Goal: Transaction & Acquisition: Purchase product/service

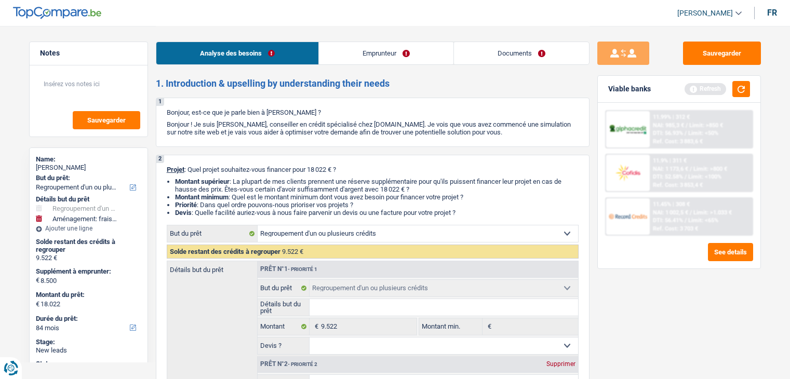
select select "refinancing"
select select "movingOrInstallation"
select select "84"
select select "refinancing"
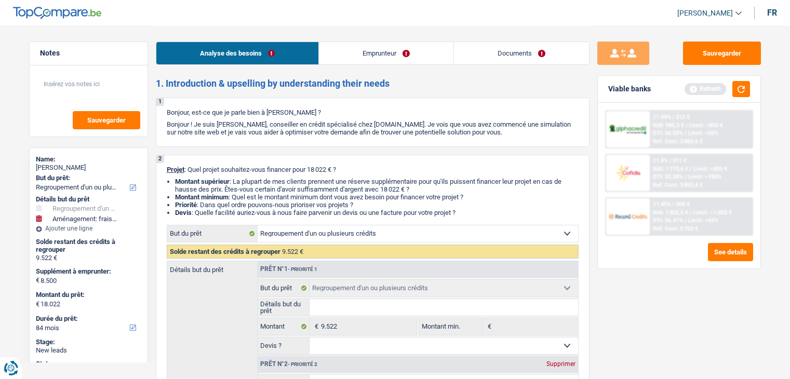
select select "refinancing"
select select "movingOrInstallation"
select select "84"
select select "privateEmployee"
select select "familyAllowances"
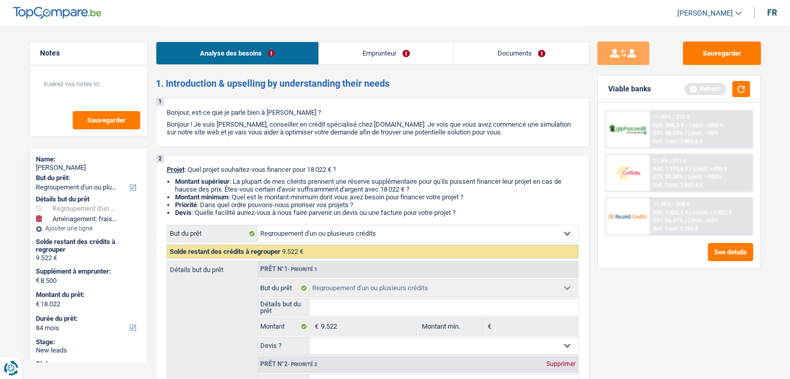
select select "netSalary"
select select "mealVouchers"
select select "rents"
select select "cardOrCredit"
select select "personalLoan"
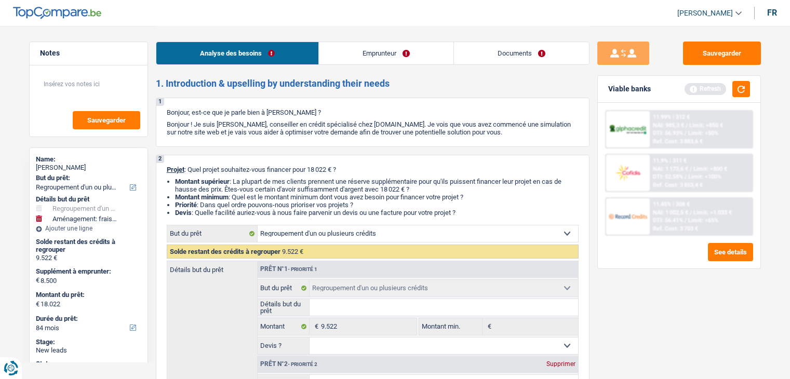
select select "other"
select select "48"
select select "refinancing"
select select "movingOrInstallation"
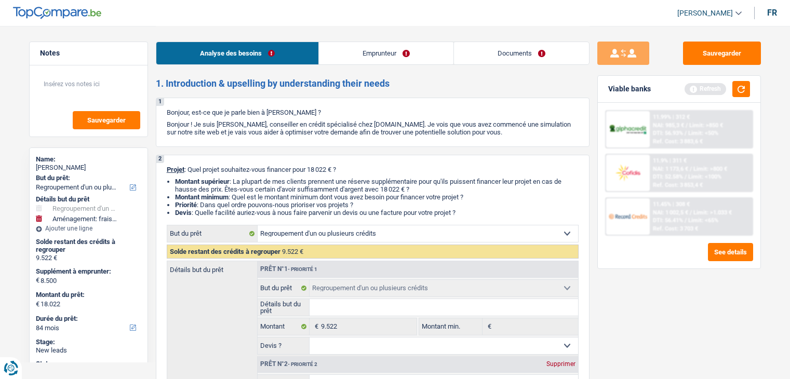
select select "84"
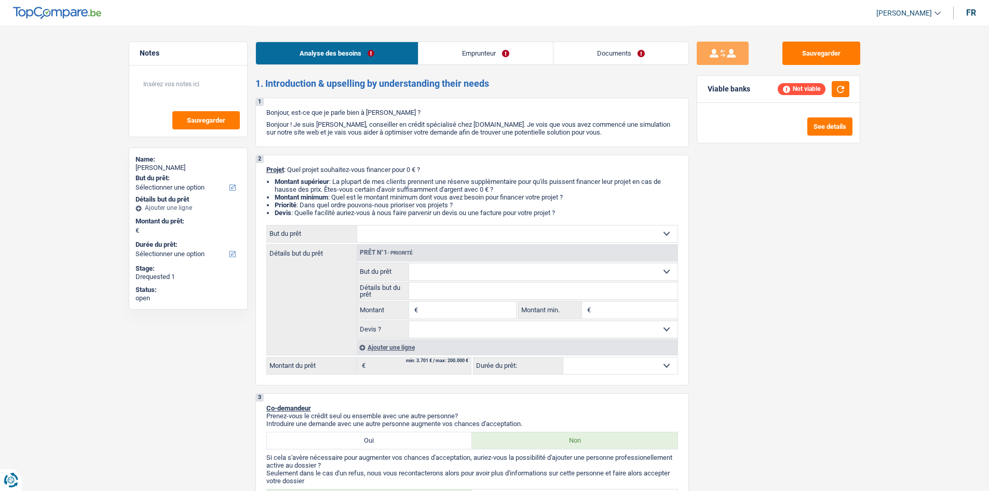
select select "publicEmployee"
select select "familyAllowances"
select select "netSalary"
select select "mealVouchers"
select select "rents"
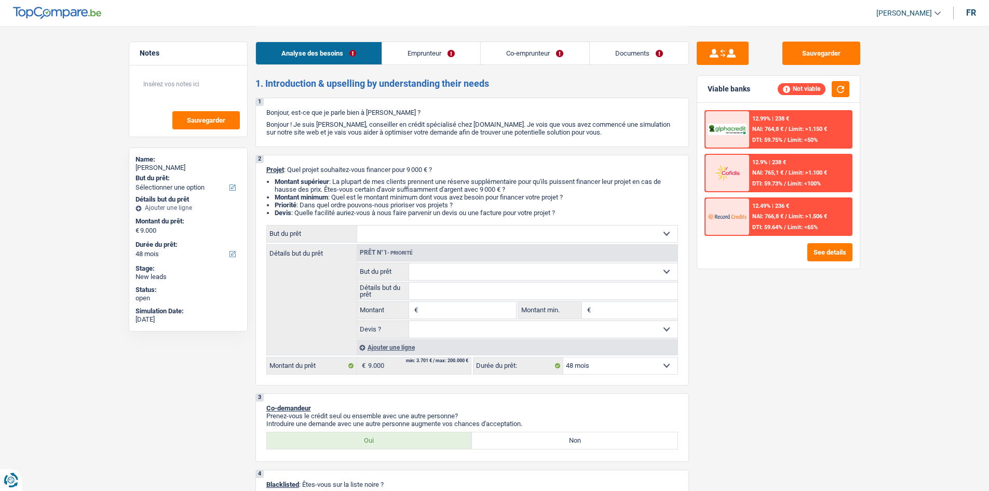
select select "48"
select select "worker"
select select "netSalary"
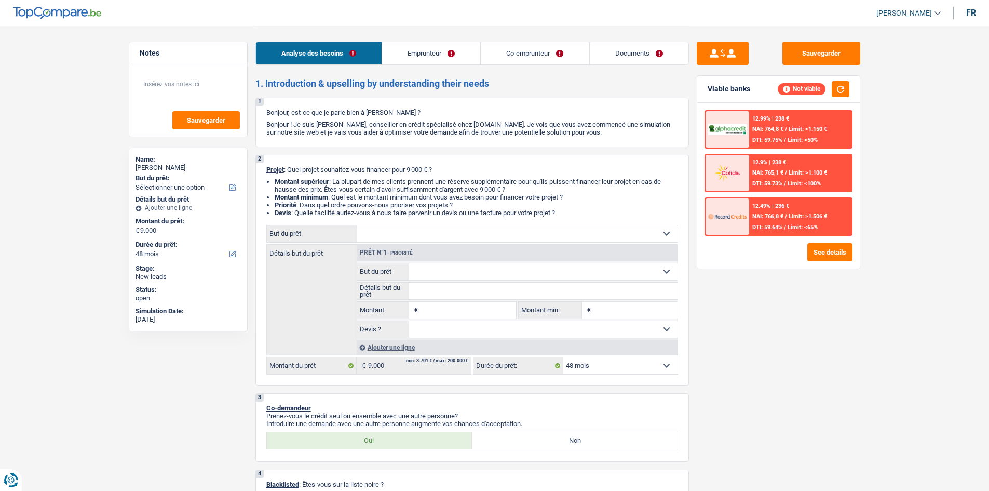
select select "netSalary"
select select "rents"
select select "personalSale"
select select "42"
select select "48"
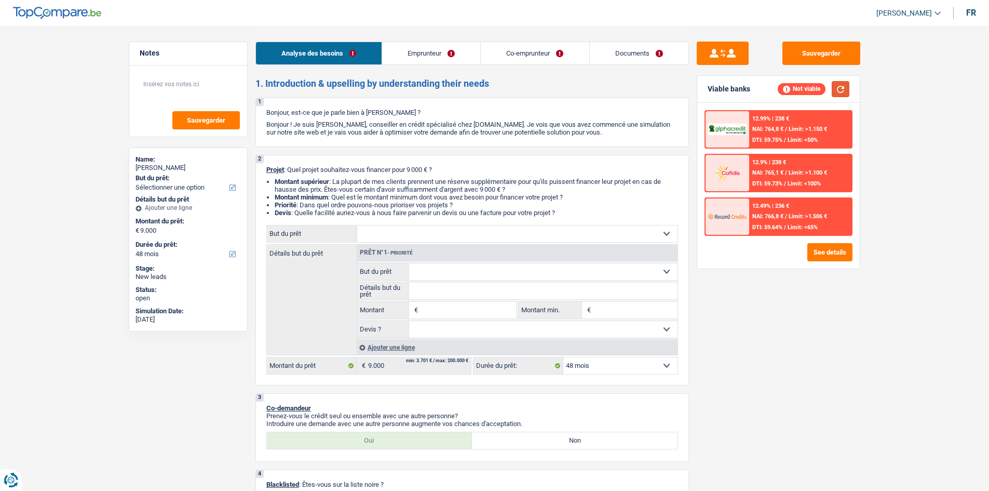
click at [841, 86] on button "button" at bounding box center [841, 89] width 18 height 16
click at [434, 308] on input "Montant" at bounding box center [468, 310] width 95 height 17
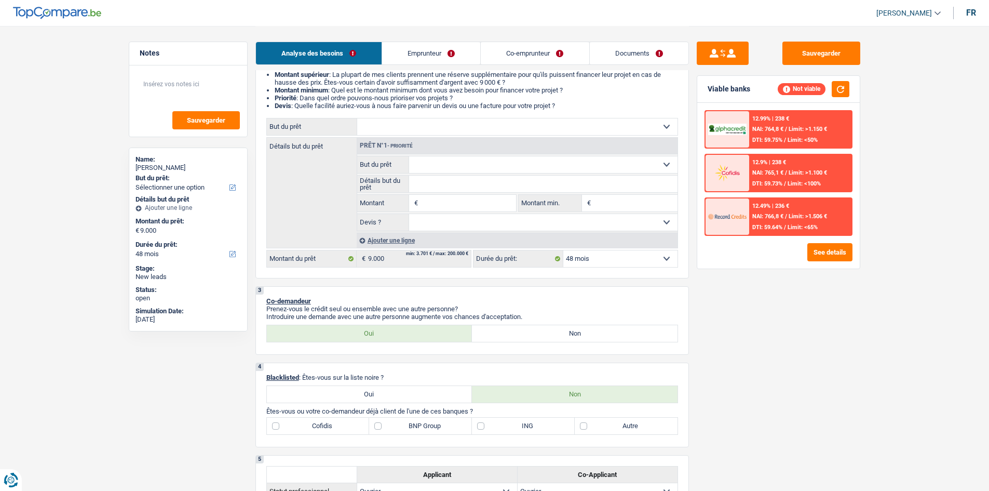
scroll to position [104, 0]
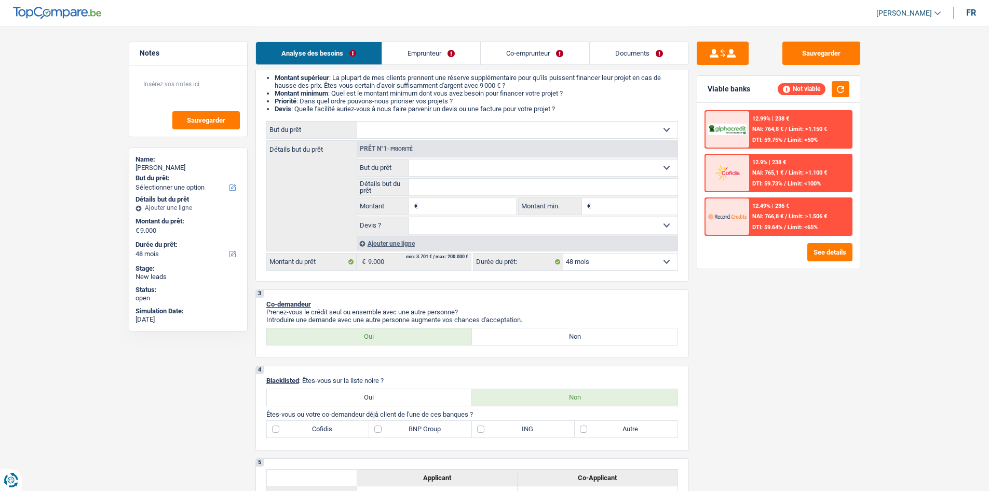
click at [523, 47] on link "Co-emprunteur" at bounding box center [535, 53] width 108 height 22
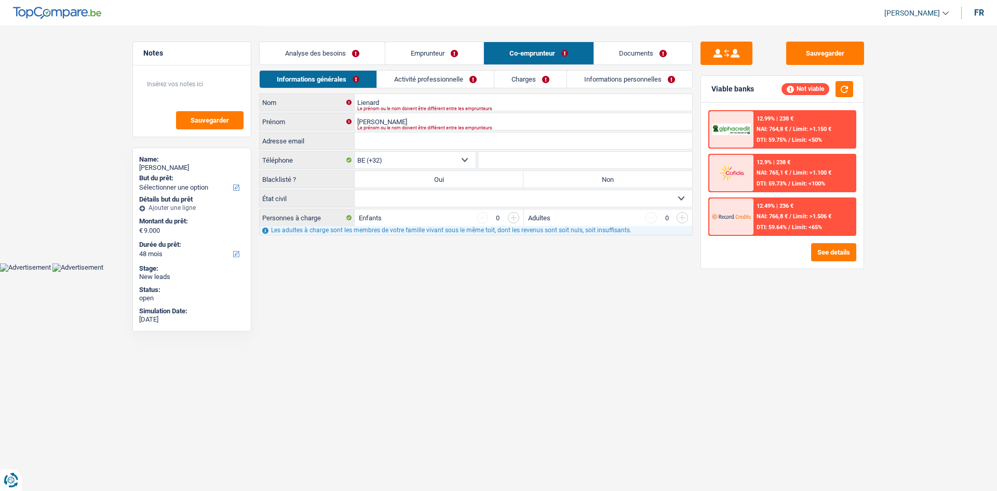
click at [414, 52] on link "Emprunteur" at bounding box center [434, 53] width 98 height 22
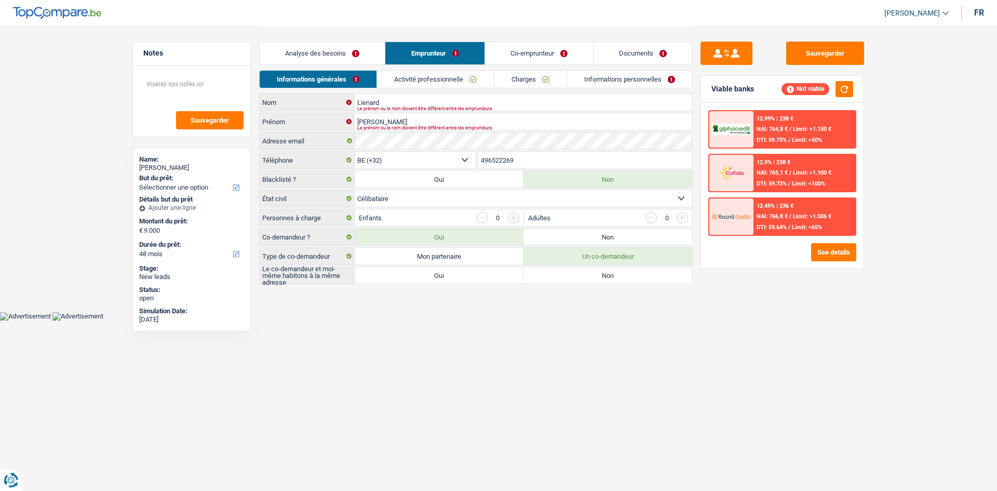
click at [529, 55] on link "Co-emprunteur" at bounding box center [539, 53] width 108 height 22
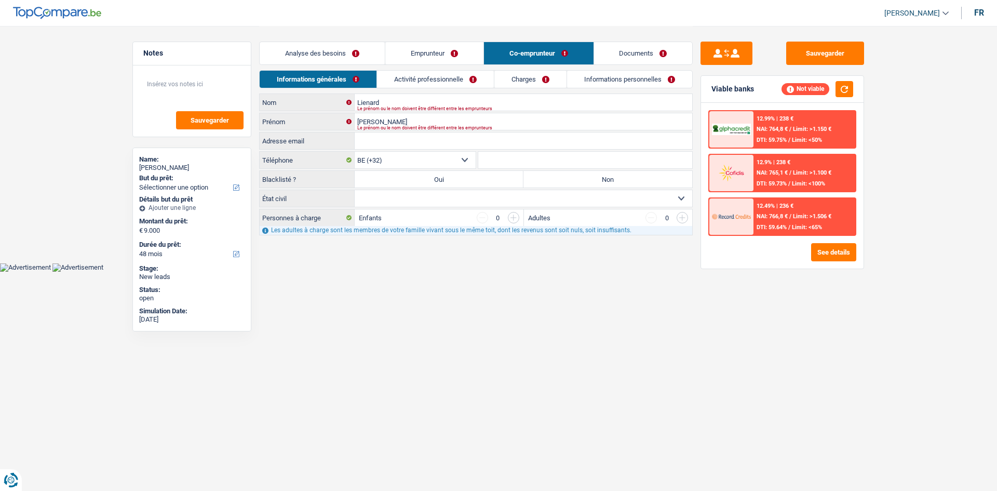
click at [340, 44] on link "Analyse des besoins" at bounding box center [322, 53] width 125 height 22
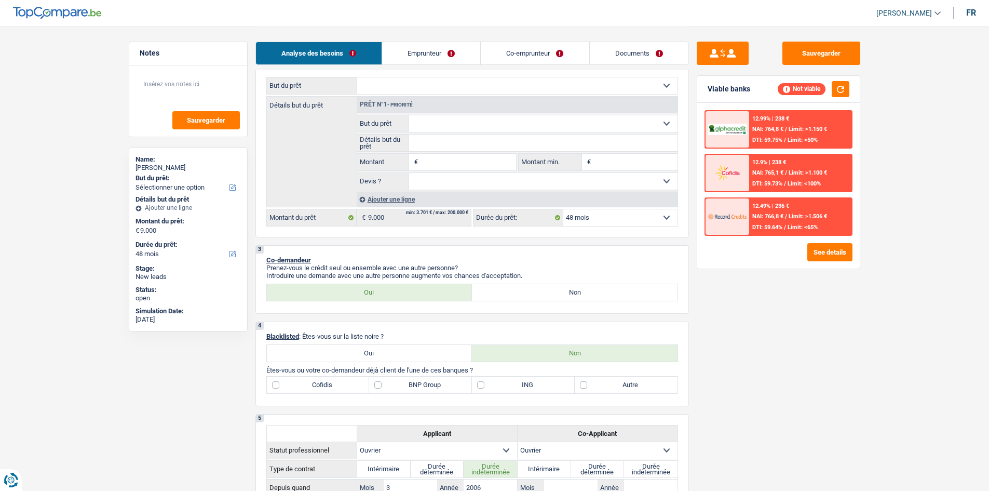
scroll to position [260, 0]
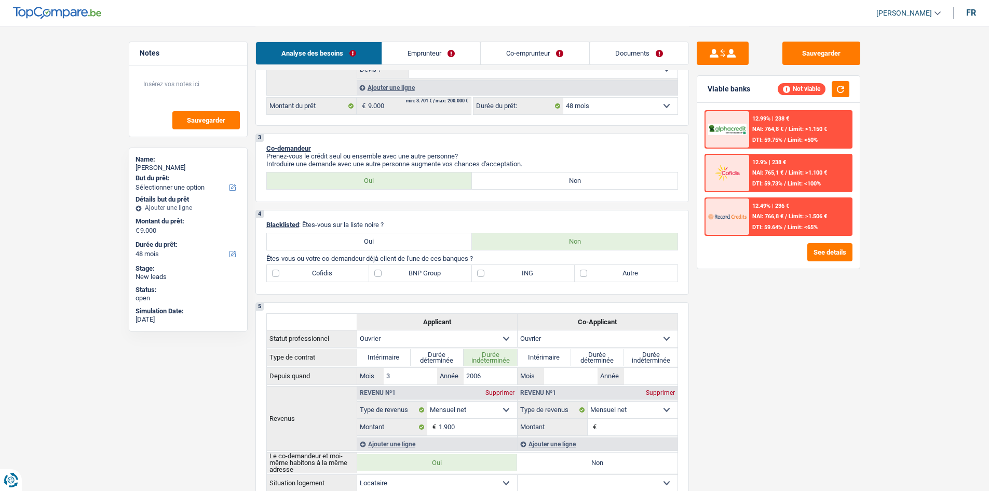
click at [508, 183] on label "Non" at bounding box center [575, 180] width 206 height 17
click at [508, 183] on input "Non" at bounding box center [575, 180] width 206 height 17
radio input "true"
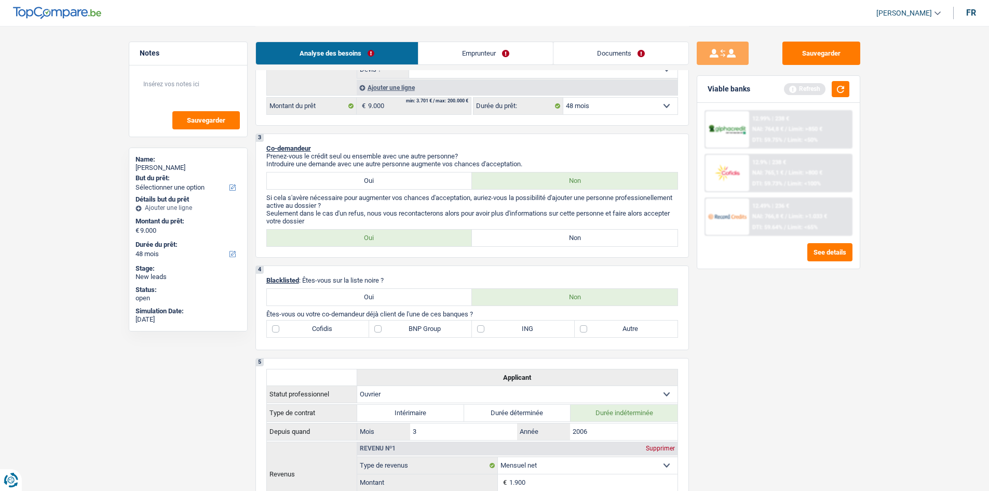
click at [562, 235] on label "Non" at bounding box center [575, 237] width 206 height 17
click at [562, 235] on input "Non" at bounding box center [575, 237] width 206 height 17
radio input "true"
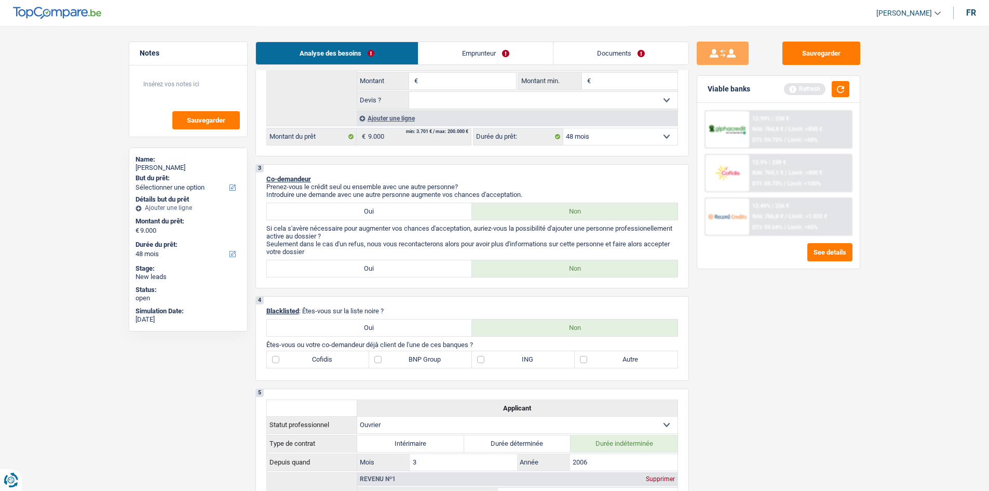
scroll to position [312, 0]
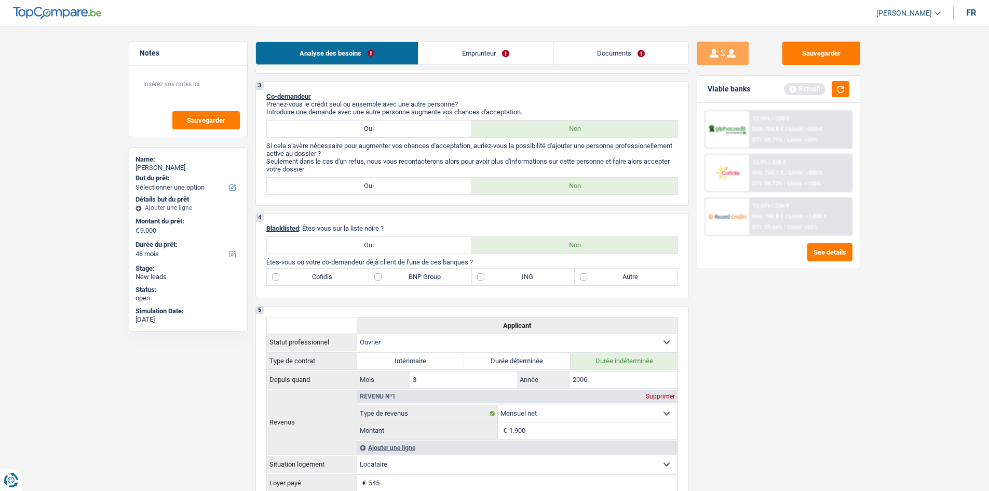
click at [412, 281] on label "BNP Group" at bounding box center [420, 276] width 103 height 17
click at [412, 281] on input "BNP Group" at bounding box center [420, 276] width 103 height 17
checkbox input "true"
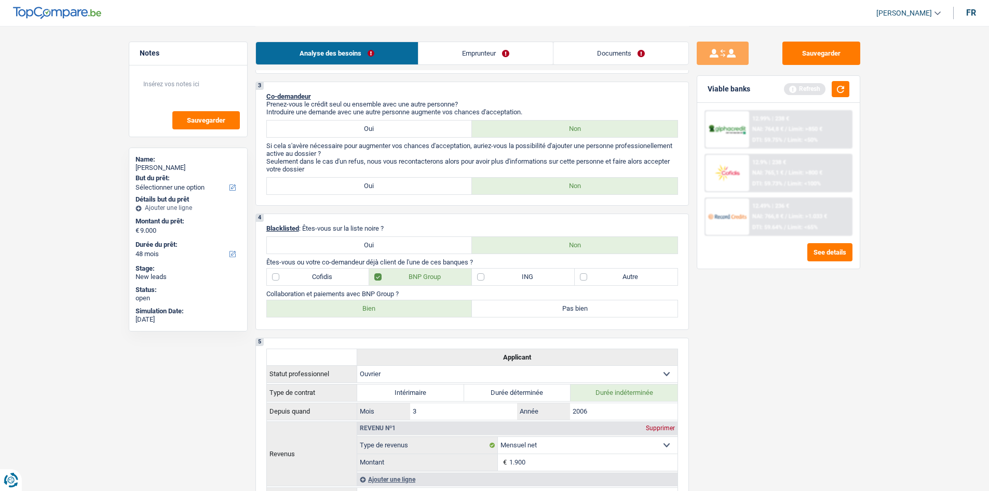
click at [621, 279] on label "Autre" at bounding box center [626, 276] width 103 height 17
click at [621, 279] on input "Autre" at bounding box center [626, 276] width 103 height 17
checkbox input "true"
click at [431, 304] on label "Bien" at bounding box center [370, 308] width 206 height 17
click at [431, 304] on input "Bien" at bounding box center [370, 308] width 206 height 17
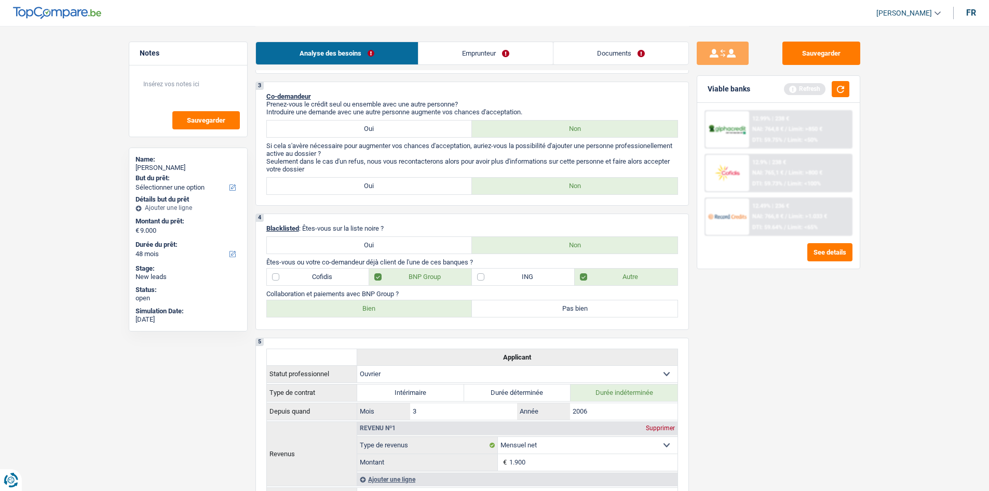
radio input "true"
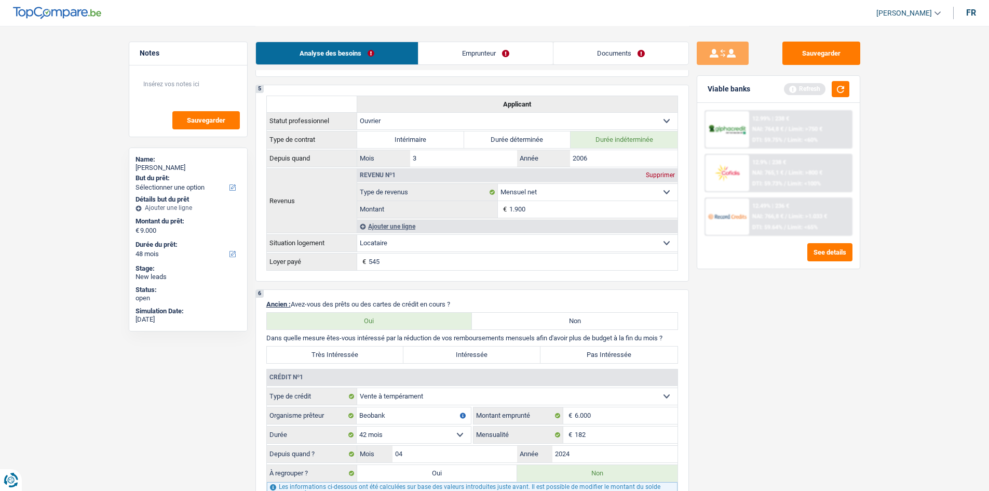
scroll to position [675, 0]
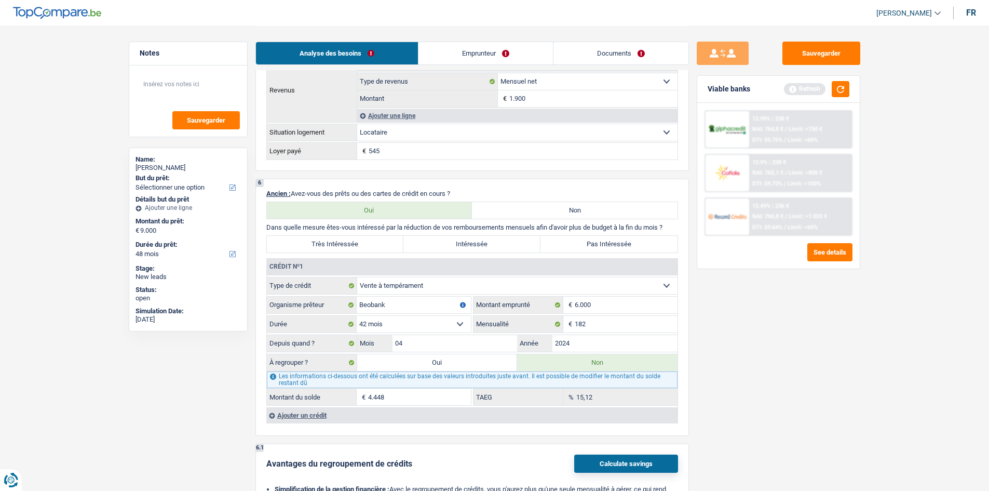
click at [358, 239] on label "Très Intéressée" at bounding box center [335, 244] width 137 height 17
click at [358, 239] on input "Très Intéressée" at bounding box center [335, 244] width 137 height 17
radio input "true"
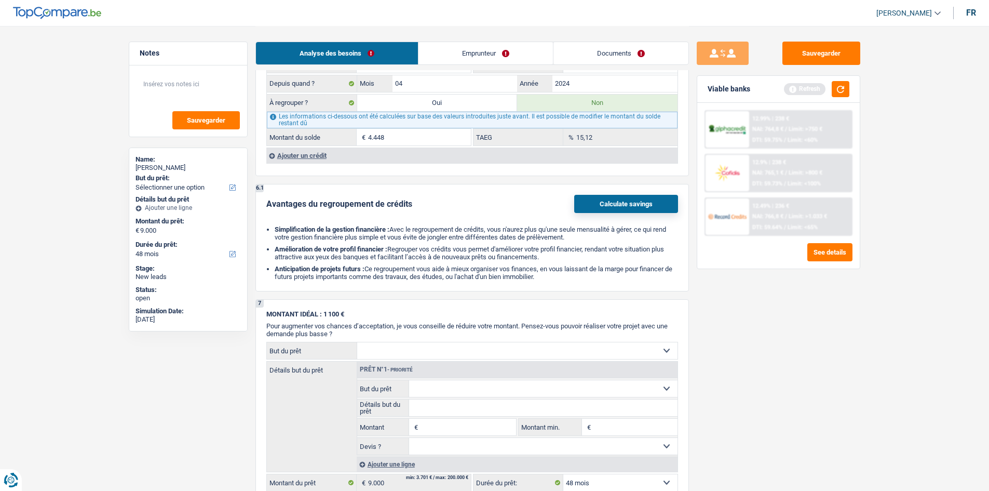
click at [291, 159] on div "Ajouter un crédit" at bounding box center [471, 155] width 411 height 16
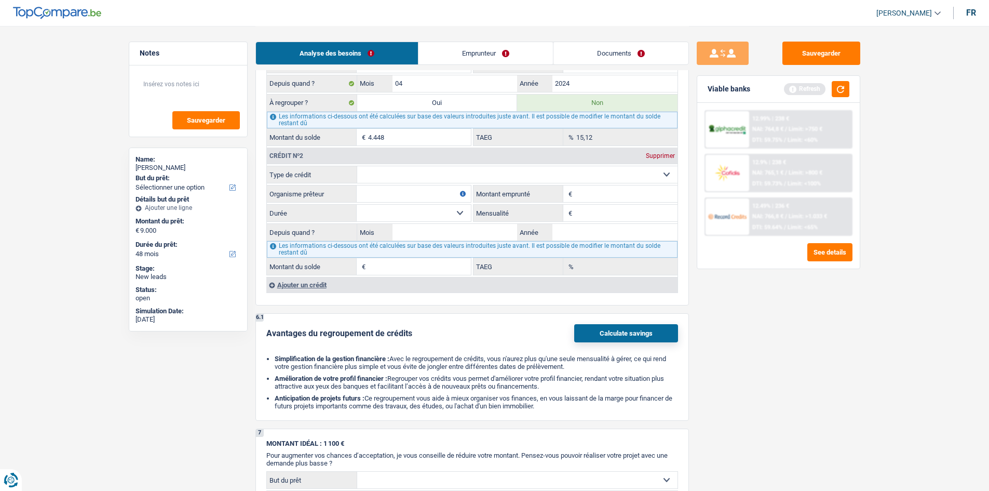
scroll to position [727, 0]
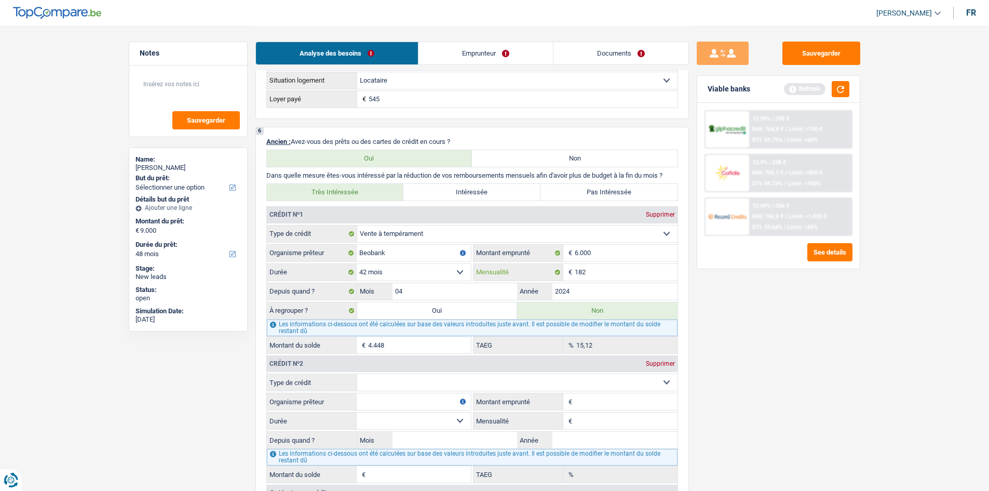
click at [595, 271] on input "182" at bounding box center [626, 272] width 103 height 17
type input "189"
type input "3.976"
type input "17,80"
click at [829, 367] on div "Sauvegarder Viable banks Refresh 12.99% | 238 € NAI: 764,8 € / Limit: >750 € DT…" at bounding box center [778, 258] width 179 height 433
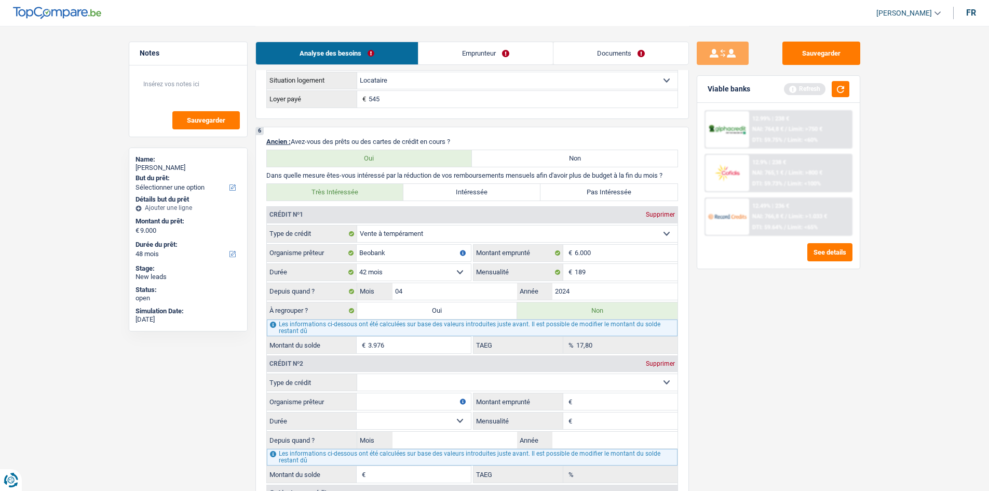
click at [411, 380] on select "Carte ou ouverture de crédit Prêt hypothécaire Vente à tempérament Prêt à tempé…" at bounding box center [517, 382] width 320 height 17
select select "cardOrCredit"
type input "0"
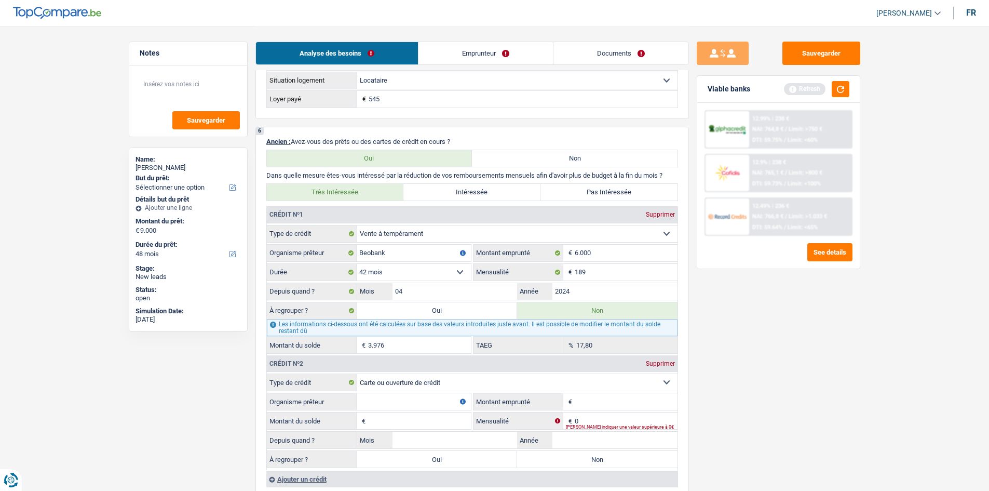
click at [433, 405] on input "Organisme prêteur" at bounding box center [414, 401] width 114 height 17
click at [446, 405] on input "750" at bounding box center [414, 401] width 114 height 17
type input "7"
click at [618, 401] on input "Montant emprunté" at bounding box center [626, 401] width 103 height 17
type input "750"
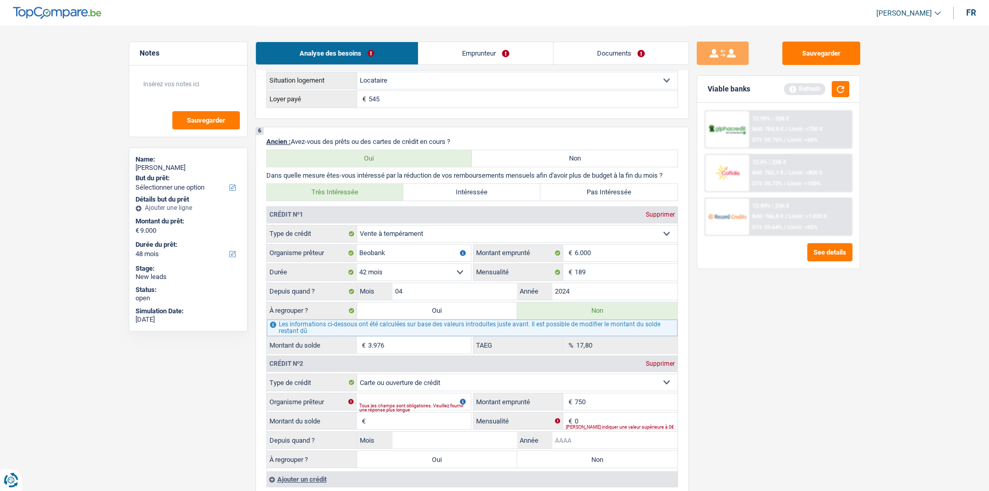
click at [574, 441] on input "Année" at bounding box center [614, 439] width 125 height 17
click at [420, 423] on input "Montant du solde" at bounding box center [419, 420] width 103 height 17
click at [577, 434] on input "Année" at bounding box center [614, 439] width 125 height 17
type input "2022"
click at [463, 447] on input "Mois" at bounding box center [455, 439] width 125 height 17
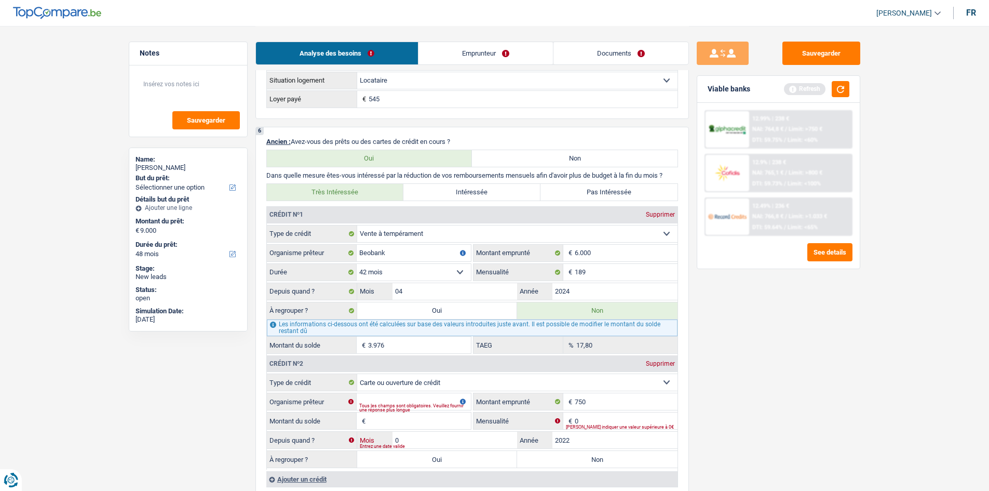
type input "0"
click at [463, 447] on div "Entrez une date valide" at bounding box center [502, 446] width 285 height 4
click at [457, 437] on input "0" at bounding box center [455, 439] width 125 height 17
type input "2"
type input "05"
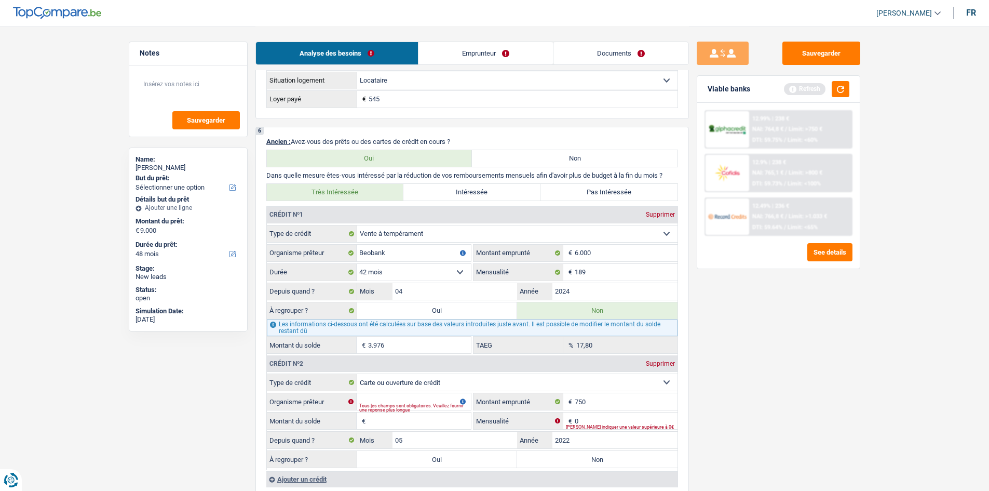
click at [424, 424] on input "Montant du solde" at bounding box center [419, 420] width 103 height 17
type input "750"
click at [591, 418] on input "0" at bounding box center [626, 420] width 103 height 17
type input "25"
click at [401, 395] on input "Organisme prêteur" at bounding box center [414, 401] width 114 height 17
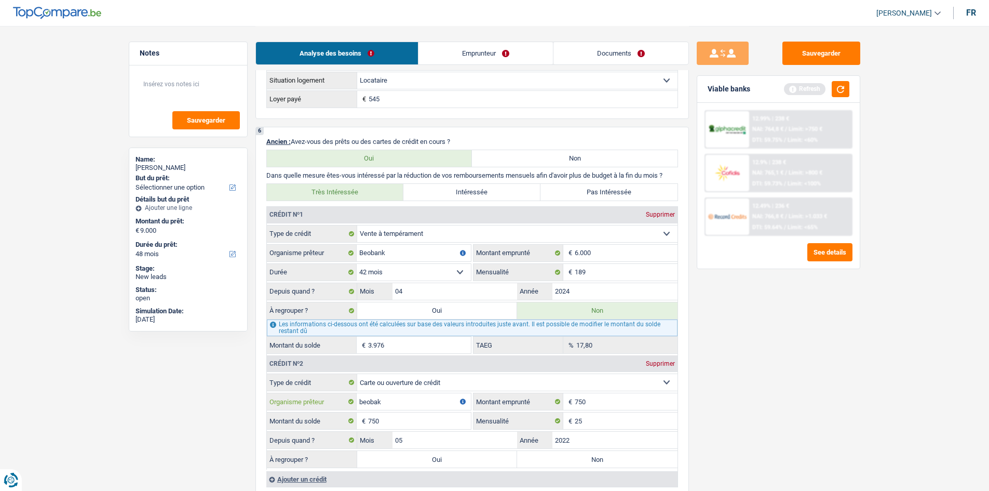
type input "beobak"
click at [785, 400] on div "Sauvegarder Viable banks Refresh 12.99% | 238 € NAI: 764,8 € / Limit: >750 € DT…" at bounding box center [778, 258] width 179 height 433
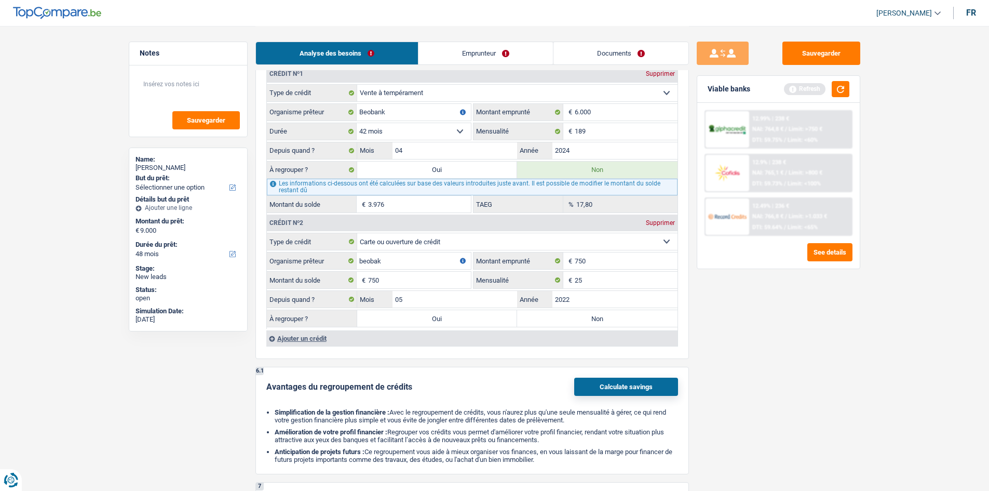
scroll to position [868, 0]
click at [399, 317] on label "Oui" at bounding box center [437, 317] width 160 height 17
click at [399, 317] on input "Oui" at bounding box center [437, 317] width 160 height 17
radio input "true"
type input "750"
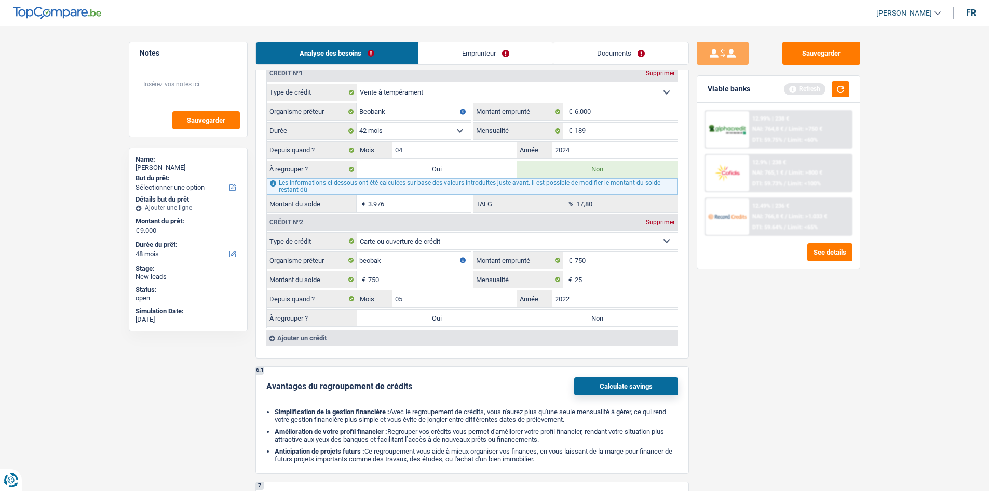
select select "24"
type input "750"
select select "24"
type input "750"
select select "24"
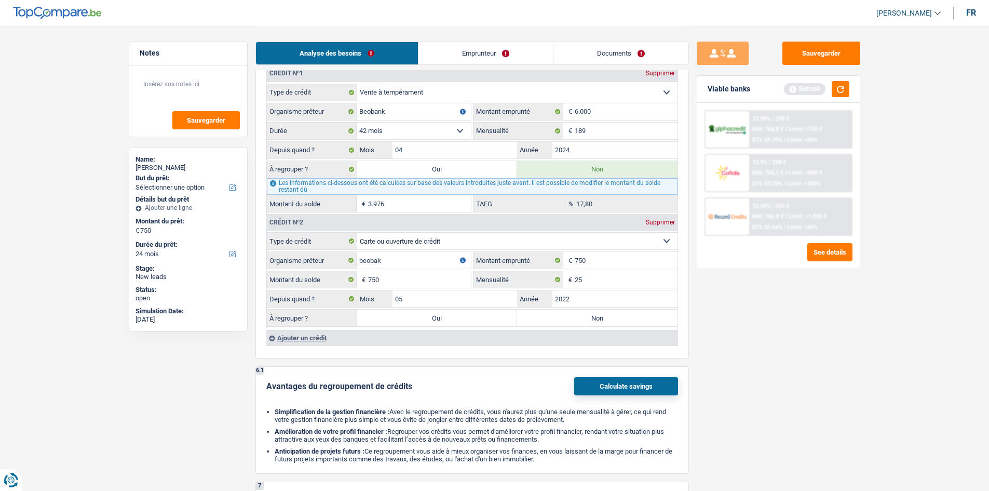
select select "refinancing"
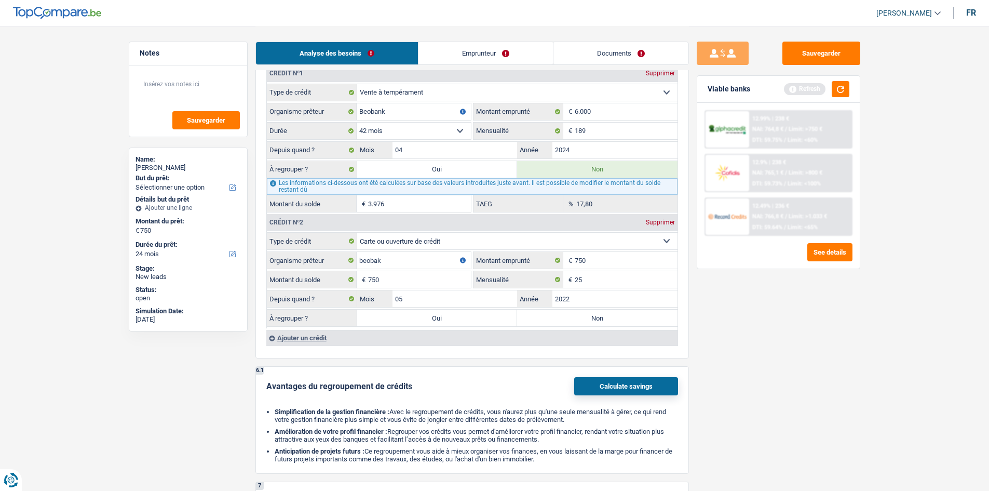
select select "refinancing"
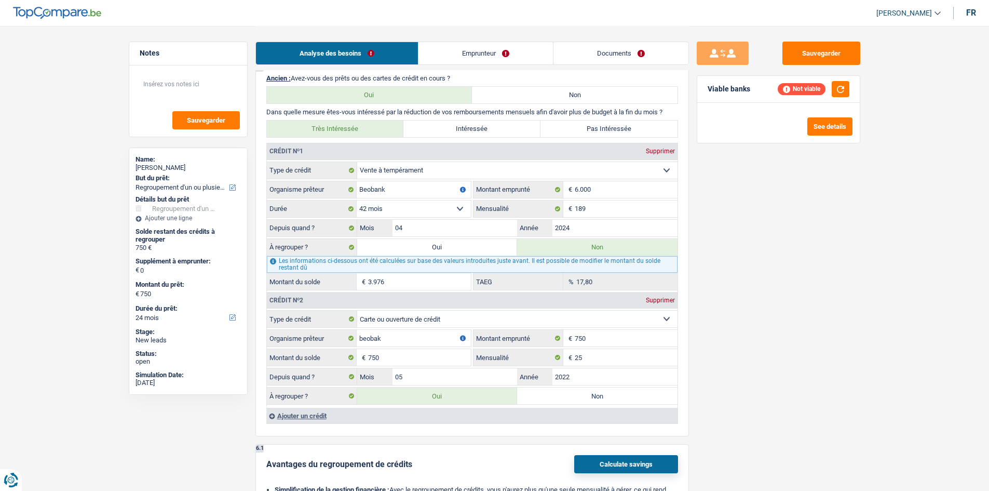
scroll to position [805, 0]
click at [598, 224] on input "2024" at bounding box center [614, 229] width 125 height 17
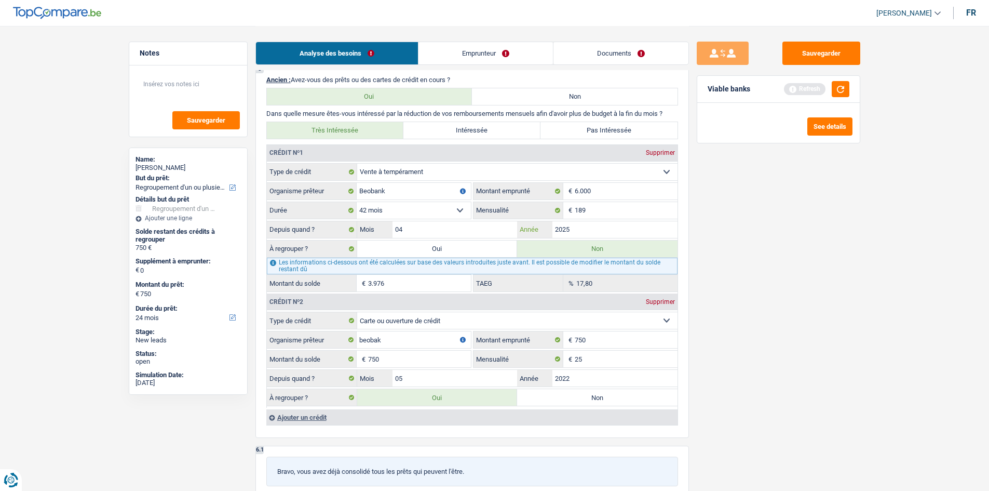
type input "2025"
type input "5.453"
click at [752, 221] on div "Sauvegarder Viable banks Refresh See details" at bounding box center [778, 258] width 179 height 433
click at [447, 231] on input "04" at bounding box center [455, 229] width 125 height 17
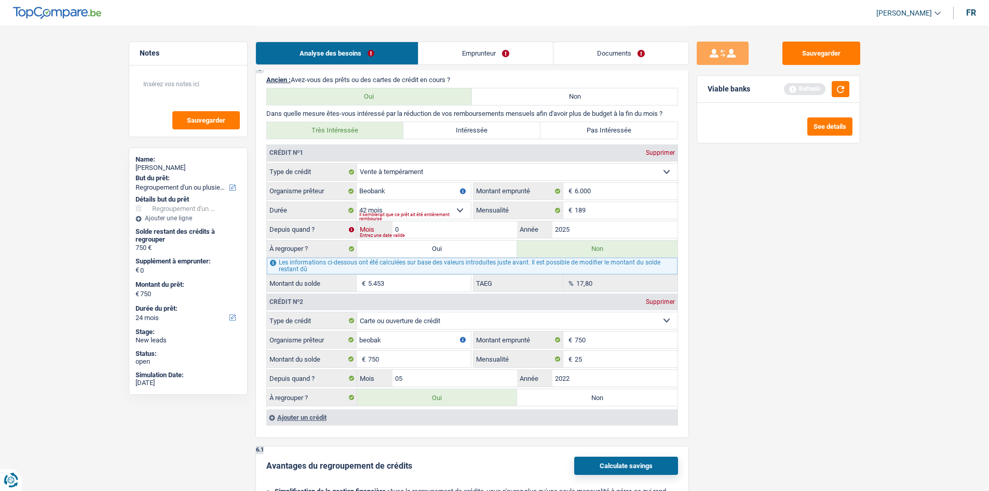
type input "05"
type input "5.566"
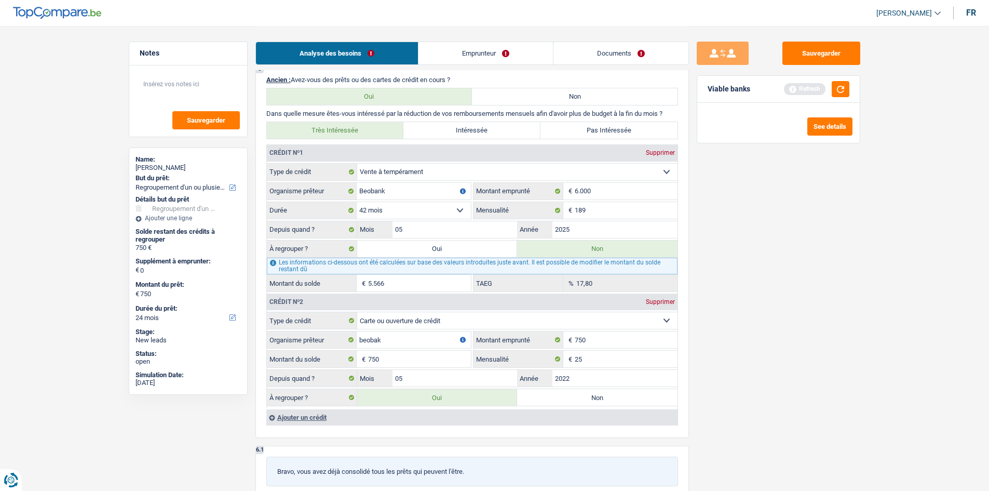
click at [692, 276] on div "Sauvegarder Viable banks Refresh See details" at bounding box center [778, 258] width 179 height 433
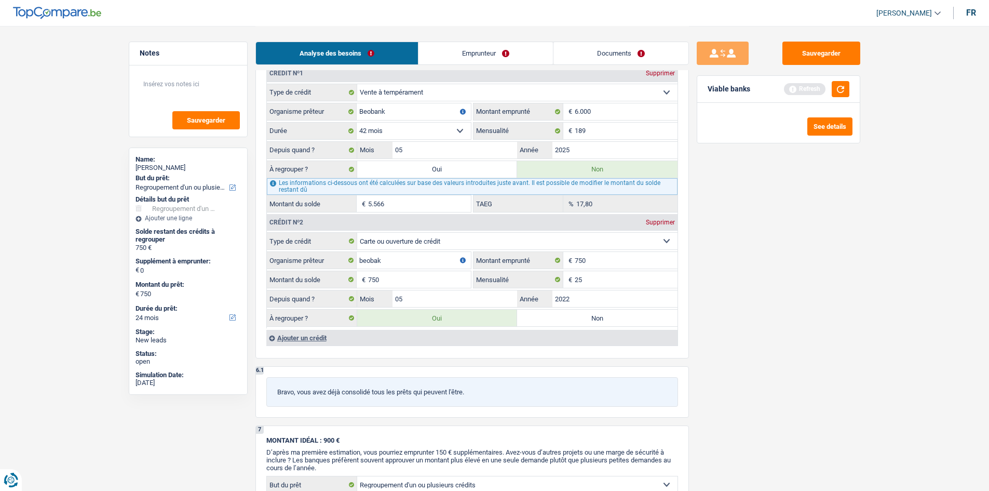
scroll to position [885, 0]
drag, startPoint x: 470, startPoint y: 54, endPoint x: 455, endPoint y: 65, distance: 18.9
click at [470, 54] on link "Emprunteur" at bounding box center [485, 53] width 134 height 22
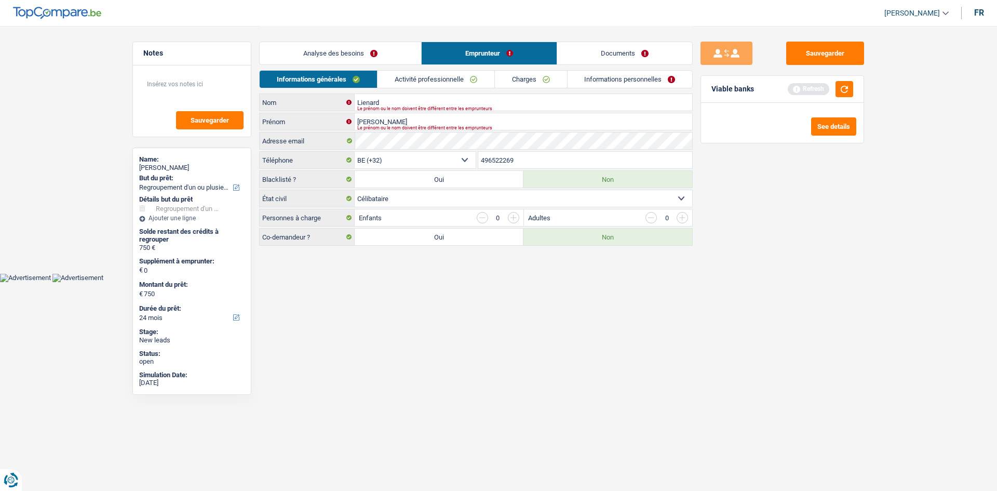
click at [495, 281] on html "Vous avez le contrôle de vos données Nous utilisons des cookies, tout comme nos…" at bounding box center [498, 141] width 997 height 282
click at [426, 83] on link "Activité professionnelle" at bounding box center [435, 79] width 117 height 17
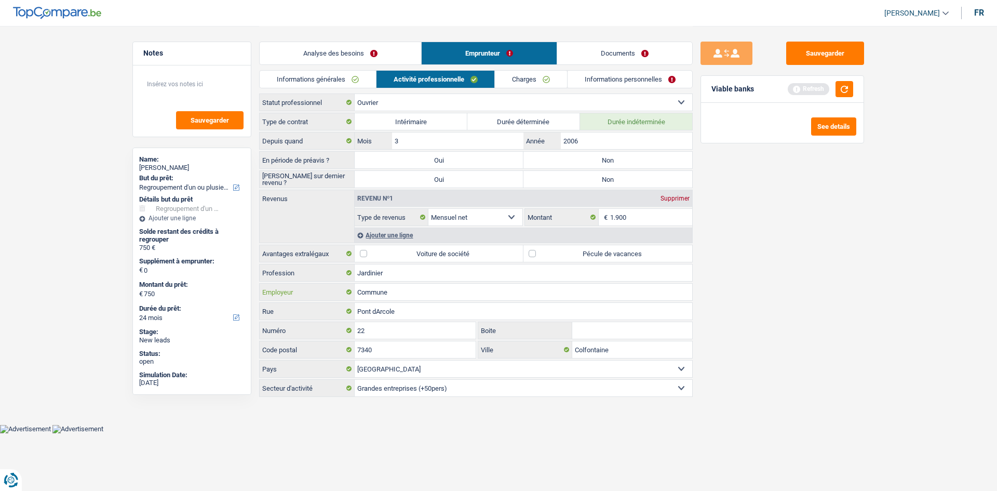
click at [428, 296] on input "Commune" at bounding box center [523, 291] width 337 height 17
type input "Commune col fontaine"
click at [818, 249] on div "Sauvegarder Viable banks Refresh See details" at bounding box center [782, 258] width 179 height 433
click at [541, 282] on div "Type de contrat Intérimaire Durée déterminée Durée indéterminée Depuis quand 3 …" at bounding box center [476, 255] width 434 height 284
drag, startPoint x: 607, startPoint y: 314, endPoint x: 685, endPoint y: 303, distance: 79.2
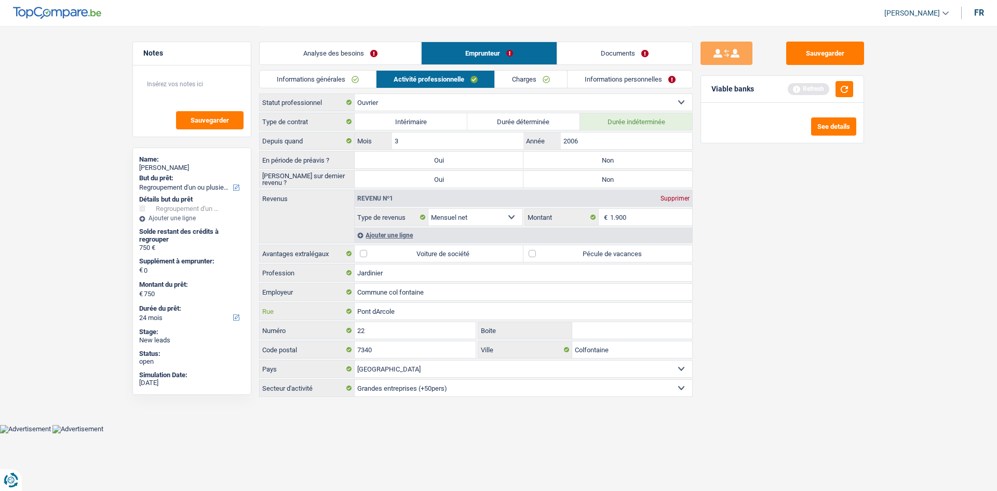
click at [685, 303] on input "Pont dArcole" at bounding box center [523, 311] width 337 height 17
click at [754, 274] on div "Sauvegarder Viable banks Refresh See details" at bounding box center [782, 258] width 179 height 433
click at [643, 214] on input "1.900" at bounding box center [651, 217] width 83 height 17
type input "1"
type input "2.500"
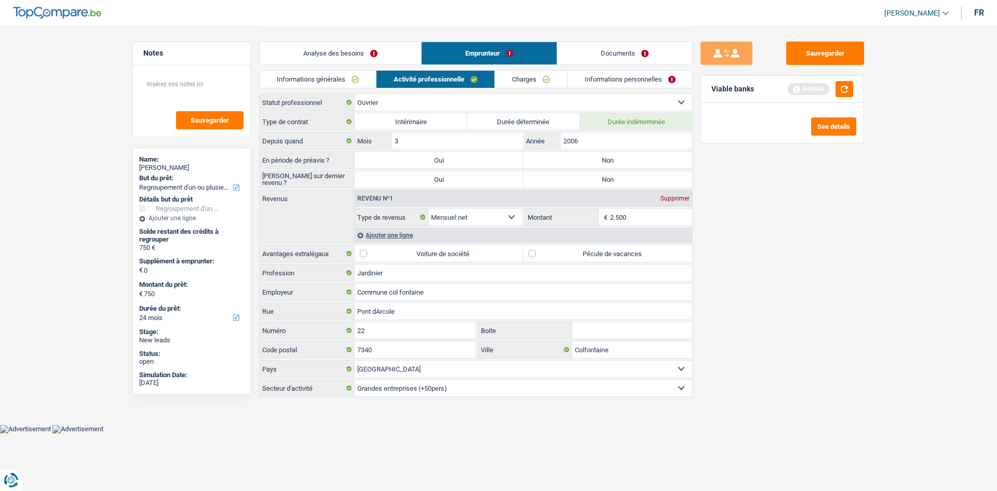
click at [767, 237] on div "Sauvegarder Viable banks Refresh See details" at bounding box center [782, 258] width 179 height 433
click at [573, 253] on label "Pécule de vacances" at bounding box center [607, 253] width 169 height 17
click at [573, 253] on input "Pécule de vacances" at bounding box center [607, 253] width 169 height 17
checkbox input "true"
click at [411, 238] on div "Ajouter une ligne" at bounding box center [523, 234] width 337 height 15
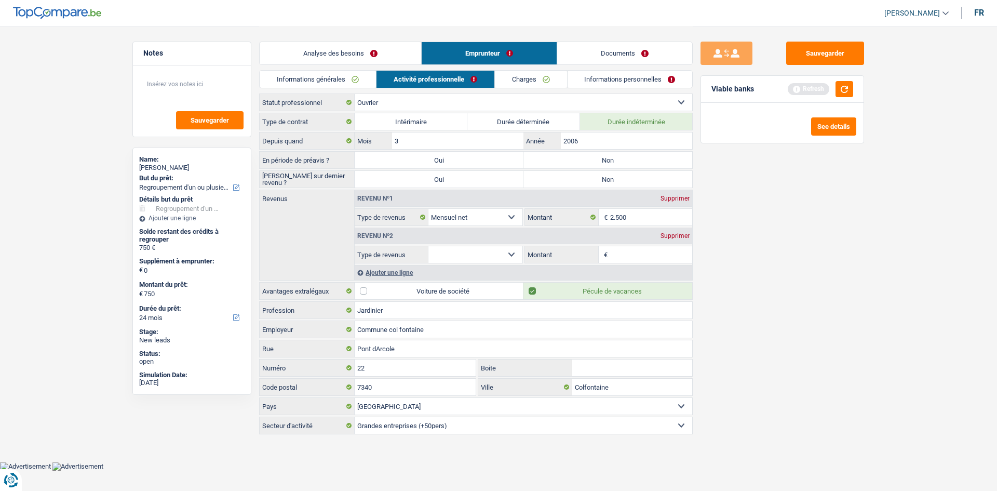
click at [626, 250] on input "Montant" at bounding box center [651, 254] width 83 height 17
type input "75"
click at [491, 252] on select "Allocation d'handicap Allocations chômage Allocations familiales Chèques repas …" at bounding box center [475, 254] width 94 height 17
select select "mealVouchers"
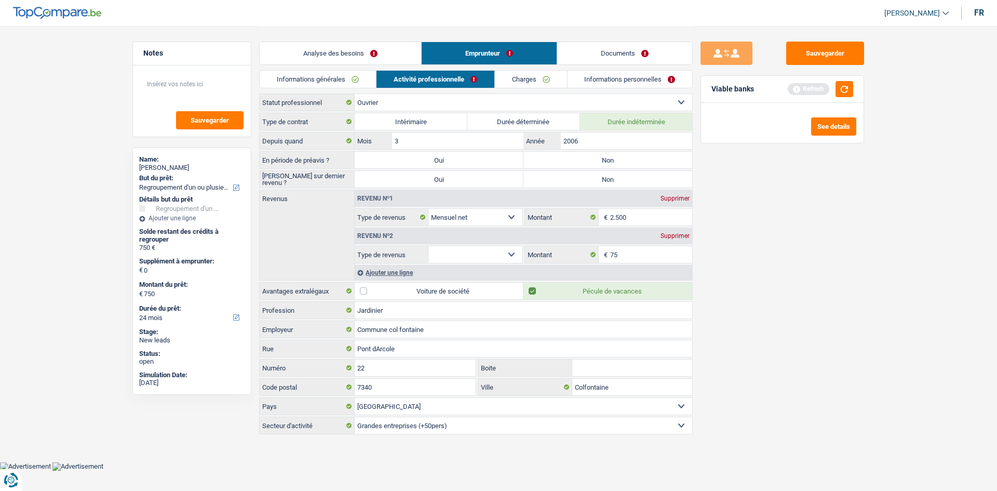
click at [428, 246] on select "Allocation d'handicap Allocations chômage Allocations familiales Chèques repas …" at bounding box center [475, 254] width 94 height 17
click at [626, 260] on input "Montant par jour" at bounding box center [651, 254] width 83 height 17
type input "7,5"
click at [875, 319] on main "Notes Sauvegarder Name: Carl Lienard But du prêt: Confort maison: meubles, text…" at bounding box center [498, 231] width 997 height 462
click at [568, 157] on label "Non" at bounding box center [607, 160] width 169 height 17
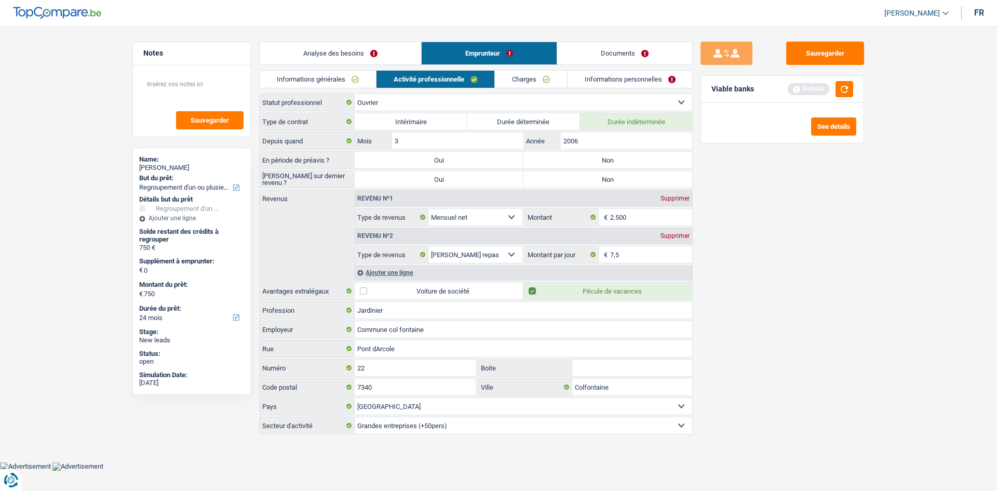
click at [568, 157] on input "Non" at bounding box center [607, 160] width 169 height 17
radio input "true"
click at [556, 179] on label "Non" at bounding box center [607, 179] width 169 height 17
click at [556, 179] on input "Non" at bounding box center [607, 179] width 169 height 17
radio input "true"
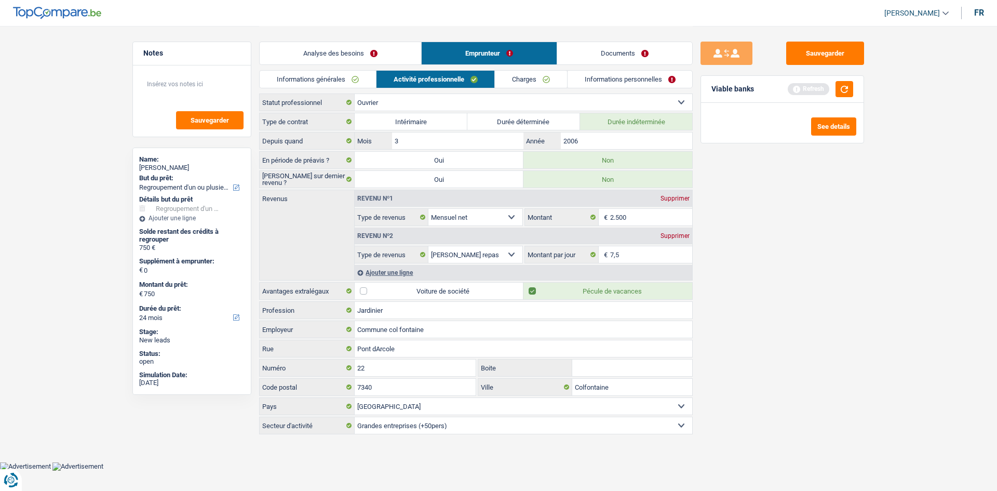
click at [543, 83] on link "Charges" at bounding box center [531, 79] width 72 height 17
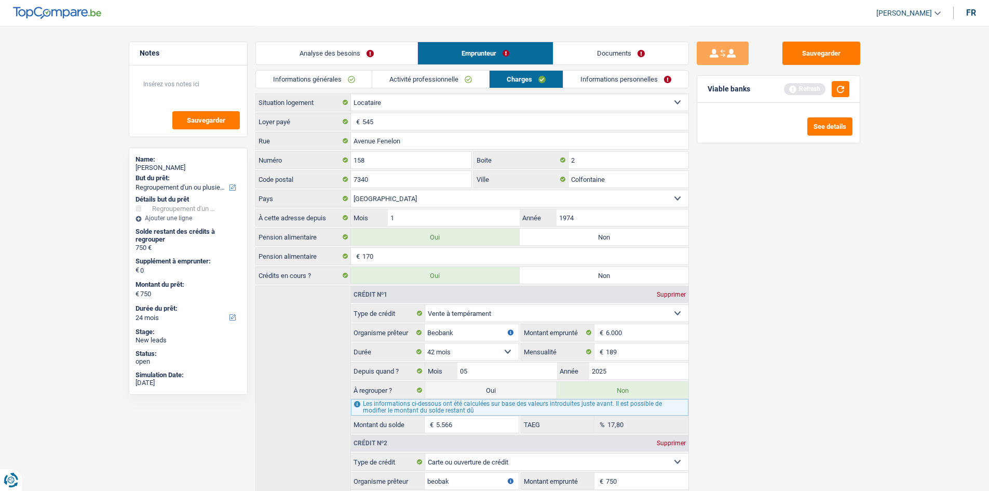
click at [798, 261] on div "Sauvegarder Viable banks Refresh See details" at bounding box center [778, 258] width 179 height 433
click at [713, 249] on div "Sauvegarder Viable banks Refresh See details" at bounding box center [778, 258] width 179 height 433
click at [879, 320] on main "Notes Sauvegarder Name: Carl Lienard But du prêt: Confort maison: meubles, text…" at bounding box center [494, 297] width 989 height 594
click at [595, 221] on input "1974" at bounding box center [622, 217] width 131 height 17
click at [586, 218] on input "1974" at bounding box center [622, 217] width 131 height 17
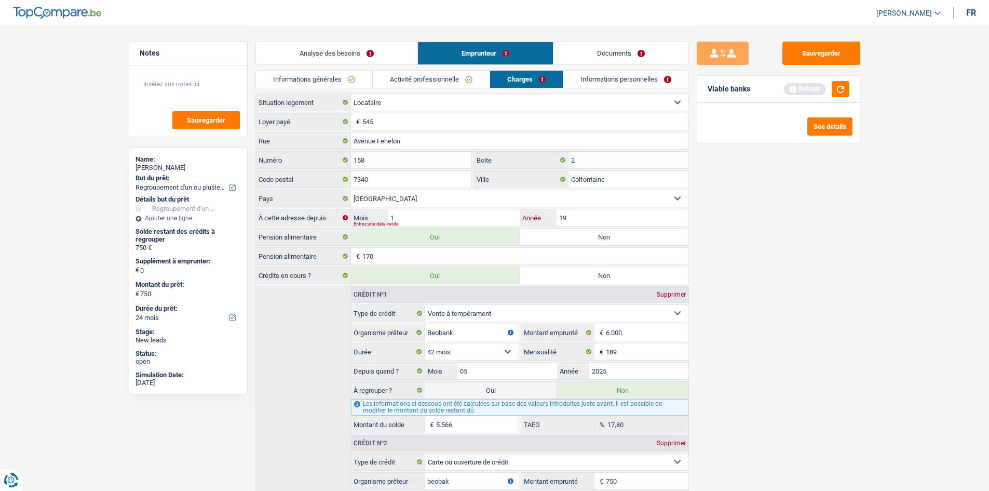
type input "1"
type input "2023"
click at [498, 209] on input "1" at bounding box center [453, 217] width 131 height 17
type input "12"
click at [603, 67] on div "Analyse des besoins Emprunteur Documents" at bounding box center [472, 48] width 434 height 44
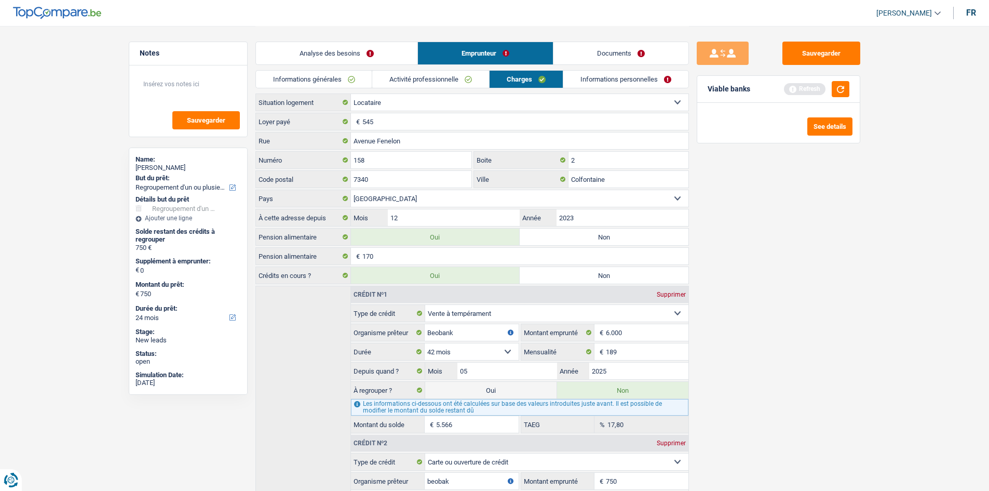
click at [607, 83] on link "Informations personnelles" at bounding box center [625, 79] width 125 height 17
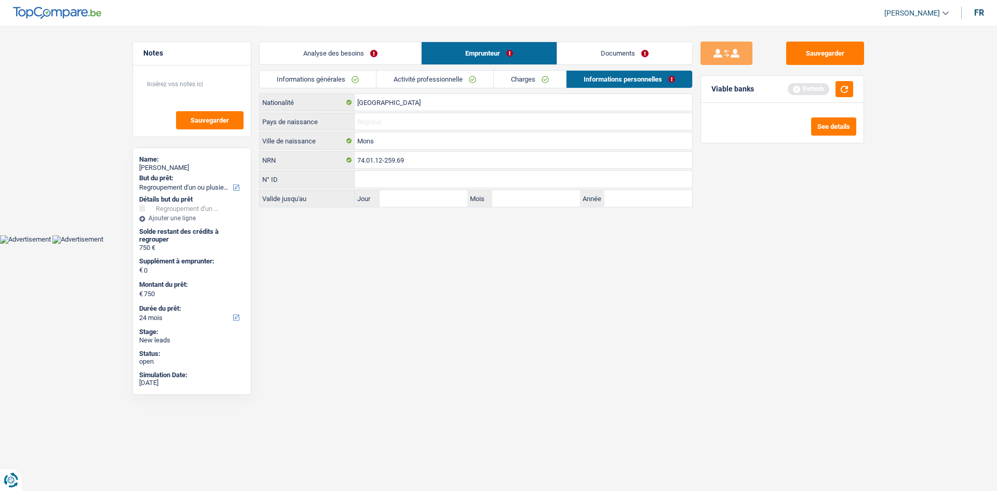
click at [372, 116] on input "Pays de naissance" at bounding box center [523, 121] width 337 height 17
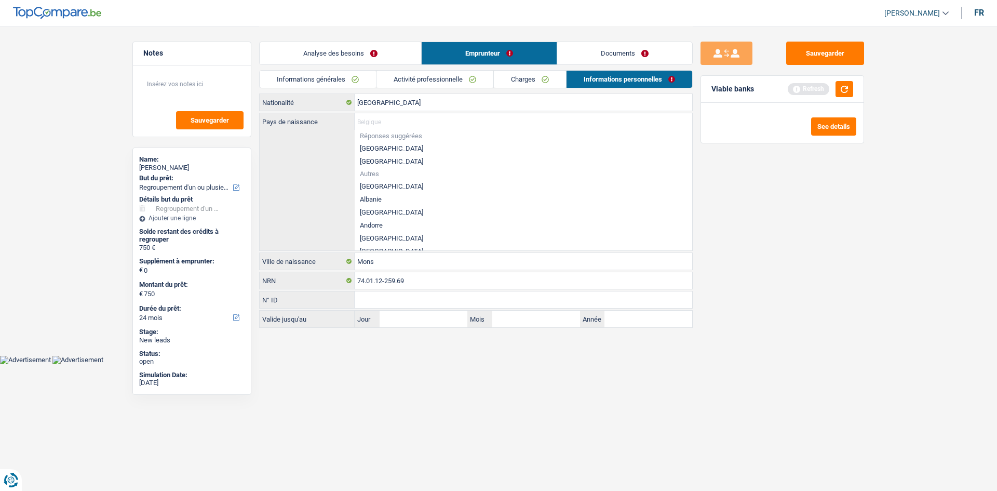
click at [375, 145] on li "[GEOGRAPHIC_DATA]" at bounding box center [523, 148] width 337 height 13
type input "[GEOGRAPHIC_DATA]"
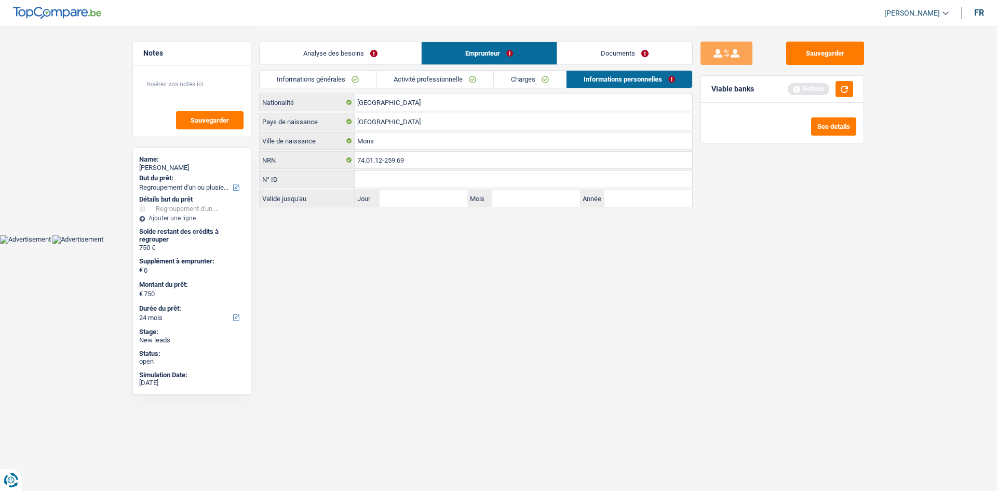
click at [344, 55] on link "Analyse des besoins" at bounding box center [340, 53] width 161 height 22
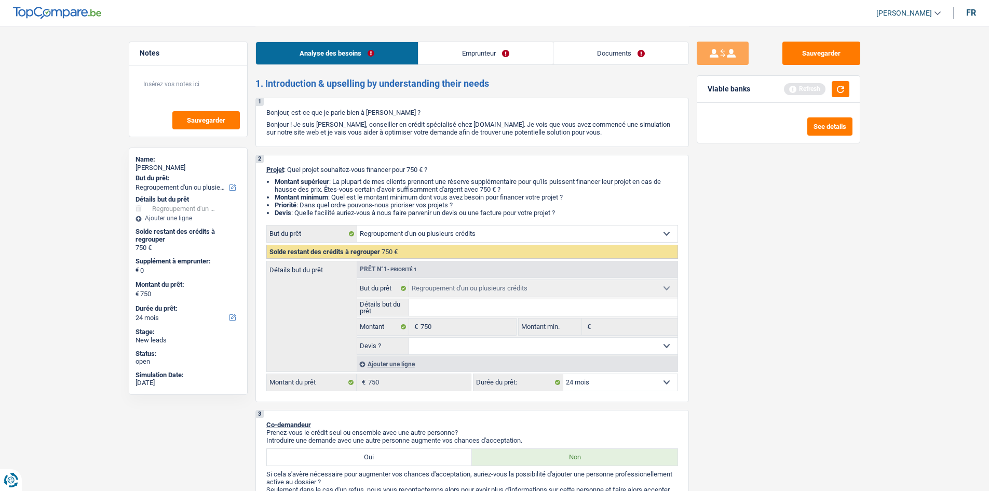
click at [606, 45] on link "Documents" at bounding box center [620, 53] width 135 height 22
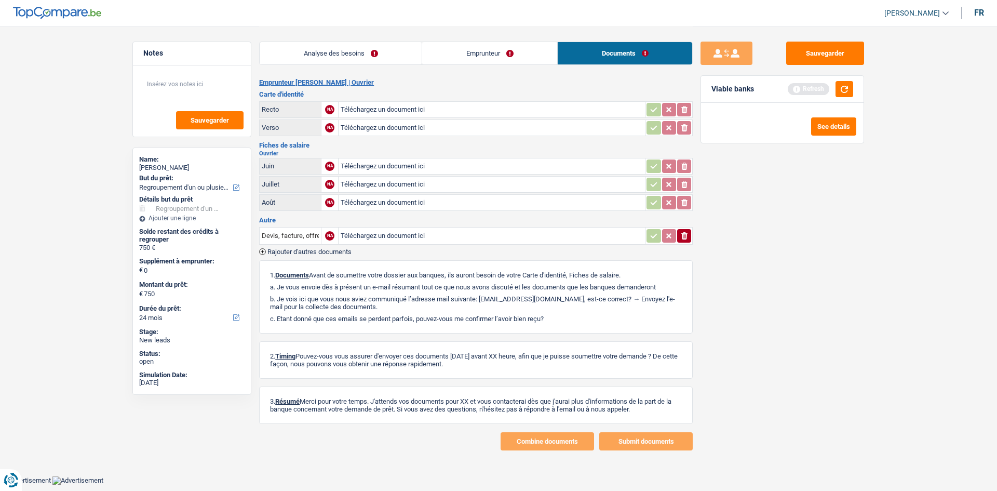
click at [491, 55] on link "Emprunteur" at bounding box center [489, 53] width 135 height 22
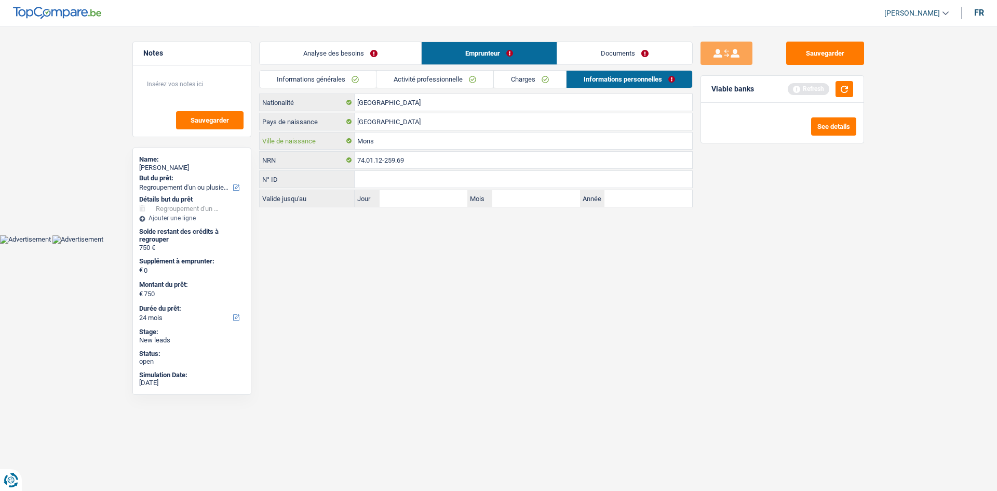
click at [386, 139] on input "Mons" at bounding box center [523, 140] width 337 height 17
type input "M"
type input "colfontaine"
click at [328, 53] on link "Analyse des besoins" at bounding box center [340, 53] width 161 height 22
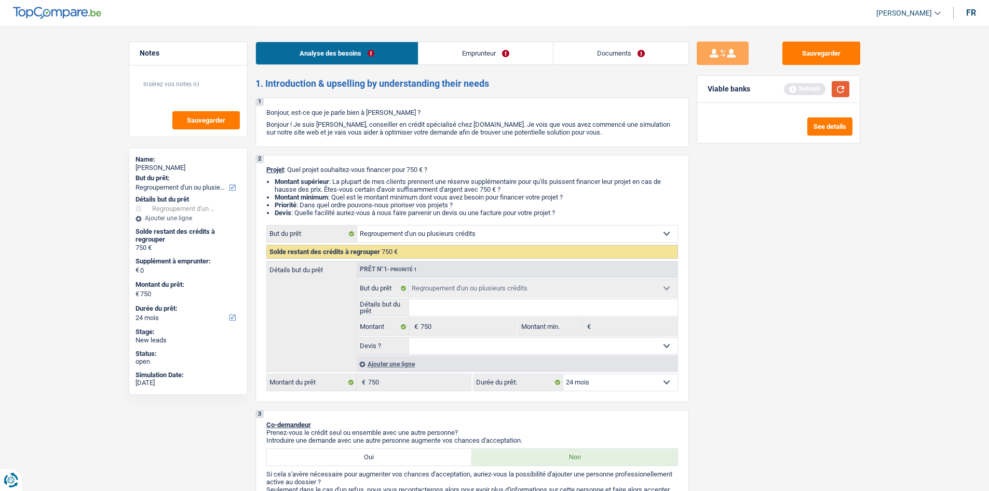
click at [834, 88] on button "button" at bounding box center [841, 89] width 18 height 16
click at [811, 50] on button "Sauvegarder" at bounding box center [821, 53] width 78 height 23
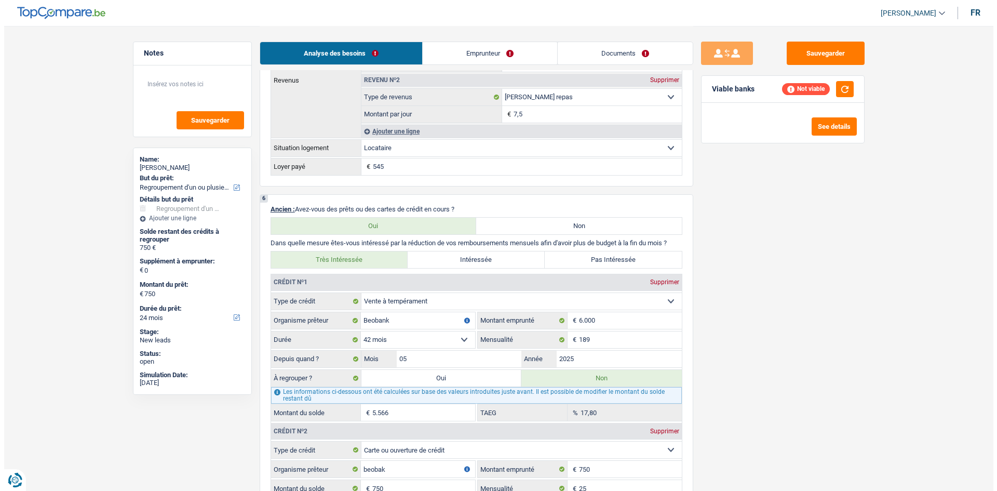
scroll to position [728, 0]
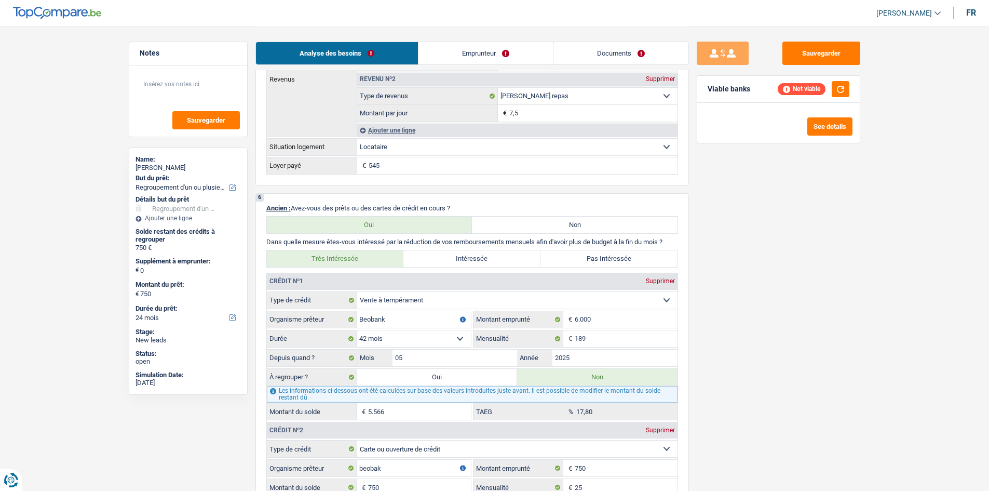
click at [435, 374] on label "Oui" at bounding box center [437, 377] width 160 height 17
click at [435, 374] on input "Oui" at bounding box center [437, 377] width 160 height 17
radio input "true"
type input "6.316"
radio input "false"
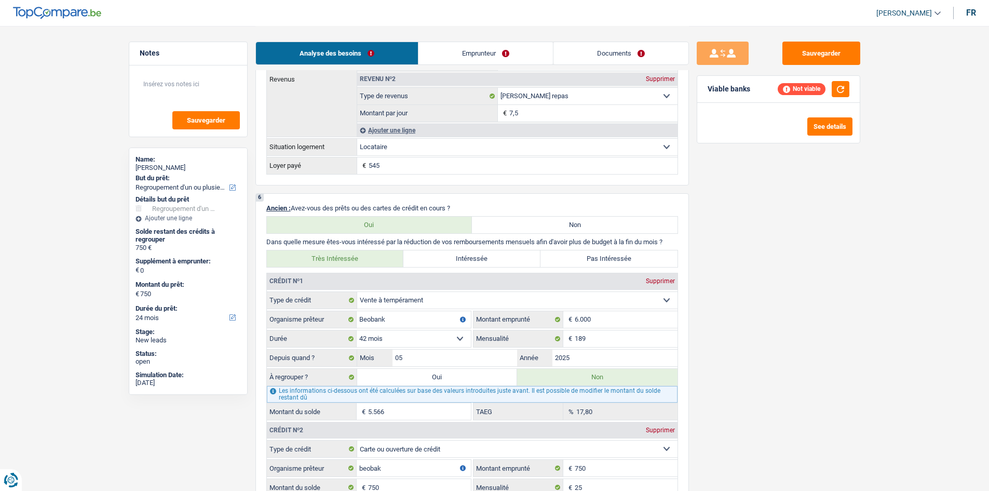
type input "6.316"
select select "42"
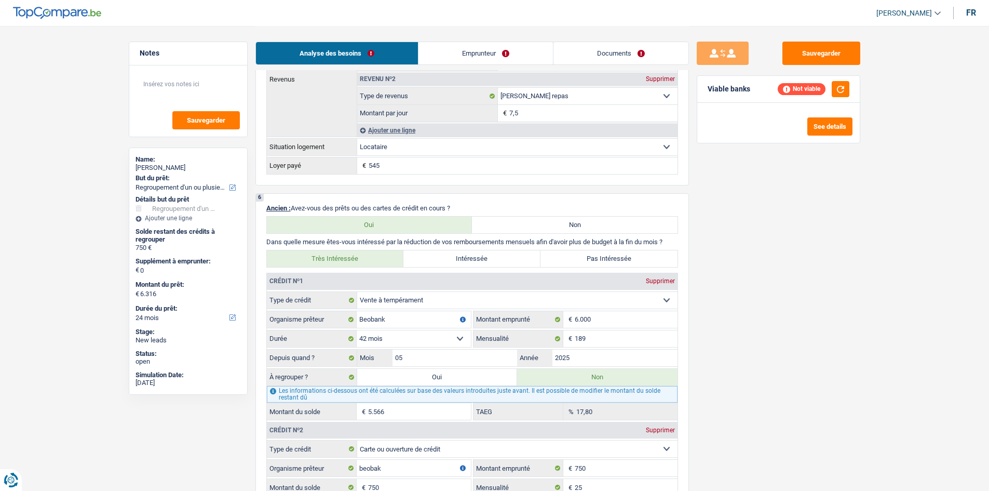
select select "42"
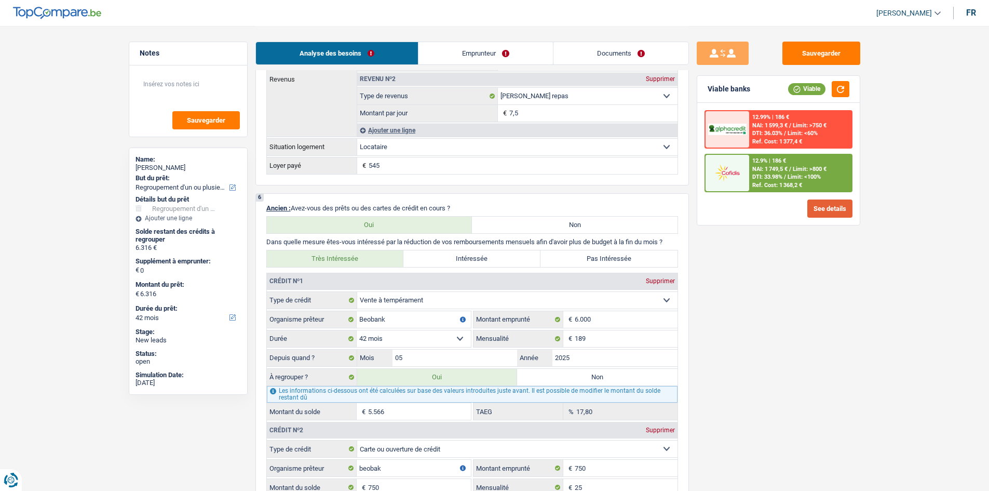
click at [824, 207] on button "See details" at bounding box center [829, 208] width 45 height 18
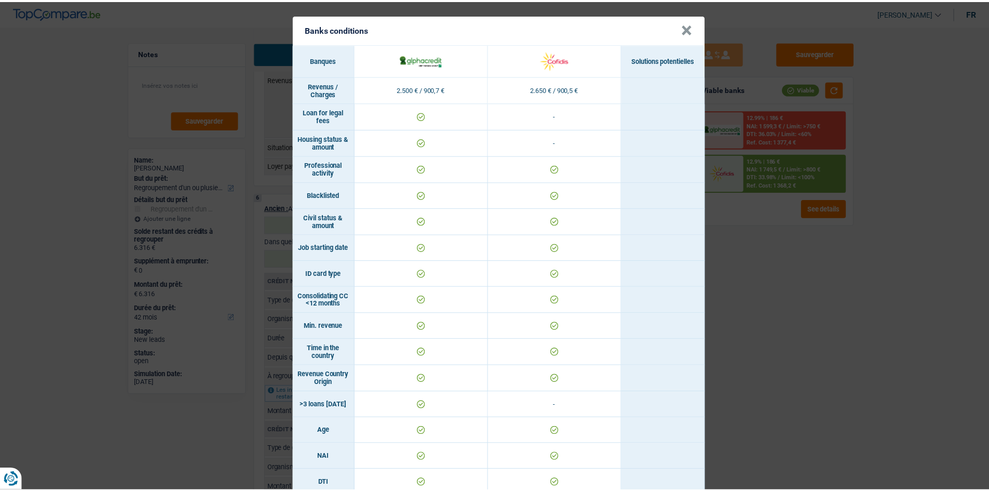
scroll to position [460, 0]
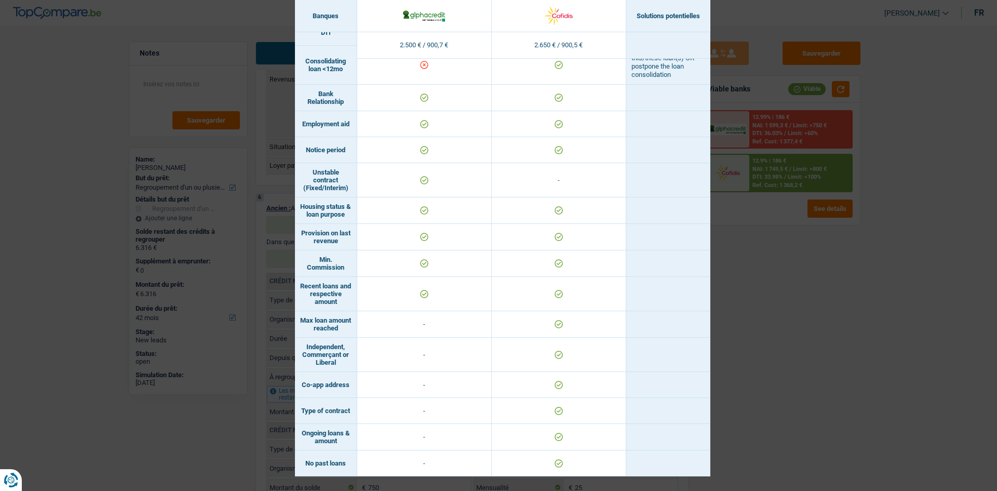
click at [908, 334] on div "Banks conditions × Banques Solutions potentielles Revenus / Charges 2.500 € / 9…" at bounding box center [498, 245] width 997 height 491
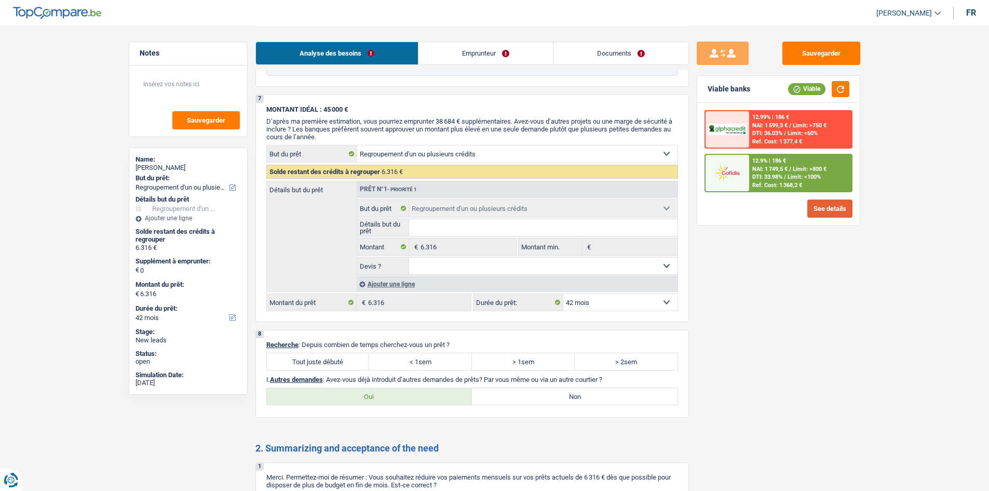
scroll to position [1442, 0]
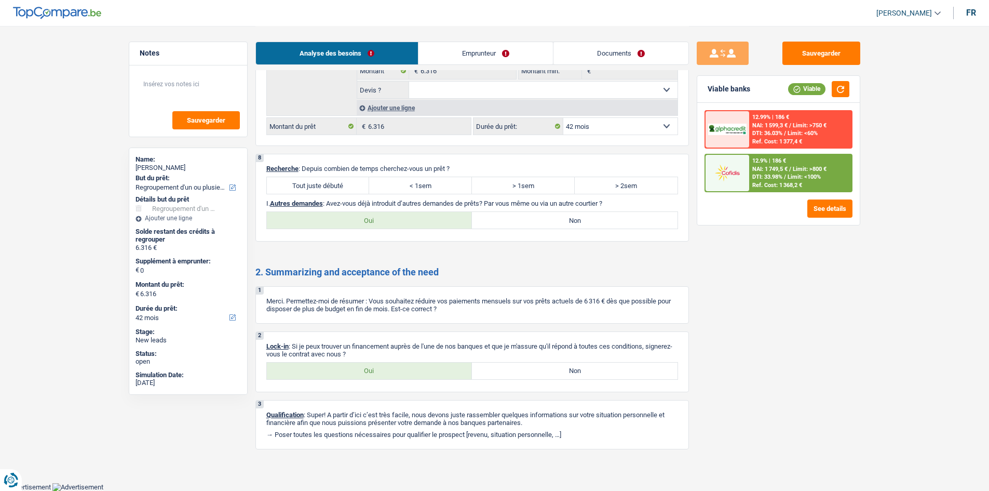
click at [381, 383] on div "2 Lock-in : Si je peux trouver un financement auprès de l'une de nos banques et…" at bounding box center [472, 361] width 434 height 61
click at [382, 370] on label "Oui" at bounding box center [370, 370] width 206 height 17
click at [382, 370] on input "Oui" at bounding box center [370, 370] width 206 height 17
radio input "true"
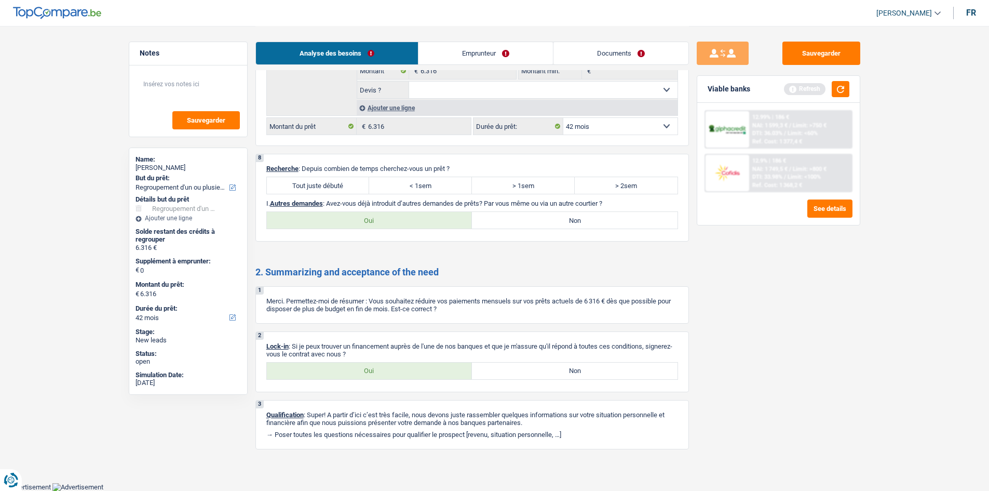
click at [523, 212] on div "Oui Non Tous les champs sont obligatoires. Veuillez sélectionner une option" at bounding box center [472, 220] width 412 height 18
click at [507, 223] on label "Non" at bounding box center [575, 220] width 206 height 17
click at [507, 223] on input "Non" at bounding box center [575, 220] width 206 height 17
radio input "true"
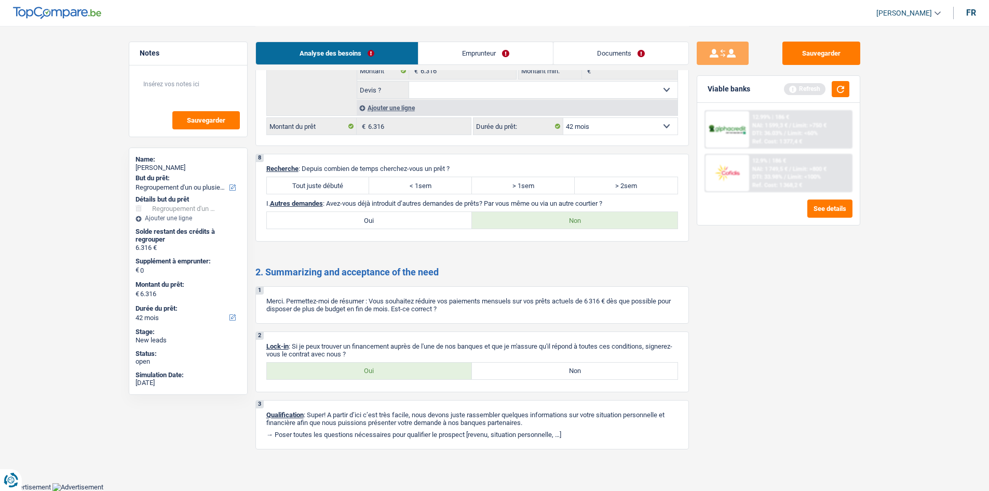
click at [262, 183] on div "8 Recherche : Depuis combien de temps cherchez-vous un prêt ? Tout juste débuté…" at bounding box center [472, 198] width 434 height 88
click at [279, 185] on label "Tout juste débuté" at bounding box center [318, 185] width 103 height 17
click at [279, 185] on input "Tout juste débuté" at bounding box center [318, 185] width 103 height 17
radio input "true"
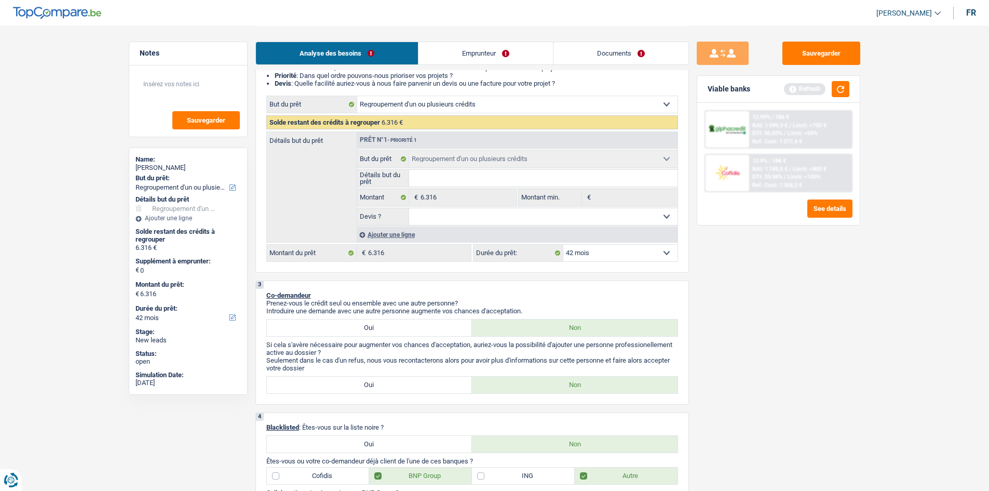
scroll to position [123, 0]
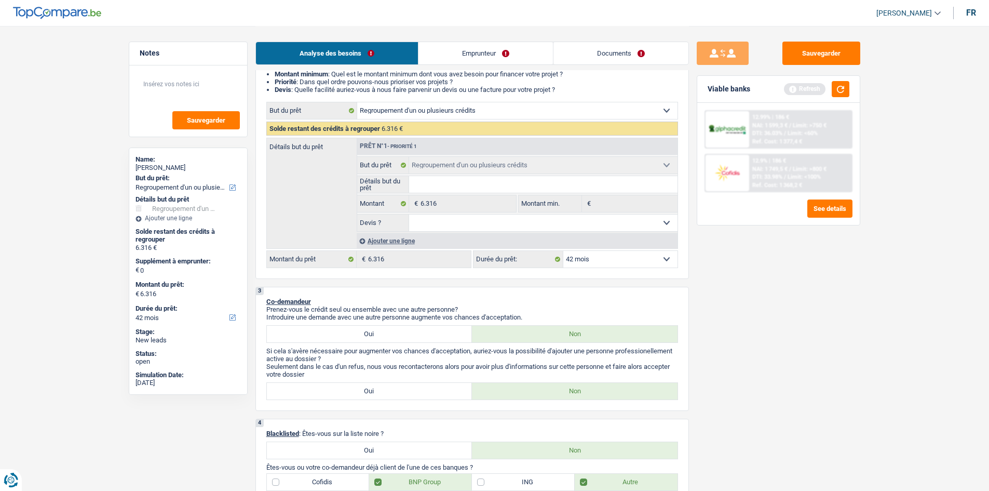
click at [665, 226] on select "Oui Non Non répondu Sélectionner une option" at bounding box center [543, 222] width 268 height 17
click at [866, 319] on div "Sauvegarder Viable banks Refresh 12.99% | 186 € NAI: 1 599,3 € / Limit: >750 € …" at bounding box center [778, 258] width 179 height 433
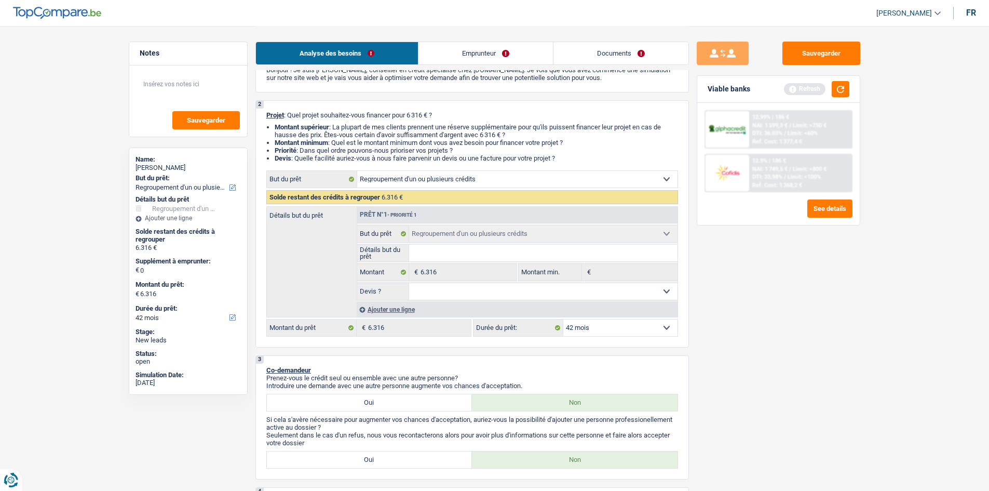
scroll to position [104, 0]
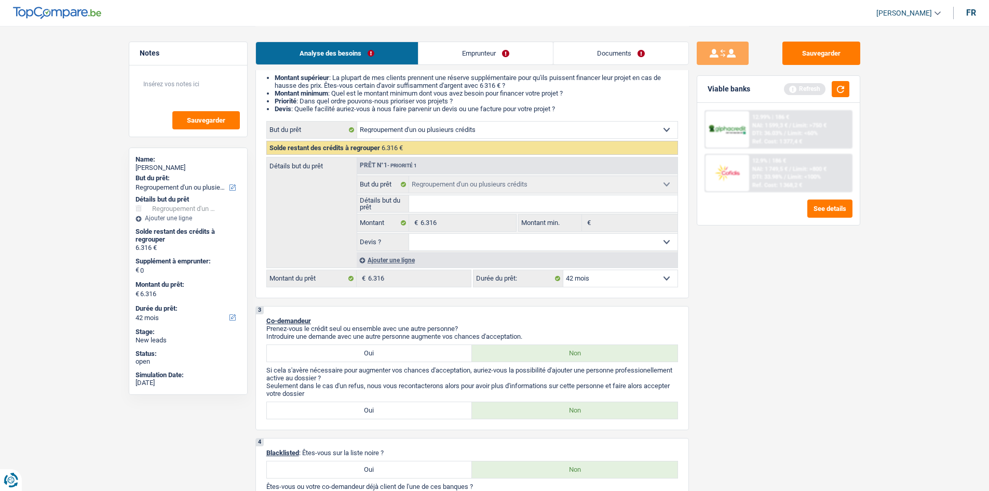
click at [389, 260] on div "Ajouter une ligne" at bounding box center [517, 259] width 321 height 15
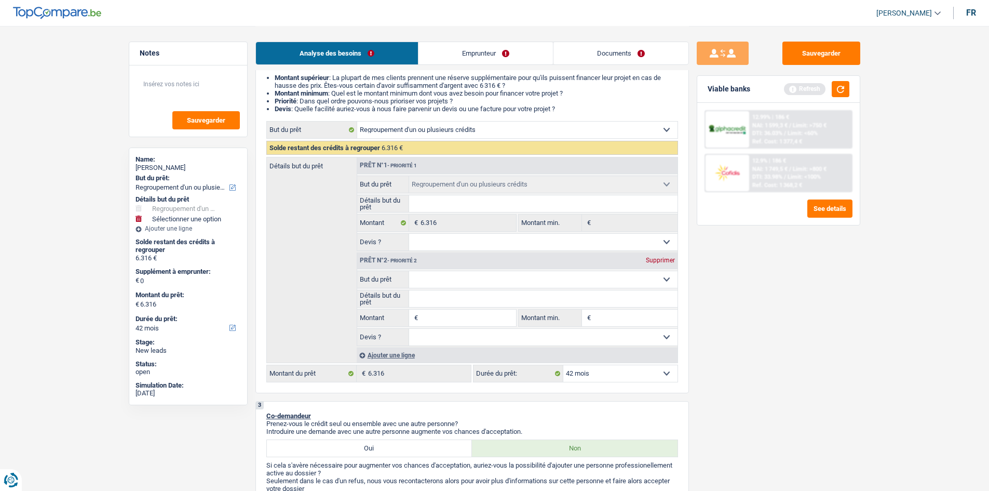
click at [653, 257] on div "Supprimer" at bounding box center [660, 260] width 34 height 6
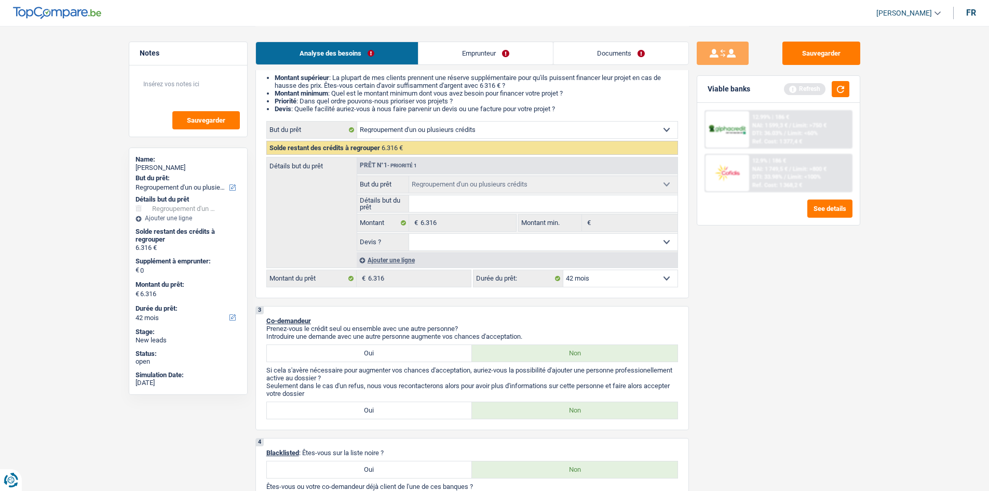
click at [526, 248] on select "Oui Non Non répondu Sélectionner une option" at bounding box center [543, 242] width 268 height 17
click at [797, 300] on div "Sauvegarder Viable banks Refresh 12.99% | 186 € NAI: 1 599,3 € / Limit: >750 € …" at bounding box center [778, 258] width 179 height 433
click at [571, 247] on select "Oui Non Non répondu Sélectionner une option" at bounding box center [543, 242] width 268 height 17
click at [337, 253] on div "Détails but du prêt Prêt n°1 - Priorité 1 Confort maison: meubles, textile, pei…" at bounding box center [472, 212] width 412 height 111
click at [374, 258] on div "Ajouter une ligne" at bounding box center [517, 259] width 321 height 15
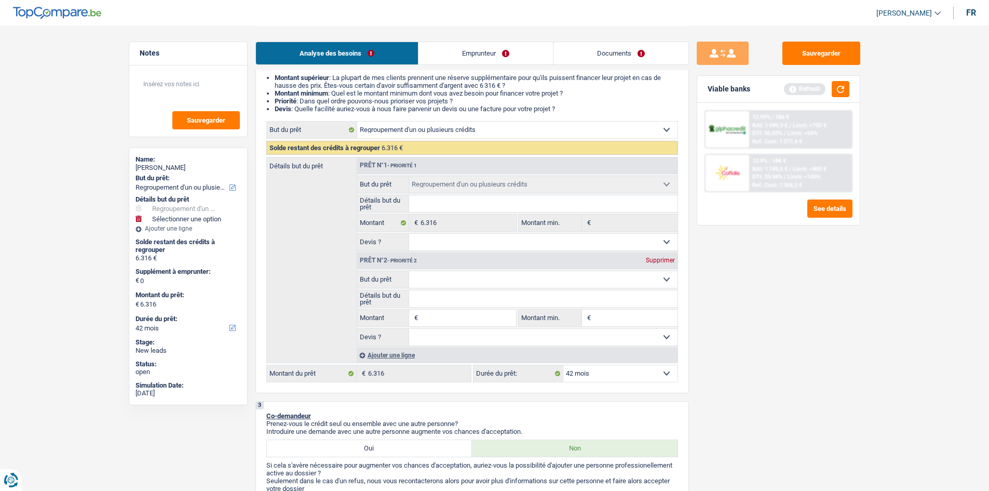
click at [437, 323] on input "Montant" at bounding box center [468, 317] width 95 height 17
type input "2"
type input "26"
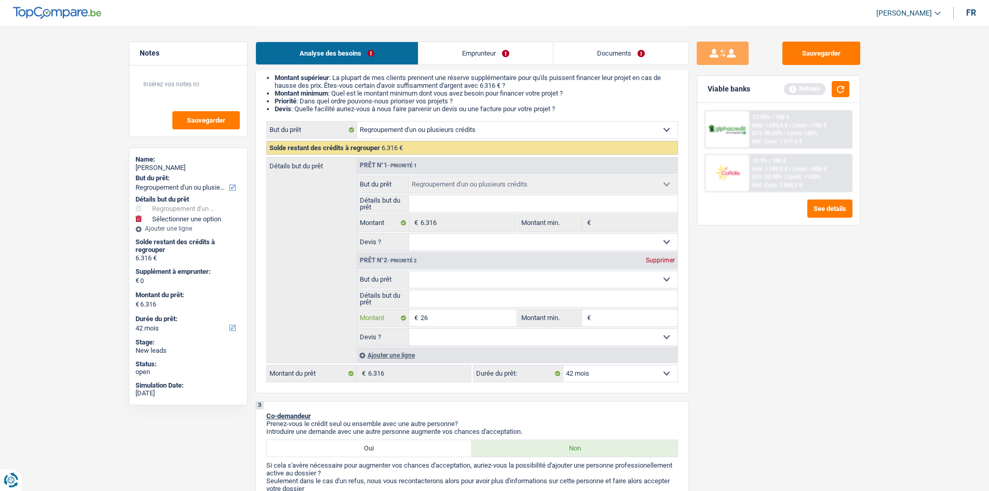
type input "268"
type input "2.684"
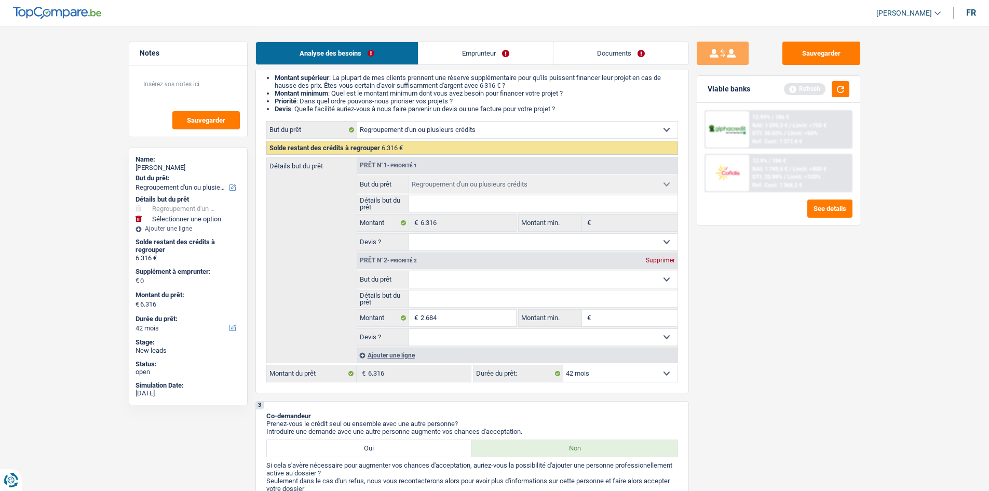
type input "2.684"
type input "9.000"
click at [767, 363] on div "Sauvegarder Viable banks Refresh 12.99% | 186 € NAI: 1 599,3 € / Limit: >750 € …" at bounding box center [778, 258] width 179 height 433
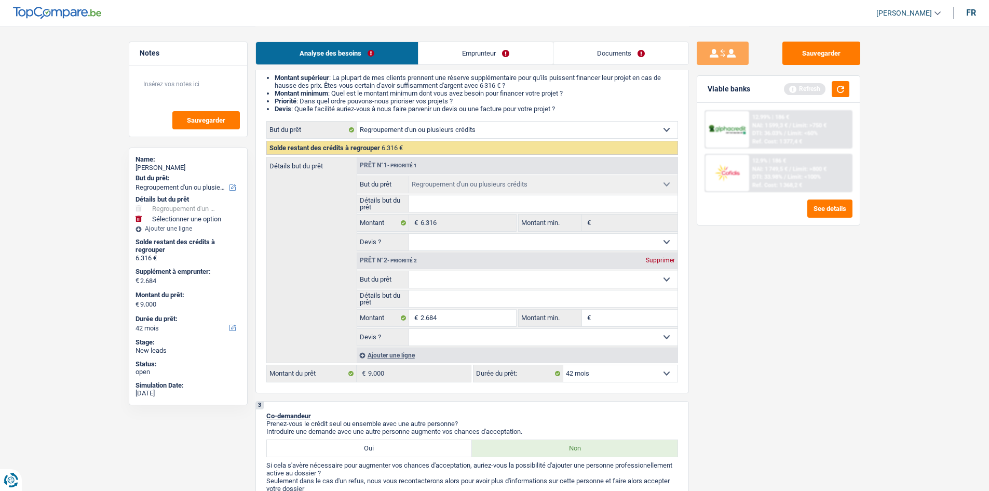
select select "48"
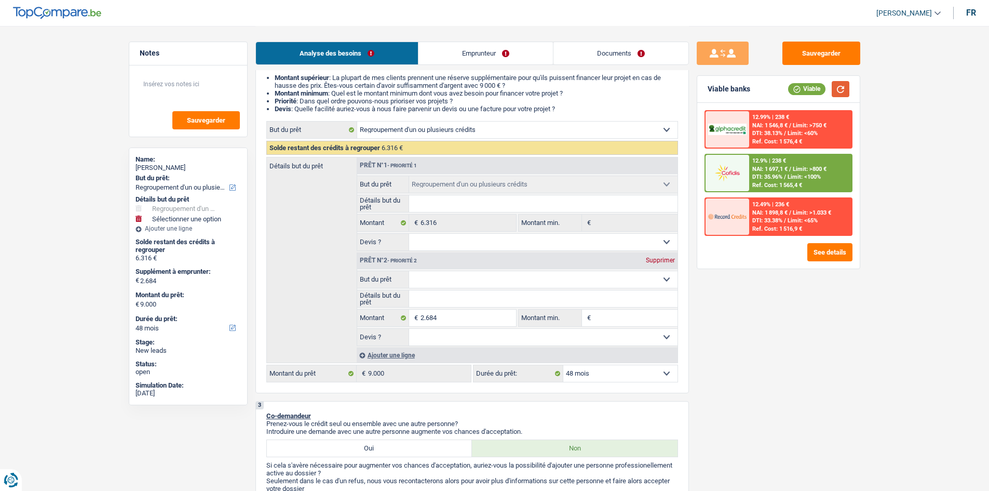
click at [840, 87] on button "button" at bounding box center [841, 89] width 18 height 16
click at [763, 153] on div "12.99% | 238 € NAI: 1 546,8 € / Limit: >750 € DTI: 38.13% / Limit: <60% Ref. Co…" at bounding box center [779, 173] width 148 height 126
click at [761, 158] on div "12.9% | 238 €" at bounding box center [769, 160] width 34 height 7
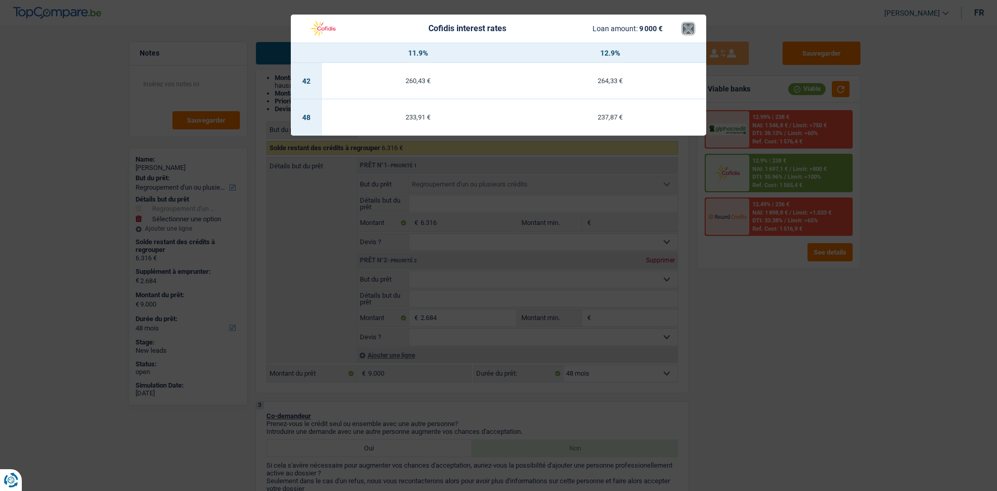
click at [691, 27] on button "×" at bounding box center [688, 28] width 11 height 10
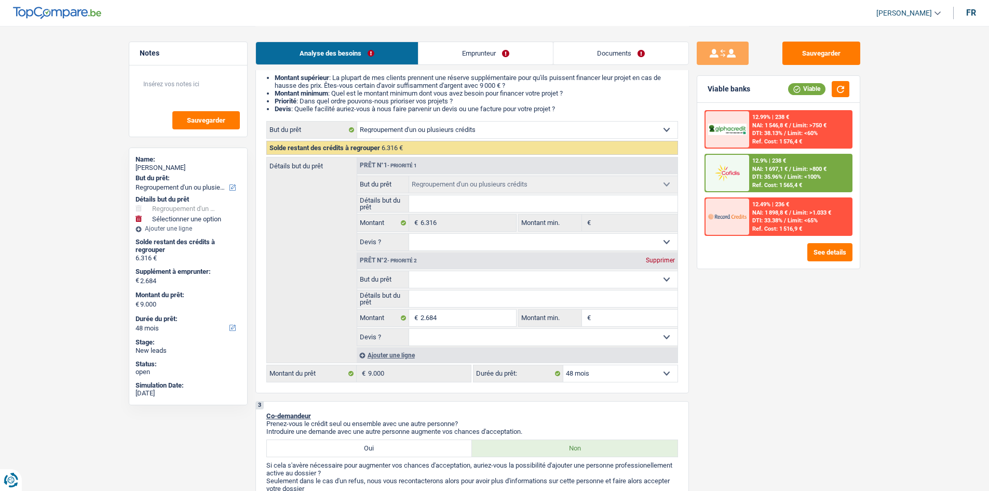
click at [579, 384] on div "2 Projet : Quel projet souhaitez-vous financer pour 9 000 € ? Montant supérieur…" at bounding box center [472, 222] width 434 height 342
click at [585, 380] on select "12 mois 18 mois 24 mois 30 mois 36 mois 42 mois 48 mois Sélectionner une option" at bounding box center [620, 373] width 114 height 17
click at [563, 365] on select "12 mois 18 mois 24 mois 30 mois 36 mois 42 mois 48 mois Sélectionner une option" at bounding box center [620, 373] width 114 height 17
click at [821, 188] on div "12.9% | 238 € NAI: 1 697,1 € / Limit: >800 € DTI: 35.96% / Limit: <100% Ref. Co…" at bounding box center [800, 173] width 102 height 36
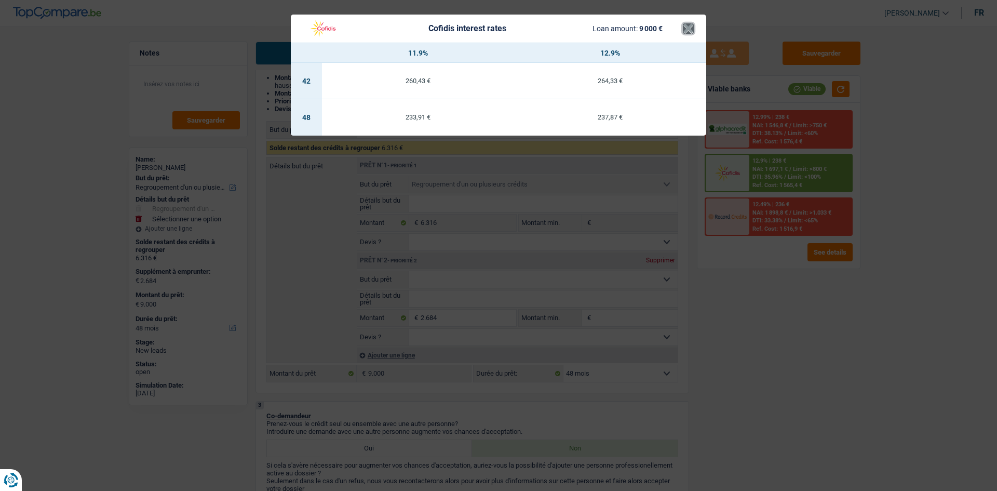
click at [686, 24] on button "×" at bounding box center [688, 28] width 11 height 10
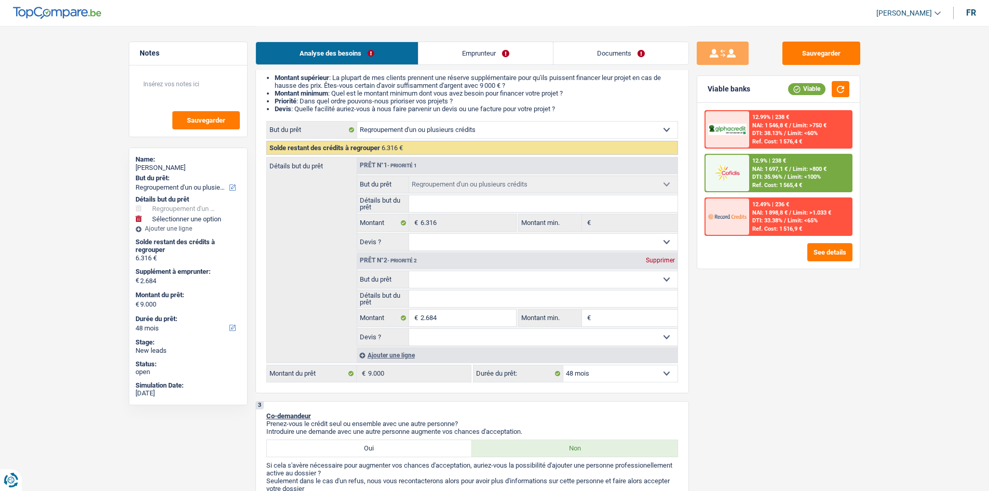
click at [779, 155] on div "12.9% | 238 € NAI: 1 697,1 € / Limit: >800 € DTI: 35.96% / Limit: <100% Ref. Co…" at bounding box center [800, 173] width 102 height 36
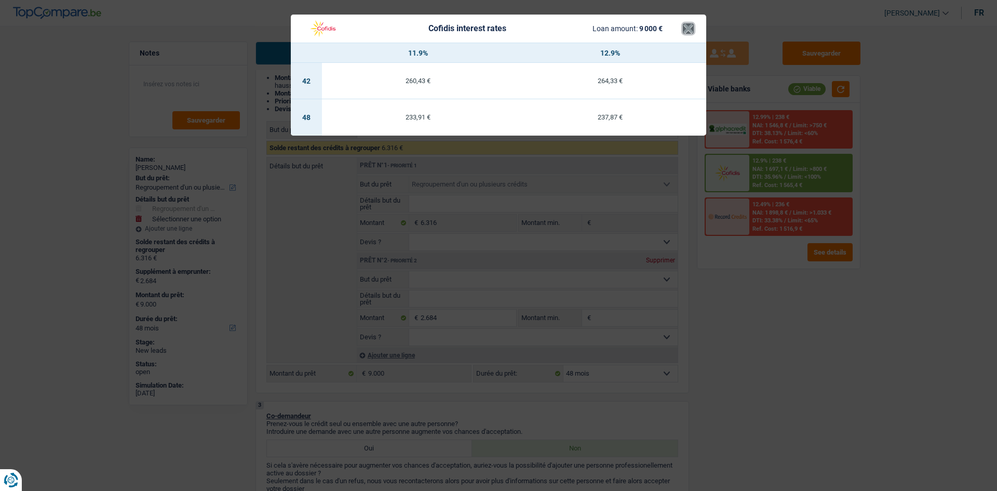
click at [688, 31] on button "×" at bounding box center [688, 28] width 11 height 10
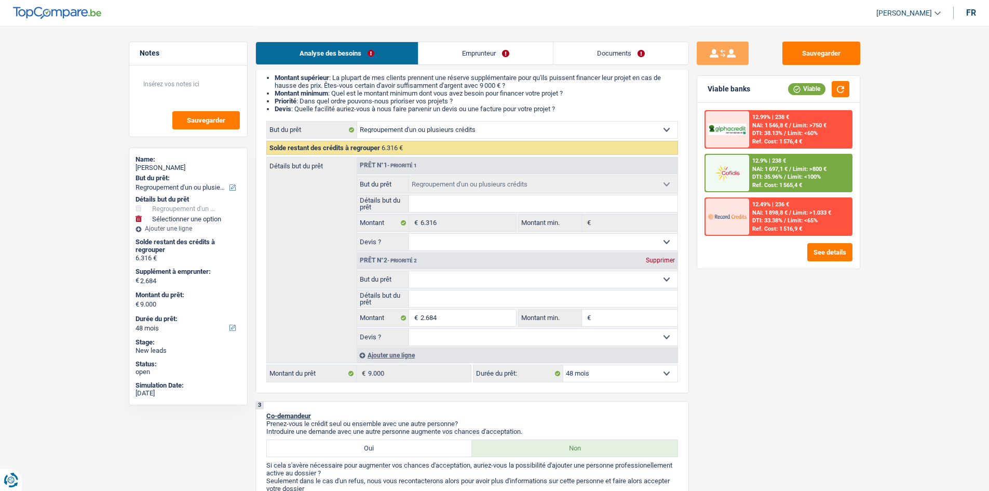
click at [734, 184] on div at bounding box center [728, 173] width 44 height 36
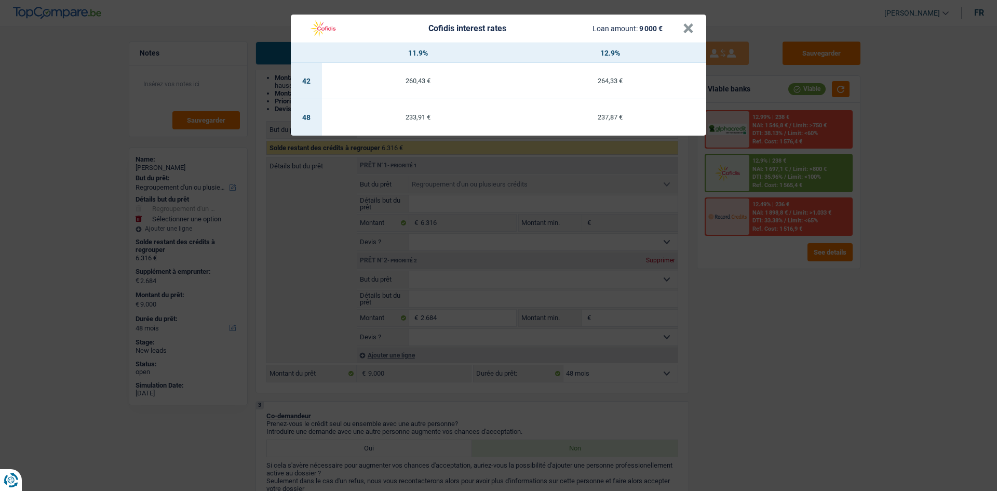
click at [801, 332] on div "Cofidis interest rates Loan amount: 9 000 € × 11.9% 12.9% 42 260,43 € 264,33 € …" at bounding box center [498, 245] width 997 height 491
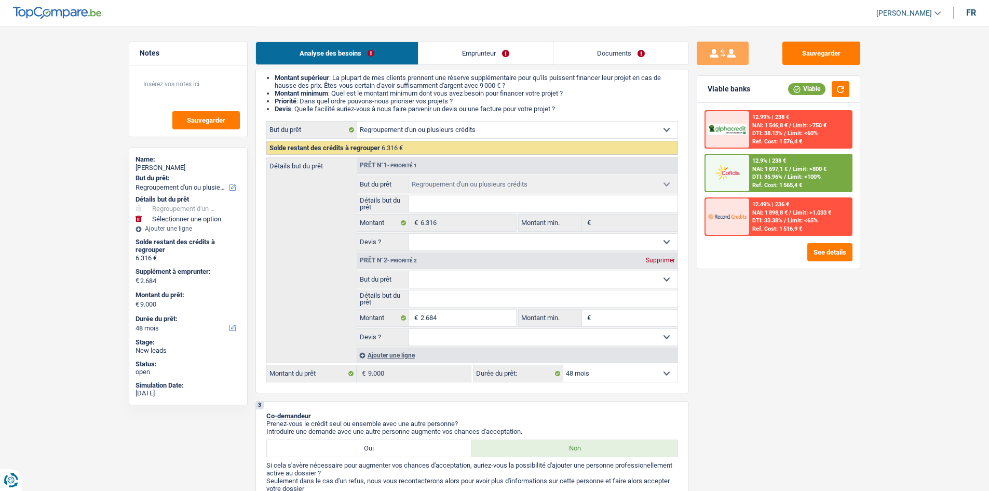
click at [499, 285] on select "Confort maison: meubles, textile, peinture, électroménager, outillage non-profe…" at bounding box center [543, 279] width 268 height 17
click at [818, 316] on div "Sauvegarder Viable banks Viable 12.99% | 238 € NAI: 1 546,8 € / Limit: >750 € D…" at bounding box center [778, 258] width 179 height 433
click at [486, 313] on input "2.684" at bounding box center [468, 317] width 95 height 17
click at [423, 316] on input "2.684" at bounding box center [468, 317] width 95 height 17
type input "684"
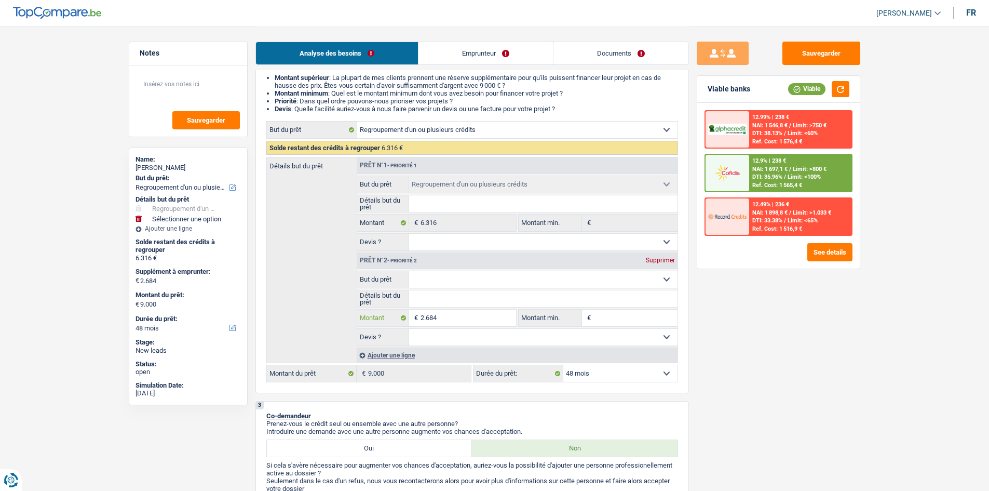
type input "684"
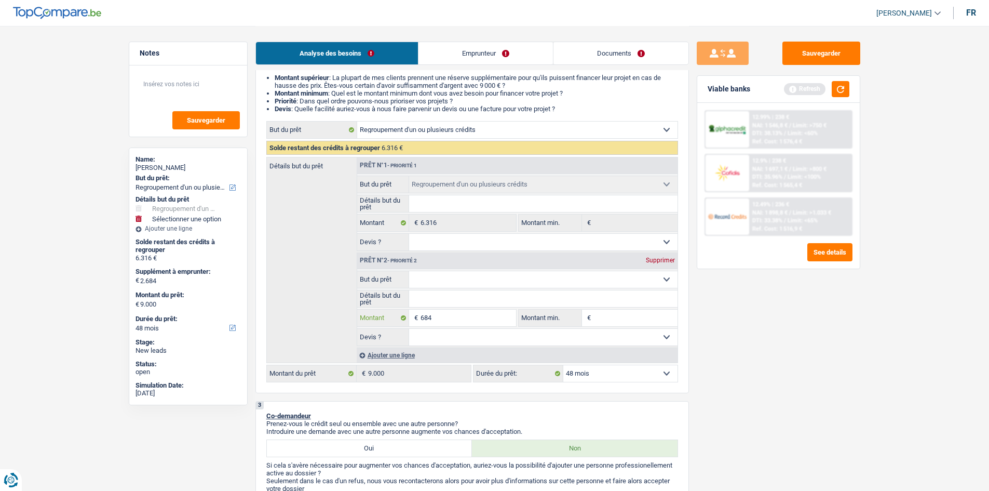
type input "1.684"
type input "8.000"
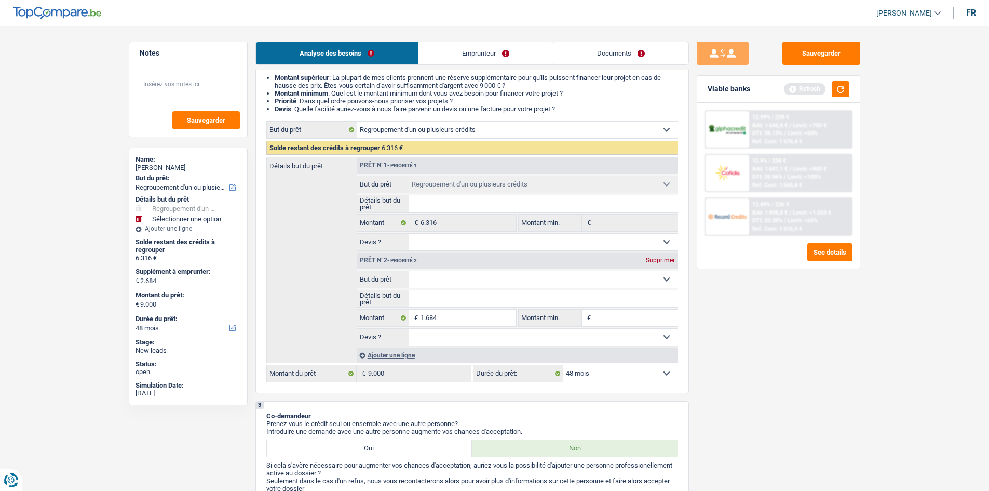
type input "8.000"
click at [742, 386] on div "Sauvegarder Viable banks Refresh 12.99% | 238 € NAI: 1 546,8 € / Limit: >750 € …" at bounding box center [778, 258] width 179 height 433
click at [845, 79] on div "Viable banks Refresh" at bounding box center [778, 89] width 163 height 27
click at [840, 87] on button "button" at bounding box center [841, 89] width 18 height 16
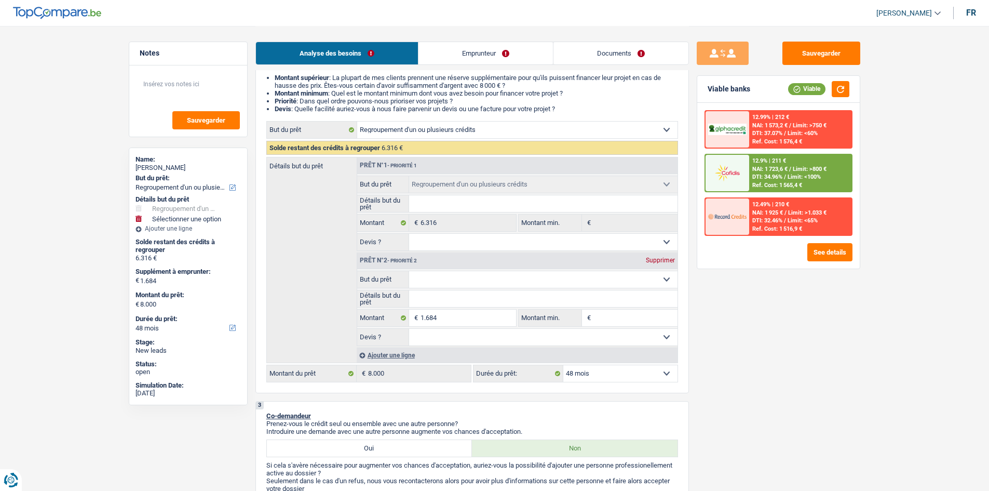
click at [753, 177] on span "DTI: 34.96%" at bounding box center [767, 176] width 30 height 7
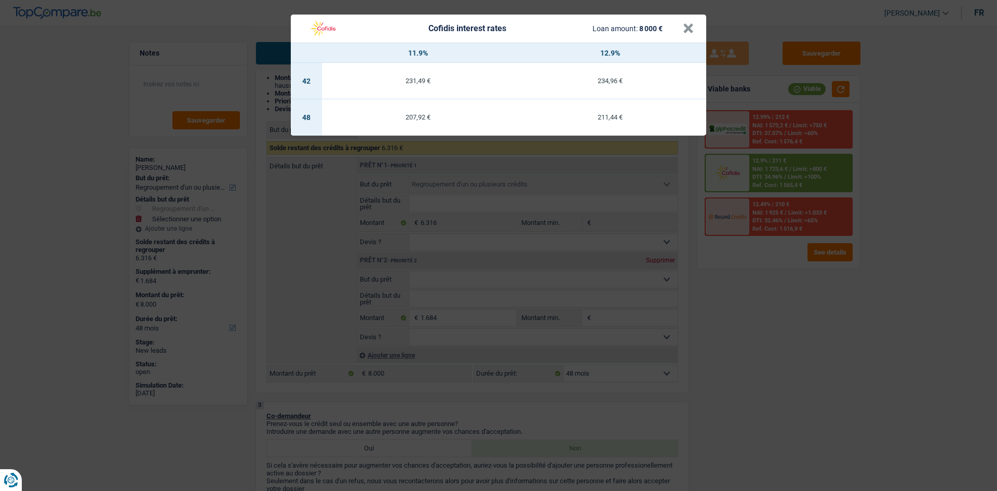
click at [852, 301] on div "Cofidis interest rates Loan amount: 8 000 € × 11.9% 12.9% 42 231,49 € 234,96 € …" at bounding box center [498, 245] width 997 height 491
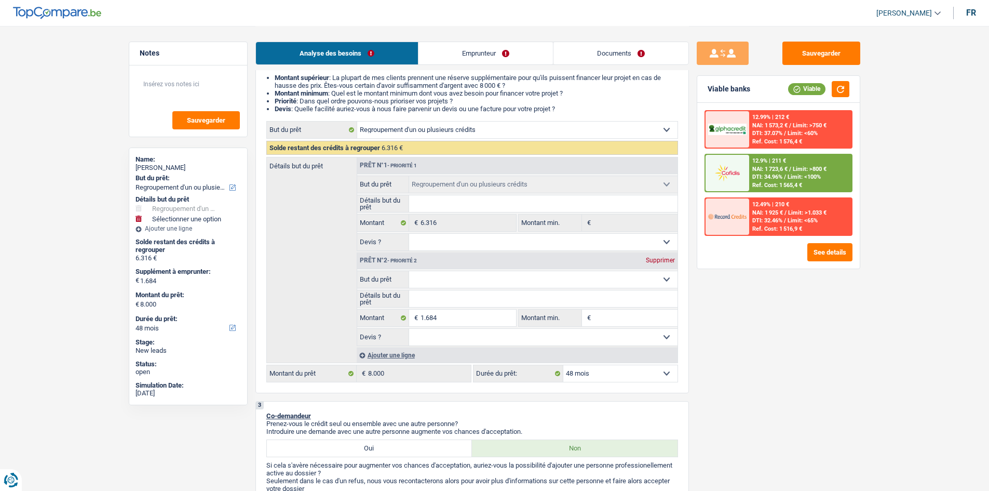
click at [786, 174] on div "DTI: 34.96% / Limit: <100%" at bounding box center [786, 176] width 69 height 7
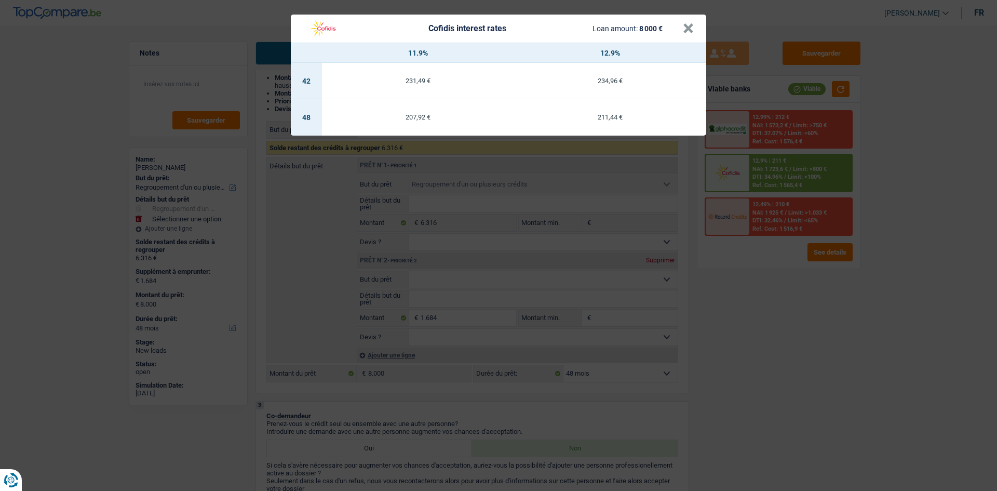
click at [812, 412] on div "Cofidis interest rates Loan amount: 8 000 € × 11.9% 12.9% 42 231,49 € 234,96 € …" at bounding box center [498, 245] width 997 height 491
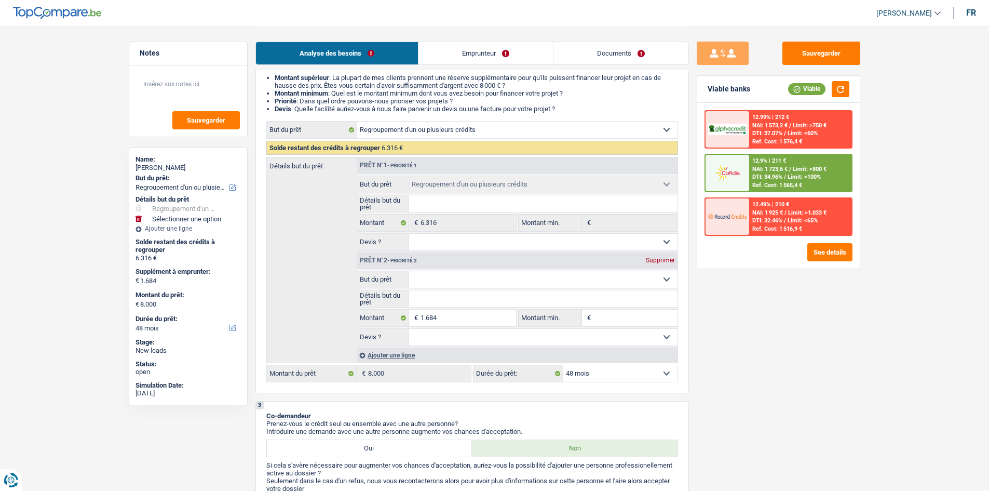
click at [781, 169] on span "NAI: 1 723,6 €" at bounding box center [769, 169] width 35 height 7
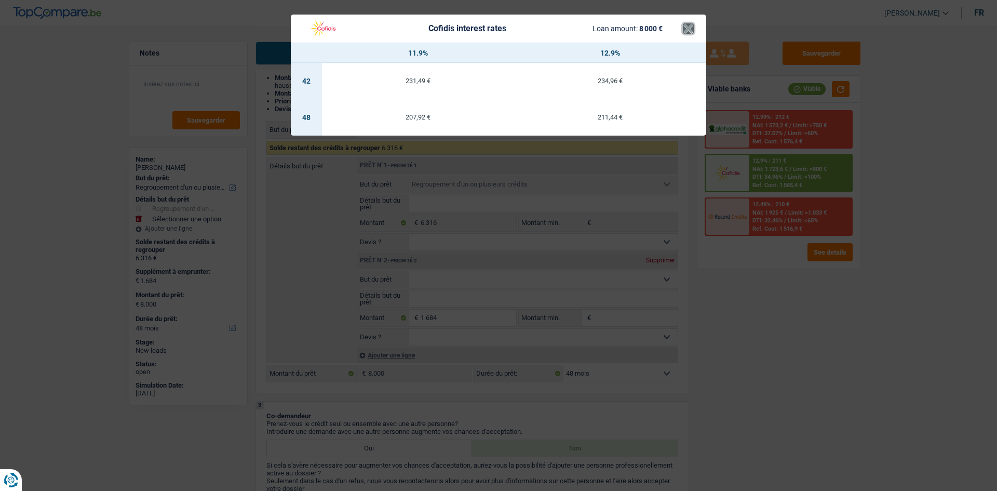
drag, startPoint x: 689, startPoint y: 26, endPoint x: 644, endPoint y: 3, distance: 50.6
click at [688, 26] on button "×" at bounding box center [688, 28] width 11 height 10
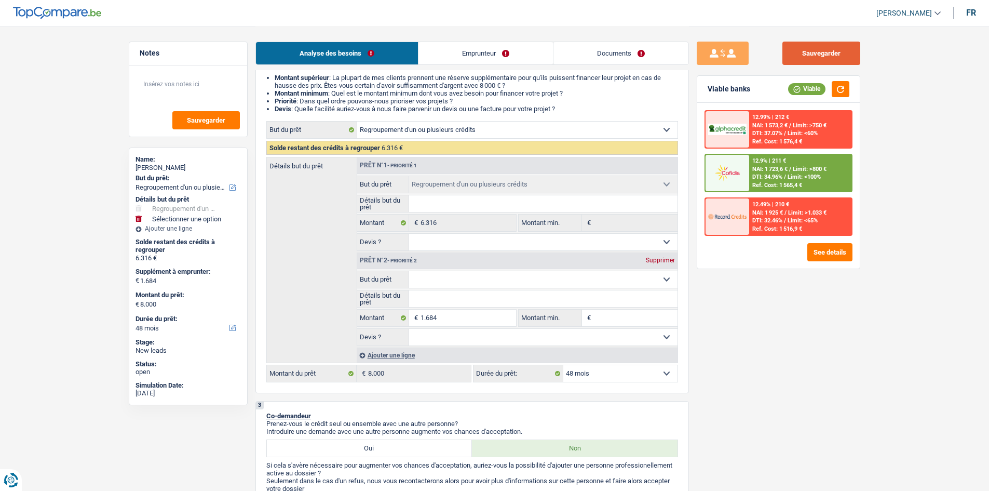
click at [825, 59] on button "Sauvegarder" at bounding box center [821, 53] width 78 height 23
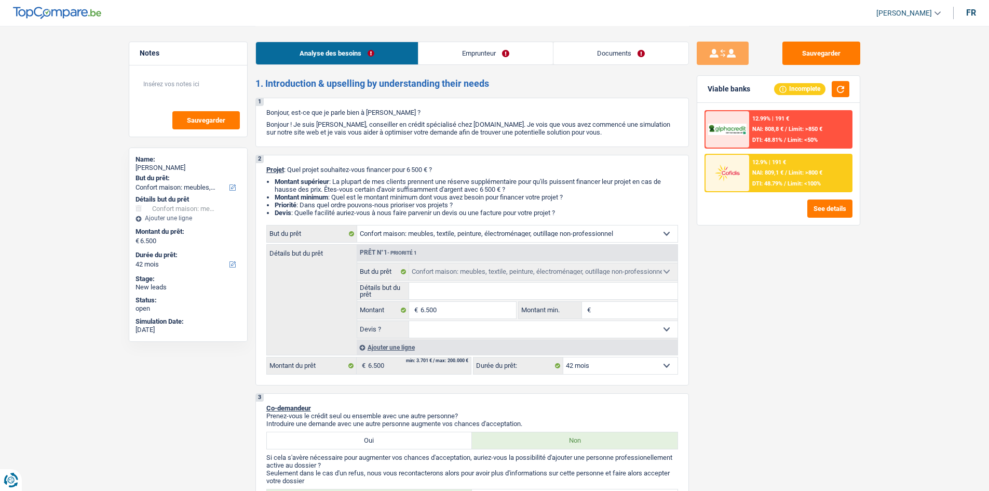
select select "household"
select select "42"
select select "household"
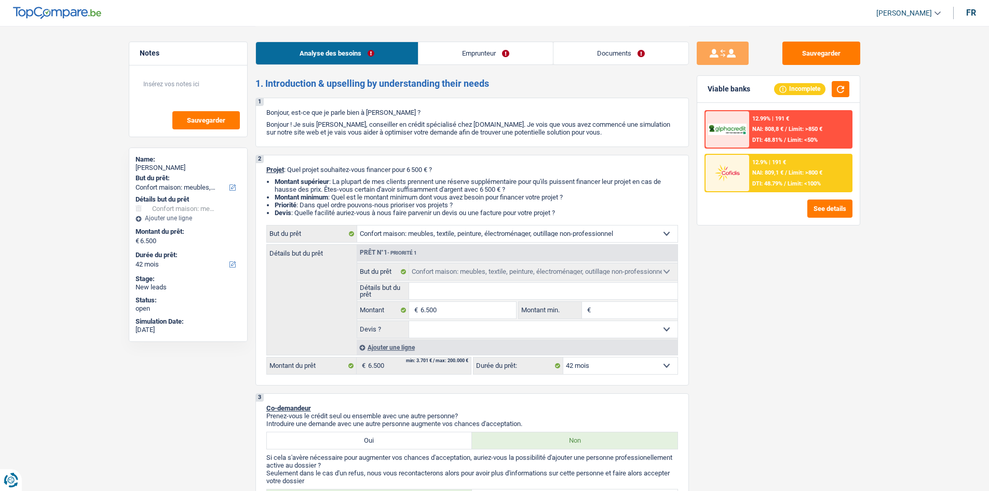
select select "42"
select select "invalid"
select select "disabilityPension"
select select "rents"
select select "household"
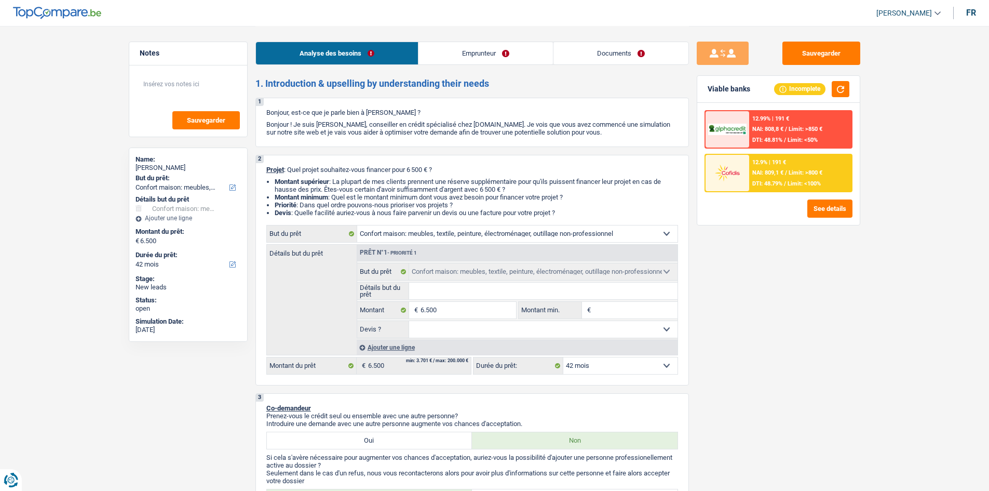
select select "household"
select select "42"
click at [458, 293] on input "Détails but du prêt" at bounding box center [543, 290] width 268 height 17
type input "r"
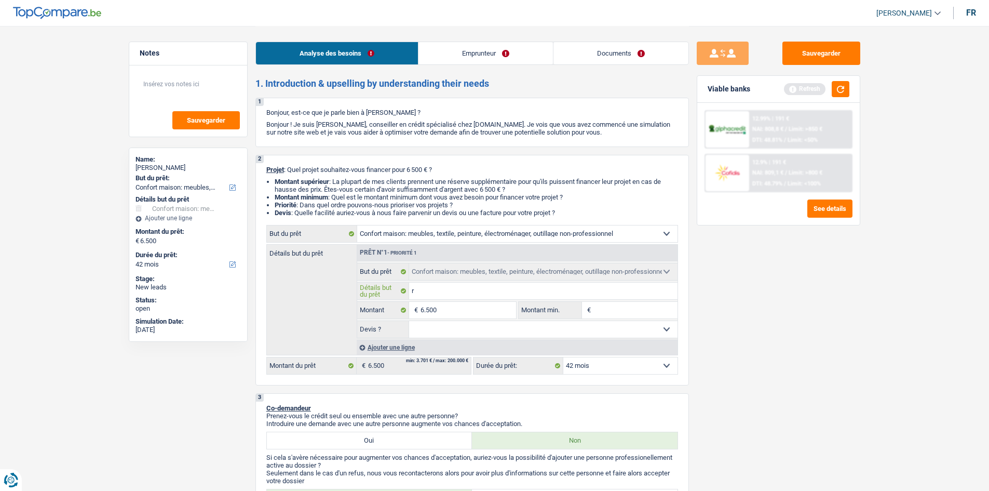
type input "ra"
type input "rac"
type input "rach"
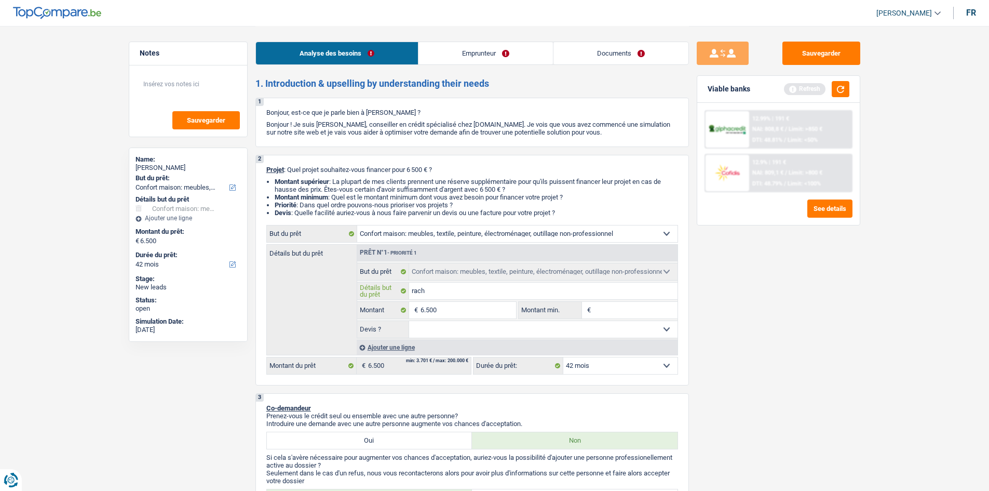
type input "rach"
type input "racha"
type input "rachat"
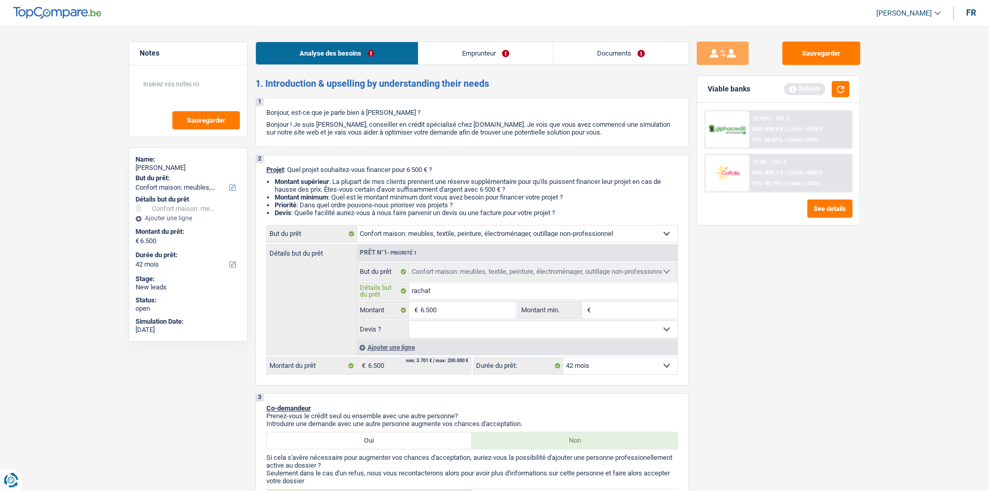
type input "rachat"
type input "rachat d"
type input "rachat de"
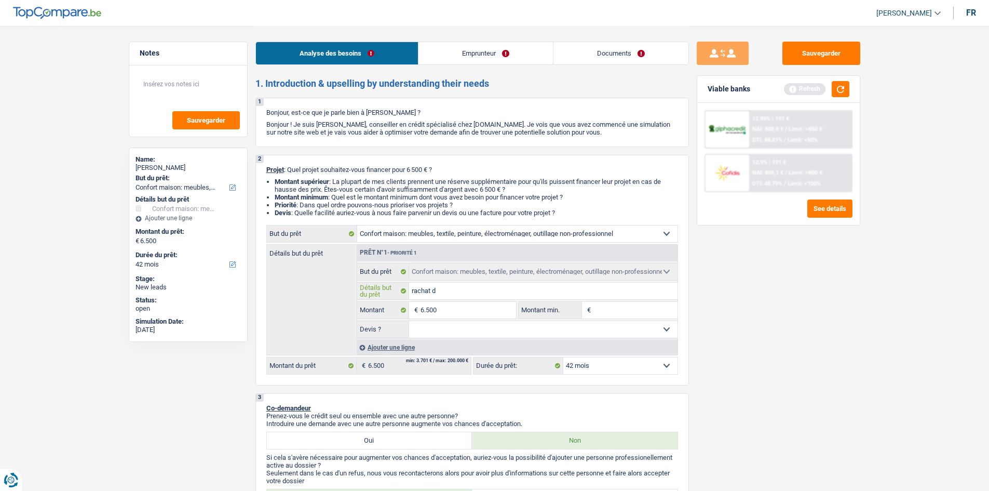
type input "rachat de"
type input "rachat de m"
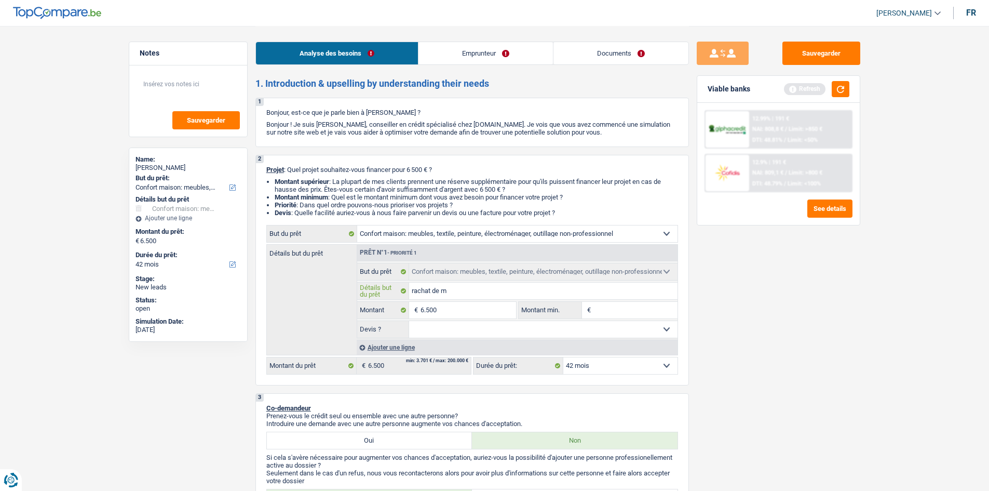
type input "rachat de me"
type input "rachat de meu"
type input "rachat de meub"
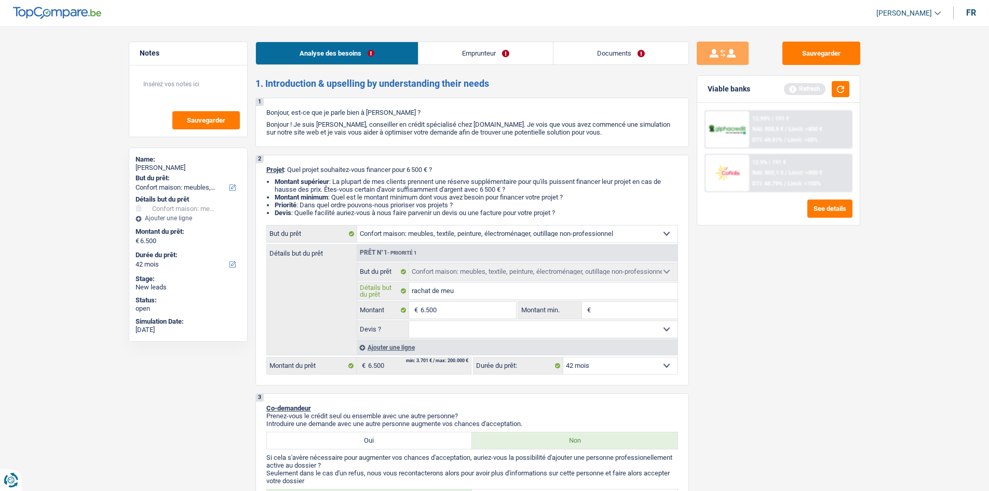
type input "rachat de meub"
type input "rachat de meubl"
type input "rachat de meuble"
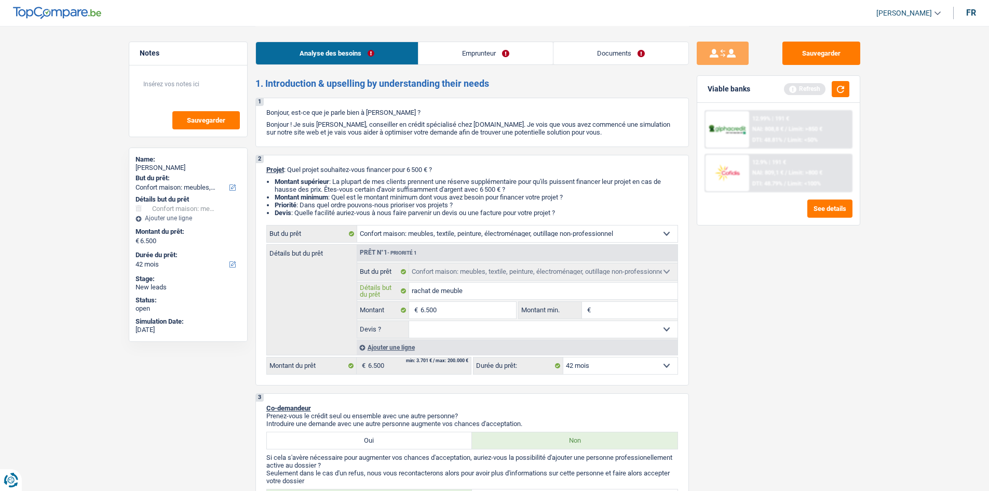
type input "rachat de meuble"
click at [641, 311] on input "Montant min." at bounding box center [635, 310] width 84 height 17
click at [454, 326] on select "Oui Non Non répondu Sélectionner une option" at bounding box center [543, 329] width 268 height 17
select select "yes"
click at [409, 321] on select "Oui Non Non répondu Sélectionner une option" at bounding box center [543, 329] width 268 height 17
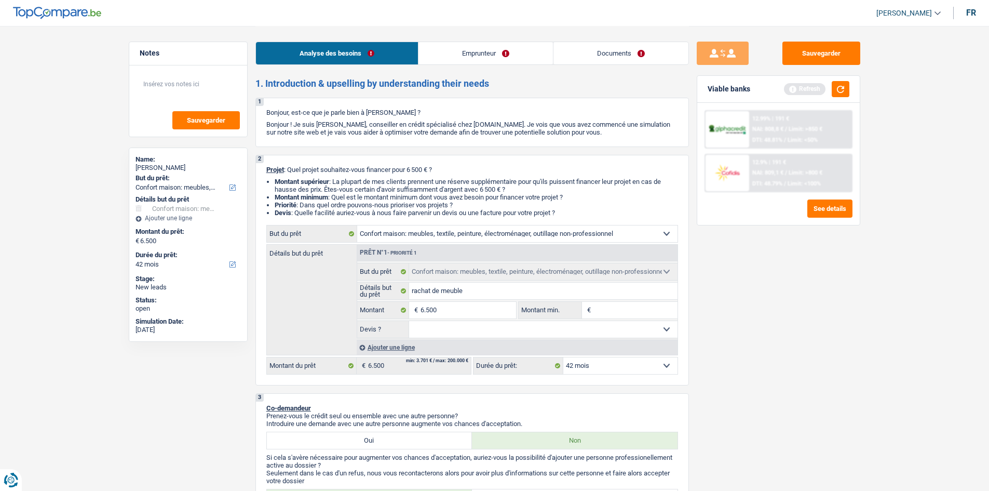
select select "yes"
click at [504, 290] on input "rachat de meuble" at bounding box center [543, 290] width 268 height 17
type input "rachat de meuble"
type input "rachat de meuble +"
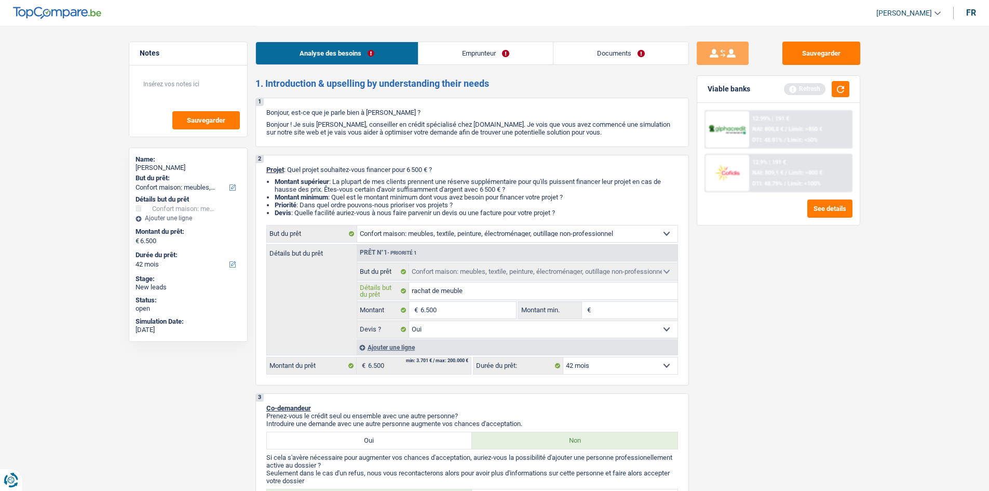
type input "rachat de meuble +"
type input "rachat de meuble +7"
type input "rachat de meuble +"
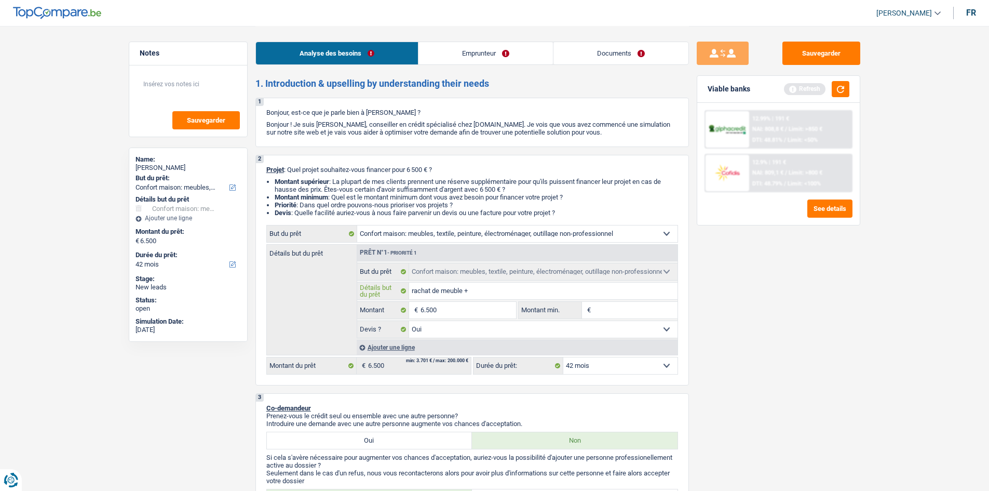
type input "rachat de meuble +"
click at [453, 307] on input "6.500" at bounding box center [468, 310] width 95 height 17
type input "650"
type input "65"
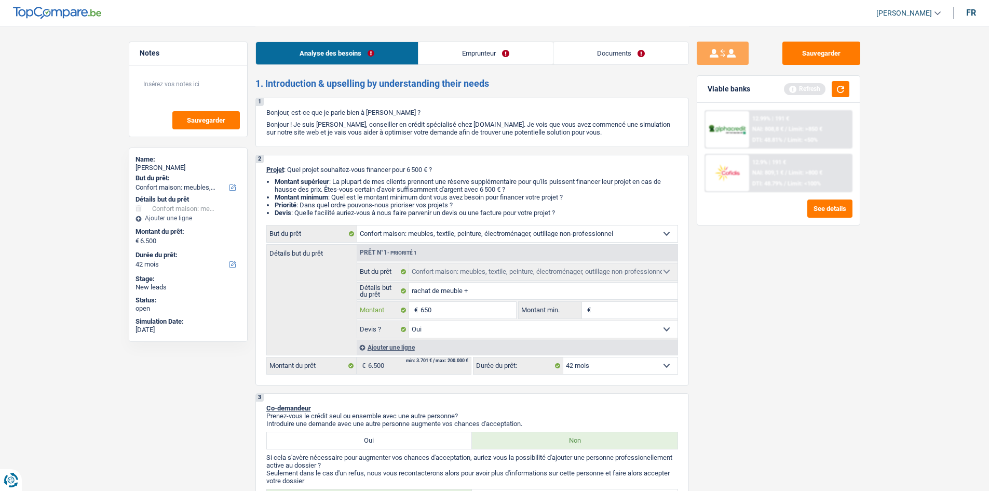
type input "65"
type input "6"
type input "7"
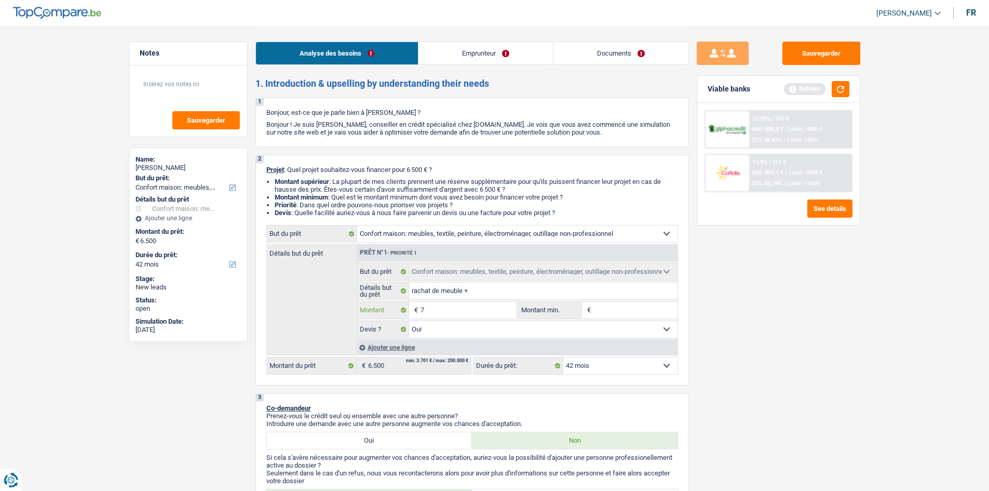
type input "75"
type input "750"
type input "7.500"
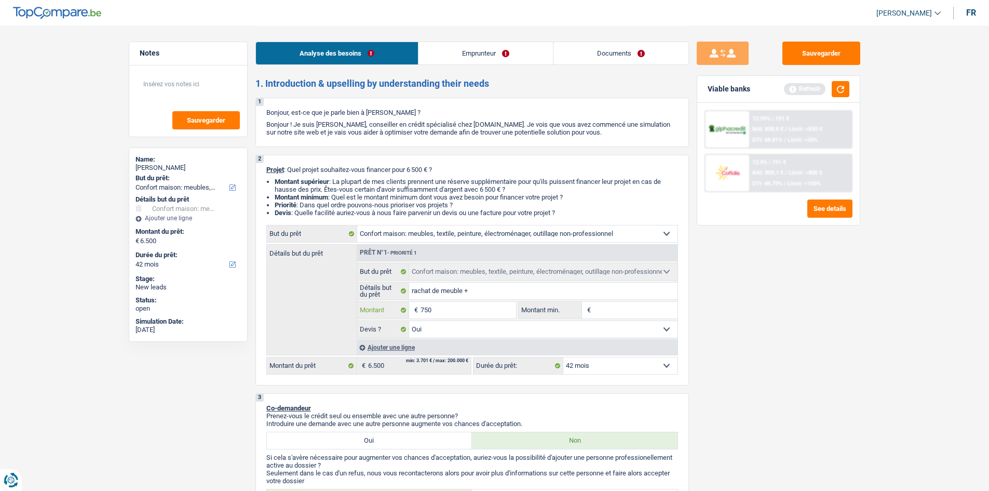
type input "7.500"
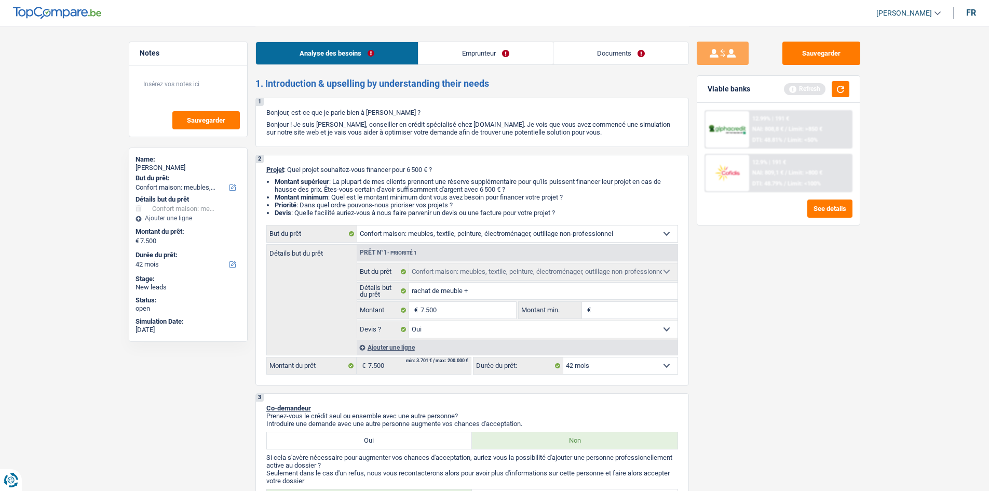
click at [613, 309] on input "Montant min." at bounding box center [635, 310] width 84 height 17
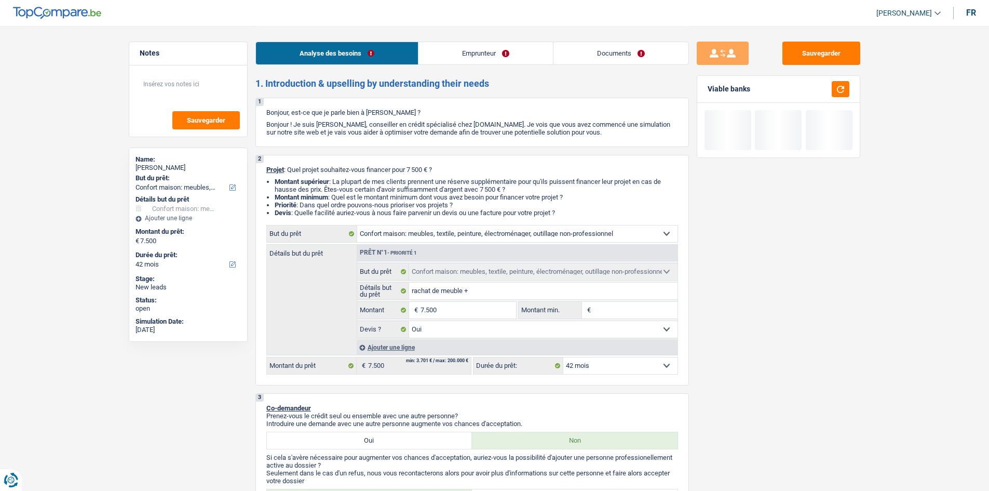
type input "6"
type input "65"
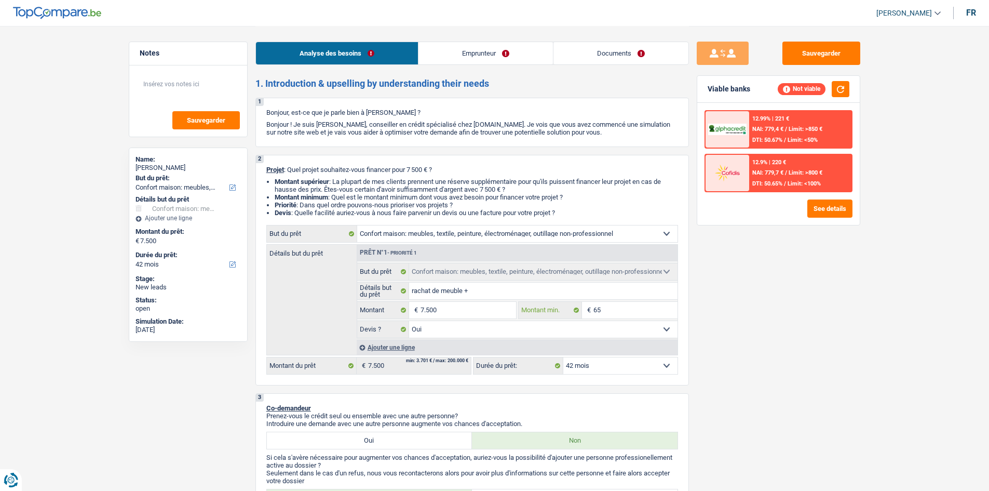
type input "650"
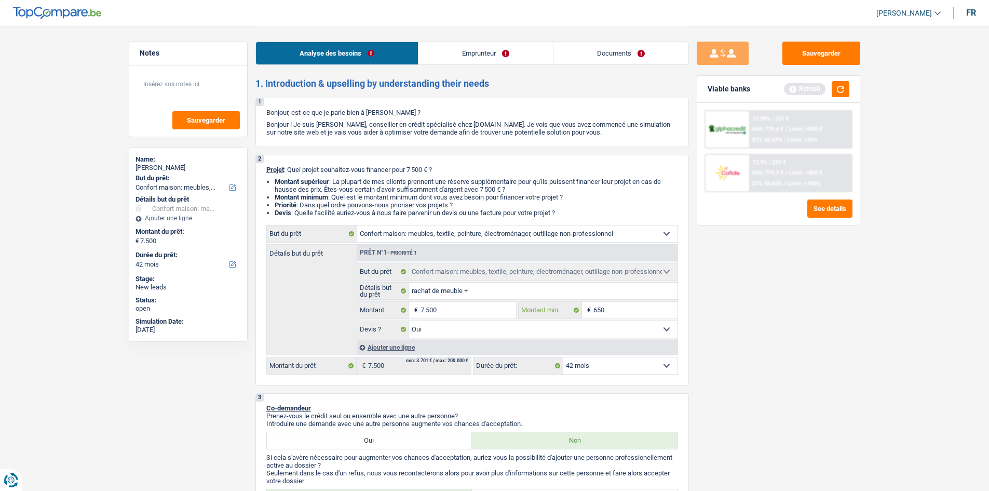
type input "6.500"
click at [731, 330] on div "Sauvegarder Viable banks Refresh 12.99% | 221 € NAI: 779,4 € / Limit: >850 € DT…" at bounding box center [778, 258] width 179 height 433
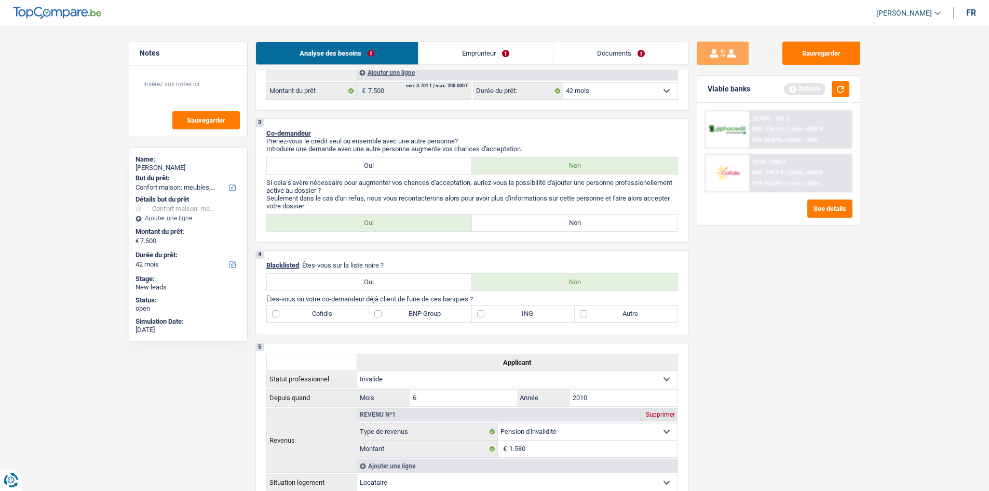
scroll to position [272, 0]
click at [576, 51] on link "Documents" at bounding box center [620, 53] width 135 height 22
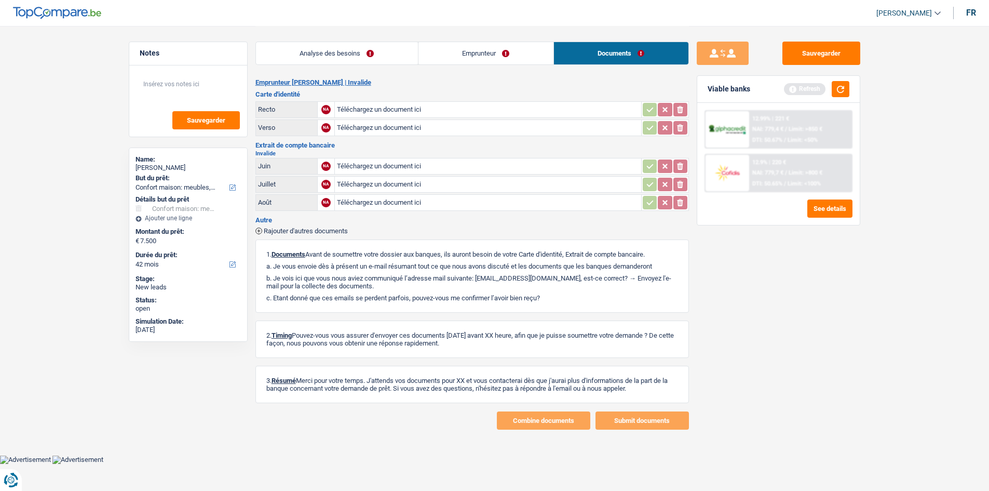
scroll to position [0, 0]
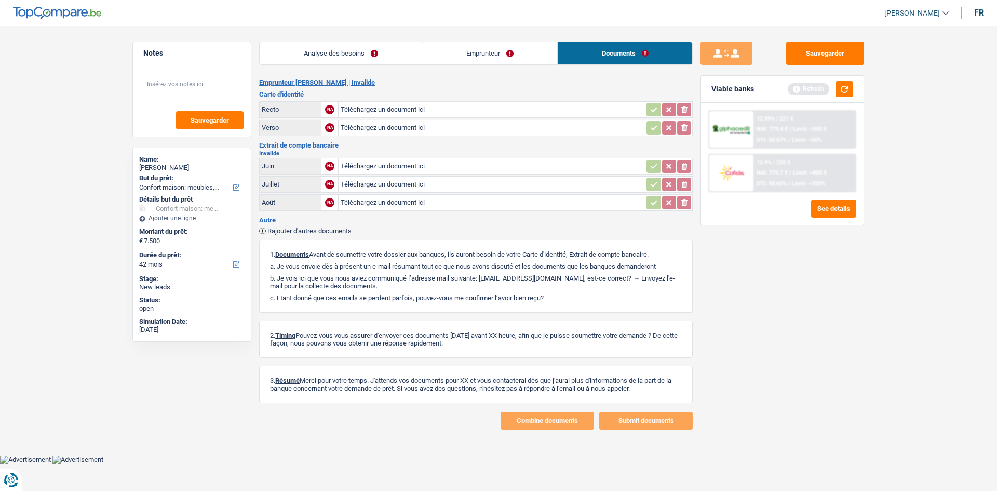
click at [497, 42] on li "Emprunteur" at bounding box center [490, 53] width 136 height 23
click at [490, 54] on link "Emprunteur" at bounding box center [489, 53] width 135 height 22
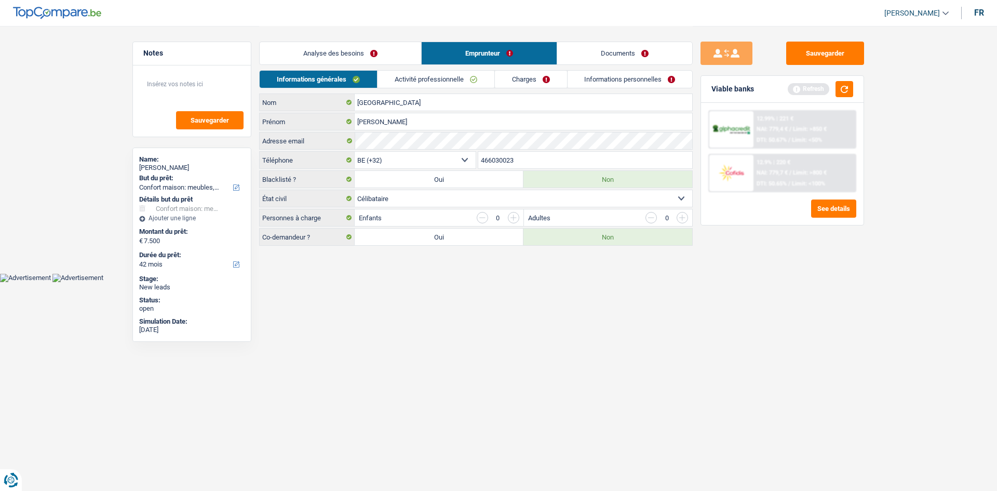
click at [350, 61] on link "Analyse des besoins" at bounding box center [340, 53] width 161 height 22
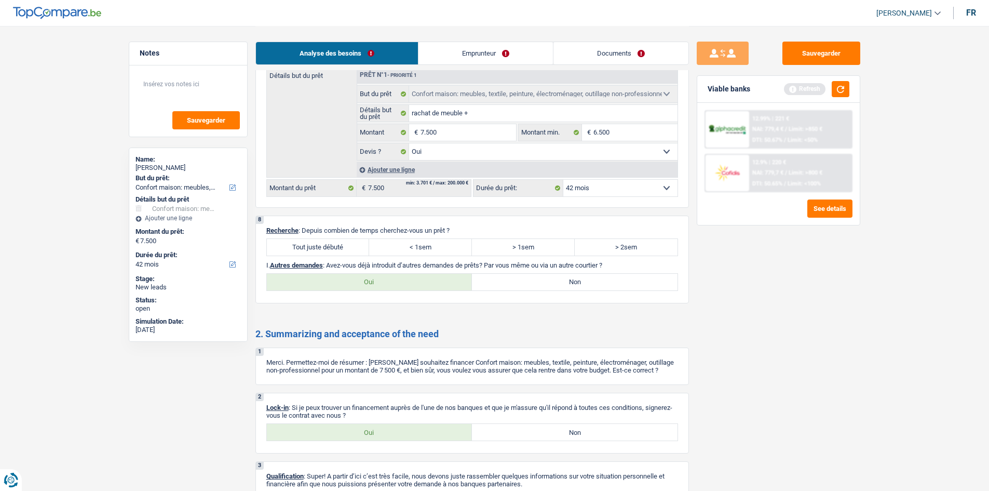
scroll to position [928, 0]
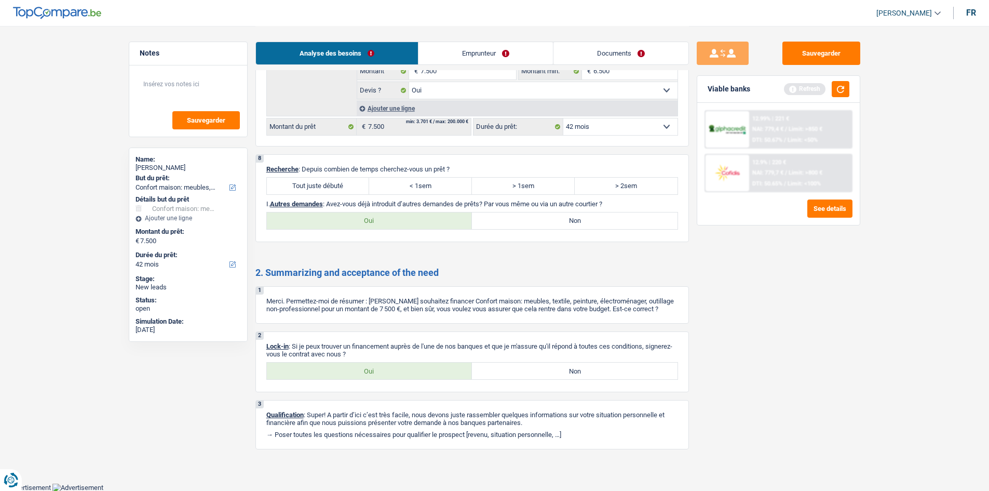
click at [485, 47] on link "Emprunteur" at bounding box center [485, 53] width 134 height 22
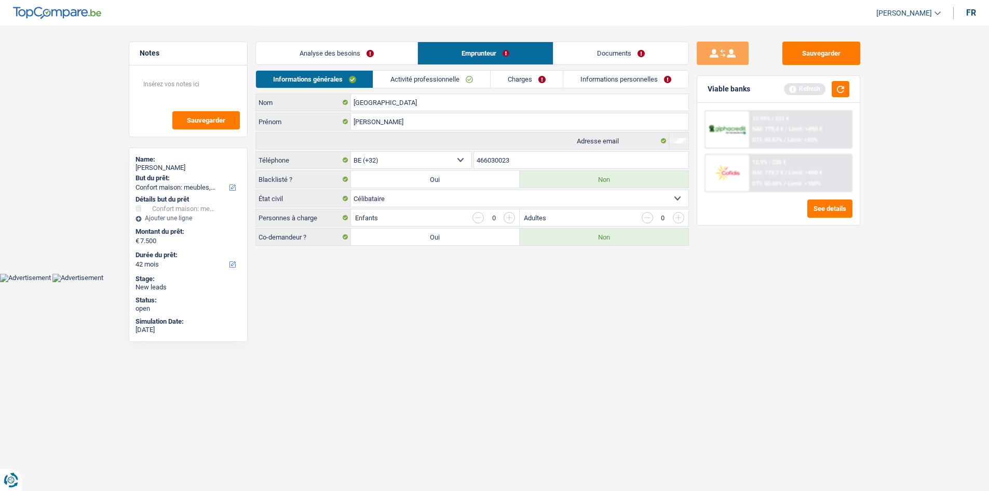
scroll to position [0, 0]
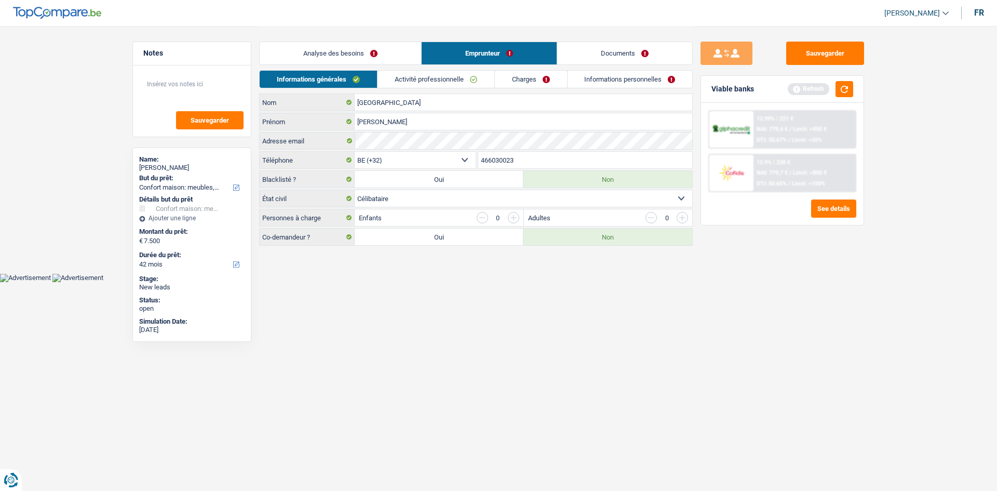
click at [436, 84] on link "Activité professionnelle" at bounding box center [435, 79] width 117 height 17
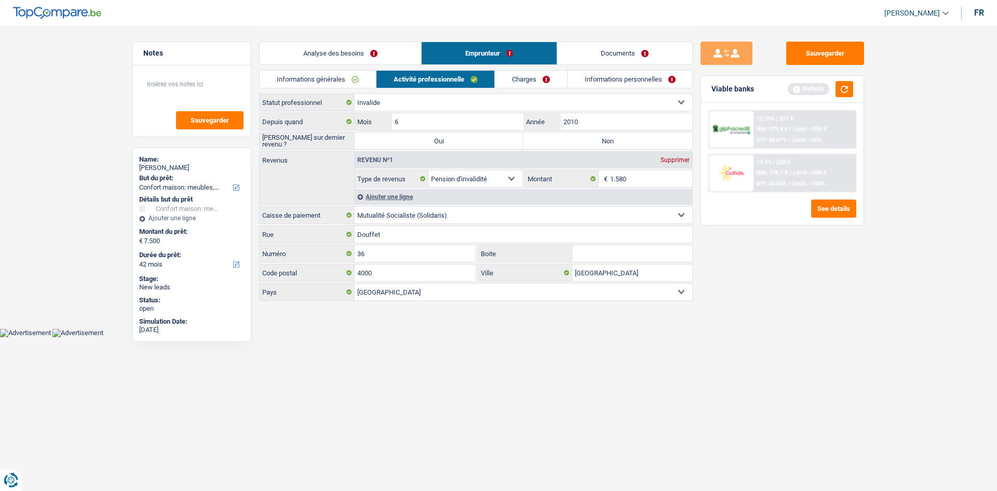
click at [516, 74] on link "Charges" at bounding box center [531, 79] width 72 height 17
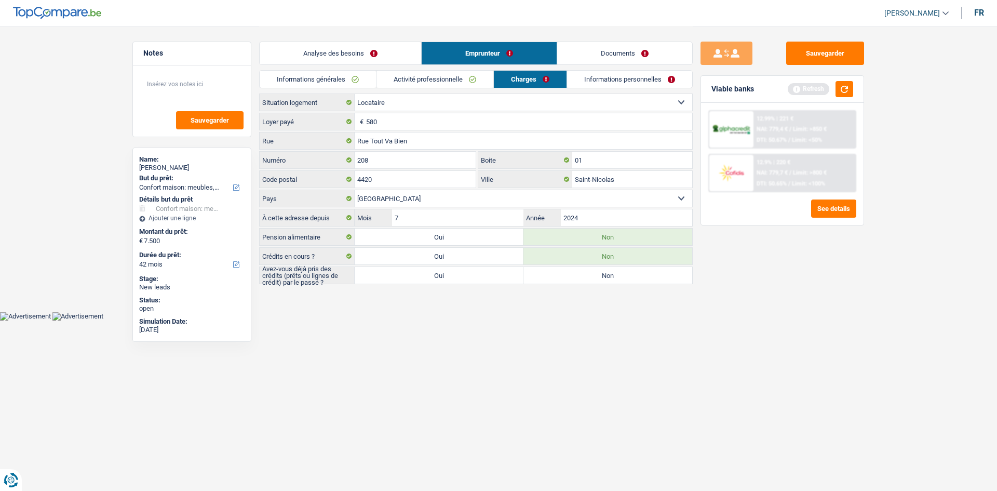
click at [429, 78] on link "Activité professionnelle" at bounding box center [434, 79] width 117 height 17
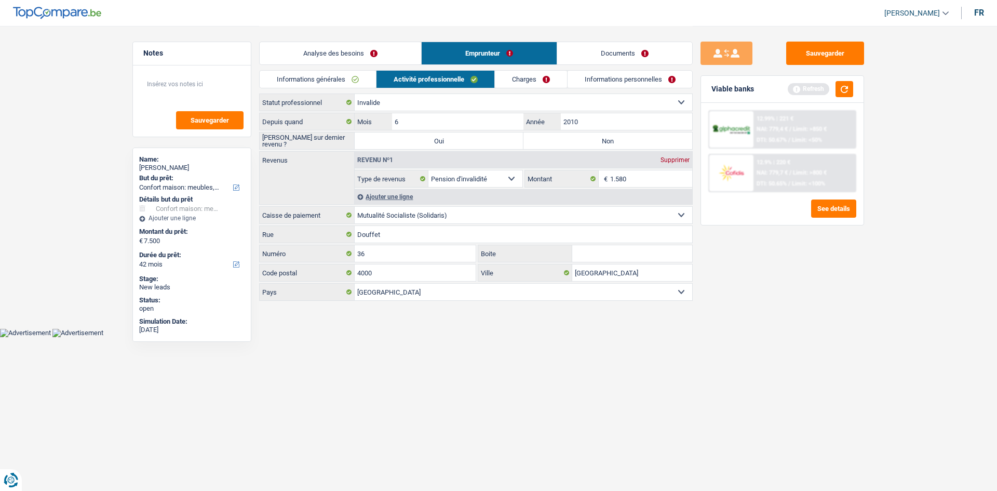
click at [331, 67] on div "Analyse des besoins Emprunteur Documents" at bounding box center [476, 48] width 434 height 44
click at [328, 77] on link "Informations générales" at bounding box center [318, 79] width 116 height 17
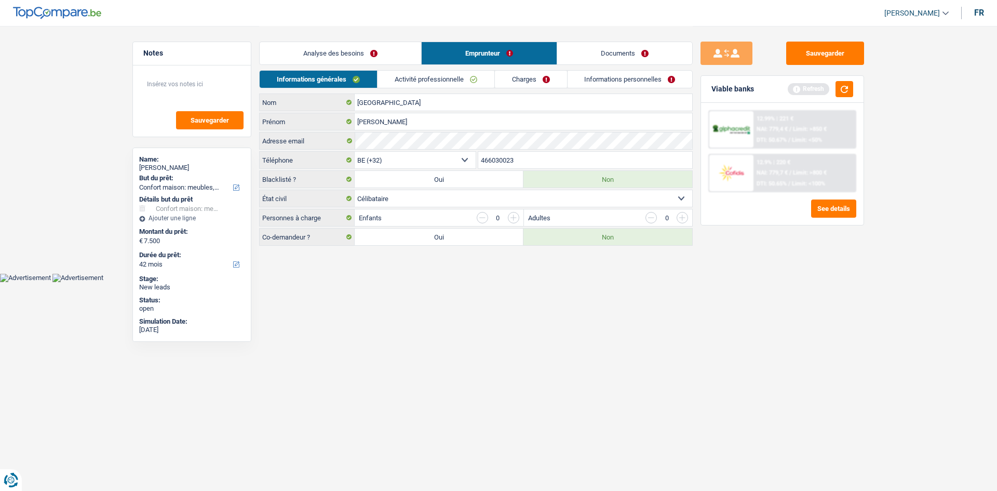
click at [444, 75] on link "Activité professionnelle" at bounding box center [435, 79] width 117 height 17
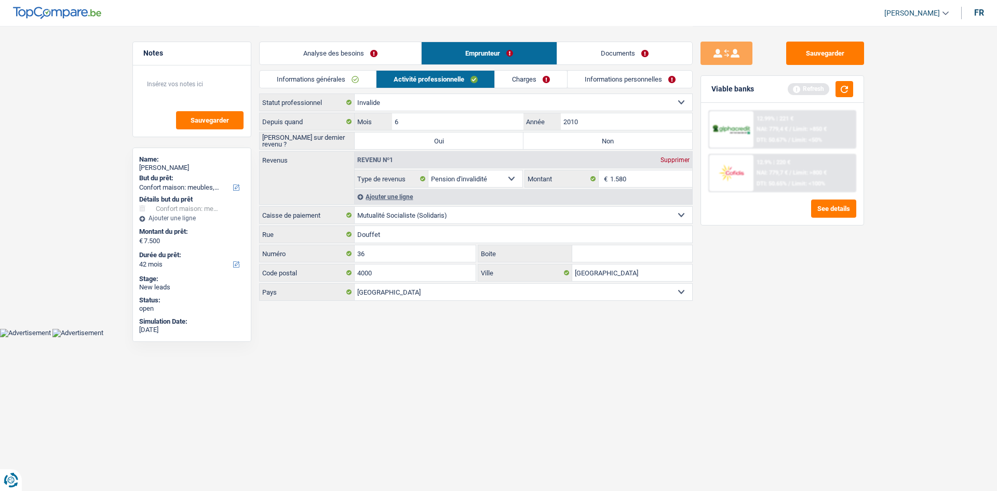
click at [516, 72] on link "Charges" at bounding box center [531, 79] width 72 height 17
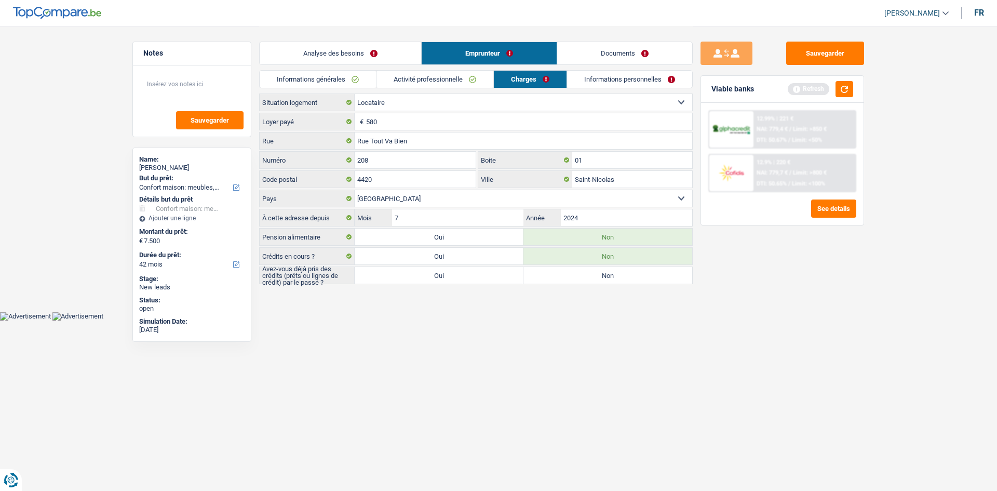
drag, startPoint x: 423, startPoint y: 77, endPoint x: 331, endPoint y: 78, distance: 92.4
click at [331, 78] on link "Informations générales" at bounding box center [318, 79] width 116 height 17
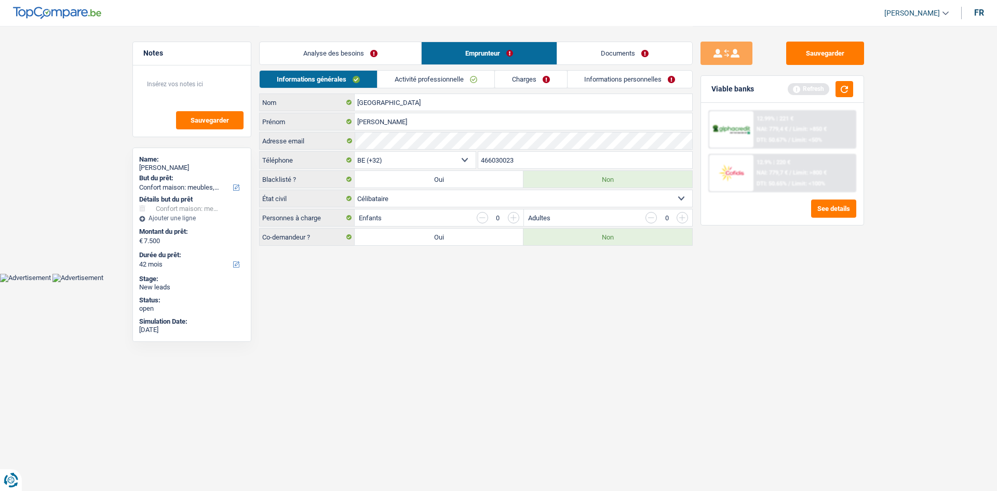
click at [429, 77] on link "Activité professionnelle" at bounding box center [435, 79] width 117 height 17
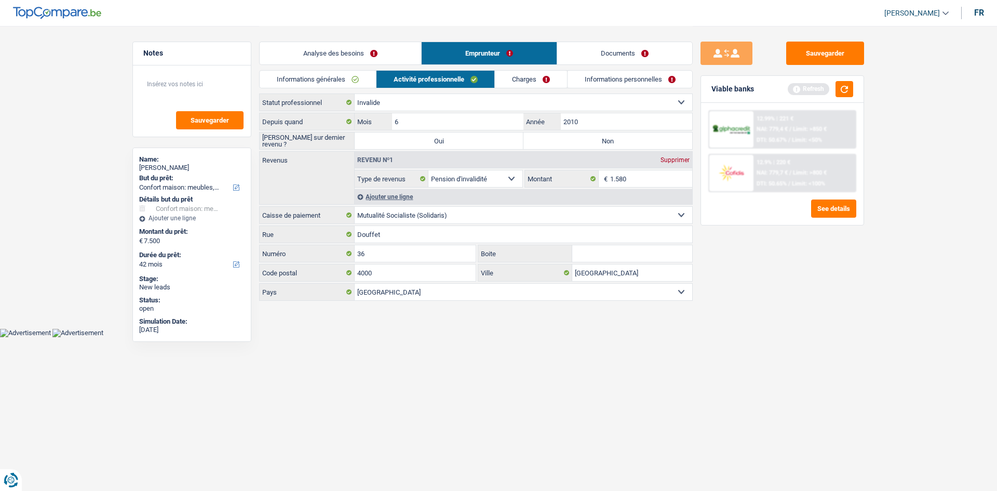
click at [320, 84] on link "Informations générales" at bounding box center [318, 79] width 116 height 17
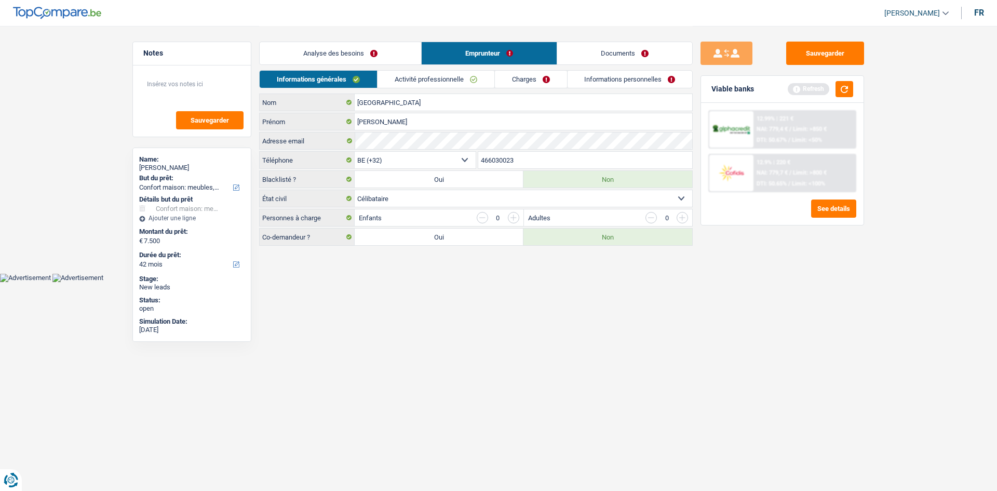
click at [329, 51] on link "Analyse des besoins" at bounding box center [340, 53] width 161 height 22
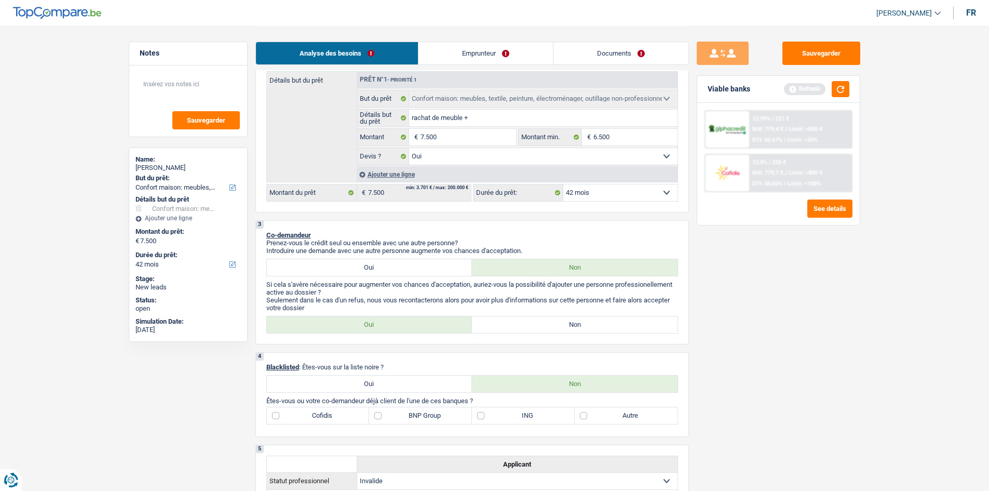
scroll to position [172, 0]
click at [538, 420] on label "ING" at bounding box center [523, 416] width 103 height 17
click at [538, 420] on input "ING" at bounding box center [523, 416] width 103 height 17
checkbox input "true"
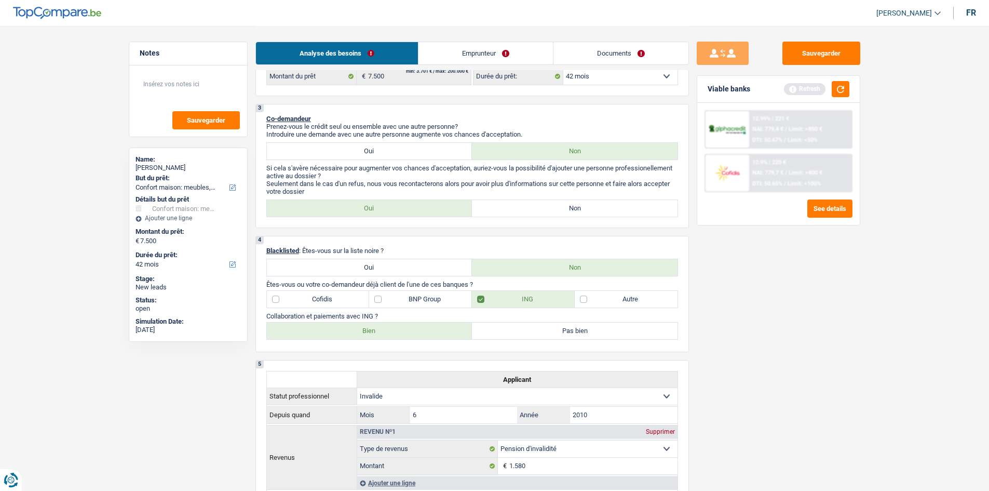
scroll to position [380, 0]
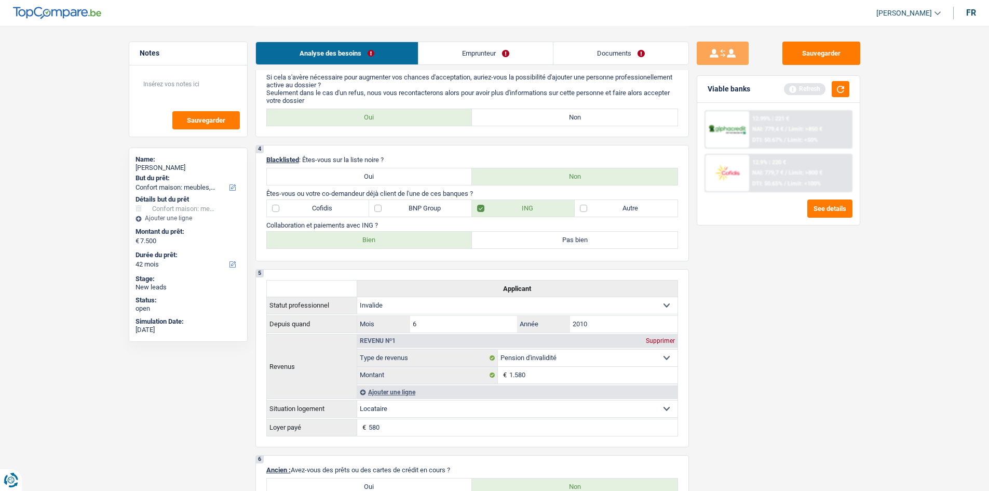
drag, startPoint x: 373, startPoint y: 239, endPoint x: 367, endPoint y: 237, distance: 6.7
click at [370, 238] on label "Bien" at bounding box center [370, 240] width 206 height 17
click at [357, 237] on label "Bien" at bounding box center [370, 240] width 206 height 17
click at [357, 237] on input "Bien" at bounding box center [370, 240] width 206 height 17
radio input "true"
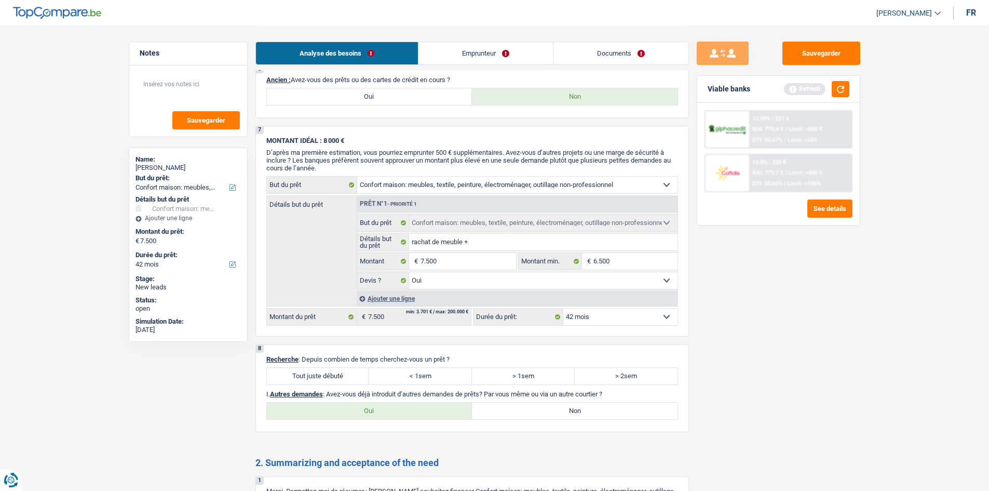
scroll to position [883, 0]
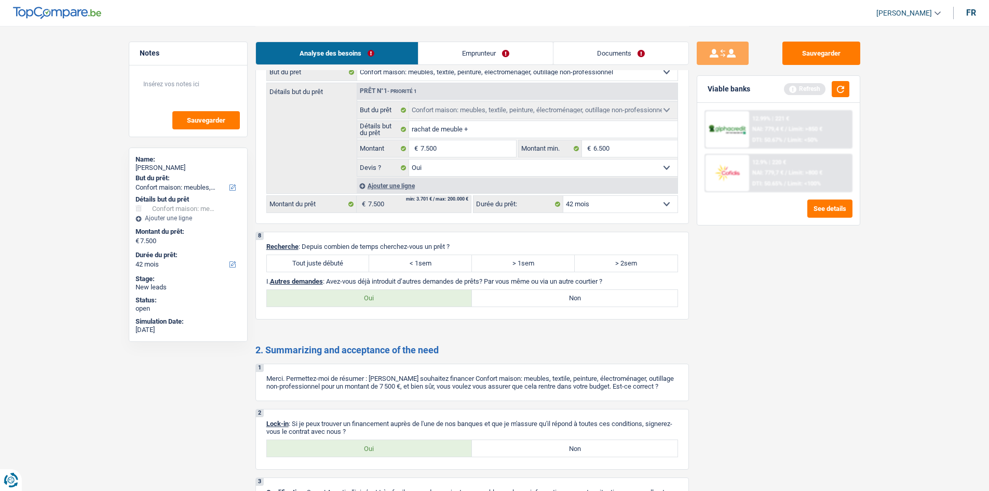
click at [444, 297] on label "Oui" at bounding box center [370, 298] width 206 height 17
click at [444, 297] on input "Oui" at bounding box center [370, 298] width 206 height 17
radio input "true"
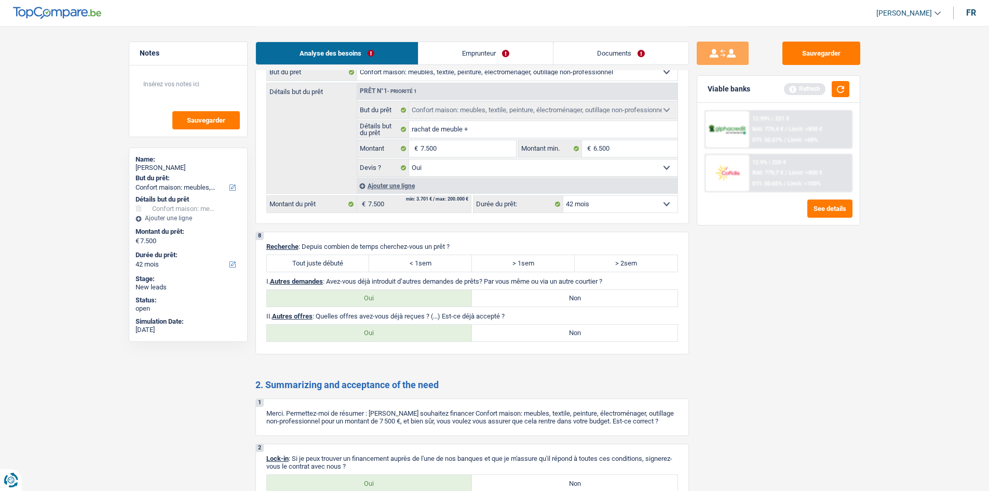
click at [346, 259] on label "Tout juste débuté" at bounding box center [318, 263] width 103 height 17
click at [346, 259] on input "Tout juste débuté" at bounding box center [318, 263] width 103 height 17
radio input "true"
click at [559, 329] on label "Non" at bounding box center [575, 333] width 206 height 17
click at [559, 329] on input "Non" at bounding box center [575, 333] width 206 height 17
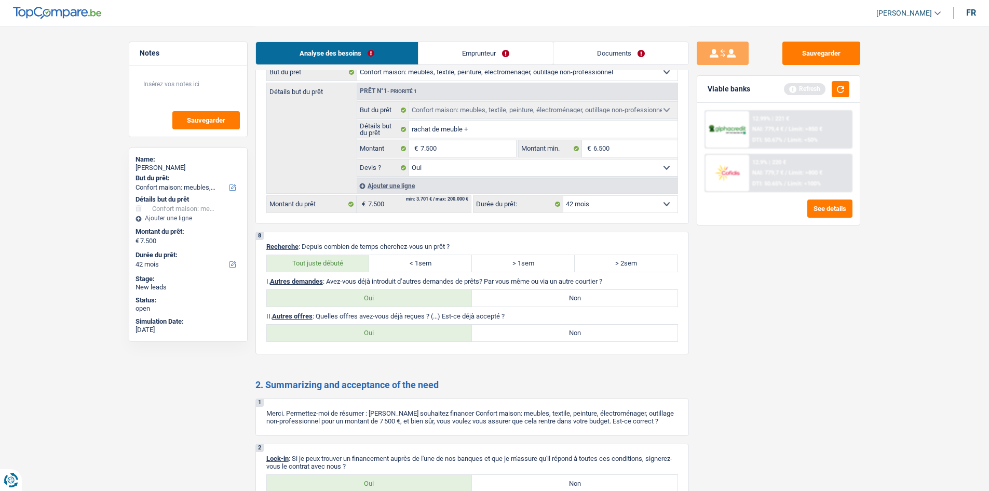
radio input "true"
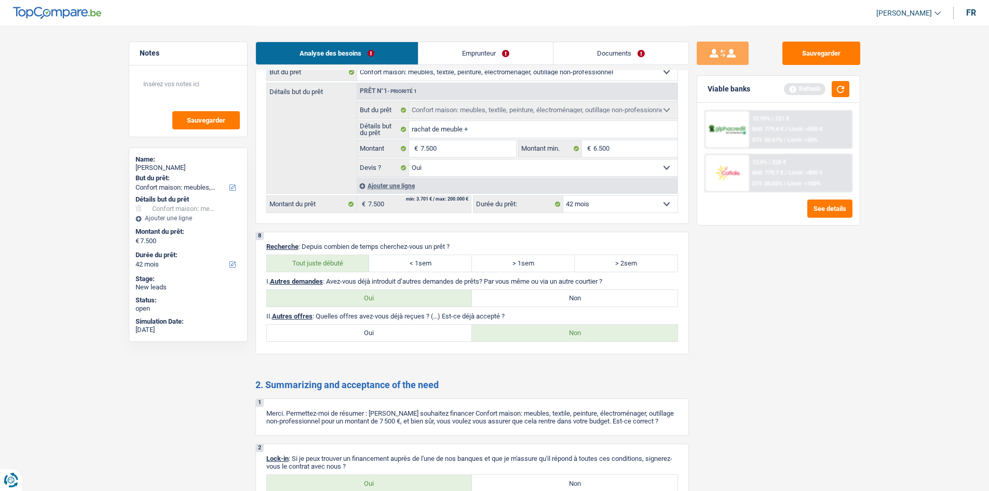
click at [493, 293] on label "Non" at bounding box center [575, 298] width 206 height 17
click at [493, 293] on input "Non" at bounding box center [575, 298] width 206 height 17
radio input "true"
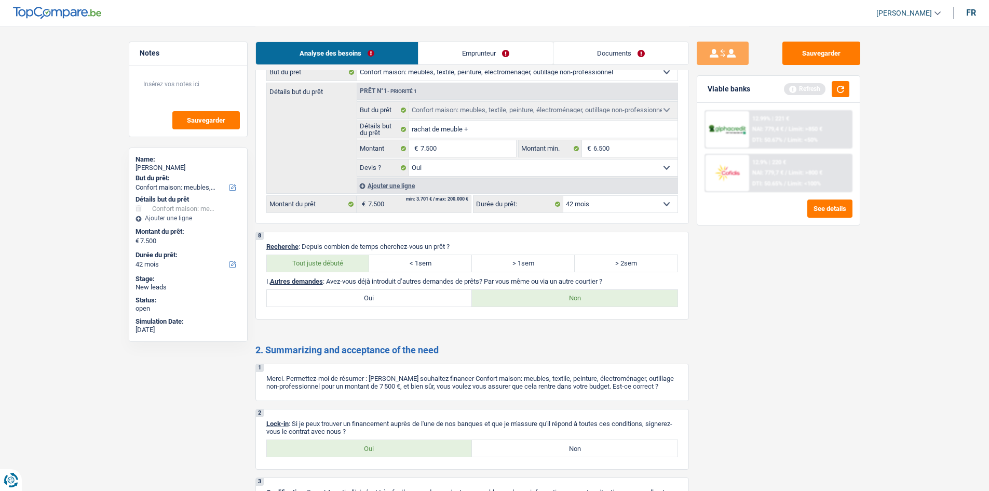
click at [408, 300] on label "Oui" at bounding box center [370, 298] width 206 height 17
click at [408, 300] on input "Oui" at bounding box center [370, 298] width 206 height 17
radio input "true"
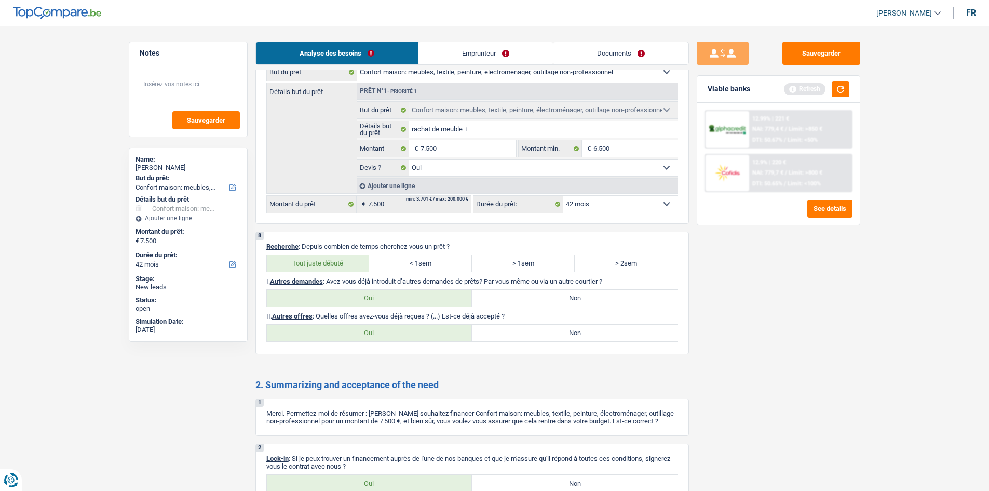
click at [514, 332] on label "Non" at bounding box center [575, 333] width 206 height 17
click at [514, 332] on input "Non" at bounding box center [575, 333] width 206 height 17
radio input "true"
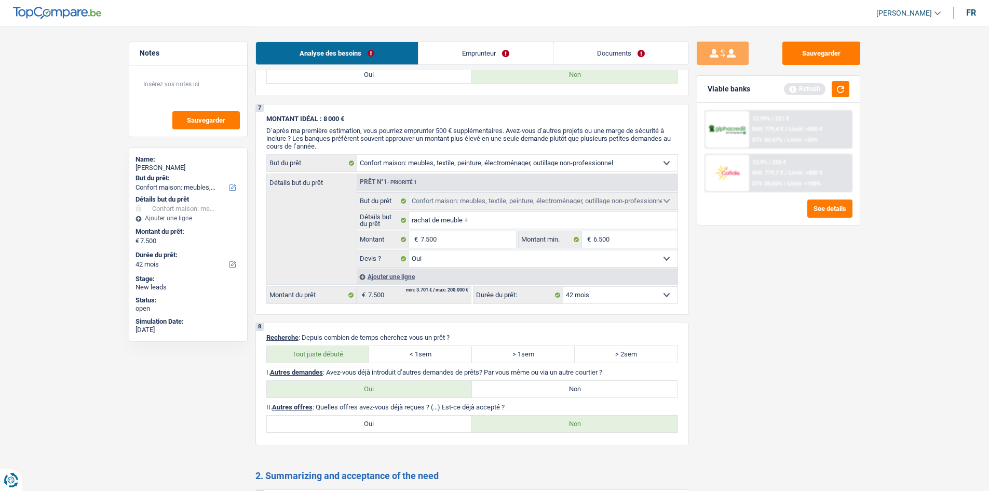
scroll to position [995, 0]
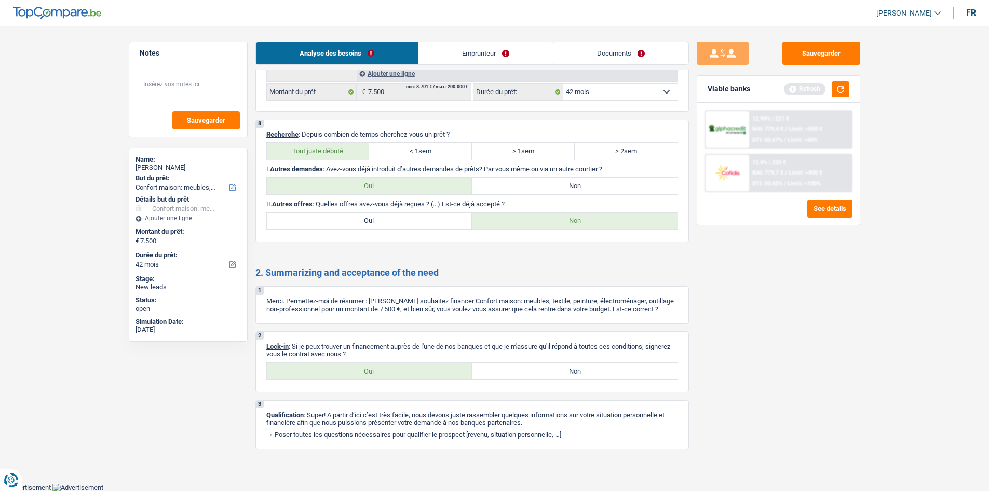
click at [480, 367] on label "Non" at bounding box center [575, 370] width 206 height 17
click at [480, 367] on input "Non" at bounding box center [575, 370] width 206 height 17
radio input "true"
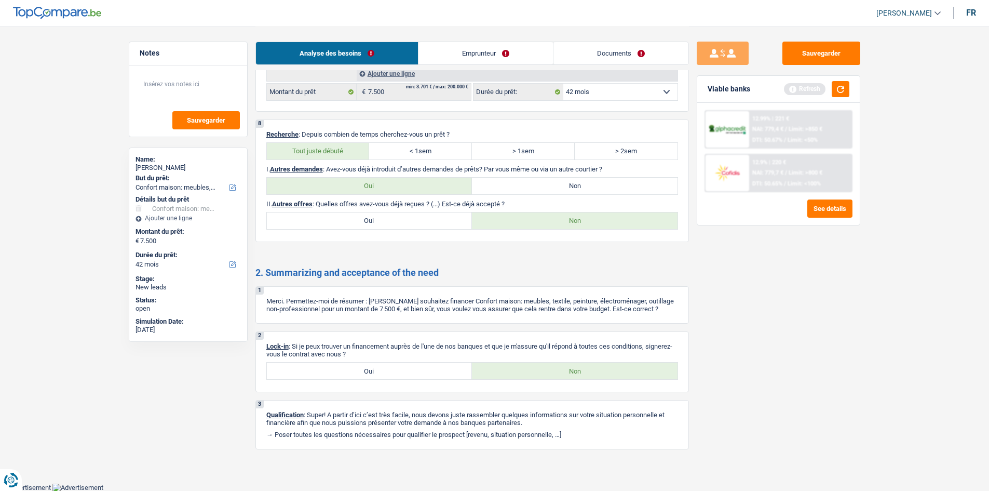
click at [449, 52] on link "Emprunteur" at bounding box center [485, 53] width 134 height 22
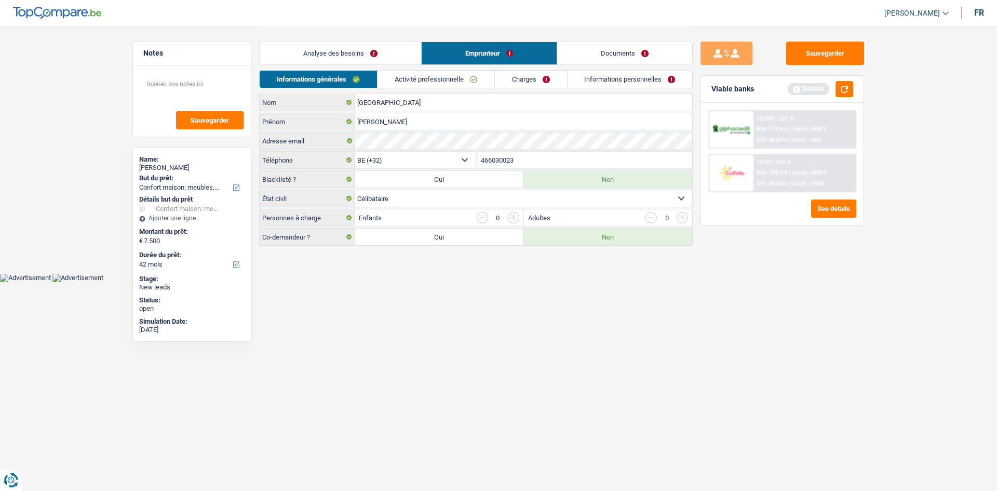
click at [389, 56] on link "Analyse des besoins" at bounding box center [340, 53] width 161 height 22
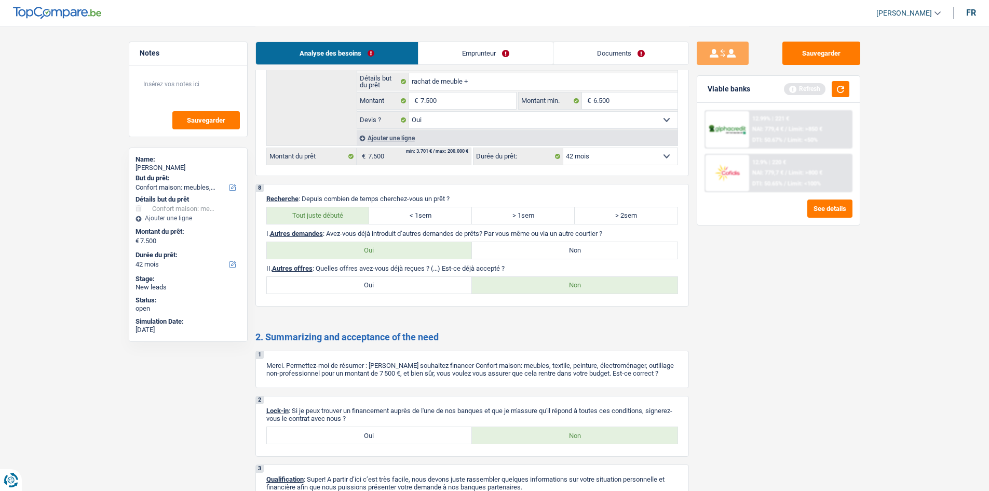
scroll to position [995, 0]
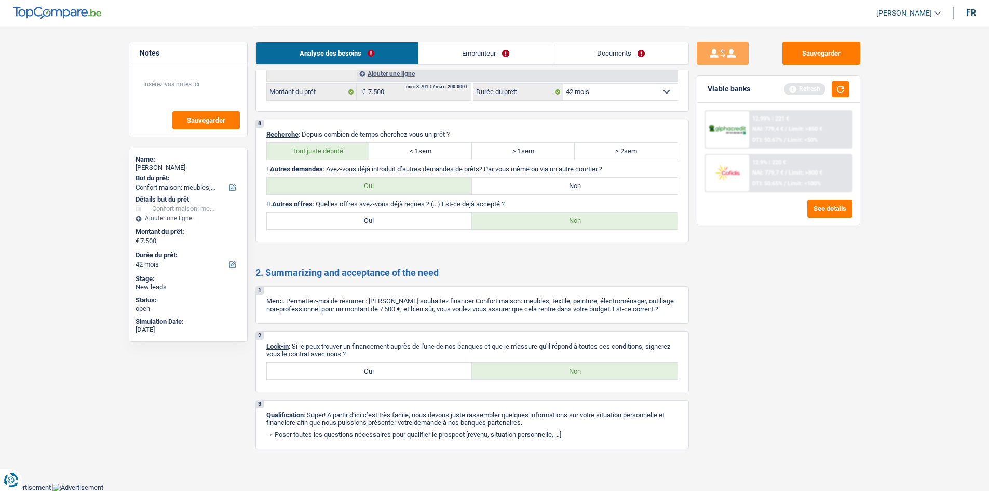
click at [348, 370] on label "Oui" at bounding box center [370, 370] width 206 height 17
click at [348, 370] on input "Oui" at bounding box center [370, 370] width 206 height 17
radio input "true"
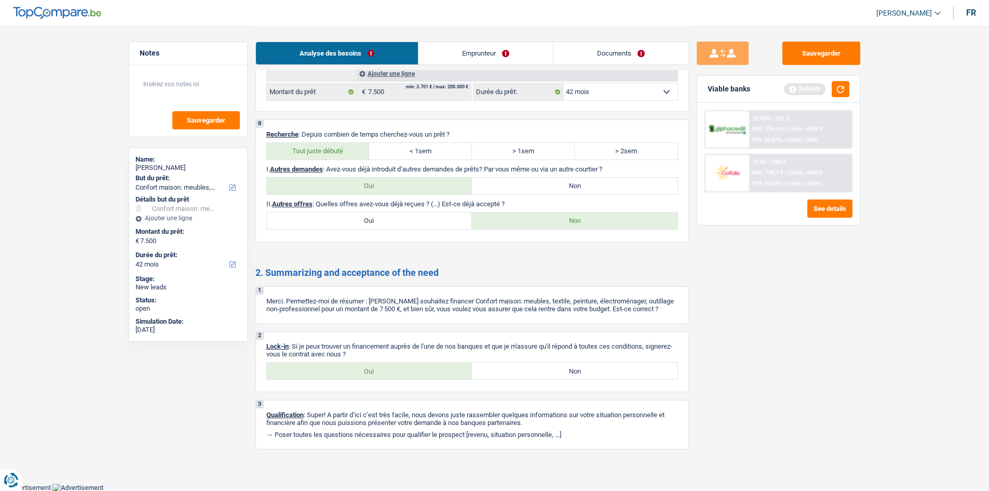
click at [462, 59] on link "Emprunteur" at bounding box center [485, 53] width 134 height 22
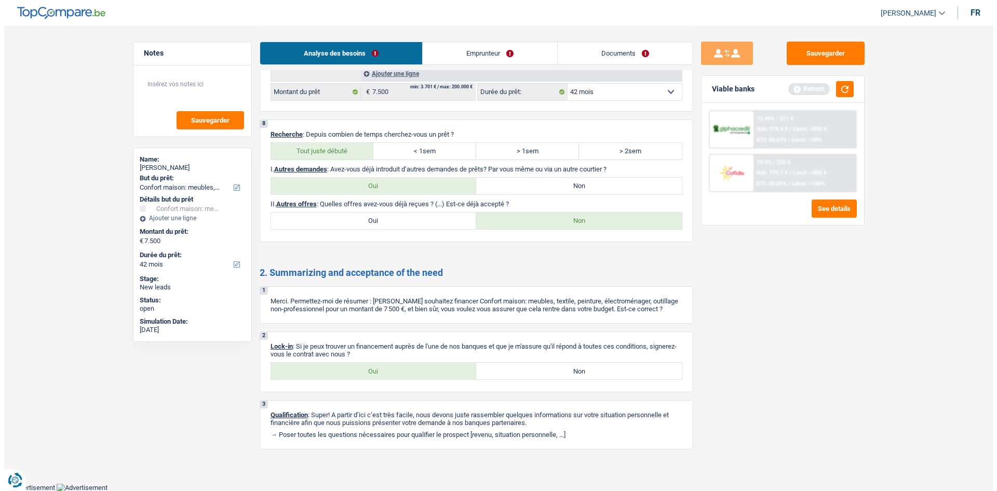
scroll to position [0, 0]
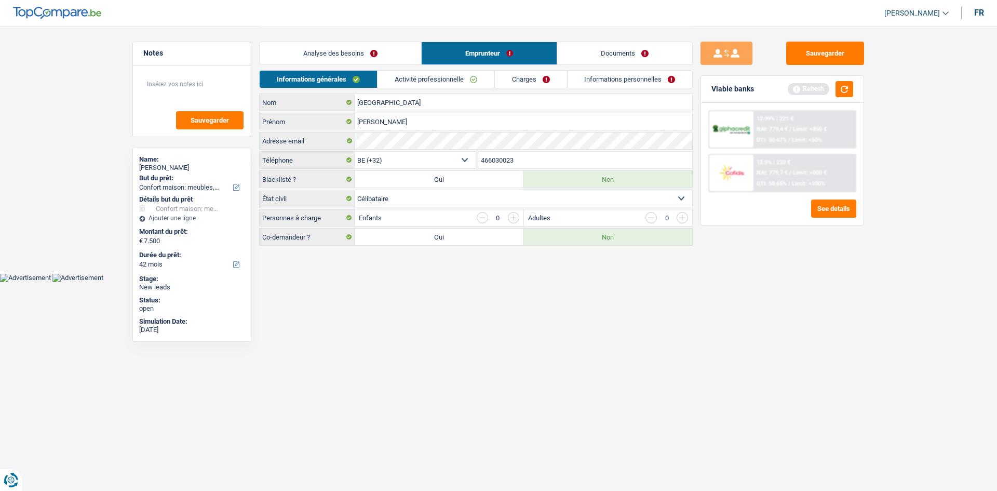
drag, startPoint x: 684, startPoint y: 369, endPoint x: 672, endPoint y: 362, distance: 14.2
click at [678, 282] on html "Vous avez le contrôle de vos données Nous utilisons des cookies, tout comme nos…" at bounding box center [498, 141] width 997 height 282
click at [425, 198] on select "Célibataire Marié(e) Cohabitant(e) légal(e) Divorcé(e) Veuf(ve) Séparé (de fait…" at bounding box center [523, 198] width 337 height 17
click at [426, 199] on select "Célibataire Marié(e) Cohabitant(e) légal(e) Divorcé(e) Veuf(ve) Séparé (de fait…" at bounding box center [523, 198] width 337 height 17
click at [454, 84] on link "Activité professionnelle" at bounding box center [435, 79] width 117 height 17
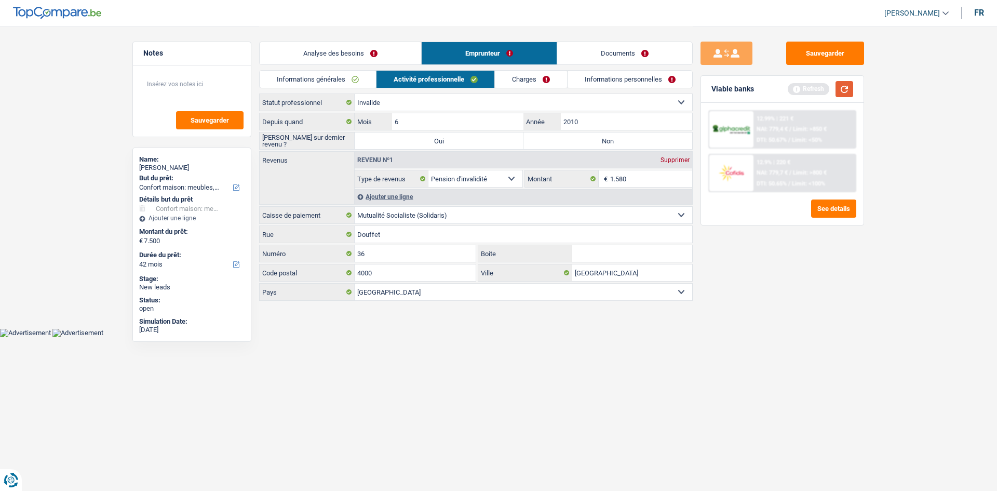
click at [838, 85] on button "button" at bounding box center [844, 89] width 18 height 16
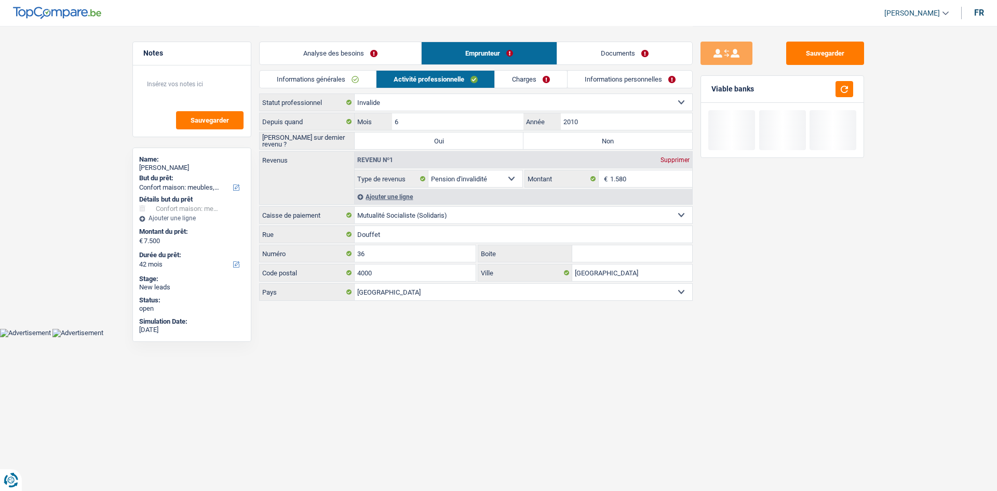
click at [472, 98] on select "Ouvrier Employé privé Employé public Invalide Indépendant Pensionné Chômeur Mut…" at bounding box center [523, 102] width 337 height 17
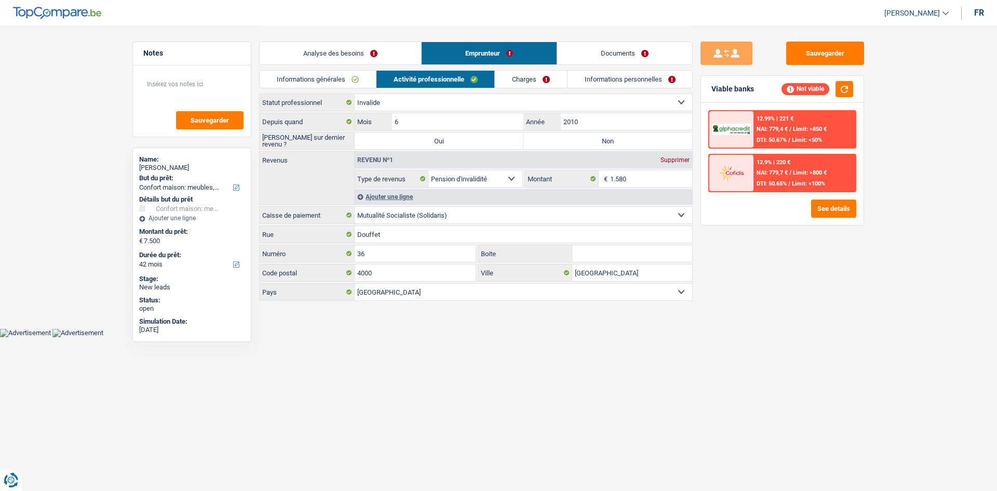
drag, startPoint x: 472, startPoint y: 98, endPoint x: 479, endPoint y: 101, distance: 7.4
click at [472, 98] on select "Ouvrier Employé privé Employé public Invalide Indépendant Pensionné Chômeur Mut…" at bounding box center [523, 102] width 337 height 17
click at [522, 70] on li "Charges" at bounding box center [530, 79] width 73 height 18
click at [522, 75] on link "Charges" at bounding box center [531, 79] width 72 height 17
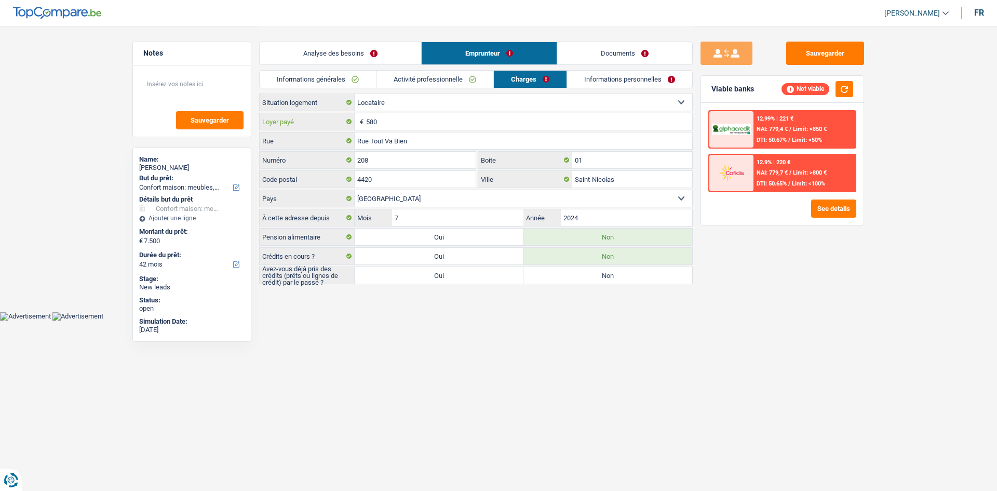
click at [384, 125] on input "580" at bounding box center [529, 121] width 326 height 17
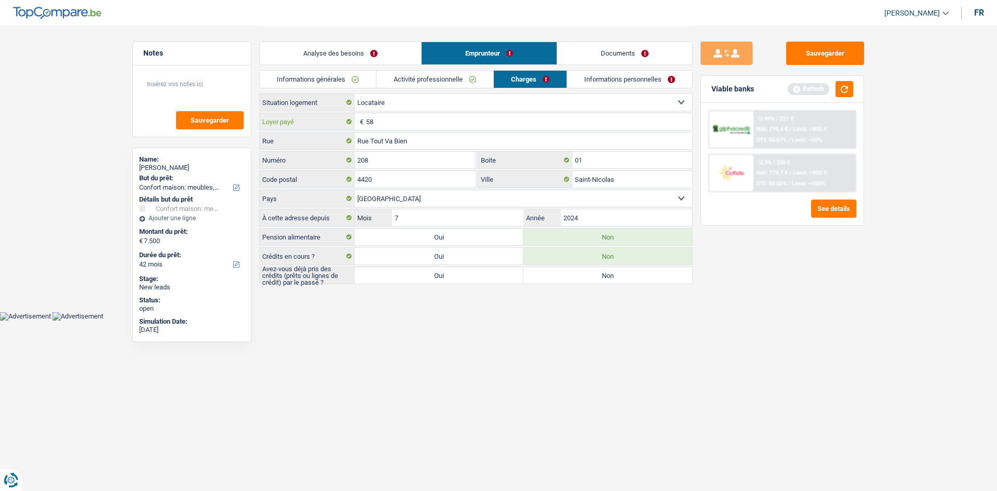
type input "5"
type input "450"
click at [578, 320] on html "Vous avez le contrôle de vos données Nous utilisons des cookies, tout comme nos…" at bounding box center [498, 160] width 997 height 320
click at [845, 93] on button "button" at bounding box center [844, 89] width 18 height 16
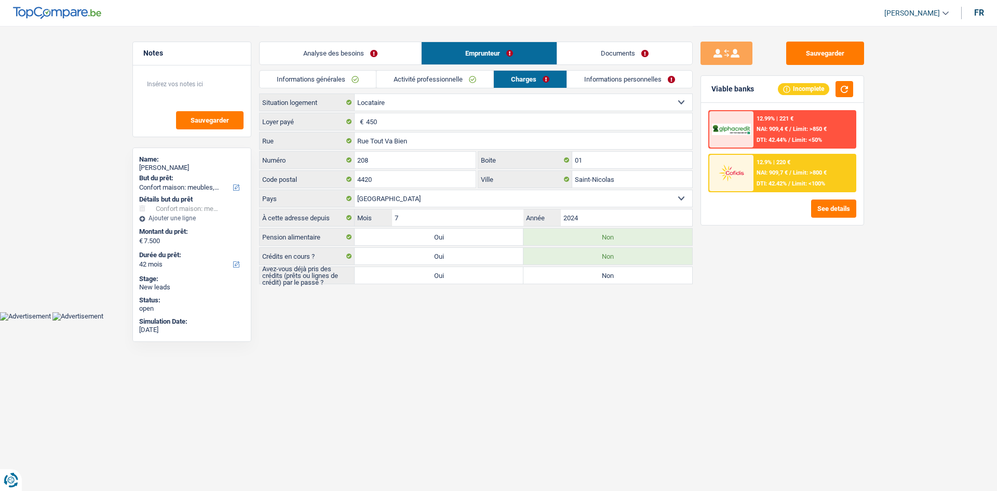
click at [585, 73] on link "Informations personnelles" at bounding box center [629, 79] width 125 height 17
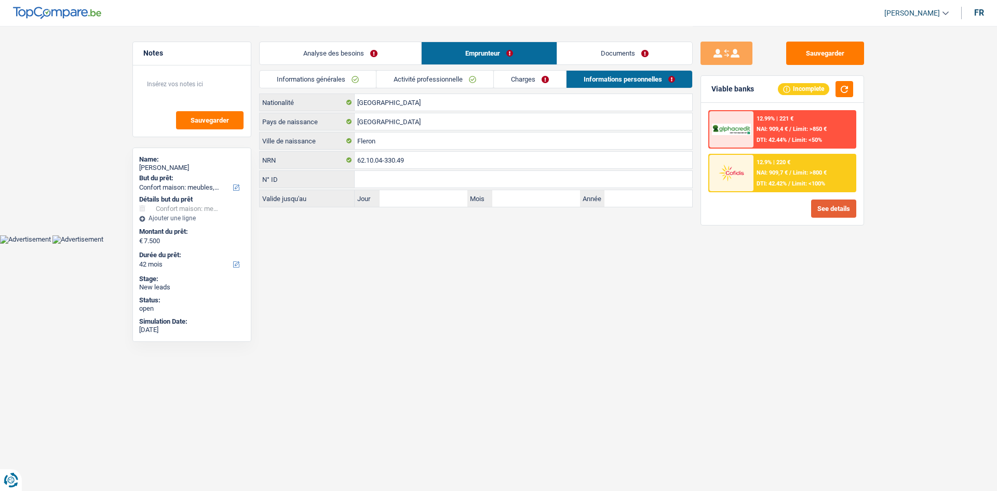
click at [826, 209] on button "See details" at bounding box center [833, 208] width 45 height 18
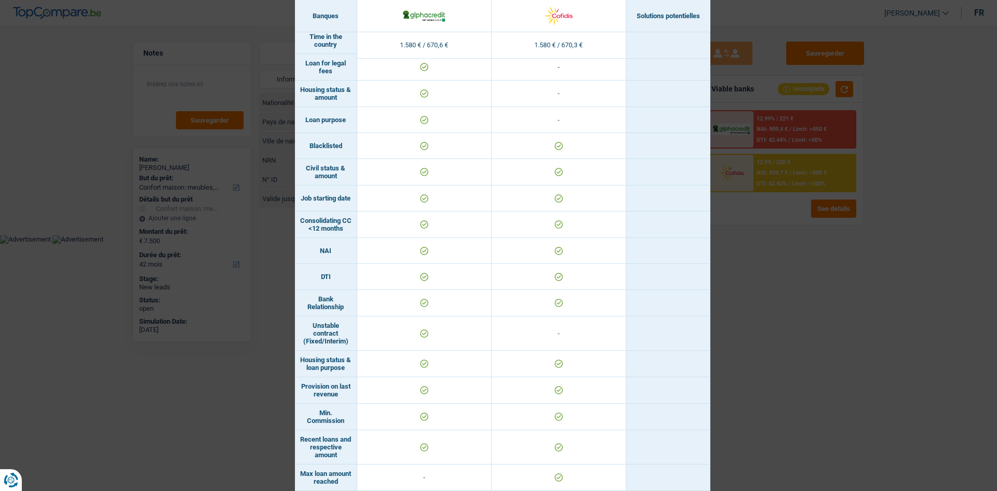
scroll to position [513, 0]
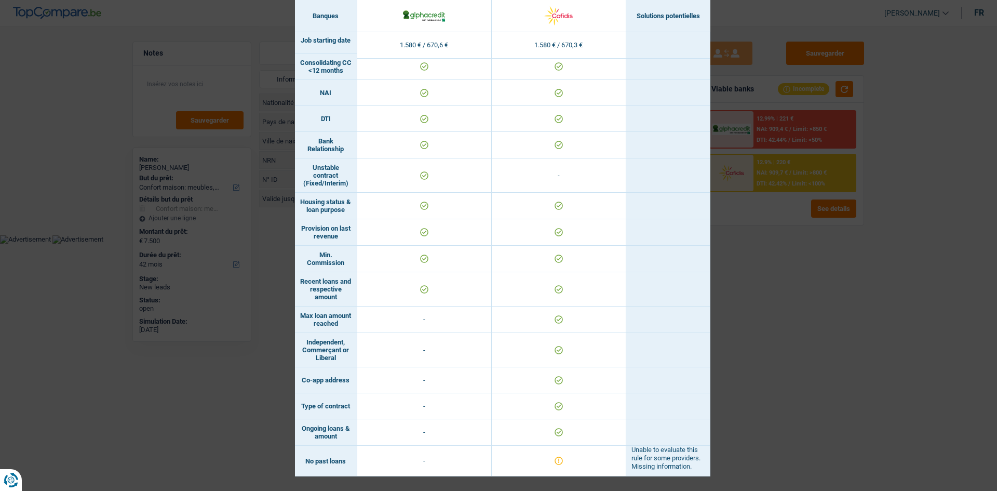
click at [855, 389] on div "Banks conditions × Banques Solutions potentielles Revenus / Charges 1.580 € / 6…" at bounding box center [498, 245] width 997 height 491
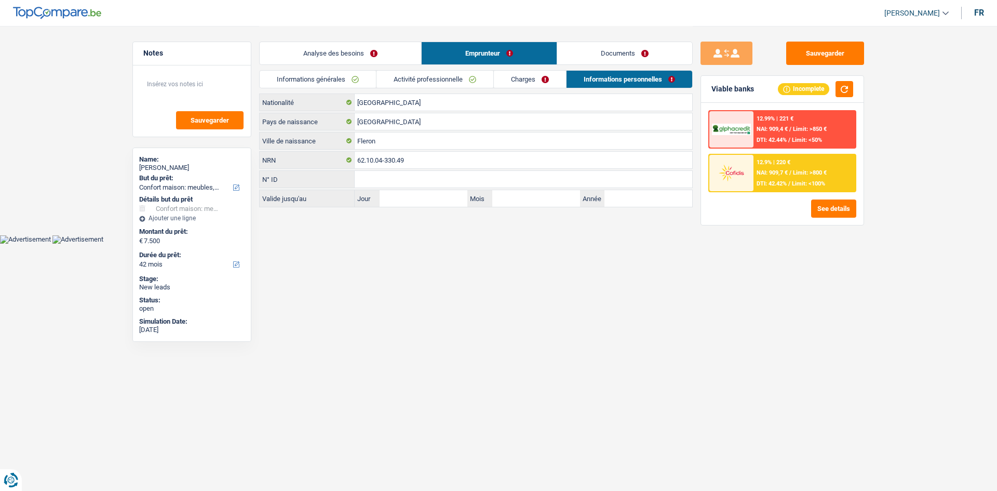
click at [355, 45] on link "Analyse des besoins" at bounding box center [340, 53] width 161 height 22
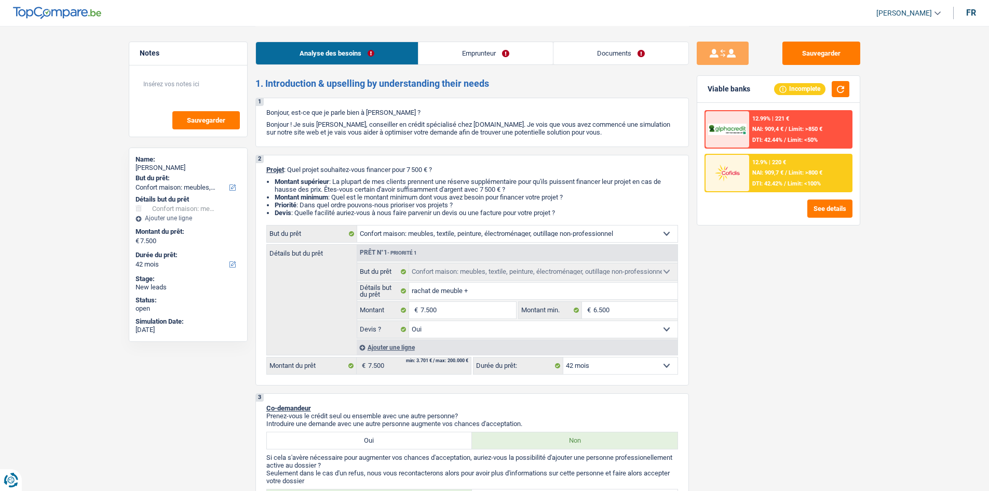
click at [577, 361] on select "12 mois 18 mois 24 mois 30 mois 36 mois 42 mois Sélectionner une option" at bounding box center [620, 365] width 114 height 17
click at [736, 397] on div "Sauvegarder Viable banks Incomplete 12.99% | 221 € NAI: 909,4 € / Limit: >850 €…" at bounding box center [778, 258] width 179 height 433
click at [825, 201] on button "See details" at bounding box center [829, 208] width 45 height 18
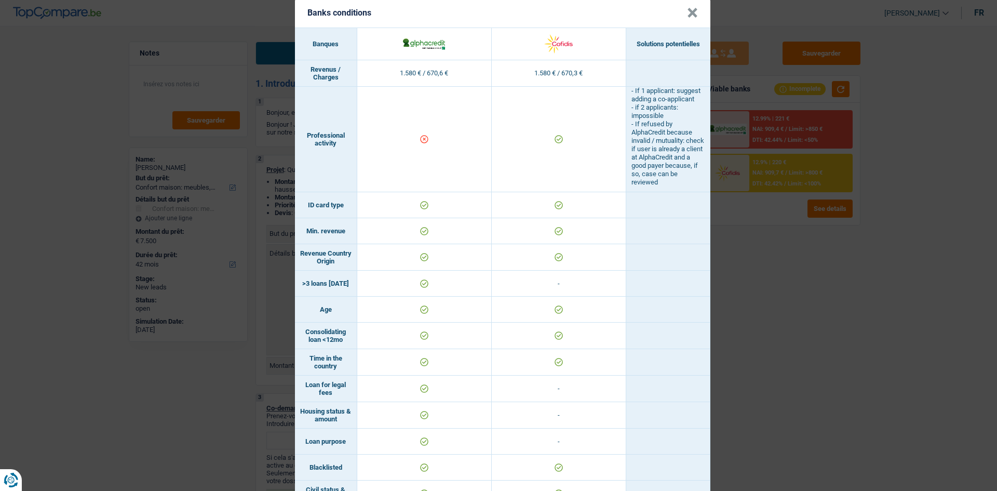
scroll to position [0, 0]
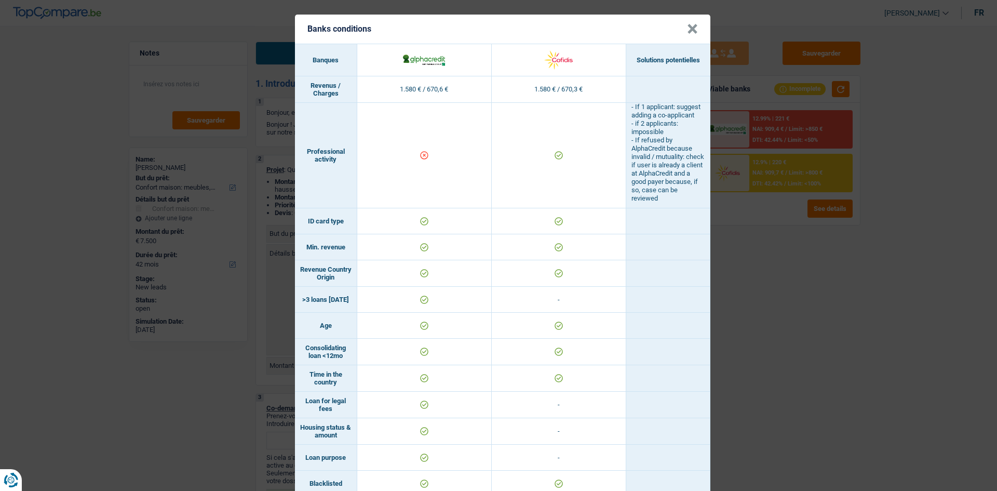
click at [859, 285] on div "Banks conditions × Banques Solutions potentielles Revenus / Charges 1.580 € / 6…" at bounding box center [498, 245] width 997 height 491
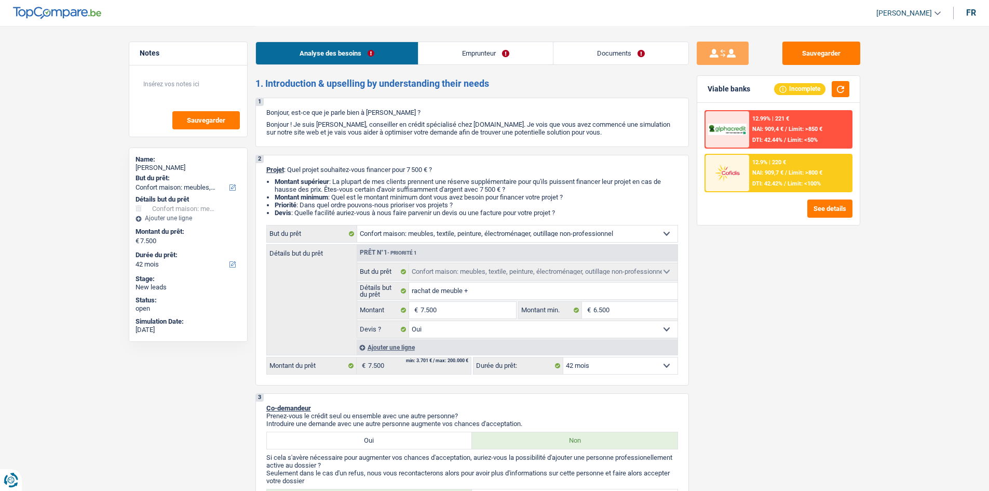
click at [738, 175] on img at bounding box center [727, 172] width 38 height 19
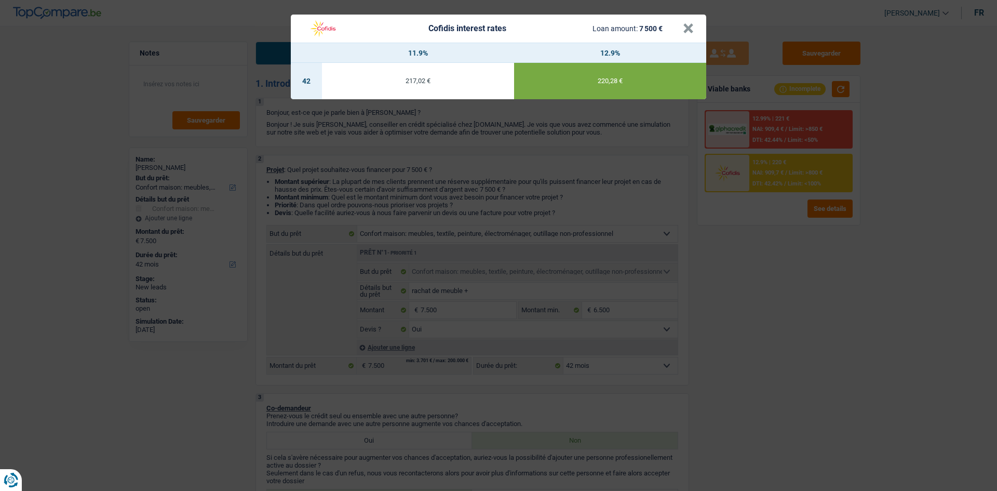
click at [832, 270] on div "Cofidis interest rates Loan amount: 7 500 € × 11.9% 12.9% 42 217,02 € 220,28 €" at bounding box center [498, 245] width 997 height 491
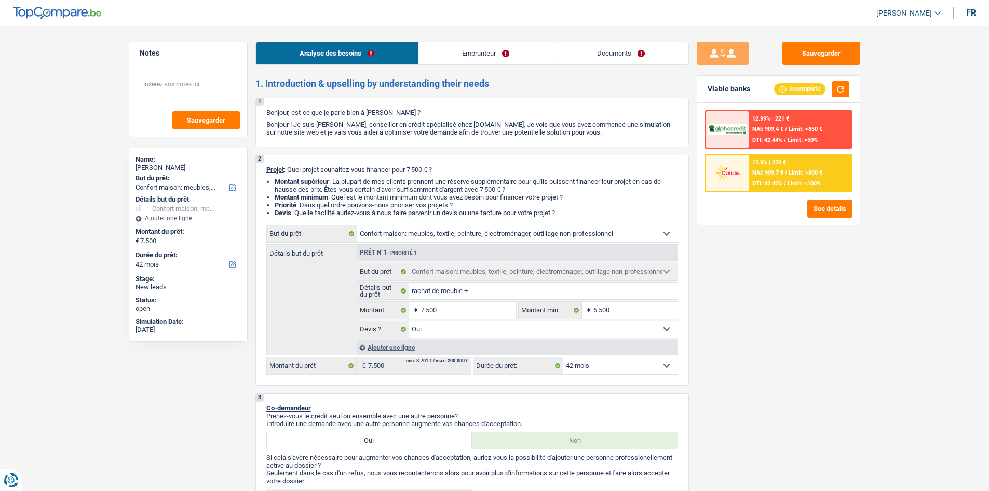
click at [733, 172] on img at bounding box center [727, 172] width 38 height 19
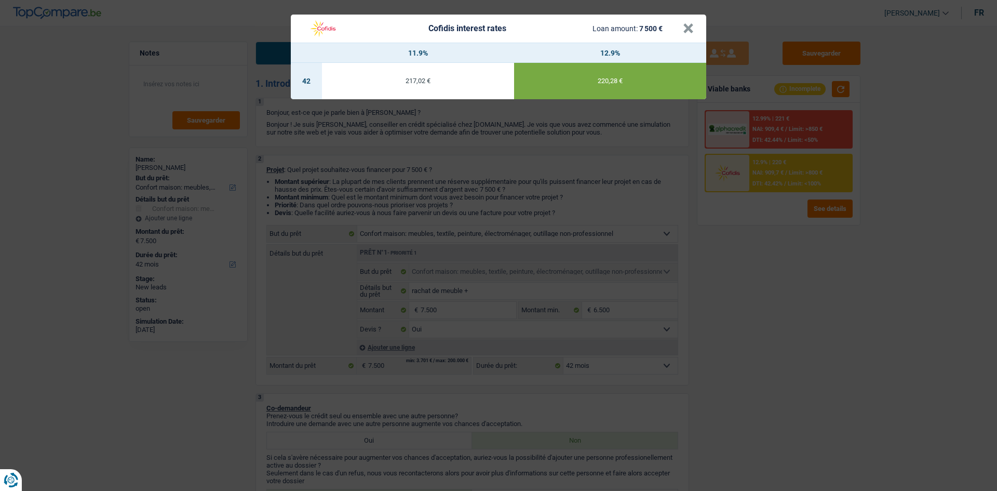
click at [748, 315] on div "Cofidis interest rates Loan amount: 7 500 € × 11.9% 12.9% 42 217,02 € 220,28 €" at bounding box center [498, 245] width 997 height 491
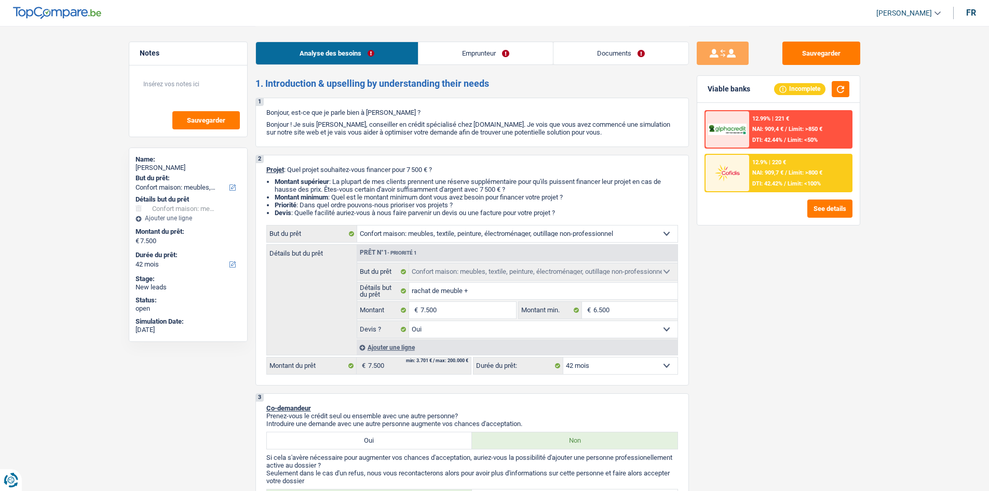
click at [610, 54] on link "Documents" at bounding box center [620, 53] width 135 height 22
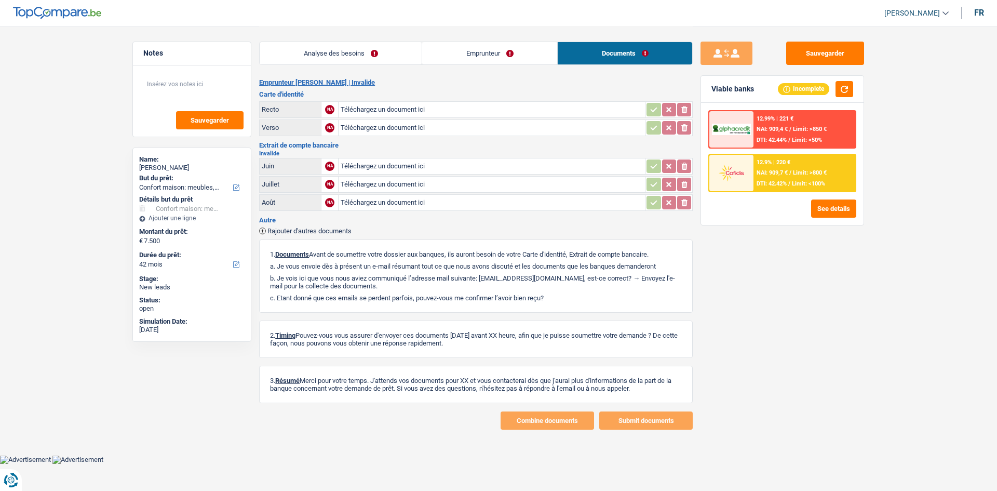
click at [403, 105] on input "Téléchargez un document ici" at bounding box center [492, 110] width 302 height 16
click at [842, 88] on button "button" at bounding box center [844, 89] width 18 height 16
click at [827, 51] on button "Sauvegarder" at bounding box center [825, 53] width 78 height 23
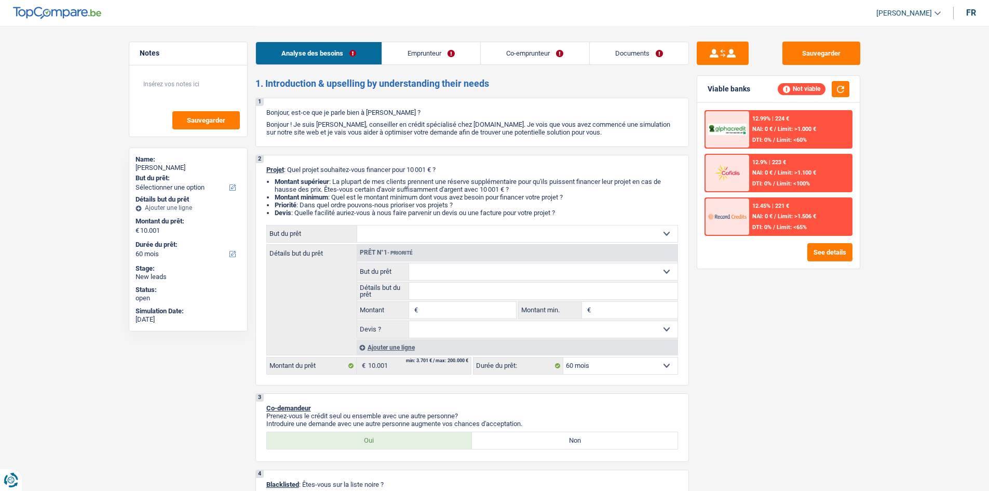
select select "60"
select select "publicEmployee"
select select "familyAllowances"
select select "netSalary"
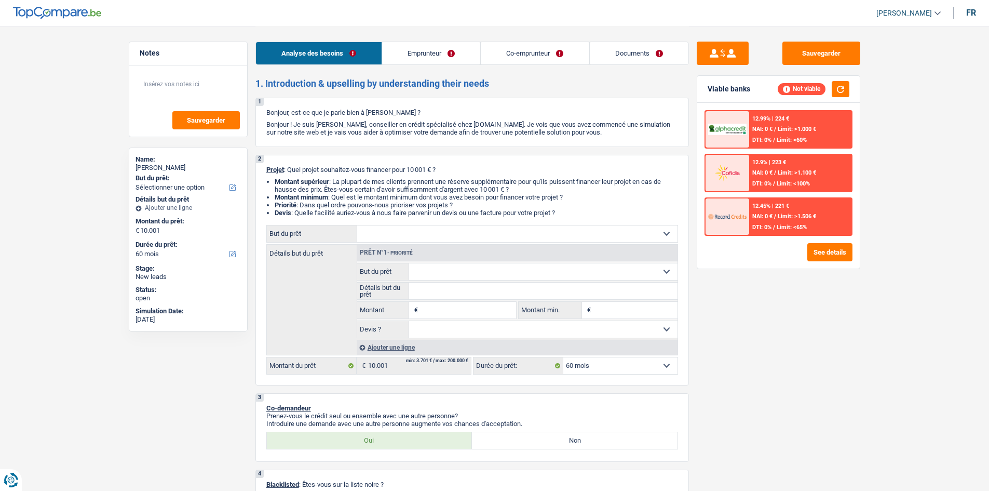
select select "mealVouchers"
select select "ownerWithMortgage"
select select "mortgage"
select select "60"
click at [528, 294] on input "Détails but du prêt" at bounding box center [543, 290] width 268 height 17
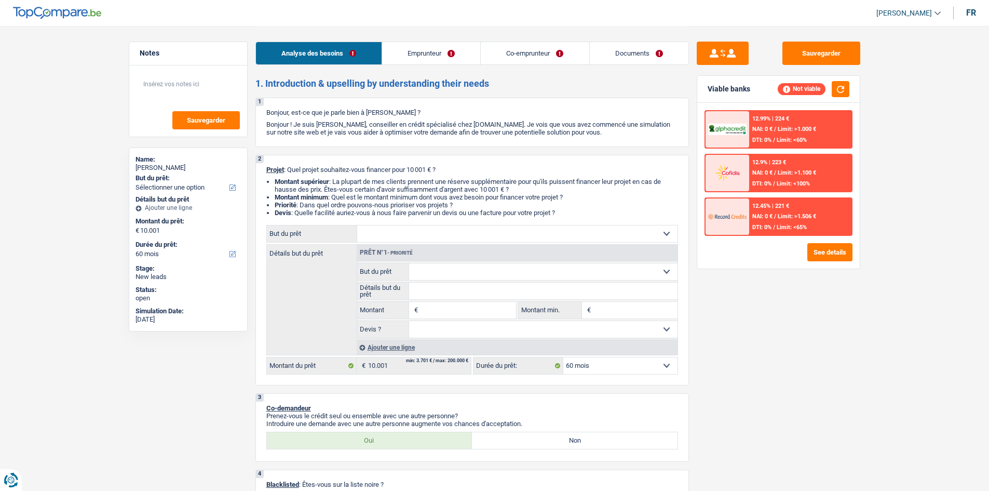
click at [445, 272] on select "Confort maison: meubles, textile, peinture, électroménager, outillage non-profe…" at bounding box center [543, 271] width 268 height 17
select select "medical"
type input "0"
select select
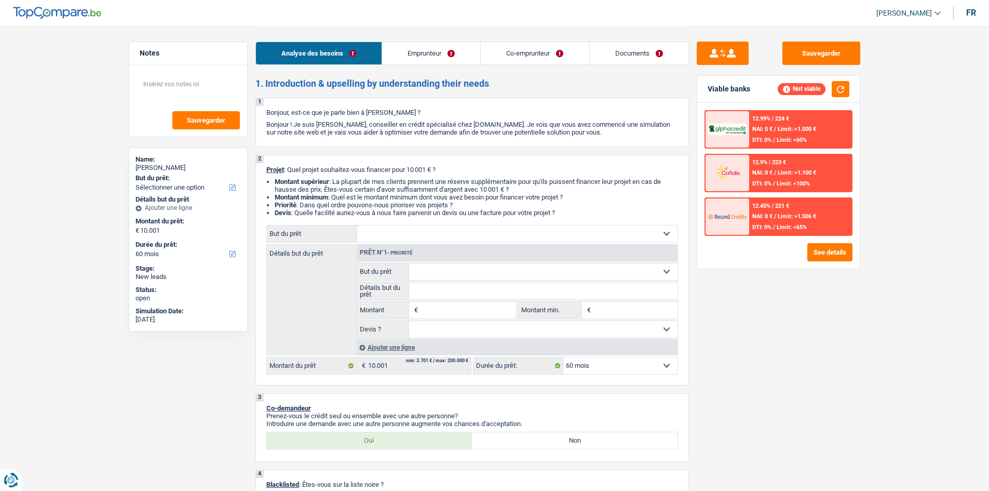
select select "medical"
select select
select select "medical"
select select
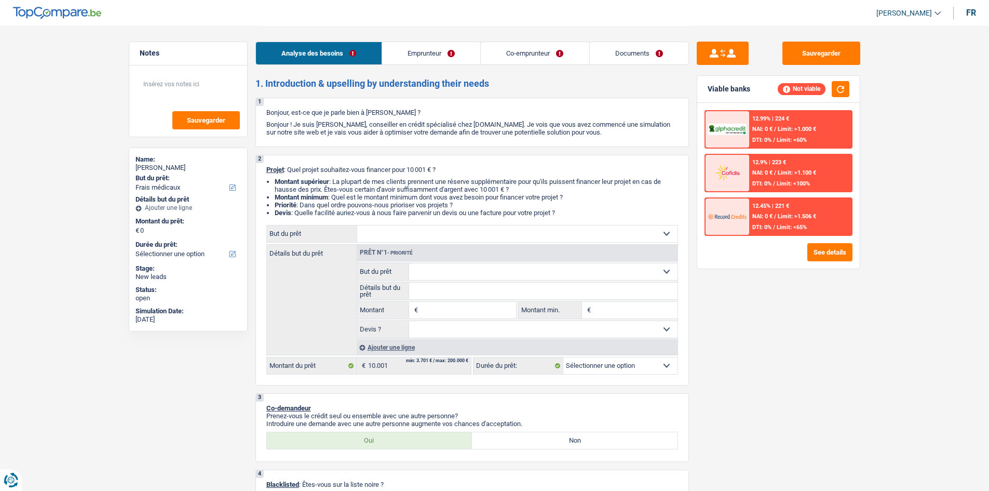
select select "medical"
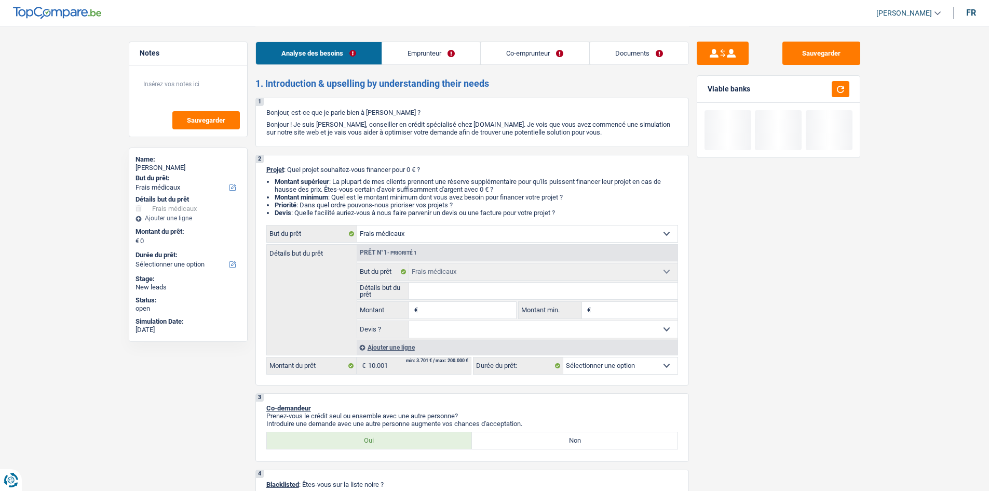
click at [434, 302] on input "Montant" at bounding box center [468, 310] width 95 height 17
click at [426, 294] on input "Détails but du prêt" at bounding box center [543, 290] width 268 height 17
type input "f"
type input "fr"
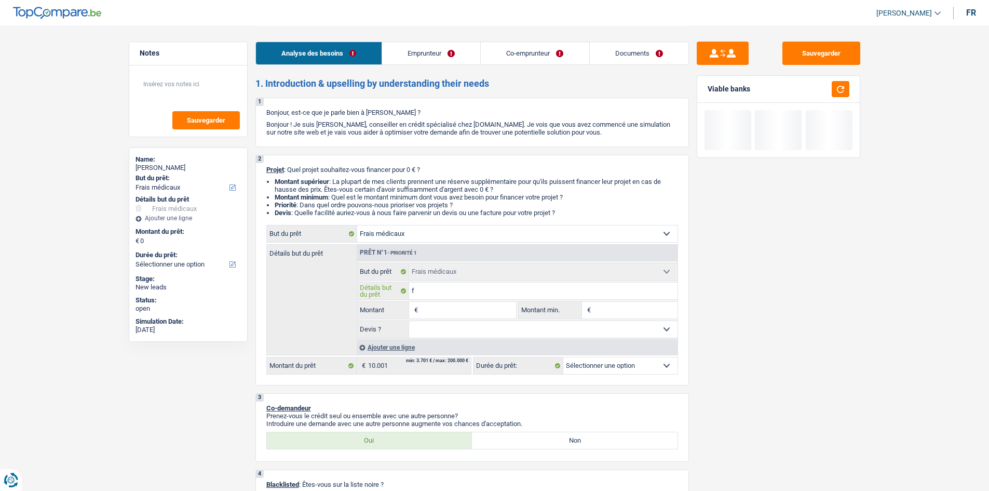
type input "fr"
type input "fra"
type input "frai"
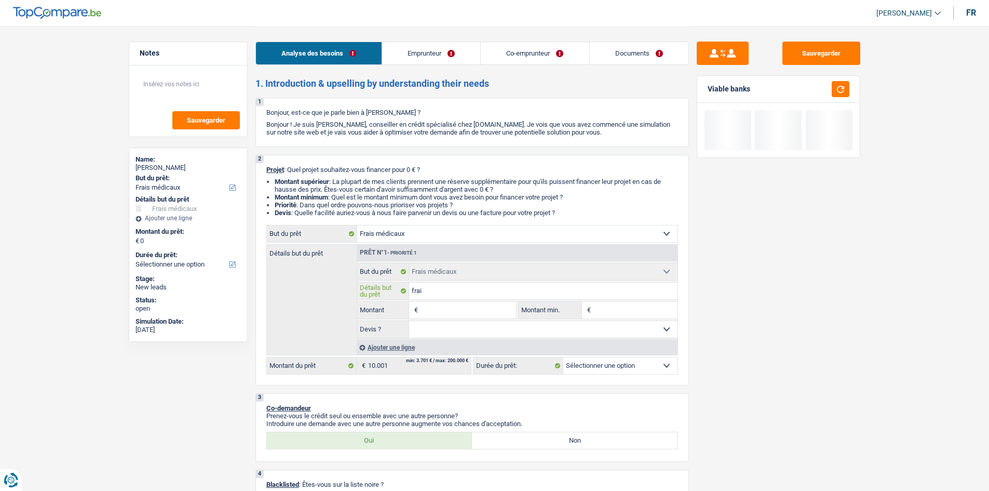
type input "frais"
type input "frais d"
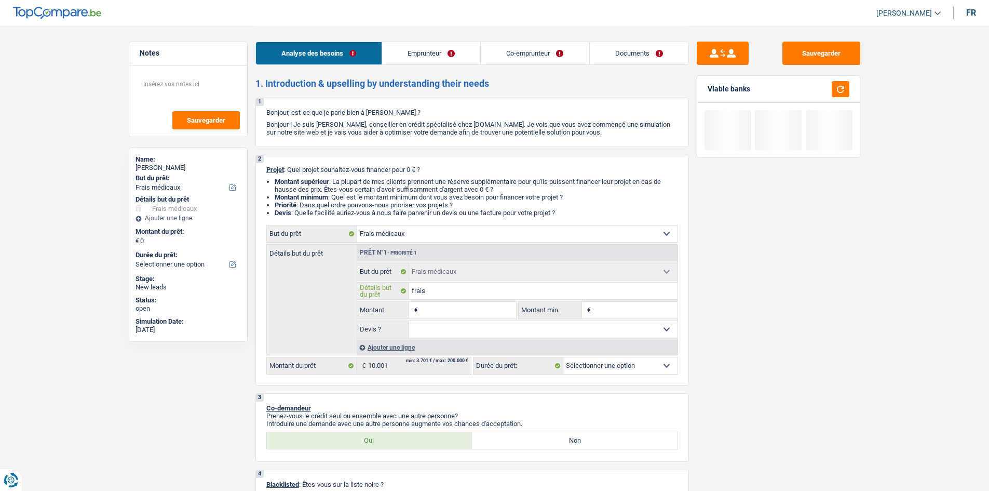
type input "frais d"
type input "frais de"
type input "frais den"
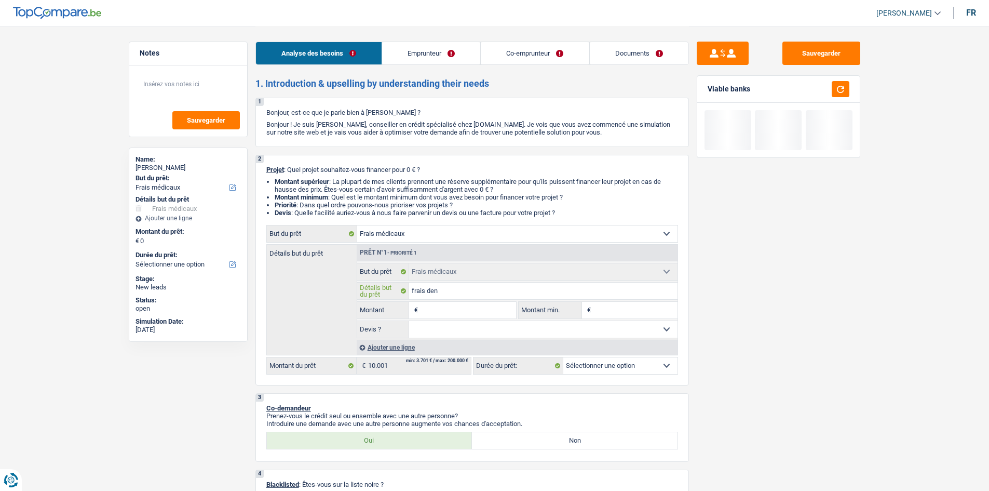
type input "frais dent"
type input "frais denta"
type input "frais dentai"
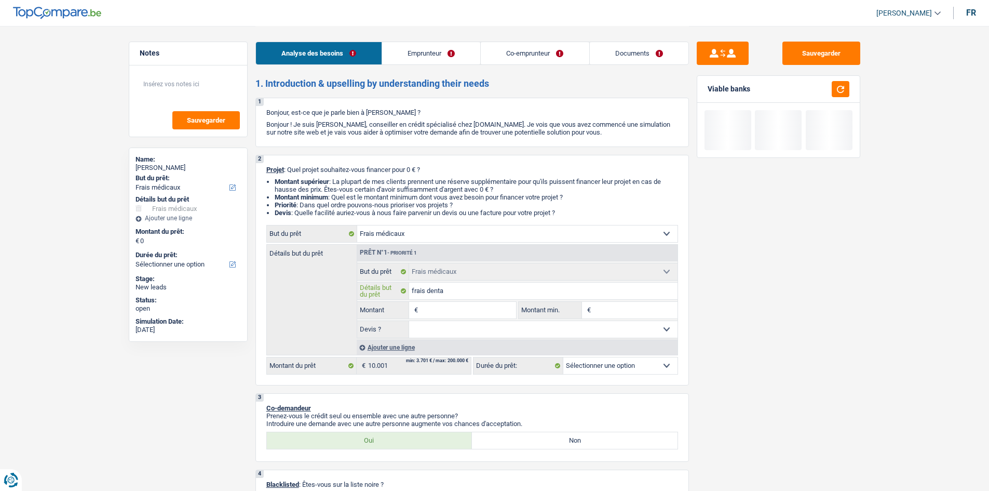
type input "frais dentai"
type input "frais dentair"
type input "frais dentaire"
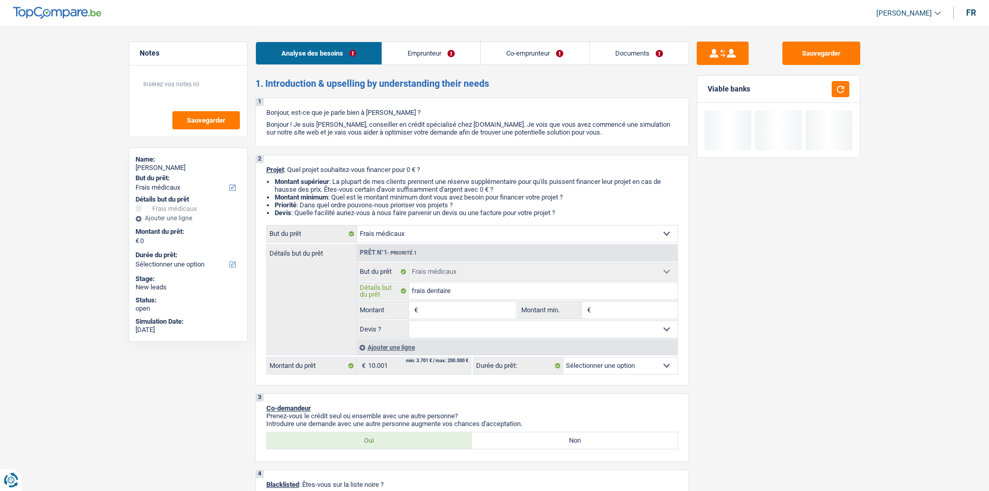
click at [475, 298] on input "frais dentaire" at bounding box center [543, 290] width 268 height 17
click at [497, 299] on input "frais dentaire" at bounding box center [543, 290] width 268 height 17
click at [507, 285] on input "frais dentaire" at bounding box center [543, 290] width 268 height 17
type input "frais dentaire"
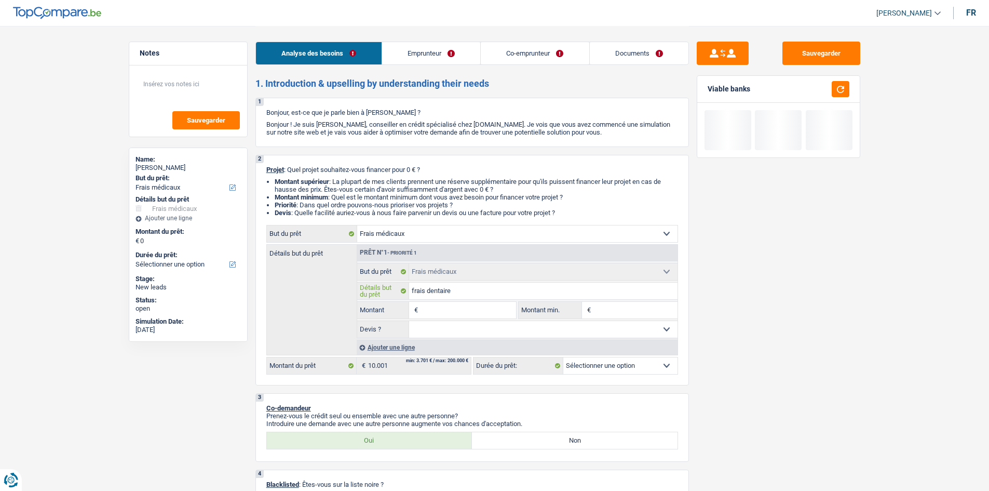
type input "frais dentaire d"
type input "frais dentaire de"
type input "frais dentaire des"
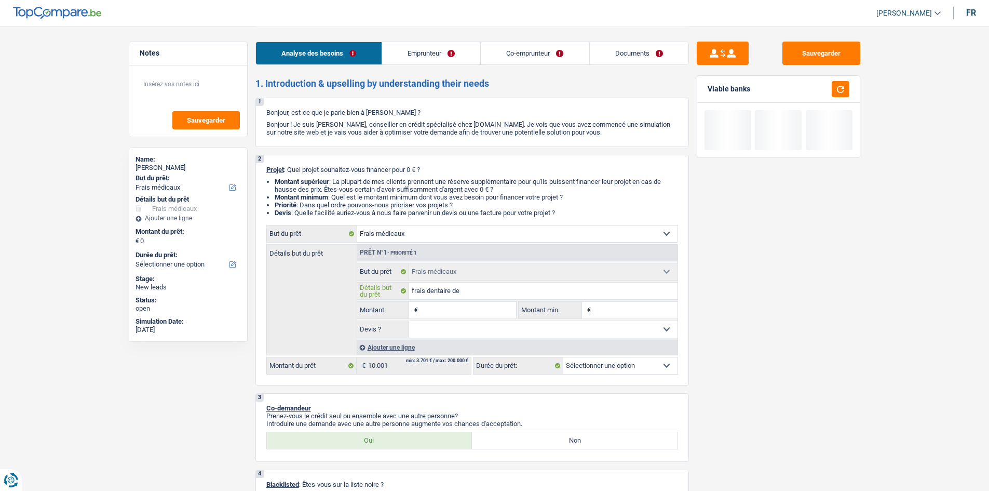
type input "frais dentaire des"
type input "frais dentaire des e"
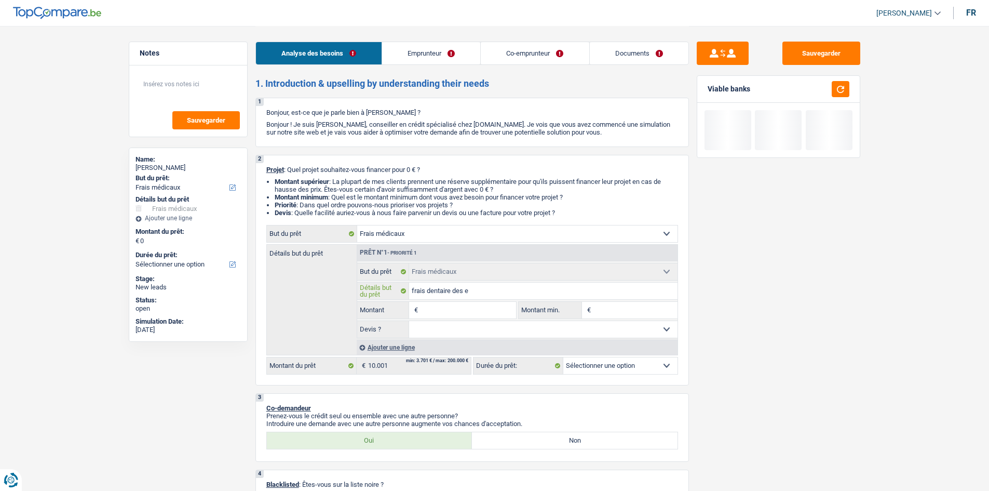
type input "frais dentaire des en"
type input "frais dentaire des enf"
type input "frais dentaire des enfa"
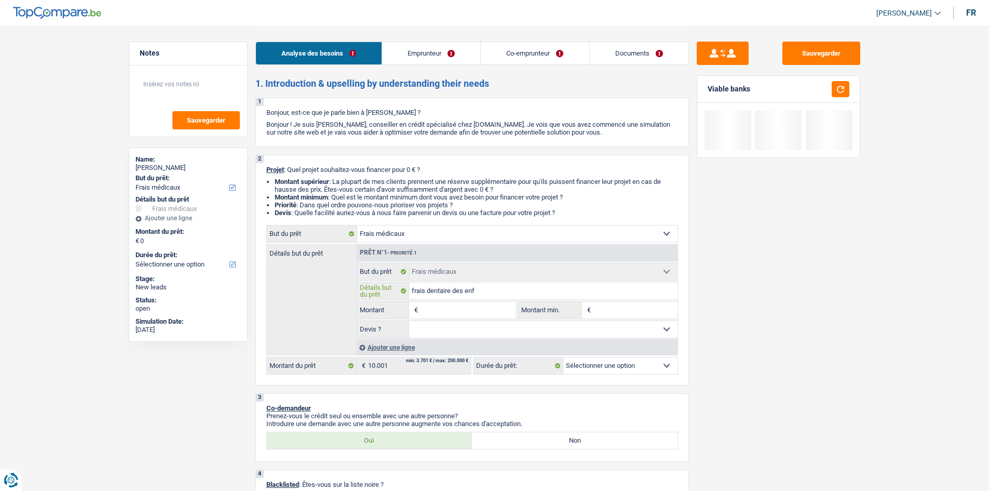
type input "frais dentaire des enfa"
type input "frais dentaire des enfan"
type input "frais dentaire des enfant"
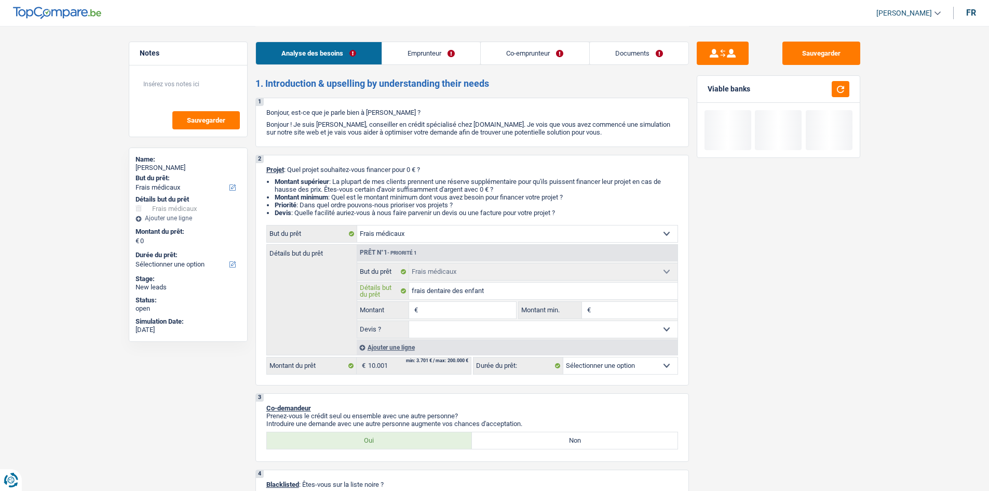
type input "frais dentaire des enfant"
type input "frais dentaire des enfants"
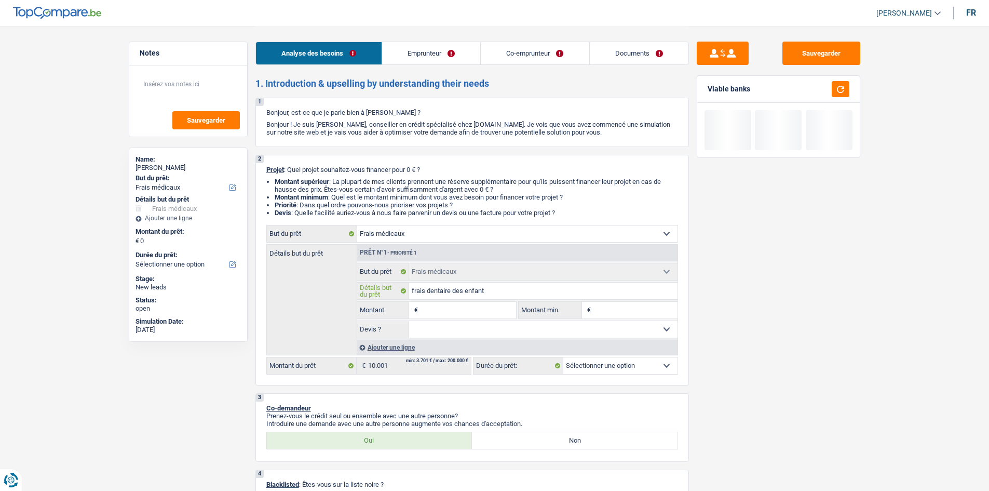
type input "frais dentaire des enfants"
click at [490, 329] on select "Oui Non Non répondu Sélectionner une option" at bounding box center [543, 329] width 268 height 17
select select "yes"
click at [409, 321] on select "Oui Non Non répondu Sélectionner une option" at bounding box center [543, 329] width 268 height 17
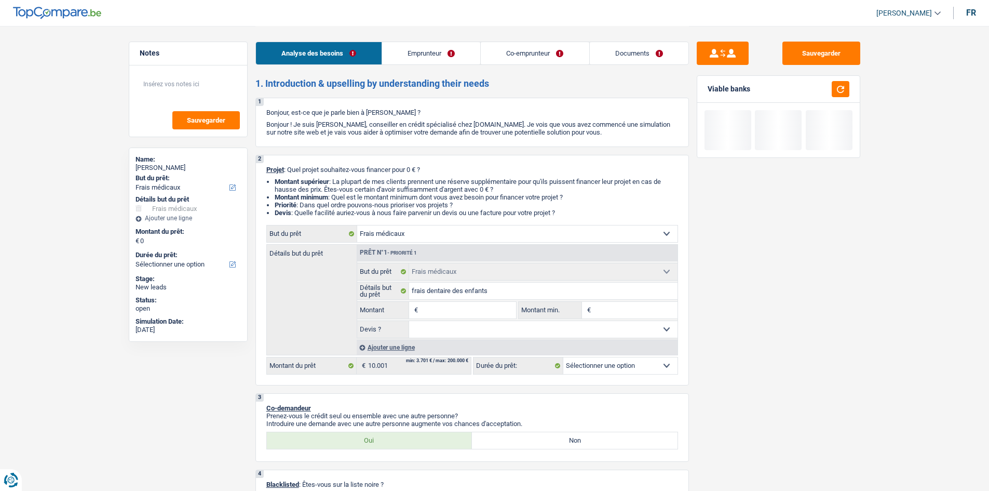
select select "yes"
click at [461, 309] on input "Montant" at bounding box center [468, 310] width 95 height 17
type input "1"
type input "10"
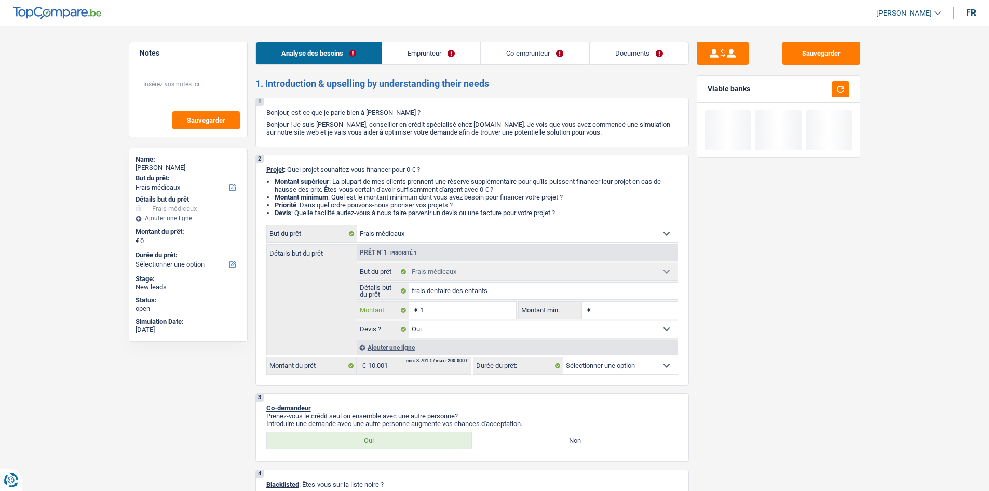
type input "10"
type input "100"
type input "1.000"
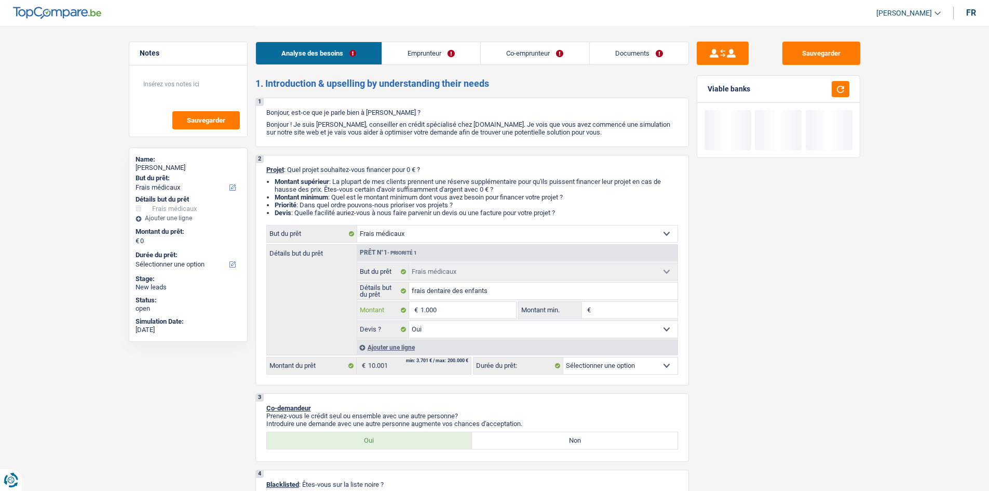
type input "10.000"
type input "100.001"
click at [435, 312] on input "100.001" at bounding box center [468, 310] width 95 height 17
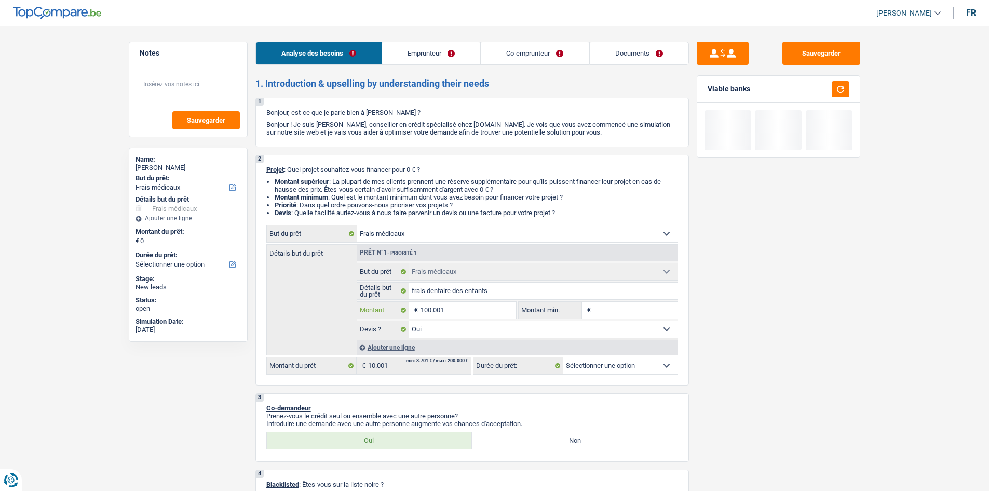
type input "10.001"
select select "60"
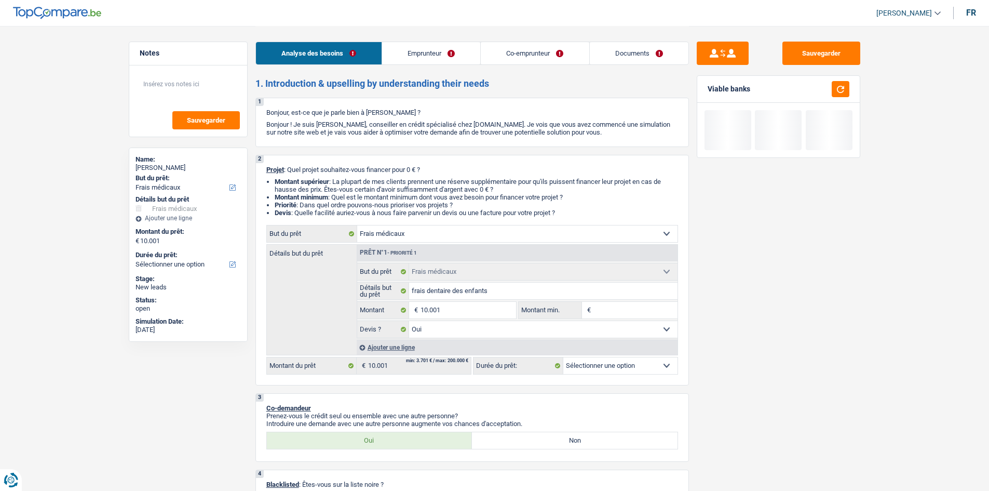
select select "60"
click at [765, 309] on div "Sauvegarder Viable banks" at bounding box center [778, 258] width 179 height 433
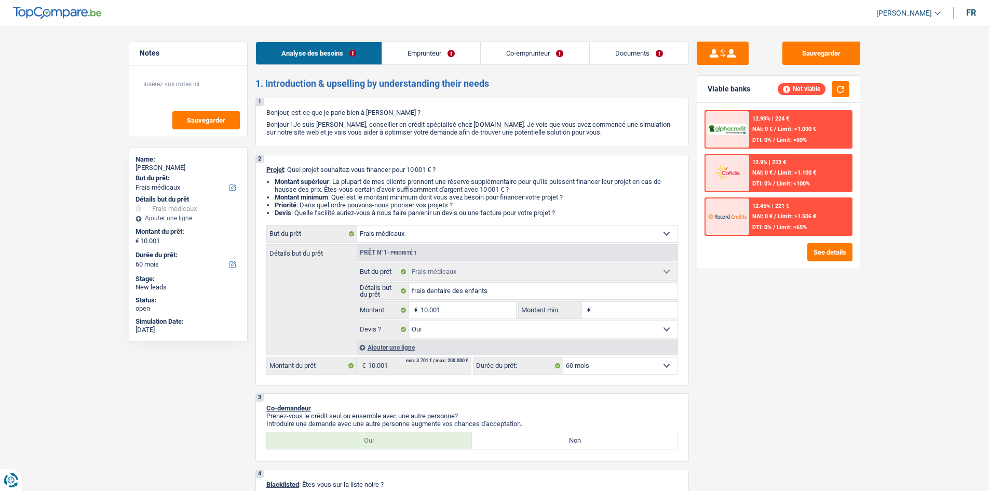
click at [806, 183] on span "Limit: <100%" at bounding box center [793, 183] width 33 height 7
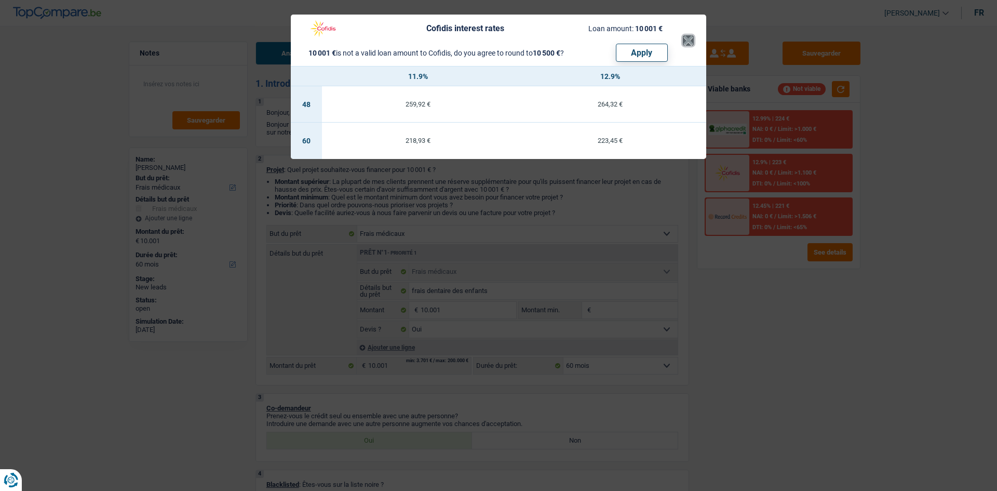
click at [685, 43] on button "×" at bounding box center [688, 40] width 11 height 10
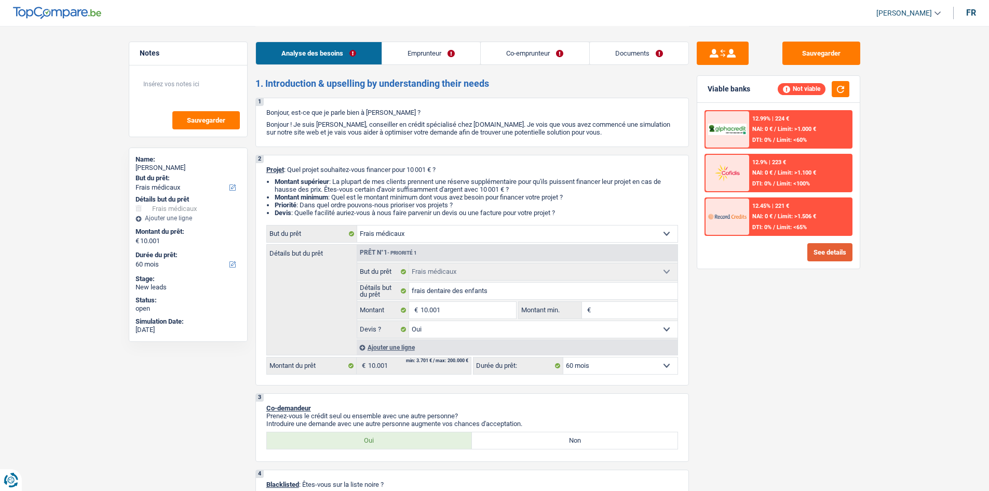
click at [825, 255] on button "See details" at bounding box center [829, 252] width 45 height 18
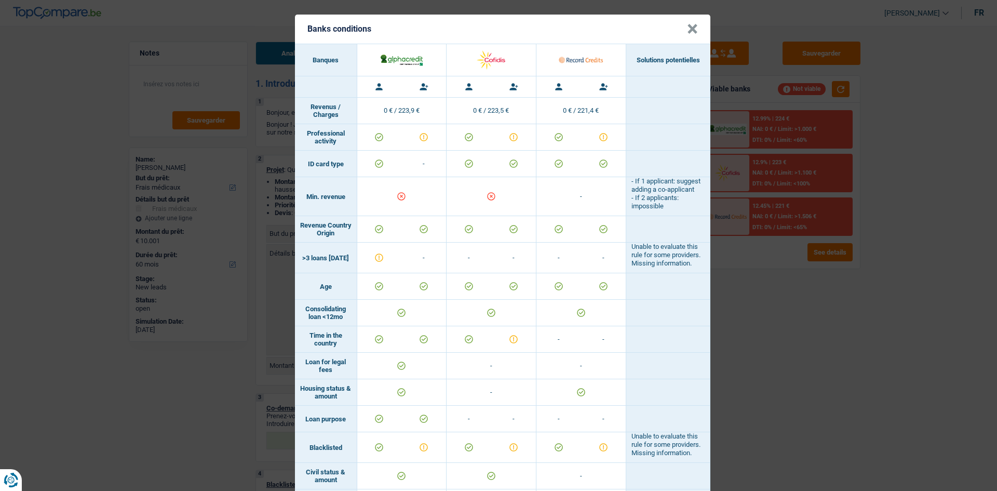
click at [13, 180] on div "Banks conditions × Banques Solutions potentielles Revenus / Charges 0 € / 223,9…" at bounding box center [498, 245] width 997 height 491
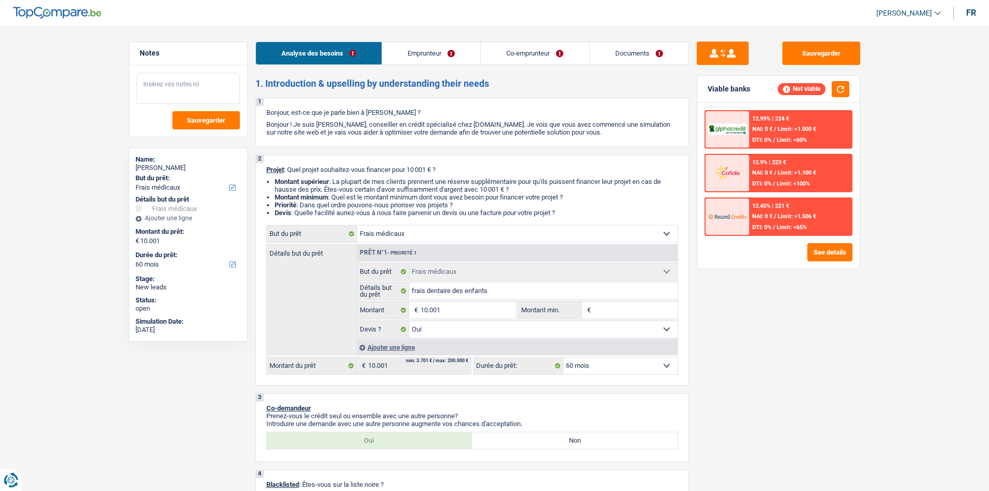
click at [183, 83] on textarea at bounding box center [188, 88] width 103 height 31
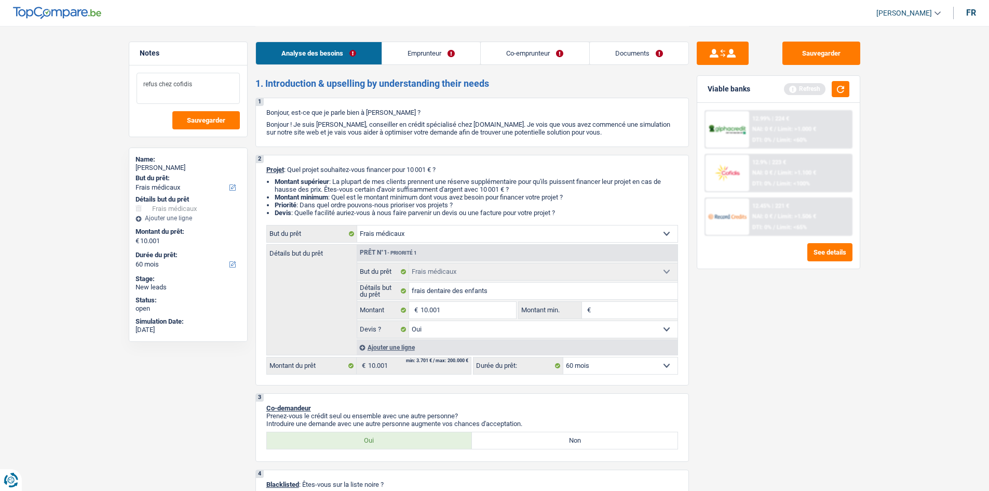
click at [216, 89] on textarea "refus chez cofidis" at bounding box center [188, 88] width 103 height 31
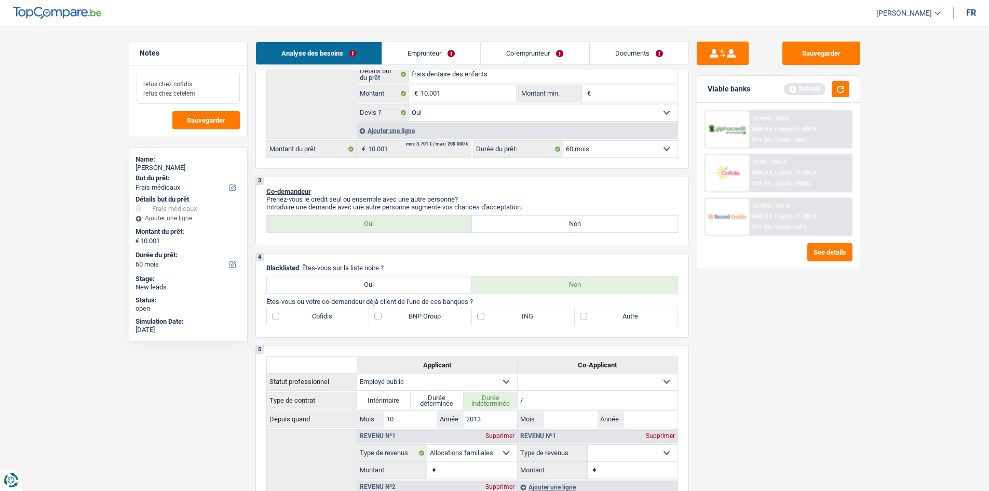
type textarea "refus chez cofidis refus chez cetelem"
click at [423, 315] on label "BNP Group" at bounding box center [420, 316] width 103 height 17
click at [423, 315] on input "BNP Group" at bounding box center [420, 316] width 103 height 17
checkbox input "true"
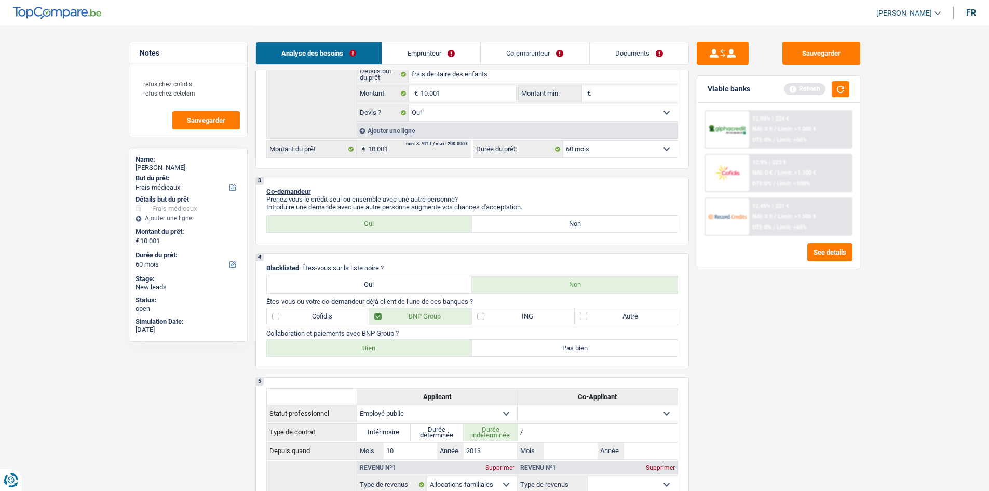
click at [311, 320] on label "Cofidis" at bounding box center [318, 316] width 103 height 17
click at [311, 320] on input "Cofidis" at bounding box center [318, 316] width 103 height 17
checkbox input "true"
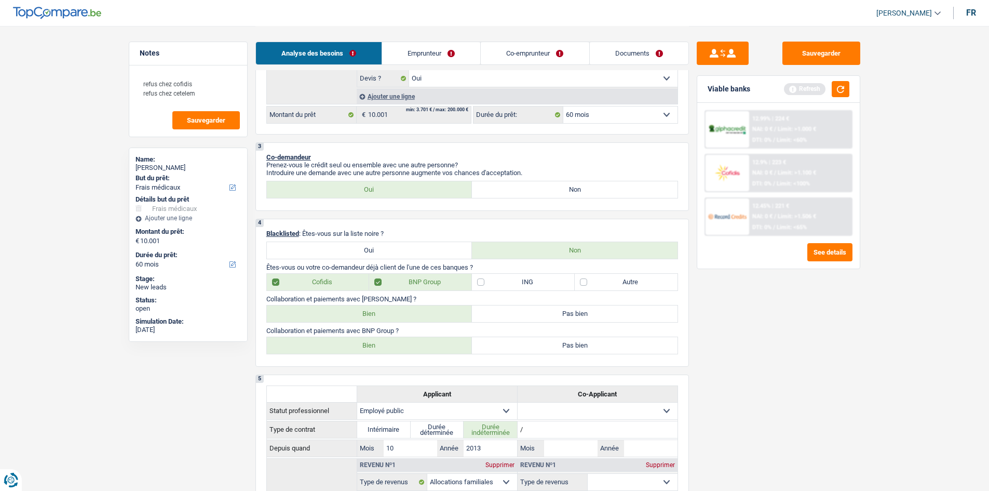
scroll to position [250, 0]
click at [369, 312] on label "Bien" at bounding box center [370, 314] width 206 height 17
click at [369, 312] on input "Bien" at bounding box center [370, 314] width 206 height 17
radio input "true"
click at [366, 342] on label "Bien" at bounding box center [370, 345] width 206 height 17
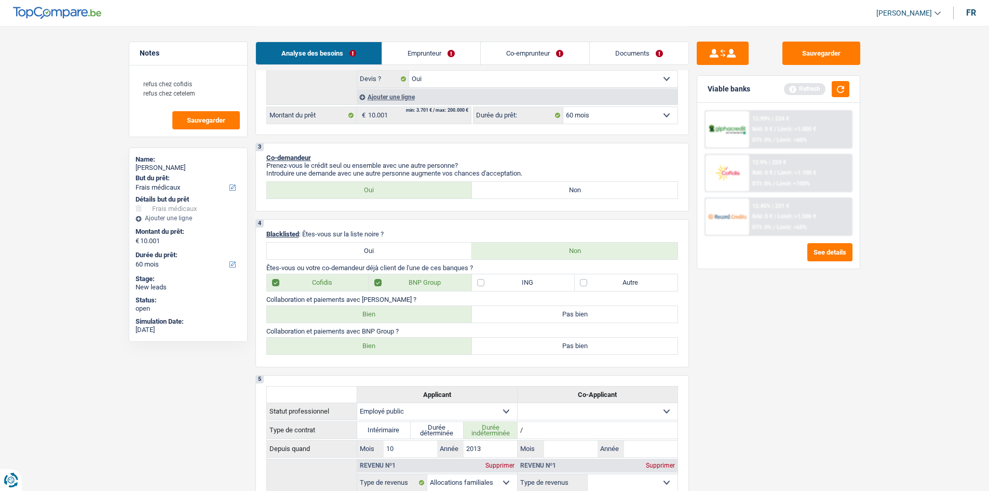
click at [366, 342] on input "Bien" at bounding box center [370, 345] width 206 height 17
radio input "true"
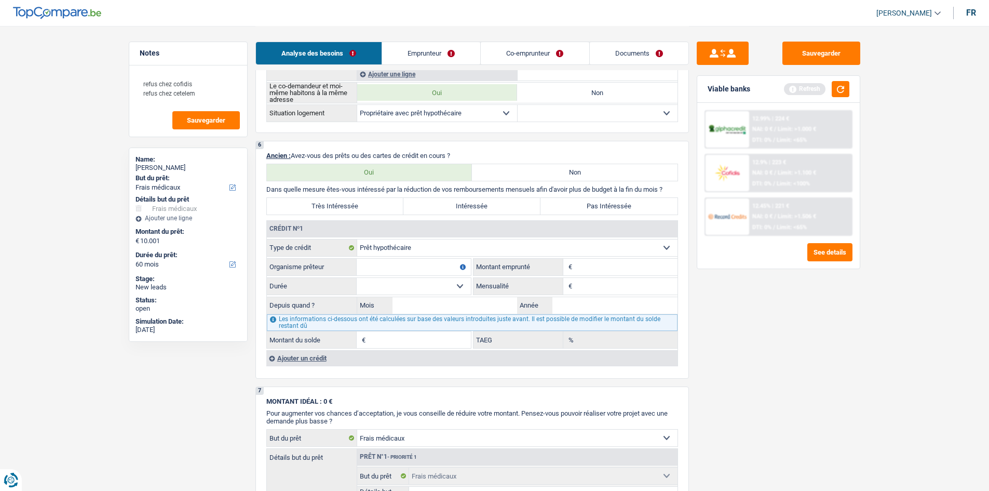
scroll to position [873, 0]
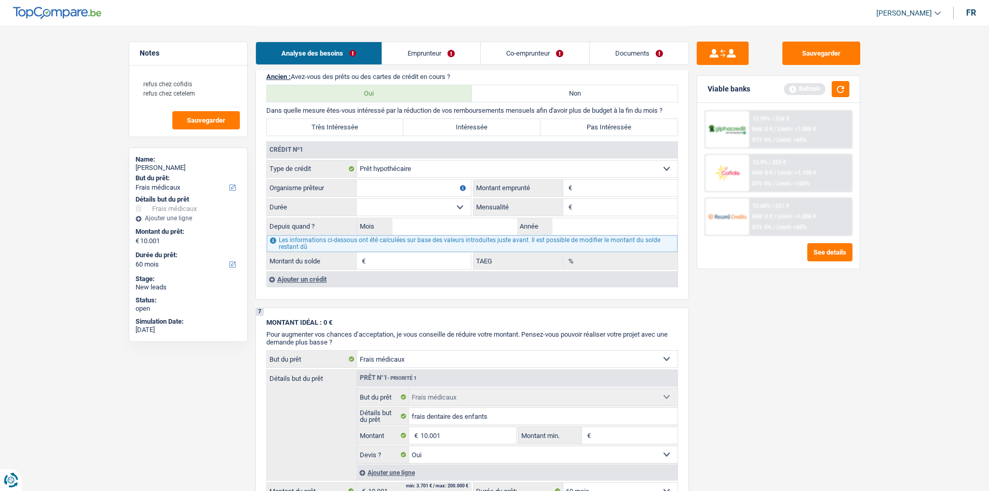
click at [315, 277] on div "Ajouter un crédit" at bounding box center [471, 279] width 411 height 16
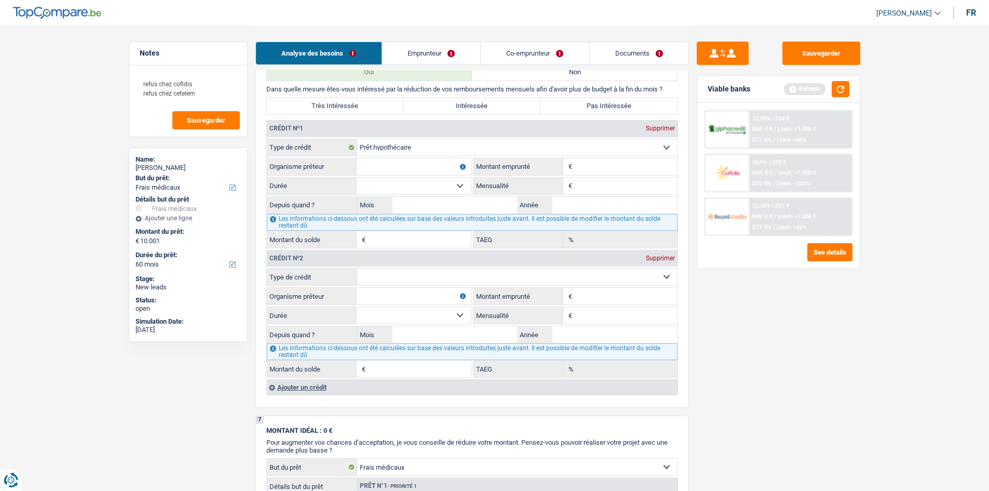
scroll to position [821, 0]
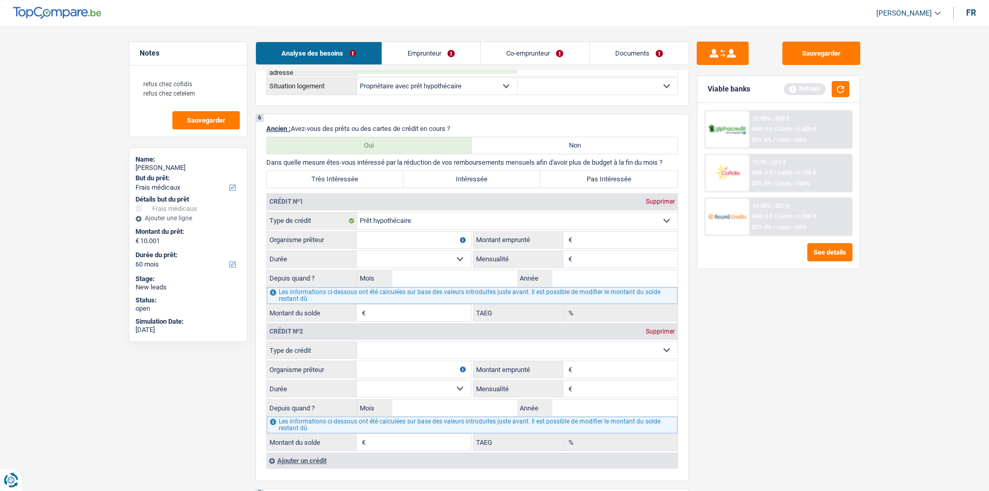
click at [438, 235] on input "Organisme prêteur" at bounding box center [414, 240] width 114 height 17
type input "b"
type input "belfius"
click at [593, 241] on input "Montant" at bounding box center [626, 240] width 103 height 17
type input "300.000"
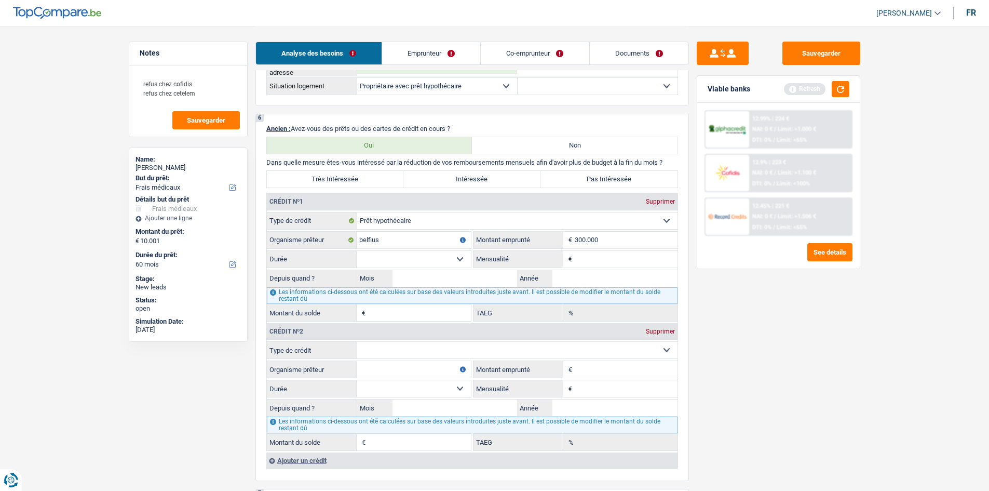
click at [796, 330] on div "Sauvegarder Viable banks Refresh 12.99% | 224 € NAI: 0 € / Limit: >1.000 € DTI:…" at bounding box center [778, 258] width 179 height 433
click at [609, 259] on input "Mensualité" at bounding box center [626, 259] width 103 height 17
type input "1.309"
click at [813, 325] on div "Sauvegarder Viable banks Refresh 12.99% | 224 € NAI: 0 € / Limit: >1.000 € DTI:…" at bounding box center [778, 258] width 179 height 433
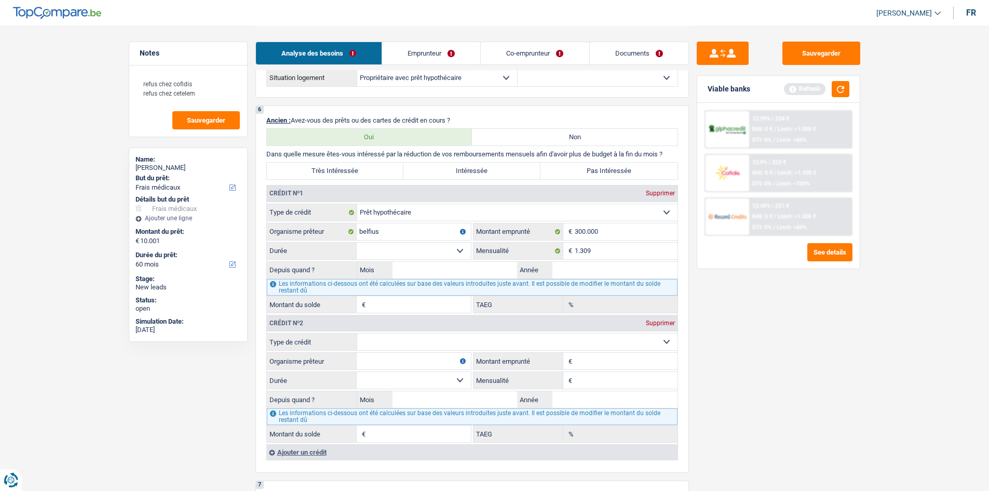
scroll to position [830, 0]
click at [462, 247] on select "120 mois 132 mois 144 mois 180 mois 240 mois 300 mois 360 mois 420 mois Sélecti…" at bounding box center [414, 250] width 114 height 17
click at [753, 339] on div "Sauvegarder Viable banks Refresh 12.99% | 224 € NAI: 0 € / Limit: >1.000 € DTI:…" at bounding box center [778, 258] width 179 height 433
click at [457, 248] on select "120 mois 132 mois 144 mois 180 mois 240 mois 300 mois 360 mois 420 mois Sélecti…" at bounding box center [414, 250] width 114 height 17
click at [572, 265] on input "Année" at bounding box center [614, 269] width 125 height 17
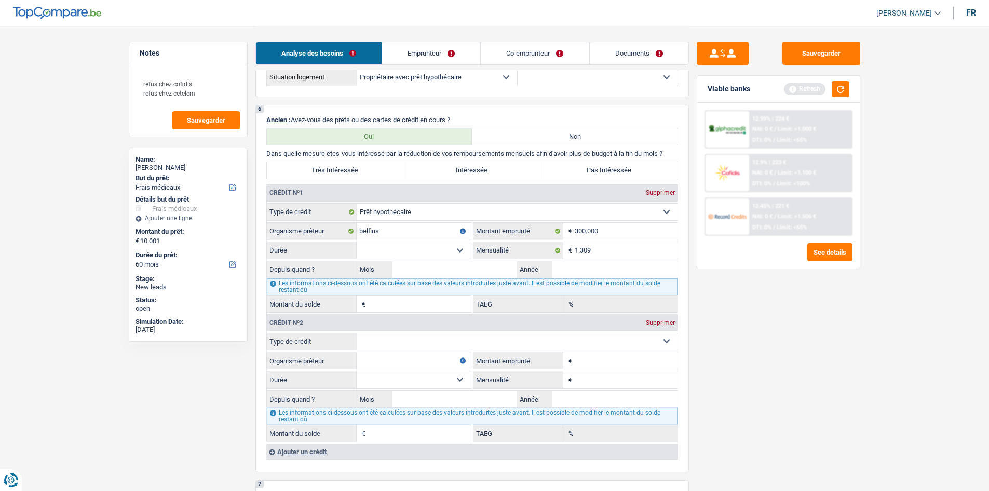
click at [458, 248] on select "120 mois 132 mois 144 mois 180 mois 240 mois 300 mois 360 mois 420 mois Sélecti…" at bounding box center [414, 250] width 114 height 17
click at [558, 277] on input "Année" at bounding box center [614, 269] width 125 height 17
drag, startPoint x: 412, startPoint y: 249, endPoint x: 412, endPoint y: 258, distance: 8.3
click at [412, 249] on select "120 mois 132 mois 144 mois 180 mois 240 mois 300 mois 360 mois 420 mois Sélecti…" at bounding box center [414, 250] width 114 height 17
select select "300"
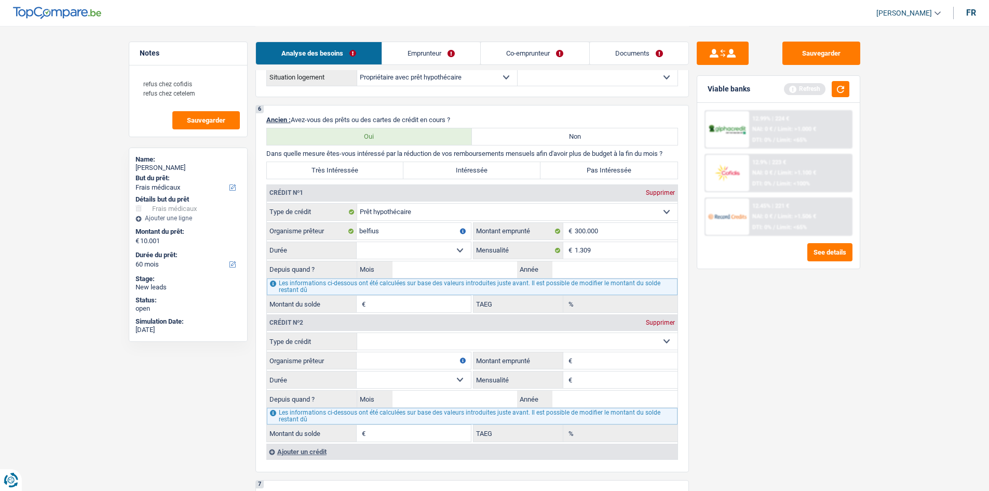
click at [357, 242] on select "120 mois 132 mois 144 mois 180 mois 240 mois 300 mois 360 mois 420 mois Sélecti…" at bounding box center [414, 250] width 114 height 17
click at [562, 271] on input "Année" at bounding box center [614, 269] width 125 height 17
type input "2016"
click at [466, 265] on input "Mois" at bounding box center [455, 269] width 125 height 17
type input "05"
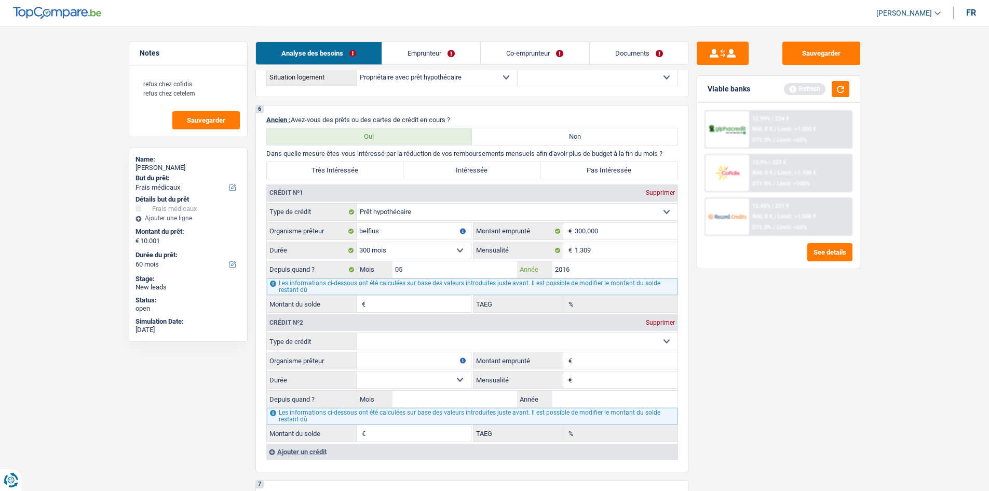
type input "207.171"
type input "2,28"
click at [704, 353] on div "Sauvegarder Viable banks Refresh 12.99% | 224 € NAI: 0 € / Limit: >1.000 € DTI:…" at bounding box center [778, 258] width 179 height 433
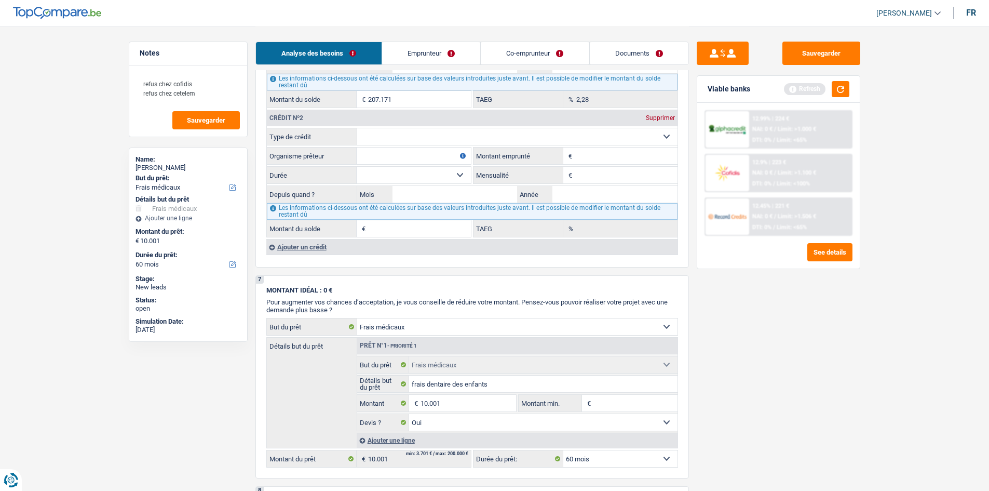
scroll to position [1038, 0]
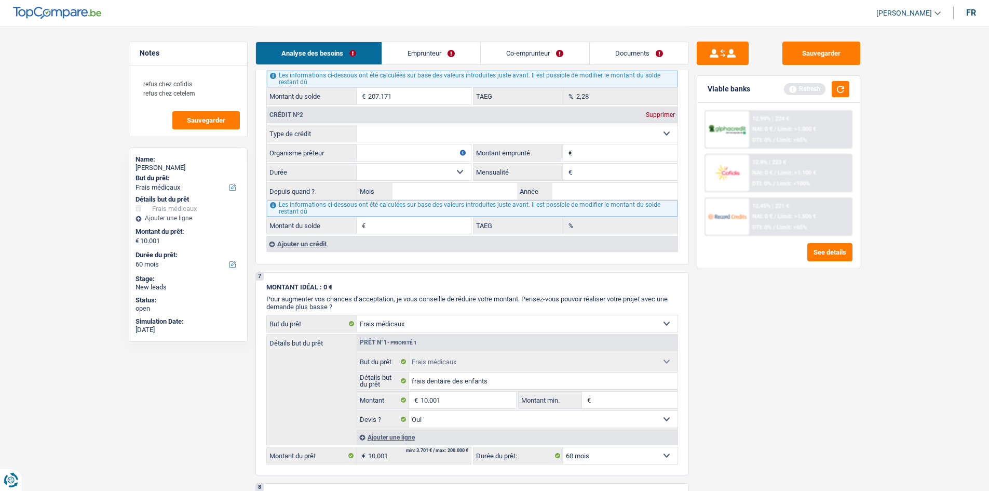
click at [441, 129] on select "Carte ou ouverture de crédit Prêt hypothécaire Vente à tempérament Prêt à tempé…" at bounding box center [517, 133] width 320 height 17
drag, startPoint x: 824, startPoint y: 380, endPoint x: 633, endPoint y: 247, distance: 232.8
click at [814, 379] on div "Sauvegarder Viable banks Refresh 12.99% | 224 € NAI: 0 € / Limit: >1.000 € DTI:…" at bounding box center [778, 258] width 179 height 433
click at [377, 132] on select "Carte ou ouverture de crédit Prêt hypothécaire Vente à tempérament Prêt à tempé…" at bounding box center [517, 133] width 320 height 17
select select "personalLoan"
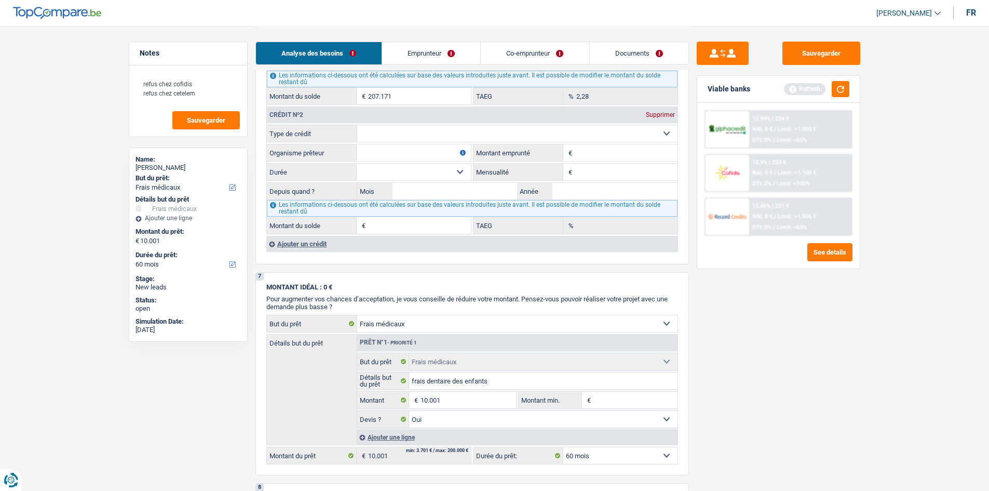
type input "0"
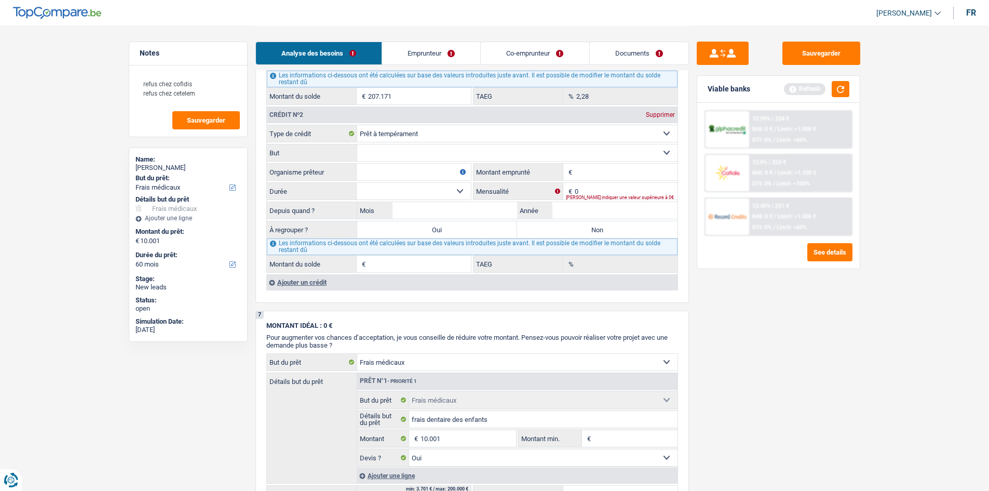
click at [486, 153] on select "Confort maison: meubles, textile, peinture, électroménager, outillage non-profe…" at bounding box center [517, 152] width 320 height 17
click at [372, 145] on select "Confort maison: meubles, textile, peinture, électroménager, outillage non-profe…" at bounding box center [517, 152] width 320 height 17
click at [374, 130] on select "Carte ou ouverture de crédit Prêt hypothécaire Vente à tempérament Prêt à tempé…" at bounding box center [517, 133] width 320 height 17
select select "carLoan"
click at [357, 125] on select "Carte ou ouverture de crédit Prêt hypothécaire Vente à tempérament Prêt à tempé…" at bounding box center [517, 133] width 320 height 17
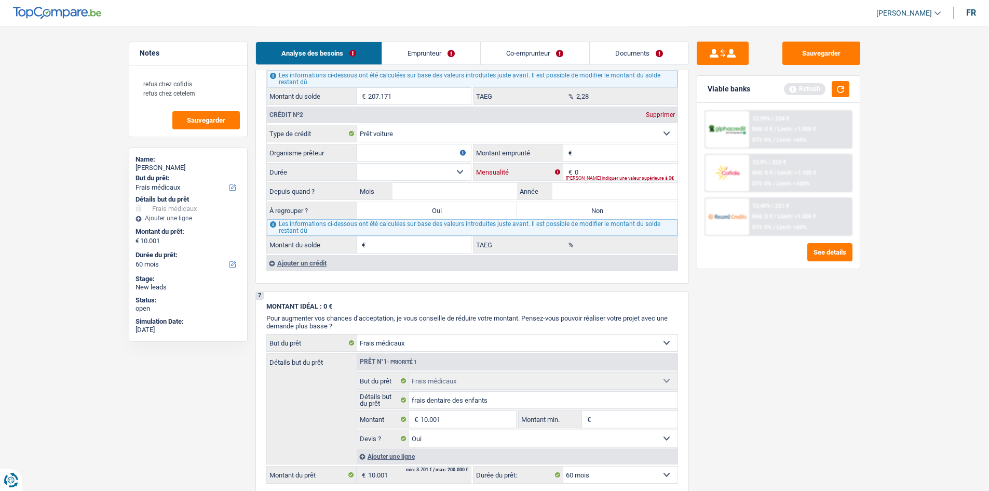
click at [587, 170] on input "0" at bounding box center [626, 172] width 103 height 17
click at [585, 159] on input "Montant emprunté" at bounding box center [626, 152] width 103 height 17
type input "24.400"
click at [384, 144] on input "Organisme prêteur" at bounding box center [414, 152] width 114 height 17
type input "cofidis"
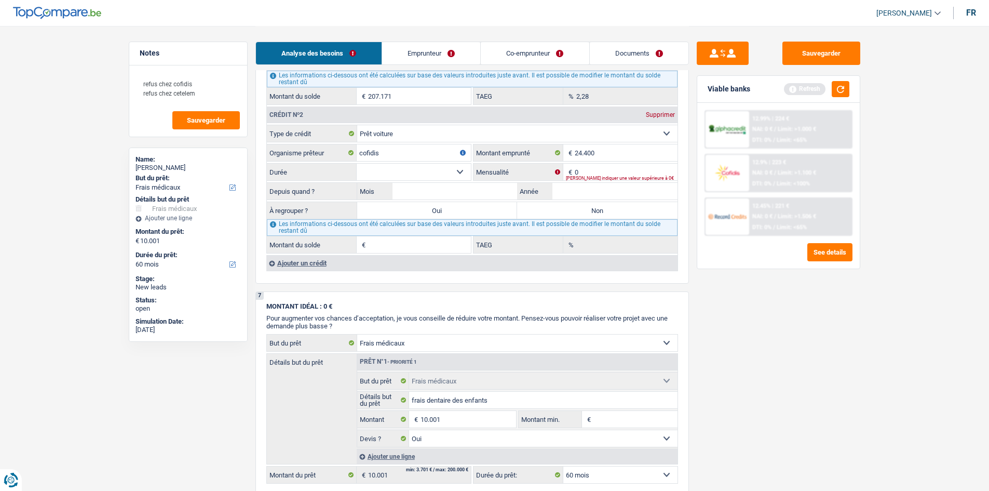
click at [573, 167] on span "€" at bounding box center [568, 172] width 11 height 17
click at [593, 170] on input "0" at bounding box center [626, 172] width 103 height 17
type input "408"
click at [418, 173] on select "12 mois 18 mois 24 mois 30 mois 36 mois 42 mois 48 mois 60 mois 72 mois 84 mois…" at bounding box center [414, 172] width 114 height 17
select select "60"
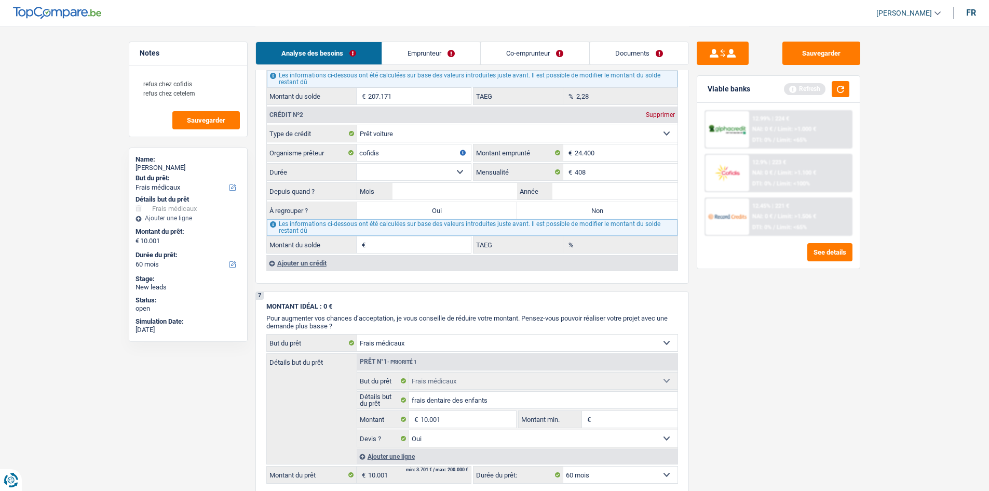
click at [357, 164] on select "12 mois 18 mois 24 mois 30 mois 36 mois 42 mois 48 mois 60 mois 72 mois 84 mois…" at bounding box center [414, 172] width 114 height 17
click at [562, 192] on input "Année" at bounding box center [614, 191] width 125 height 17
type input "2023"
click at [429, 188] on input "Mois" at bounding box center [455, 191] width 125 height 17
type input "09"
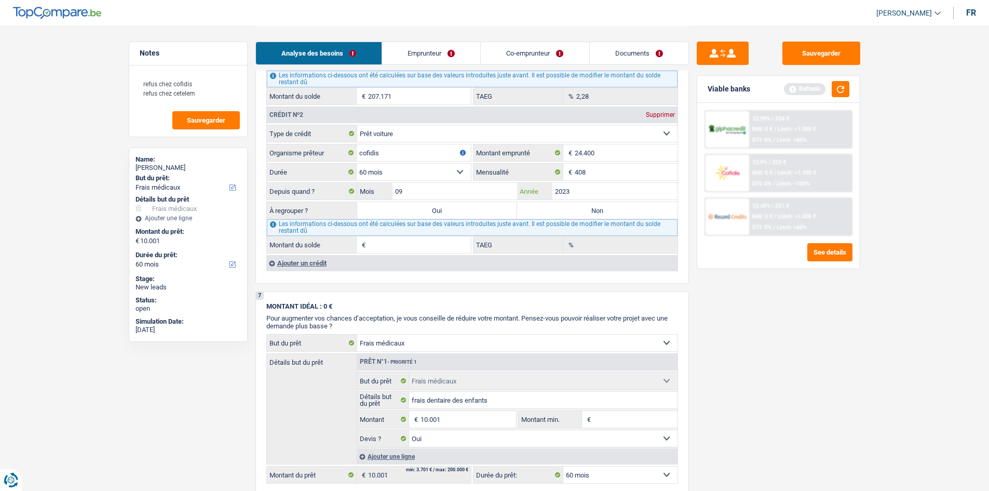
type input "14.659"
type input "0,13"
click at [420, 175] on select "12 mois 18 mois 24 mois 30 mois 36 mois 42 mois 48 mois 60 mois 72 mois 84 mois…" at bounding box center [414, 172] width 114 height 17
select select "84"
click at [357, 164] on select "12 mois 18 mois 24 mois 30 mois 36 mois 42 mois 48 mois 60 mois 72 mois 84 mois…" at bounding box center [414, 172] width 114 height 17
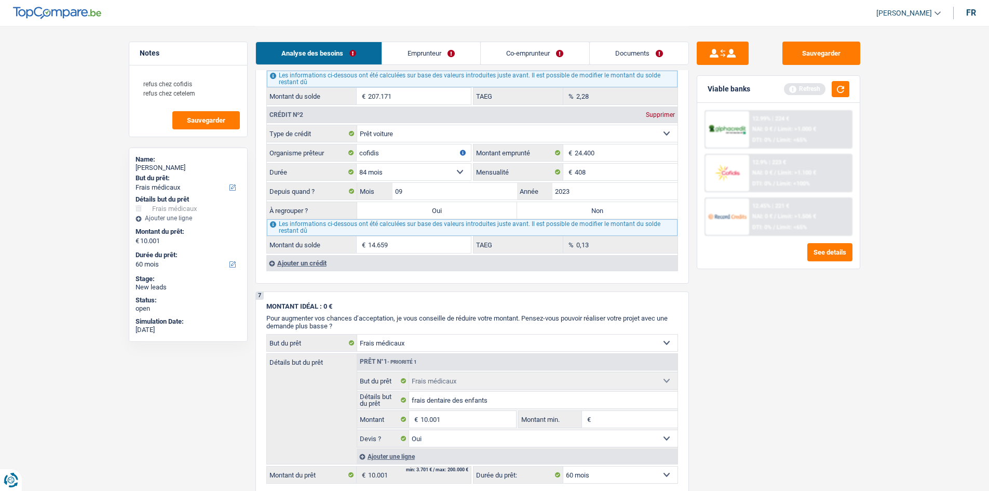
type input "19.100"
type input "10,73"
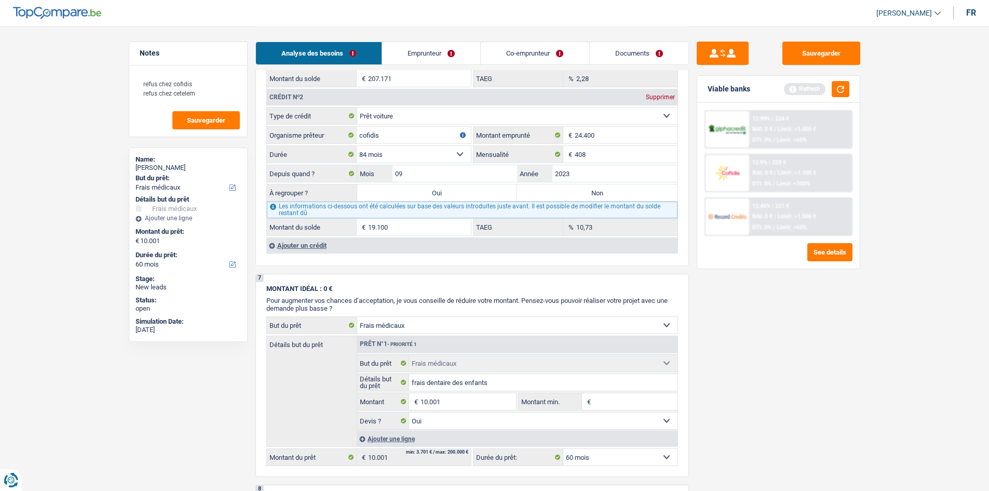
scroll to position [1055, 0]
click at [401, 152] on select "12 mois 18 mois 24 mois 30 mois 36 mois 42 mois 48 mois 60 mois 72 mois 84 mois…" at bounding box center [414, 155] width 114 height 17
select select "60"
click at [357, 147] on select "12 mois 18 mois 24 mois 30 mois 36 mois 42 mois 48 mois 60 mois 72 mois 84 mois…" at bounding box center [414, 155] width 114 height 17
type input "14.659"
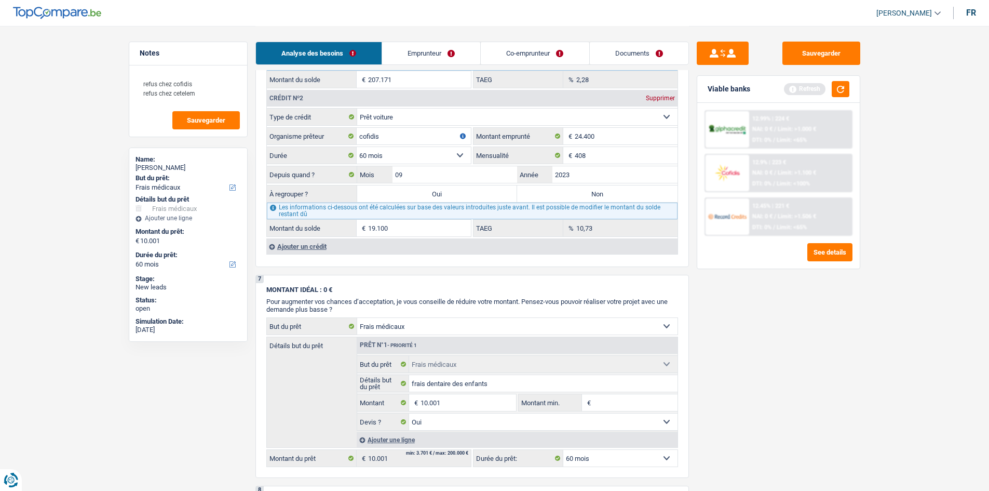
type input "0,13"
click at [390, 152] on select "12 mois 18 mois 24 mois 30 mois 36 mois 42 mois 48 mois 60 mois 72 mois 84 mois…" at bounding box center [414, 155] width 114 height 17
select select "84"
click at [357, 147] on select "12 mois 18 mois 24 mois 30 mois 36 mois 42 mois 48 mois 60 mois 72 mois 84 mois…" at bounding box center [414, 155] width 114 height 17
type input "19.100"
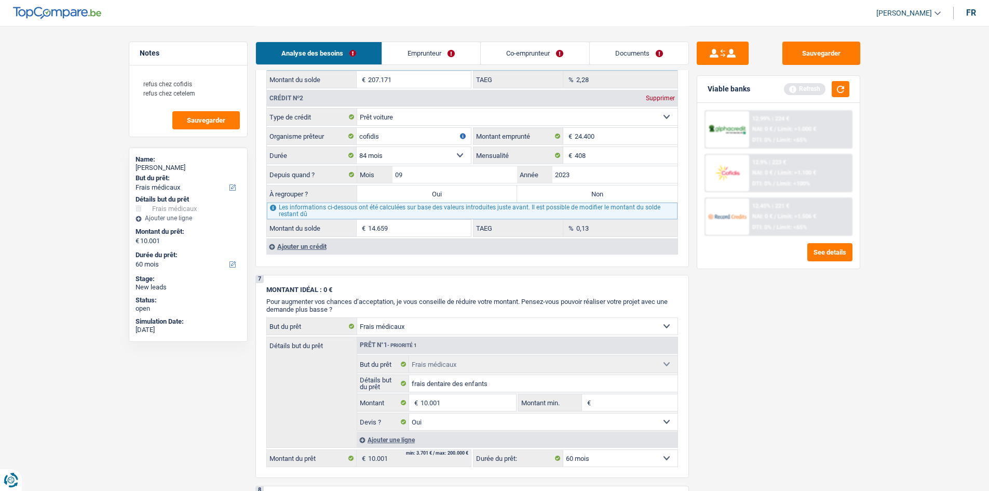
type input "10,73"
click at [299, 250] on div "Ajouter un crédit" at bounding box center [471, 246] width 411 height 16
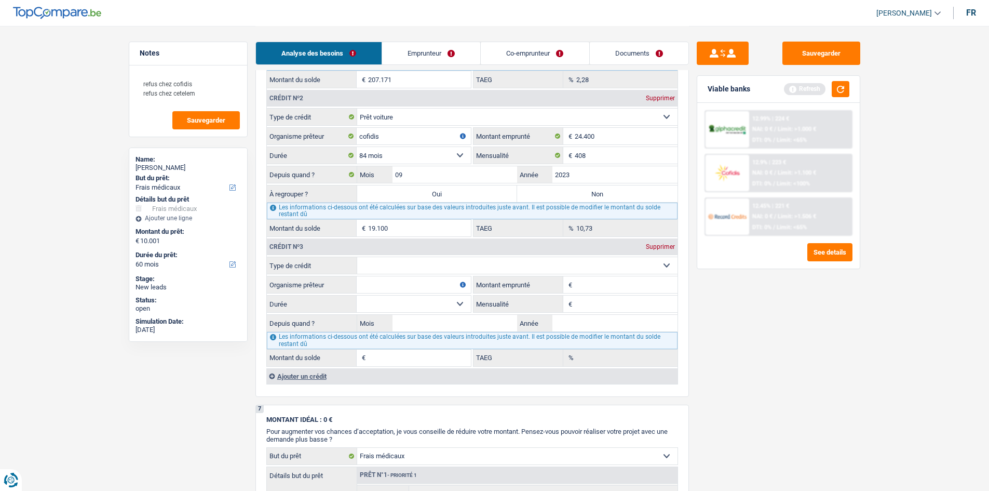
click at [386, 263] on select "Carte ou ouverture de crédit Prêt hypothécaire Vente à tempérament Prêt à tempé…" at bounding box center [517, 265] width 320 height 17
select select "carLoan"
type input "0"
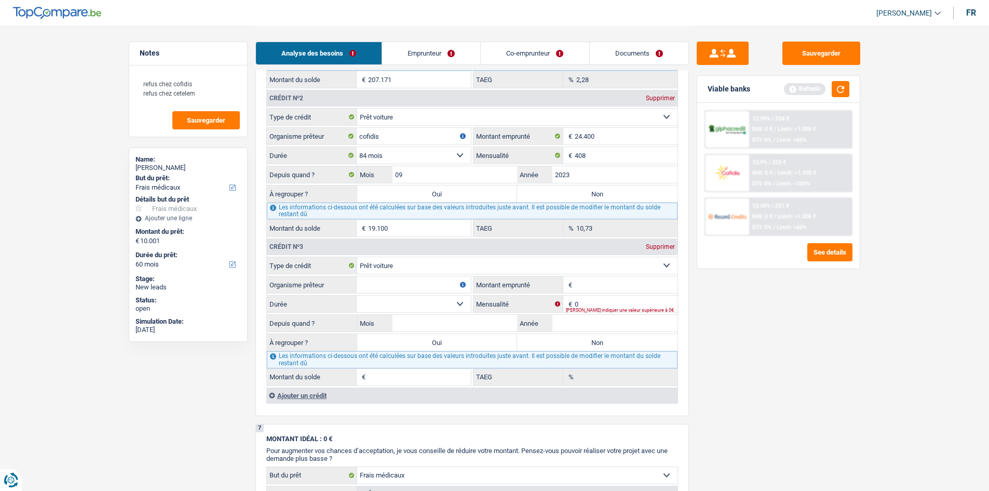
click at [383, 289] on input "Organisme prêteur" at bounding box center [414, 284] width 114 height 17
type input "cofidis"
click at [614, 294] on fieldset "Carte ou ouverture de crédit Prêt hypothécaire Vente à tempérament Prêt à tempé…" at bounding box center [472, 320] width 411 height 129
click at [606, 285] on input "Montant emprunté" at bounding box center [626, 284] width 103 height 17
type input "7"
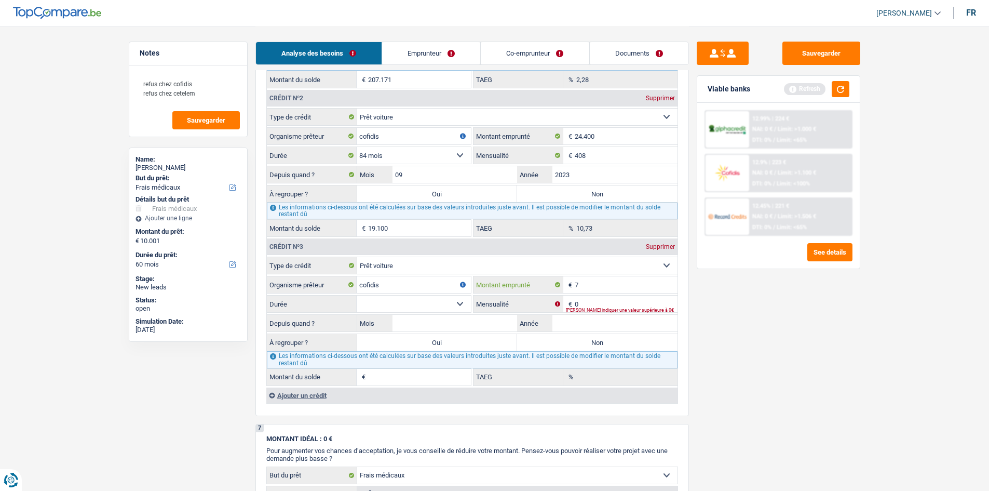
click at [606, 285] on input "7" at bounding box center [626, 284] width 103 height 17
type input "25.000"
click at [572, 314] on div "Depuis quand ? Mois / Année" at bounding box center [472, 323] width 411 height 18
click at [577, 304] on input "0" at bounding box center [626, 303] width 103 height 17
type input "716"
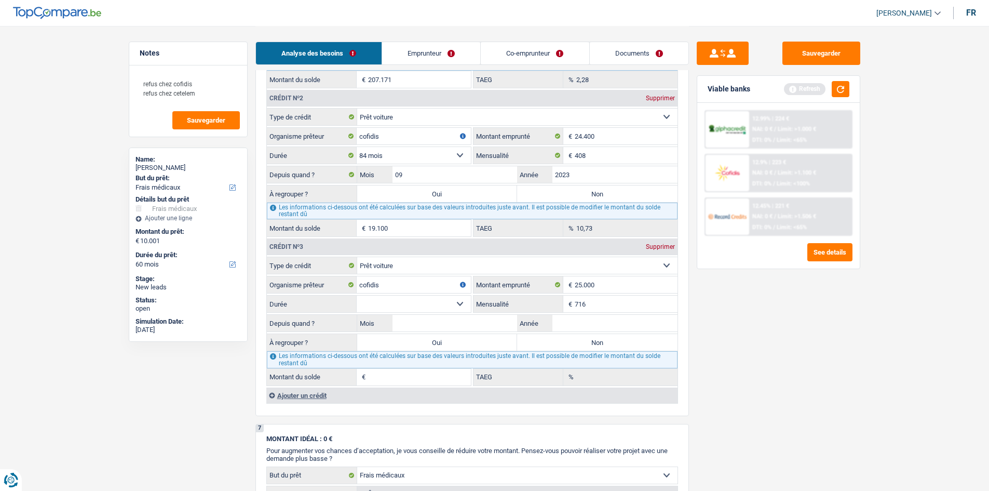
click at [759, 327] on div "Sauvegarder Viable banks Refresh 12.99% | 224 € NAI: 0 € / Limit: >1.000 € DTI:…" at bounding box center [778, 258] width 179 height 433
click at [435, 304] on select "12 mois 18 mois 24 mois 30 mois 36 mois 42 mois 48 mois 60 mois 72 mois 84 mois…" at bounding box center [414, 303] width 114 height 17
click at [357, 295] on select "12 mois 18 mois 24 mois 30 mois 36 mois 42 mois 48 mois 60 mois 72 mois 84 mois…" at bounding box center [414, 303] width 114 height 17
click at [598, 325] on input "Année" at bounding box center [614, 323] width 125 height 17
click at [415, 303] on select "12 mois 18 mois 24 mois 30 mois 36 mois 42 mois 48 mois 60 mois 72 mois 84 mois…" at bounding box center [414, 303] width 114 height 17
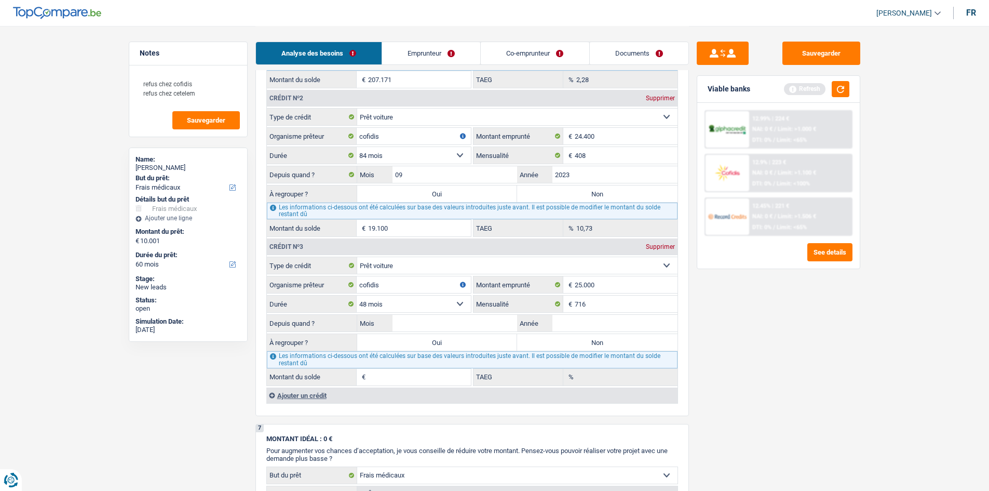
select select "42"
click at [357, 295] on select "12 mois 18 mois 24 mois 30 mois 36 mois 42 mois 48 mois 60 mois 72 mois 84 mois…" at bounding box center [414, 303] width 114 height 17
click at [575, 323] on input "Année" at bounding box center [614, 323] width 125 height 17
type input "2024"
click at [409, 320] on input "Mois" at bounding box center [455, 323] width 125 height 17
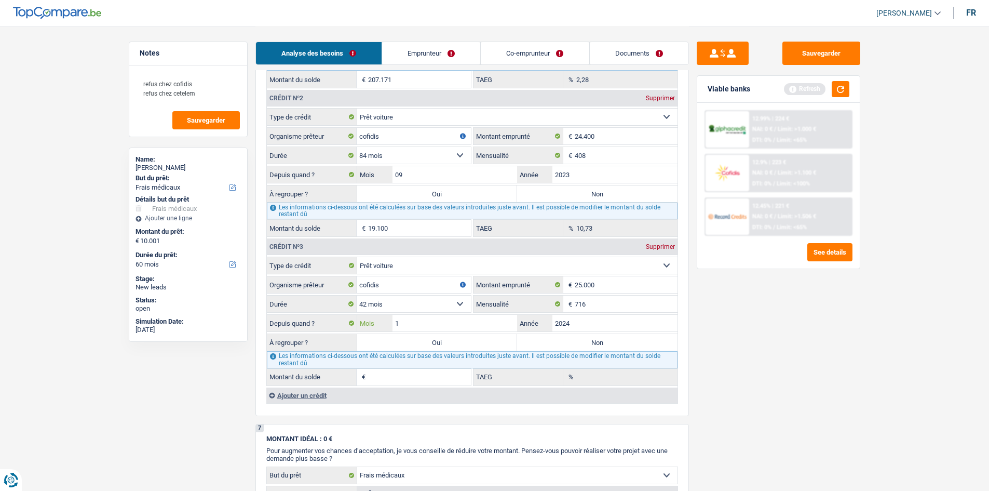
type input "10"
type input "19.324"
type input "11,22"
click at [436, 323] on input "10" at bounding box center [455, 323] width 125 height 17
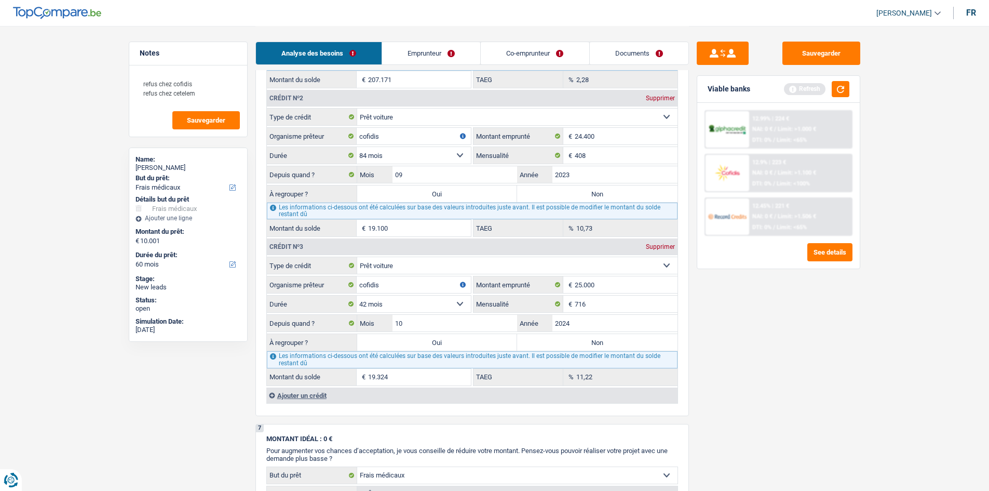
drag, startPoint x: 737, startPoint y: 373, endPoint x: 724, endPoint y: 372, distance: 13.0
click at [737, 372] on div "Sauvegarder Viable banks Refresh 12.99% | 224 € NAI: 0 € / Limit: >1.000 € DTI:…" at bounding box center [778, 258] width 179 height 433
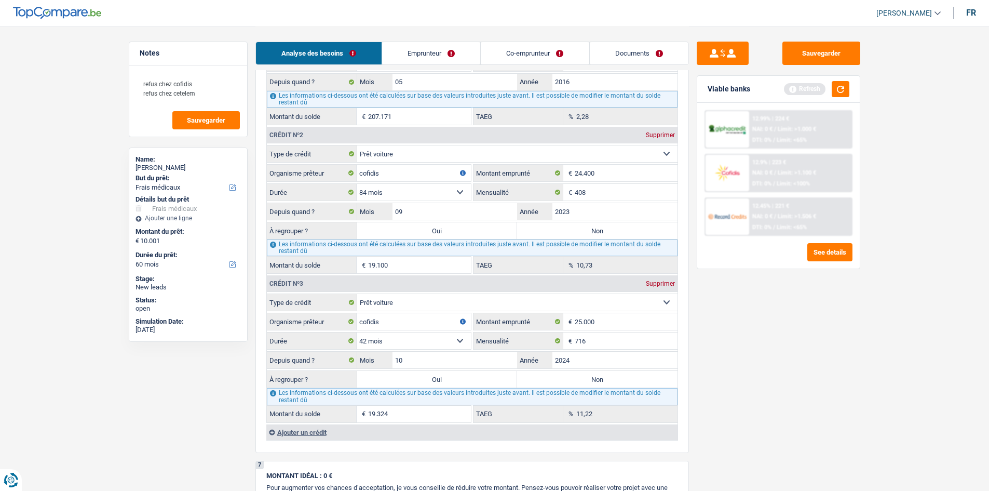
scroll to position [1106, 0]
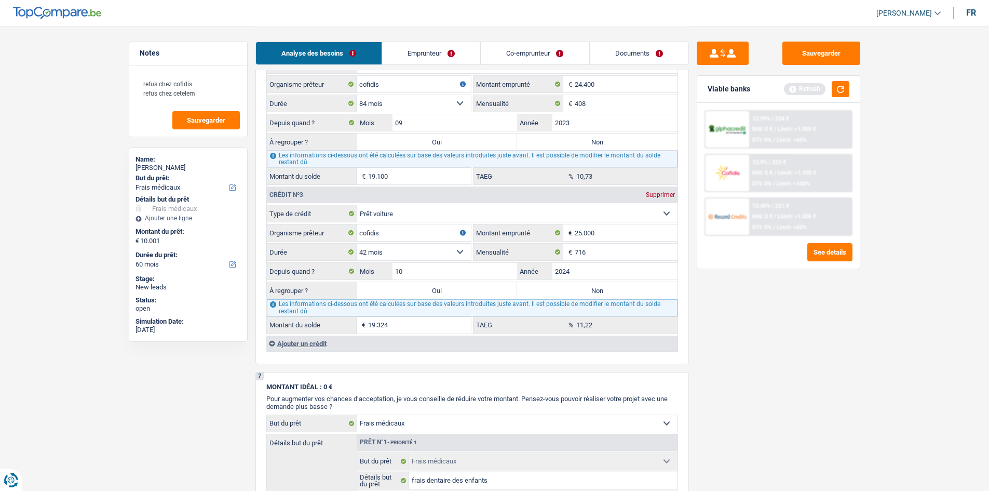
click at [314, 344] on div "Ajouter un crédit" at bounding box center [471, 343] width 411 height 16
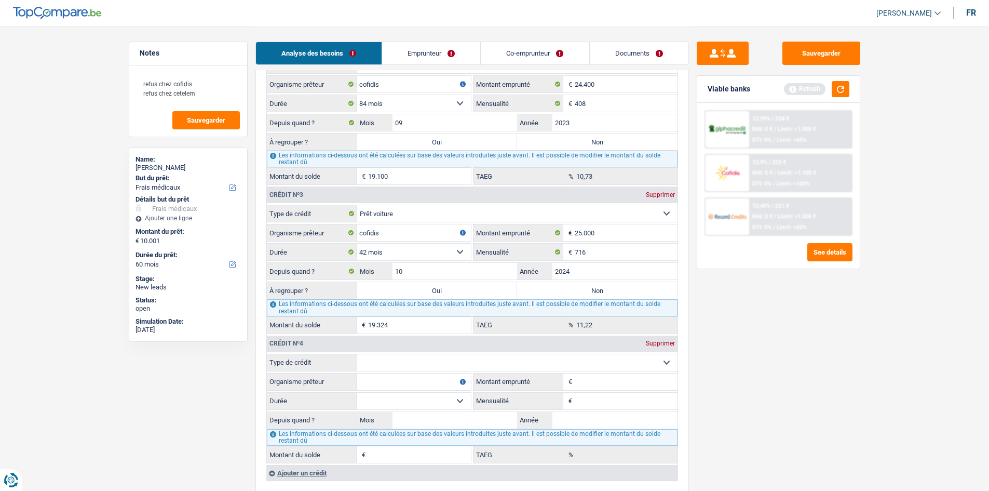
click at [419, 368] on select "Carte ou ouverture de crédit Prêt hypothécaire Vente à tempérament Prêt à tempé…" at bounding box center [517, 362] width 320 height 17
select select "personalLoan"
type input "0"
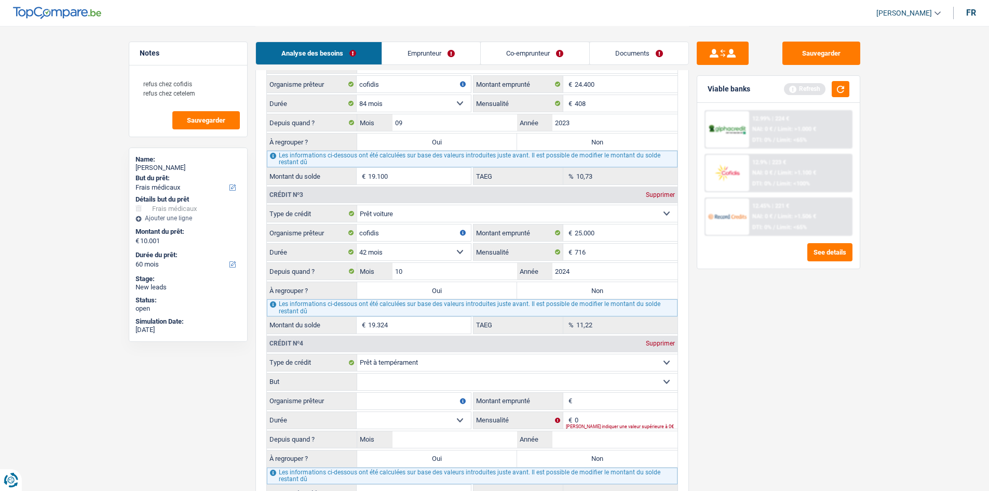
click at [589, 409] on input "Montant emprunté" at bounding box center [626, 401] width 103 height 17
type input "10.000"
click at [453, 382] on select "Confort maison: meubles, textile, peinture, électroménager, outillage non-profe…" at bounding box center [517, 381] width 320 height 17
click at [368, 400] on input "Organisme prêteur" at bounding box center [414, 401] width 114 height 17
type input "cofidis"
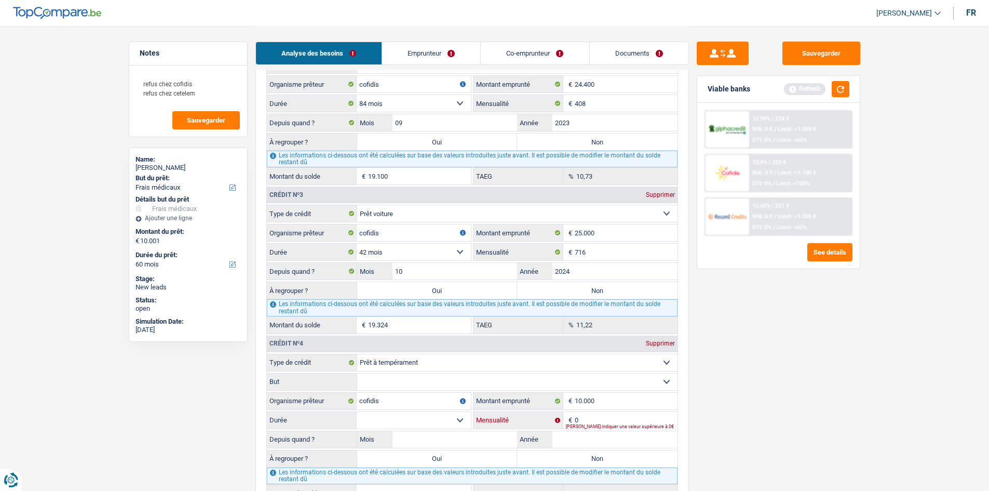
click at [595, 417] on input "0" at bounding box center [626, 420] width 103 height 17
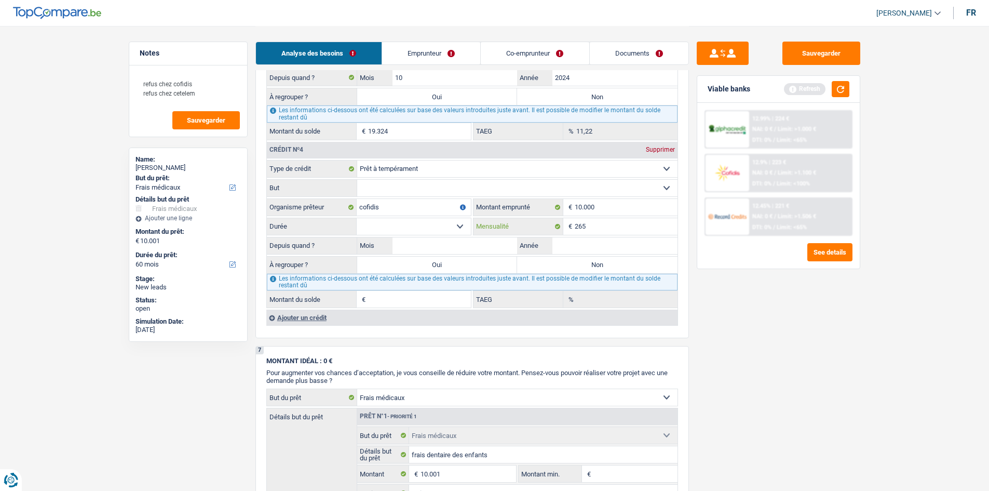
type input "265"
click at [577, 242] on input "Année" at bounding box center [614, 245] width 125 height 17
click at [421, 223] on select "12 mois 18 mois 24 mois 30 mois 36 mois 42 mois 48 mois Sélectionner une option" at bounding box center [414, 226] width 114 height 17
click at [575, 249] on input "Année" at bounding box center [614, 245] width 125 height 17
type input "0"
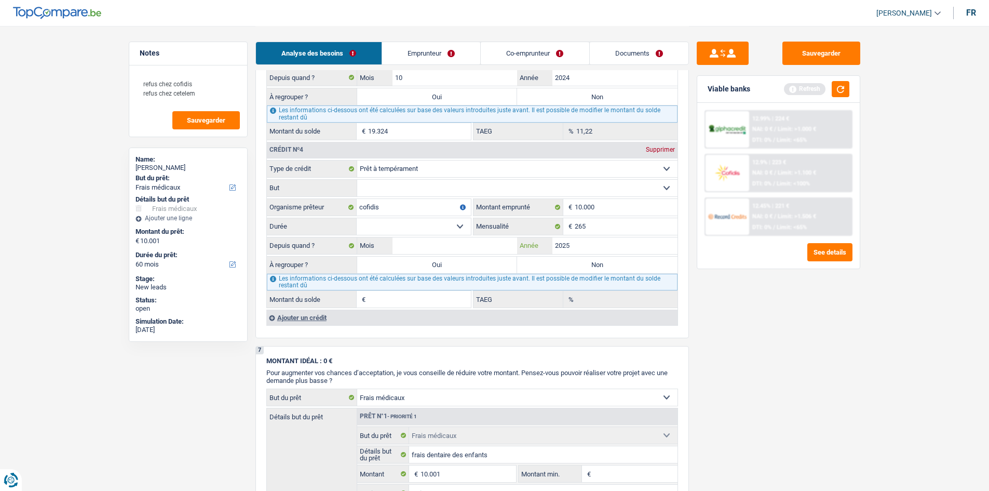
type input "2025"
click at [453, 249] on input "Mois" at bounding box center [455, 245] width 125 height 17
type input "04"
click at [388, 225] on select "12 mois 18 mois 24 mois 30 mois 36 mois 42 mois 48 mois Sélectionner une option" at bounding box center [414, 226] width 114 height 17
click at [600, 201] on input "10.000" at bounding box center [626, 207] width 103 height 17
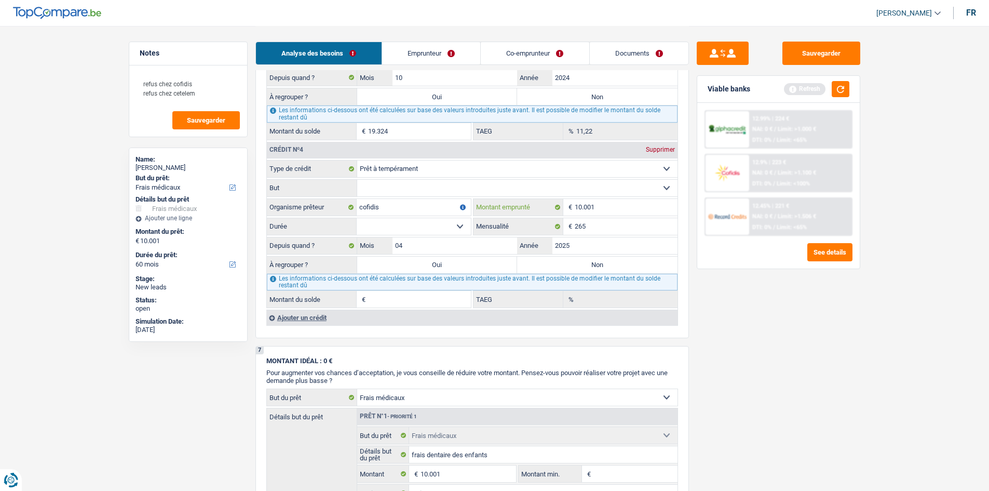
type input "10.001"
click at [406, 224] on select "12 mois 18 mois 24 mois 30 mois 36 mois 42 mois 48 mois 60 mois Sélectionner un…" at bounding box center [414, 226] width 114 height 17
select select "48"
click at [357, 218] on select "12 mois 18 mois 24 mois 30 mois 36 mois 42 mois 48 mois 60 mois Sélectionner un…" at bounding box center [414, 226] width 114 height 17
type input "9.174"
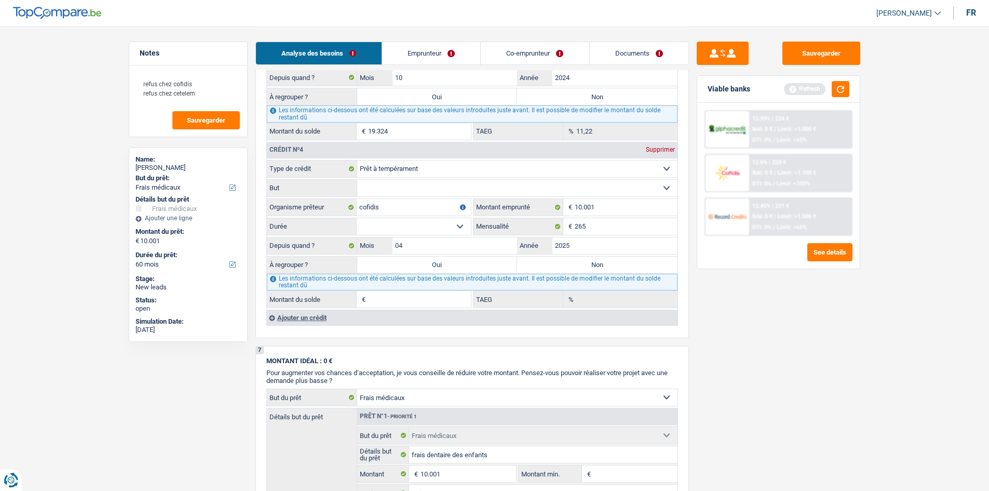
type input "13,05"
click at [529, 261] on label "Non" at bounding box center [597, 264] width 160 height 17
click at [529, 261] on input "Non" at bounding box center [597, 264] width 160 height 17
radio input "true"
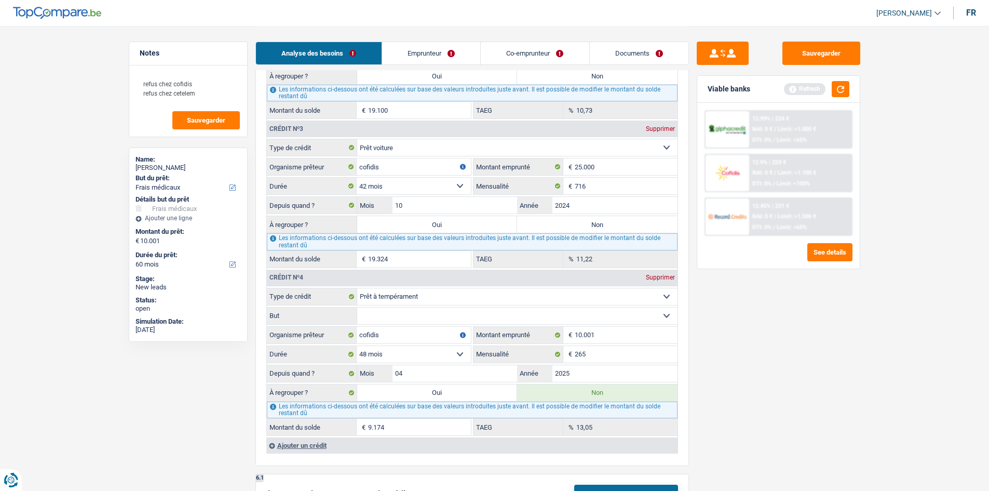
scroll to position [1172, 0]
click at [436, 222] on label "Oui" at bounding box center [437, 225] width 160 height 17
click at [436, 222] on input "Oui" at bounding box center [437, 225] width 160 height 17
radio input "true"
type input "29.325"
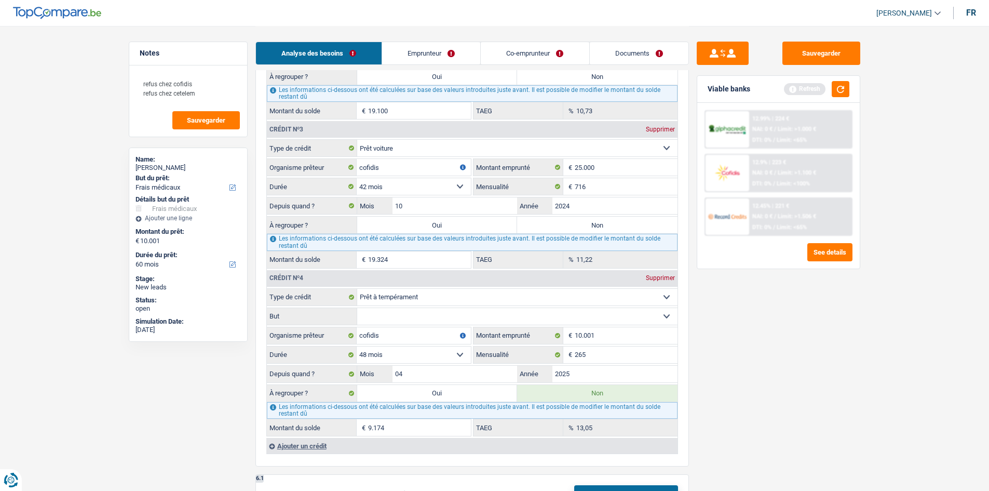
type input "19.324"
select select
type input "19.324"
select select
select select "refinancing"
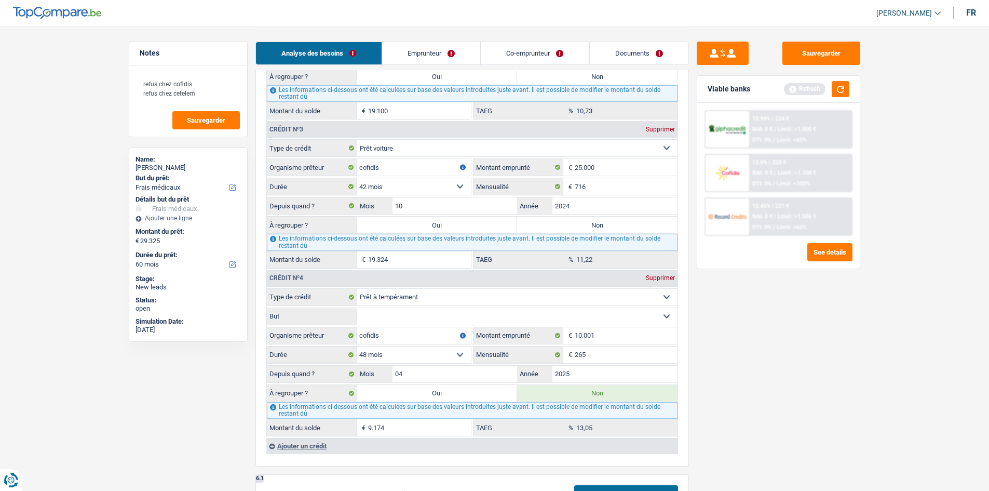
select select "120"
select select "refinancing"
select select "120"
select select "refinancing"
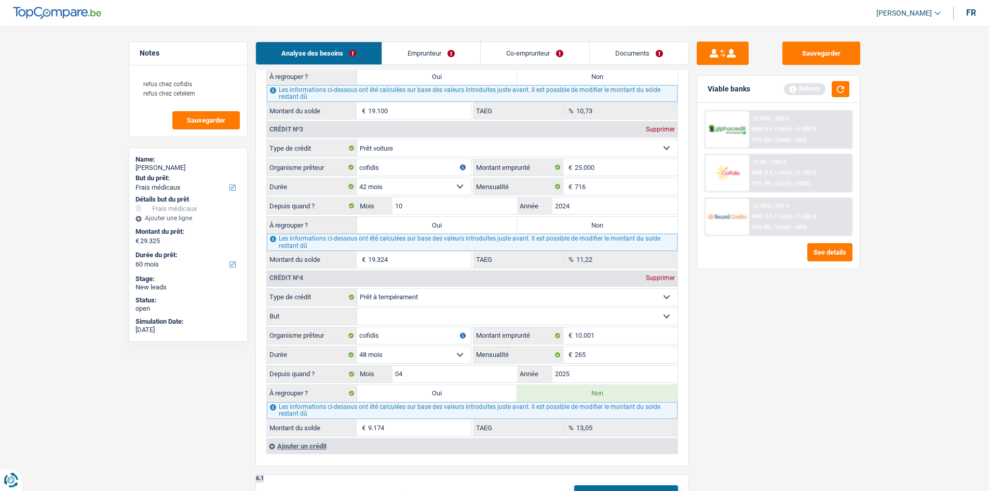
select select "refinancing"
select select "120"
select select "refinancing"
select select "medical"
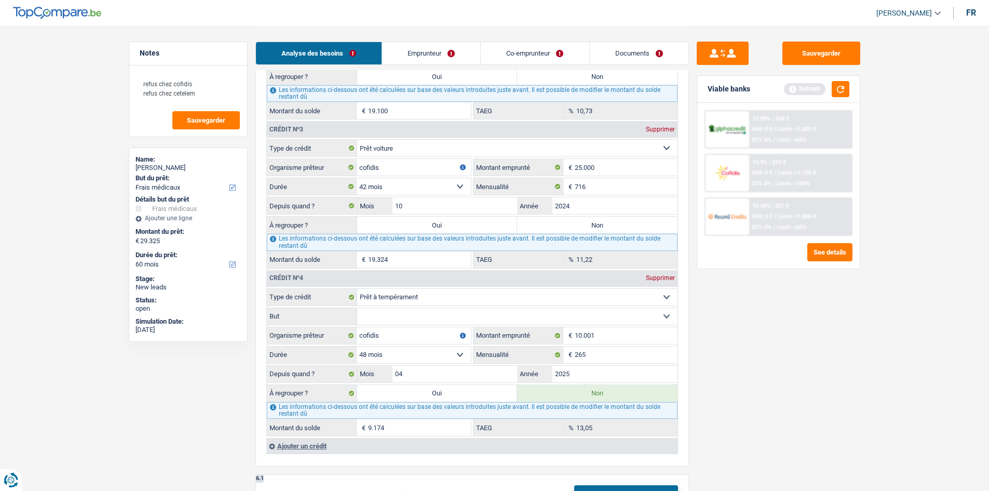
select select "yes"
select select "medical"
select select "yes"
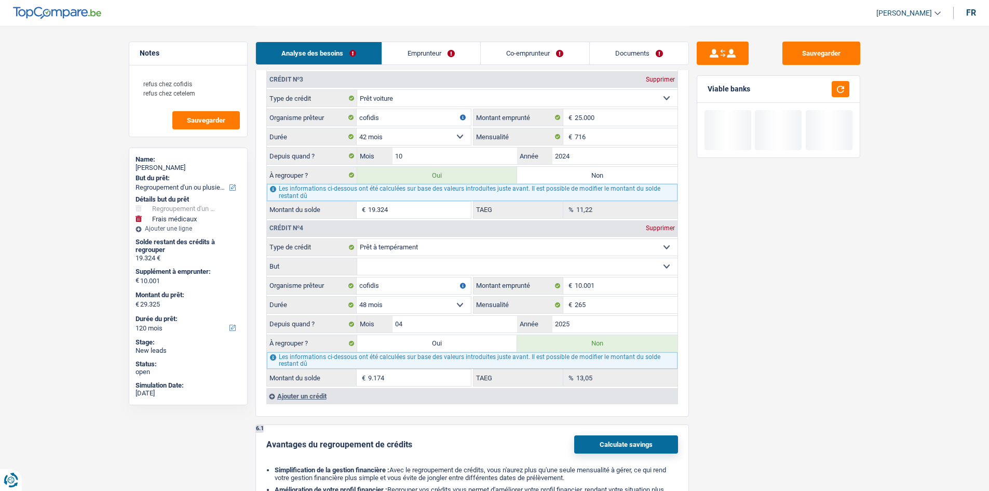
scroll to position [1334, 0]
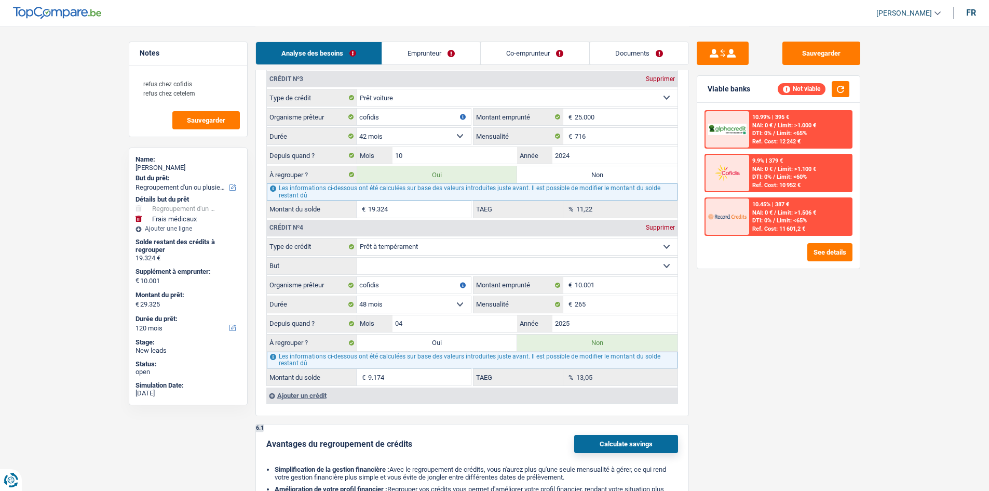
click at [396, 264] on select "Confort maison: meubles, textile, peinture, électroménager, outillage non-profe…" at bounding box center [517, 266] width 320 height 17
click at [316, 278] on label "Organisme prêteur" at bounding box center [312, 285] width 90 height 17
click at [357, 278] on input "cofidis" at bounding box center [414, 285] width 114 height 17
click at [310, 397] on div "Ajouter un crédit" at bounding box center [471, 395] width 411 height 16
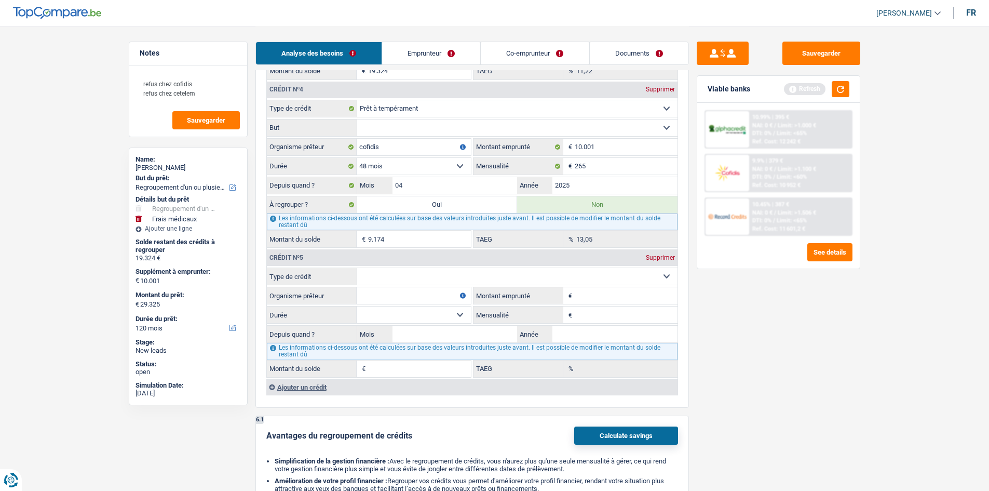
scroll to position [1473, 0]
click at [440, 273] on select "Carte ou ouverture de crédit Prêt hypothécaire Vente à tempérament Prêt à tempé…" at bounding box center [517, 275] width 320 height 17
select select "creditConsolidation"
type input "0"
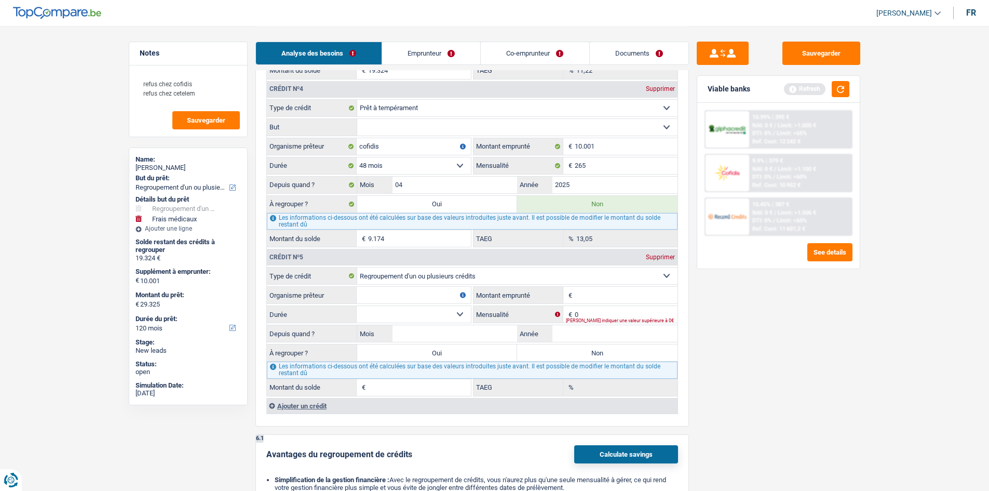
click at [395, 288] on input "Organisme prêteur" at bounding box center [414, 295] width 114 height 17
type input "cetelem"
click at [591, 300] on input "Montant emprunté" at bounding box center [626, 295] width 103 height 17
click at [584, 298] on input "Montant emprunté" at bounding box center [626, 295] width 103 height 17
type input "7"
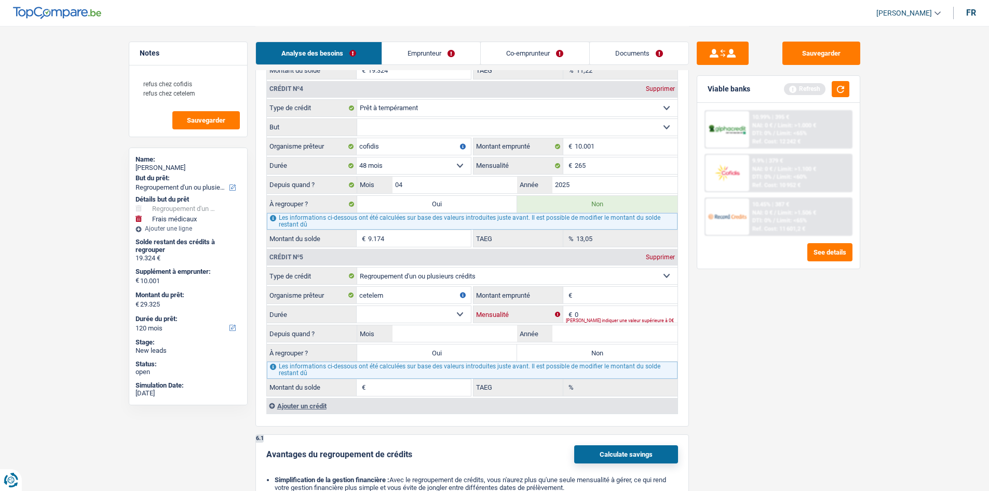
click at [602, 312] on input "0" at bounding box center [626, 314] width 103 height 17
type input "713"
click at [590, 295] on input "Montant emprunté" at bounding box center [626, 295] width 103 height 17
type input "7"
type input "55.000"
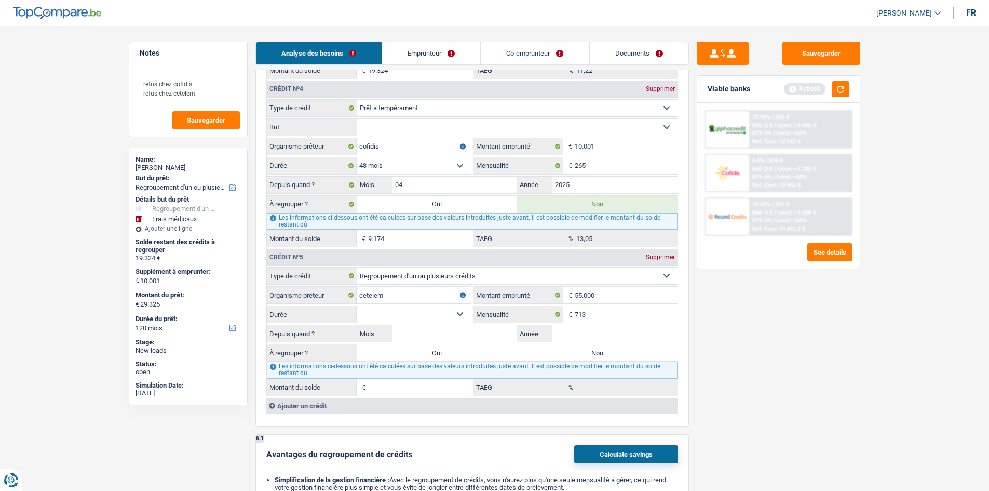
drag, startPoint x: 389, startPoint y: 315, endPoint x: 389, endPoint y: 324, distance: 8.8
click at [389, 315] on select "12 mois 18 mois 24 mois 30 mois 36 mois 42 mois 48 mois 60 mois 72 mois 84 mois…" at bounding box center [414, 314] width 114 height 17
select select "120"
click at [357, 306] on select "12 mois 18 mois 24 mois 30 mois 36 mois 42 mois 48 mois 60 mois 72 mois 84 mois…" at bounding box center [414, 314] width 114 height 17
click at [589, 323] on fieldset "713 € Mensualité" at bounding box center [576, 314] width 204 height 18
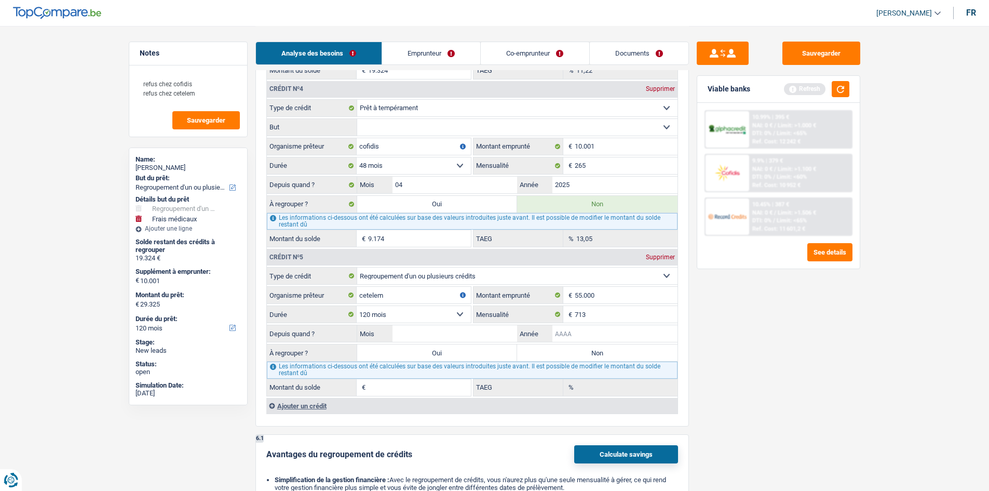
click at [588, 330] on input "Année" at bounding box center [614, 333] width 125 height 17
type input "2021"
click at [444, 329] on input "Mois" at bounding box center [455, 333] width 125 height 17
type input "12"
type input "40.160"
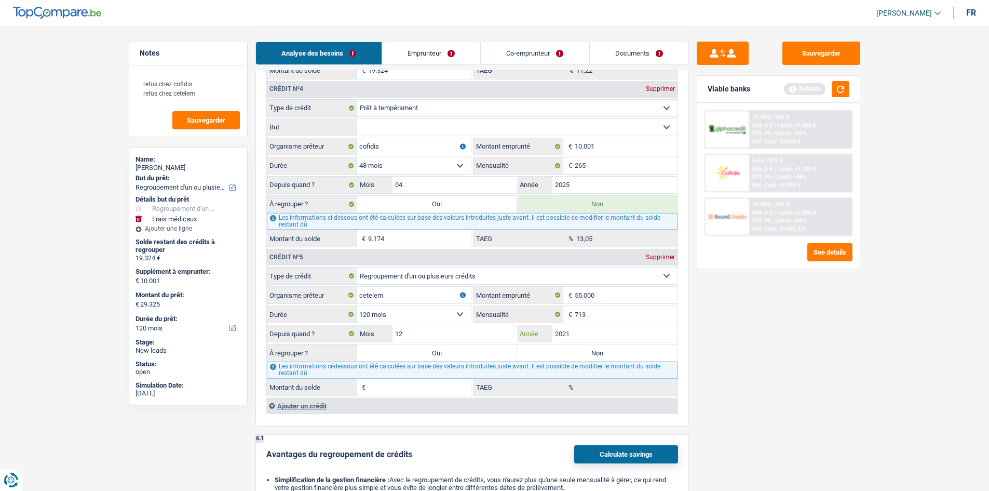
type input "9,97"
click at [775, 359] on div "Sauvegarder Viable banks Refresh 10.99% | 395 € NAI: 0 € / Limit: >1.000 € DTI:…" at bounding box center [778, 258] width 179 height 433
click at [490, 352] on label "Oui" at bounding box center [437, 352] width 160 height 17
click at [490, 352] on input "Oui" at bounding box center [437, 352] width 160 height 17
radio input "true"
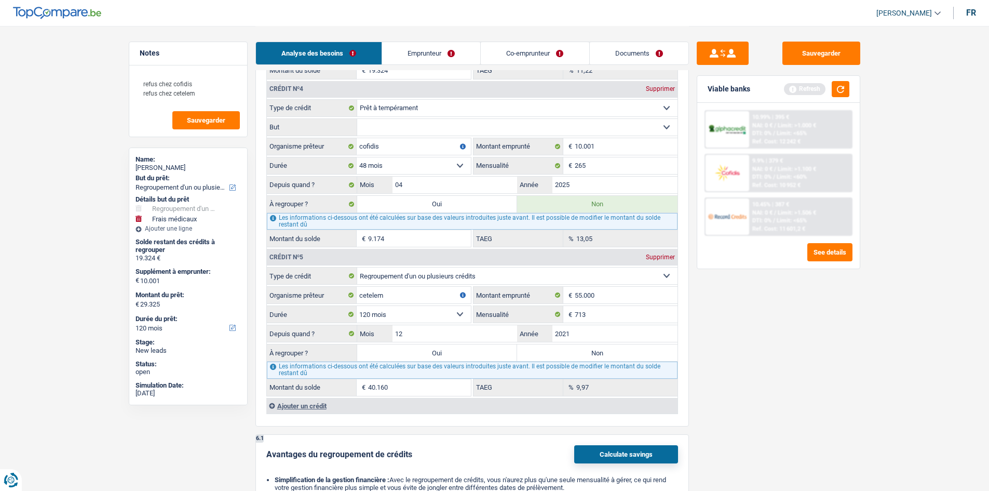
type input "59.484"
type input "69.485"
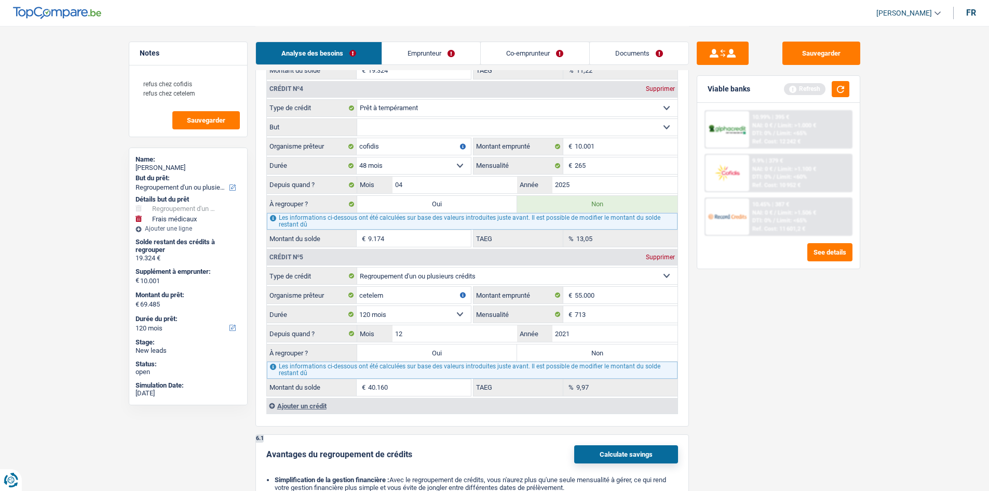
select select "144"
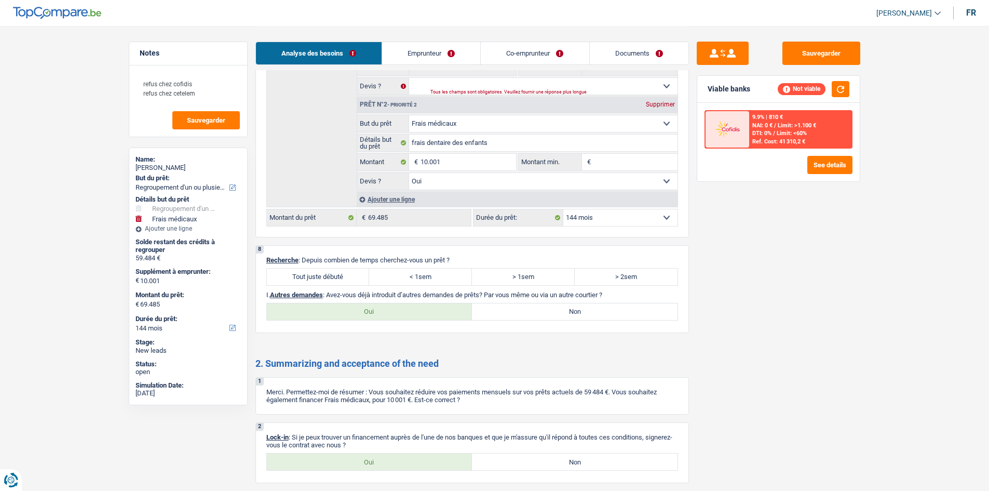
scroll to position [2190, 0]
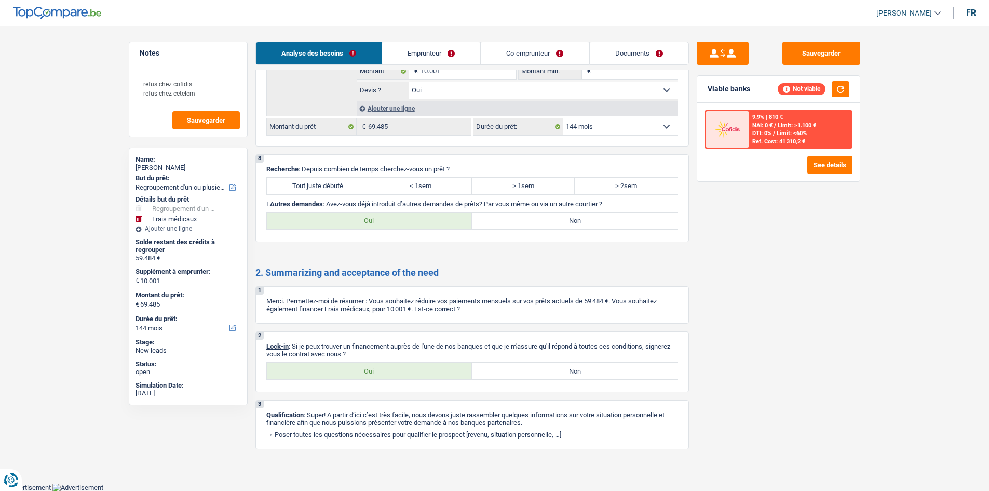
drag, startPoint x: 330, startPoint y: 186, endPoint x: 348, endPoint y: 209, distance: 29.2
click at [330, 186] on label "Tout juste débuté" at bounding box center [318, 186] width 103 height 17
click at [330, 186] on input "Tout juste débuté" at bounding box center [318, 186] width 103 height 17
radio input "true"
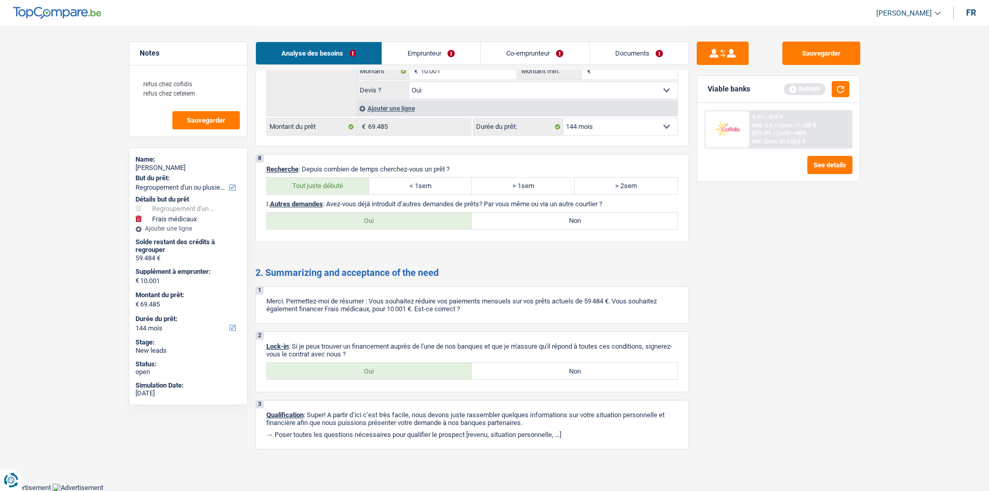
click at [389, 221] on label "Oui" at bounding box center [370, 220] width 206 height 17
click at [389, 221] on input "Oui" at bounding box center [370, 220] width 206 height 17
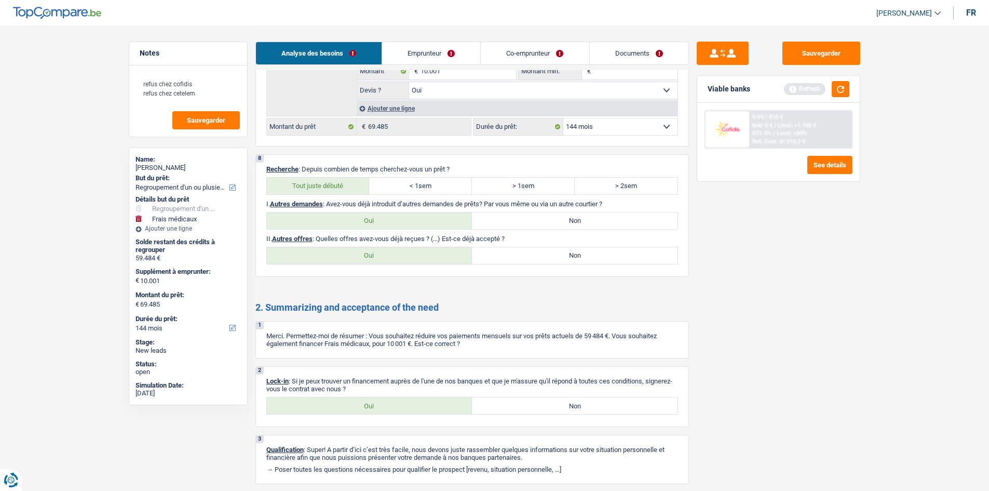
click at [505, 250] on label "Non" at bounding box center [575, 255] width 206 height 17
click at [505, 250] on input "Non" at bounding box center [575, 255] width 206 height 17
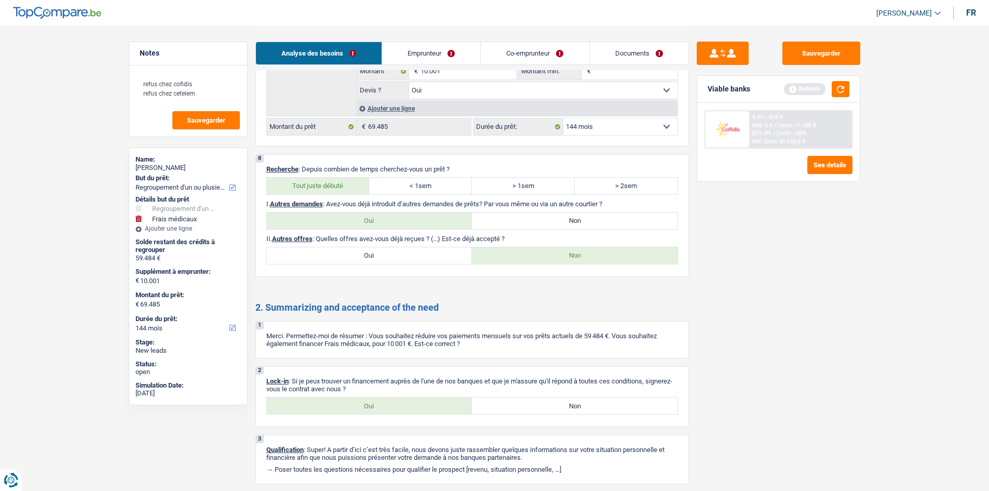
drag, startPoint x: 397, startPoint y: 410, endPoint x: 427, endPoint y: 323, distance: 91.6
click at [398, 410] on label "Oui" at bounding box center [370, 405] width 206 height 17
click at [398, 410] on input "Oui" at bounding box center [370, 405] width 206 height 17
click at [399, 48] on link "Emprunteur" at bounding box center [431, 53] width 98 height 22
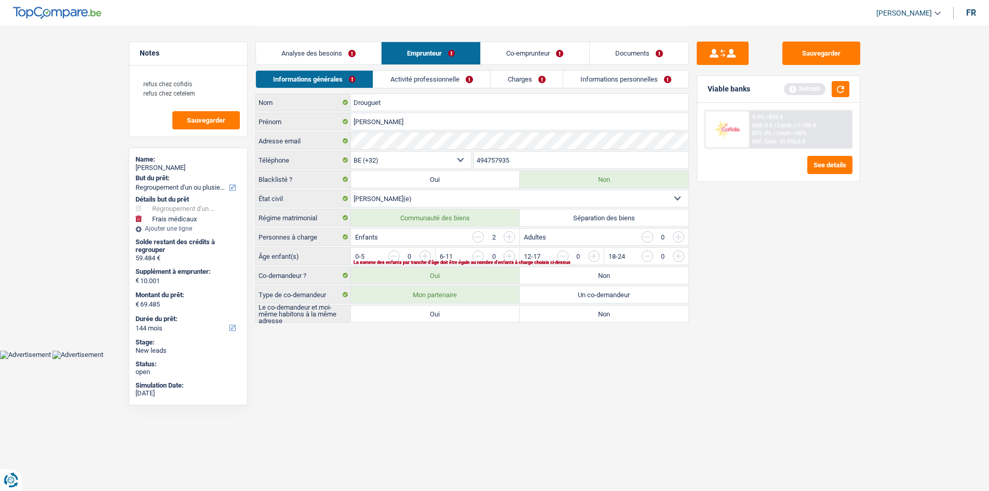
scroll to position [0, 0]
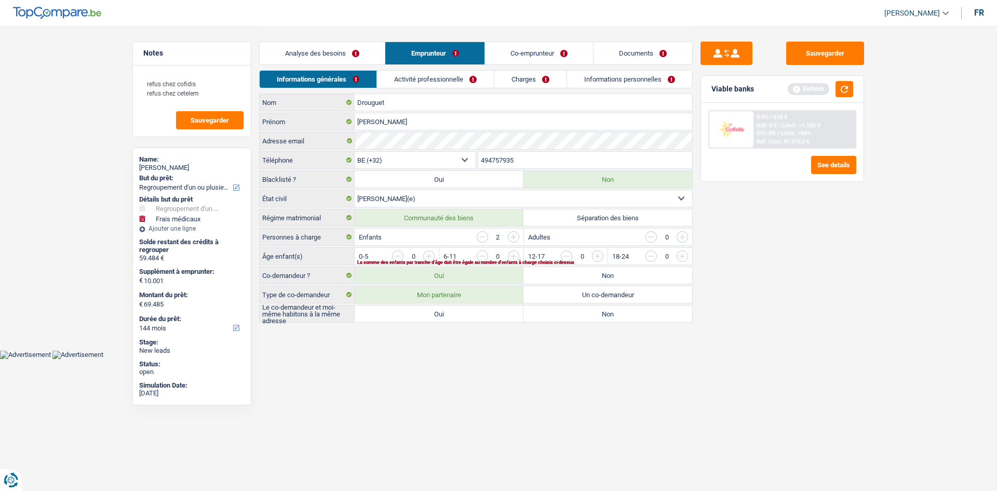
click at [400, 313] on label "Oui" at bounding box center [439, 313] width 169 height 17
click at [400, 313] on input "Oui" at bounding box center [439, 313] width 169 height 17
click at [601, 256] on input "button" at bounding box center [808, 258] width 433 height 17
click at [510, 256] on input "button" at bounding box center [724, 258] width 433 height 17
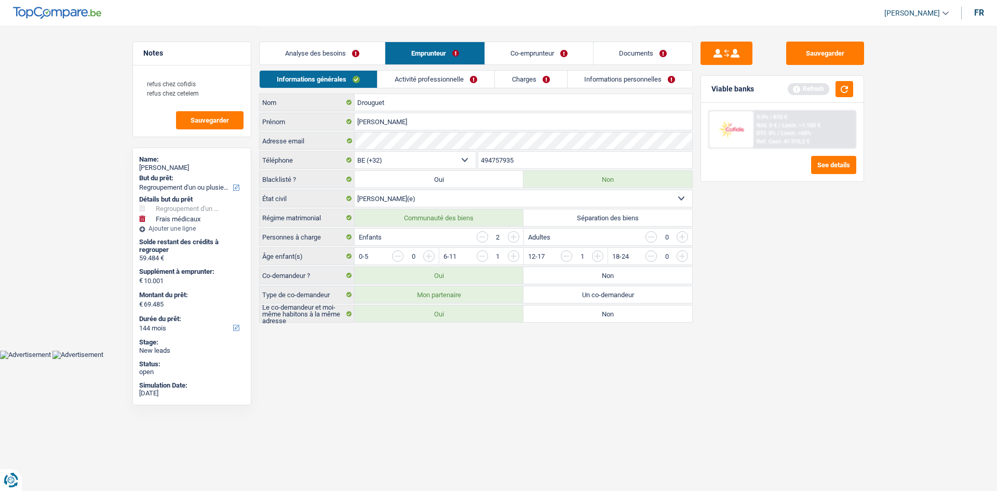
click at [435, 71] on link "Activité professionnelle" at bounding box center [435, 79] width 117 height 17
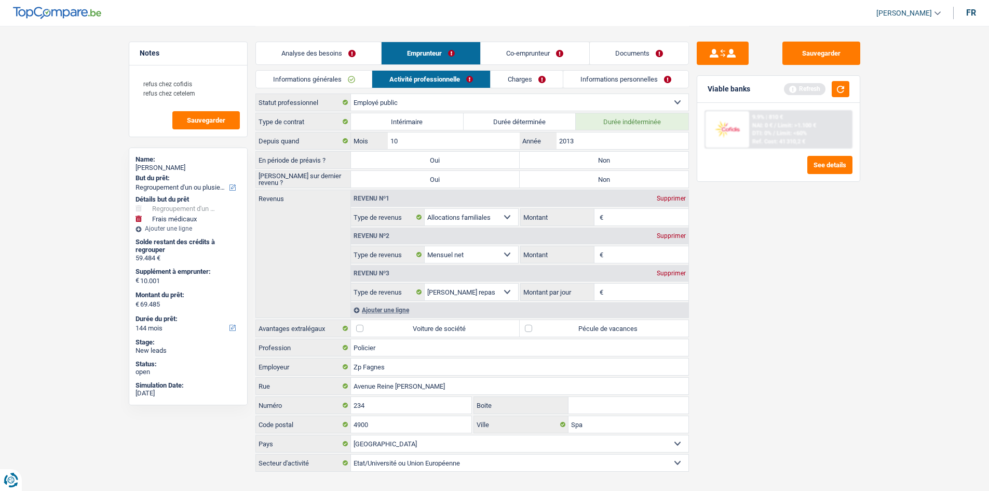
click at [622, 261] on input "Montant" at bounding box center [647, 254] width 83 height 17
click at [638, 291] on input "Montant par jour" at bounding box center [647, 291] width 83 height 17
click at [639, 211] on input "Montant" at bounding box center [647, 217] width 83 height 17
click at [722, 322] on div "Sauvegarder Viable banks Refresh 9.9% | 810 € NAI: 0 € / Limit: >1.100 € DTI: 0…" at bounding box center [778, 258] width 179 height 433
click at [594, 328] on label "Pécule de vacances" at bounding box center [604, 328] width 169 height 17
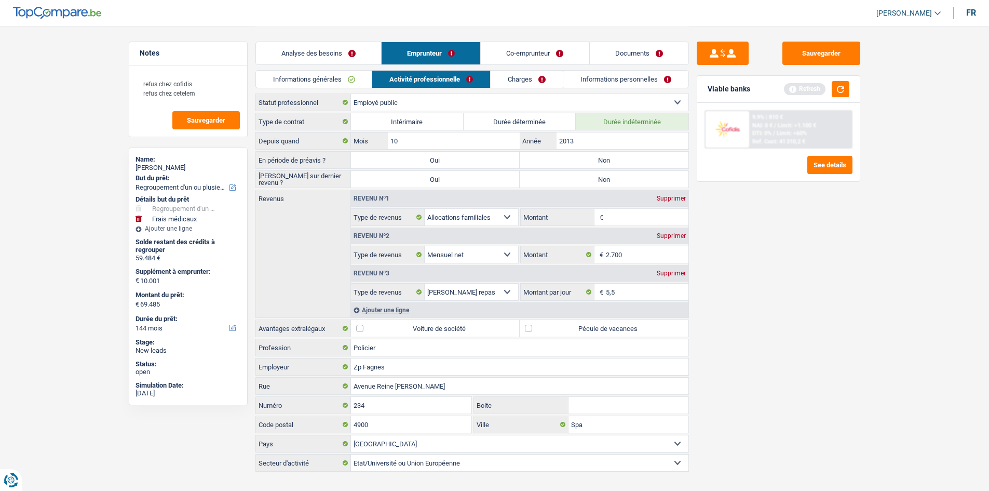
click at [594, 328] on input "Pécule de vacances" at bounding box center [604, 328] width 169 height 17
click at [608, 215] on input "Montant" at bounding box center [647, 217] width 83 height 17
click at [872, 376] on main "Notes refus chez cofidis refus chez cetelem Sauvegarder Name: Nicolas Drouguet …" at bounding box center [494, 249] width 989 height 499
click at [562, 157] on label "Non" at bounding box center [604, 160] width 169 height 17
click at [562, 157] on input "Non" at bounding box center [604, 160] width 169 height 17
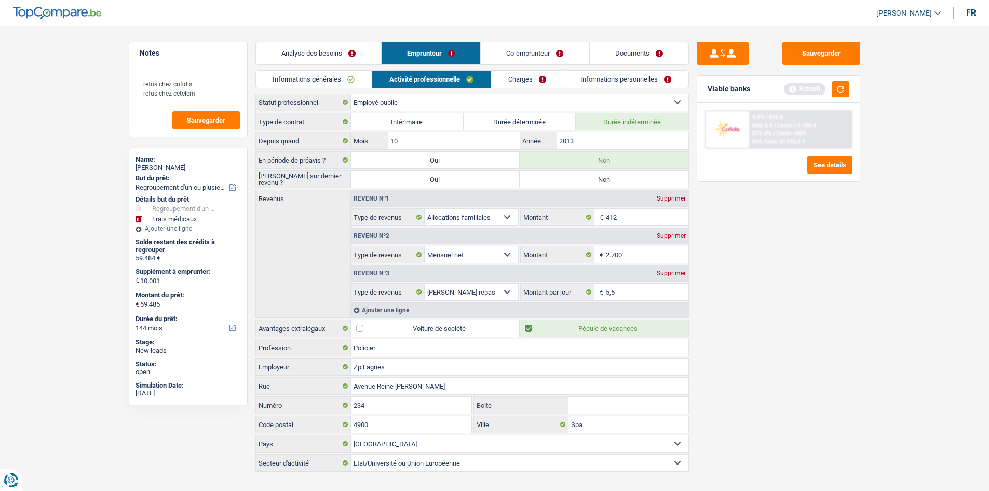
click at [555, 178] on label "Non" at bounding box center [604, 179] width 169 height 17
click at [555, 178] on input "Non" at bounding box center [604, 179] width 169 height 17
click at [516, 77] on link "Charges" at bounding box center [527, 79] width 72 height 17
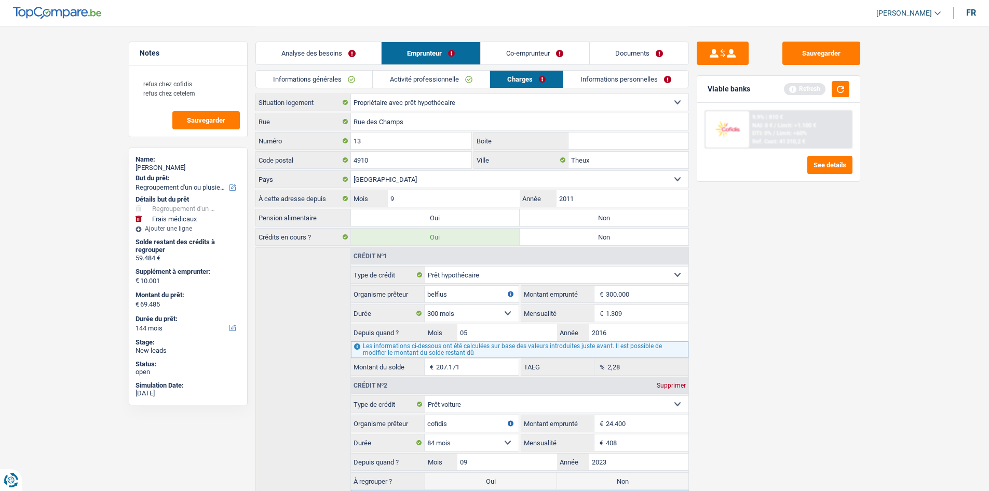
drag, startPoint x: 856, startPoint y: 333, endPoint x: 804, endPoint y: 328, distance: 52.2
click at [855, 333] on div "Sauvegarder Viable banks Refresh 9.9% | 810 € NAI: 0 € / Limit: >1.100 € DTI: 0…" at bounding box center [778, 258] width 179 height 433
click at [537, 212] on label "Non" at bounding box center [604, 217] width 169 height 17
click at [537, 212] on input "Non" at bounding box center [604, 217] width 169 height 17
click at [583, 78] on link "Informations personnelles" at bounding box center [625, 79] width 125 height 17
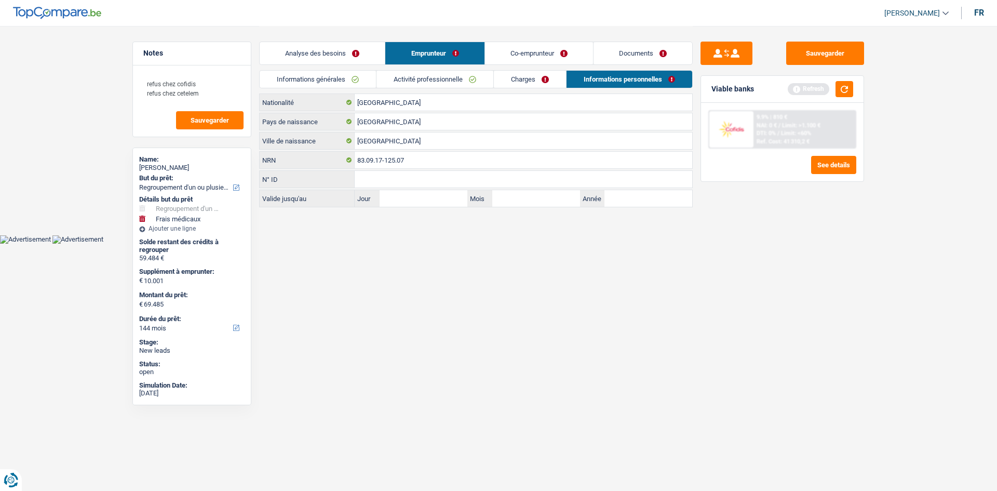
click at [547, 51] on link "Co-emprunteur" at bounding box center [539, 53] width 108 height 22
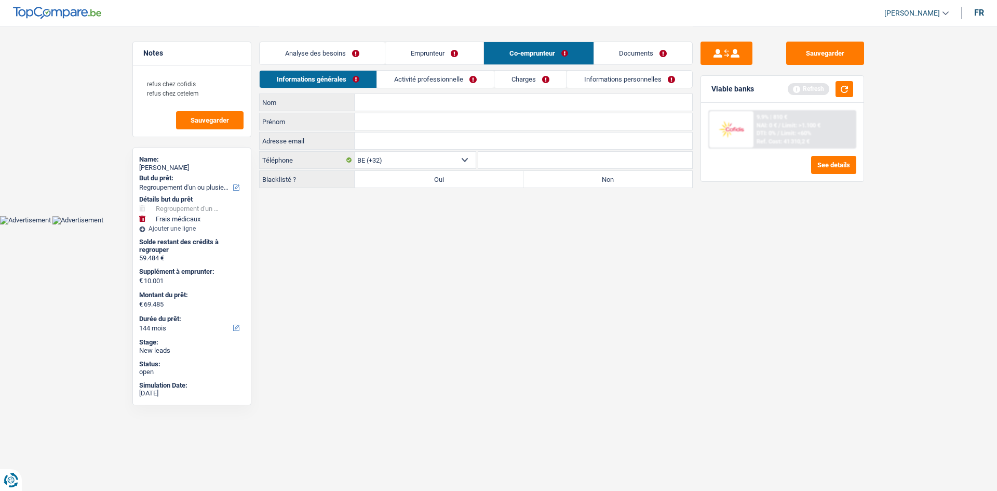
click at [312, 78] on link "Informations générales" at bounding box center [318, 79] width 117 height 17
click at [375, 103] on input "Nom" at bounding box center [523, 102] width 337 height 17
drag, startPoint x: 393, startPoint y: 121, endPoint x: 397, endPoint y: 114, distance: 8.8
click at [393, 121] on input "Prénom" at bounding box center [523, 121] width 337 height 17
click at [368, 106] on input "Nom" at bounding box center [523, 102] width 337 height 17
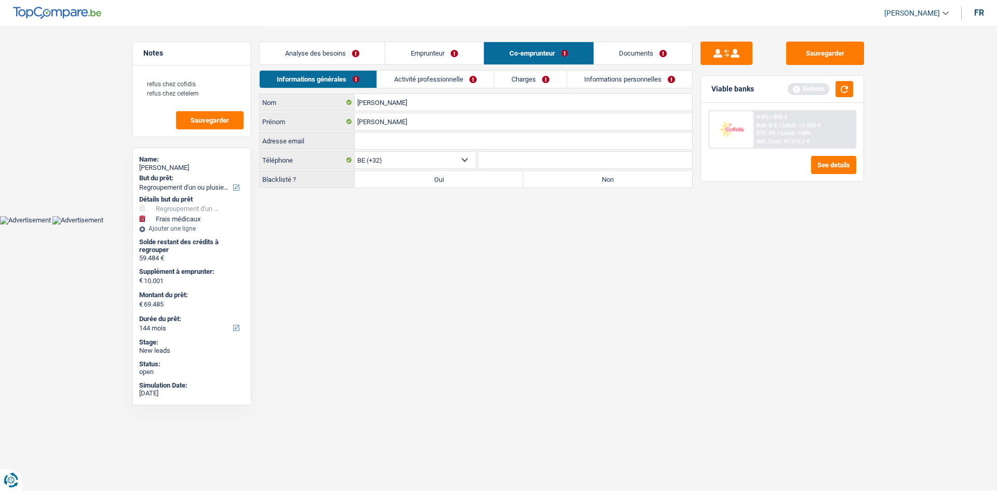
click at [427, 75] on link "Activité professionnelle" at bounding box center [435, 79] width 117 height 17
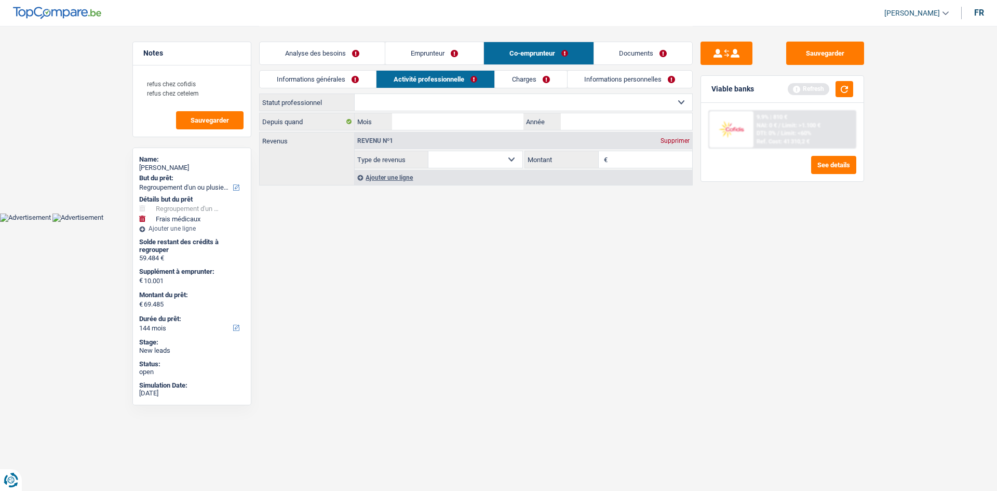
click at [435, 102] on select "Ouvrier Employé privé Employé public Invalide Indépendant Pensionné Chômeur Mut…" at bounding box center [523, 102] width 337 height 17
click at [355, 94] on select "Ouvrier Employé privé Employé public Invalide Indépendant Pensionné Chômeur Mut…" at bounding box center [523, 102] width 337 height 17
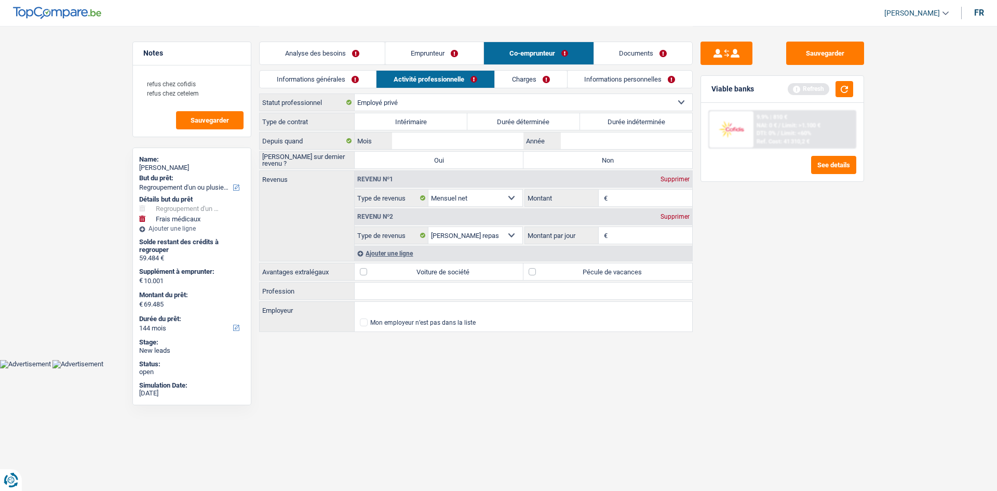
click at [389, 288] on input "Profession" at bounding box center [523, 290] width 337 height 17
click at [382, 312] on input "Employeur" at bounding box center [523, 310] width 337 height 17
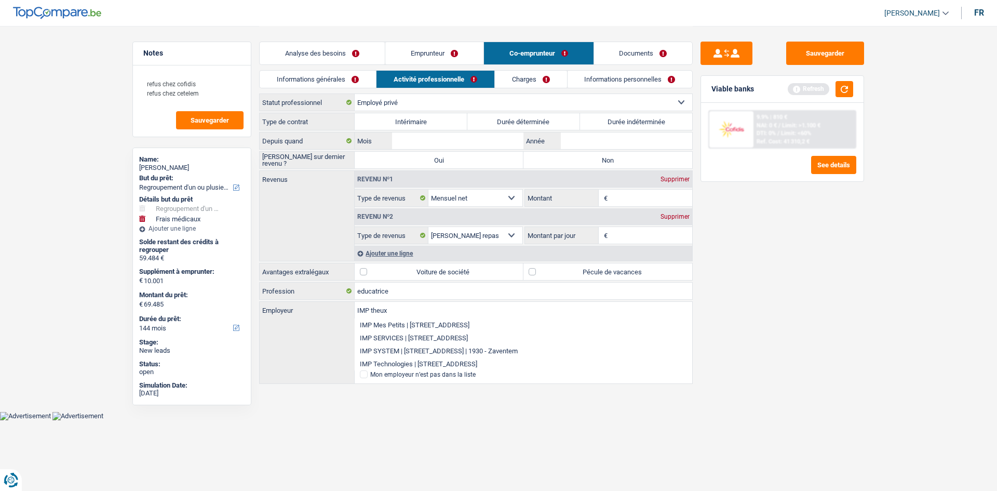
click at [287, 301] on div "IMP theux Employeur IMP Mes Petits | Avenue de la Gare, 9 | 6720 - Habay IMP SE…" at bounding box center [476, 335] width 433 height 69
click at [568, 266] on label "Pécule de vacances" at bounding box center [607, 271] width 169 height 17
click at [568, 266] on input "Pécule de vacances" at bounding box center [607, 271] width 169 height 17
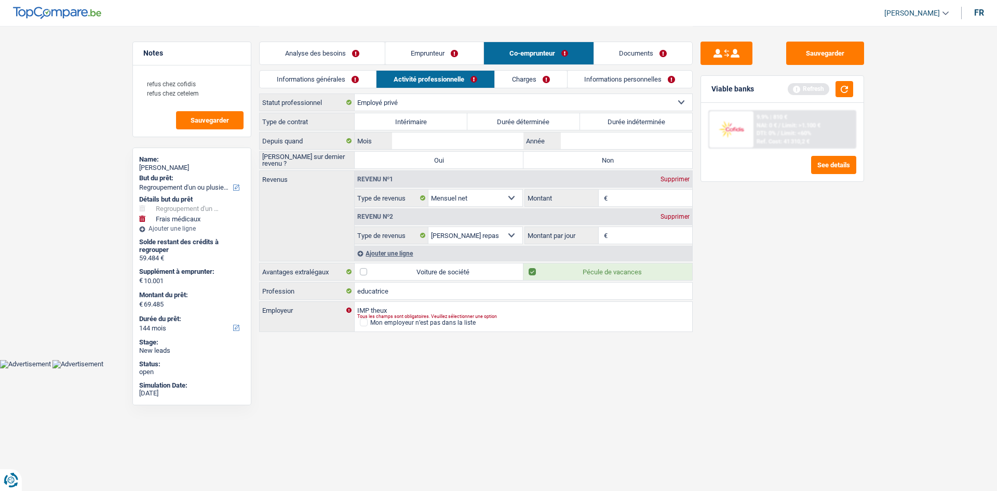
click at [623, 203] on input "Montant" at bounding box center [651, 198] width 83 height 17
click at [601, 118] on label "Durée indéterminée" at bounding box center [636, 121] width 113 height 17
click at [601, 118] on input "Durée indéterminée" at bounding box center [636, 121] width 113 height 17
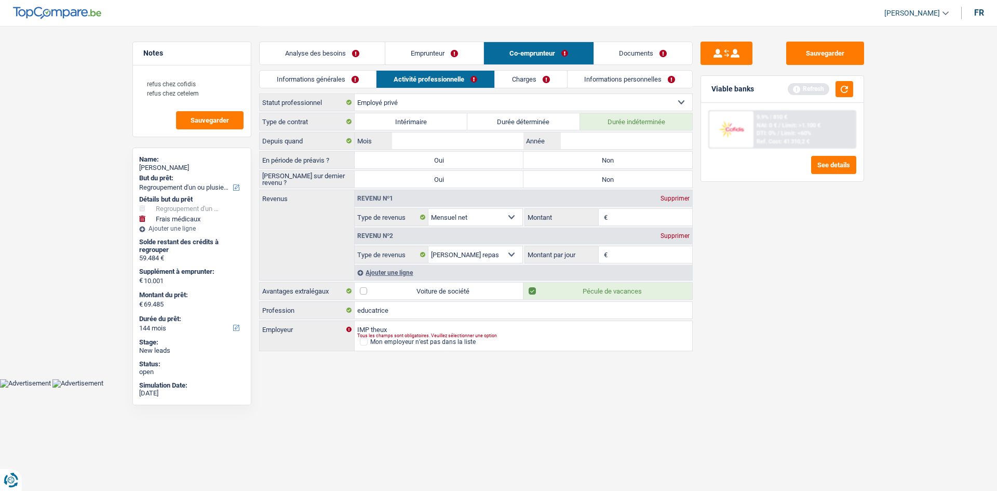
click at [626, 221] on input "Montant" at bounding box center [651, 217] width 83 height 17
click at [626, 255] on input "Montant par jour" at bounding box center [651, 254] width 83 height 17
click at [672, 238] on div "Supprimer" at bounding box center [675, 236] width 34 height 6
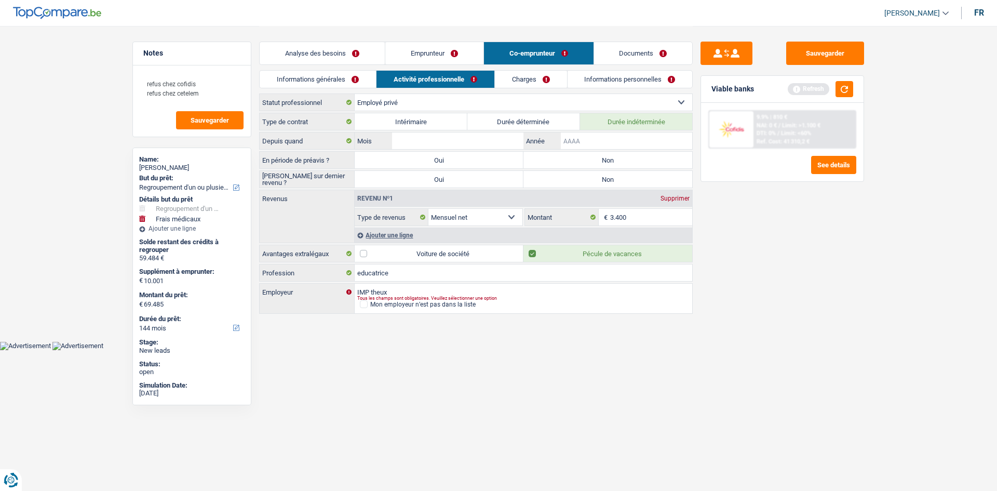
click at [602, 138] on input "Année" at bounding box center [626, 140] width 131 height 17
click at [452, 139] on input "Mois" at bounding box center [457, 140] width 131 height 17
click at [752, 339] on div "Sauvegarder Viable banks Refresh 9.9% | 810 € NAI: 0 € / Limit: >1.100 € DTI: 0…" at bounding box center [782, 258] width 179 height 433
click at [602, 161] on label "Non" at bounding box center [607, 160] width 169 height 17
click at [602, 161] on input "Non" at bounding box center [607, 160] width 169 height 17
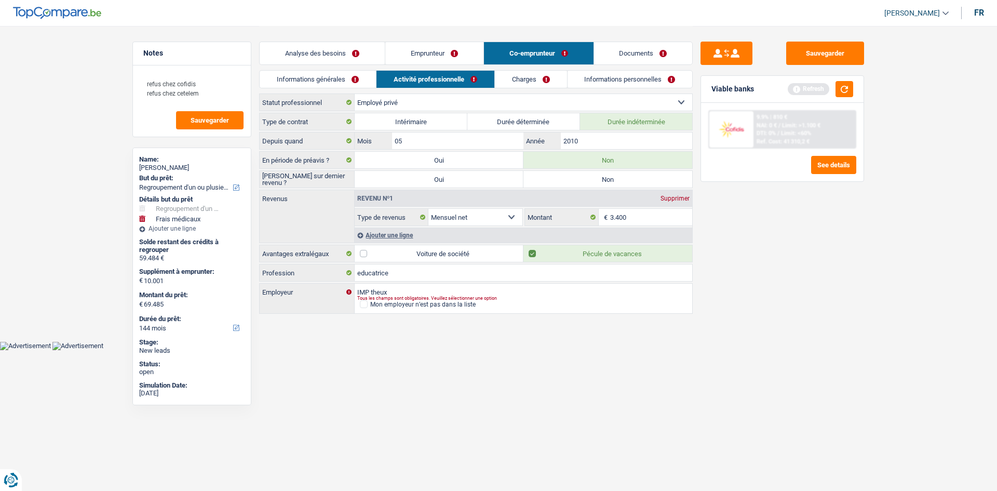
click at [581, 183] on label "Non" at bounding box center [607, 179] width 169 height 17
click at [581, 183] on input "Non" at bounding box center [607, 179] width 169 height 17
drag, startPoint x: 530, startPoint y: 82, endPoint x: 534, endPoint y: 79, distance: 5.3
click at [530, 82] on link "Charges" at bounding box center [531, 79] width 72 height 17
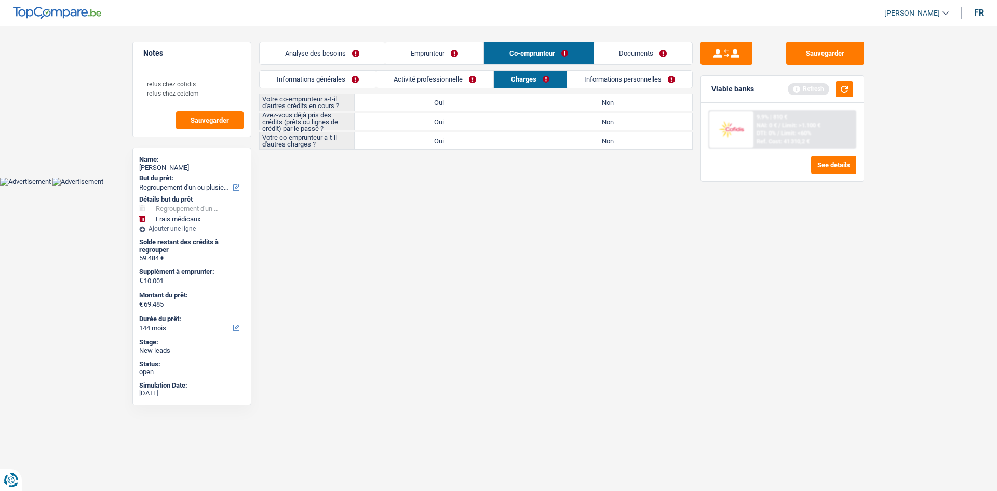
click at [607, 100] on label "Non" at bounding box center [607, 102] width 169 height 17
click at [607, 100] on input "Non" at bounding box center [607, 102] width 169 height 17
click at [594, 140] on label "Non" at bounding box center [607, 140] width 169 height 17
click at [594, 140] on input "Non" at bounding box center [607, 140] width 169 height 17
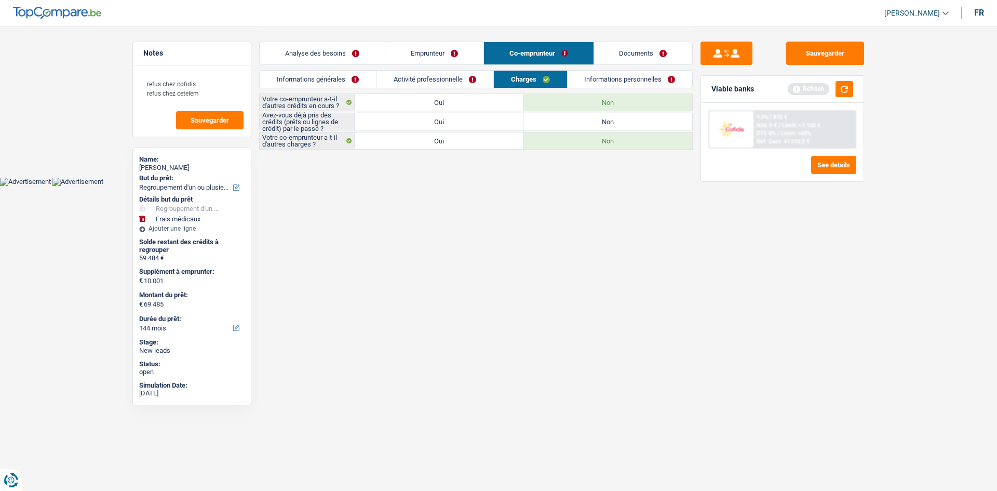
click at [421, 122] on label "Oui" at bounding box center [439, 121] width 169 height 17
click at [421, 122] on input "Oui" at bounding box center [439, 121] width 169 height 17
click at [603, 75] on link "Informations personnelles" at bounding box center [630, 79] width 125 height 17
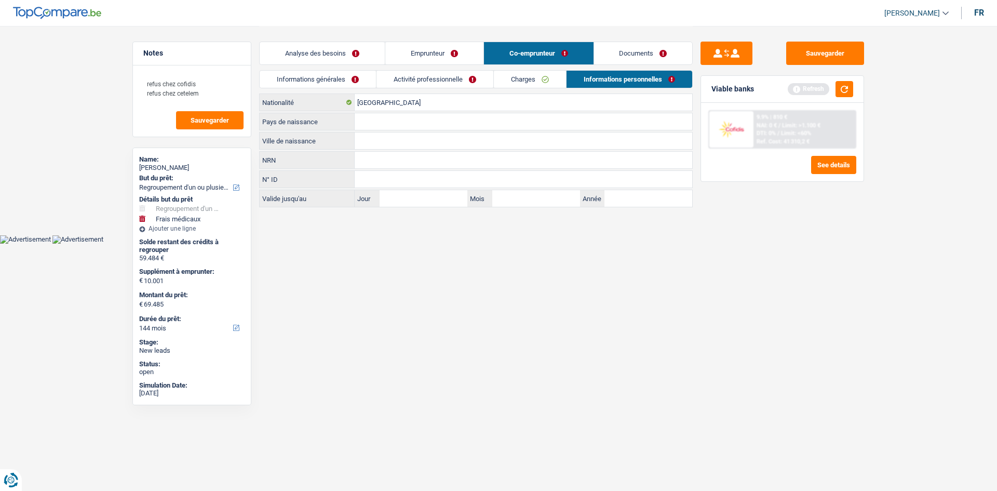
click at [361, 142] on input "Ville de naissance" at bounding box center [523, 140] width 337 height 17
click at [395, 118] on input "Pays de naissance" at bounding box center [523, 121] width 337 height 17
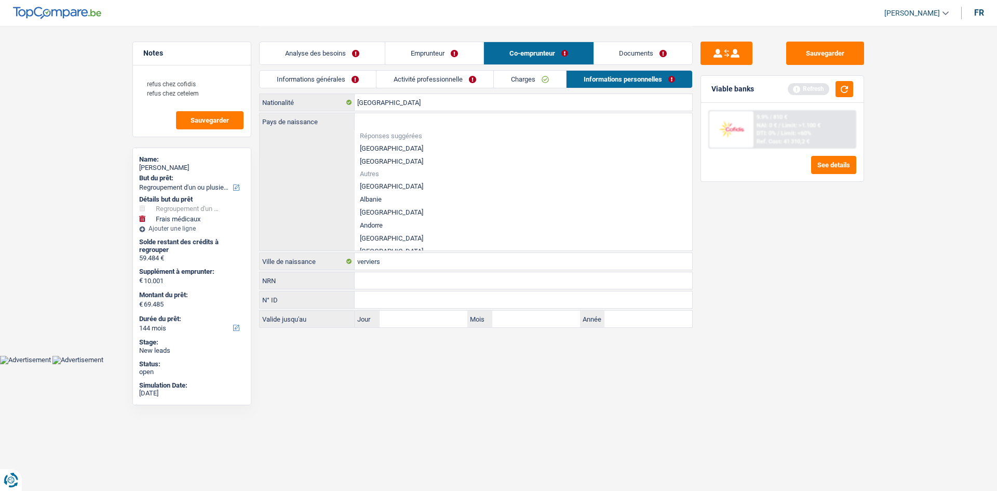
click at [360, 146] on li "[GEOGRAPHIC_DATA]" at bounding box center [523, 148] width 337 height 13
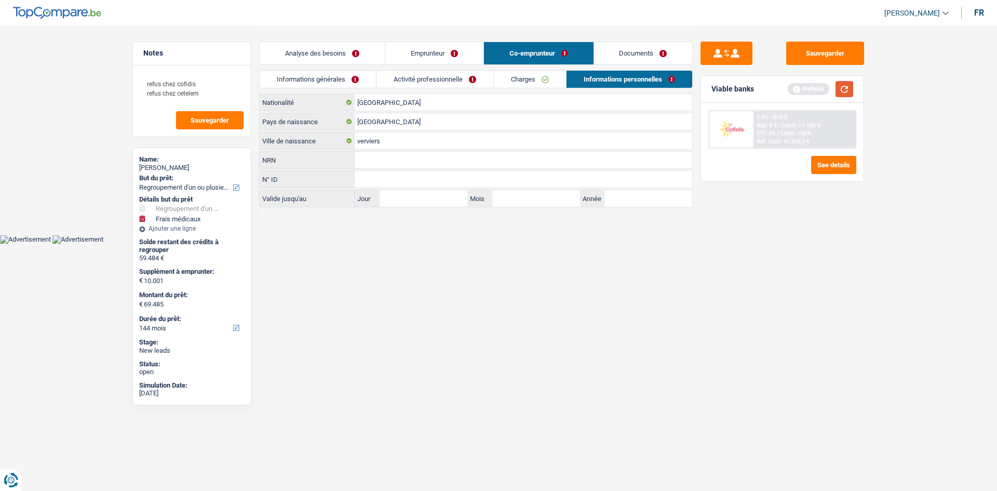
click at [835, 89] on button "button" at bounding box center [844, 89] width 18 height 16
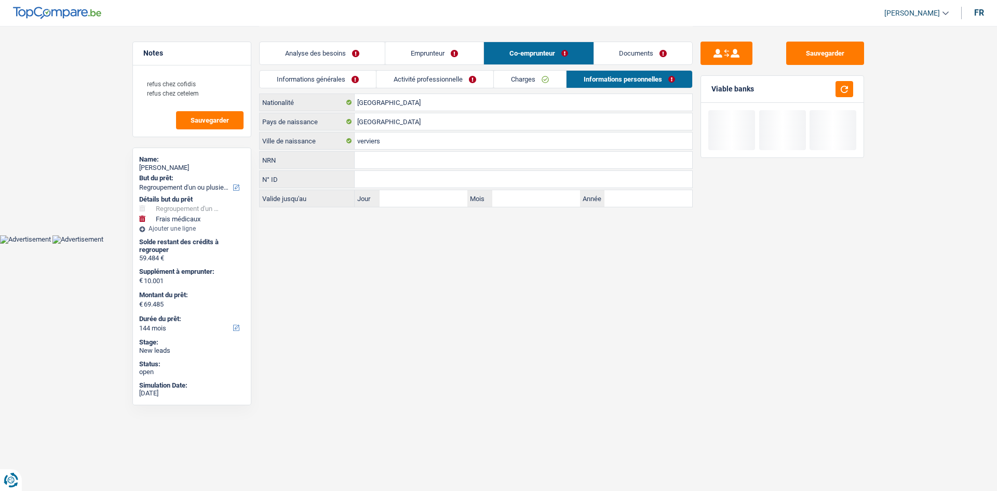
click at [652, 60] on link "Documents" at bounding box center [643, 53] width 99 height 22
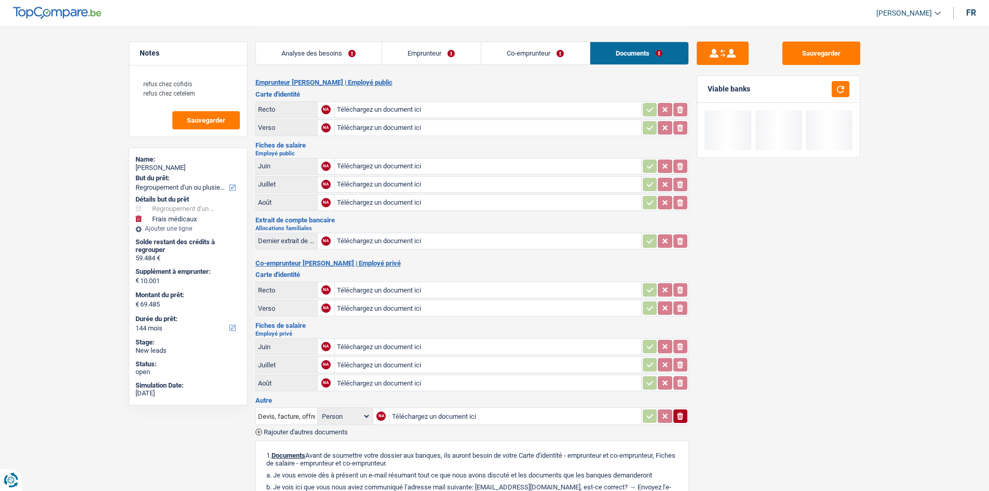
click at [341, 59] on link "Analyse des besoins" at bounding box center [319, 53] width 126 height 22
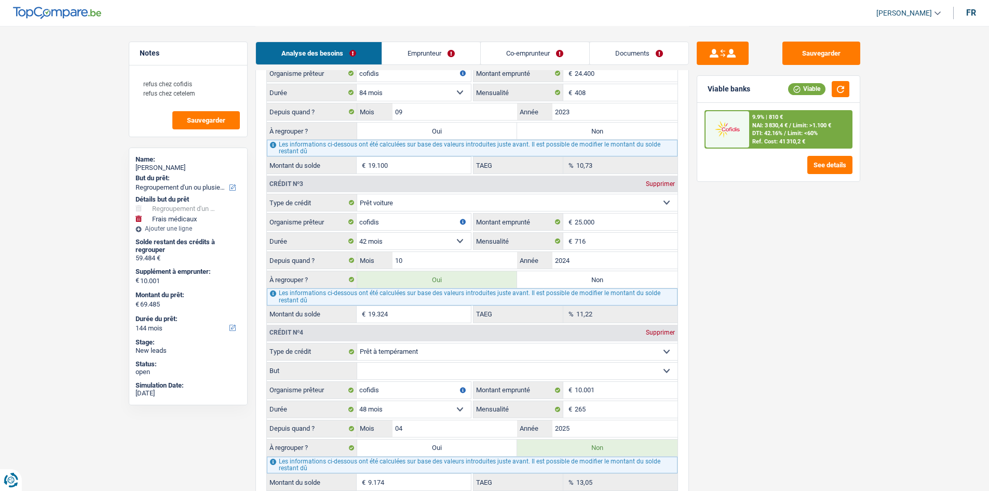
scroll to position [1230, 0]
click at [423, 264] on input "10" at bounding box center [455, 259] width 125 height 17
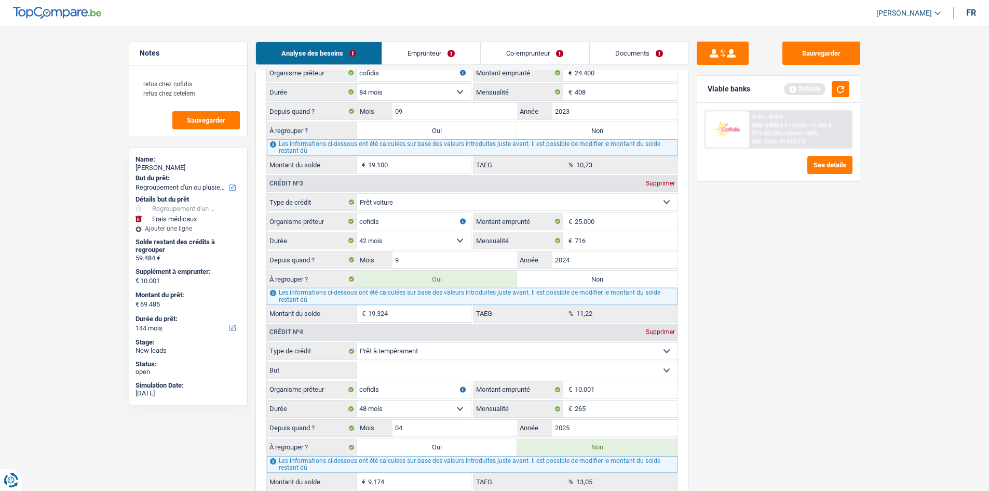
click at [784, 328] on div "Sauvegarder Viable banks Refresh 9.9% | 810 € NAI: 3 830,4 € / Limit: >1.100 € …" at bounding box center [778, 258] width 179 height 433
click at [396, 372] on select "Confort maison: meubles, textile, peinture, électroménager, outillage non-profe…" at bounding box center [517, 370] width 320 height 17
click at [702, 438] on div "Sauvegarder Viable banks Refresh 9.9% | 810 € NAI: 3 830,4 € / Limit: >1.100 € …" at bounding box center [778, 258] width 179 height 433
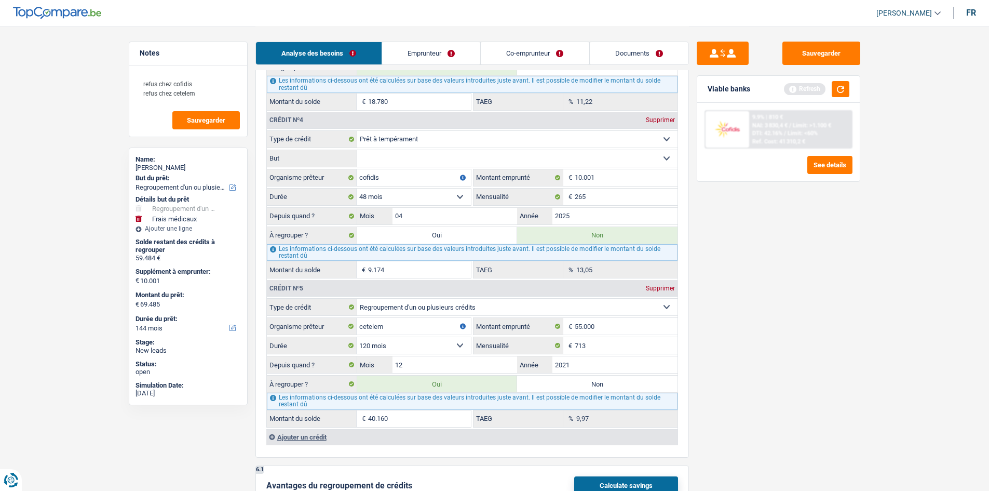
scroll to position [1405, 0]
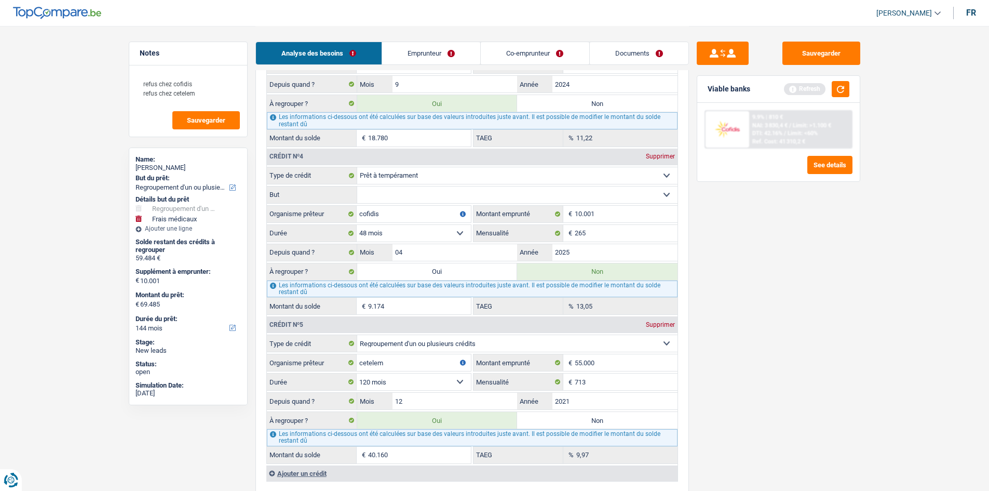
click at [836, 99] on div "Viable banks Refresh" at bounding box center [778, 89] width 163 height 27
click at [836, 93] on button "button" at bounding box center [841, 89] width 18 height 16
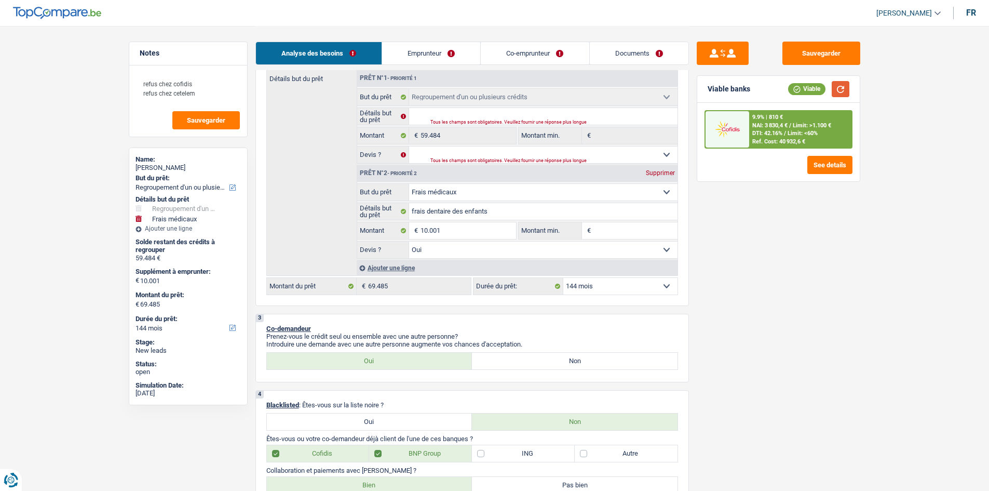
scroll to position [189, 0]
click at [579, 288] on select "12 mois 18 mois 24 mois 30 mois 36 mois 42 mois 48 mois 60 mois 72 mois 84 mois…" at bounding box center [620, 288] width 114 height 17
click at [563, 280] on select "12 mois 18 mois 24 mois 30 mois 36 mois 42 mois 48 mois 60 mois 72 mois 84 mois…" at bounding box center [620, 288] width 114 height 17
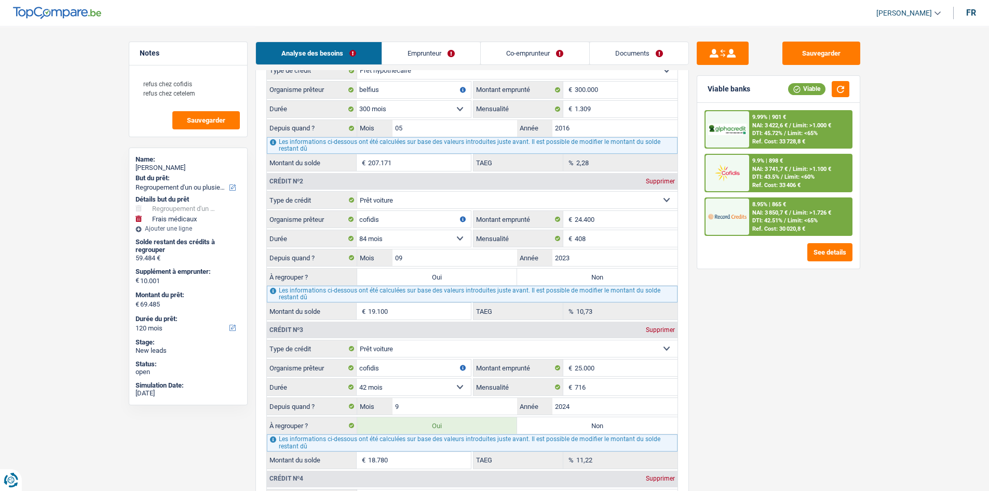
scroll to position [1350, 0]
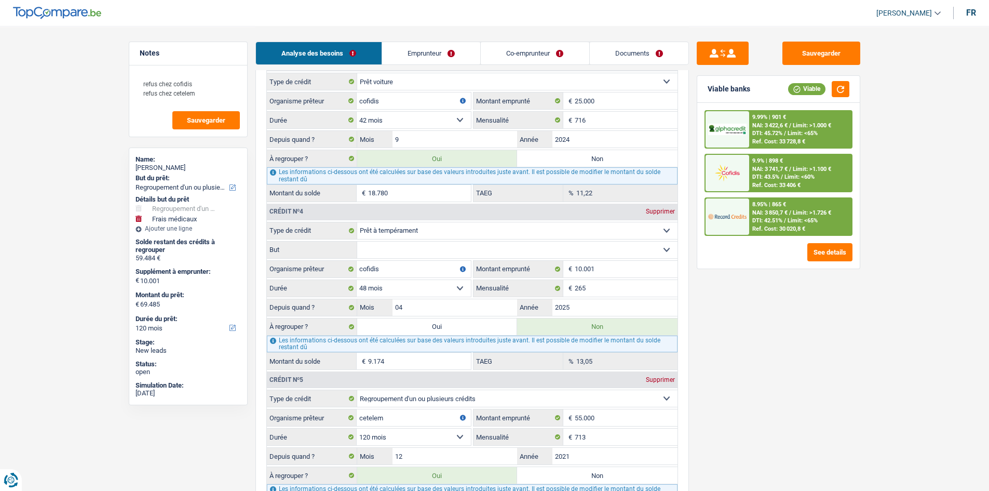
click at [739, 228] on div at bounding box center [728, 216] width 44 height 36
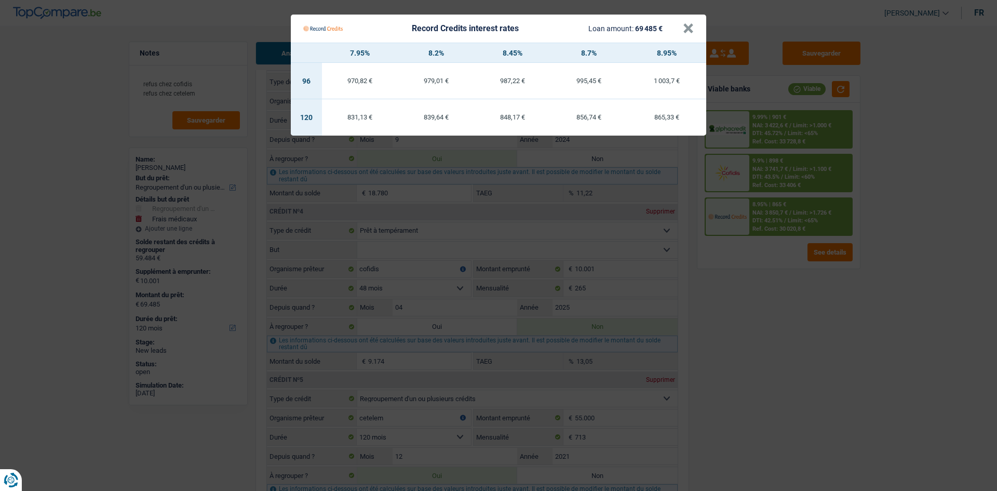
click at [745, 341] on Credits "Record Credits interest rates Loan amount: 69 485 € × 7.95% 8.2% 8.45% 8.7% 8.9…" at bounding box center [498, 245] width 997 height 491
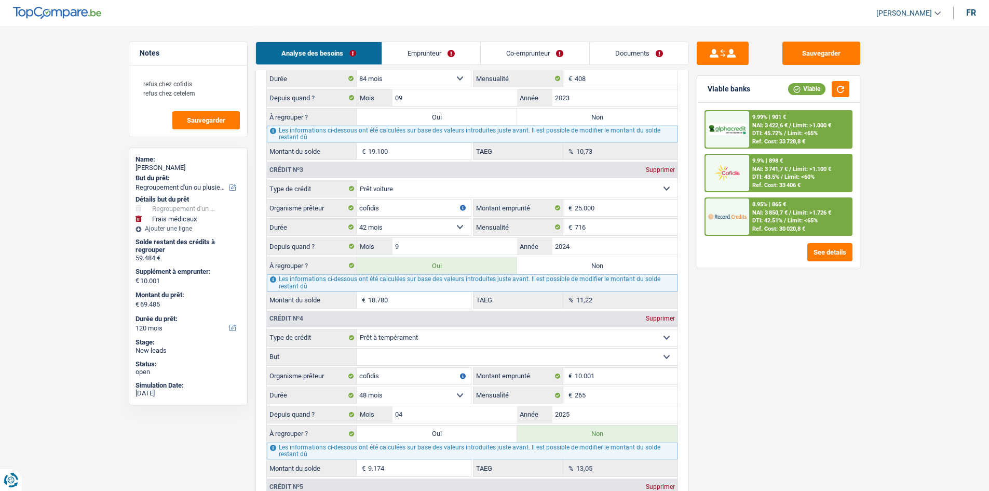
scroll to position [1298, 0]
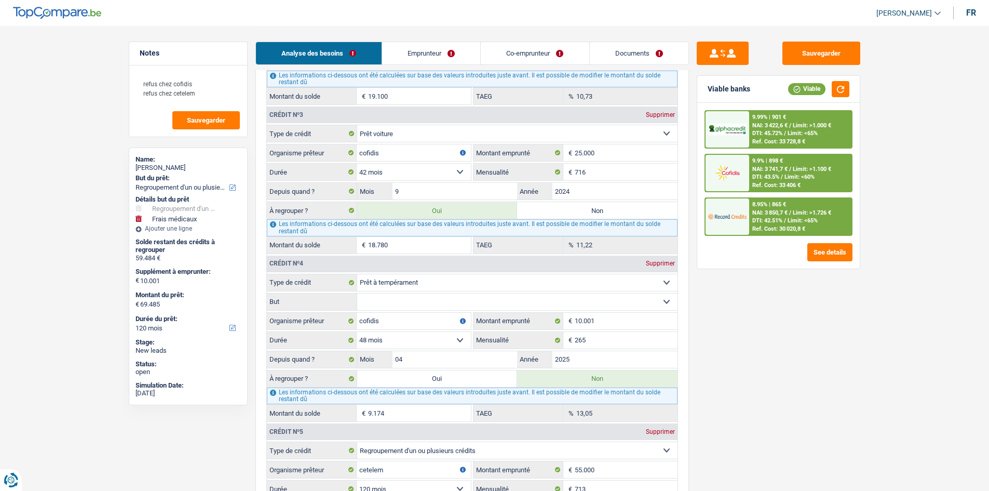
click at [439, 183] on fieldset "Carte ou ouverture de crédit Prêt hypothécaire Vente à tempérament Prêt à tempé…" at bounding box center [472, 189] width 411 height 129
click at [438, 188] on input "9" at bounding box center [455, 191] width 125 height 17
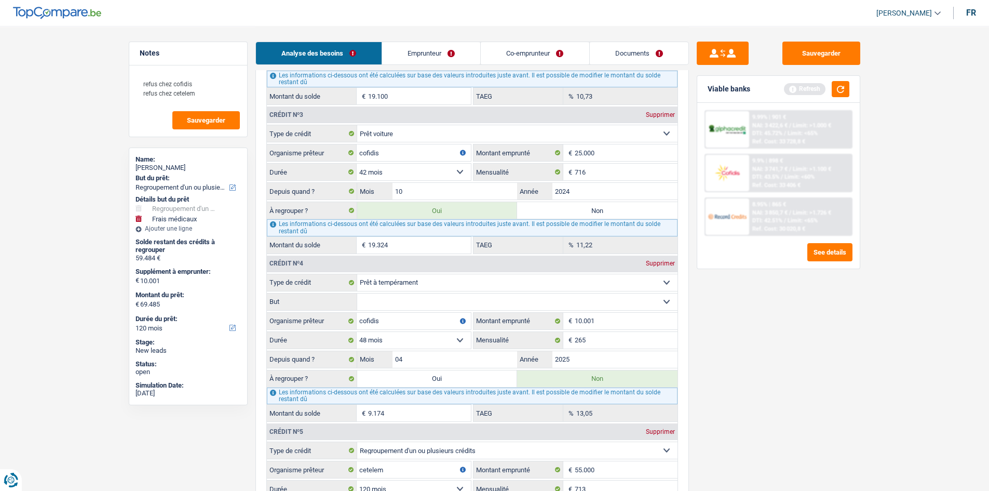
drag, startPoint x: 746, startPoint y: 369, endPoint x: 738, endPoint y: 368, distance: 7.9
click at [744, 369] on div "Sauvegarder Viable banks Refresh 9.99% | 901 € NAI: 3 422,6 € / Limit: >1.000 €…" at bounding box center [778, 258] width 179 height 433
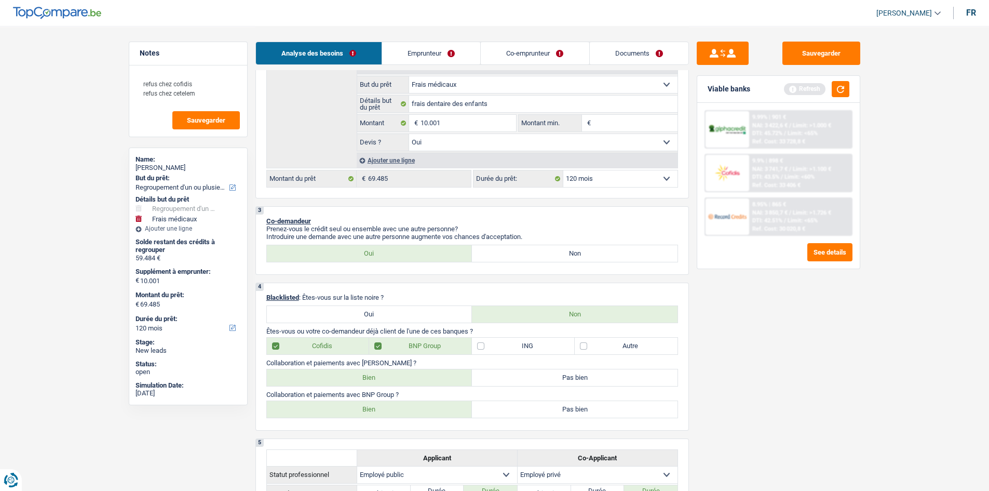
scroll to position [260, 0]
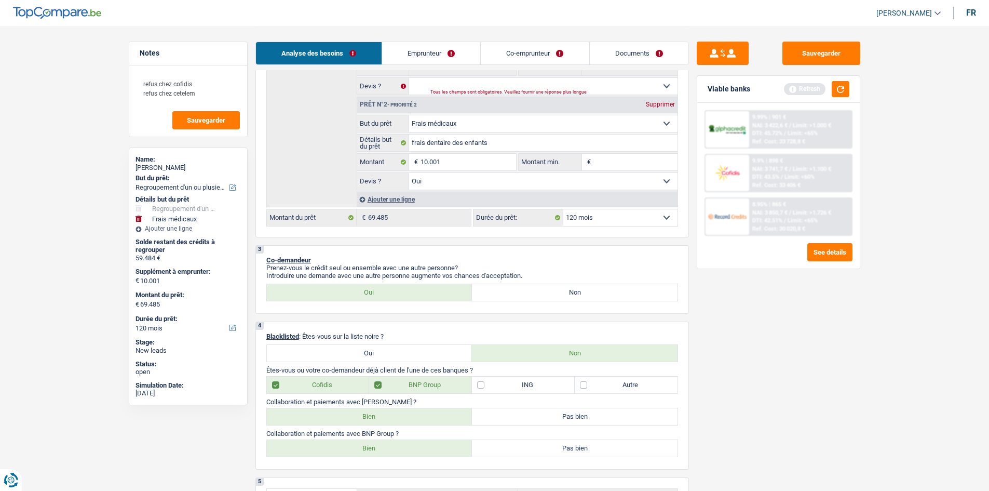
click at [830, 90] on div "Refresh" at bounding box center [816, 89] width 65 height 16
click at [835, 86] on button "button" at bounding box center [841, 89] width 18 height 16
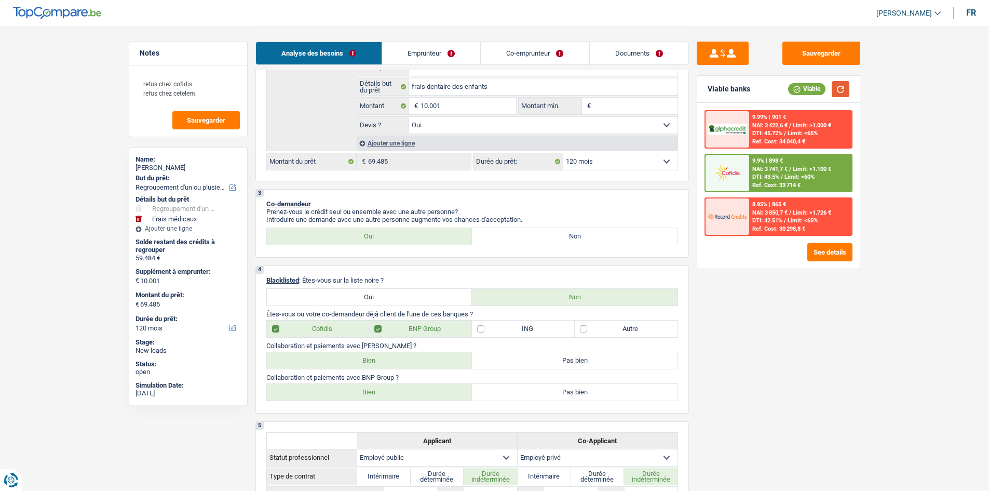
scroll to position [208, 0]
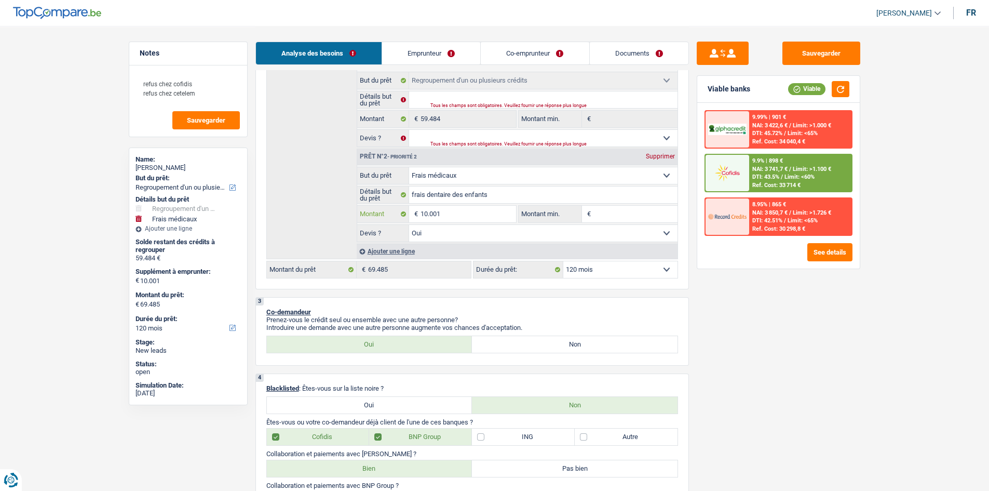
click at [458, 213] on input "10.001" at bounding box center [468, 214] width 95 height 17
click at [381, 248] on div "Ajouter une ligne" at bounding box center [517, 251] width 321 height 15
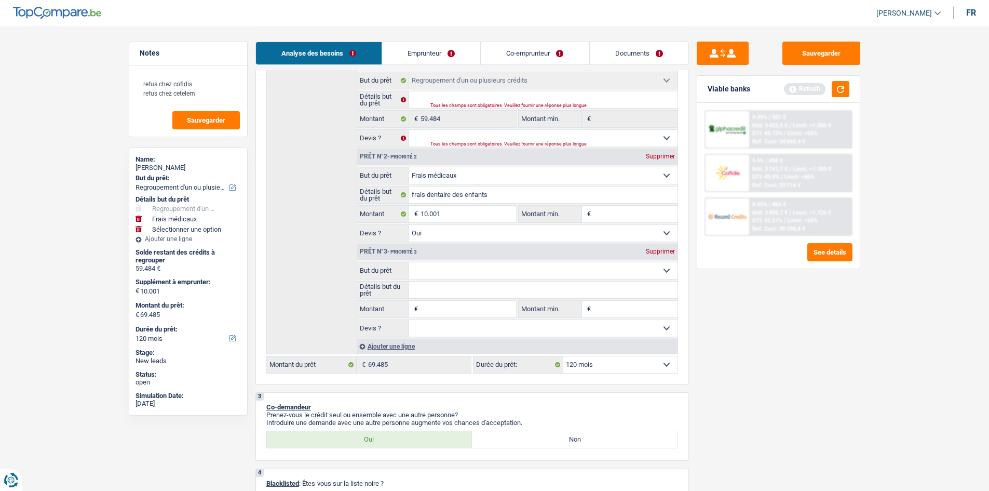
click at [420, 305] on span "€" at bounding box center [414, 309] width 11 height 17
click at [426, 308] on input "Montant" at bounding box center [468, 309] width 95 height 17
click at [430, 276] on select "Confort maison: meubles, textile, peinture, électroménager, outillage non-profe…" at bounding box center [543, 270] width 268 height 17
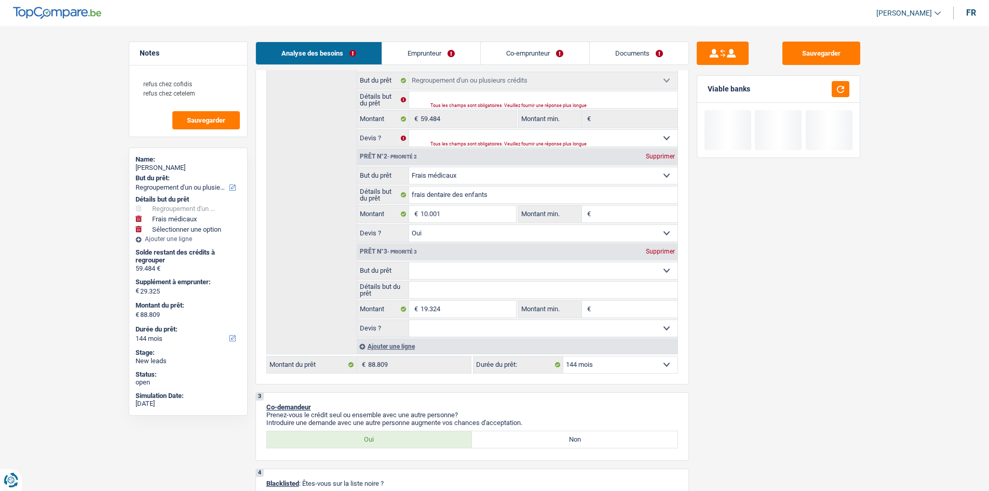
click at [409, 262] on select "Confort maison: meubles, textile, peinture, électroménager, outillage non-profe…" at bounding box center [543, 270] width 268 height 17
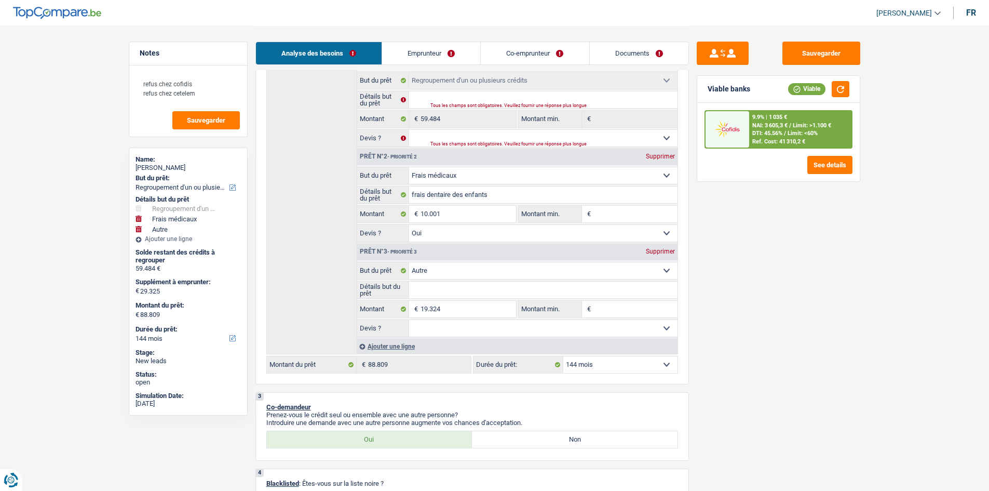
click at [428, 325] on select "Oui Non Non répondu Sélectionner une option" at bounding box center [543, 328] width 268 height 17
click at [409, 320] on select "Oui Non Non répondu Sélectionner une option" at bounding box center [543, 328] width 268 height 17
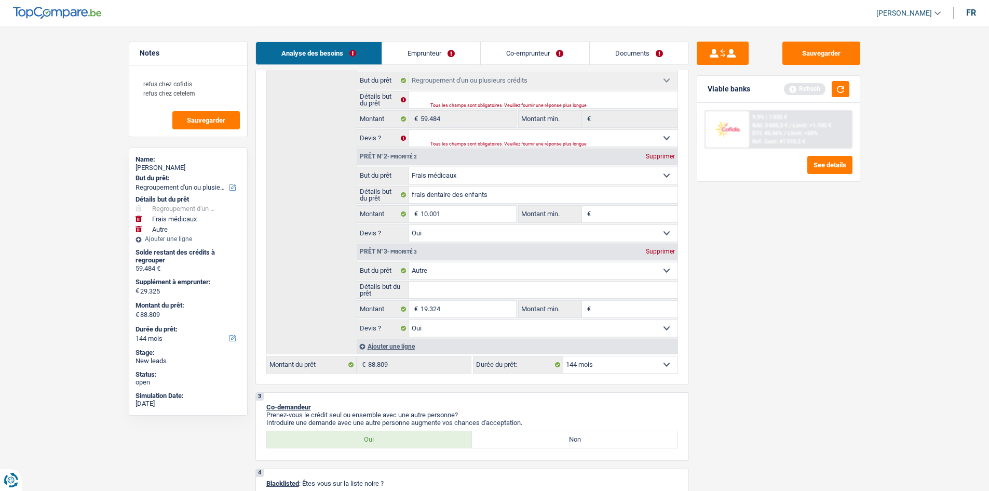
drag, startPoint x: 578, startPoint y: 364, endPoint x: 574, endPoint y: 382, distance: 18.0
click at [578, 364] on select "12 mois 18 mois 24 mois 30 mois 36 mois 42 mois 48 mois 60 mois 72 mois 84 mois…" at bounding box center [620, 364] width 114 height 17
click at [563, 356] on select "12 mois 18 mois 24 mois 30 mois 36 mois 42 mois 48 mois 60 mois 72 mois 84 mois…" at bounding box center [620, 364] width 114 height 17
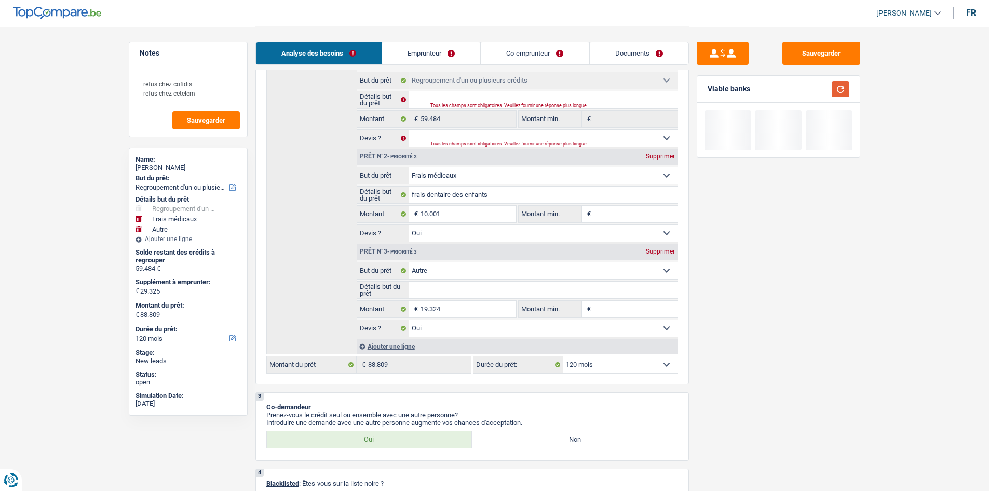
click at [835, 89] on button "button" at bounding box center [841, 89] width 18 height 16
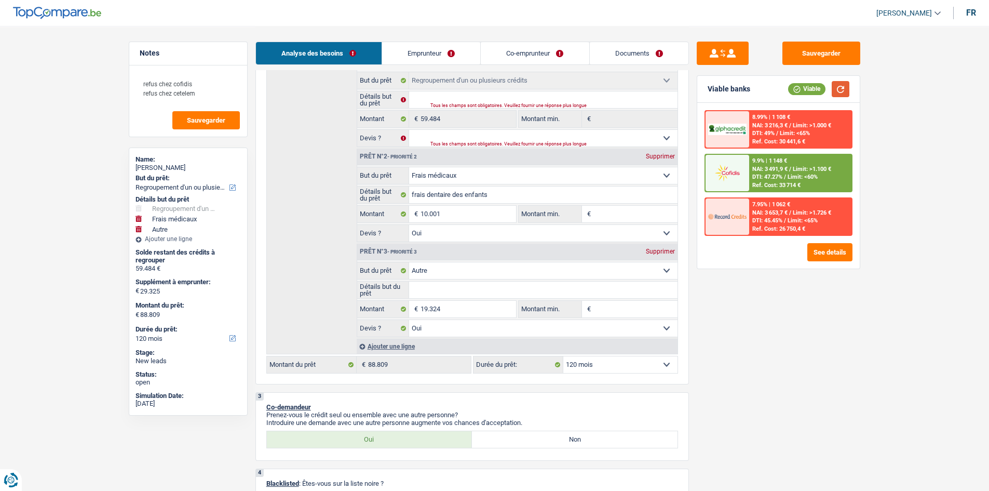
click at [838, 84] on button "button" at bounding box center [841, 89] width 18 height 16
click at [448, 308] on input "19.324" at bounding box center [468, 309] width 95 height 17
click at [605, 362] on select "12 mois 18 mois 24 mois 30 mois 36 mois 42 mois 48 mois 60 mois 72 mois 84 mois…" at bounding box center [620, 364] width 114 height 17
click at [563, 356] on select "12 mois 18 mois 24 mois 30 mois 36 mois 42 mois 48 mois 60 mois 72 mois 84 mois…" at bounding box center [620, 364] width 114 height 17
drag, startPoint x: 584, startPoint y: 362, endPoint x: 574, endPoint y: 362, distance: 9.9
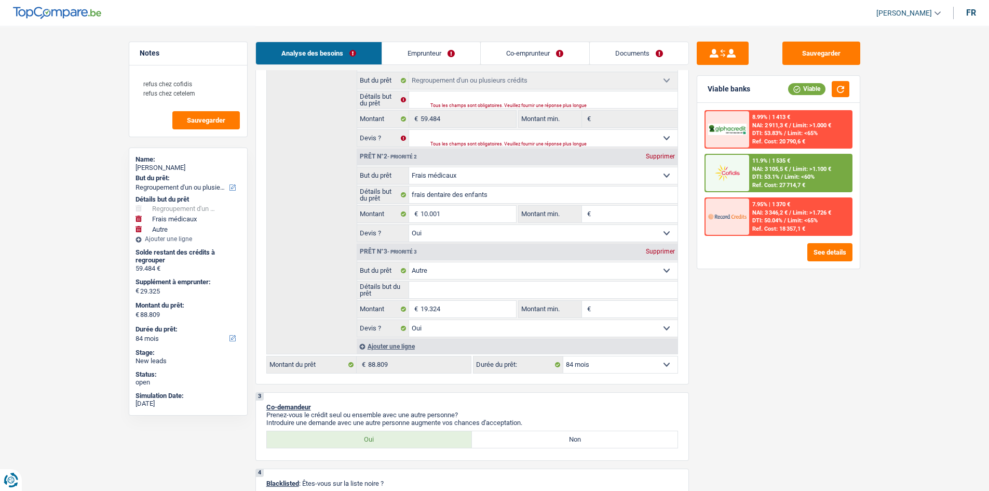
click at [584, 362] on select "12 mois 18 mois 24 mois 30 mois 36 mois 42 mois 48 mois 60 mois 72 mois 84 mois…" at bounding box center [620, 364] width 114 height 17
click at [563, 356] on select "12 mois 18 mois 24 mois 30 mois 36 mois 42 mois 48 mois 60 mois 72 mois 84 mois…" at bounding box center [620, 364] width 114 height 17
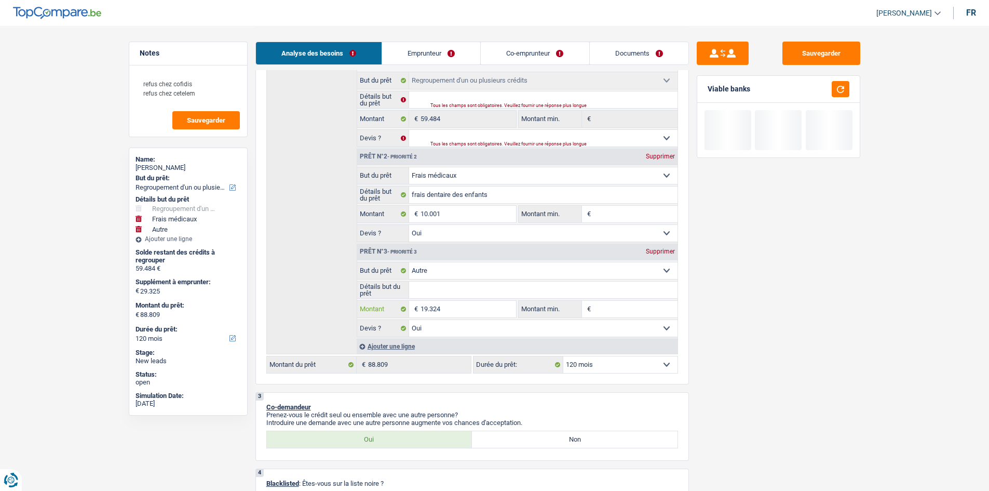
click at [456, 304] on input "19.324" at bounding box center [468, 309] width 95 height 17
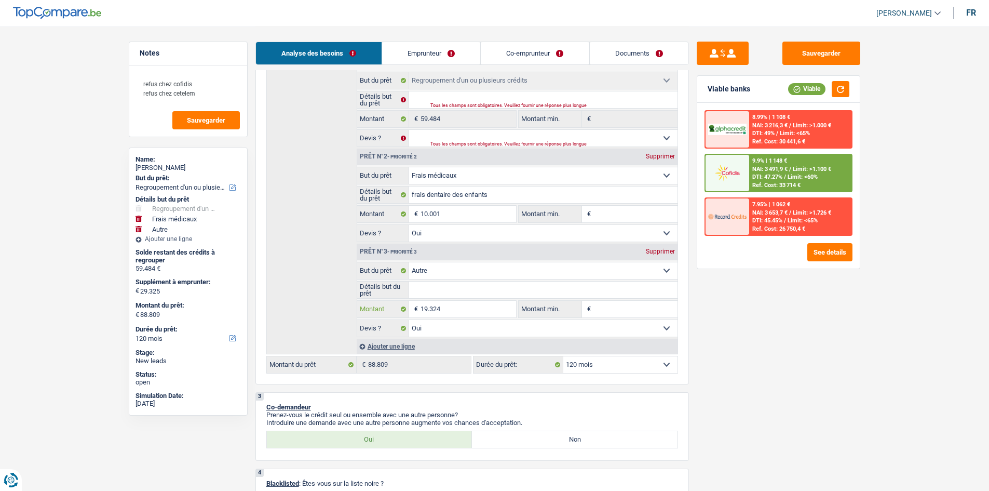
click at [456, 308] on input "19.324" at bounding box center [468, 309] width 95 height 17
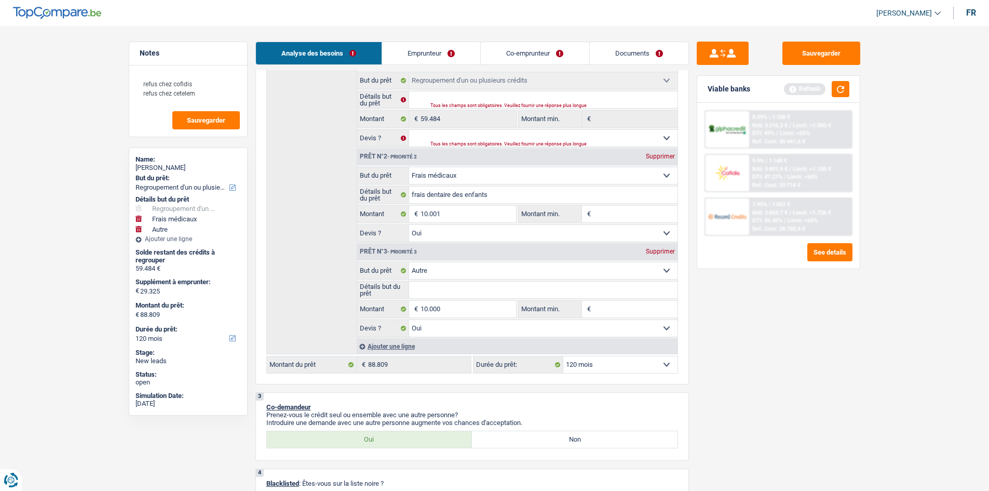
click at [758, 385] on div "Sauvegarder Viable banks Refresh 8.99% | 1 108 € NAI: 3 216,3 € / Limit: >1.000…" at bounding box center [778, 258] width 179 height 433
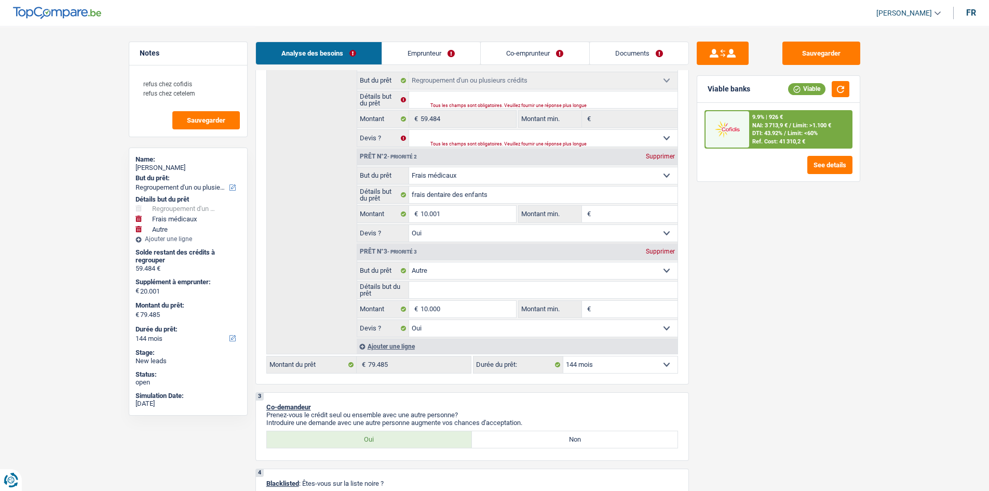
click at [614, 369] on select "12 mois 18 mois 24 mois 30 mois 36 mois 42 mois 48 mois 60 mois 72 mois 84 mois…" at bounding box center [620, 364] width 114 height 17
click at [563, 356] on select "12 mois 18 mois 24 mois 30 mois 36 mois 42 mois 48 mois 60 mois 72 mois 84 mois…" at bounding box center [620, 364] width 114 height 17
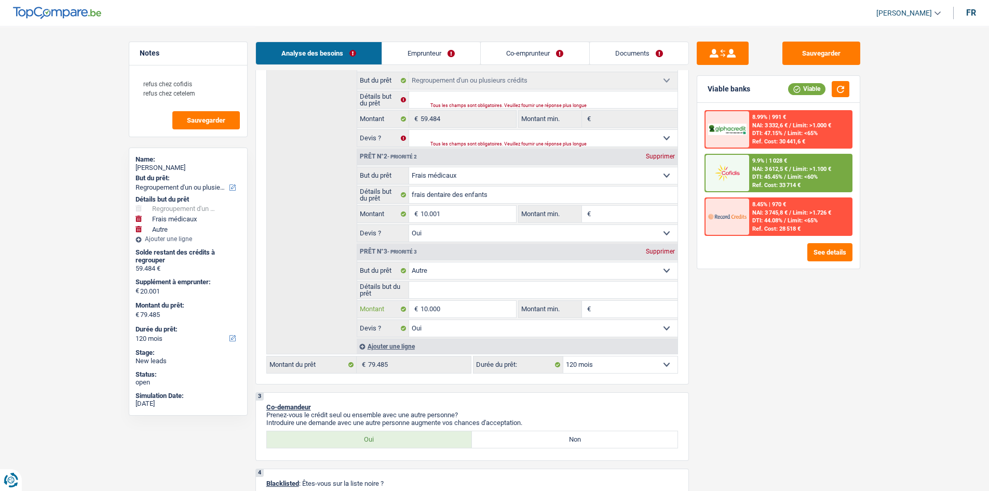
click at [468, 309] on input "10.000" at bounding box center [468, 309] width 95 height 17
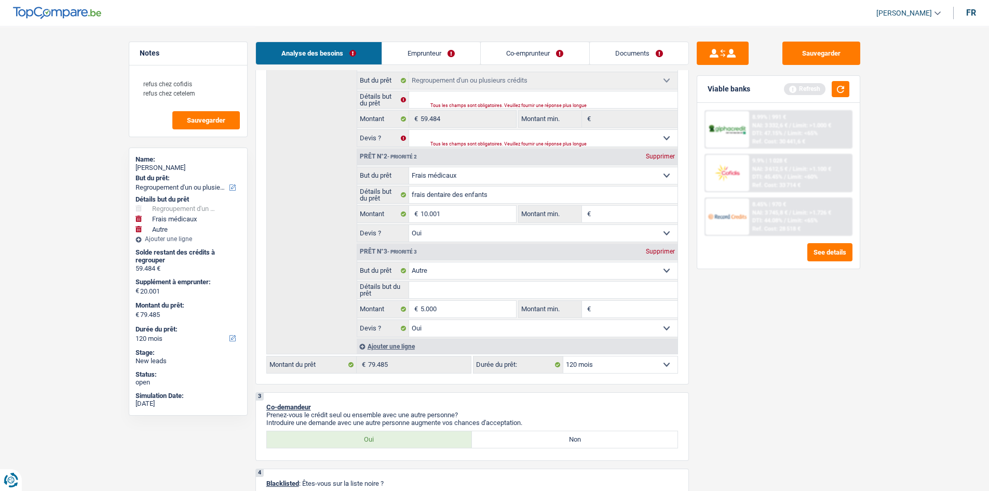
click at [848, 297] on div "Sauvegarder Viable banks Refresh 8.99% | 991 € NAI: 3 332,6 € / Limit: >1.000 €…" at bounding box center [778, 258] width 179 height 433
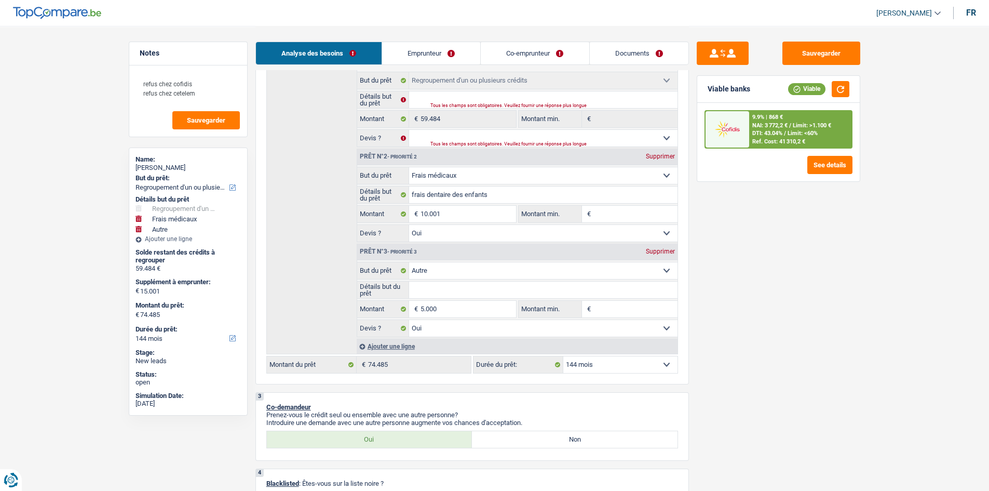
click at [599, 359] on select "12 mois 18 mois 24 mois 30 mois 36 mois 42 mois 48 mois 60 mois 72 mois 84 mois…" at bounding box center [620, 364] width 114 height 17
click at [563, 356] on select "12 mois 18 mois 24 mois 30 mois 36 mois 42 mois 48 mois 60 mois 72 mois 84 mois…" at bounding box center [620, 364] width 114 height 17
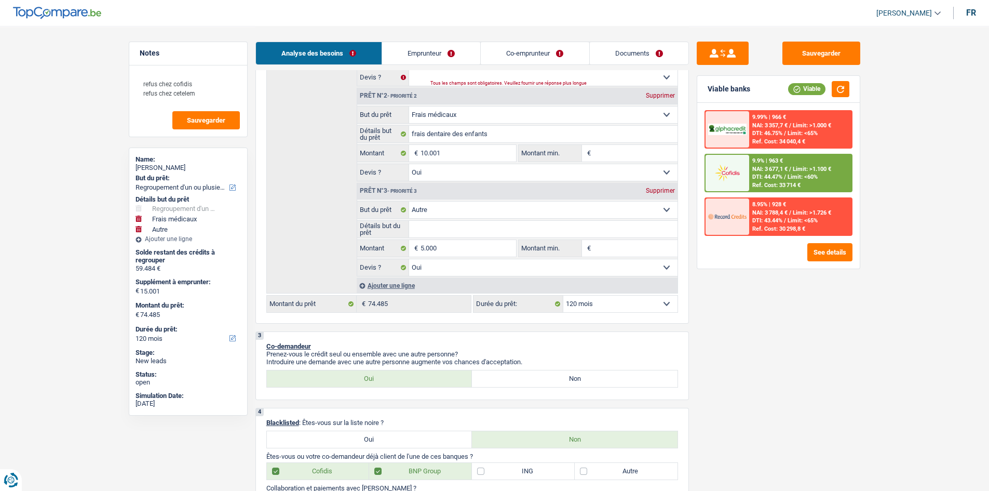
scroll to position [156, 0]
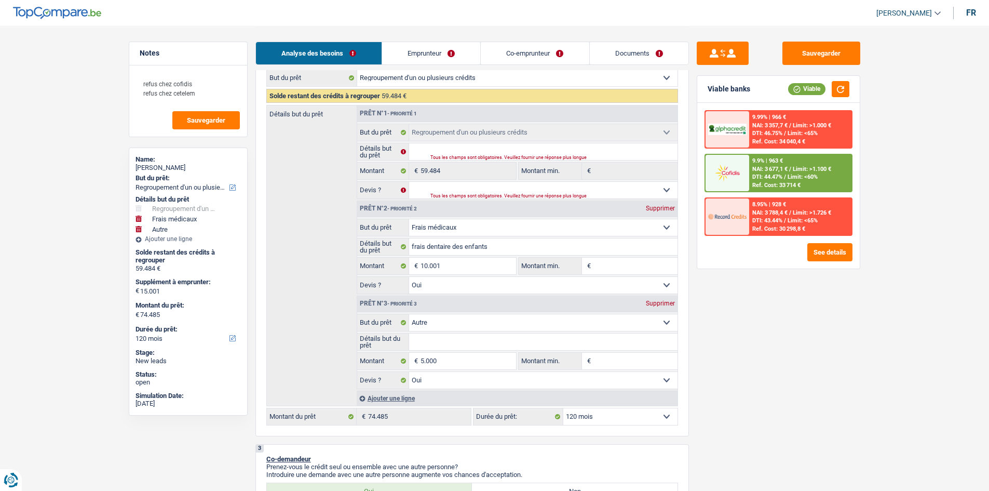
click at [655, 303] on div "Supprimer" at bounding box center [660, 303] width 34 height 6
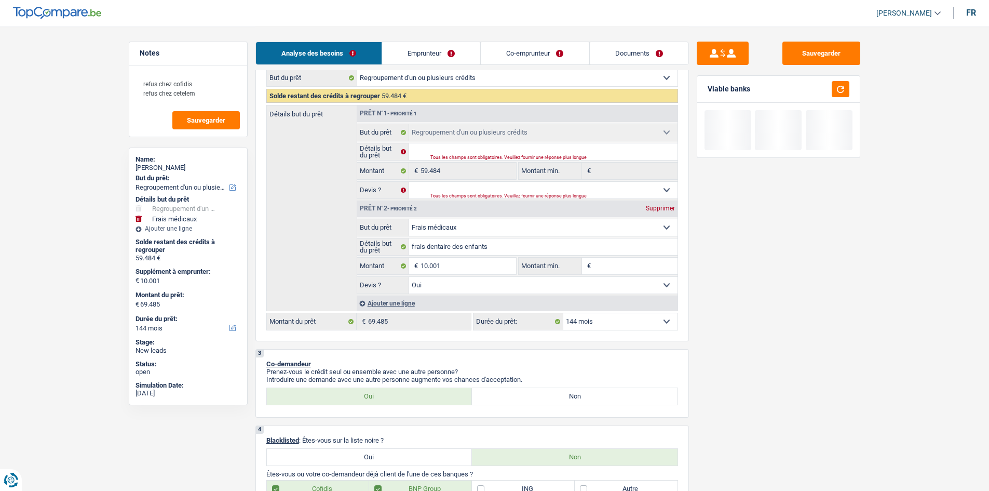
click at [591, 319] on select "12 mois 18 mois 24 mois 30 mois 36 mois 42 mois 48 mois 60 mois 72 mois 84 mois…" at bounding box center [620, 321] width 114 height 17
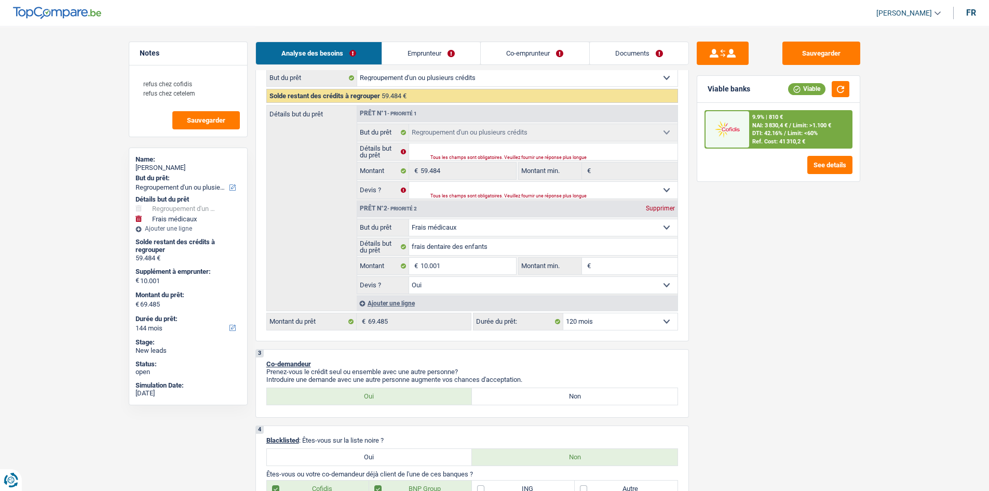
click at [563, 313] on select "12 mois 18 mois 24 mois 30 mois 36 mois 42 mois 48 mois 60 mois 72 mois 84 mois…" at bounding box center [620, 321] width 114 height 17
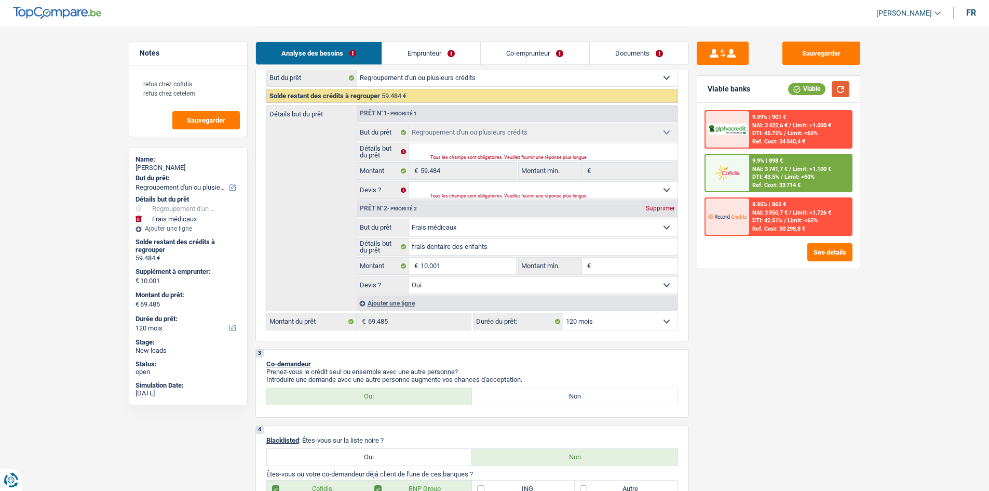
click at [845, 87] on button "button" at bounding box center [841, 89] width 18 height 16
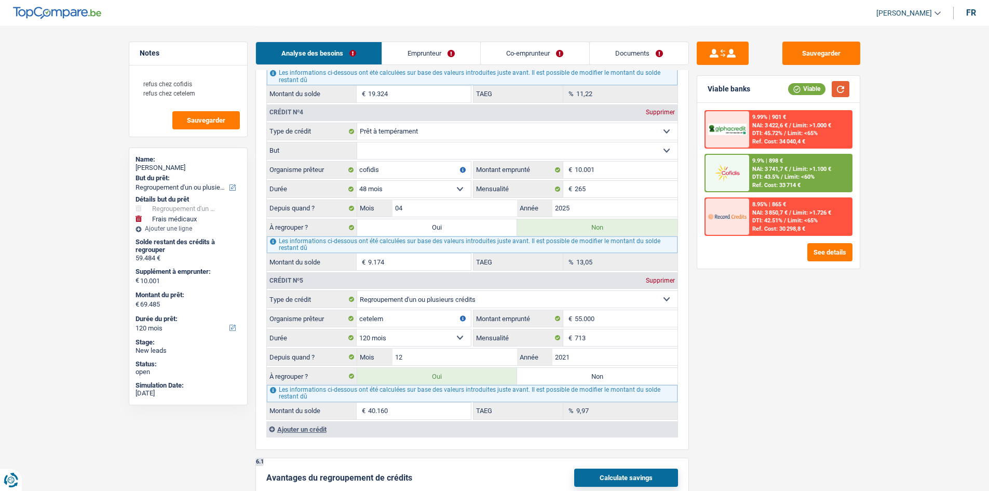
scroll to position [1350, 0]
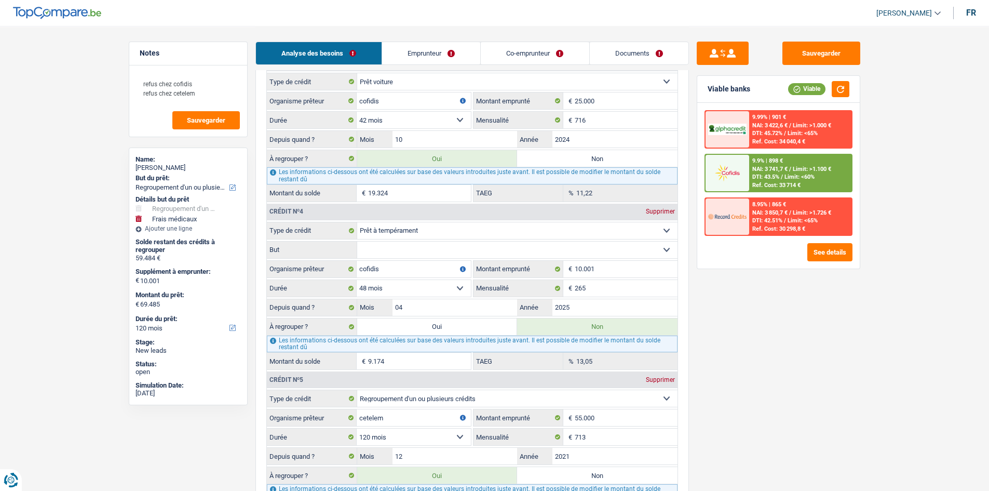
click at [581, 152] on label "Non" at bounding box center [597, 158] width 160 height 17
click at [581, 152] on input "Non" at bounding box center [597, 158] width 160 height 17
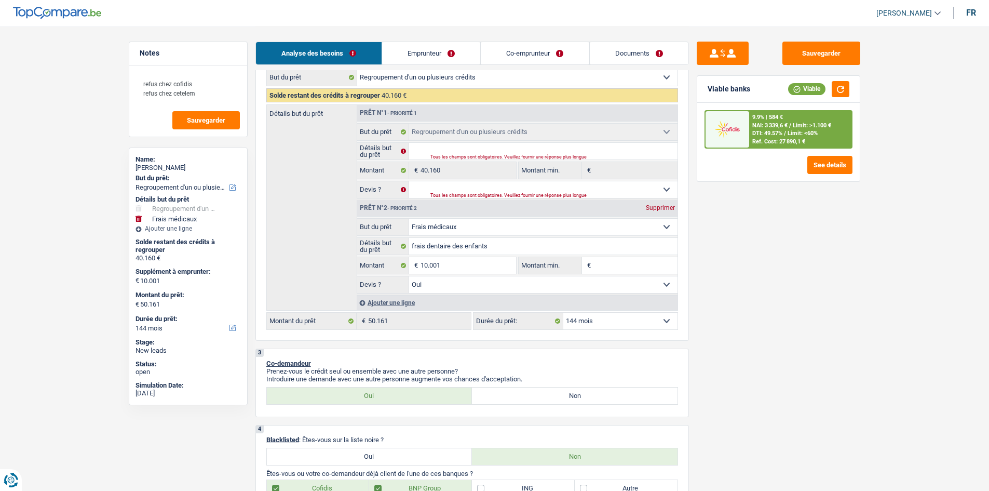
scroll to position [156, 0]
click at [616, 325] on select "12 mois 18 mois 24 mois 30 mois 36 mois 42 mois 48 mois 60 mois 72 mois 84 mois…" at bounding box center [620, 321] width 114 height 17
click at [563, 313] on select "12 mois 18 mois 24 mois 30 mois 36 mois 42 mois 48 mois 60 mois 72 mois 84 mois…" at bounding box center [620, 321] width 114 height 17
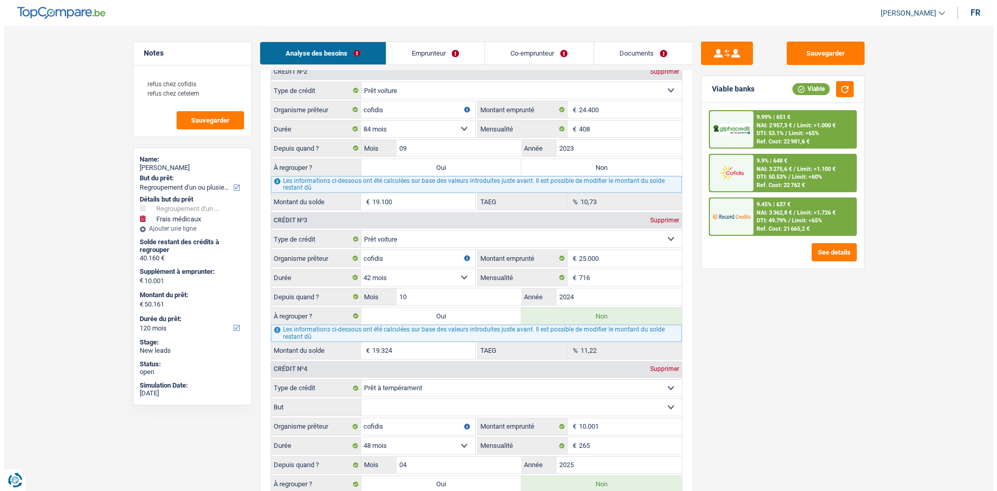
scroll to position [1194, 0]
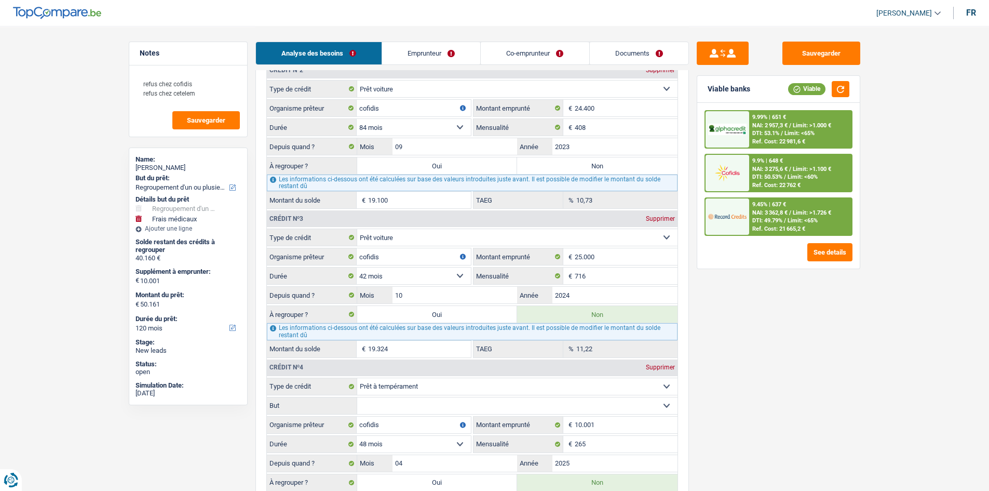
click at [421, 308] on label "Oui" at bounding box center [437, 314] width 160 height 17
click at [421, 308] on input "Oui" at bounding box center [437, 314] width 160 height 17
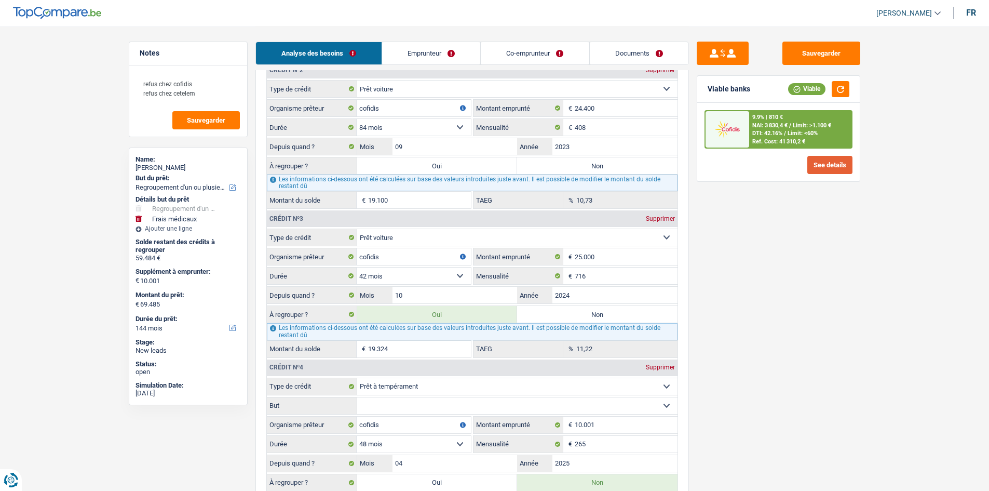
click at [813, 159] on button "See details" at bounding box center [829, 165] width 45 height 18
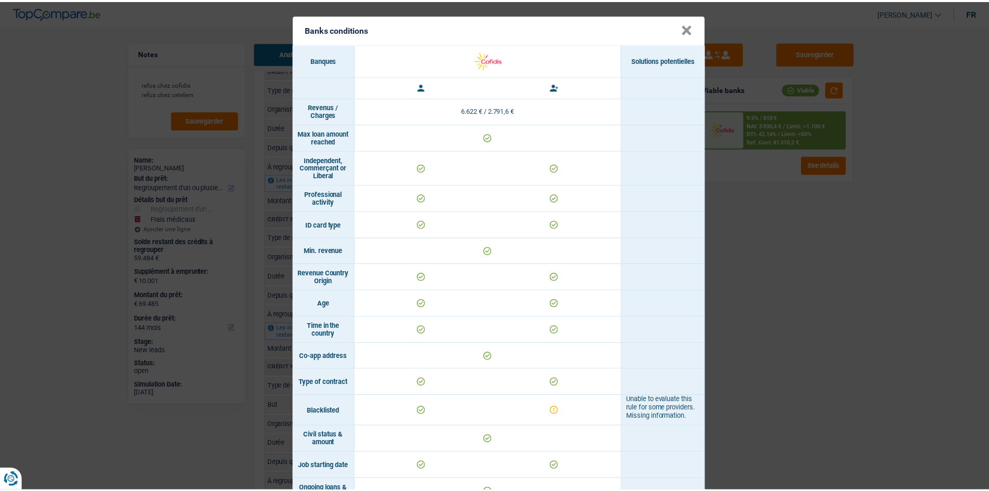
scroll to position [0, 0]
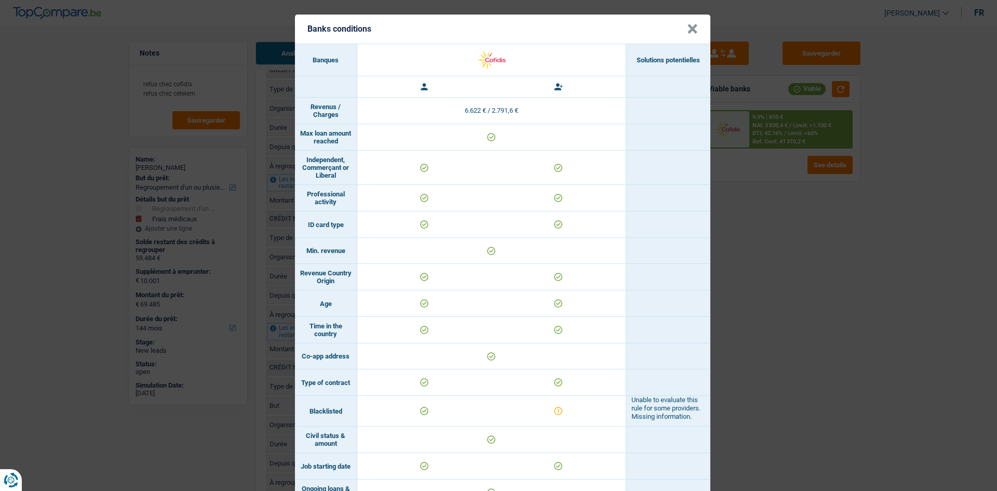
click at [836, 237] on div "Banks conditions × Banques Solutions potentielles Revenus / Charges 6.622 € / 2…" at bounding box center [498, 245] width 997 height 491
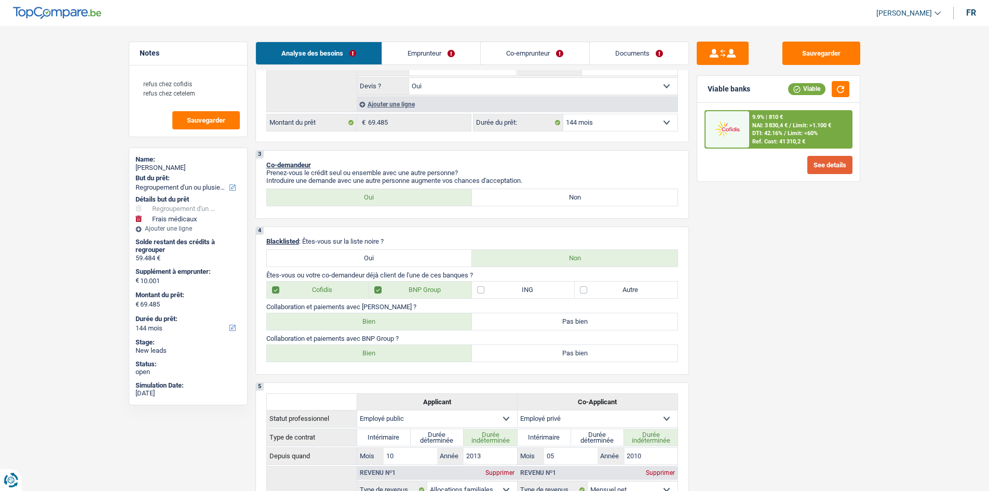
scroll to position [260, 0]
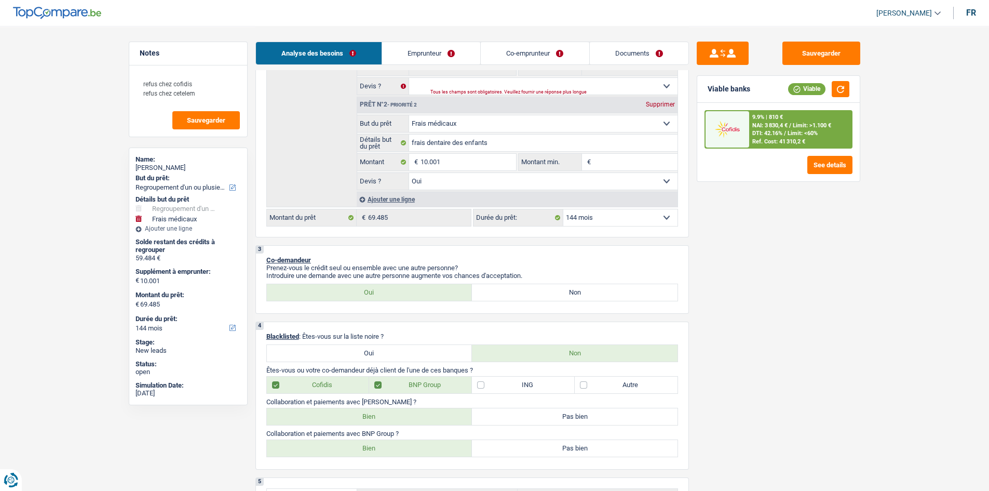
click at [603, 217] on select "12 mois 18 mois 24 mois 30 mois 36 mois 42 mois 48 mois 60 mois 72 mois 84 mois…" at bounding box center [620, 217] width 114 height 17
click at [563, 209] on select "12 mois 18 mois 24 mois 30 mois 36 mois 42 mois 48 mois 60 mois 72 mois 84 mois…" at bounding box center [620, 217] width 114 height 17
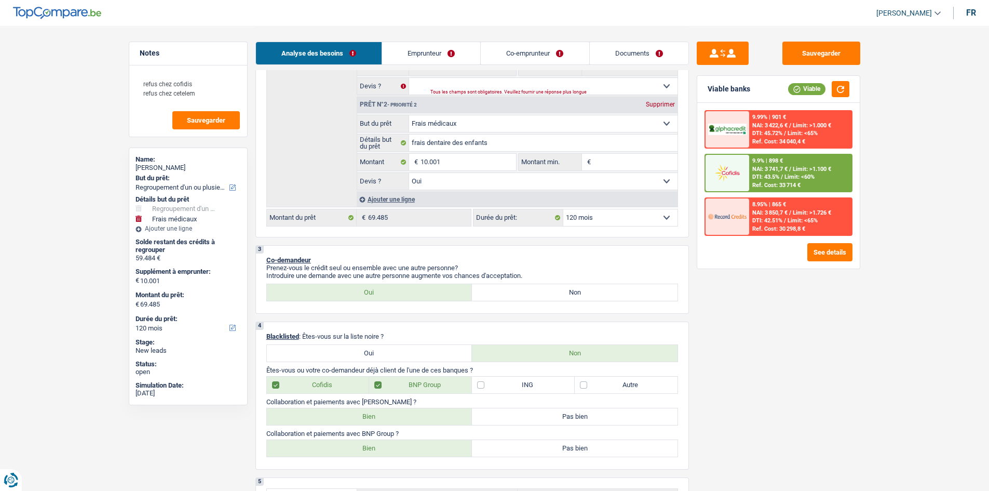
click at [580, 218] on select "12 mois 18 mois 24 mois 30 mois 36 mois 42 mois 48 mois 60 mois 72 mois 84 mois…" at bounding box center [620, 217] width 114 height 17
click at [731, 374] on div "Sauvegarder Viable banks Viable 9.99% | 901 € NAI: 3 422,6 € / Limit: >1.000 € …" at bounding box center [778, 258] width 179 height 433
click at [636, 220] on select "12 mois 18 mois 24 mois 30 mois 36 mois 42 mois 48 mois 60 mois 72 mois 84 mois…" at bounding box center [620, 217] width 114 height 17
click at [563, 209] on select "12 mois 18 mois 24 mois 30 mois 36 mois 42 mois 48 mois 60 mois 72 mois 84 mois…" at bounding box center [620, 217] width 114 height 17
click at [598, 225] on select "12 mois 18 mois 24 mois 30 mois 36 mois 42 mois 48 mois 60 mois 72 mois 84 mois…" at bounding box center [620, 217] width 114 height 17
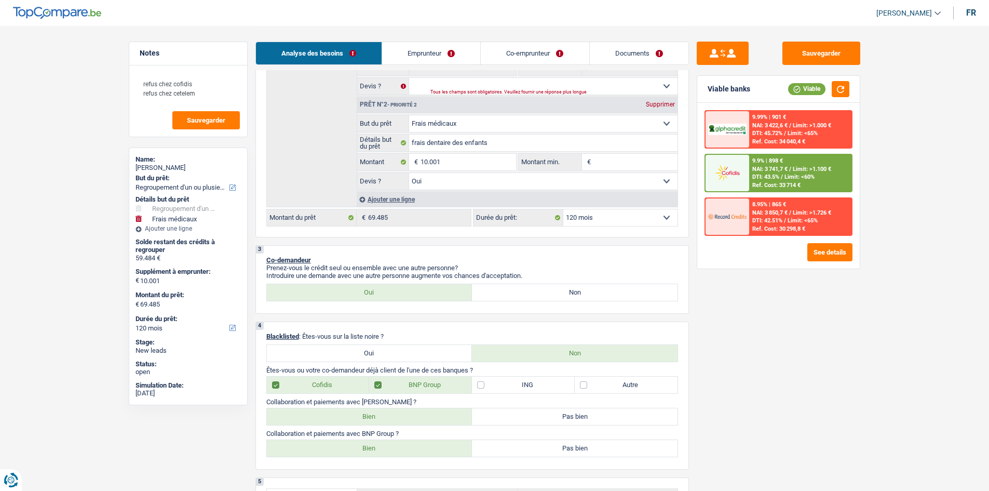
click at [751, 361] on div "Sauvegarder Viable banks Viable 9.99% | 901 € NAI: 3 422,6 € / Limit: >1.000 € …" at bounding box center [778, 258] width 179 height 433
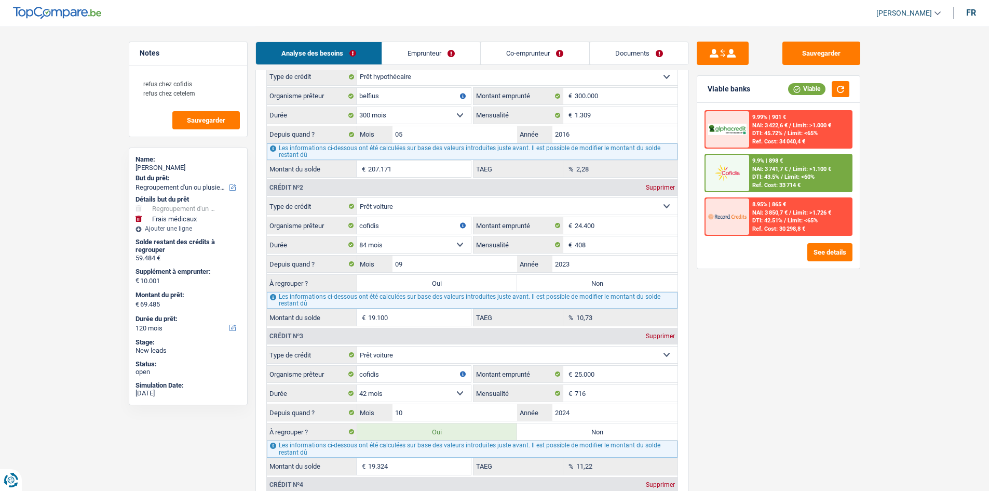
scroll to position [1142, 0]
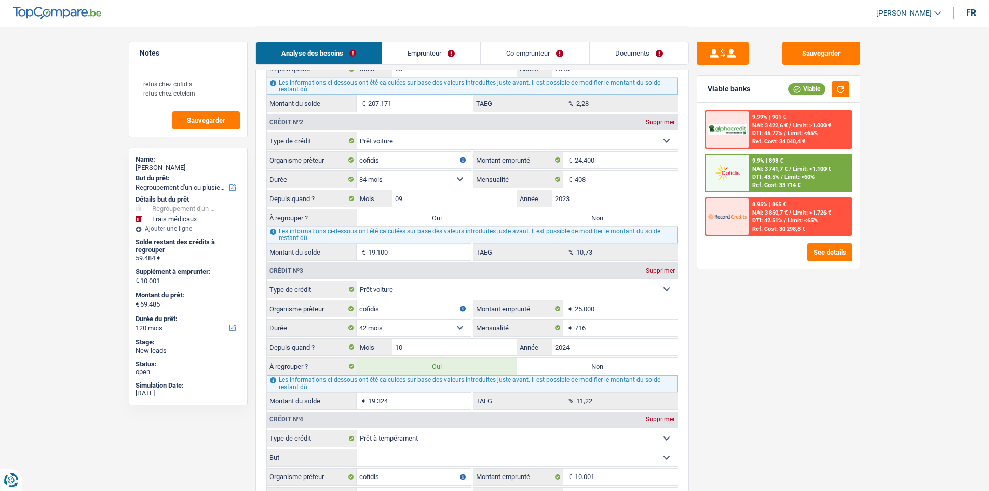
click at [562, 365] on label "Non" at bounding box center [597, 366] width 160 height 17
click at [562, 365] on input "Non" at bounding box center [597, 366] width 160 height 17
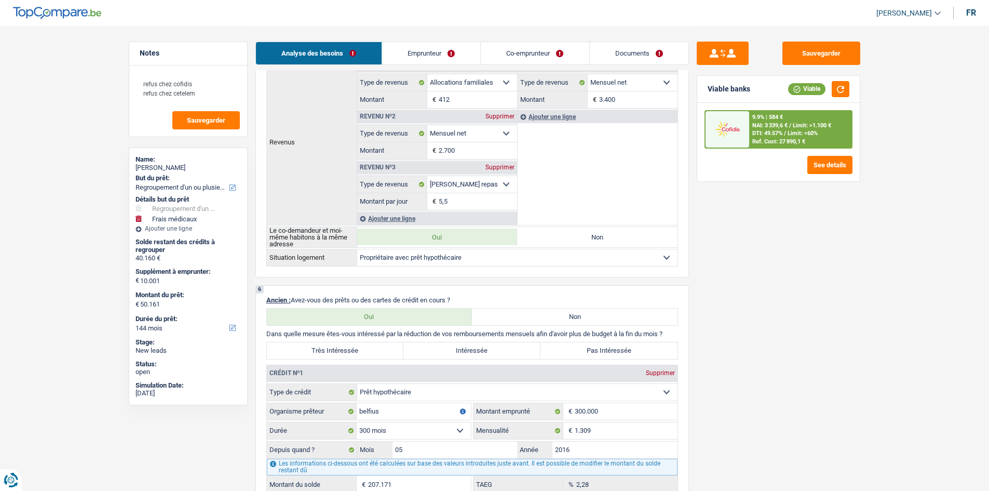
scroll to position [675, 0]
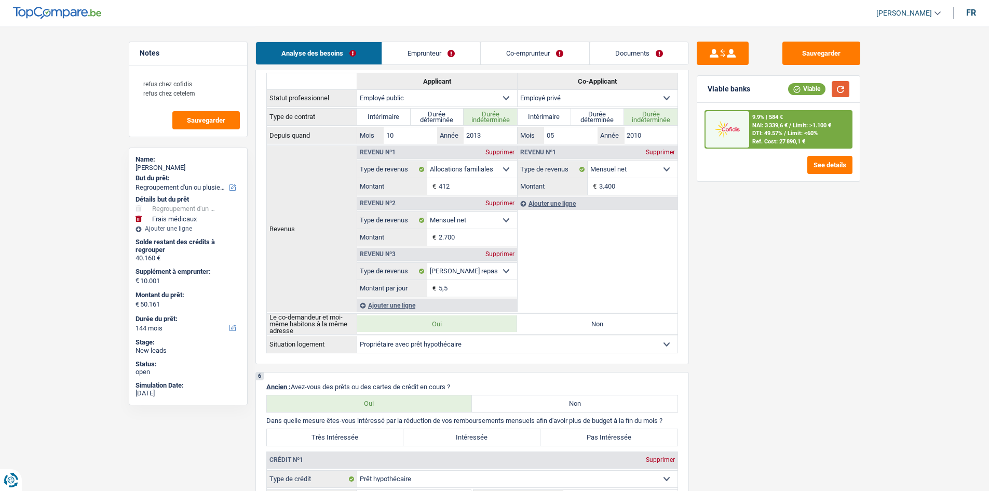
click at [842, 88] on button "button" at bounding box center [841, 89] width 18 height 16
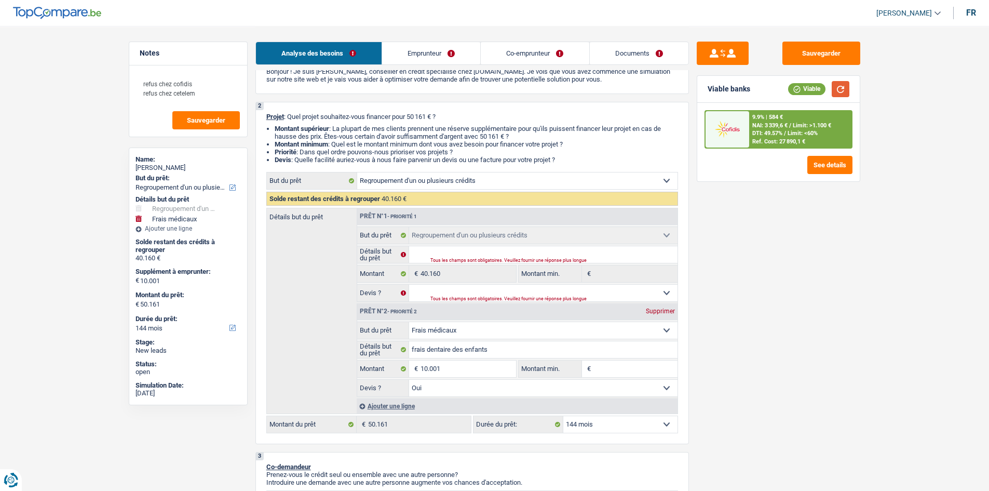
scroll to position [104, 0]
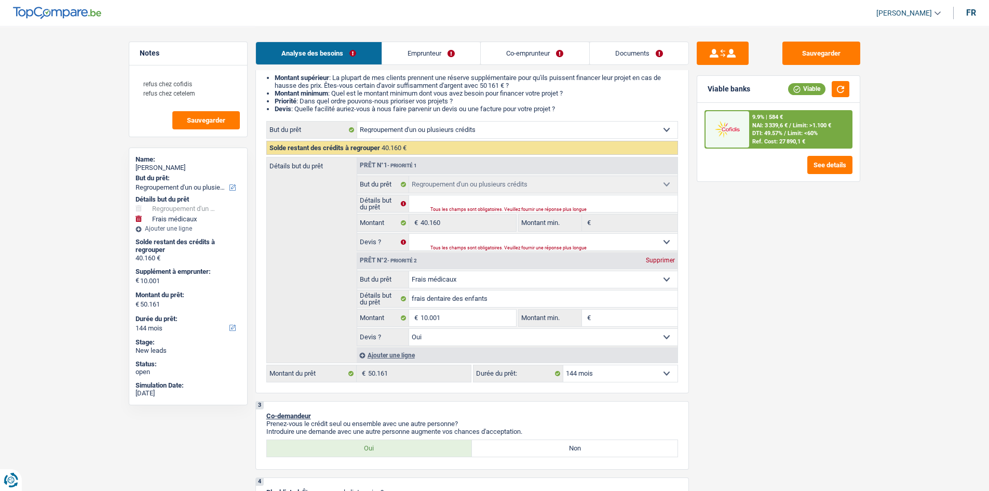
click at [626, 375] on select "12 mois 18 mois 24 mois 30 mois 36 mois 42 mois 48 mois 60 mois 72 mois 84 mois…" at bounding box center [620, 373] width 114 height 17
click at [563, 365] on select "12 mois 18 mois 24 mois 30 mois 36 mois 42 mois 48 mois 60 mois 72 mois 84 mois…" at bounding box center [620, 373] width 114 height 17
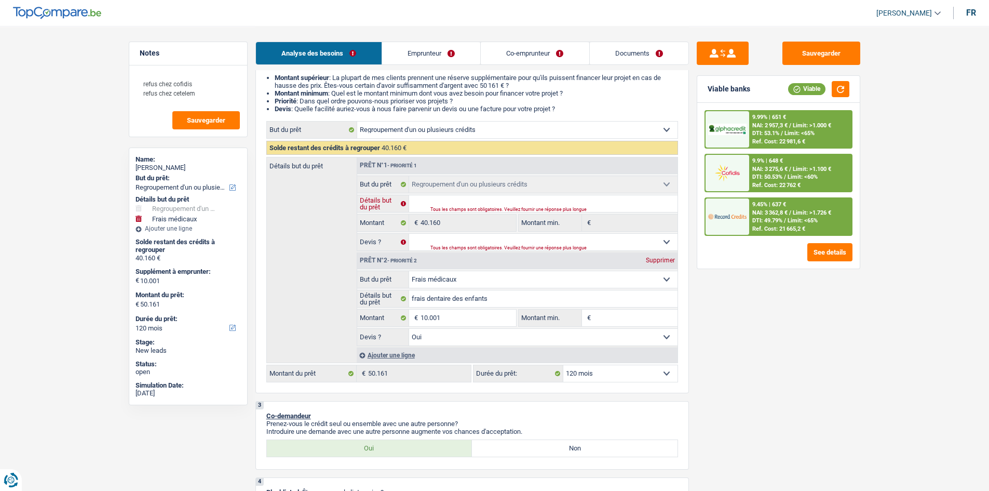
click at [488, 196] on input "Détails but du prêt" at bounding box center [543, 203] width 268 height 17
click at [847, 403] on div "Sauvegarder Viable banks Viable 9.99% | 651 € NAI: 2 957,3 € / Limit: >1.000 € …" at bounding box center [778, 258] width 179 height 433
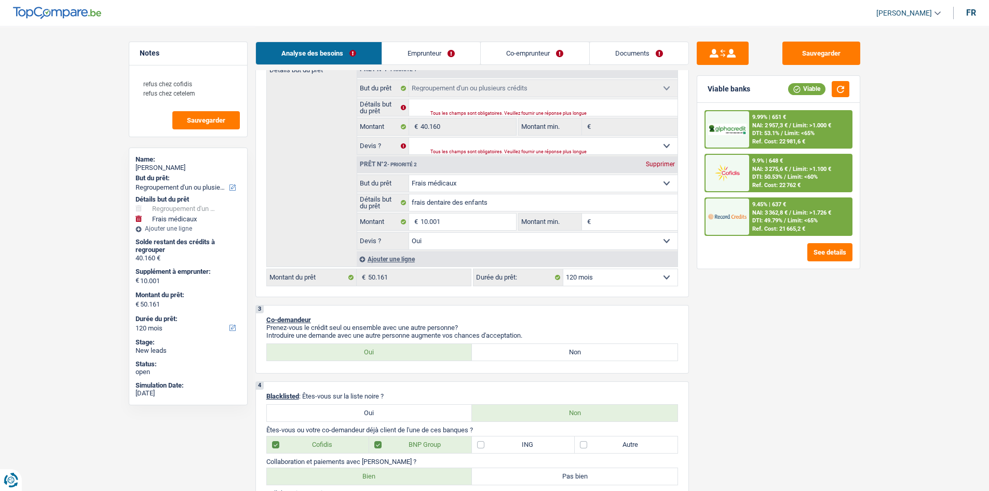
scroll to position [0, 0]
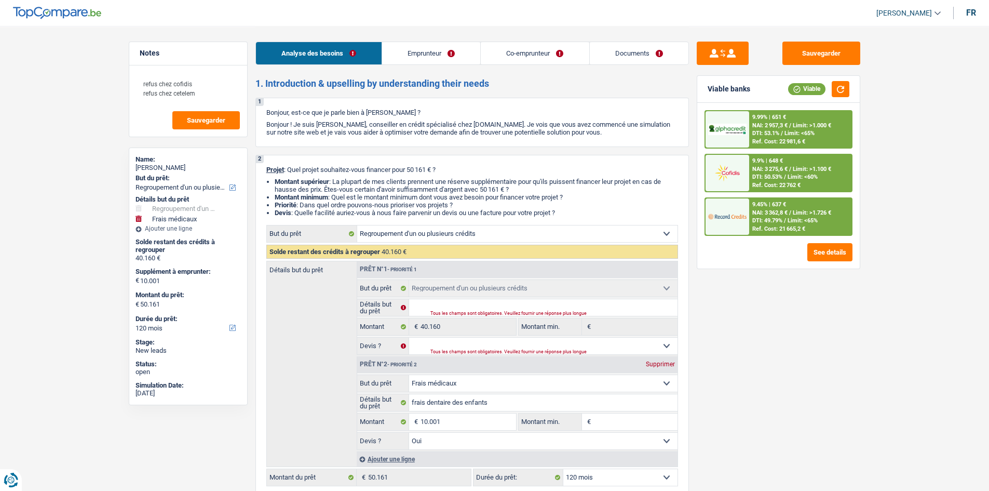
click at [773, 217] on span "DTI: 49.79%" at bounding box center [767, 220] width 30 height 7
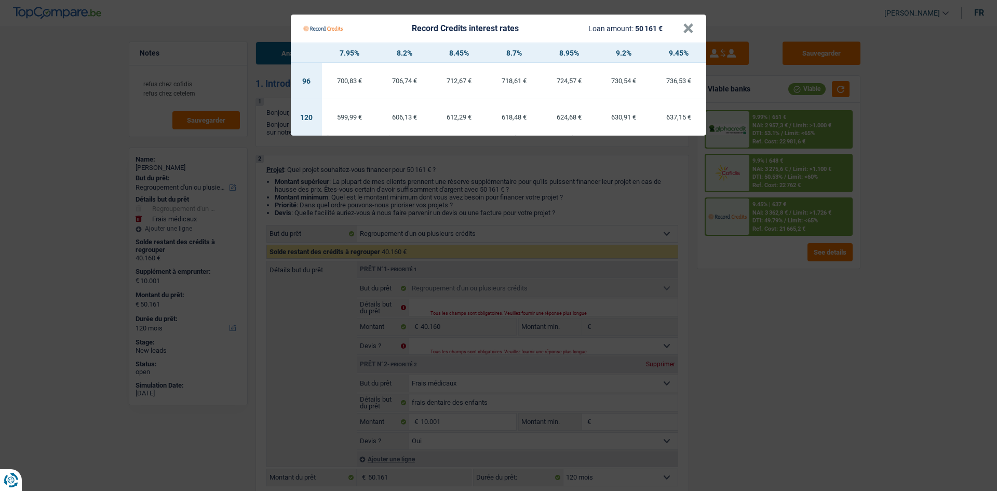
drag, startPoint x: 782, startPoint y: 333, endPoint x: 771, endPoint y: 332, distance: 12.0
click at [782, 333] on Credits "Record Credits interest rates Loan amount: 50 161 € × 7.95% 8.2% 8.45% 8.7% 8.9…" at bounding box center [498, 245] width 997 height 491
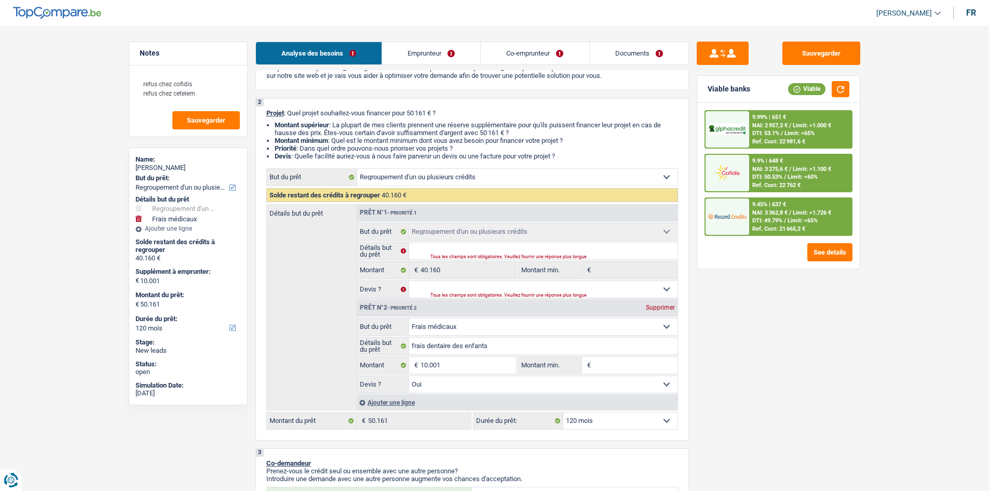
scroll to position [104, 0]
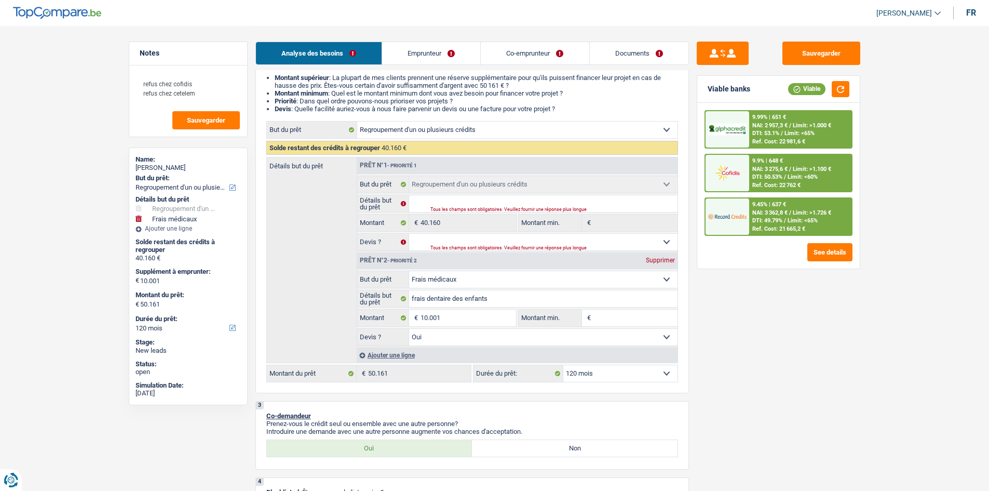
click at [608, 317] on input "Montant min." at bounding box center [635, 317] width 84 height 17
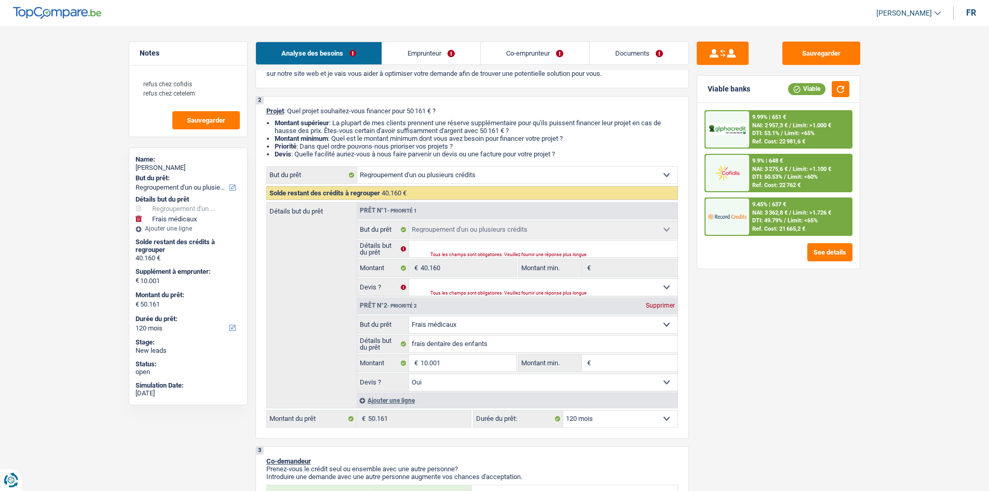
scroll to position [0, 0]
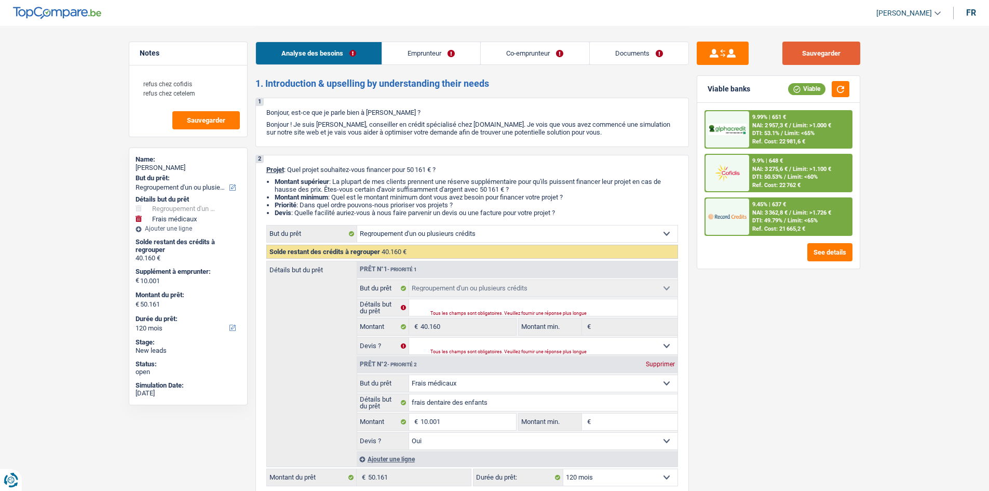
drag, startPoint x: 832, startPoint y: 47, endPoint x: 826, endPoint y: 47, distance: 6.2
click at [832, 47] on button "Sauvegarder" at bounding box center [821, 53] width 78 height 23
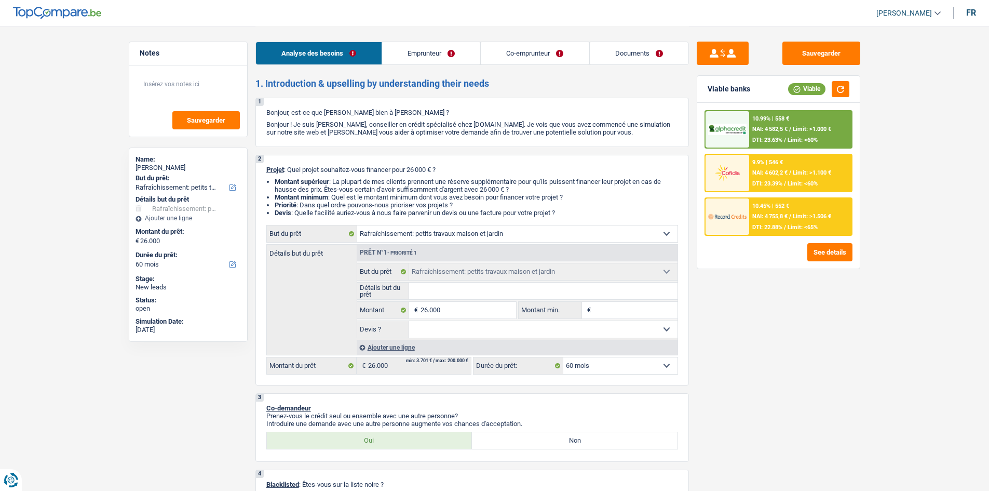
select select "houseOrGarden"
select select "60"
select select "houseOrGarden"
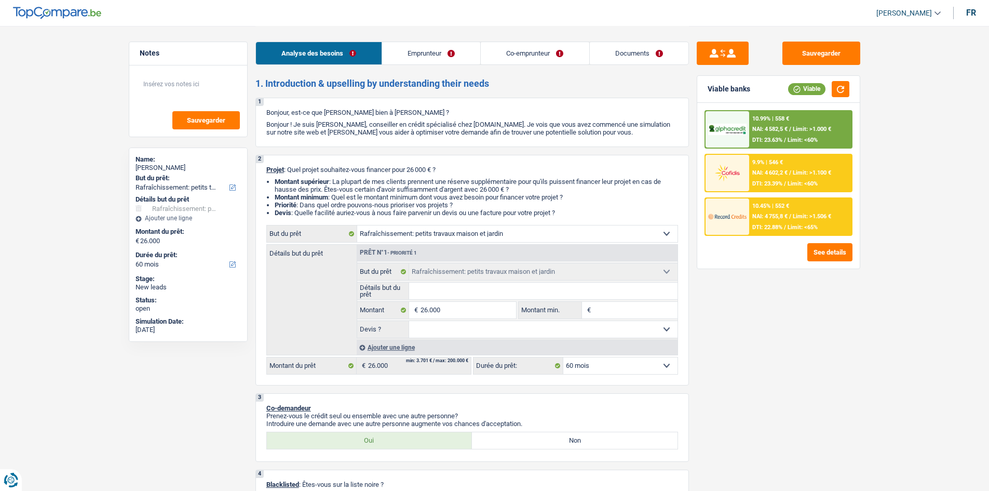
select select "60"
select select "privateEmployee"
select select "worker"
select select "netSalary"
select select "mealVouchers"
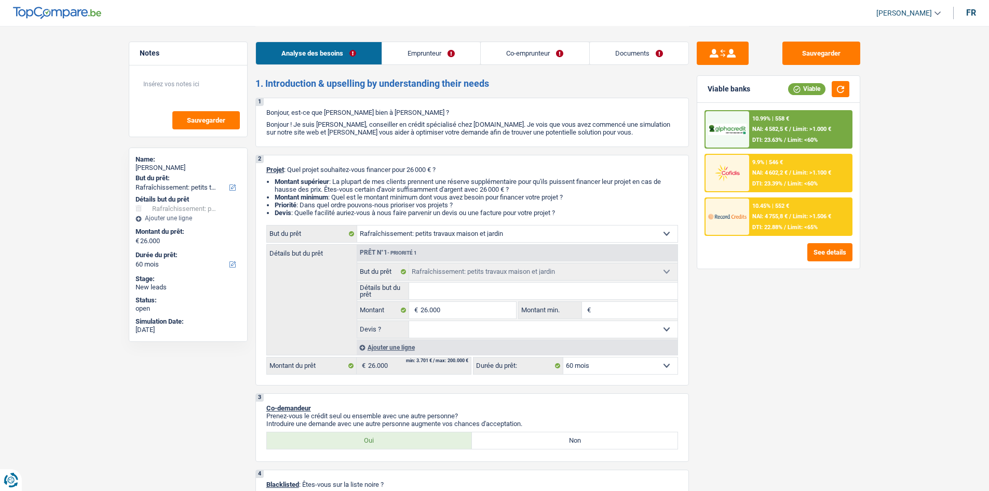
select select "netSalary"
select select "ownerWithMortgage"
select select "mortgage"
select select "300"
select select "houseOrGarden"
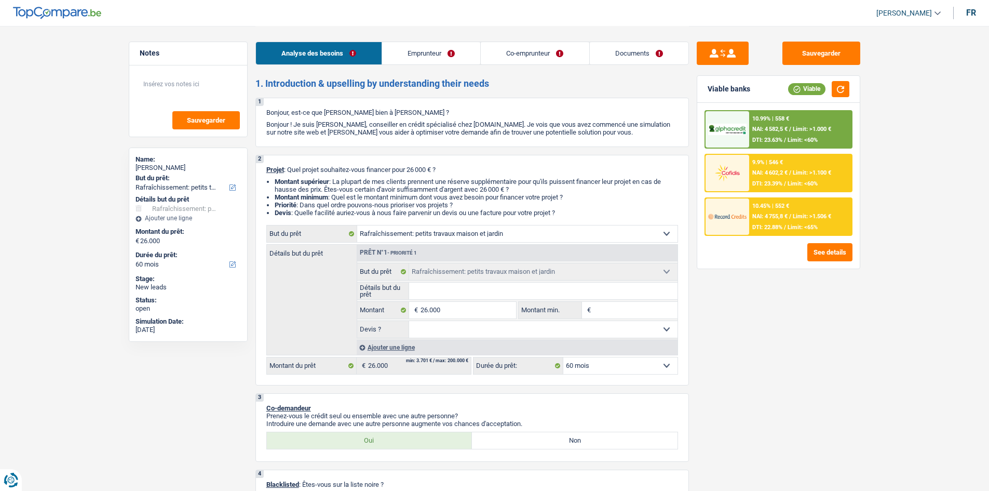
select select "houseOrGarden"
select select "60"
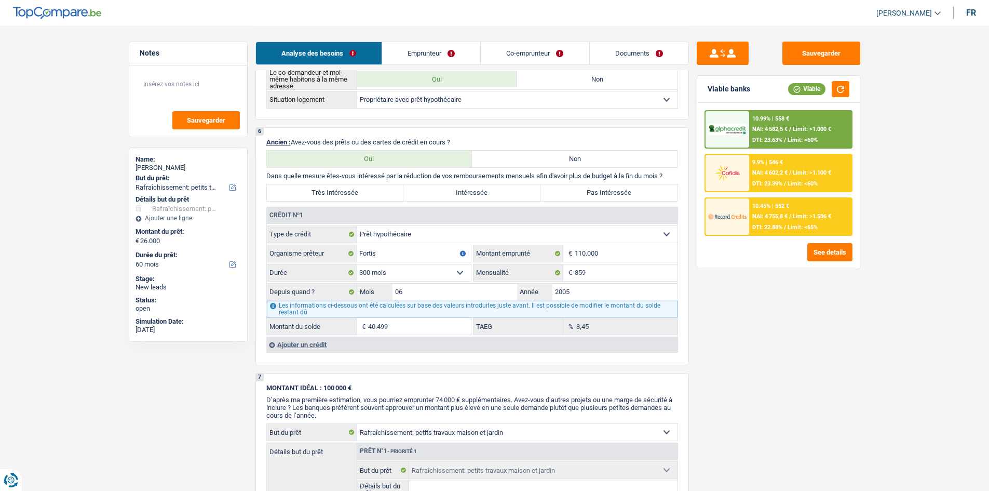
scroll to position [675, 0]
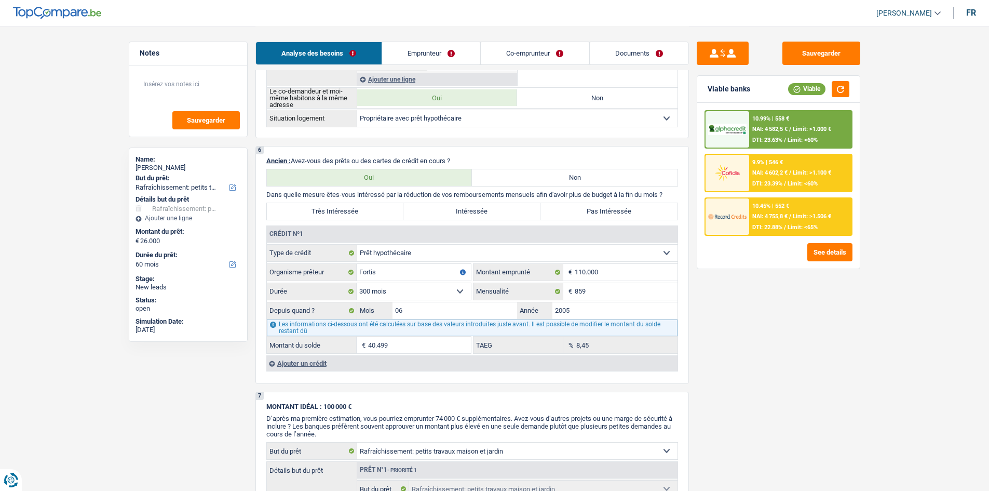
click at [305, 364] on div "Ajouter un crédit" at bounding box center [471, 363] width 411 height 16
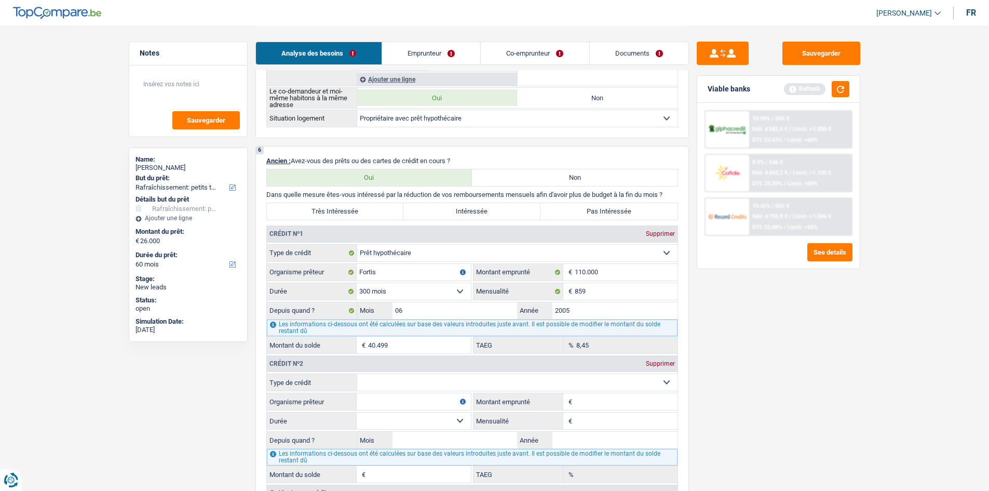
click at [448, 383] on select "Carte ou ouverture de crédit Prêt hypothécaire Vente à tempérament Prêt à tempé…" at bounding box center [517, 382] width 320 height 17
select select "carLoan"
type input "0"
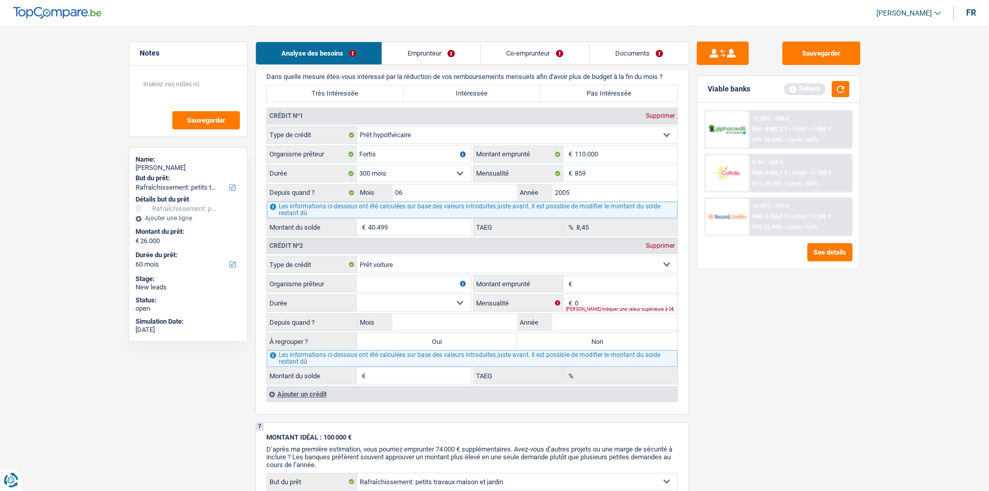
scroll to position [883, 0]
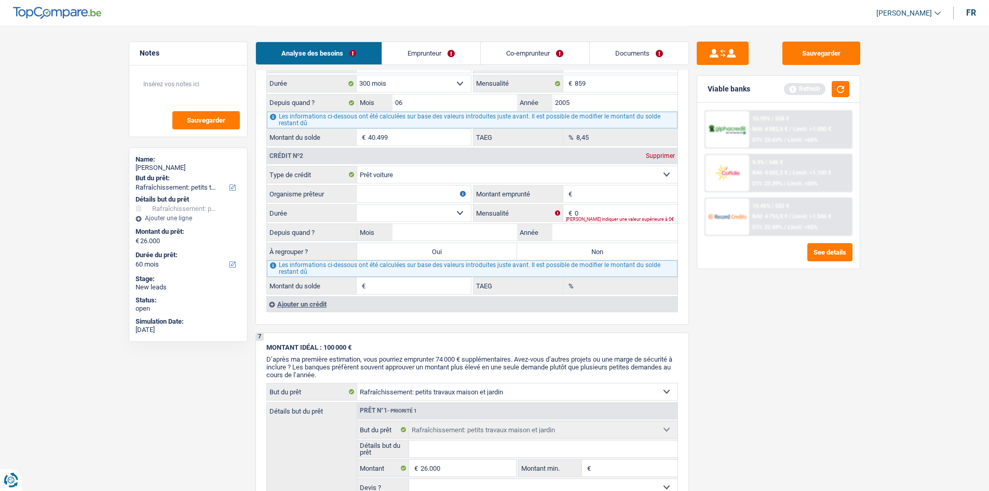
click at [323, 308] on div "Ajouter un crédit" at bounding box center [471, 304] width 411 height 16
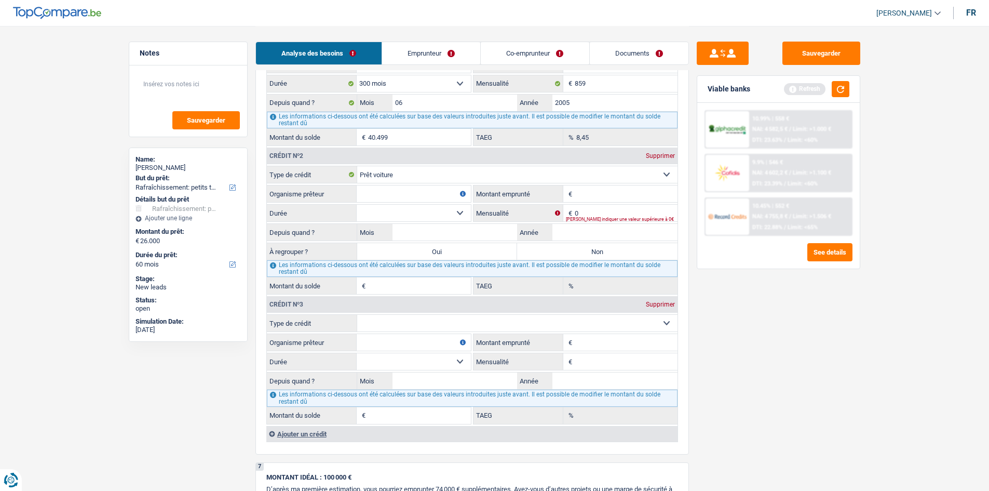
click at [386, 327] on select "Carte ou ouverture de crédit Prêt hypothécaire Vente à tempérament Prêt à tempé…" at bounding box center [517, 323] width 320 height 17
select select "personalLoan"
type input "0"
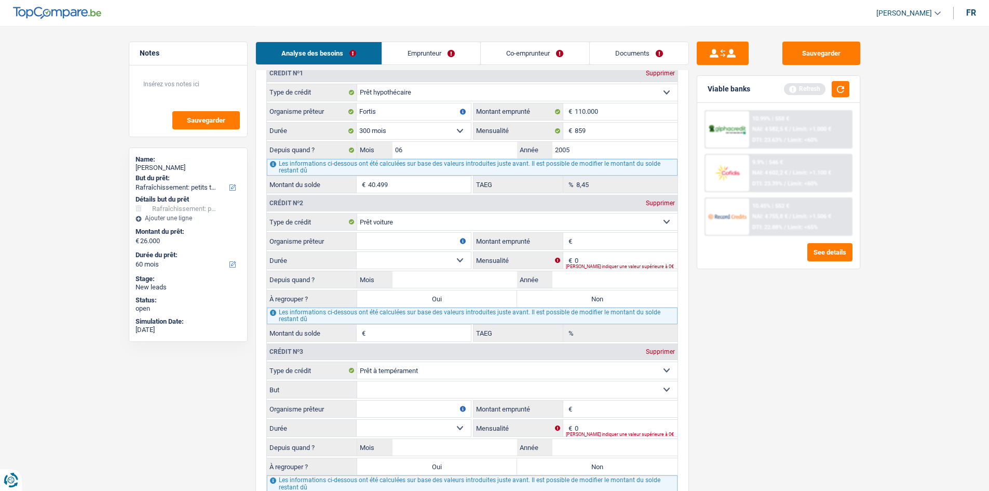
scroll to position [935, 0]
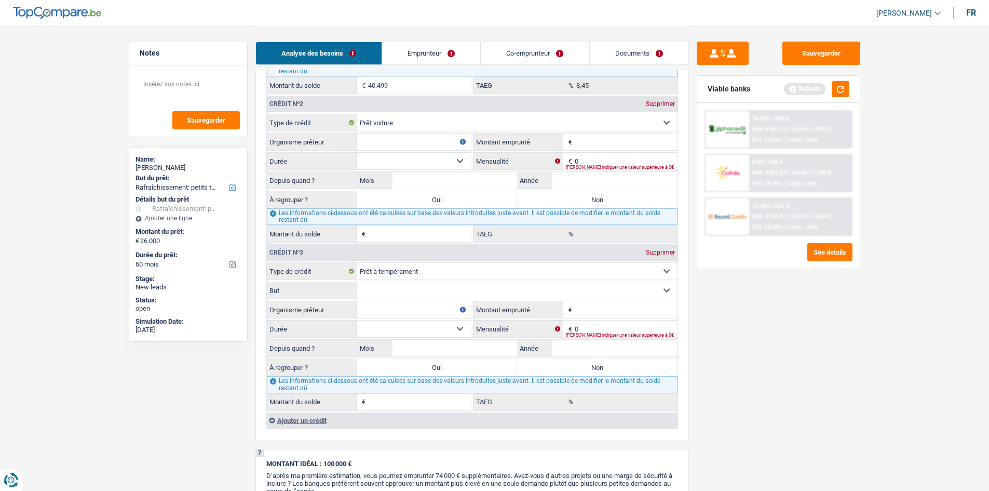
click at [377, 313] on input "Organisme prêteur" at bounding box center [414, 309] width 114 height 17
type input "ALPHA CREDIT"
click at [576, 307] on input "Montant emprunté" at bounding box center [626, 309] width 103 height 17
type input "60.814"
click at [408, 335] on select "12 mois 18 mois 24 mois 30 mois 36 mois 42 mois 48 mois 60 mois 72 mois 84 mois…" at bounding box center [414, 328] width 114 height 17
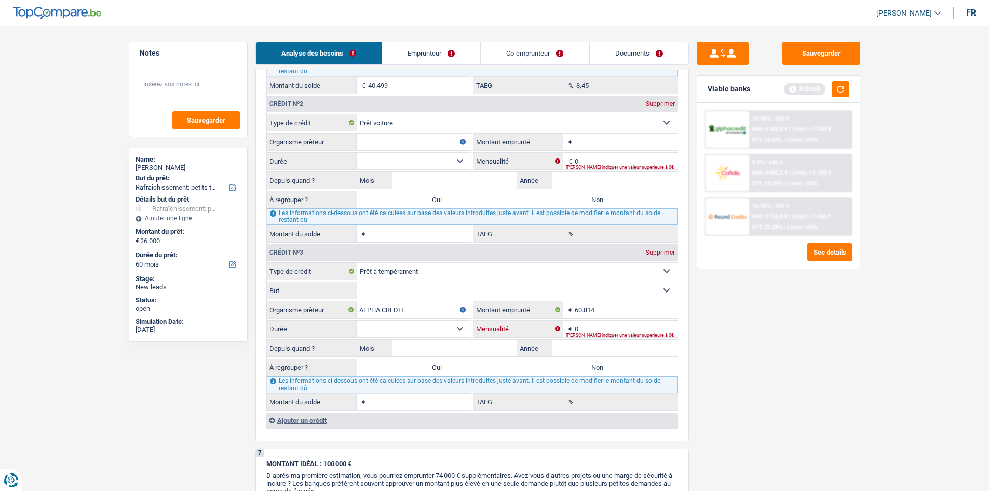
click at [585, 326] on input "0" at bounding box center [626, 328] width 103 height 17
click at [170, 87] on textarea at bounding box center [188, 88] width 103 height 31
type textarea "500"
click at [582, 326] on input "Mensualité" at bounding box center [626, 328] width 103 height 17
type input "500"
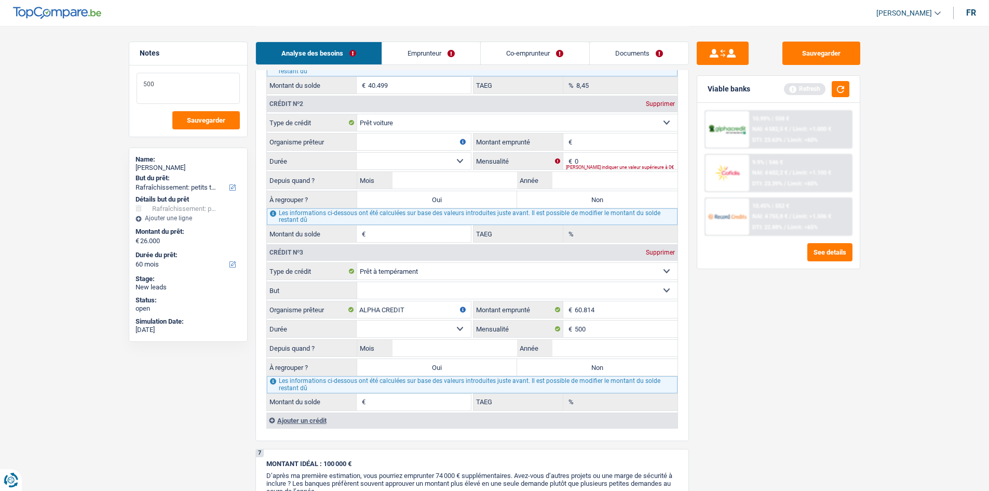
click at [171, 91] on textarea "500" at bounding box center [188, 88] width 103 height 31
type textarea "5"
type textarea "18K"
click at [400, 322] on select "12 mois 18 mois 24 mois 30 mois 36 mois 42 mois 48 mois 60 mois 72 mois 84 mois…" at bounding box center [414, 328] width 114 height 17
select select "60"
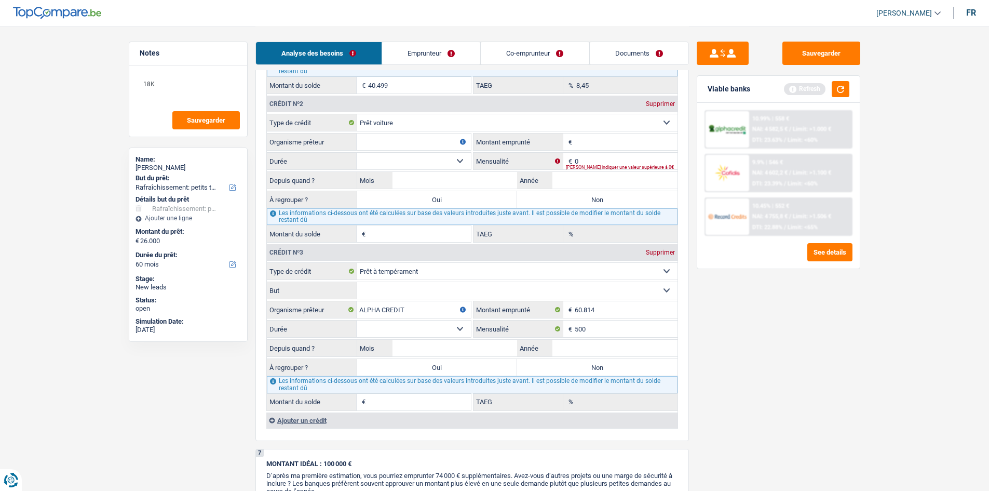
click at [357, 320] on select "12 mois 18 mois 24 mois 30 mois 36 mois 42 mois 48 mois 60 mois 72 mois 84 mois…" at bounding box center [414, 328] width 114 height 17
click at [565, 355] on input "Année" at bounding box center [614, 348] width 125 height 17
click at [565, 352] on input "Année" at bounding box center [614, 348] width 125 height 17
click at [556, 349] on input "Année" at bounding box center [614, 348] width 125 height 17
click at [422, 343] on input "Mois" at bounding box center [455, 348] width 125 height 17
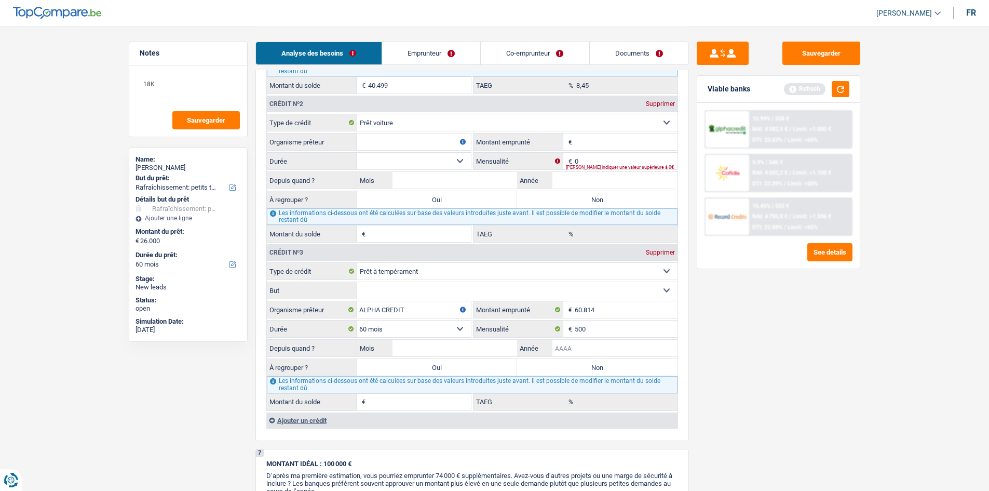
click at [556, 347] on input "Année" at bounding box center [614, 348] width 125 height 17
type input "2020"
click at [450, 351] on input "Mois" at bounding box center [455, 348] width 125 height 17
type input "11"
type input "1.033"
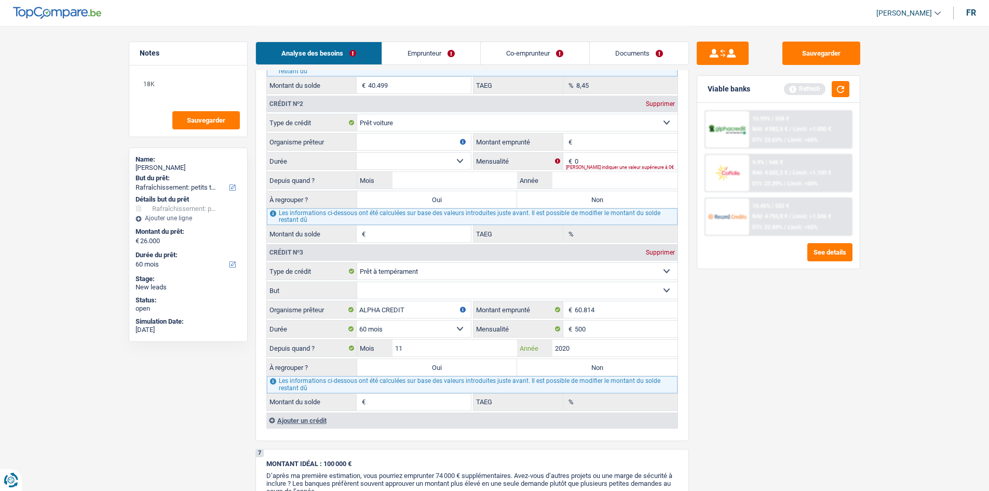
type input "0,00"
drag, startPoint x: 751, startPoint y: 405, endPoint x: 736, endPoint y: 403, distance: 15.1
click at [740, 404] on div "Sauvegarder Viable banks Refresh 10.99% | 558 € NAI: 4 582,5 € / Limit: >1.000 …" at bounding box center [778, 258] width 179 height 433
click at [399, 289] on select "Confort maison: meubles, textile, peinture, électroménager, outillage non-profe…" at bounding box center [517, 290] width 320 height 17
drag, startPoint x: 890, startPoint y: 332, endPoint x: 880, endPoint y: 328, distance: 11.2
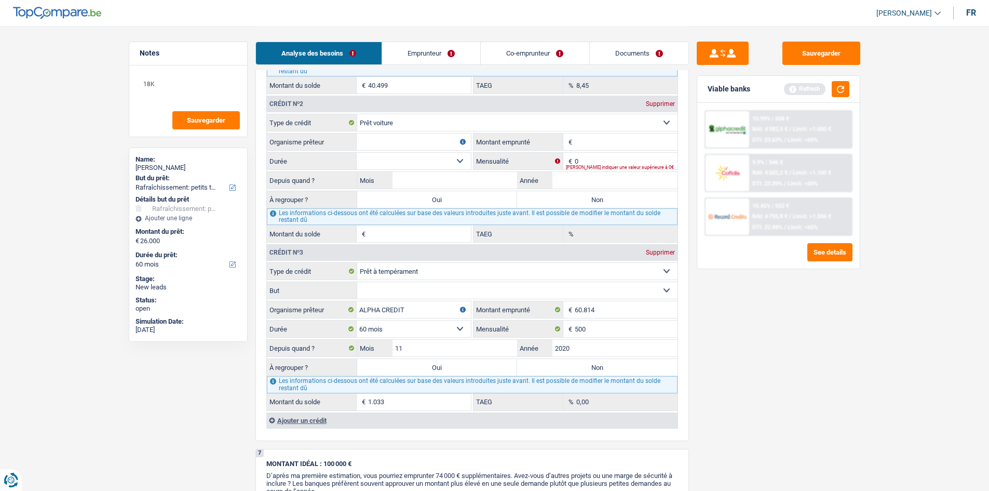
click at [889, 332] on main "Notes 18K Sauvegarder Name: Johanne Lebrun But du prêt: Confort maison: meubles…" at bounding box center [494, 30] width 989 height 1930
drag, startPoint x: 617, startPoint y: 308, endPoint x: 557, endPoint y: 317, distance: 61.3
click at [557, 317] on div "60.814 € Montant emprunté" at bounding box center [576, 309] width 204 height 17
click at [513, 267] on select "Carte ou ouverture de crédit Prêt hypothécaire Vente à tempérament Prêt à tempé…" at bounding box center [517, 271] width 320 height 17
select select "carLoan"
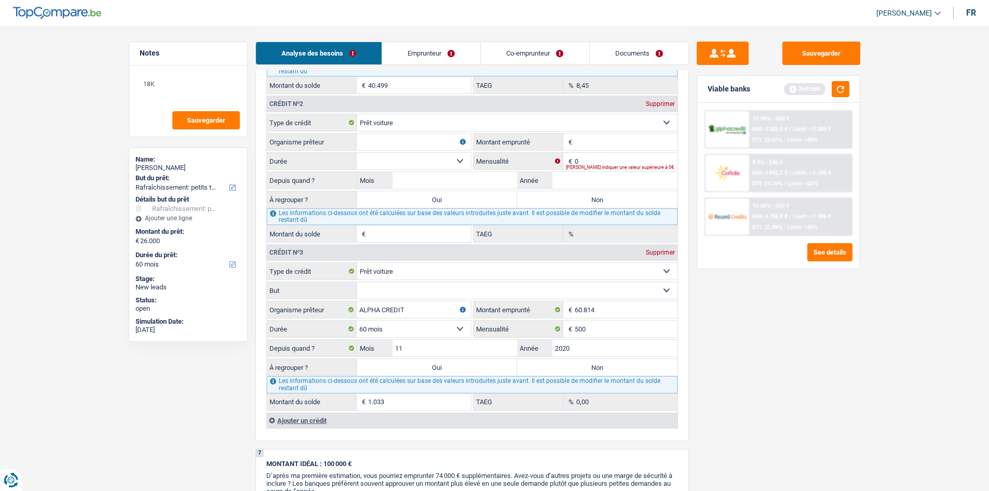
click at [357, 263] on select "Carte ou ouverture de crédit Prêt hypothécaire Vente à tempérament Prêt à tempé…" at bounding box center [517, 271] width 320 height 17
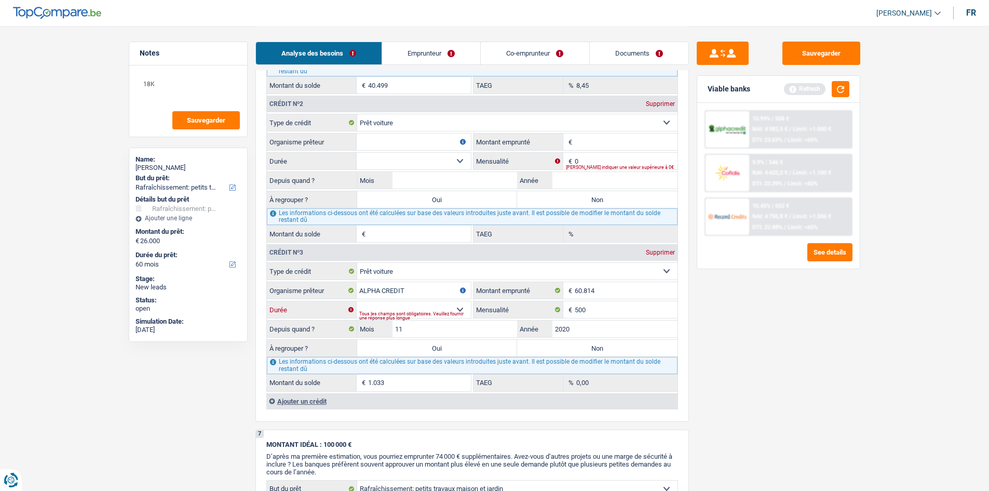
click at [393, 305] on select "12 mois 18 mois 24 mois 30 mois 36 mois 42 mois 48 mois 60 mois 72 mois 84 mois…" at bounding box center [414, 309] width 114 height 17
select select "60"
click at [357, 301] on select "12 mois 18 mois 24 mois 30 mois 36 mois 42 mois 48 mois 60 mois 72 mois 84 mois…" at bounding box center [414, 309] width 114 height 17
click at [450, 124] on select "Carte ou ouverture de crédit Prêt hypothécaire Vente à tempérament Prêt à tempé…" at bounding box center [517, 122] width 320 height 17
select select "personalLoan"
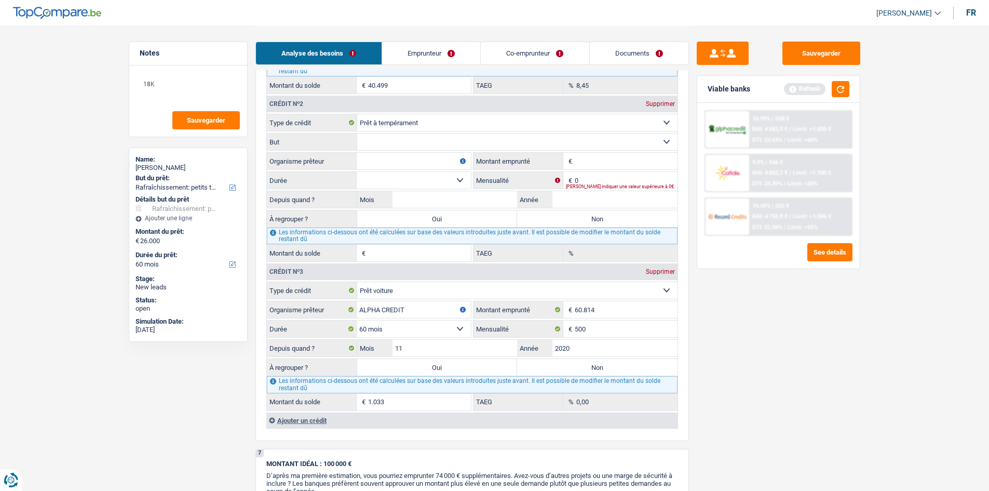
click at [617, 164] on input "Montant emprunté" at bounding box center [626, 161] width 103 height 17
click at [605, 179] on input "0" at bounding box center [626, 180] width 103 height 17
type input "370"
click at [586, 156] on input "Montant emprunté" at bounding box center [626, 161] width 103 height 17
type input "15.000"
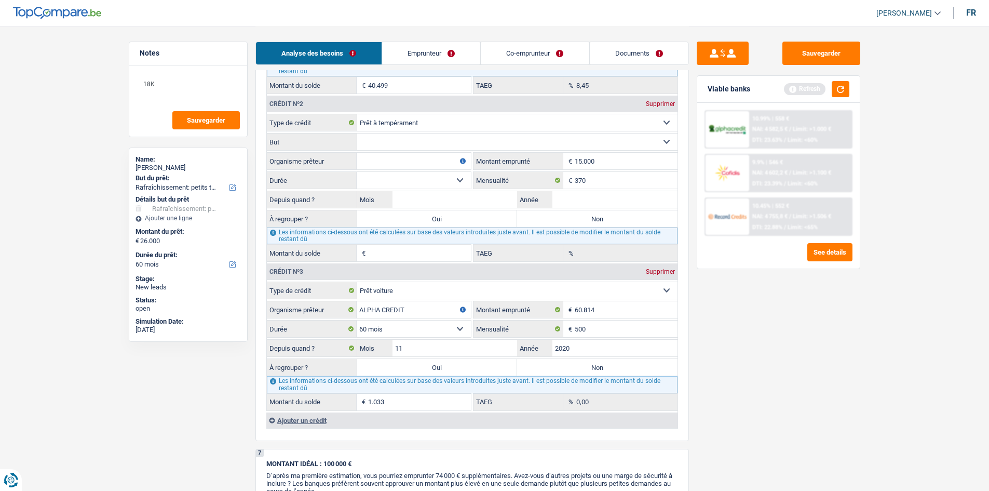
click at [397, 151] on fieldset "Carte ou ouverture de crédit Prêt hypothécaire Vente à tempérament Prêt à tempé…" at bounding box center [472, 188] width 411 height 148
click at [395, 161] on input "Organisme prêteur" at bounding box center [414, 161] width 114 height 17
click at [426, 150] on select "Confort maison: meubles, textile, peinture, électroménager, outillage non-profe…" at bounding box center [517, 141] width 320 height 17
select select "smallWorks"
click at [357, 133] on select "Confort maison: meubles, textile, peinture, électroménager, outillage non-profe…" at bounding box center [517, 141] width 320 height 17
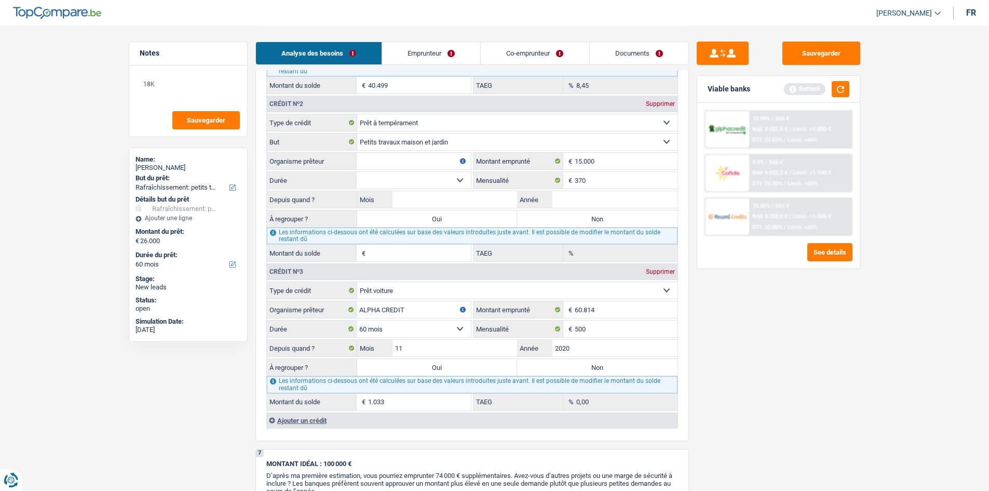
click at [381, 160] on input "Organisme prêteur" at bounding box center [414, 161] width 114 height 17
click at [589, 198] on input "Année" at bounding box center [614, 199] width 125 height 17
type input "2022"
click at [465, 199] on input "Mois" at bounding box center [455, 199] width 125 height 17
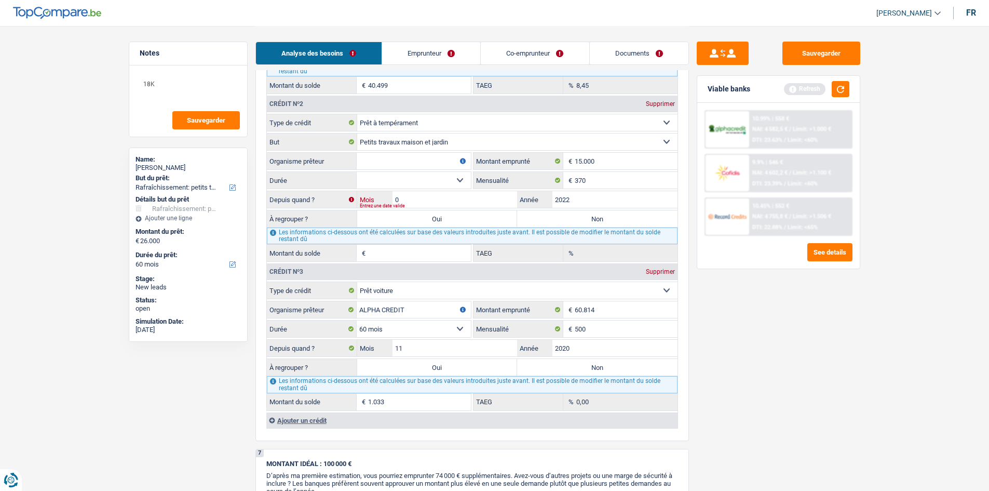
type input "0"
click at [409, 181] on select "12 mois 18 mois 24 mois 30 mois 36 mois 42 mois 48 mois 60 mois Sélectionner un…" at bounding box center [414, 180] width 114 height 17
click at [485, 205] on div "Entrez une date valide" at bounding box center [502, 206] width 285 height 4
click at [477, 201] on input "0" at bounding box center [455, 199] width 125 height 17
type input "09"
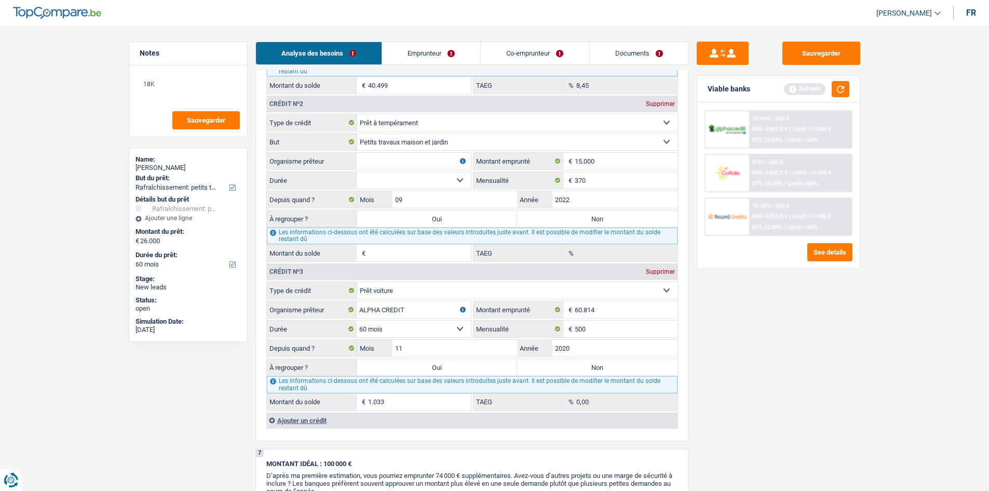
drag, startPoint x: 774, startPoint y: 339, endPoint x: 765, endPoint y: 332, distance: 11.1
click at [773, 339] on div "Sauvegarder Viable banks Refresh 10.99% | 558 € NAI: 4 582,5 € / Limit: >1.000 …" at bounding box center [778, 258] width 179 height 433
click at [394, 161] on input "Organisme prêteur" at bounding box center [414, 161] width 114 height 17
type input "ALPHA CREDIT"
click at [401, 188] on select "12 mois 18 mois 24 mois 30 mois 36 mois 42 mois 48 mois 60 mois Sélectionner un…" at bounding box center [414, 180] width 114 height 17
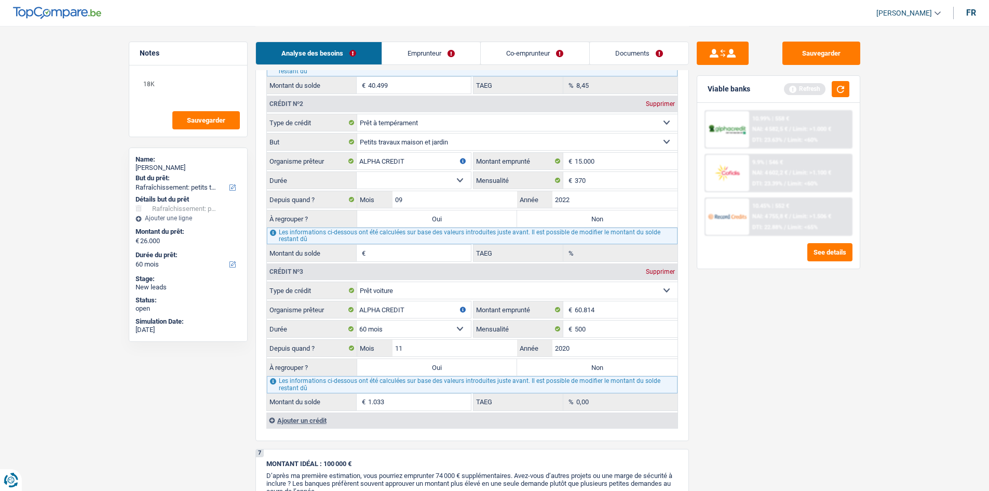
click at [397, 182] on select "12 mois 18 mois 24 mois 30 mois 36 mois 42 mois 48 mois 60 mois Sélectionner un…" at bounding box center [414, 180] width 114 height 17
click at [397, 180] on select "12 mois 18 mois 24 mois 30 mois 36 mois 42 mois 48 mois 60 mois Sélectionner un…" at bounding box center [414, 180] width 114 height 17
select select "60"
click at [357, 172] on select "12 mois 18 mois 24 mois 30 mois 36 mois 42 mois 48 mois 60 mois Sélectionner un…" at bounding box center [414, 180] width 114 height 17
type input "7.509"
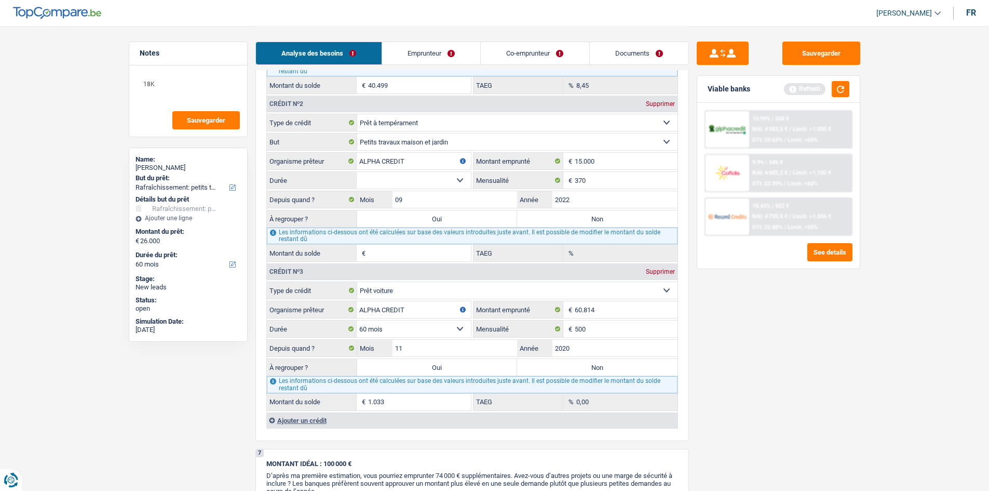
type input "17,99"
click at [393, 254] on input "7.509" at bounding box center [419, 253] width 103 height 17
click at [579, 200] on input "2022" at bounding box center [614, 199] width 125 height 17
drag, startPoint x: 803, startPoint y: 367, endPoint x: 719, endPoint y: 362, distance: 84.2
click at [800, 367] on div "Sauvegarder Viable banks Refresh 10.99% | 558 € NAI: 4 582,5 € / Limit: >1.000 …" at bounding box center [778, 258] width 179 height 433
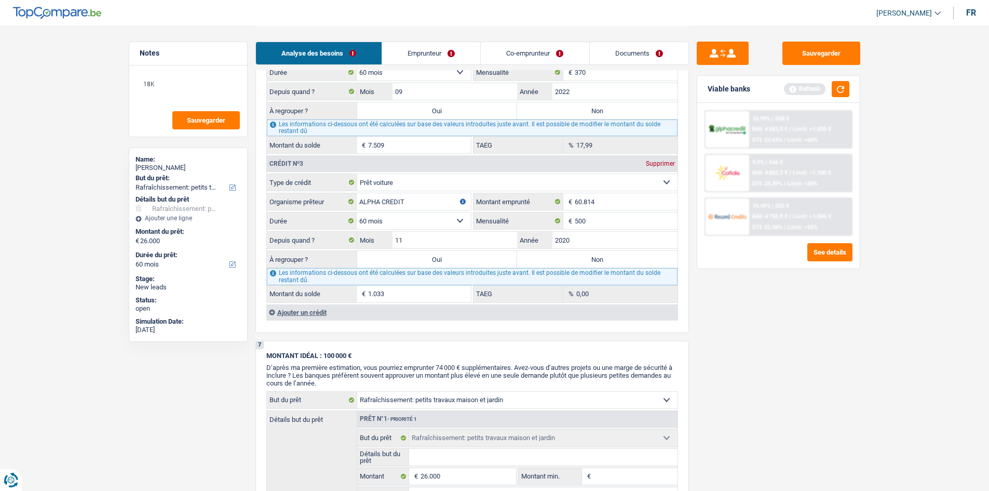
scroll to position [1038, 0]
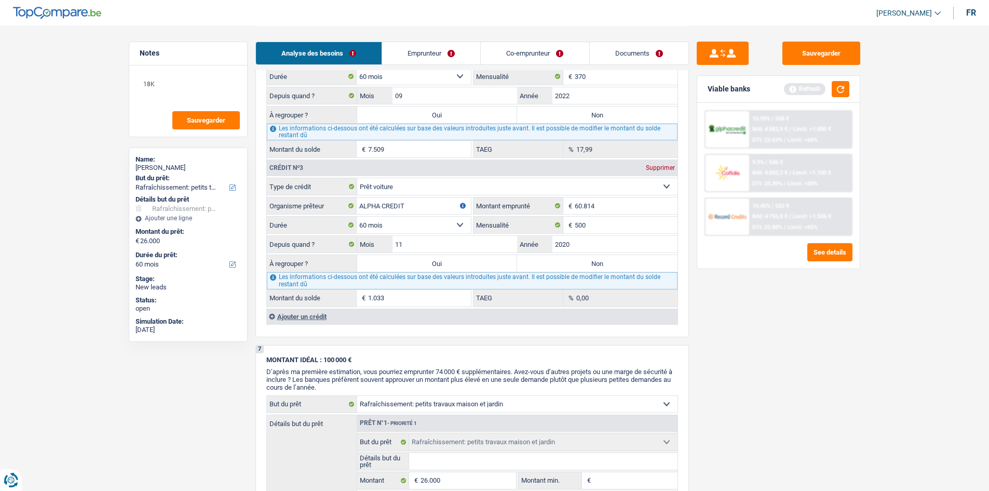
click at [426, 262] on label "Oui" at bounding box center [437, 263] width 160 height 17
click at [426, 262] on input "Oui" at bounding box center [437, 263] width 160 height 17
radio input "true"
type input "27.033"
select select "120"
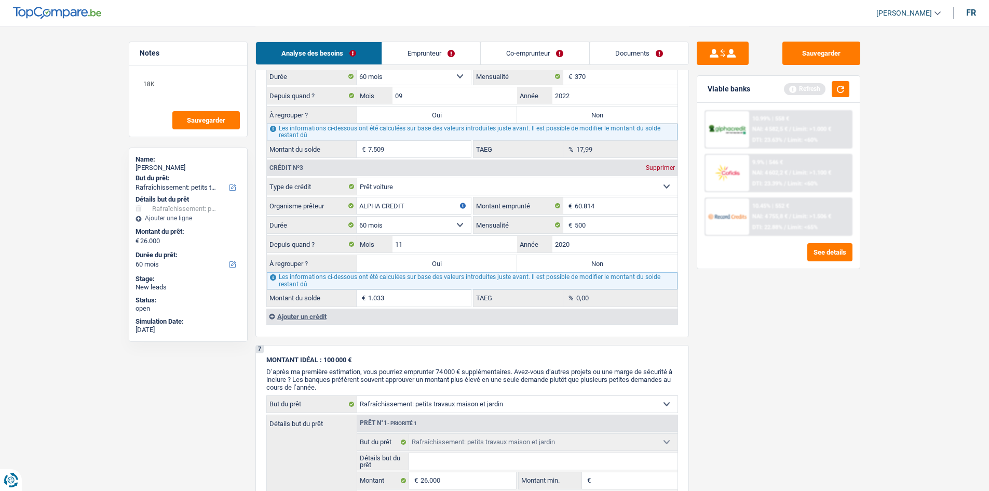
type input "1.033"
select select "120"
type input "1.033"
select select "120"
select select "refinancing"
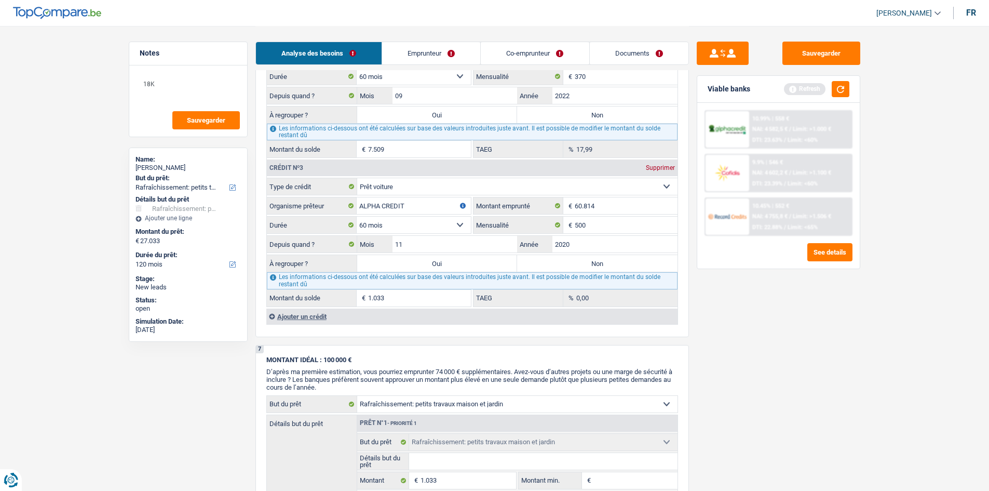
select select "refinancing"
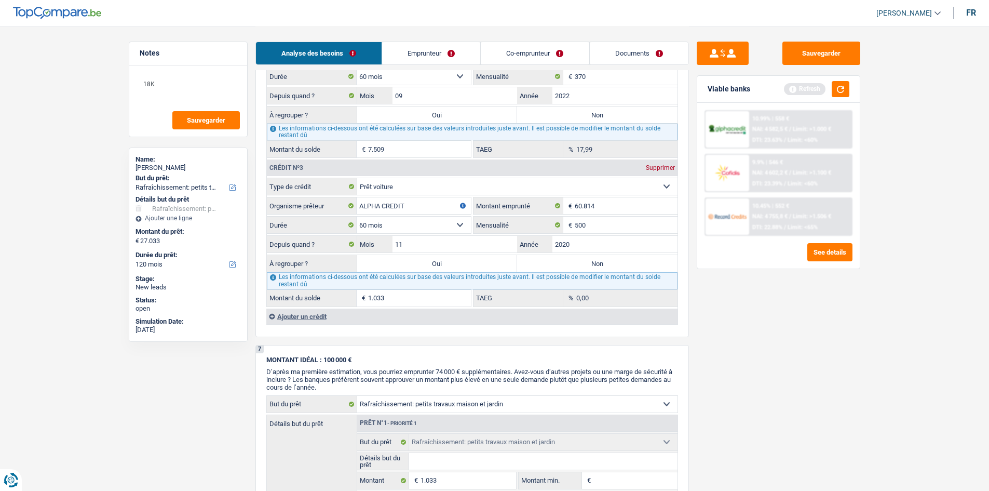
select select "houseOrGarden"
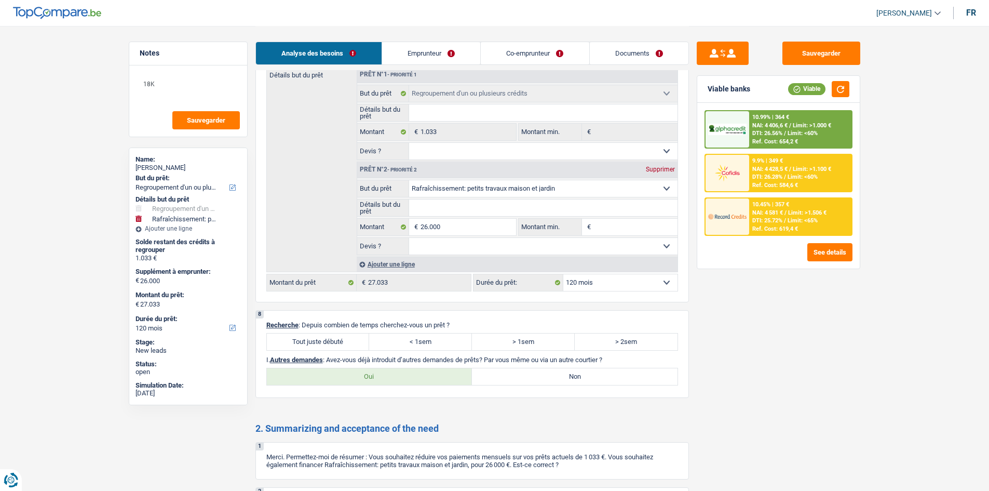
scroll to position [1786, 0]
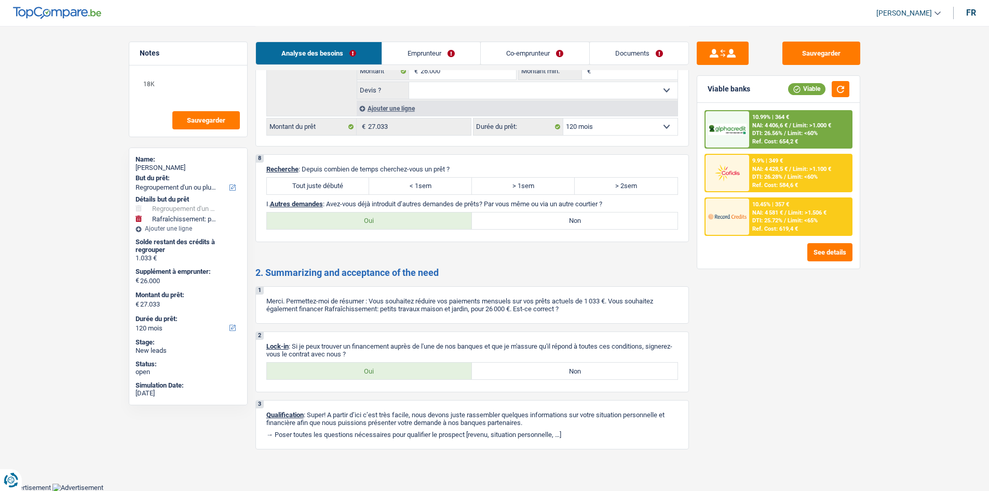
click at [353, 216] on label "Oui" at bounding box center [370, 220] width 206 height 17
click at [353, 216] on input "Oui" at bounding box center [370, 220] width 206 height 17
radio input "true"
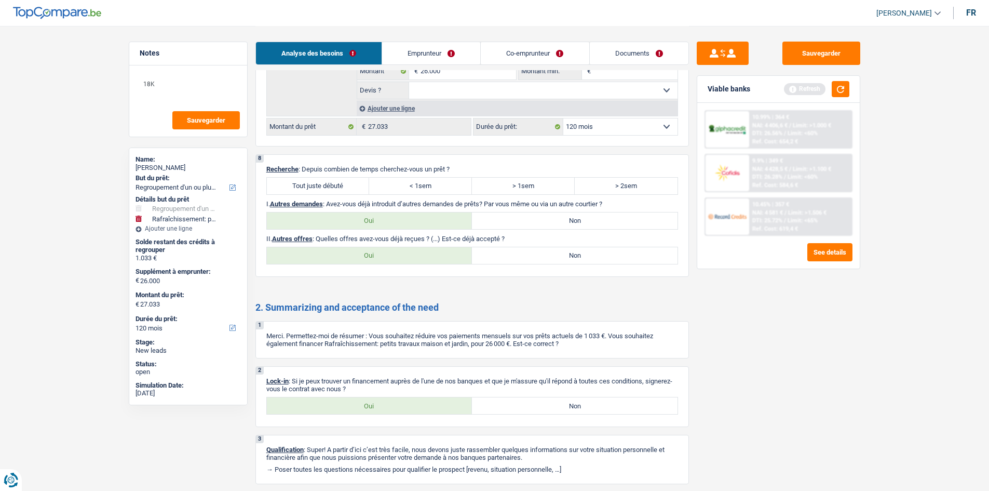
click at [338, 180] on label "Tout juste débuté" at bounding box center [318, 186] width 103 height 17
click at [338, 180] on input "Tout juste débuté" at bounding box center [318, 186] width 103 height 17
radio input "true"
click at [346, 409] on label "Oui" at bounding box center [370, 405] width 206 height 17
click at [346, 409] on input "Oui" at bounding box center [370, 405] width 206 height 17
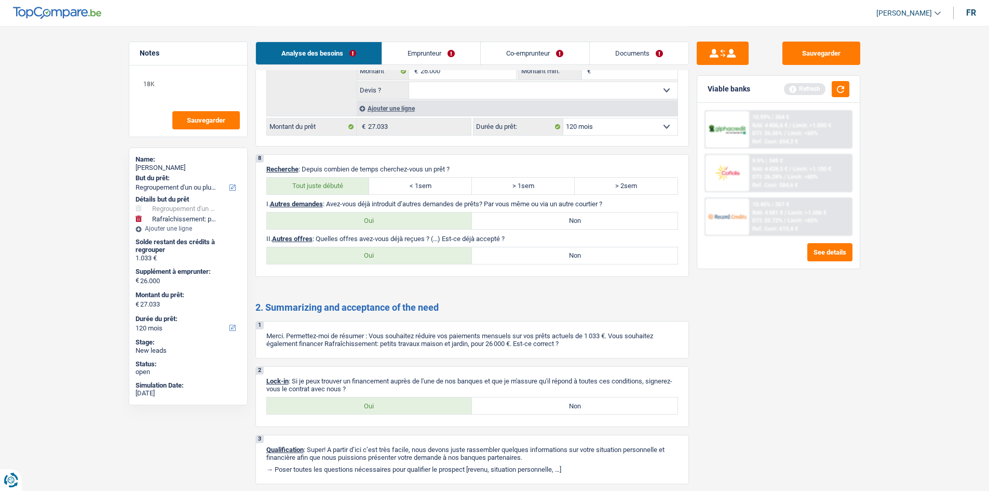
radio input "true"
click at [421, 45] on link "Emprunteur" at bounding box center [431, 53] width 98 height 22
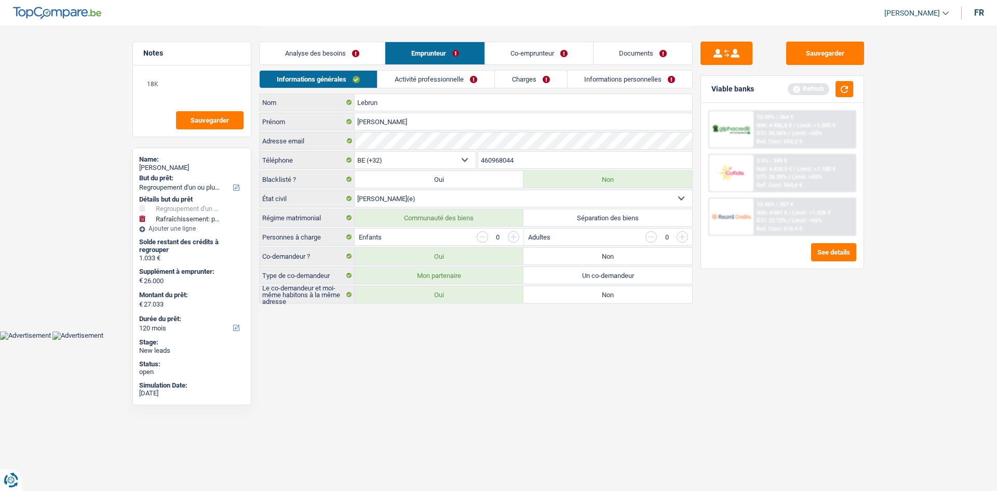
click at [538, 53] on link "Co-emprunteur" at bounding box center [539, 53] width 108 height 22
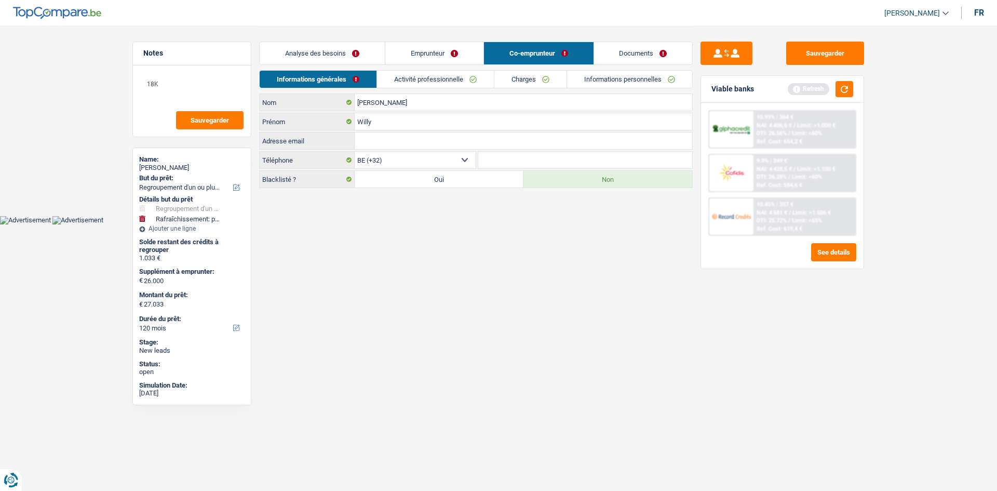
click at [458, 48] on link "Emprunteur" at bounding box center [434, 53] width 98 height 22
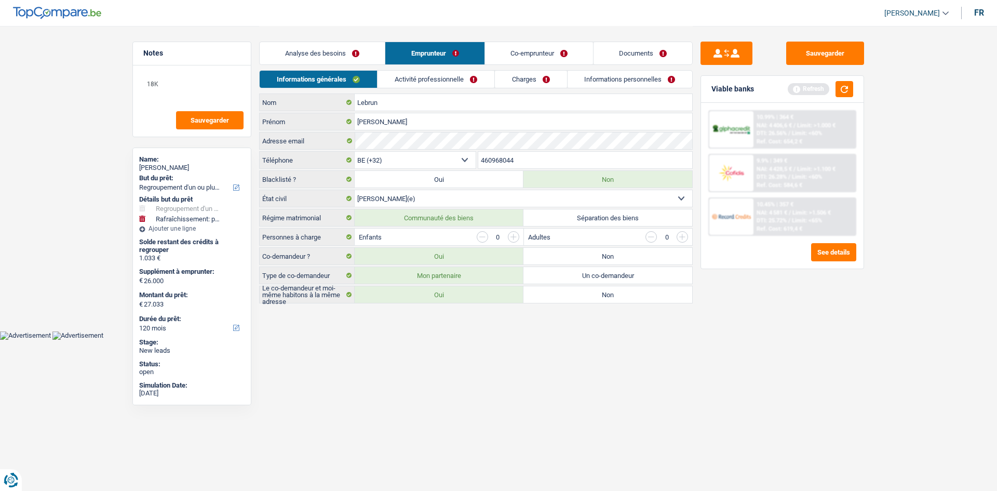
click at [347, 48] on link "Analyse des besoins" at bounding box center [322, 53] width 125 height 22
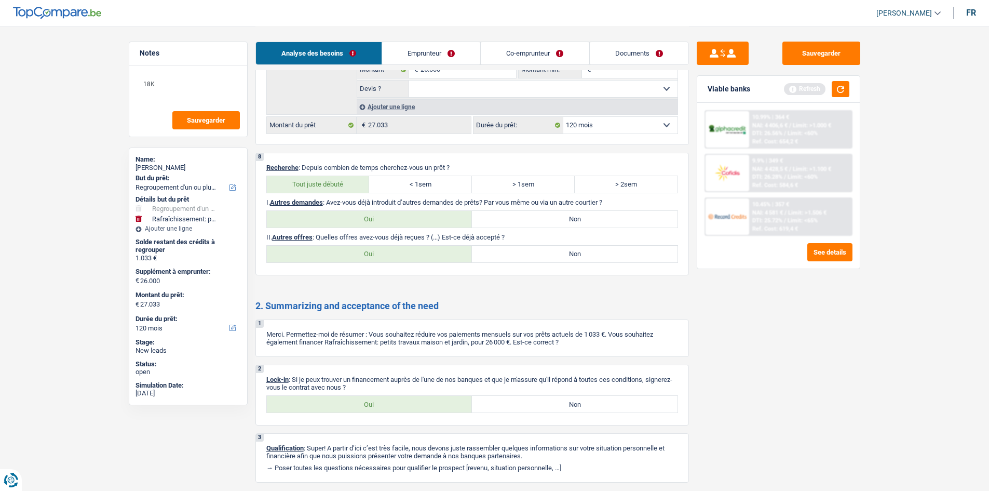
scroll to position [1769, 0]
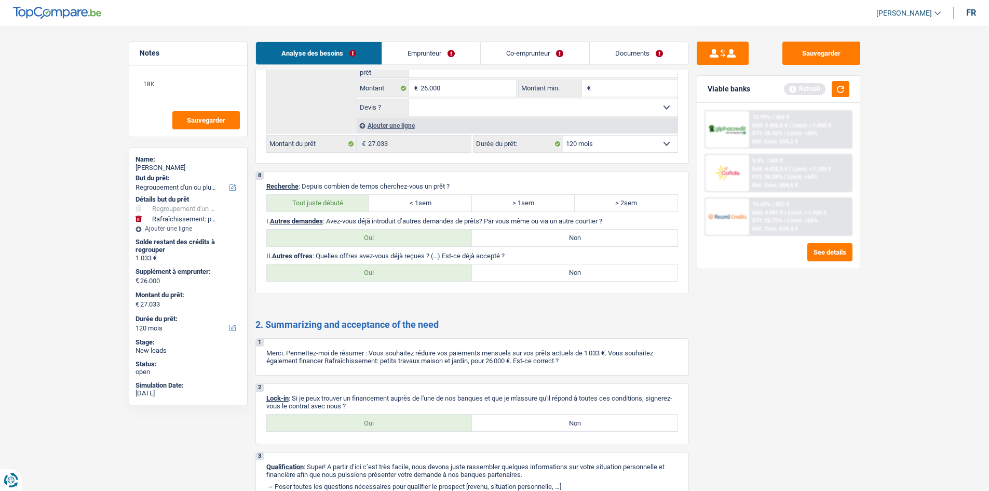
click at [537, 270] on label "Non" at bounding box center [575, 272] width 206 height 17
click at [537, 270] on input "Non" at bounding box center [575, 272] width 206 height 17
radio input "true"
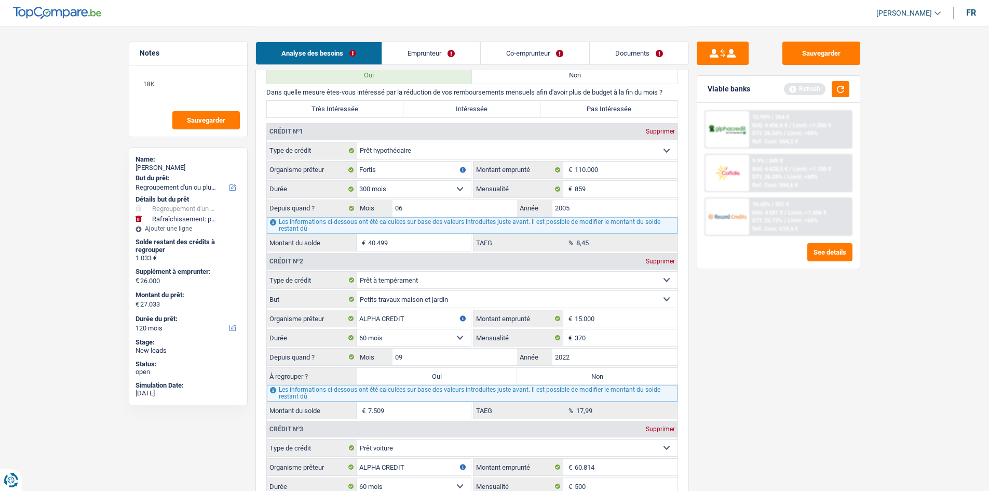
scroll to position [834, 0]
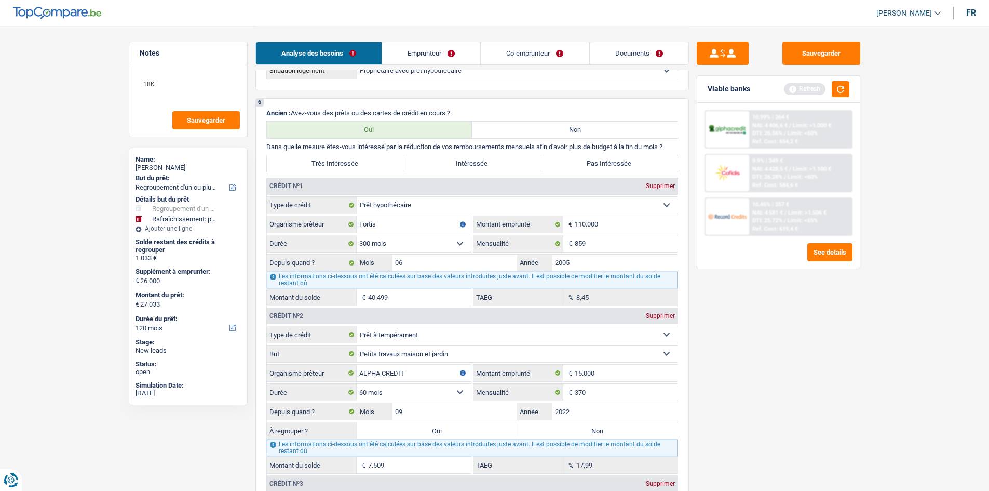
click at [430, 56] on link "Emprunteur" at bounding box center [431, 53] width 98 height 22
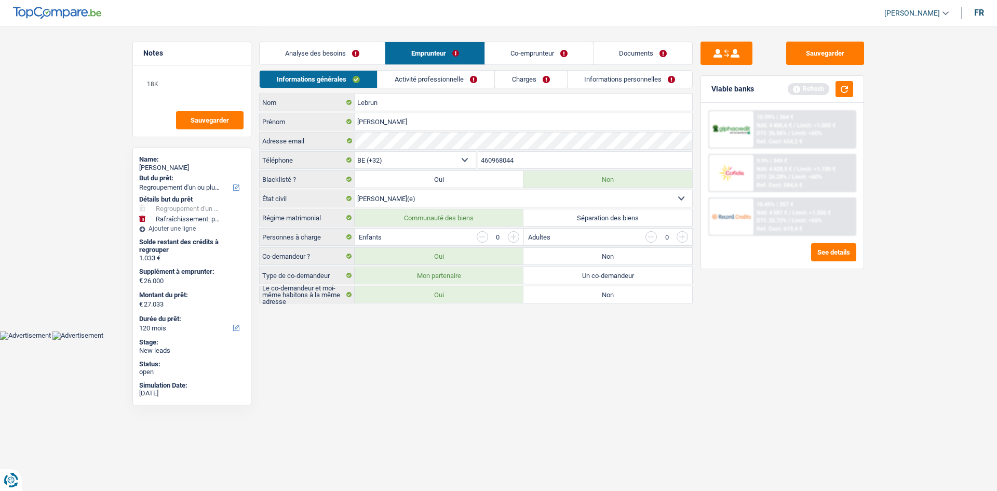
click at [433, 86] on link "Activité professionnelle" at bounding box center [435, 79] width 117 height 17
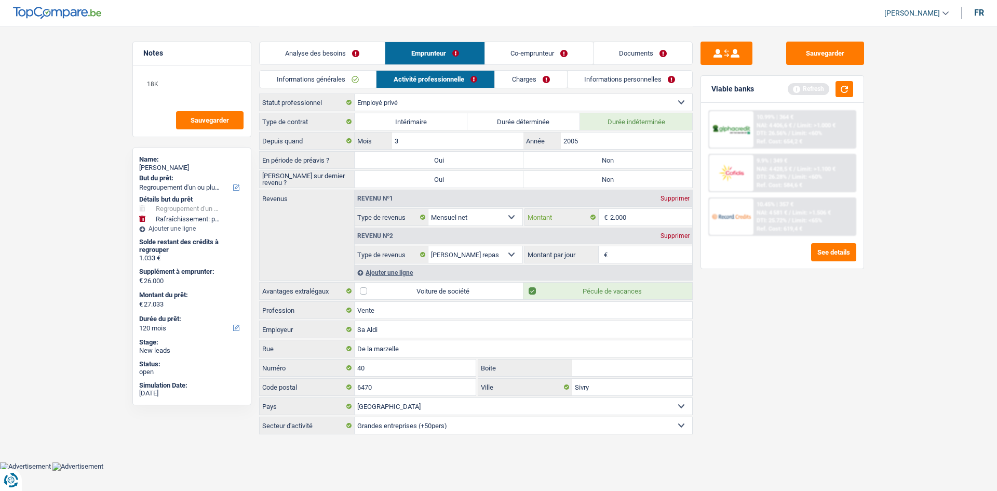
click at [638, 219] on input "2.000" at bounding box center [651, 217] width 83 height 17
click at [616, 252] on input "Montant par jour" at bounding box center [651, 254] width 83 height 17
click at [630, 224] on input "200" at bounding box center [651, 217] width 83 height 17
click at [628, 214] on input "200" at bounding box center [651, 217] width 83 height 17
click at [628, 219] on input "200" at bounding box center [651, 217] width 83 height 17
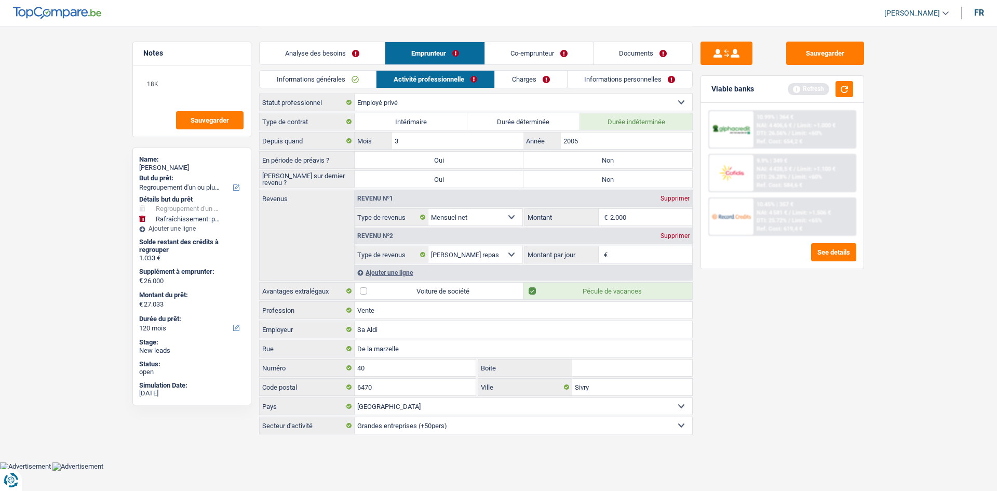
type input "2.000"
click at [615, 258] on input "Montant par jour" at bounding box center [651, 254] width 83 height 17
click at [707, 326] on div "Sauvegarder Viable banks Refresh 10.99% | 364 € NAI: 4 406,6 € / Limit: >1.000 …" at bounding box center [782, 258] width 179 height 433
click at [619, 255] on input "6,0" at bounding box center [651, 254] width 83 height 17
type input "6,9"
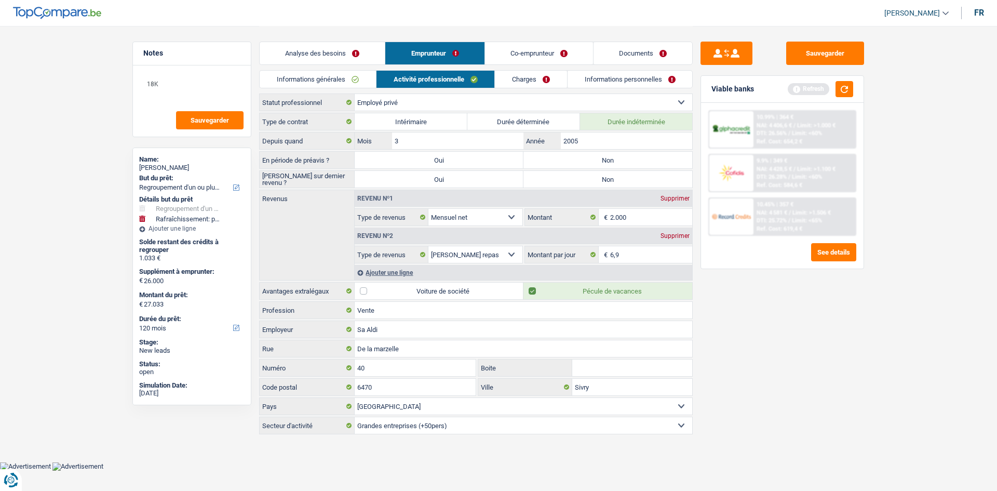
click at [708, 339] on div "Sauvegarder Viable banks Refresh 10.99% | 364 € NAI: 4 406,6 € / Limit: >1.000 …" at bounding box center [782, 258] width 179 height 433
click at [591, 161] on label "Non" at bounding box center [607, 160] width 169 height 17
click at [591, 161] on input "Non" at bounding box center [607, 160] width 169 height 17
radio input "true"
drag, startPoint x: 583, startPoint y: 174, endPoint x: 588, endPoint y: 177, distance: 5.8
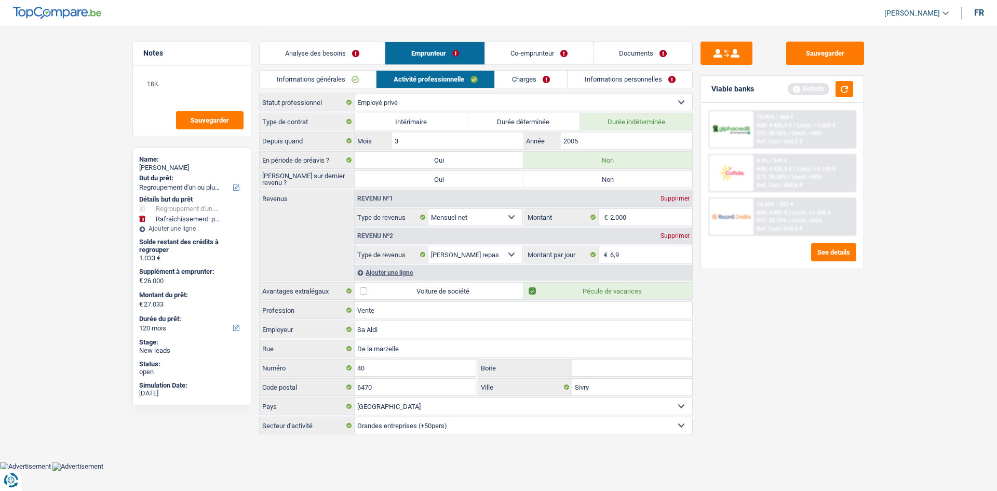
click at [583, 174] on label "Non" at bounding box center [607, 179] width 169 height 17
click at [583, 174] on input "Non" at bounding box center [607, 179] width 169 height 17
radio input "true"
click at [529, 80] on link "Charges" at bounding box center [531, 79] width 72 height 17
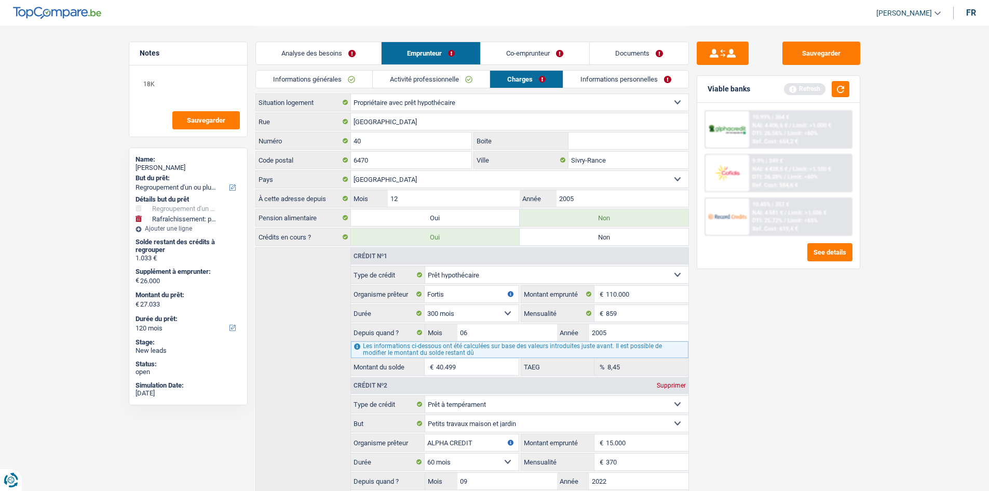
drag, startPoint x: 753, startPoint y: 364, endPoint x: 749, endPoint y: 368, distance: 5.5
click at [752, 368] on div "Sauvegarder Viable banks Refresh 10.99% | 364 € NAI: 4 406,6 € / Limit: >1.000 …" at bounding box center [778, 258] width 179 height 433
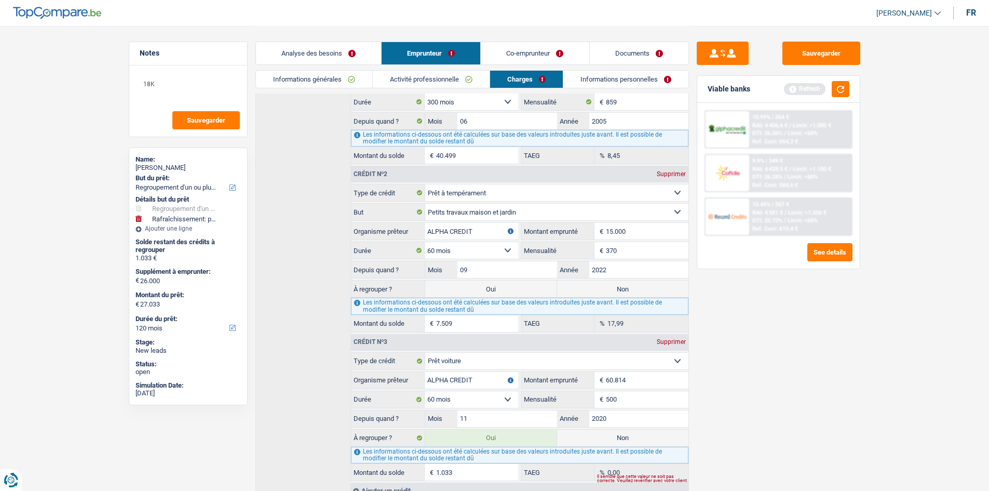
scroll to position [151, 0]
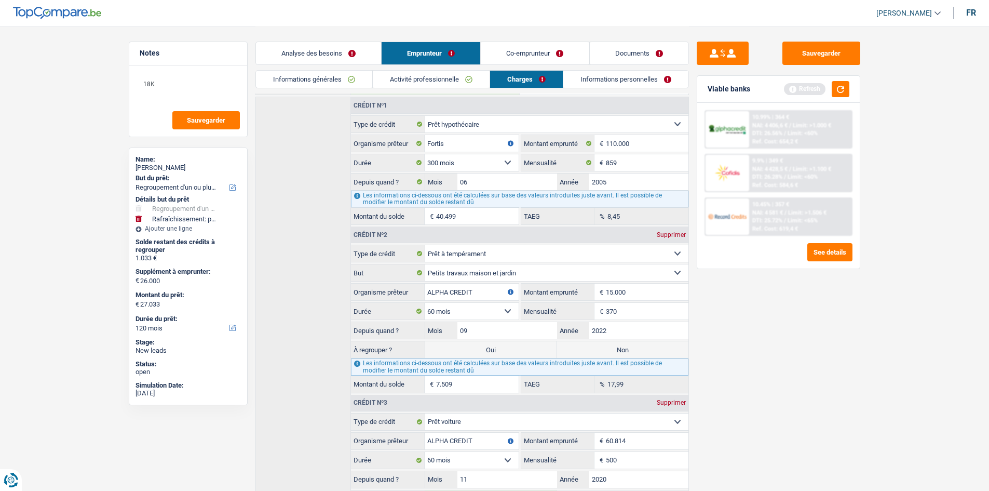
click at [593, 79] on link "Informations personnelles" at bounding box center [625, 79] width 125 height 17
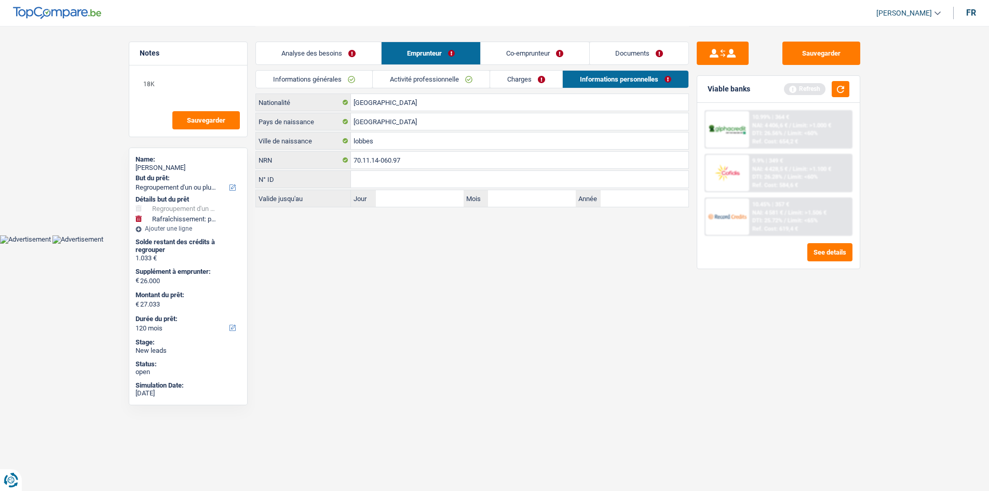
scroll to position [0, 0]
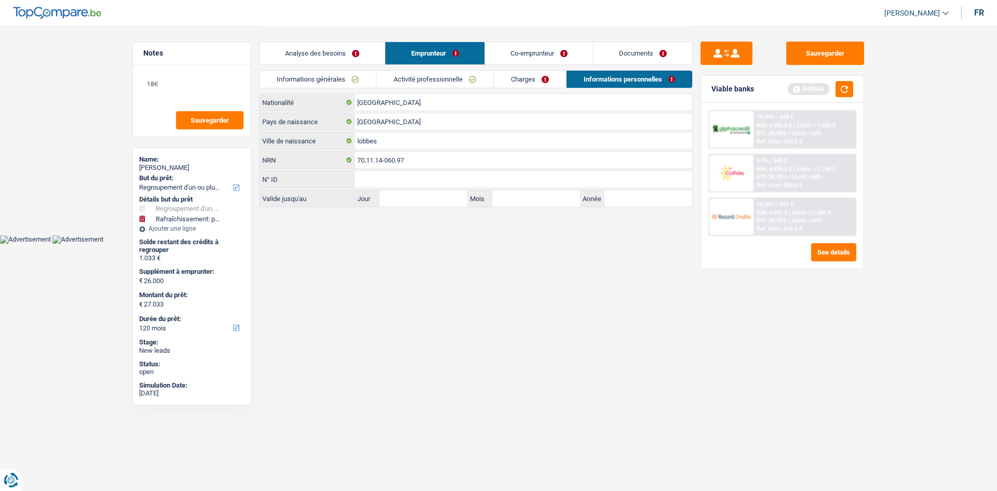
drag, startPoint x: 415, startPoint y: 328, endPoint x: 386, endPoint y: 287, distance: 50.0
click at [414, 244] on html "Vous avez le contrôle de vos données Nous utilisons des cookies, tout comme nos…" at bounding box center [498, 122] width 997 height 244
click at [527, 51] on link "Co-emprunteur" at bounding box center [539, 53] width 108 height 22
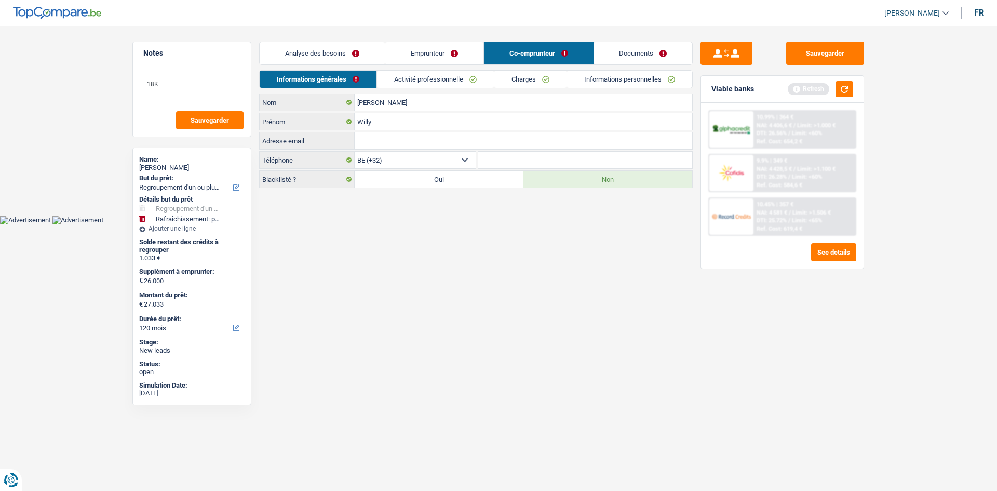
click at [402, 224] on html "Vous avez le contrôle de vos données Nous utilisons des cookies, tout comme nos…" at bounding box center [498, 112] width 997 height 224
click at [424, 74] on link "Activité professionnelle" at bounding box center [435, 79] width 117 height 17
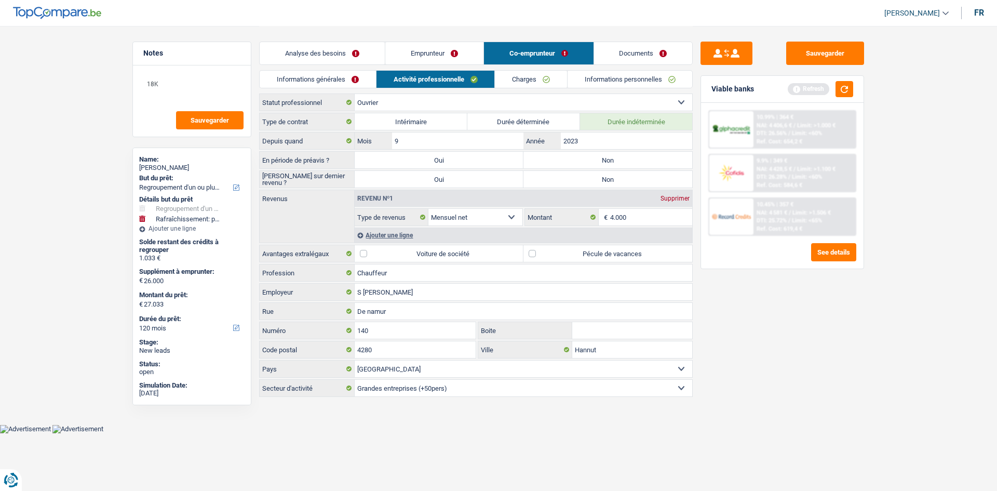
drag, startPoint x: 558, startPoint y: 158, endPoint x: 547, endPoint y: 179, distance: 23.0
click at [557, 158] on label "Non" at bounding box center [607, 160] width 169 height 17
click at [557, 158] on input "Non" at bounding box center [607, 160] width 169 height 17
radio input "true"
click at [579, 178] on label "Non" at bounding box center [607, 179] width 169 height 17
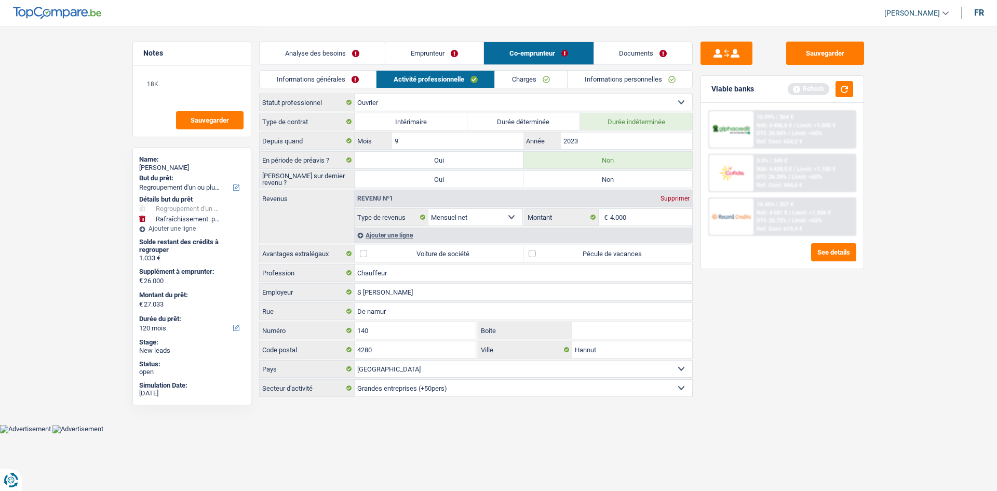
click at [579, 178] on input "Non" at bounding box center [607, 179] width 169 height 17
radio input "true"
click at [556, 252] on label "Pécule de vacances" at bounding box center [607, 253] width 169 height 17
click at [556, 252] on input "Pécule de vacances" at bounding box center [607, 253] width 169 height 17
checkbox input "true"
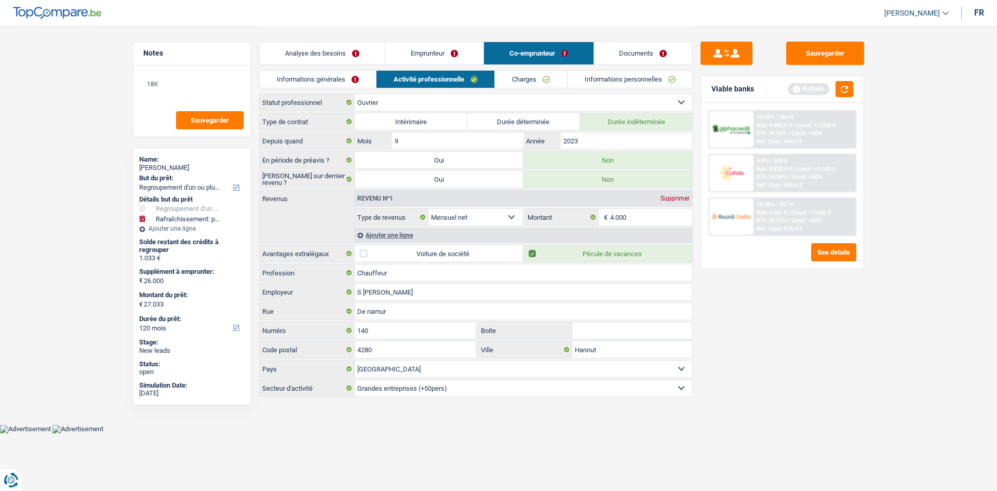
click at [517, 77] on link "Charges" at bounding box center [531, 79] width 72 height 17
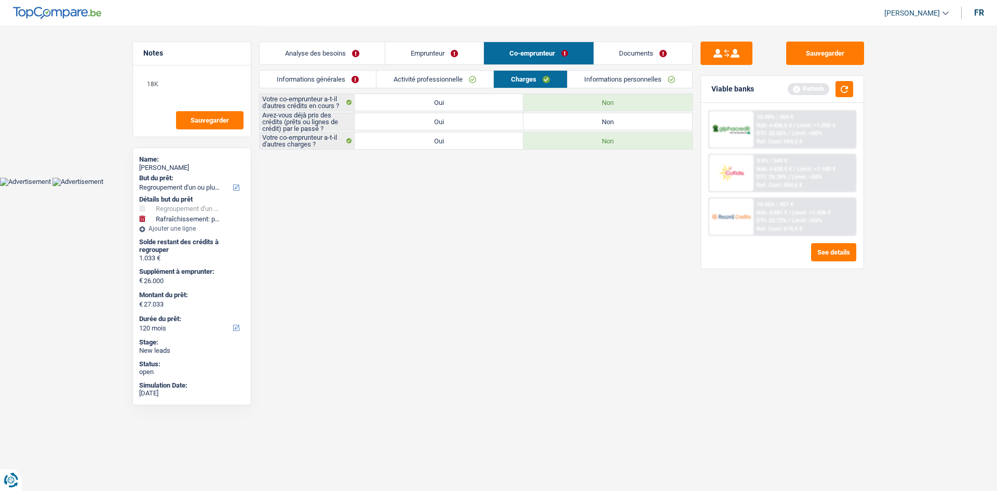
click at [499, 120] on label "Oui" at bounding box center [439, 121] width 169 height 17
click at [499, 120] on input "Oui" at bounding box center [439, 121] width 169 height 17
radio input "true"
drag, startPoint x: 629, startPoint y: 76, endPoint x: 611, endPoint y: 77, distance: 17.7
click at [628, 76] on link "Informations personnelles" at bounding box center [630, 79] width 125 height 17
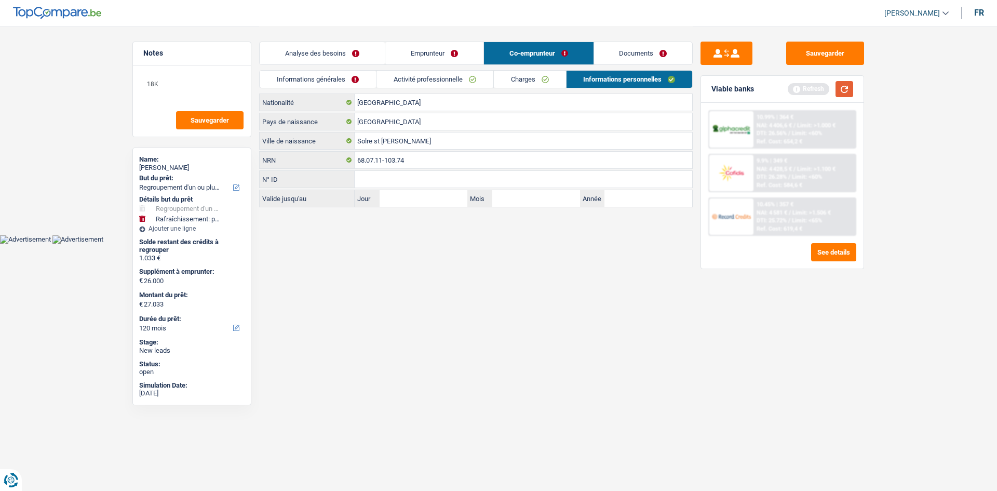
click at [852, 87] on button "button" at bounding box center [844, 89] width 18 height 16
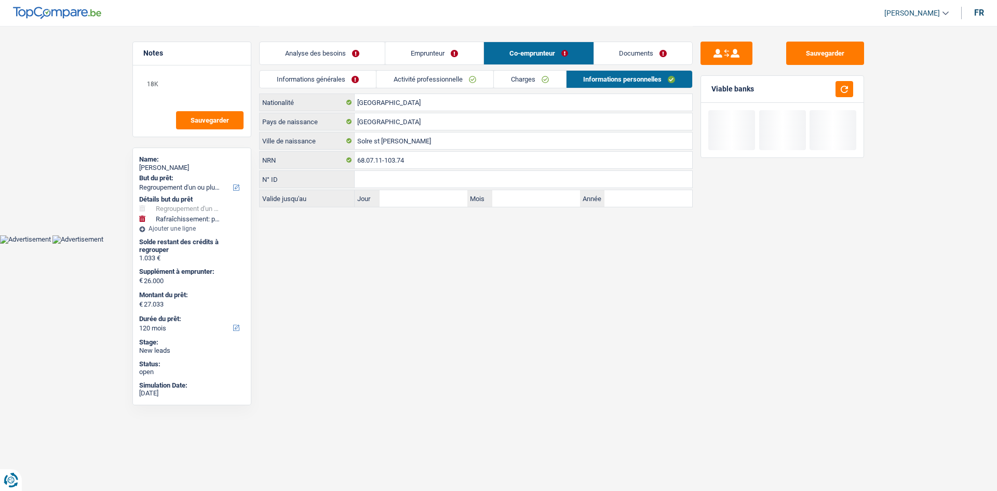
click at [331, 49] on link "Analyse des besoins" at bounding box center [322, 53] width 125 height 22
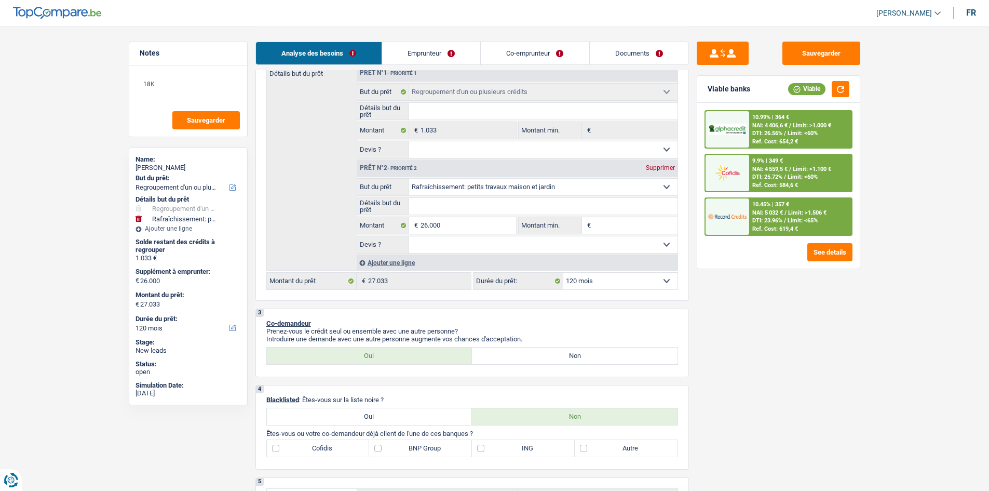
scroll to position [104, 0]
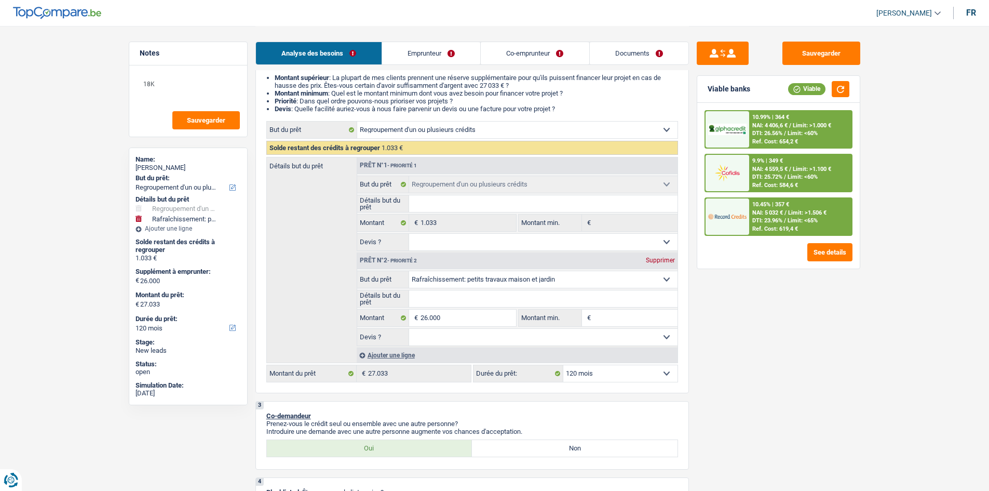
click at [662, 258] on div "Supprimer" at bounding box center [660, 260] width 34 height 6
select select "24"
type input "0"
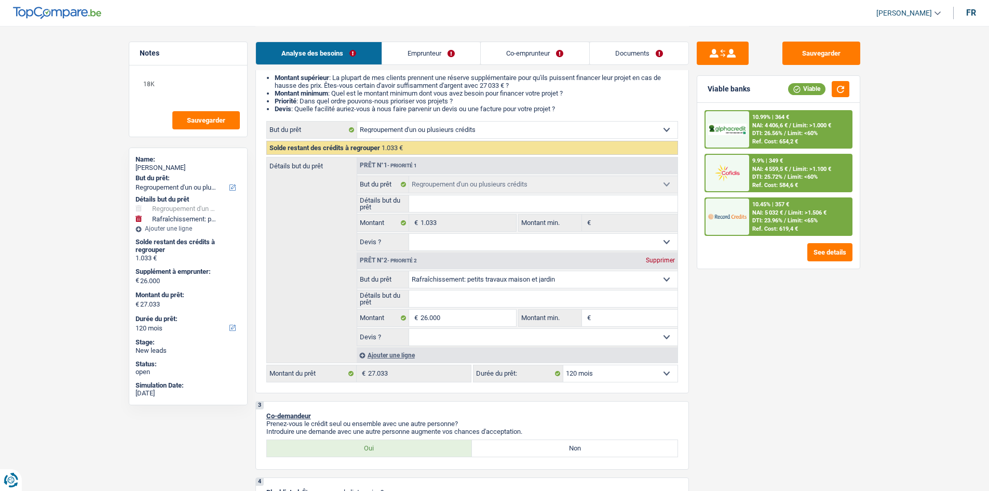
type input "1.033"
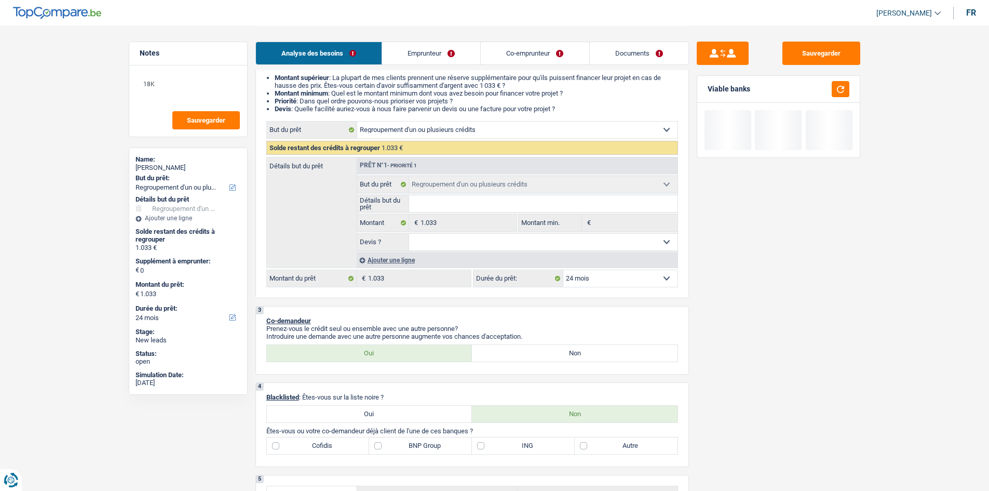
click at [383, 260] on div "Ajouter une ligne" at bounding box center [517, 259] width 321 height 15
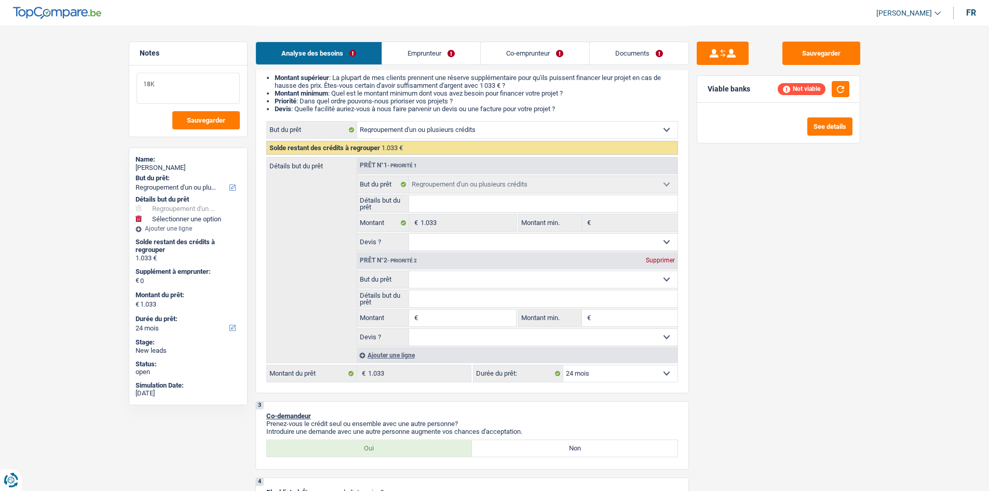
click at [179, 74] on textarea "18K" at bounding box center [188, 88] width 103 height 31
click at [774, 242] on div "Sauvegarder Viable banks Refresh See details" at bounding box center [778, 258] width 179 height 433
click at [150, 82] on textarea "18K BALLON DU CREDIT BALLON" at bounding box center [188, 88] width 103 height 31
click at [181, 99] on textarea "19K BALLON DU CREDIT BALLON" at bounding box center [188, 88] width 103 height 31
click at [429, 316] on input "Montant" at bounding box center [468, 317] width 95 height 17
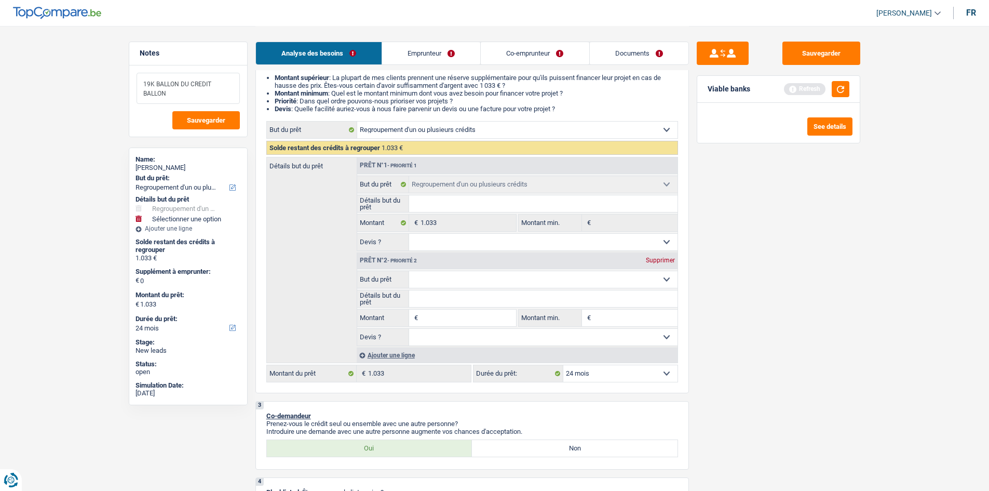
click at [180, 97] on textarea "19K BALLON DU CREDIT BALLON" at bounding box center [188, 88] width 103 height 31
type textarea "19K BALLON DU CREDIT BALLON 5-6 K"
click at [434, 242] on select "Oui Non Non répondu Sélectionner une option" at bounding box center [543, 242] width 268 height 17
select select "yes"
click at [409, 234] on select "Oui Non Non répondu Sélectionner une option" at bounding box center [543, 242] width 268 height 17
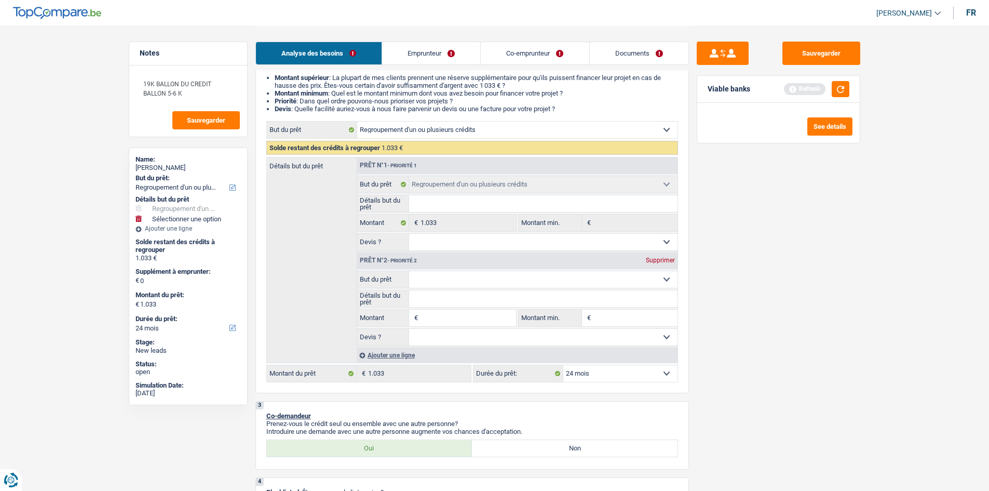
select select "yes"
click at [435, 315] on input "Montant" at bounding box center [468, 317] width 95 height 17
click at [432, 282] on select "Confort maison: meubles, textile, peinture, électroménager, outillage non-profe…" at bounding box center [543, 279] width 268 height 17
select select "other"
click at [409, 271] on select "Confort maison: meubles, textile, peinture, électroménager, outillage non-profe…" at bounding box center [543, 279] width 268 height 17
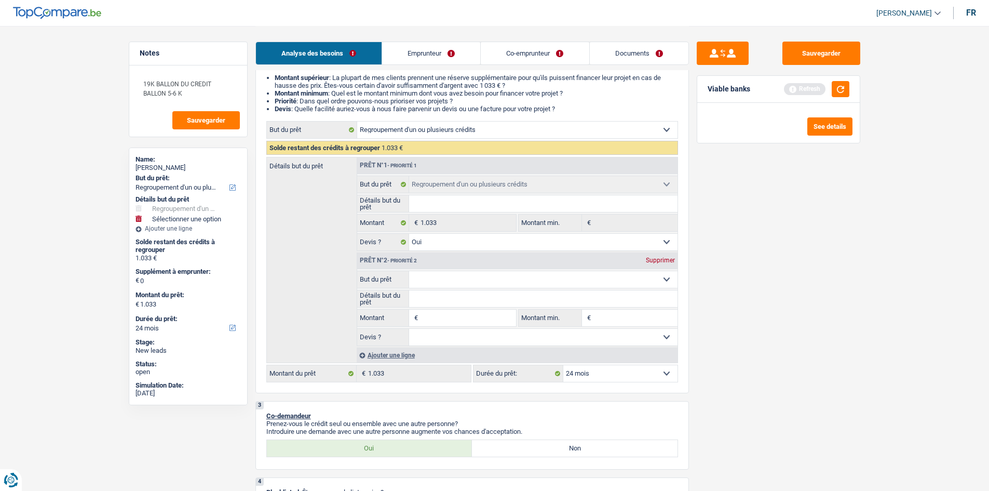
select select "other"
type input "R"
type input "RE"
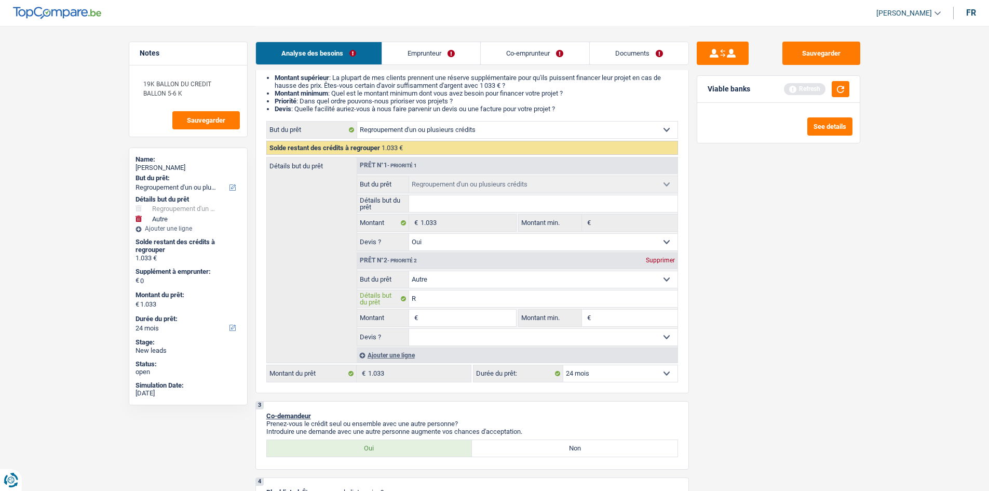
type input "RE"
type input "REG"
type input "REGR"
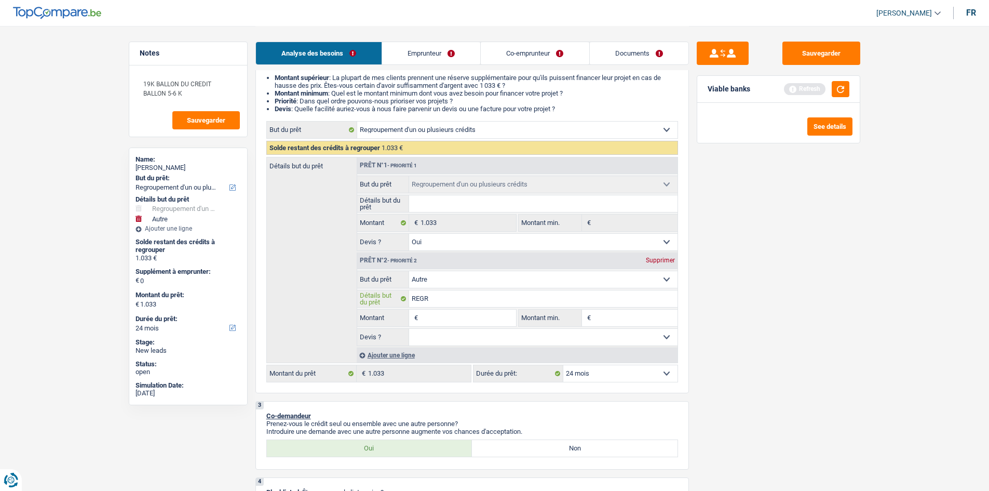
type input "REGRO"
type input "REGROU"
type input "REGROUP"
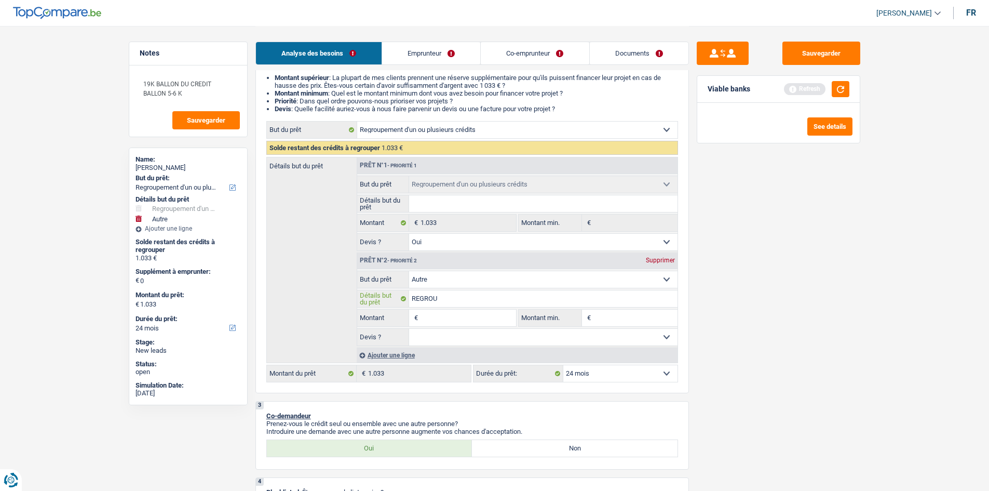
type input "REGROUP"
type input "REGROUPE"
type input "REGROUPEM"
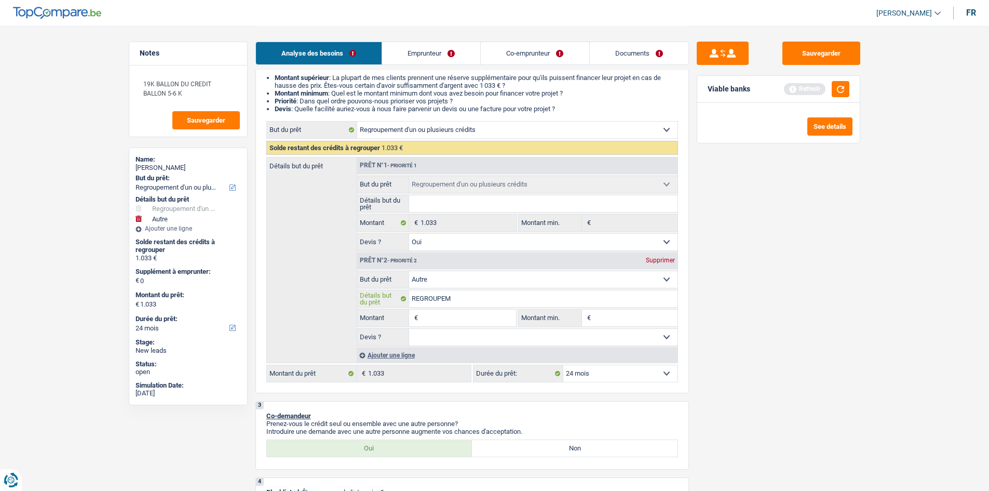
type input "REGROUPEME"
type input "REGROUPEMEN"
type input "REGROUPEMENT"
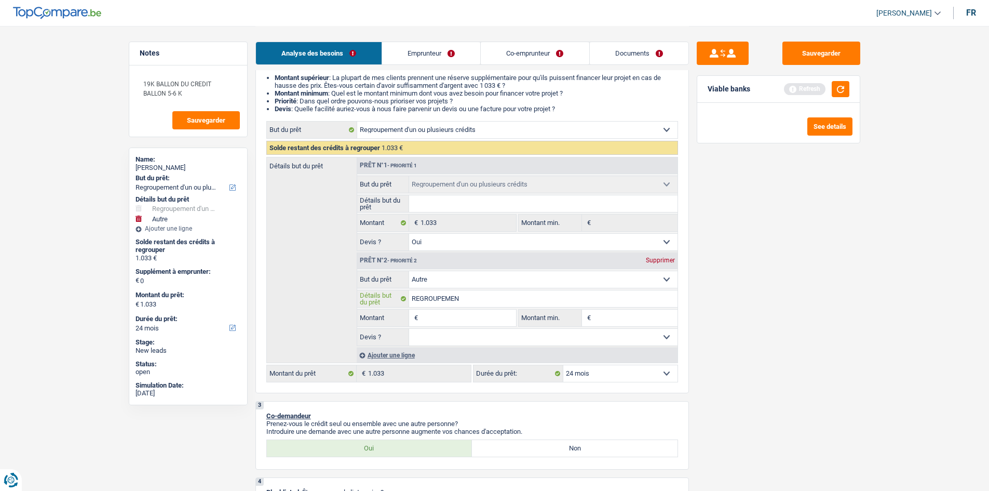
type input "REGROUPEMENT"
click at [460, 314] on input "Montant" at bounding box center [468, 317] width 95 height 17
type input "1"
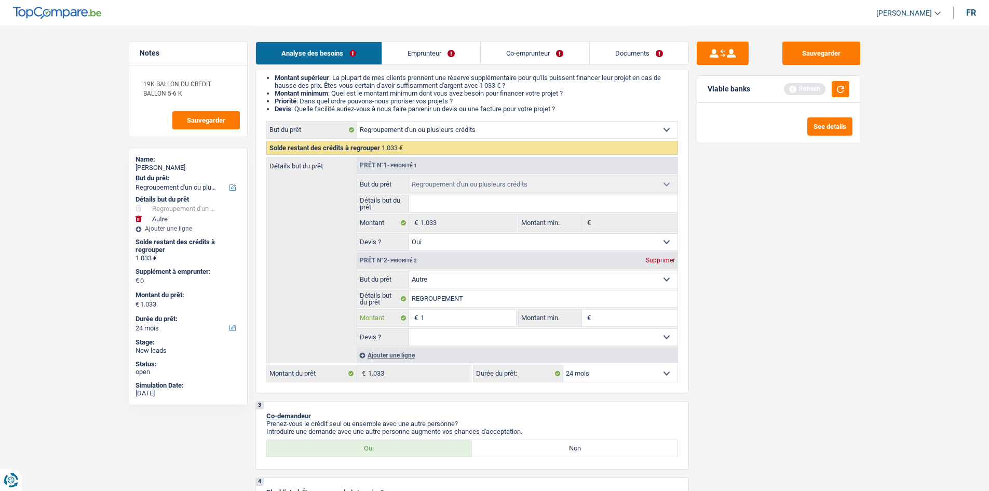
type input "19"
type input "190"
type input "1.900"
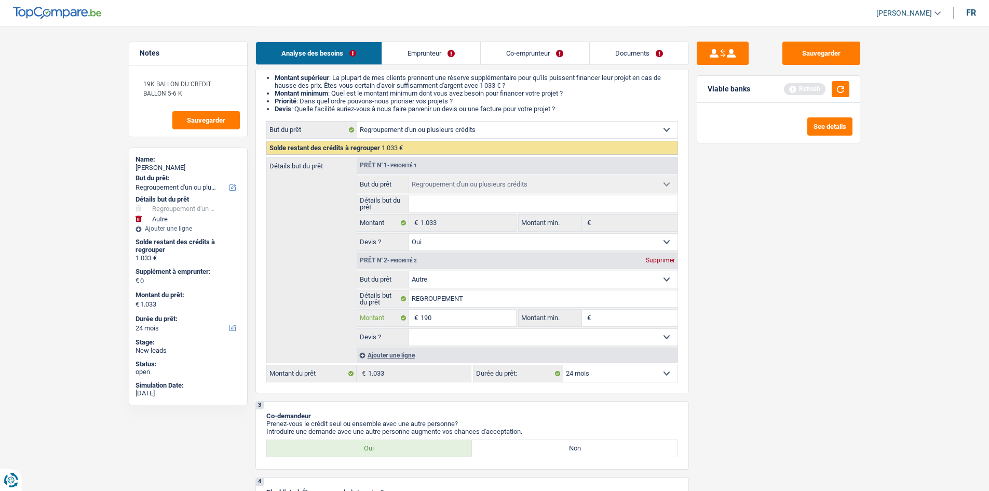
type input "1.900"
type input "19.000"
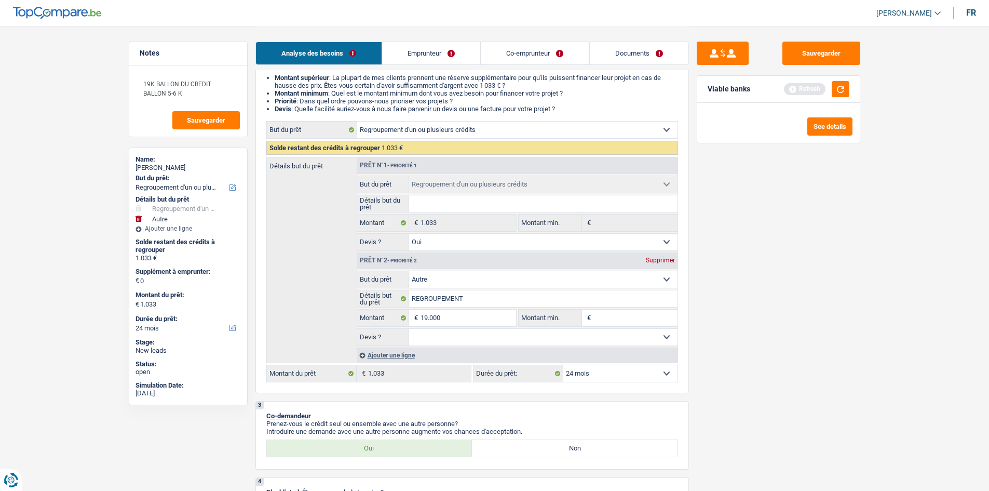
type input "20.033"
select select "120"
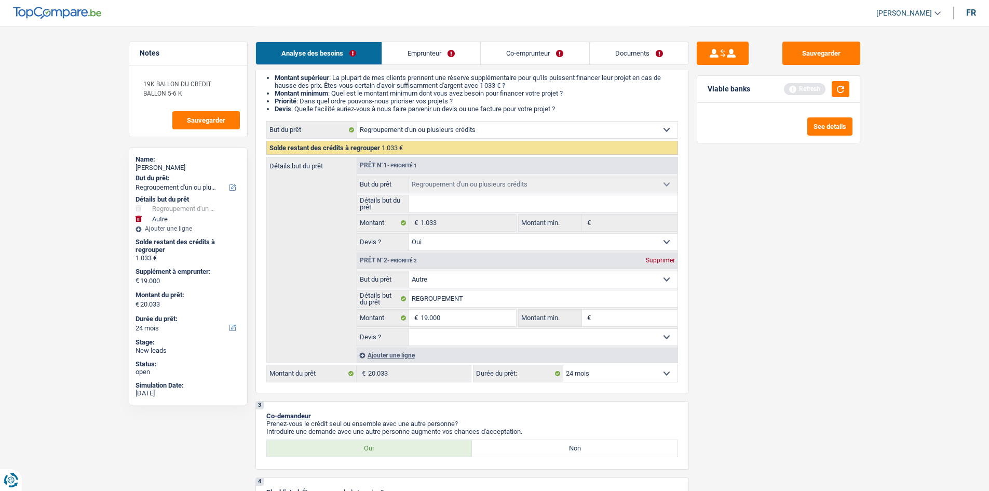
select select "120"
click at [606, 313] on input "Montant min." at bounding box center [635, 317] width 84 height 17
type input "1"
type input "19"
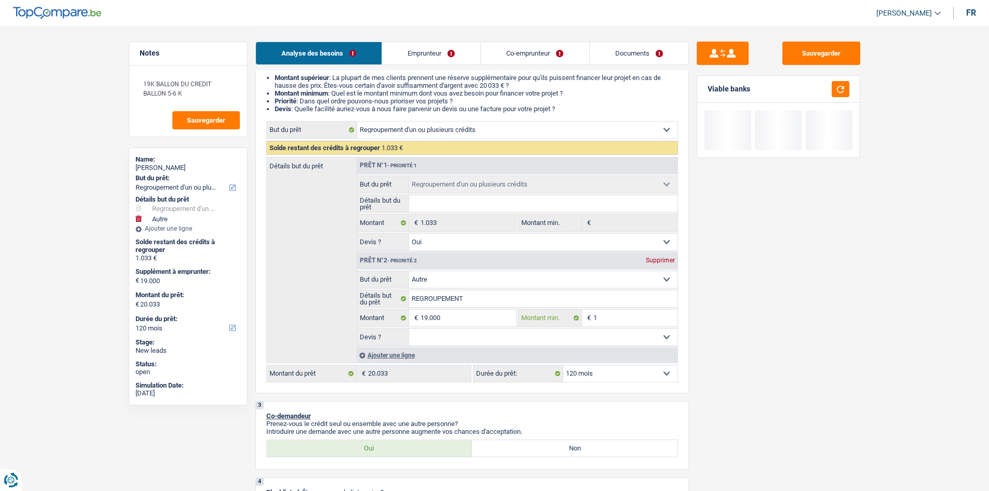
type input "19"
type input "190"
type input "1.900"
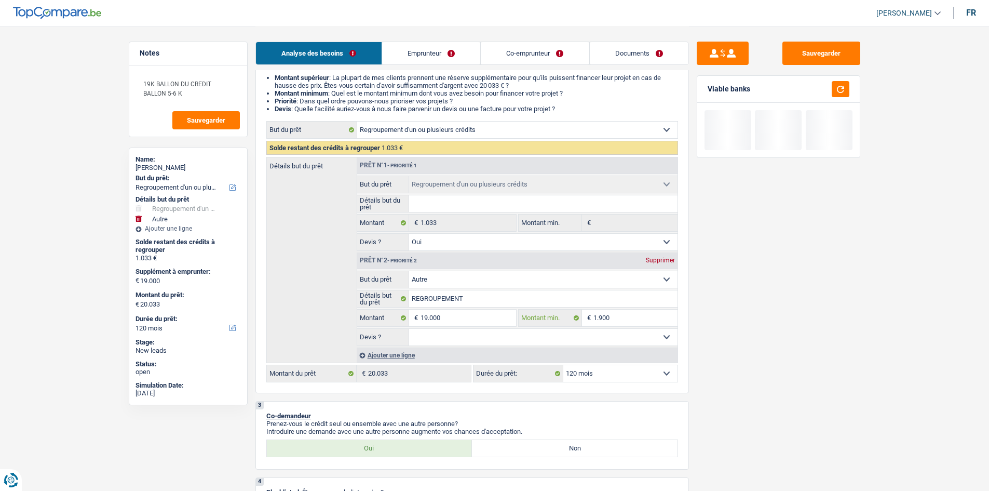
type input "1.900"
click at [516, 295] on input "REGROUPEMENT" at bounding box center [543, 298] width 268 height 17
type input "REGROUPEMENT"
type input "REGROUPEMENT V"
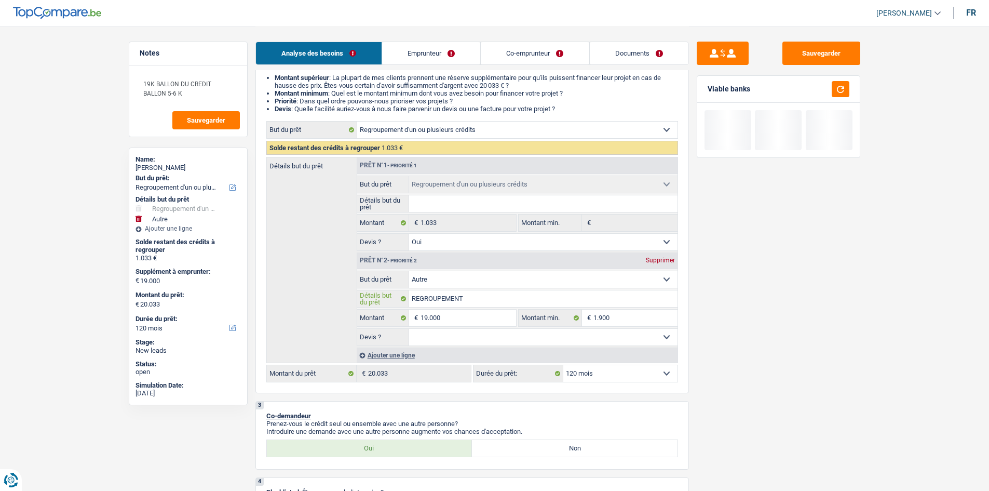
type input "REGROUPEMENT V"
type input "REGROUPEMENT VO"
type input "REGROUPEMENT VOI"
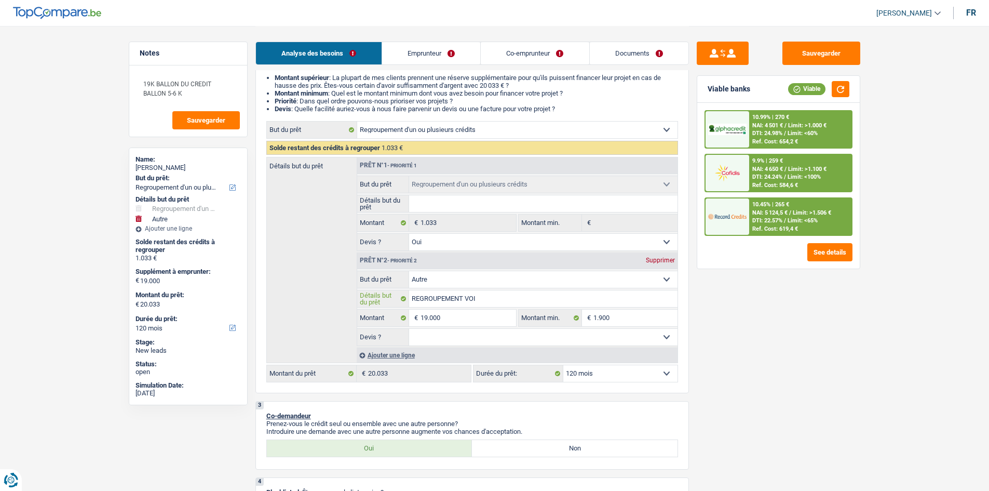
type input "REGROUPEMENT VOIT"
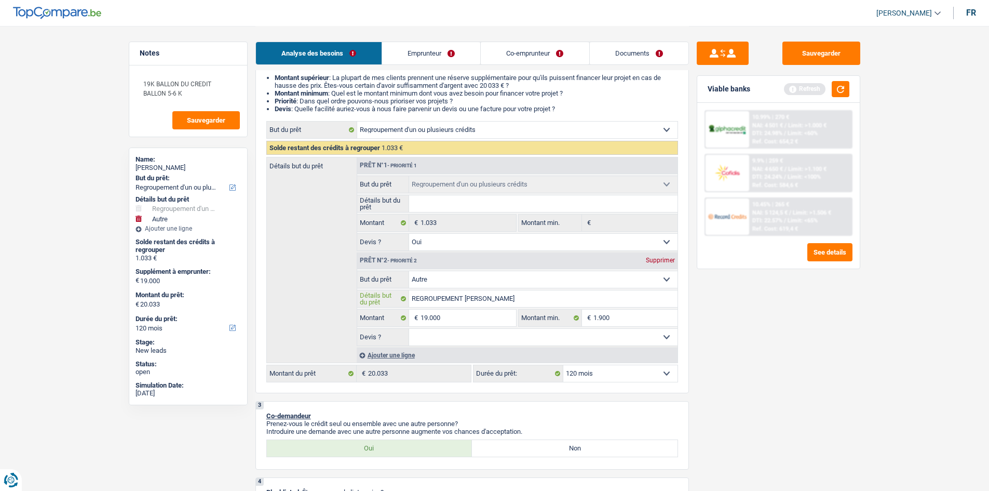
type input "REGROUPEMENT VOITU"
type input "REGROUPEMENT VOITUR"
type input "REGROUPEMENT VOITURE"
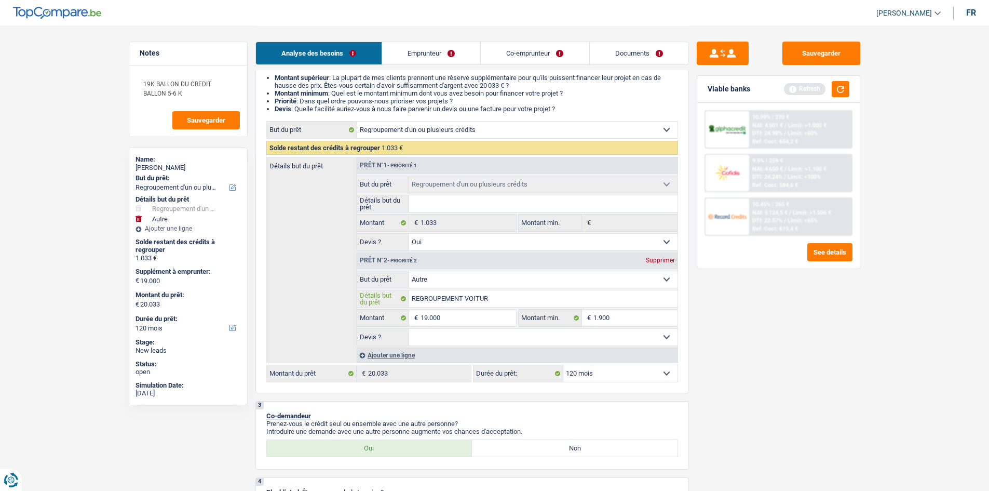
type input "REGROUPEMENT VOITURE"
type input "REGROUPEMENT VOITURE R"
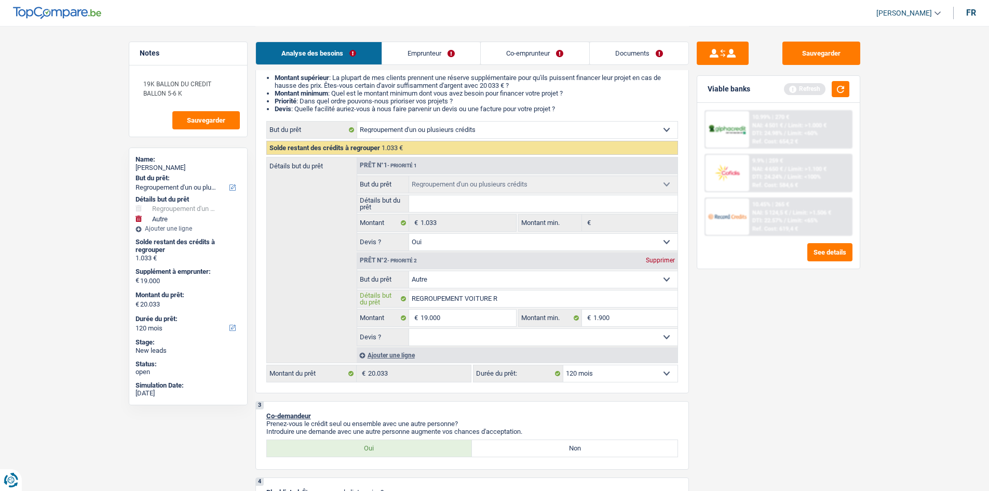
type input "REGROUPEMENT VOITURE RE"
type input "REGROUPEMENT VOITURE RES"
type input "REGROUPEMENT VOITURE REST"
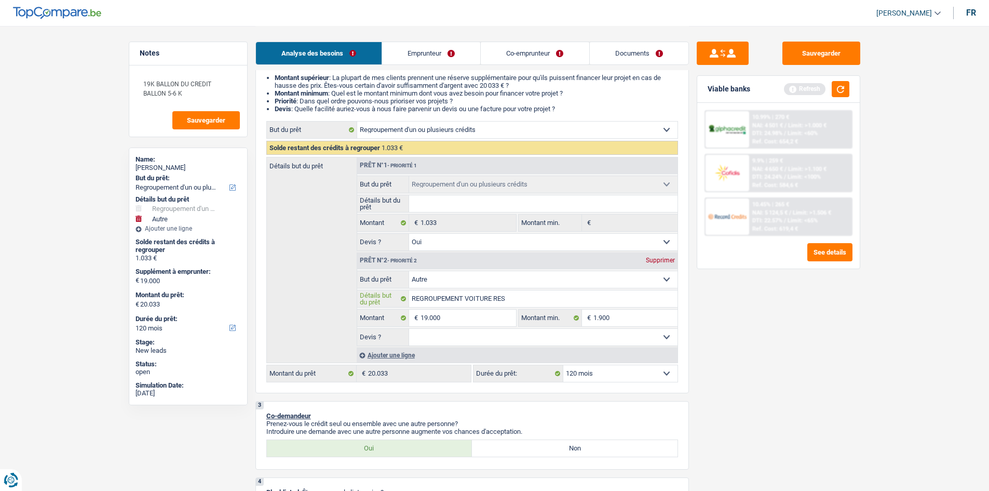
type input "REGROUPEMENT VOITURE REST"
type input "REGROUPEMENT VOITURE RESTE"
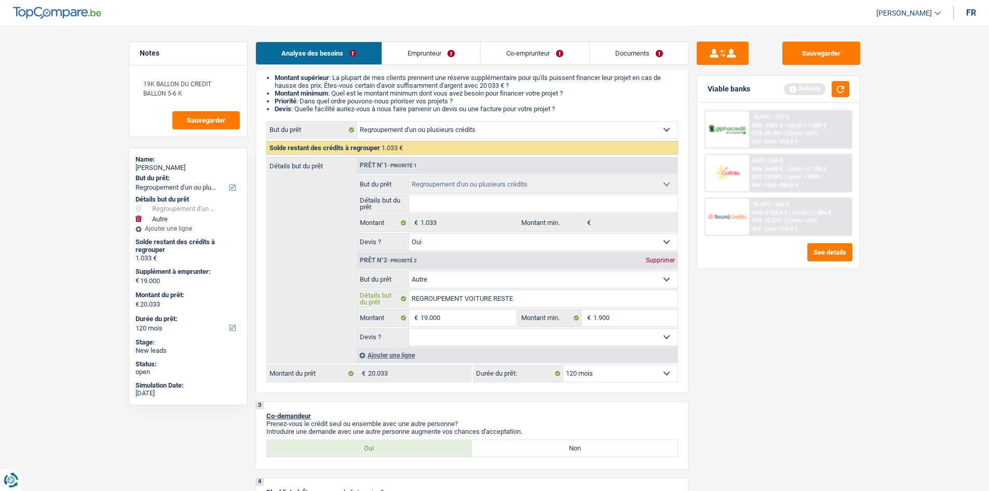
type input "REGROUPEMENT VOITURE RESTE 1"
type input "REGROUPEMENT VOITURE RESTE 19"
type input "REGROUPEMENT VOITURE RESTE 19K"
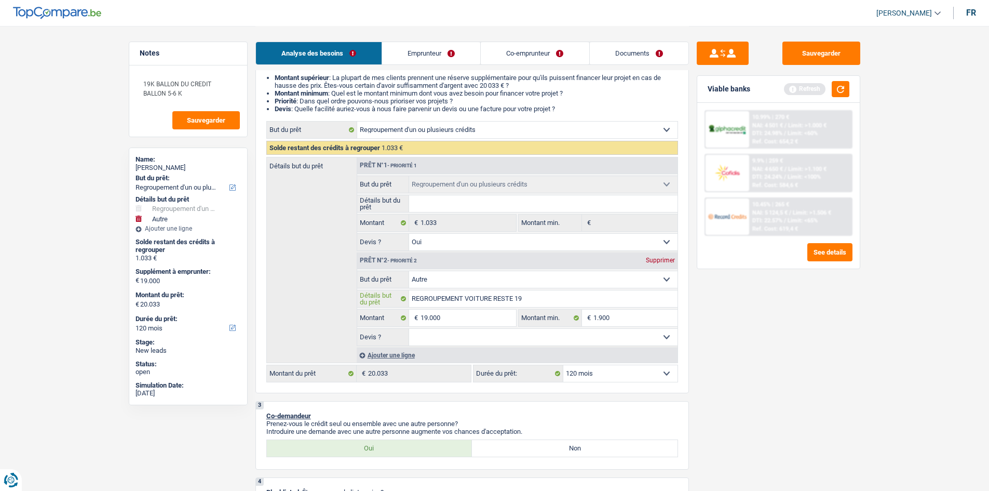
type input "REGROUPEMENT VOITURE RESTE 19K"
type input "REGROUPEMENT VOITURE RESTE 19K 5"
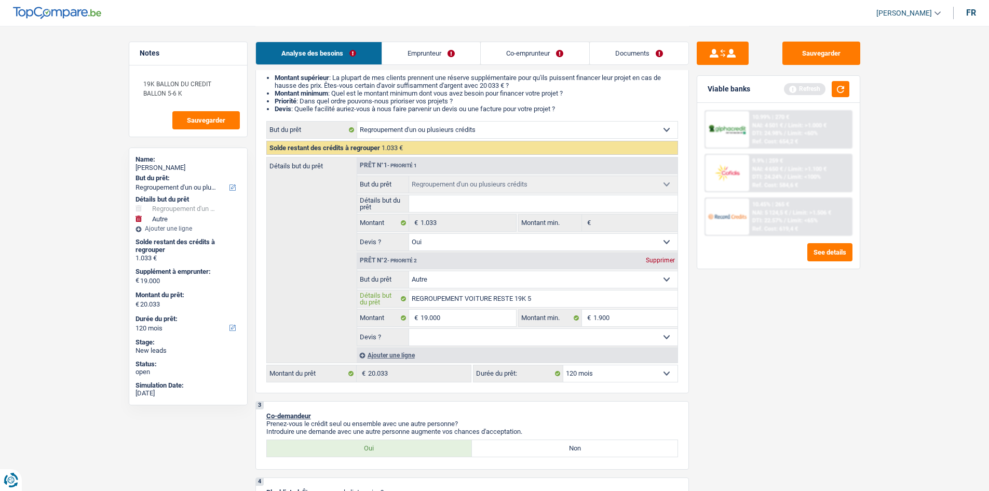
type input "REGROUPEMENT VOITURE RESTE 19K 5"
type input "REGROUPEMENT VOITURE RESTE 19K 5 C"
type input "REGROUPEMENT VOITURE RESTE 19K 5 CR"
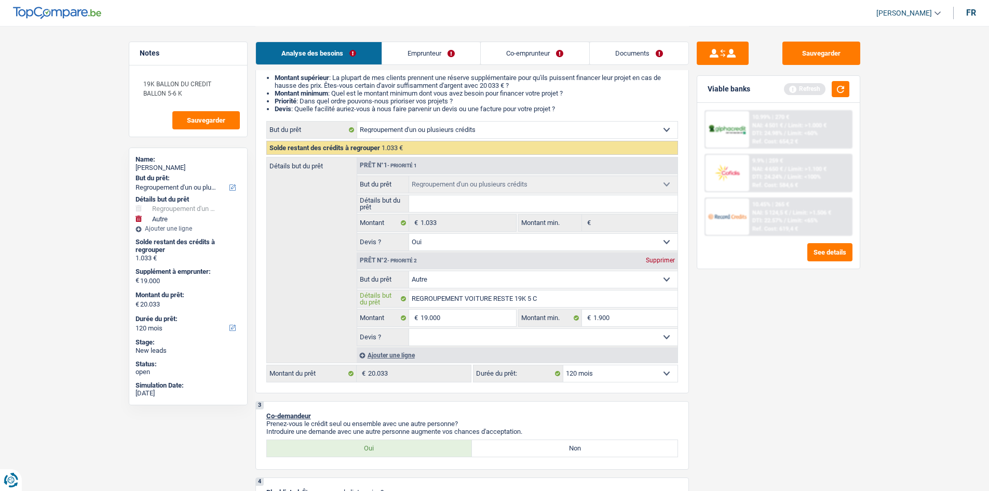
type input "REGROUPEMENT VOITURE RESTE 19K 5 CR"
type input "REGROUPEMENT VOITURE RESTE 19K 5 CRE"
type input "REGROUPEMENT VOITURE RESTE 19K 5 CRED"
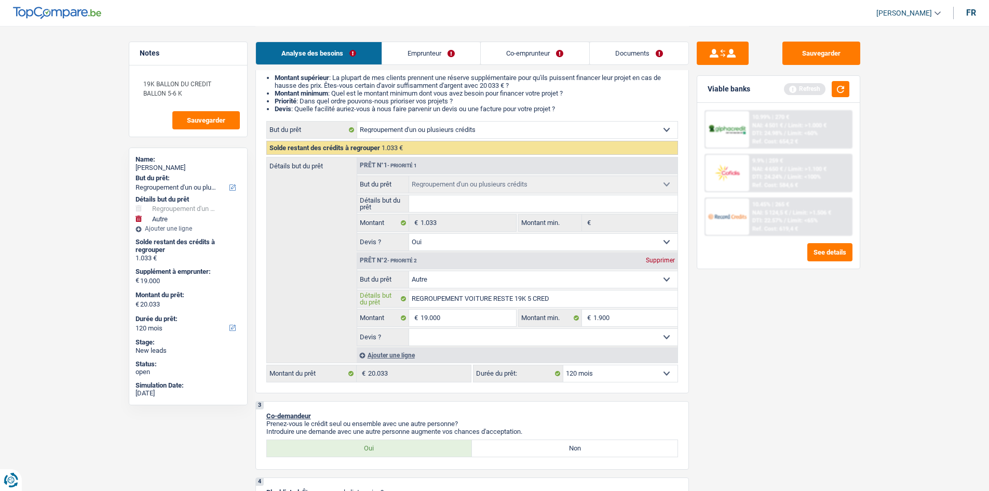
type input "REGROUPEMENT VOITURE RESTE 19K 5 CREDI"
type input "REGROUPEMENT VOITURE RESTE 19K 5 CREDIT"
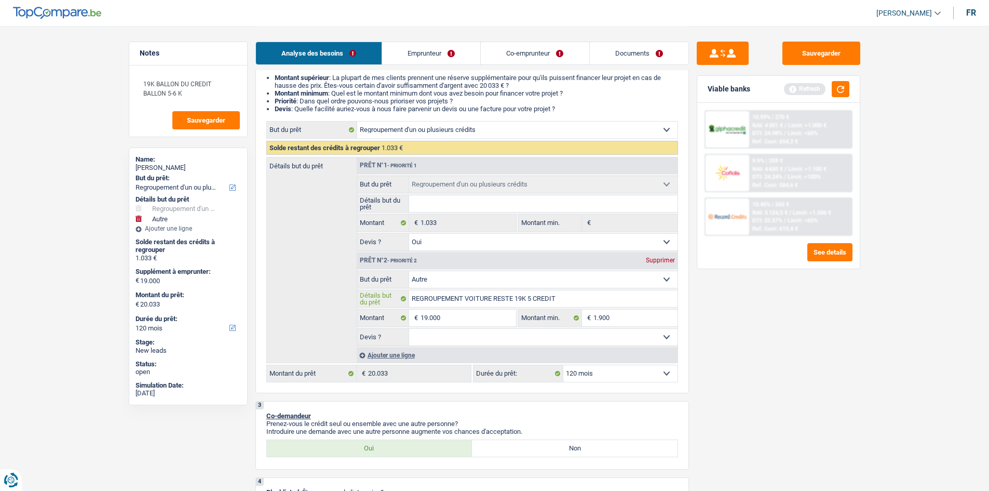
type input "REGROUPEMENT VOITURE RESTE 19K 5 CREDIT"
type input "REGROUPEMENT VOITURE RESTE 19K 5 CREDIT B"
type input "REGROUPEMENT VOITURE RESTE 19K 5 CREDIT BA"
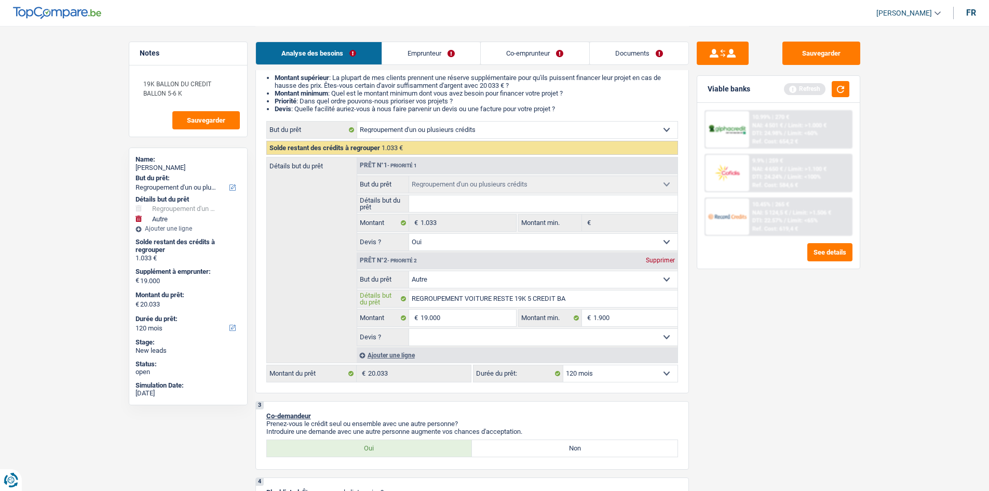
type input "REGROUPEMENT VOITURE RESTE 19K 5 CREDIT BAL"
click at [381, 352] on div "Ajouter une ligne" at bounding box center [517, 354] width 321 height 15
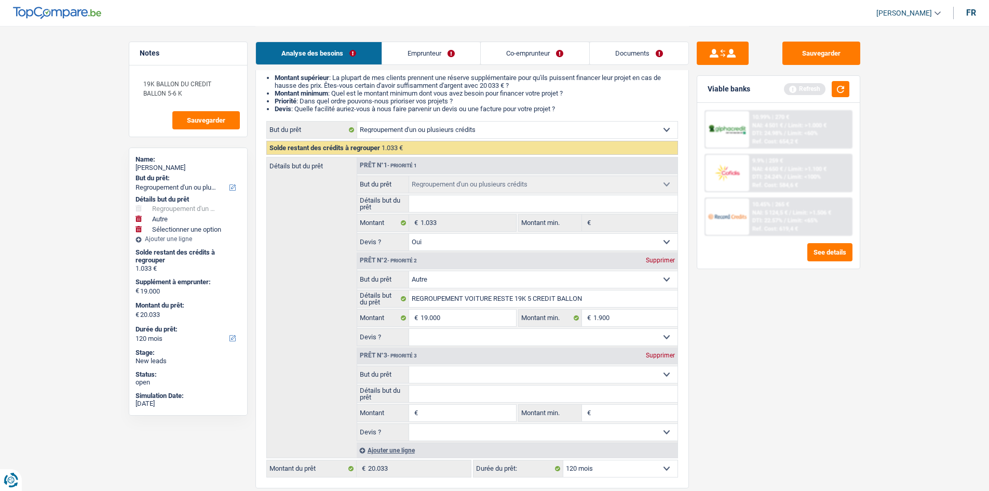
click at [430, 337] on select "Oui Non Non répondu Sélectionner une option" at bounding box center [543, 337] width 268 height 17
click at [409, 329] on select "Oui Non Non répondu Sélectionner une option" at bounding box center [543, 337] width 268 height 17
click at [420, 372] on select "Confort maison: meubles, textile, peinture, électroménager, outillage non-profe…" at bounding box center [543, 374] width 268 height 17
click at [409, 366] on select "Confort maison: meubles, textile, peinture, électroménager, outillage non-profe…" at bounding box center [543, 374] width 268 height 17
click at [435, 396] on input "Détails but du prêt" at bounding box center [543, 393] width 268 height 17
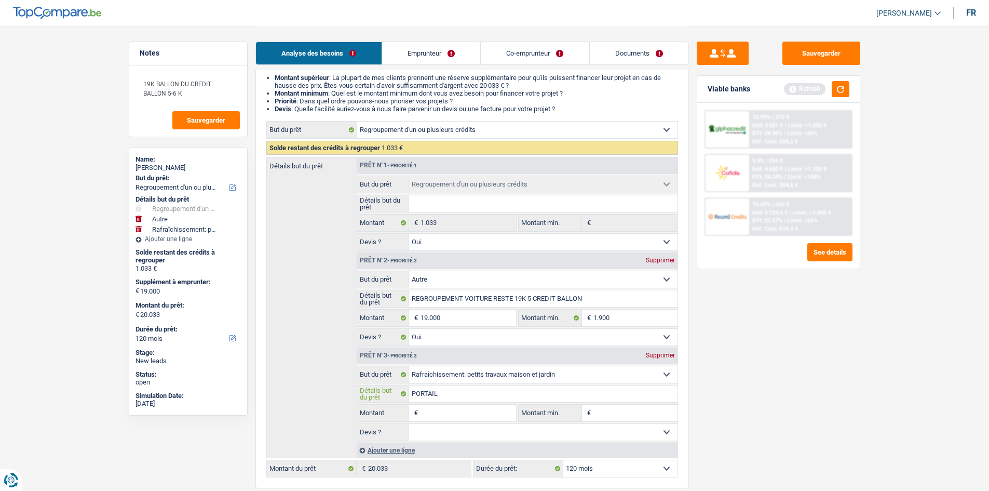
click at [414, 395] on input "PORTAIL" at bounding box center [543, 393] width 268 height 17
click at [492, 399] on input "NOUVEAU PORTAIL" at bounding box center [543, 393] width 268 height 17
click at [462, 413] on input "Montant" at bounding box center [468, 412] width 95 height 17
click at [604, 411] on input "Montant min." at bounding box center [635, 412] width 84 height 17
click at [666, 422] on fieldset "Confort maison: meubles, textile, peinture, électroménager, outillage non-profe…" at bounding box center [517, 403] width 320 height 75
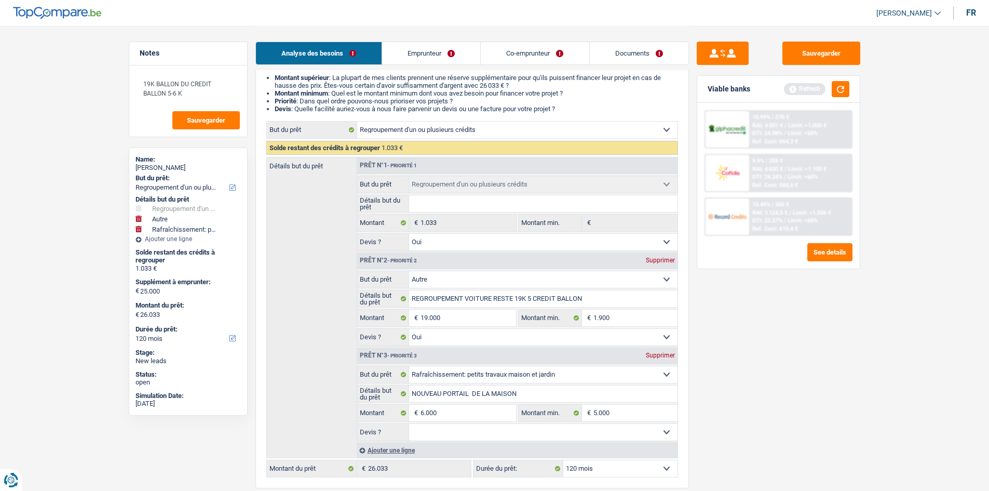
click at [752, 422] on div "Sauvegarder Viable banks Refresh 10.99% | 270 € NAI: 4 501 € / Limit: >1.000 € …" at bounding box center [778, 258] width 179 height 433
click at [622, 318] on input "1.900" at bounding box center [635, 317] width 84 height 17
click at [802, 398] on div "Sauvegarder Viable banks Refresh 10.99% | 270 € NAI: 4 501 € / Limit: >1.000 € …" at bounding box center [778, 258] width 179 height 433
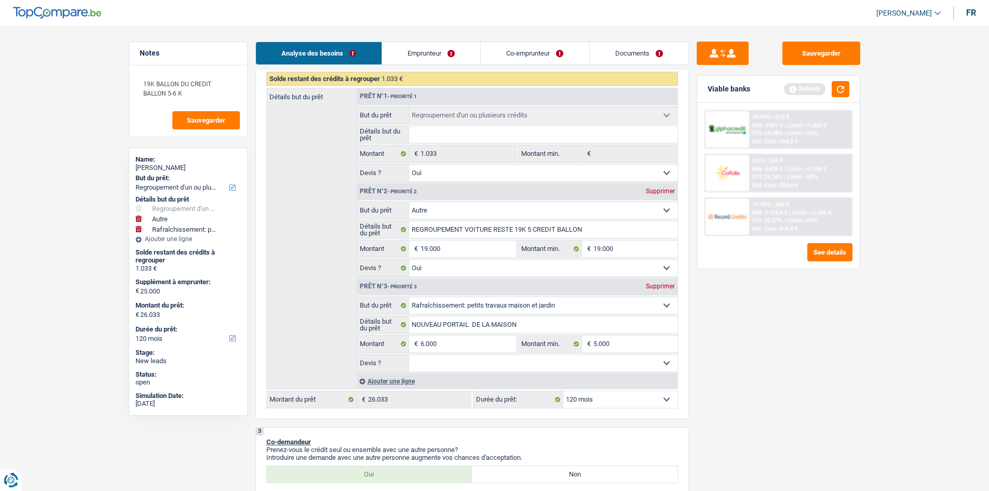
scroll to position [173, 0]
click at [838, 93] on button "button" at bounding box center [841, 89] width 18 height 16
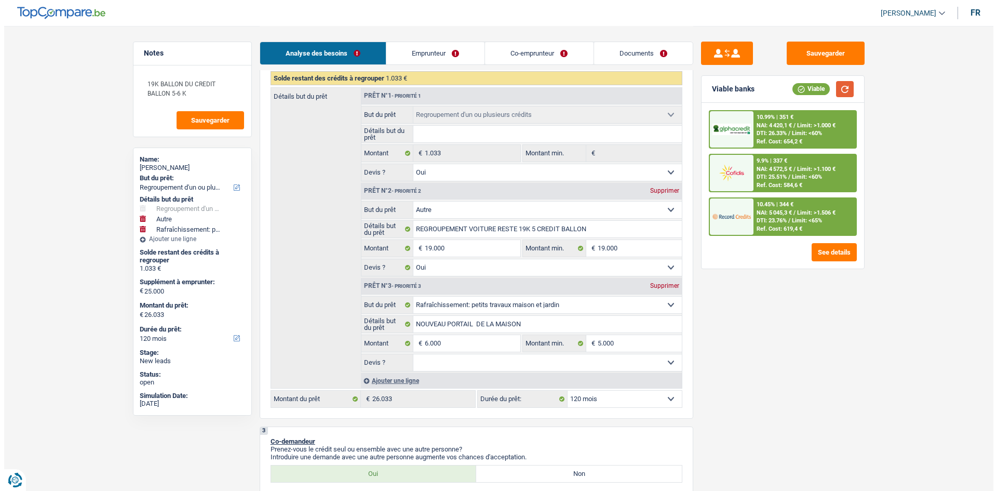
scroll to position [433, 0]
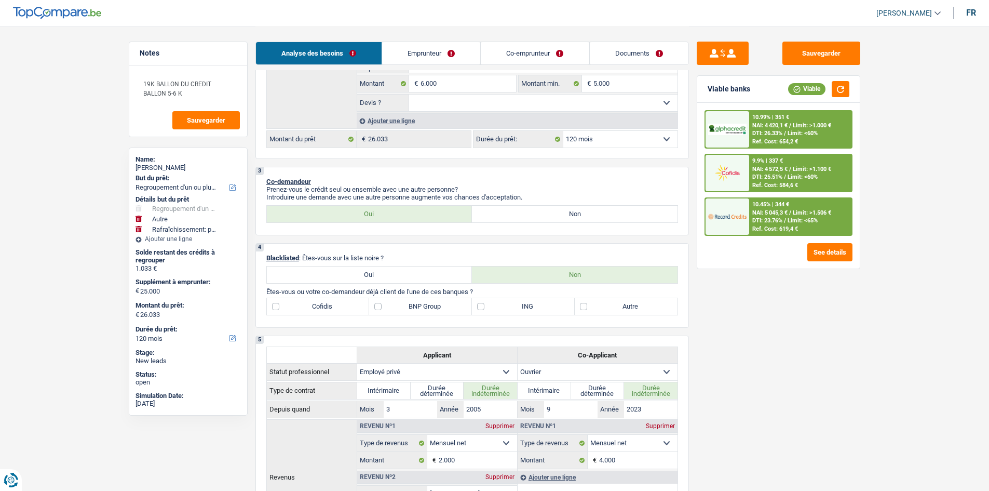
click at [588, 141] on select "12 mois 18 mois 24 mois 30 mois 36 mois 42 mois 48 mois 60 mois 72 mois 84 mois…" at bounding box center [620, 139] width 114 height 17
click at [563, 131] on select "12 mois 18 mois 24 mois 30 mois 36 mois 42 mois 48 mois 60 mois 72 mois 84 mois…" at bounding box center [620, 139] width 114 height 17
click at [628, 138] on select "12 mois 18 mois 24 mois 30 mois 36 mois 42 mois 48 mois 60 mois 72 mois 84 mois…" at bounding box center [620, 139] width 114 height 17
click at [563, 131] on select "12 mois 18 mois 24 mois 30 mois 36 mois 42 mois 48 mois 60 mois 72 mois 84 mois…" at bounding box center [620, 139] width 114 height 17
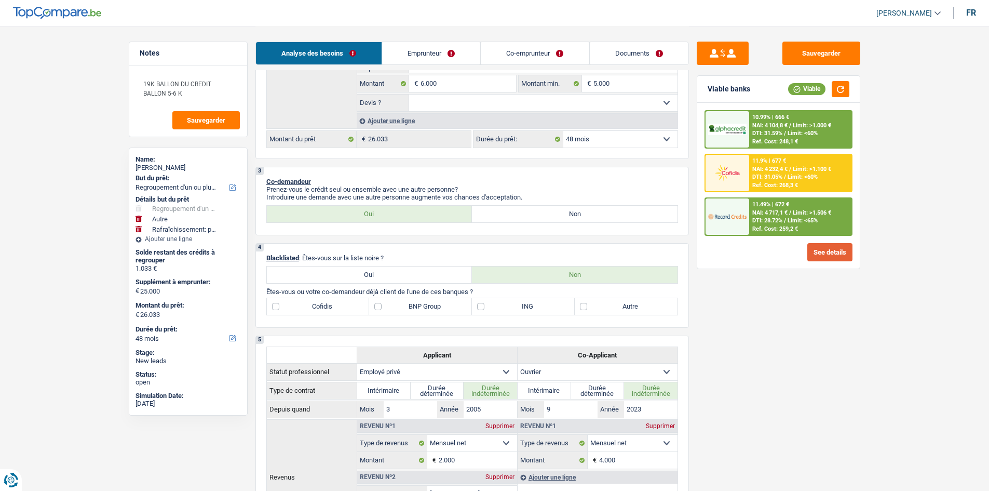
click at [833, 247] on button "See details" at bounding box center [829, 252] width 45 height 18
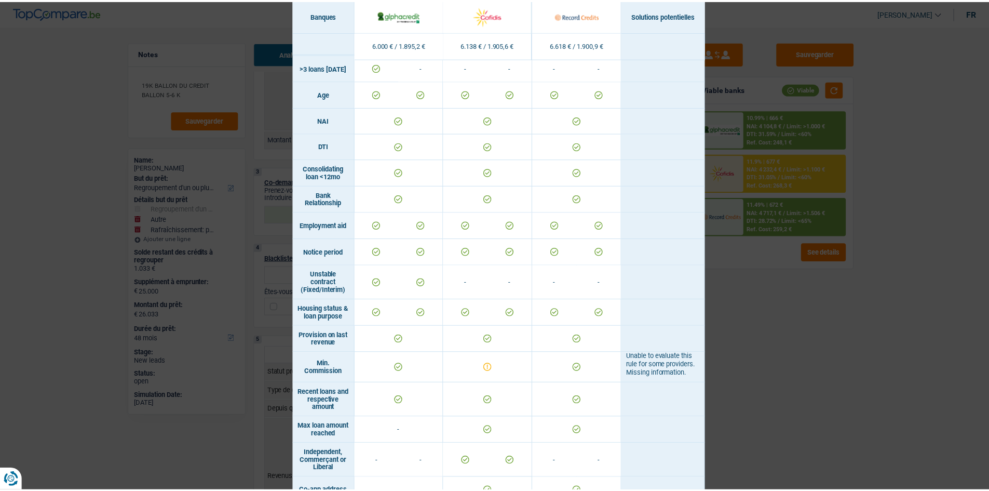
scroll to position [537, 0]
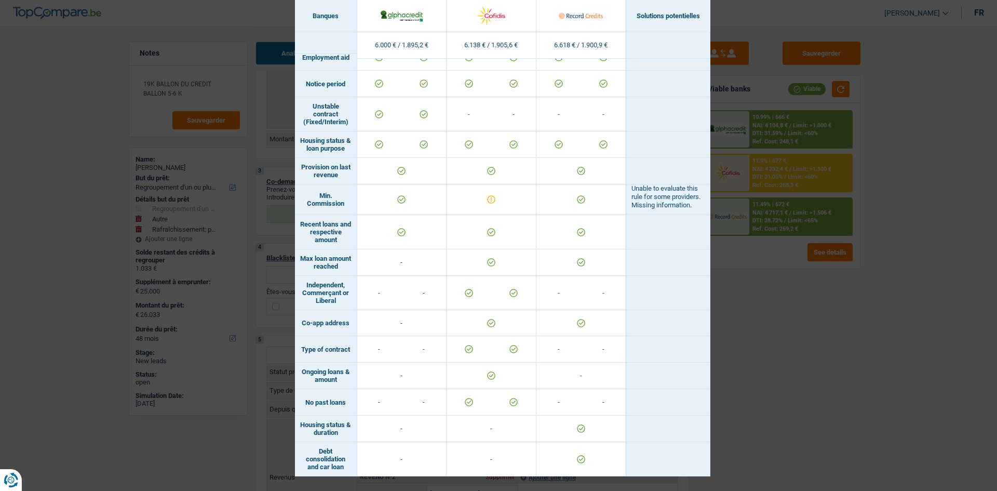
drag, startPoint x: 785, startPoint y: 322, endPoint x: 771, endPoint y: 321, distance: 14.5
click at [785, 322] on div "Banks conditions × Banques Solutions potentielles Revenus / Charges 6.000 € / 1…" at bounding box center [498, 245] width 997 height 491
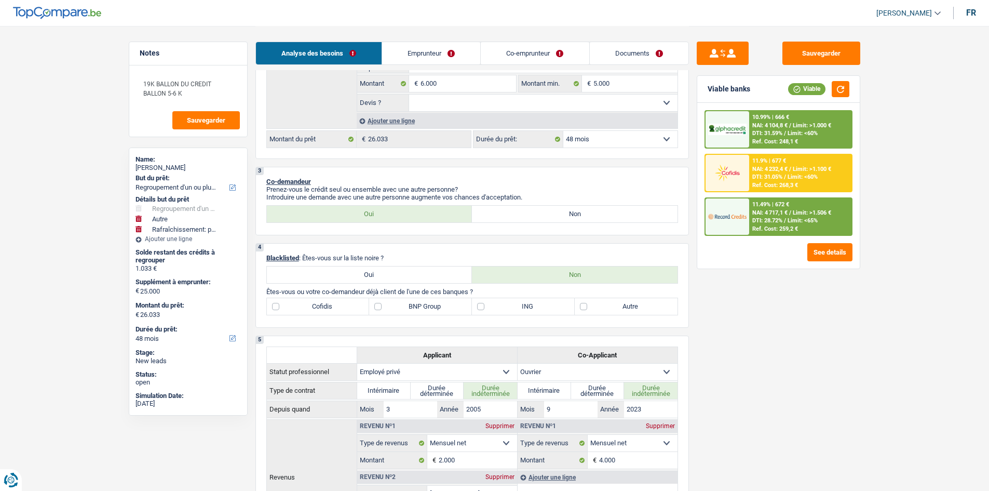
click at [800, 223] on span "Limit: <65%" at bounding box center [803, 220] width 30 height 7
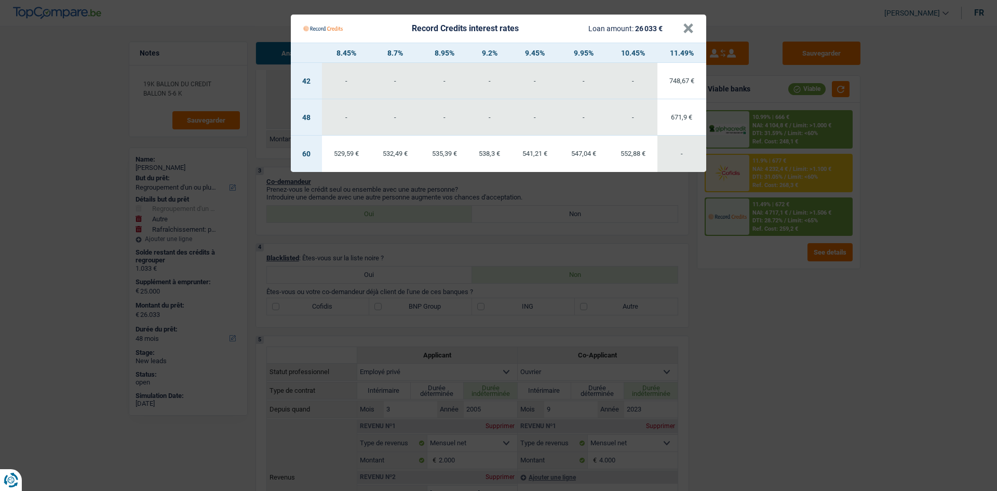
click at [771, 329] on Credits "Record Credits interest rates Loan amount: 26 033 € × 8.45% 8.7% 8.95% 9.2% 9.4…" at bounding box center [498, 245] width 997 height 491
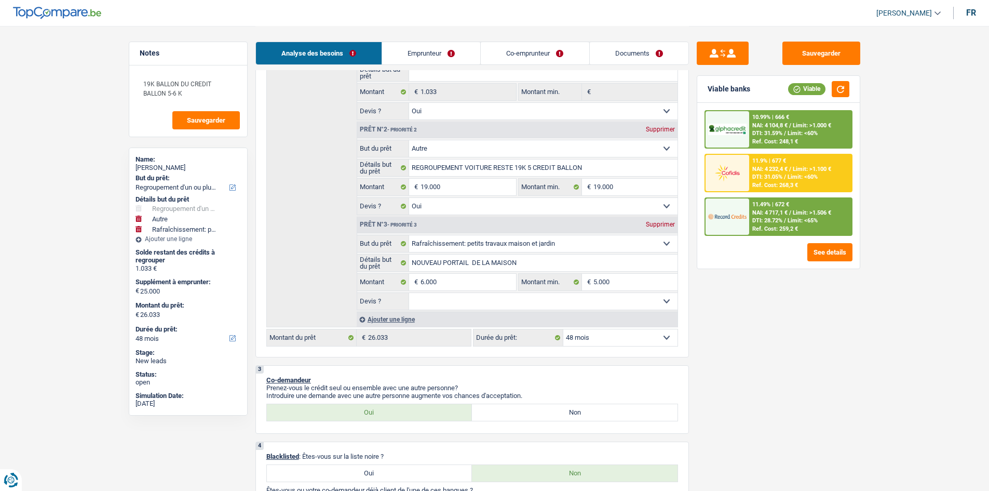
scroll to position [121, 0]
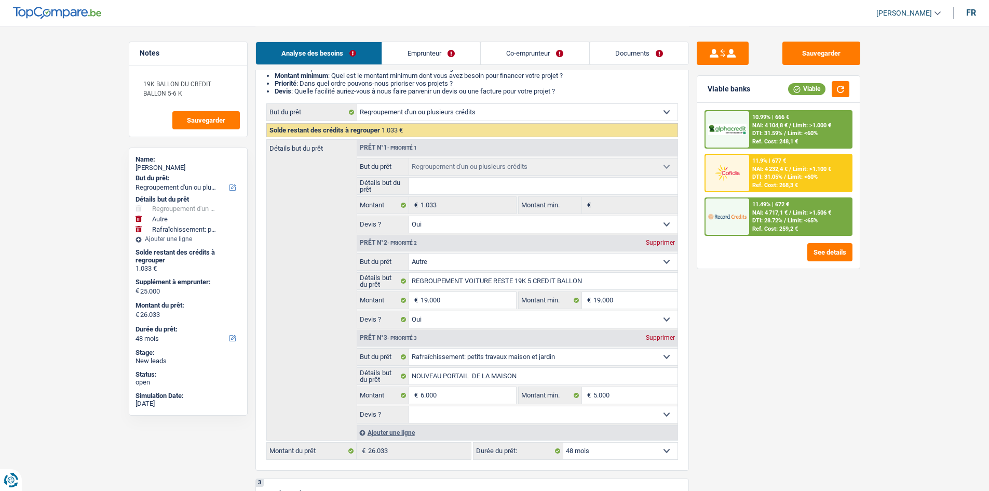
click at [728, 227] on div at bounding box center [728, 216] width 44 height 36
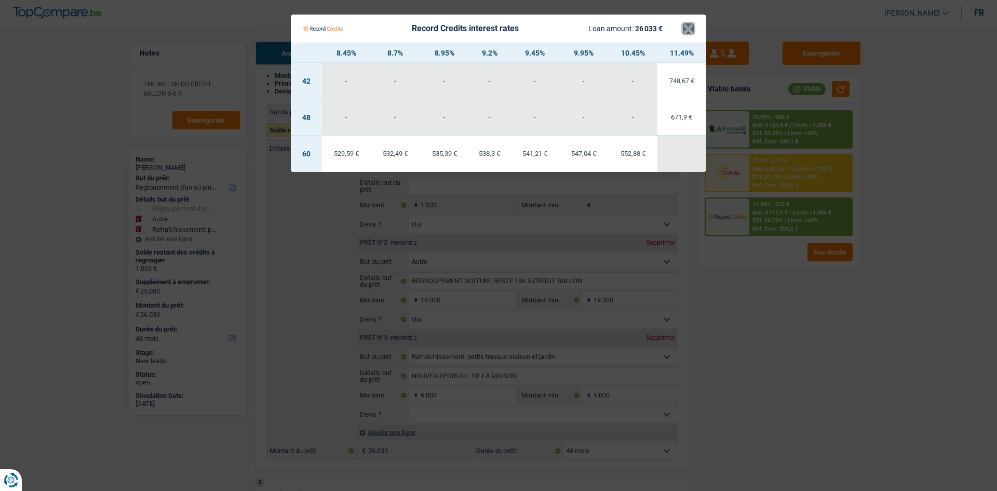
click at [688, 31] on button "×" at bounding box center [688, 28] width 11 height 10
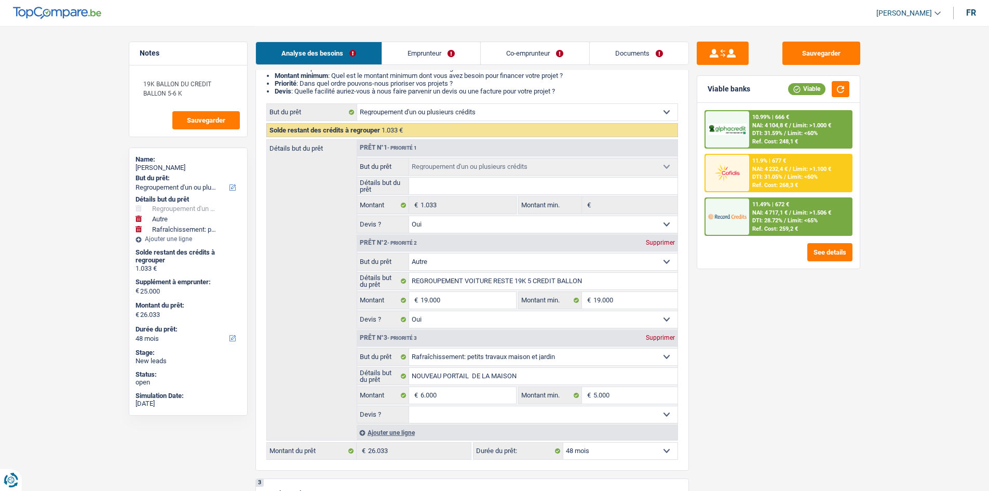
click at [434, 56] on link "Emprunteur" at bounding box center [431, 53] width 98 height 22
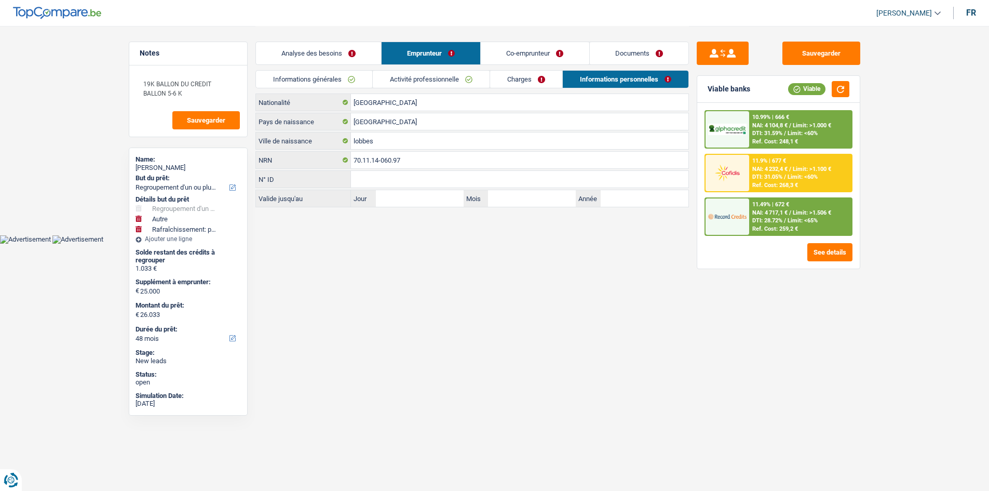
scroll to position [0, 0]
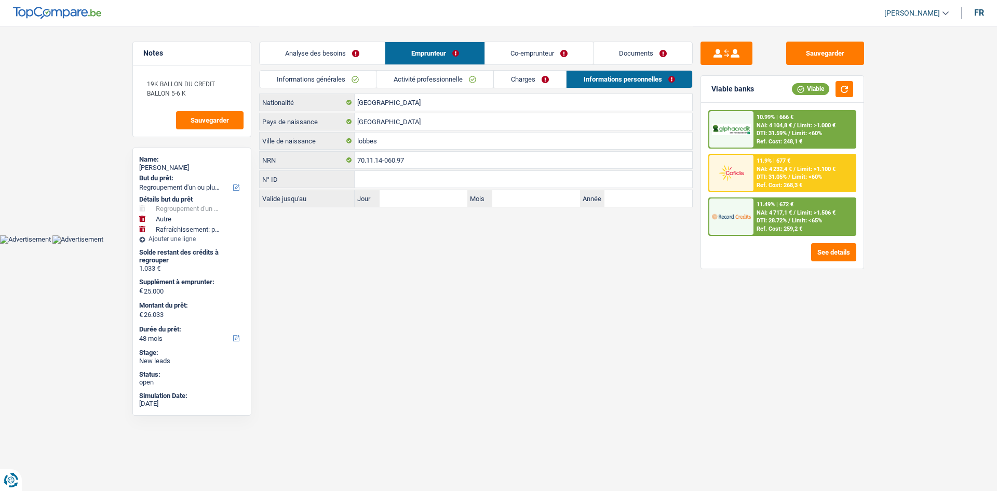
click at [445, 86] on link "Activité professionnelle" at bounding box center [434, 79] width 117 height 17
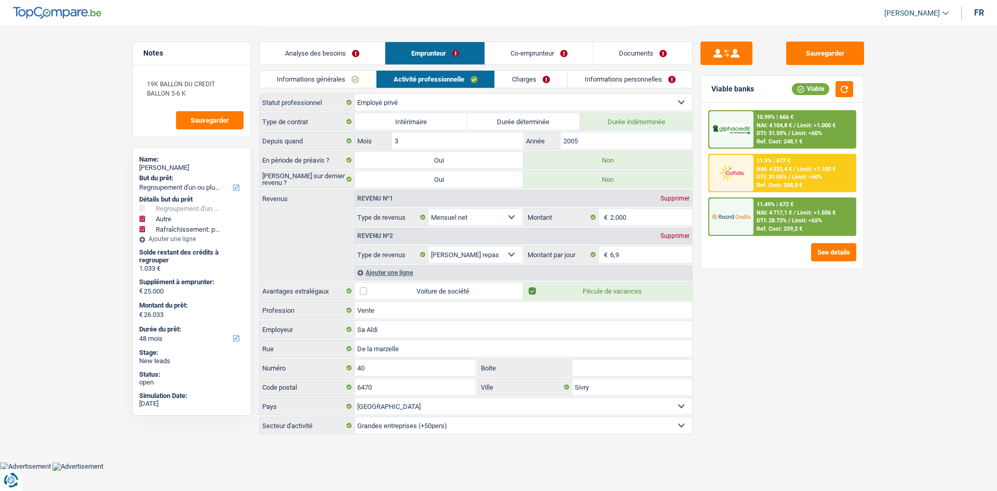
click at [516, 70] on div "Analyse des besoins Emprunteur Co-emprunteur Documents" at bounding box center [476, 48] width 434 height 44
click at [530, 78] on link "Charges" at bounding box center [531, 79] width 72 height 17
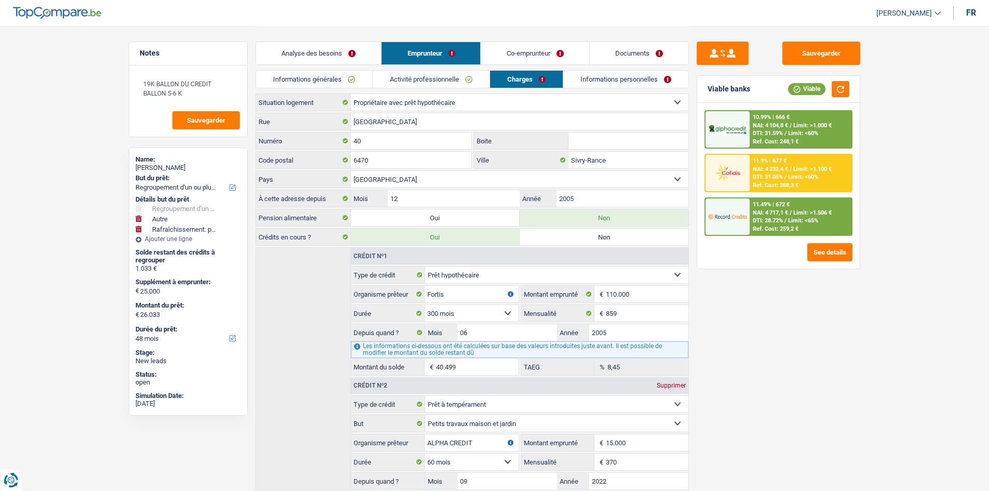
click at [528, 48] on link "Co-emprunteur" at bounding box center [535, 53] width 108 height 22
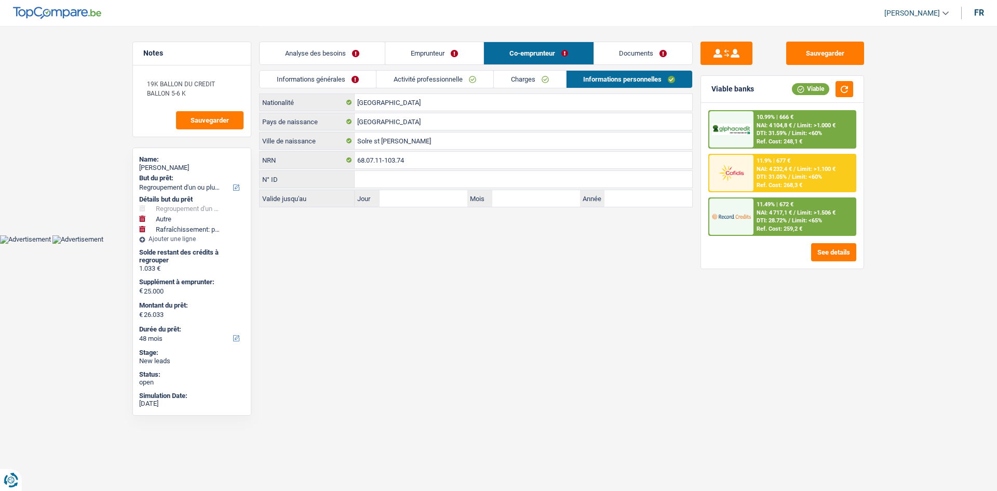
click at [619, 51] on link "Documents" at bounding box center [643, 53] width 99 height 22
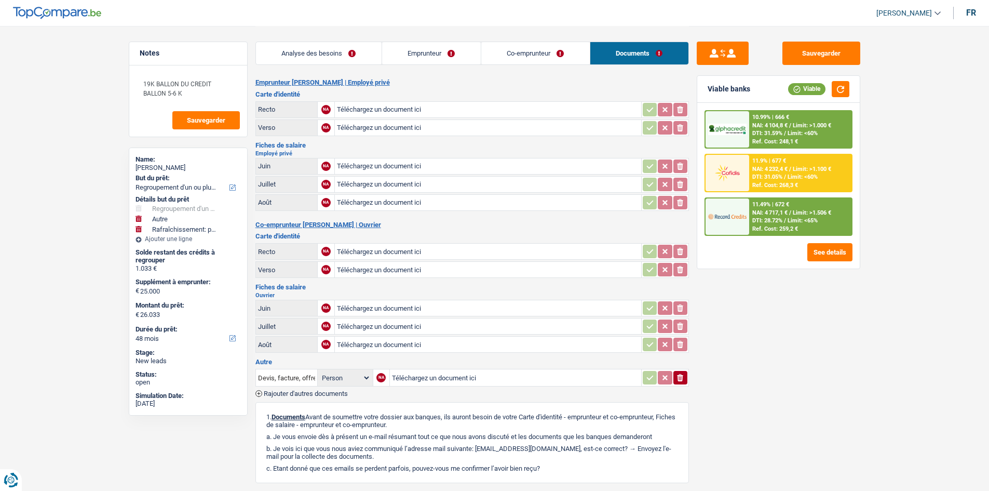
click at [331, 50] on link "Analyse des besoins" at bounding box center [319, 53] width 126 height 22
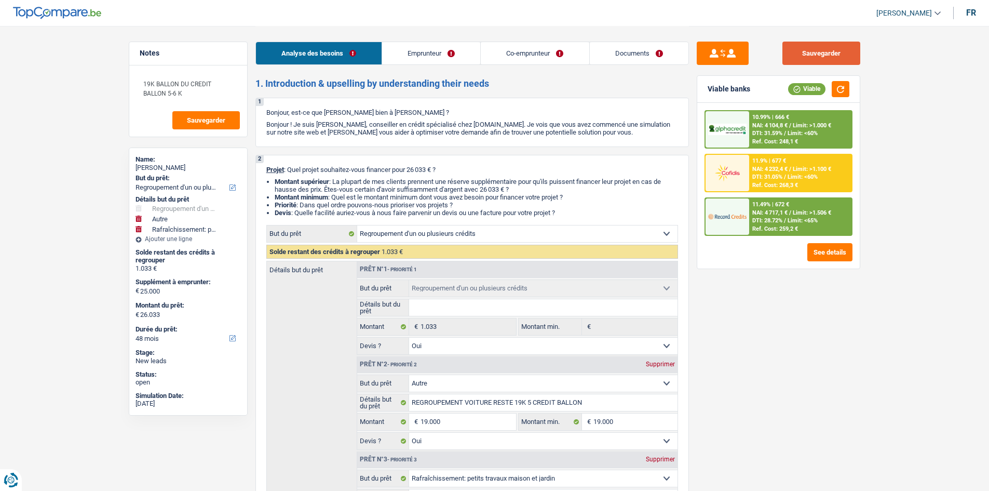
click at [818, 44] on button "Sauvegarder" at bounding box center [821, 53] width 78 height 23
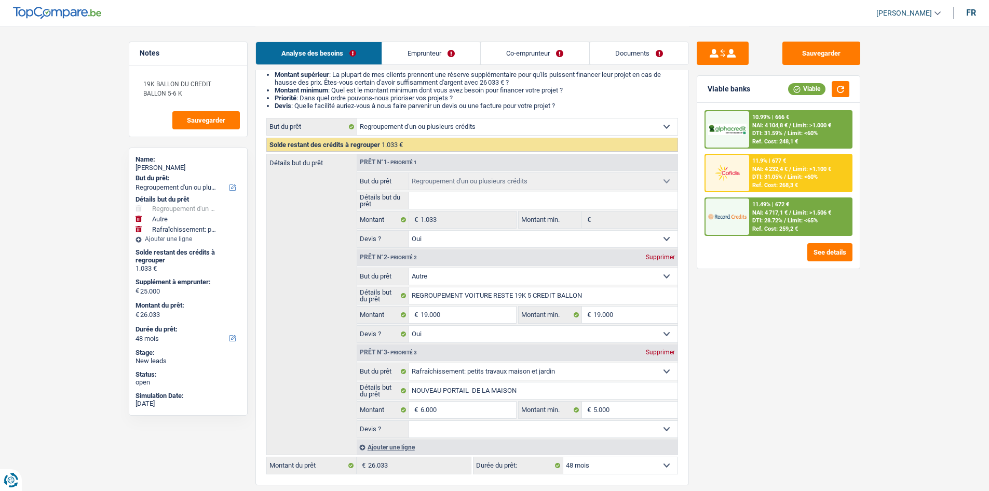
scroll to position [208, 0]
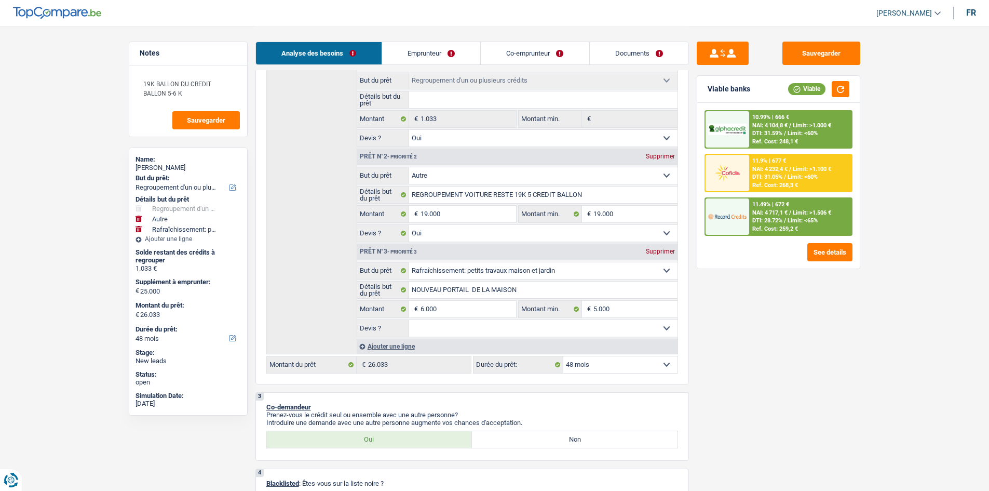
click at [453, 330] on select "Oui Non Non répondu Sélectionner une option" at bounding box center [543, 328] width 268 height 17
click at [409, 320] on select "Oui Non Non répondu Sélectionner une option" at bounding box center [543, 328] width 268 height 17
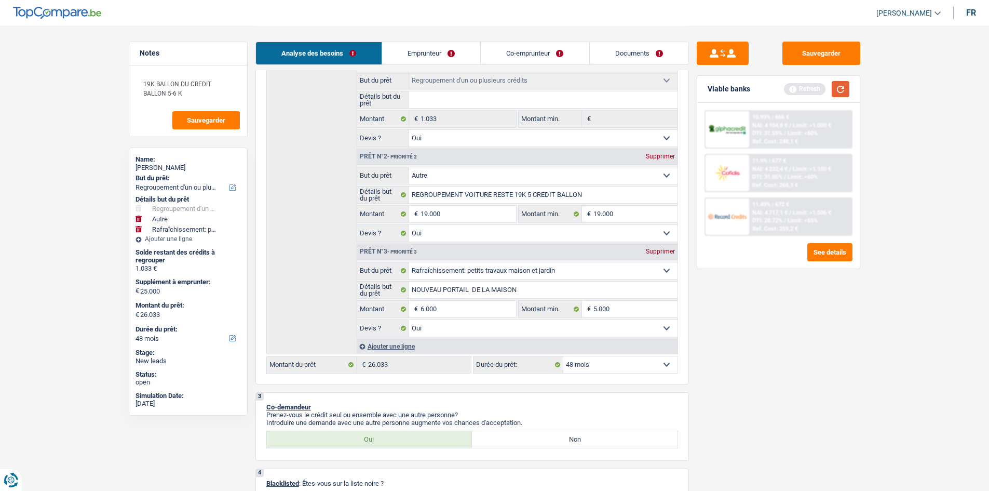
click at [840, 88] on button "button" at bounding box center [841, 89] width 18 height 16
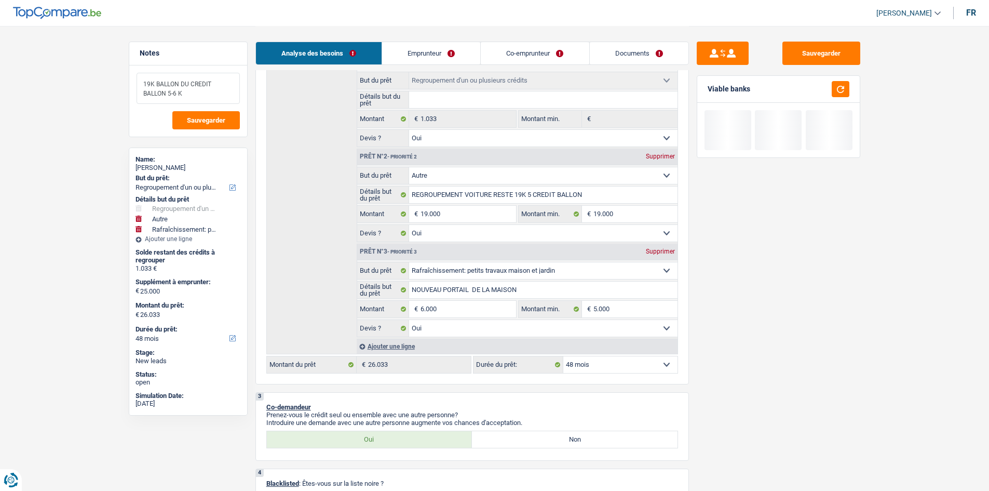
click at [200, 97] on textarea "19K BALLON DU CREDIT BALLON 5-6 K" at bounding box center [188, 88] width 103 height 31
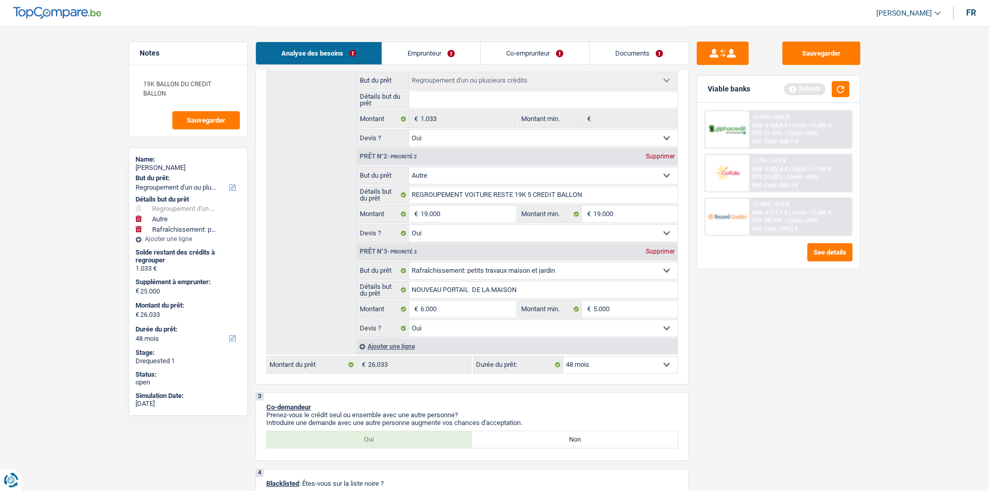
click at [534, 195] on input "REGROUPEMENT VOITURE RESTE 19K 5 CREDIT BALLON" at bounding box center [543, 194] width 268 height 17
click at [798, 53] on button "Sauvegarder" at bounding box center [821, 53] width 78 height 23
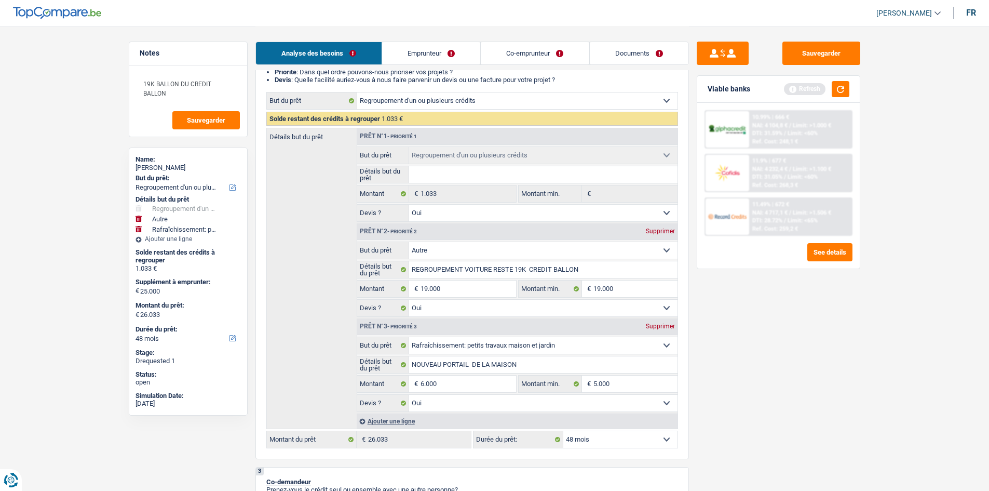
scroll to position [52, 0]
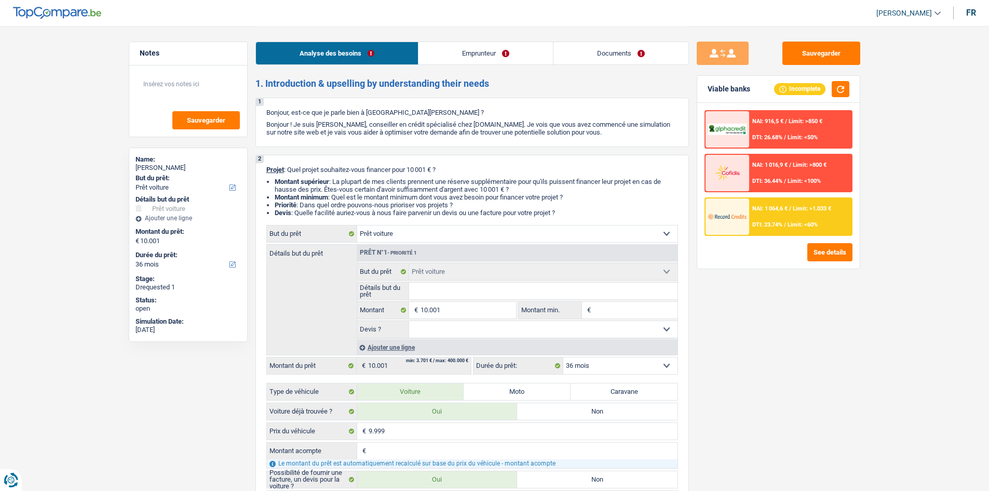
select select "car"
select select "36"
select select "car"
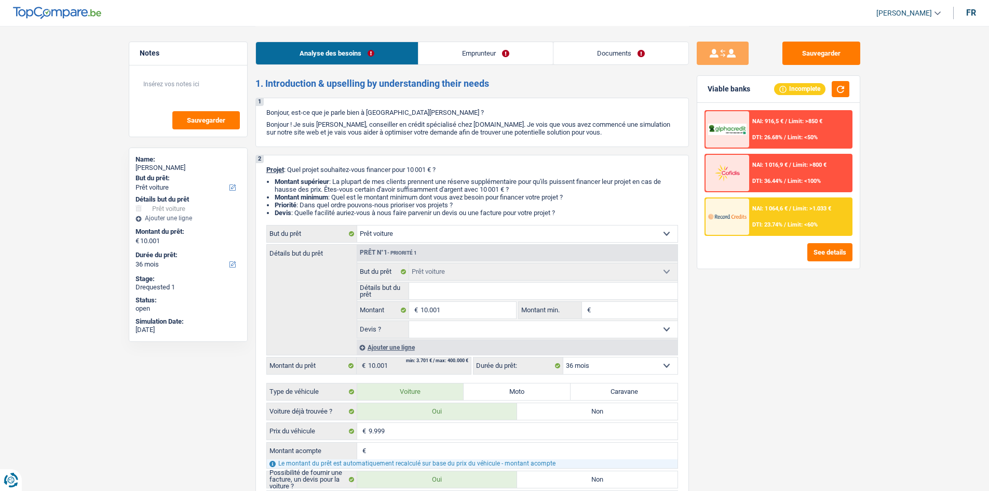
select select "36"
select select "privateEmployee"
select select "netSalary"
select select "mealVouchers"
select select "liveWithParents"
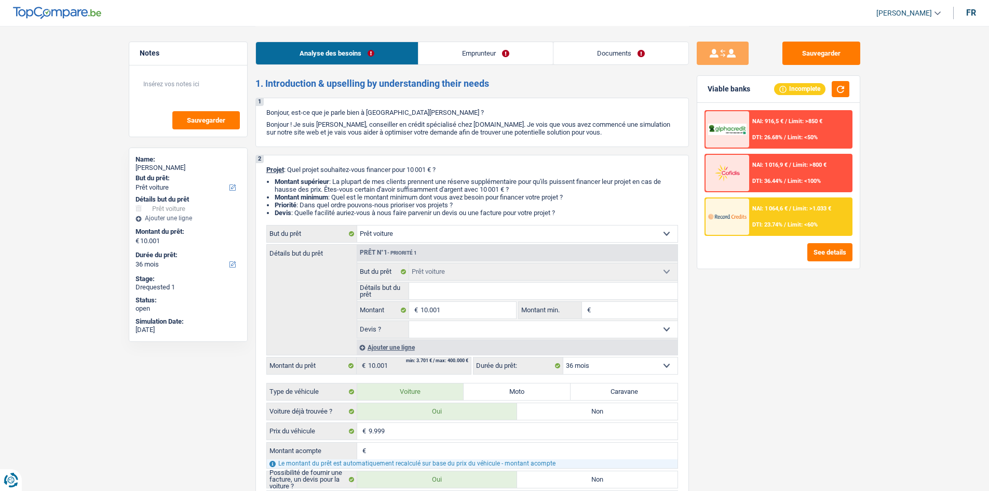
select select "car"
select select "36"
click at [457, 47] on link "Emprunteur" at bounding box center [485, 53] width 134 height 22
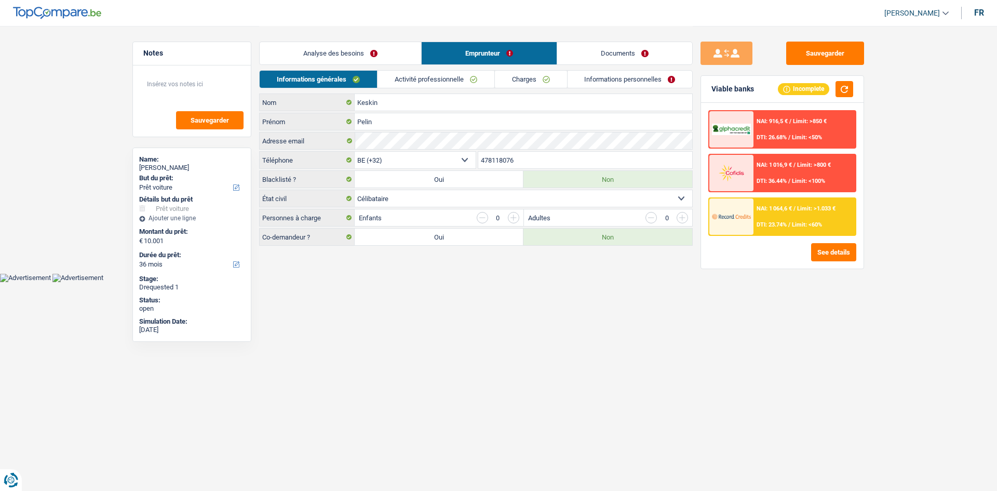
drag, startPoint x: 435, startPoint y: 75, endPoint x: 426, endPoint y: 75, distance: 8.8
click at [434, 75] on link "Activité professionnelle" at bounding box center [435, 79] width 117 height 17
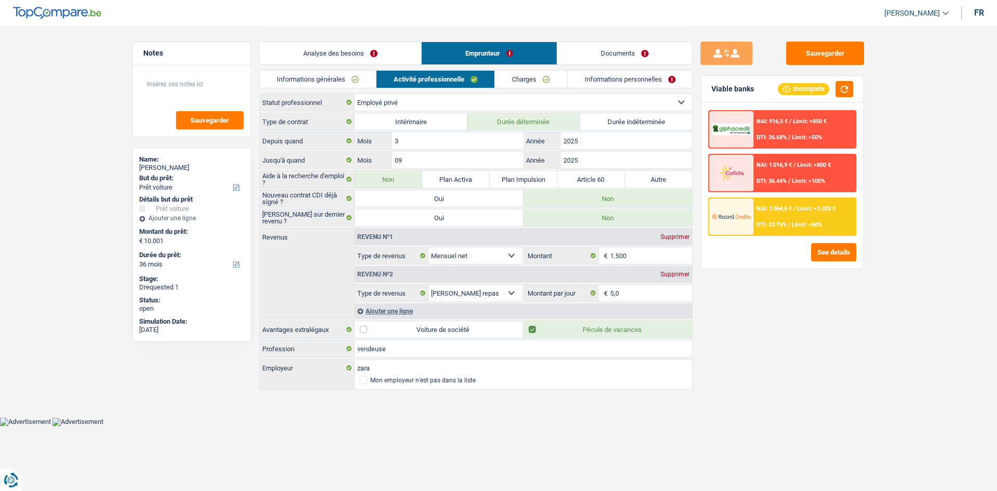
click at [538, 80] on link "Charges" at bounding box center [531, 79] width 72 height 17
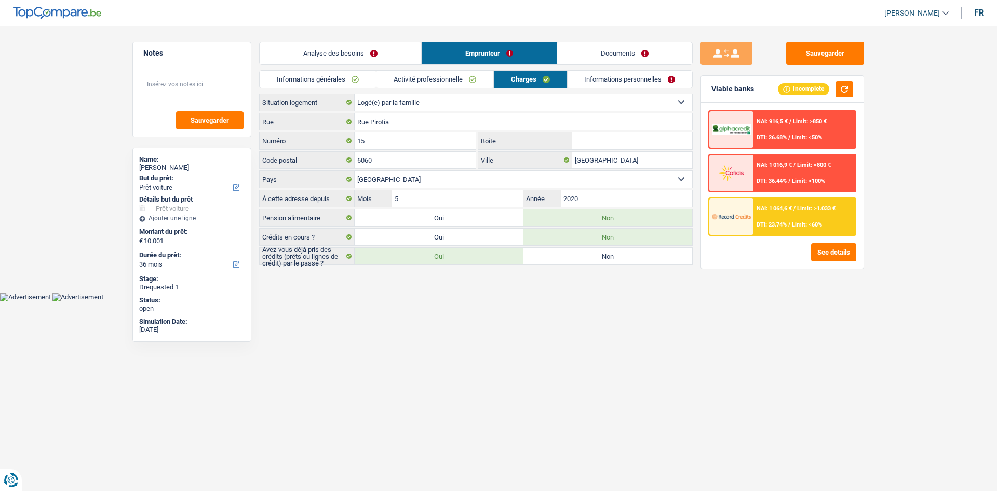
click at [439, 69] on div "Analyse des besoins Emprunteur Documents" at bounding box center [476, 48] width 434 height 44
click at [439, 79] on link "Activité professionnelle" at bounding box center [434, 79] width 117 height 17
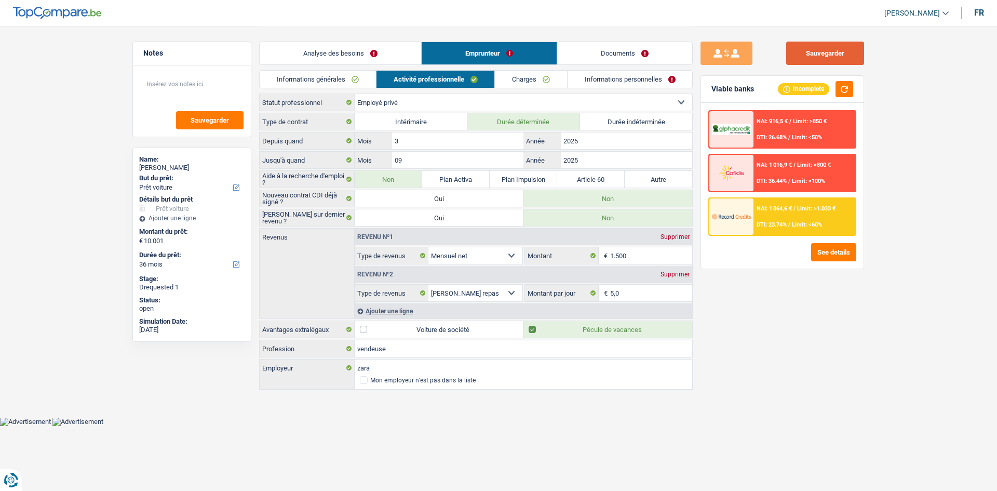
drag, startPoint x: 807, startPoint y: 56, endPoint x: 730, endPoint y: 12, distance: 88.6
click at [807, 56] on button "Sauvegarder" at bounding box center [825, 53] width 78 height 23
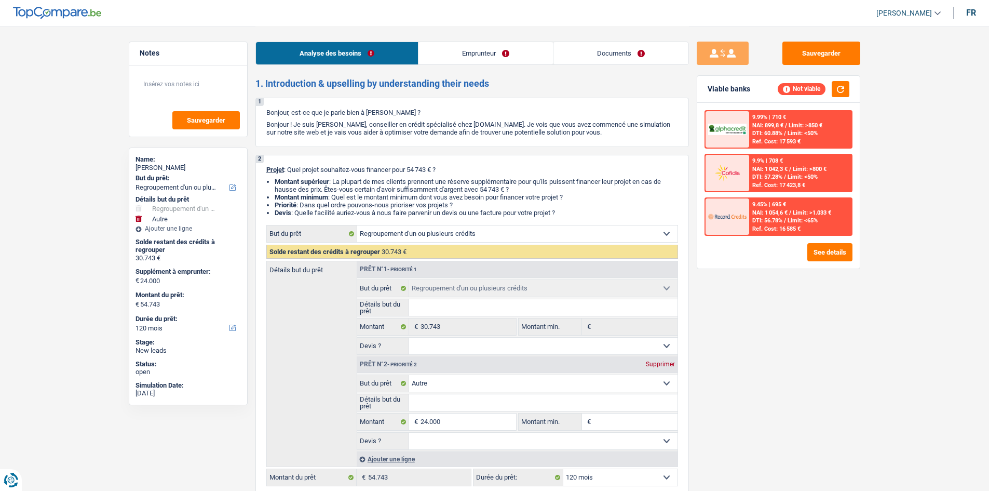
select select "refinancing"
select select "other"
select select "120"
select select "refinancing"
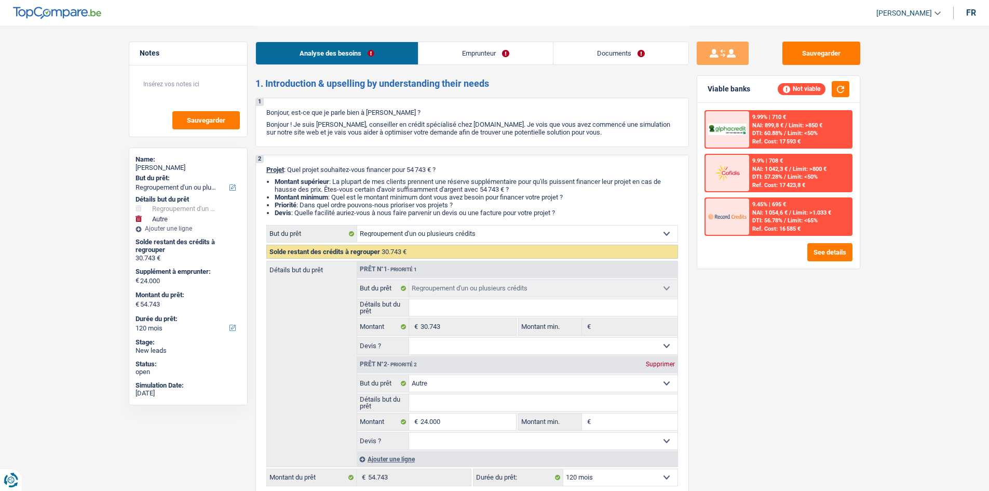
select select "refinancing"
select select "other"
select select "120"
select select "publicEmployee"
select select "netSalary"
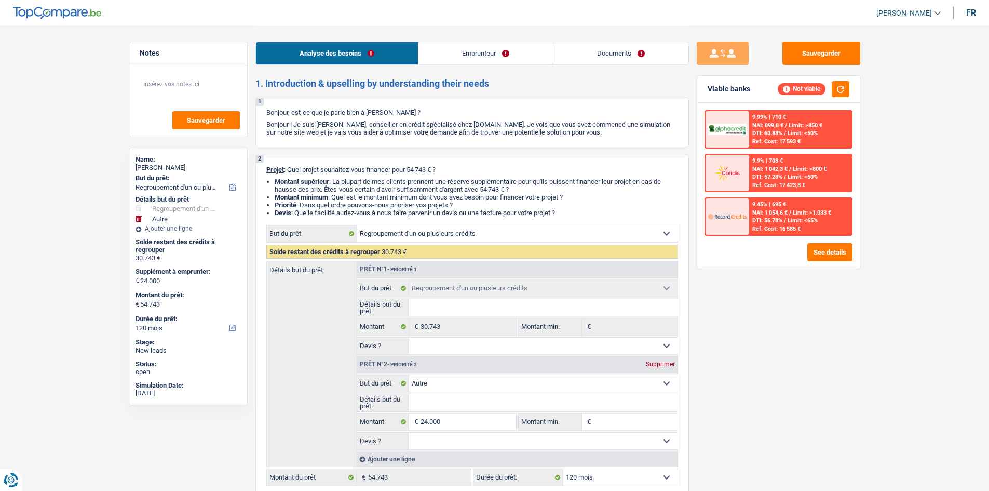
select select "mealVouchers"
select select "rents"
select select "personalLoan"
select select "other"
select select "120"
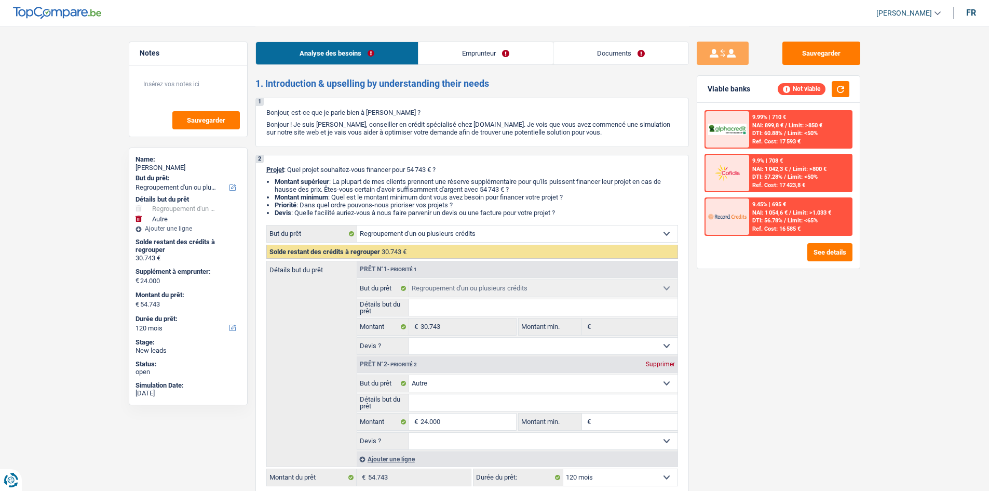
select select "refinancing"
select select "other"
select select "120"
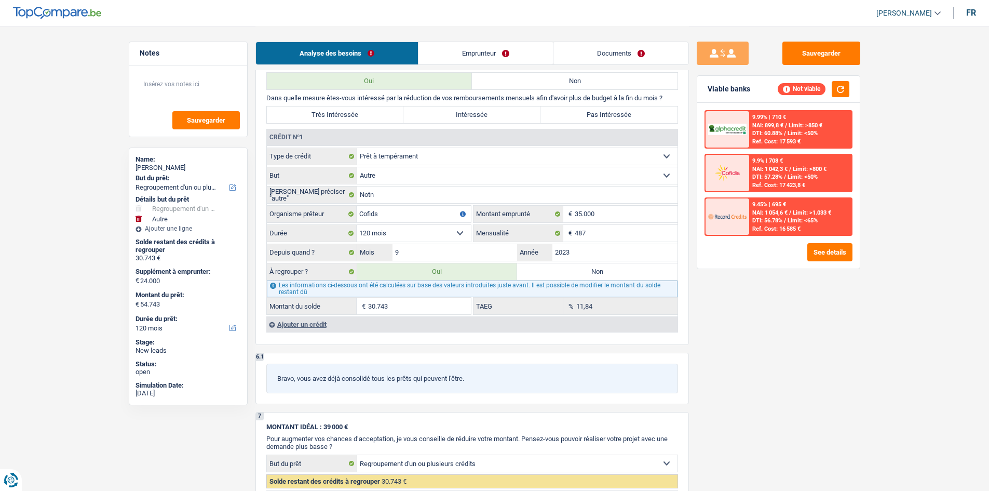
scroll to position [935, 0]
click at [493, 48] on link "Emprunteur" at bounding box center [485, 53] width 134 height 22
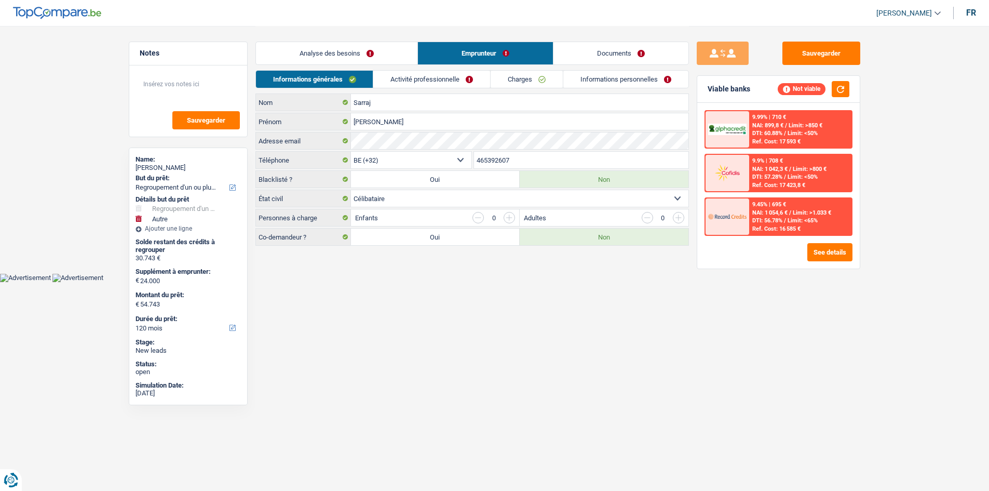
scroll to position [0, 0]
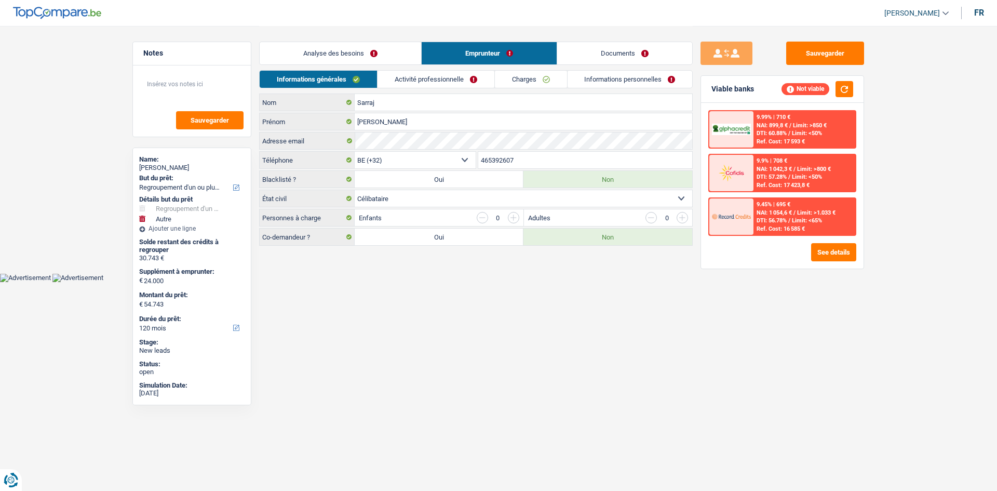
click at [442, 84] on link "Activité professionnelle" at bounding box center [435, 79] width 117 height 17
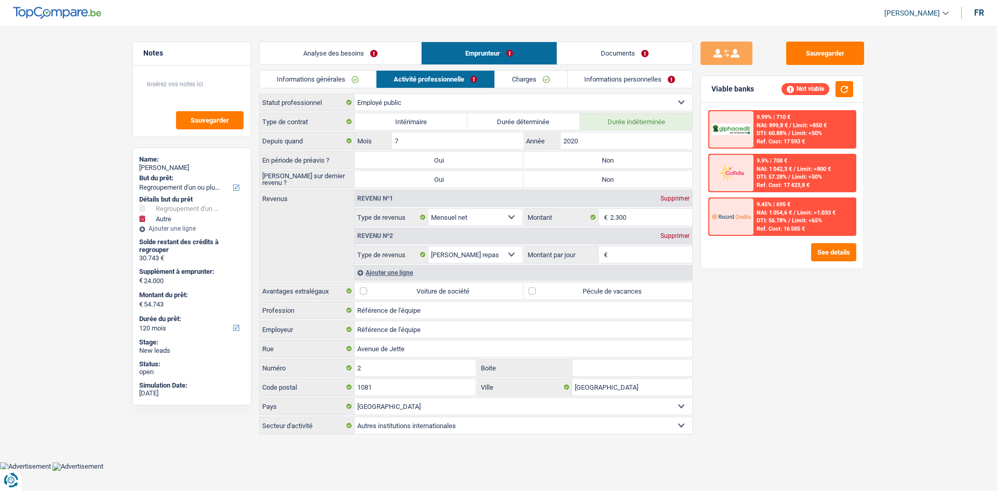
click at [350, 45] on link "Analyse des besoins" at bounding box center [340, 53] width 161 height 22
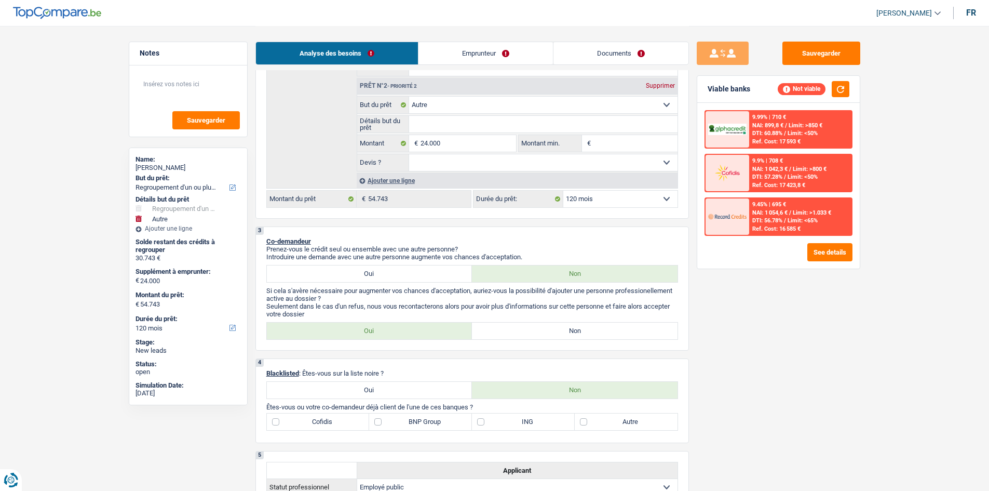
scroll to position [260, 0]
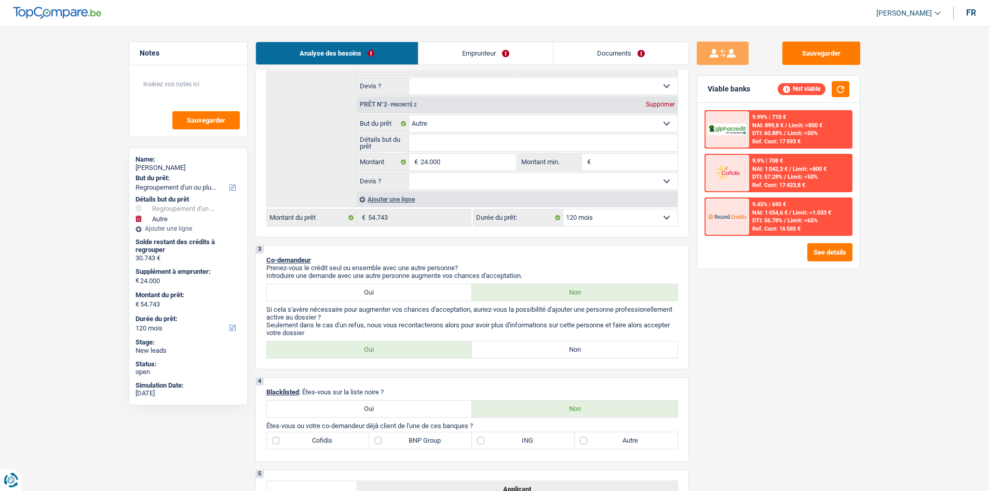
click at [495, 49] on link "Emprunteur" at bounding box center [485, 53] width 134 height 22
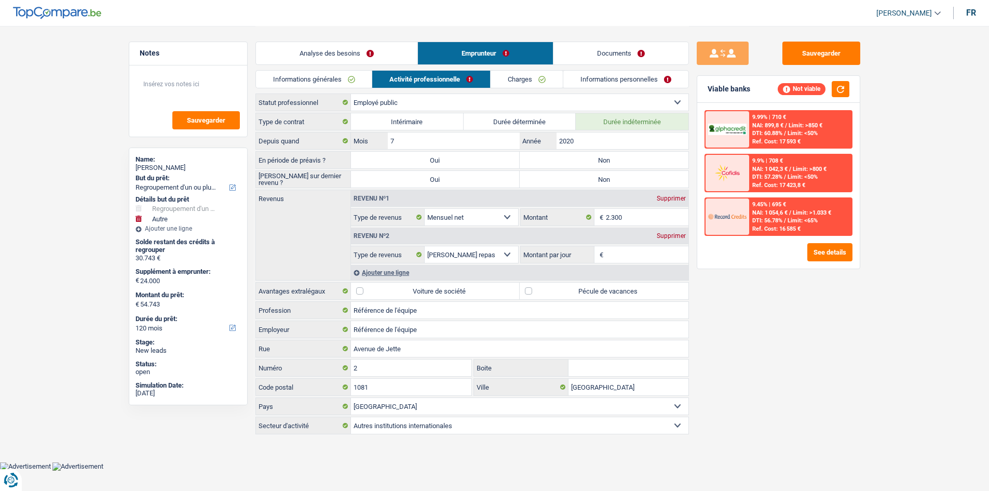
scroll to position [0, 0]
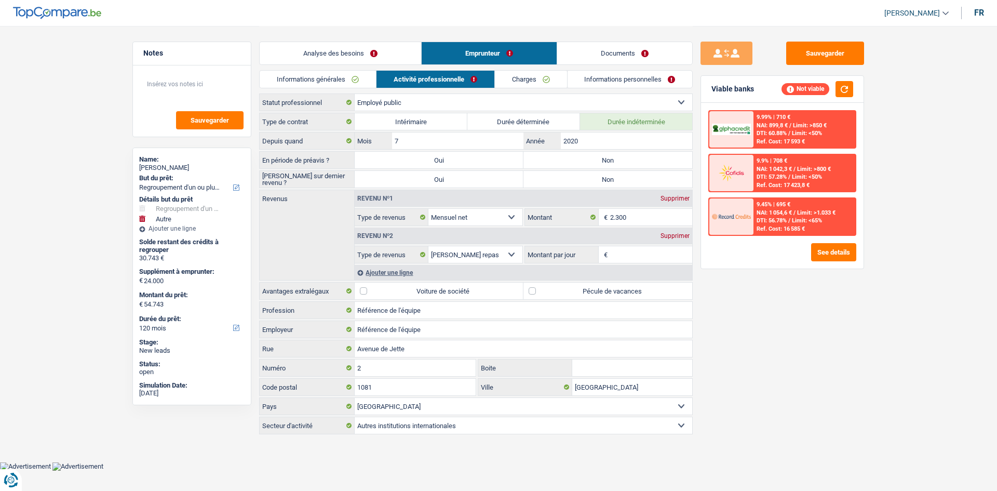
click at [620, 246] on fieldset "€ Montant par jour Tous les champs sont obligatoires. Veuillez fournir une répo…" at bounding box center [608, 255] width 168 height 18
click at [403, 54] on link "Analyse des besoins" at bounding box center [340, 53] width 161 height 22
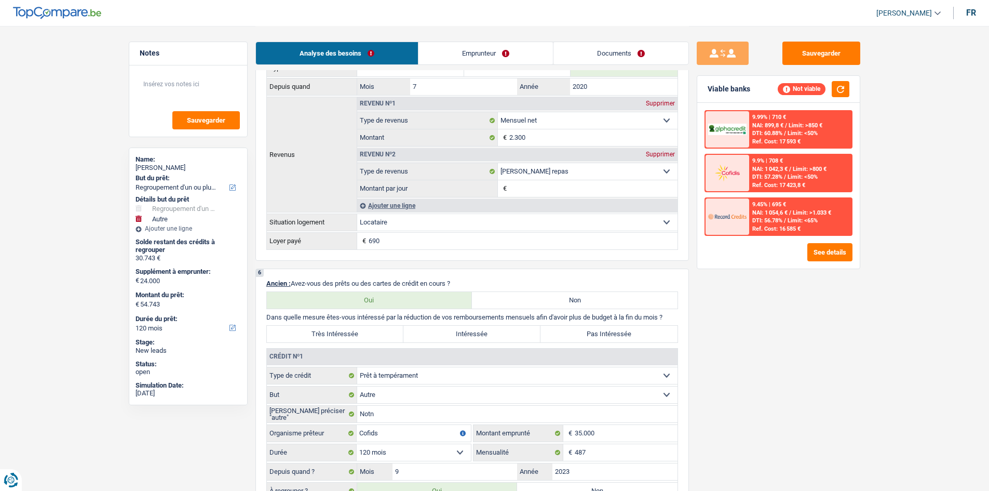
scroll to position [883, 0]
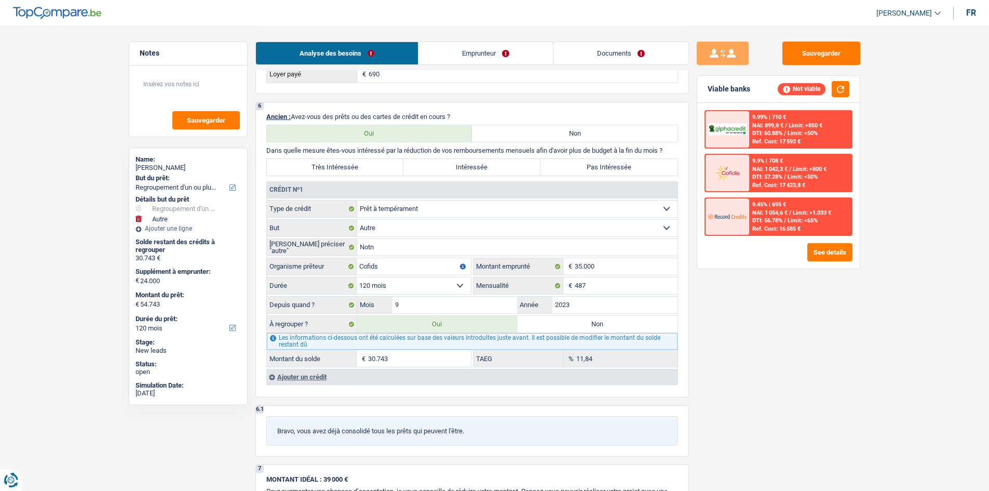
click at [561, 323] on label "Non" at bounding box center [597, 324] width 160 height 17
click at [561, 323] on input "Non" at bounding box center [597, 324] width 160 height 17
radio input "true"
select select "other"
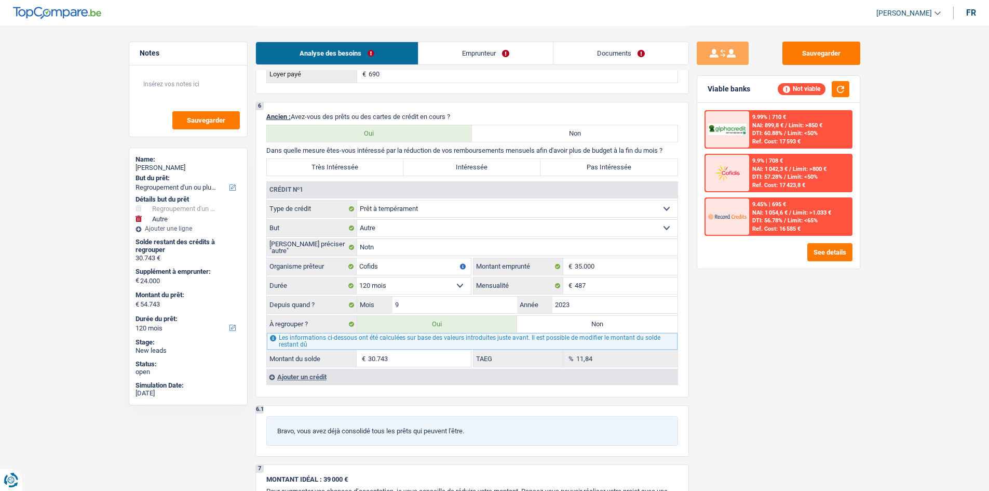
select select "120"
select select "other"
type input "24.000"
type input "63.308"
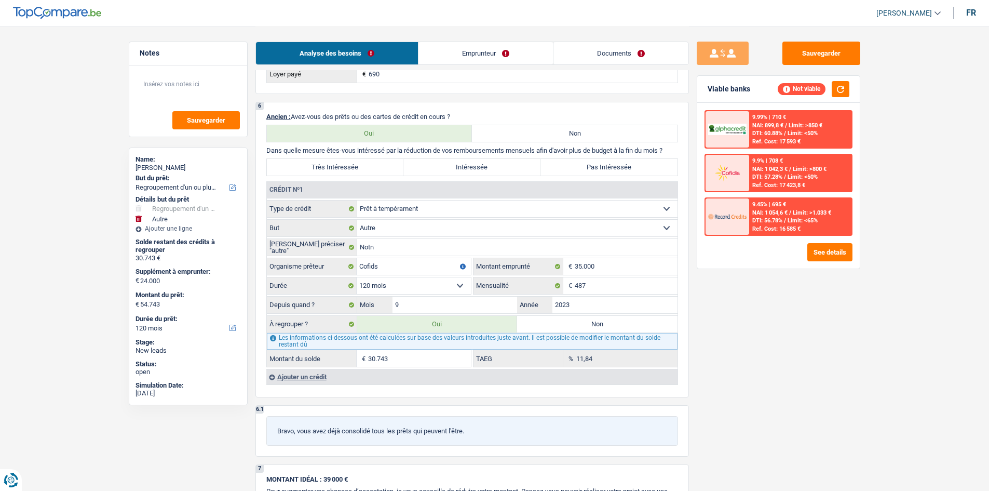
select select "120"
radio input "false"
select select "other"
type input "24.000"
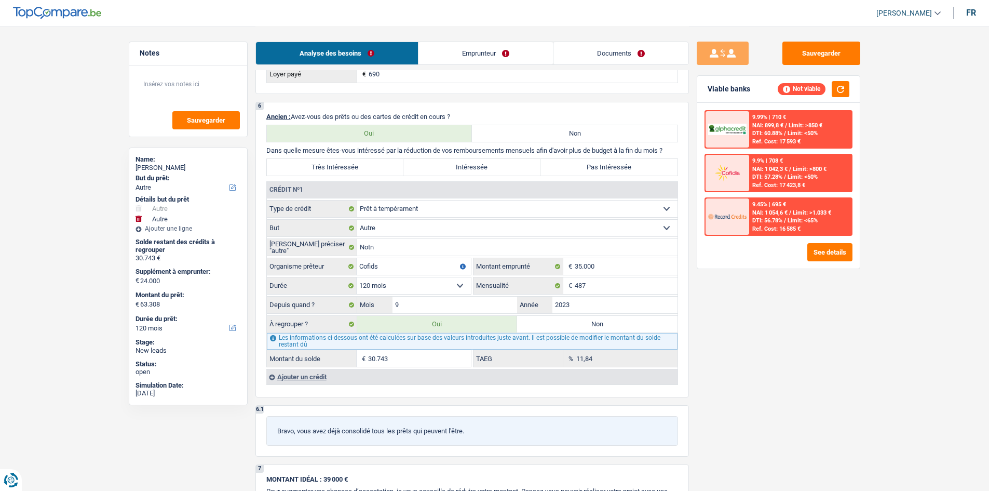
type input "63.308"
select select "120"
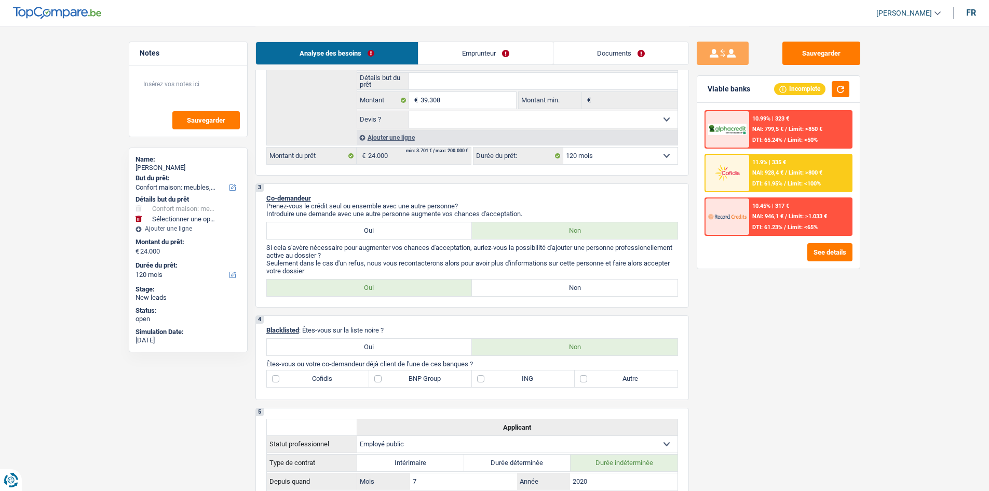
scroll to position [260, 0]
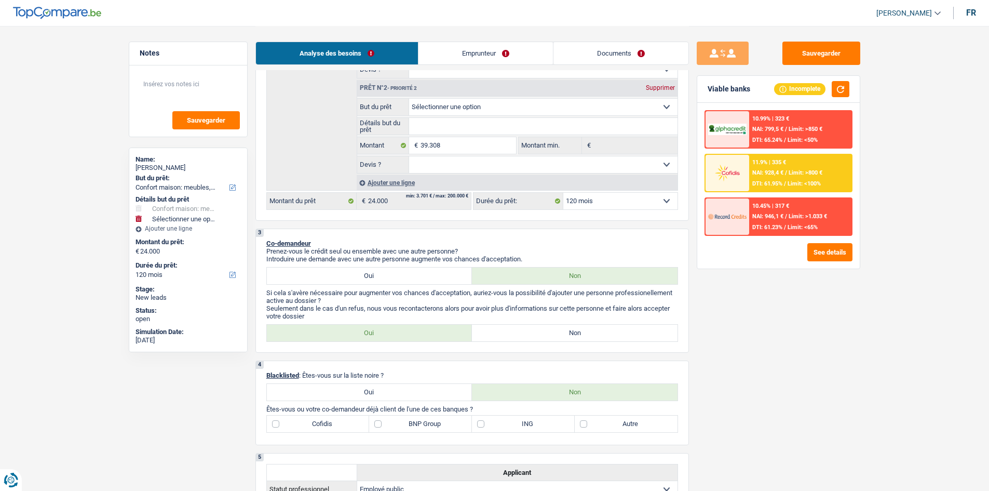
click at [799, 220] on div "10.45% | 317 € NAI: 946,1 € / Limit: >1.033 € DTI: 61.23% / Limit: <65%" at bounding box center [800, 216] width 102 height 36
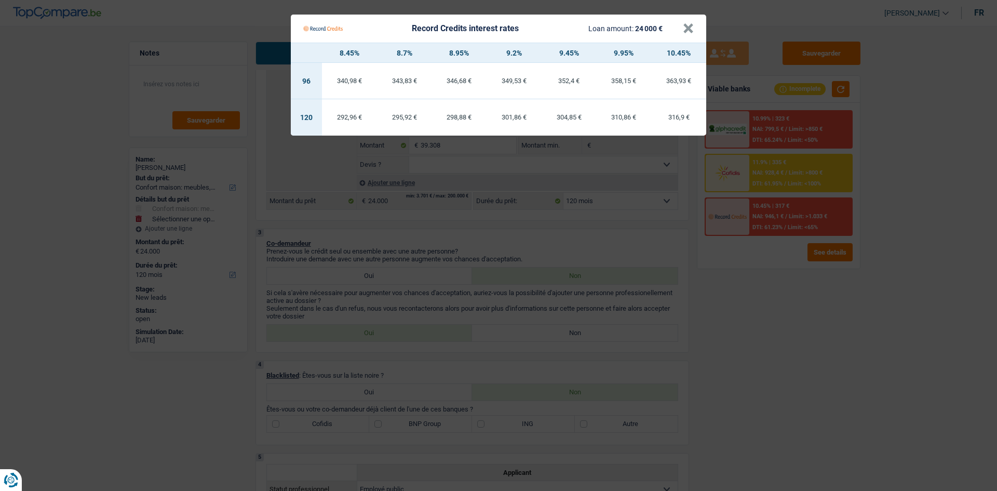
drag, startPoint x: 789, startPoint y: 187, endPoint x: 782, endPoint y: 187, distance: 6.7
click at [784, 187] on Credits "Record Credits interest rates Loan amount: 24 000 € × 8.45% 8.7% 8.95% 9.2% 9.4…" at bounding box center [498, 245] width 997 height 491
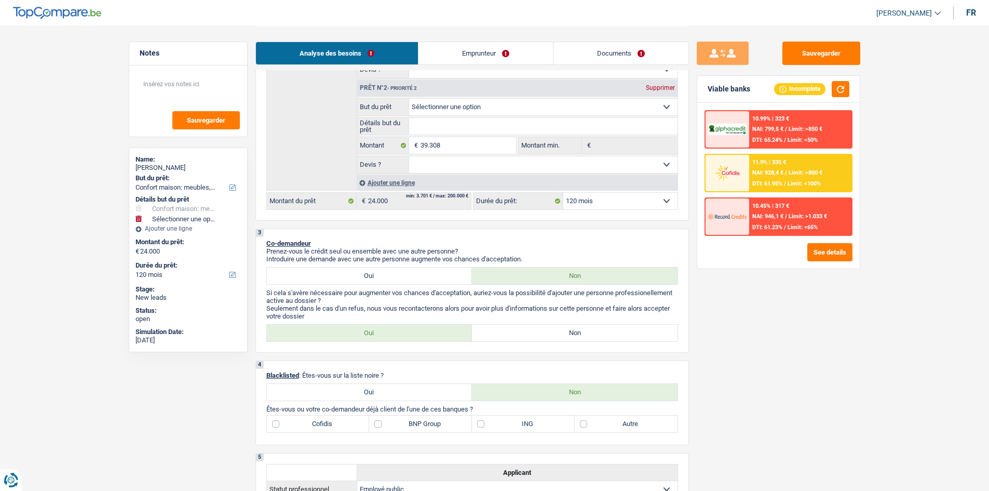
click at [780, 187] on span "DTI: 61.95%" at bounding box center [767, 183] width 30 height 7
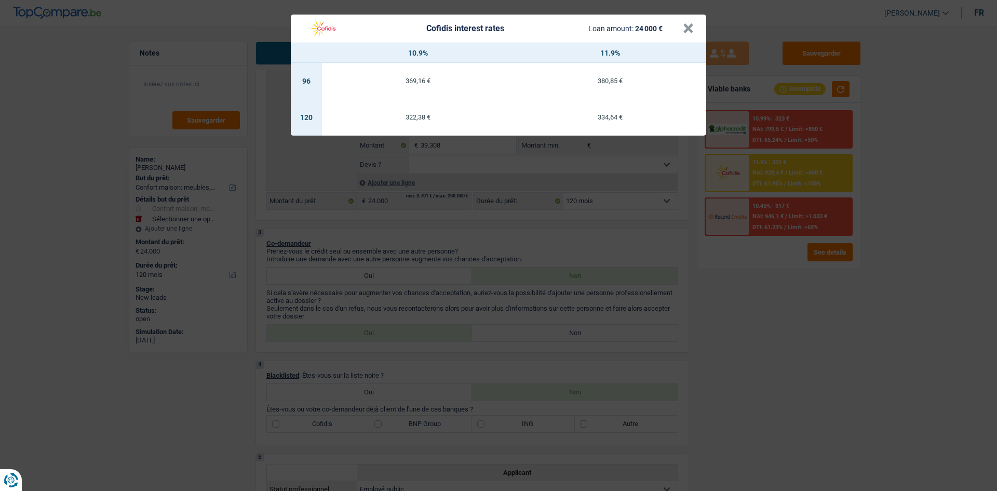
click at [732, 374] on div "Cofidis interest rates Loan amount: 24 000 € × 10.9% 11.9% 96 369,16 € 380,85 €…" at bounding box center [498, 245] width 997 height 491
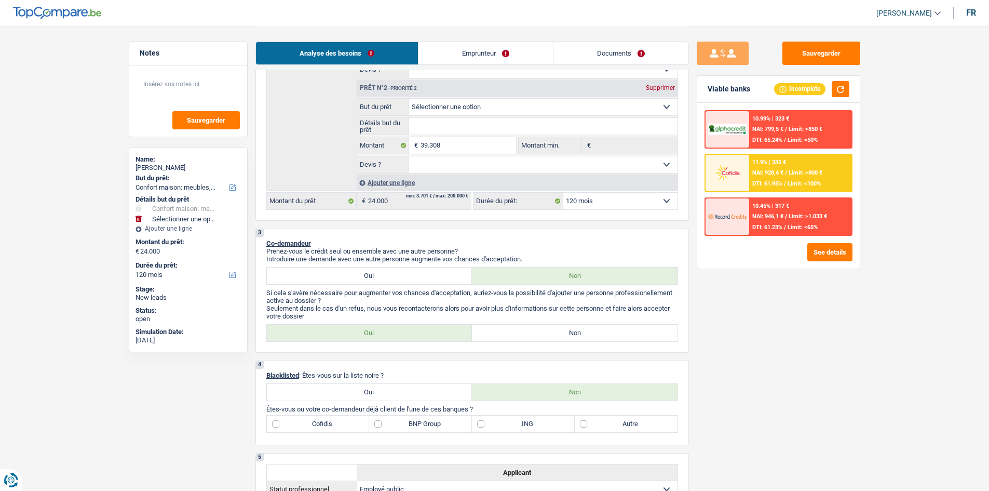
click at [583, 202] on select "12 mois 18 mois 24 mois 30 mois 36 mois 42 mois 48 mois 60 mois 72 mois 84 mois…" at bounding box center [620, 201] width 114 height 17
drag, startPoint x: 717, startPoint y: 318, endPoint x: 723, endPoint y: 316, distance: 7.1
click at [720, 319] on div "Sauvegarder Viable banks Incomplete 10.99% | 323 € NAI: 799,5 € / Limit: >850 €…" at bounding box center [778, 258] width 179 height 433
click at [619, 207] on select "12 mois 18 mois 24 mois 30 mois 36 mois 42 mois 48 mois 60 mois 72 mois 84 mois…" at bounding box center [620, 201] width 114 height 17
select select "96"
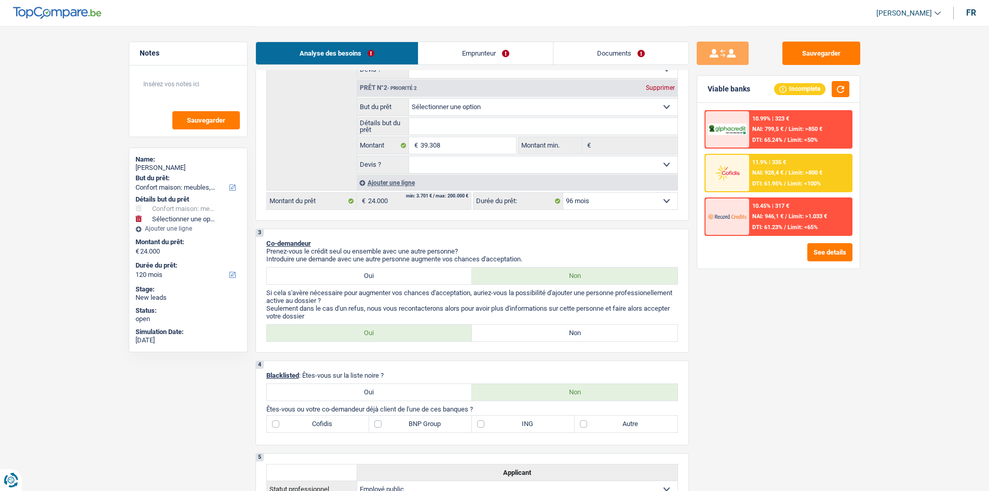
click at [563, 193] on select "12 mois 18 mois 24 mois 30 mois 36 mois 42 mois 48 mois 60 mois 72 mois 84 mois…" at bounding box center [620, 201] width 114 height 17
select select "96"
select select
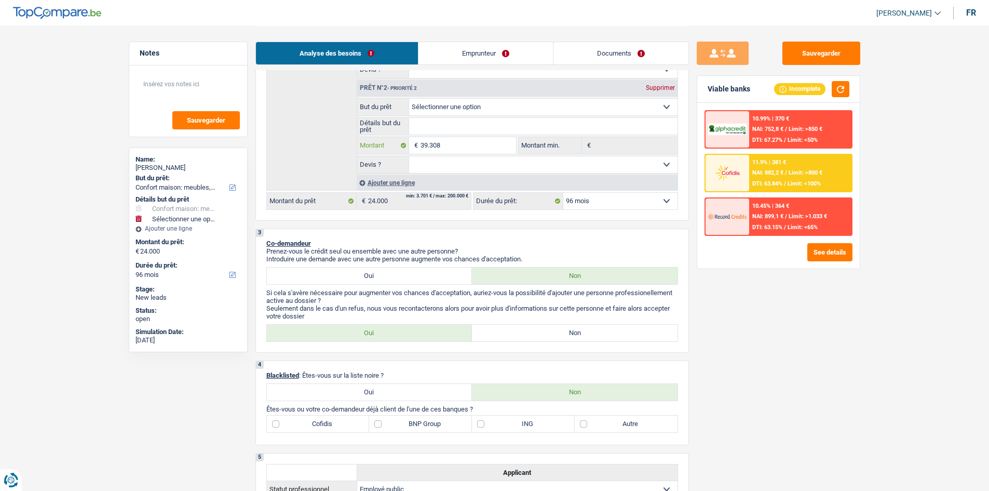
select select
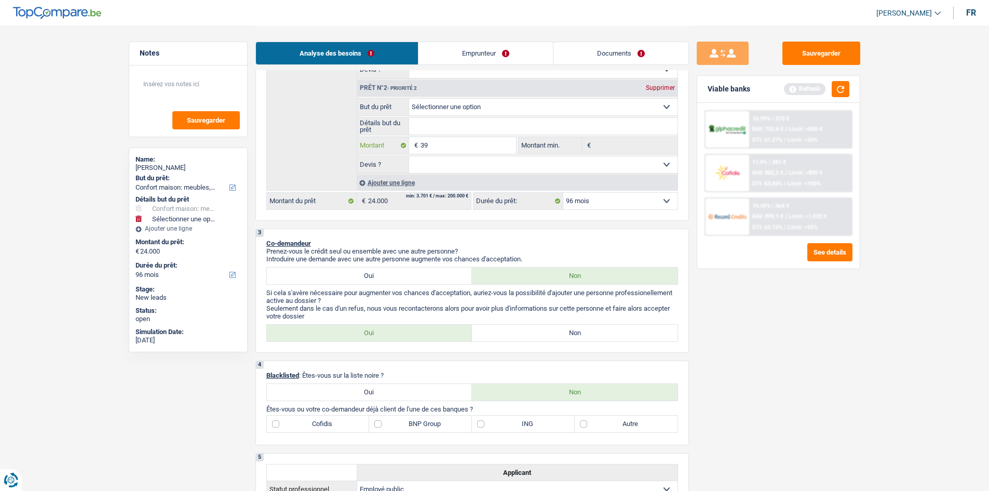
type input "3"
select select
click at [659, 83] on span "Prêt n°1 - Priorité 1 Confort maison: meubles, textile, peinture, électroménage…" at bounding box center [517, 79] width 321 height 188
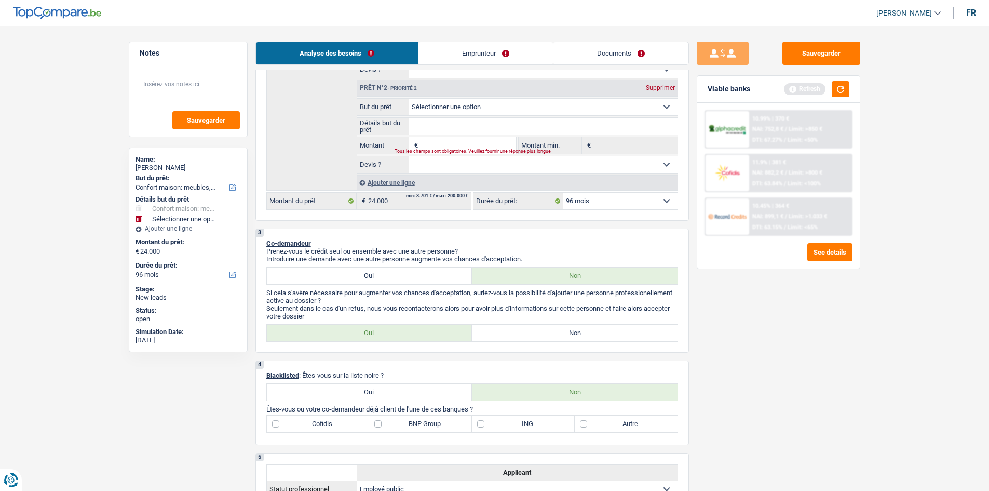
click at [659, 85] on div "Supprimer" at bounding box center [660, 88] width 34 height 6
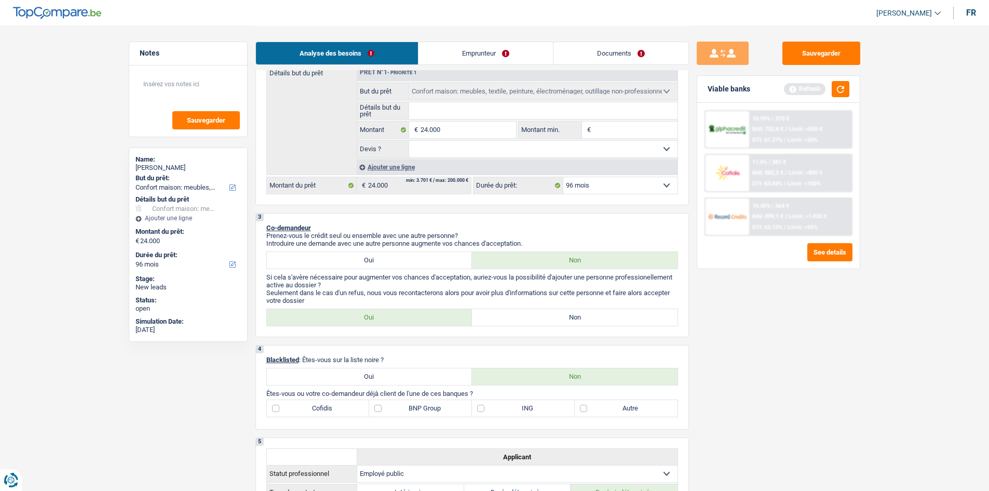
scroll to position [104, 0]
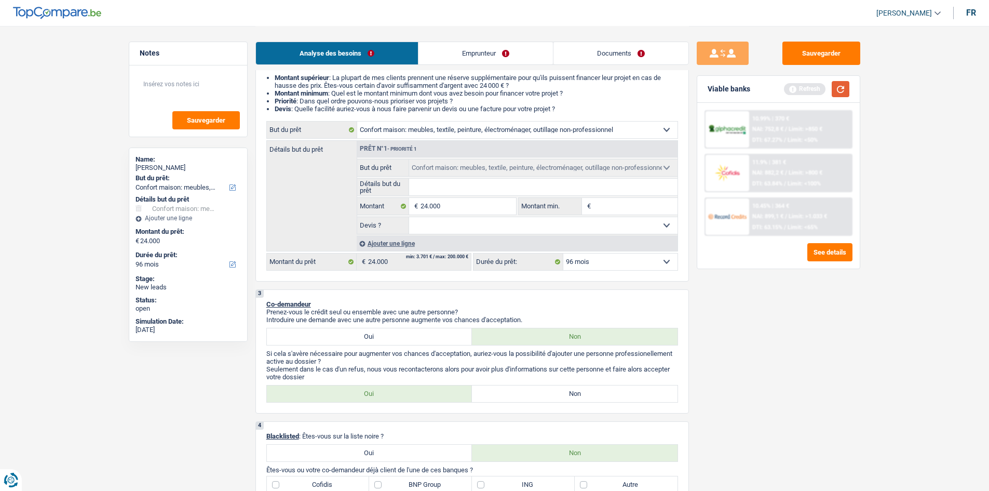
click at [836, 92] on button "button" at bounding box center [841, 89] width 18 height 16
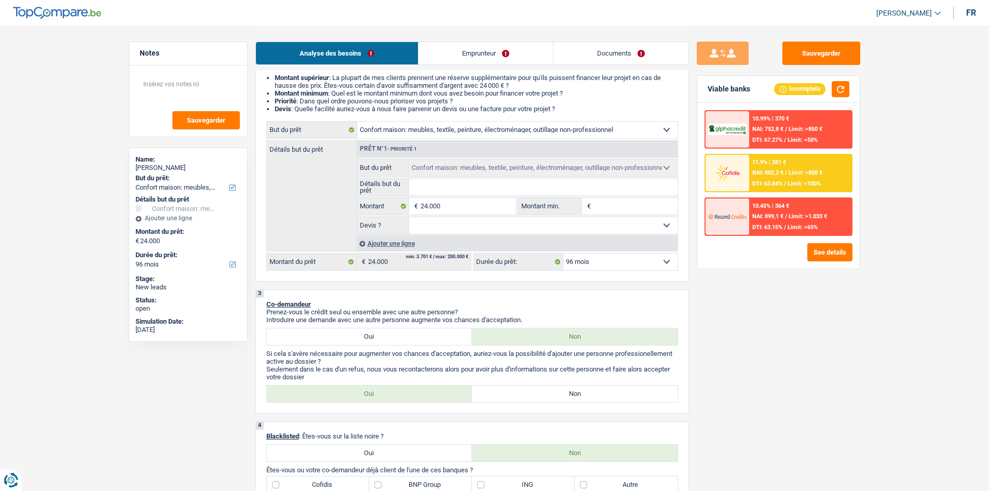
click at [752, 203] on div "10.45% | 364 €" at bounding box center [770, 205] width 37 height 7
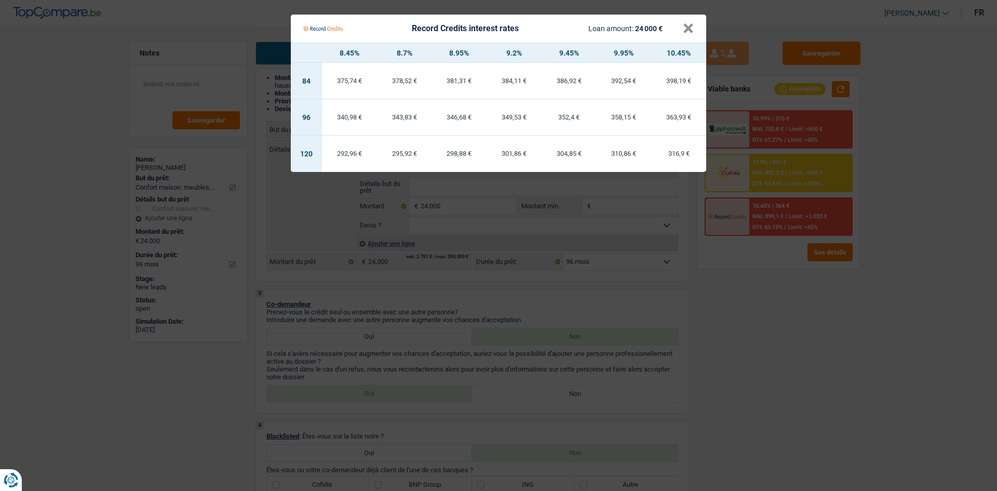
click at [789, 347] on Credits "Record Credits interest rates Loan amount: 24 000 € × 8.45% 8.7% 8.95% 9.2% 9.4…" at bounding box center [498, 245] width 997 height 491
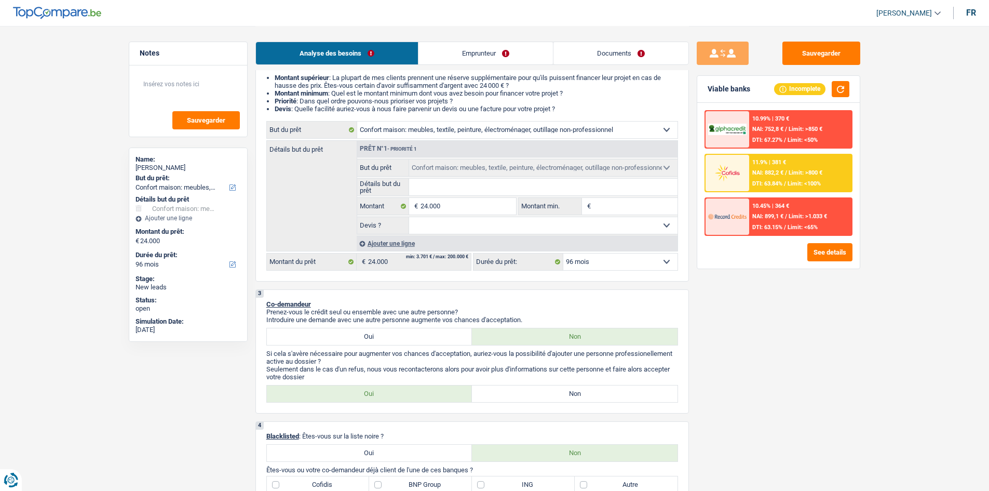
click at [760, 174] on span "NAI: 882,2 €" at bounding box center [767, 172] width 31 height 7
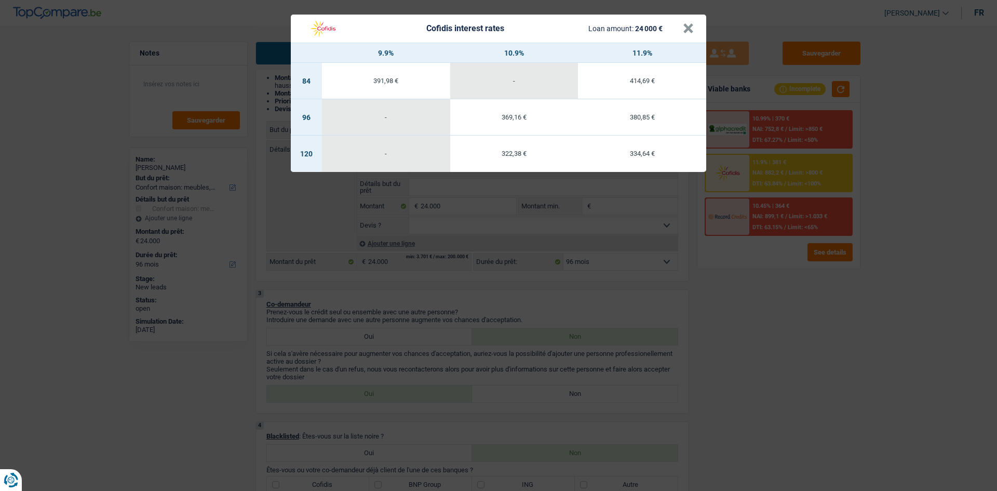
click at [681, 30] on div "Cofidis interest rates Loan amount: 24 000 €" at bounding box center [493, 29] width 380 height 20
click at [689, 23] on button "×" at bounding box center [688, 28] width 11 height 10
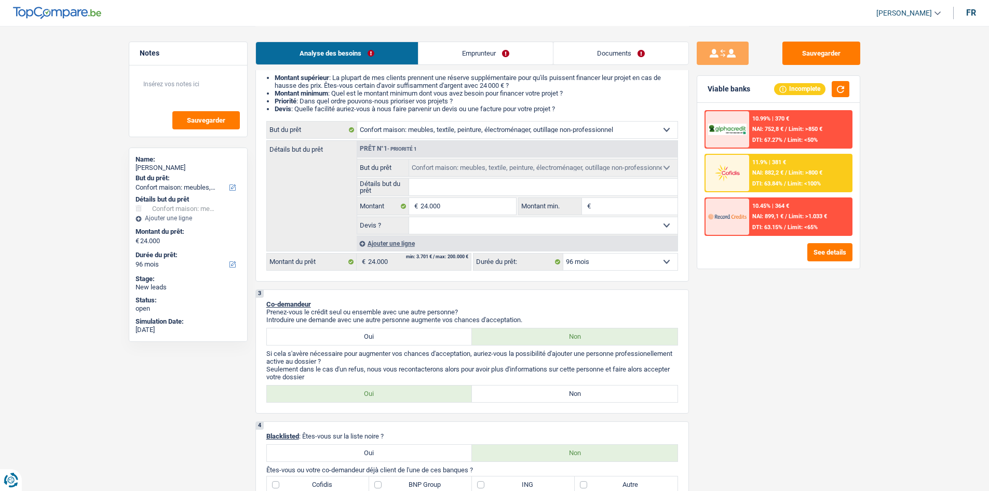
click at [734, 128] on img at bounding box center [727, 130] width 38 height 12
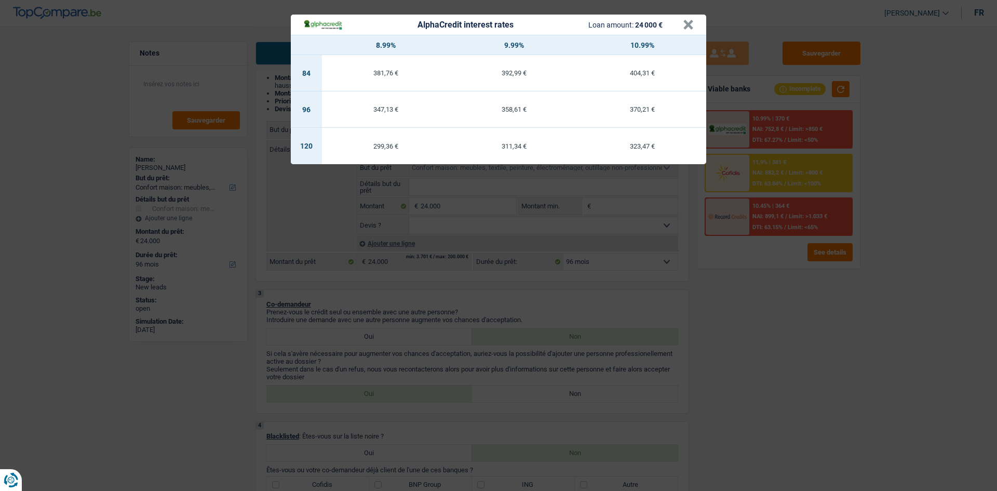
drag, startPoint x: 795, startPoint y: 322, endPoint x: 762, endPoint y: 306, distance: 36.9
click at [793, 322] on div "AlphaCredit interest rates Loan amount: 24 000 € × 8.99% 9.99% 10.99% 84 381,76…" at bounding box center [498, 245] width 997 height 491
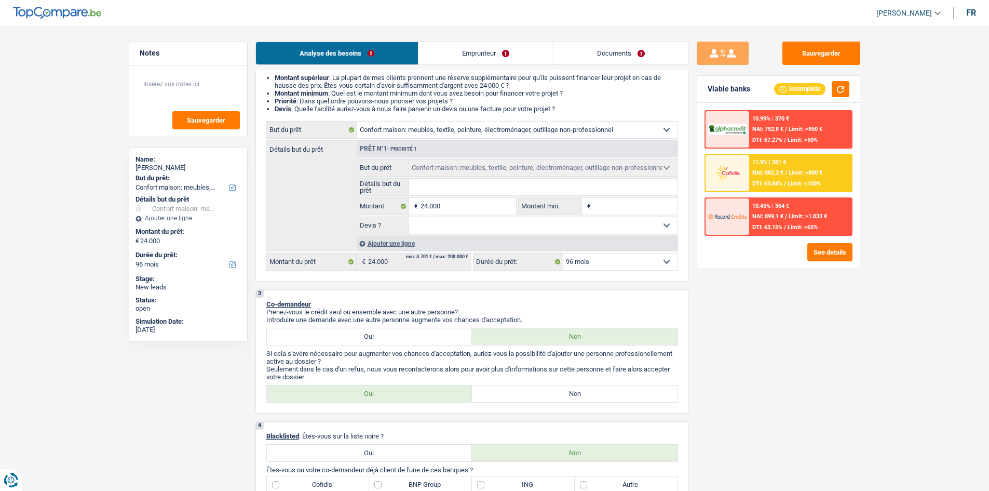
click at [490, 58] on link "Emprunteur" at bounding box center [485, 53] width 134 height 22
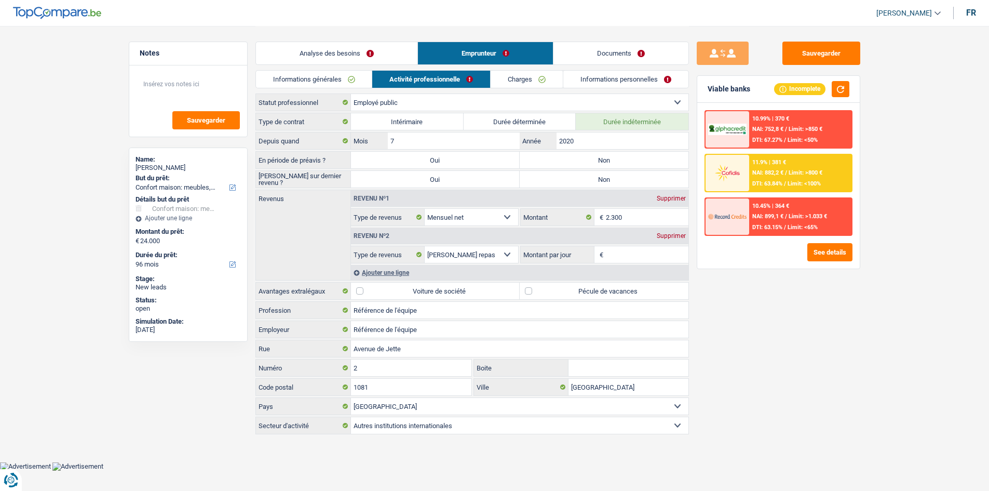
scroll to position [0, 0]
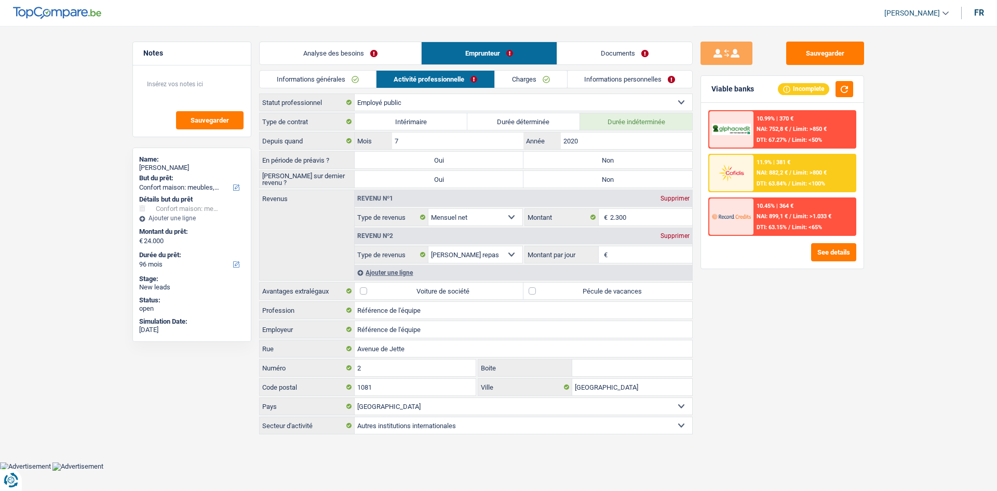
click at [379, 59] on link "Analyse des besoins" at bounding box center [340, 53] width 161 height 22
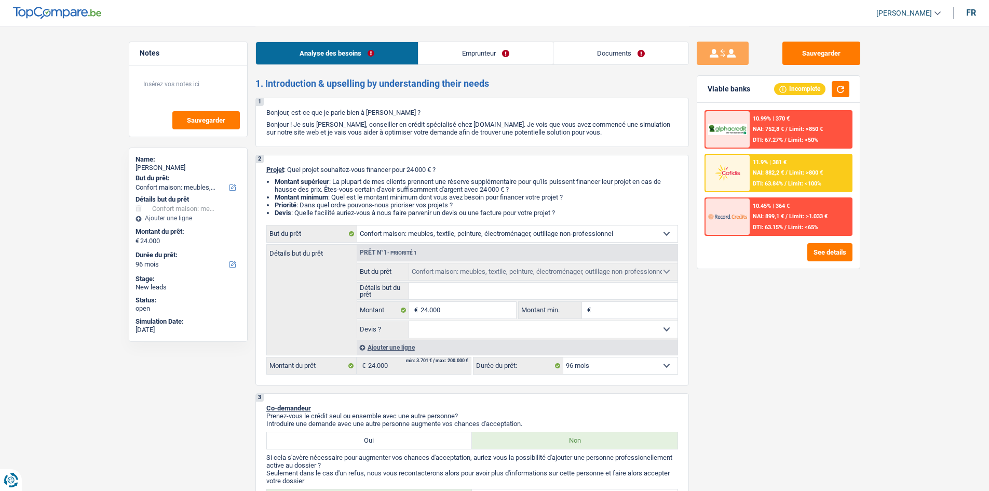
click at [471, 54] on link "Emprunteur" at bounding box center [485, 53] width 134 height 22
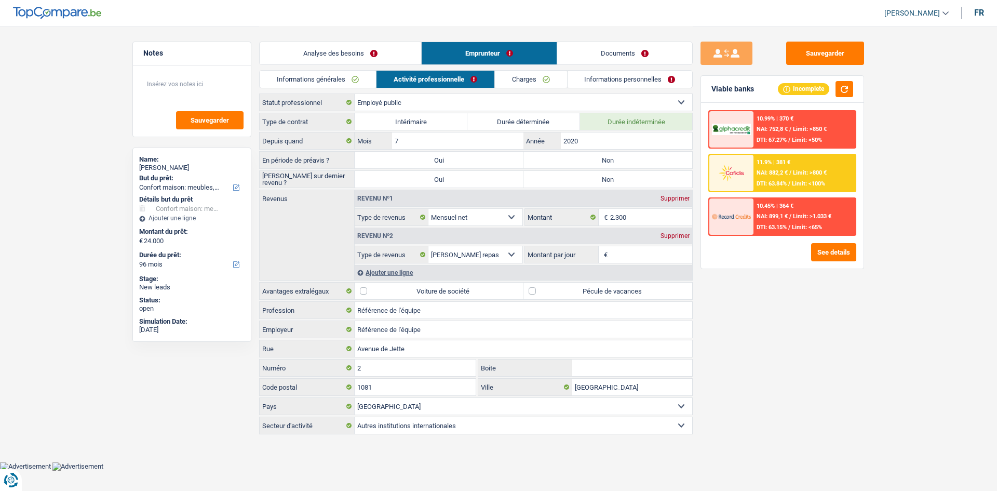
click at [639, 59] on link "Documents" at bounding box center [624, 53] width 135 height 22
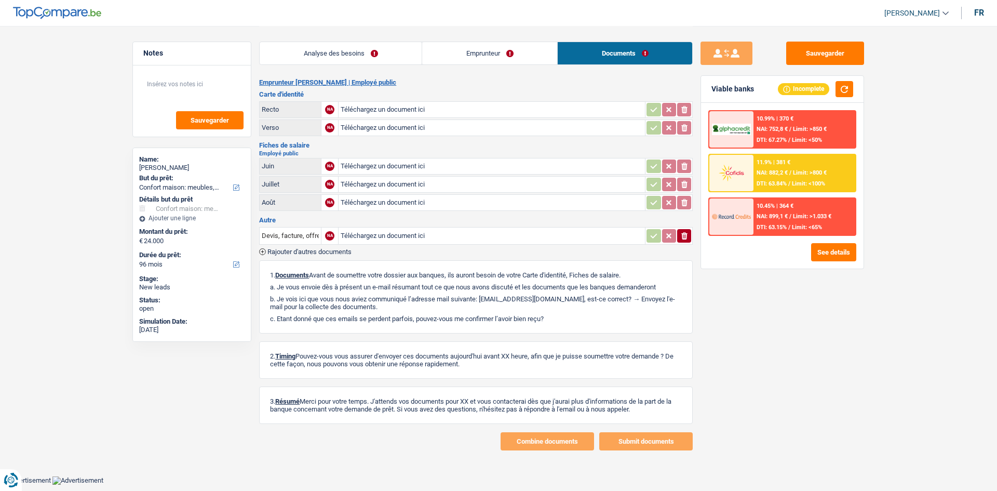
click at [514, 53] on link "Emprunteur" at bounding box center [489, 53] width 135 height 22
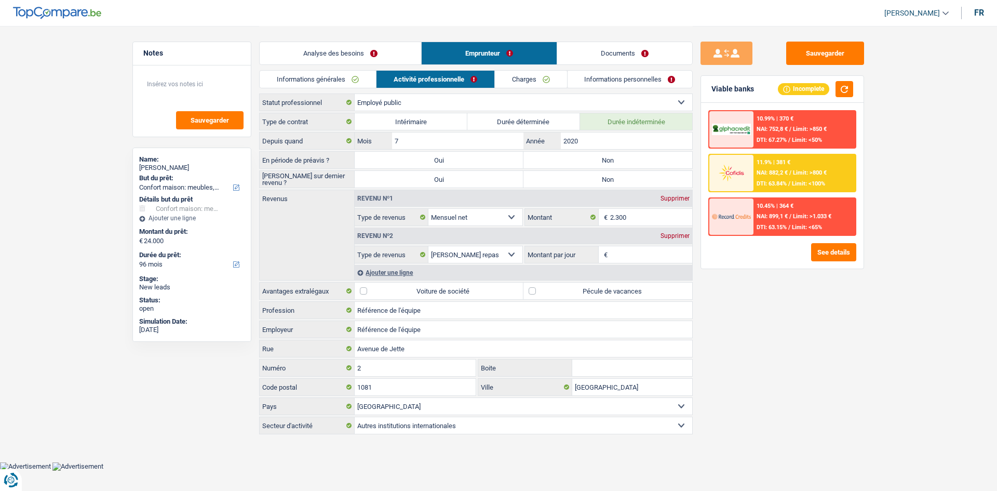
click at [390, 53] on link "Analyse des besoins" at bounding box center [340, 53] width 161 height 22
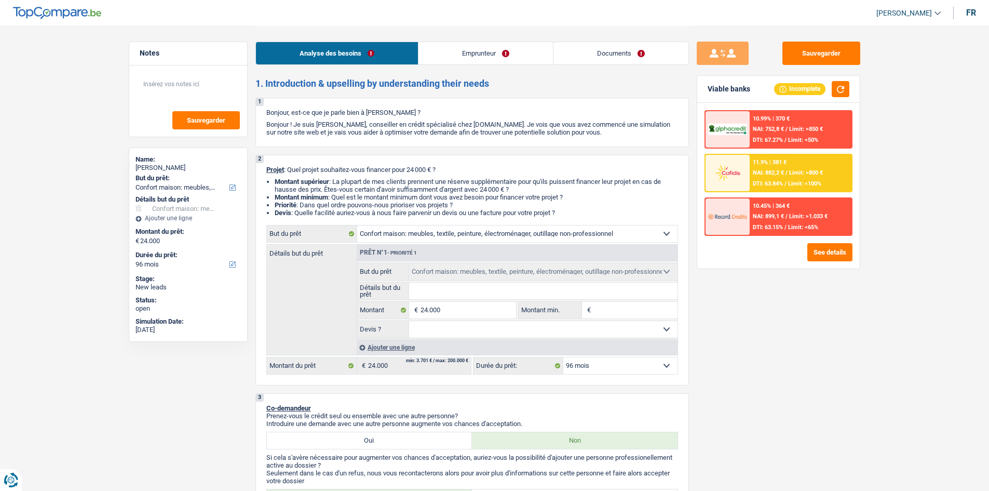
click at [765, 142] on span "DTI: 67.27%" at bounding box center [767, 140] width 30 height 7
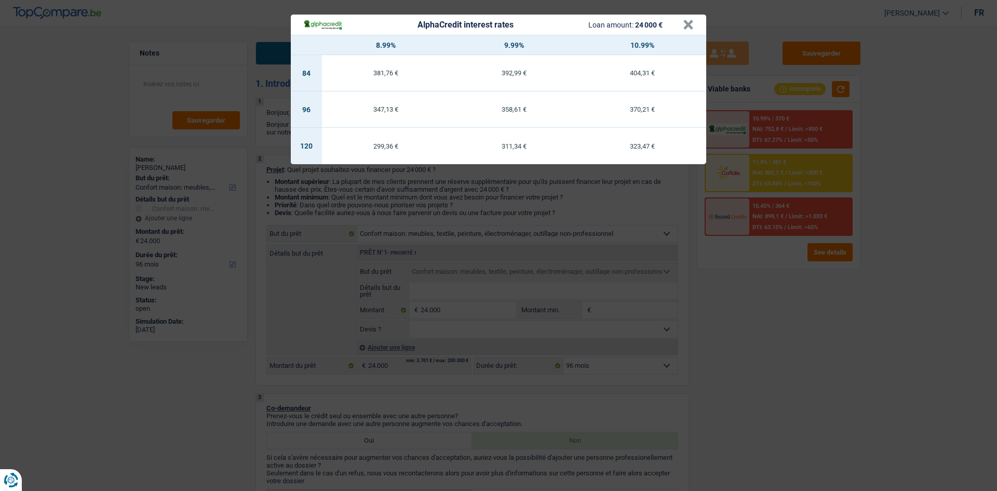
drag, startPoint x: 861, startPoint y: 430, endPoint x: 853, endPoint y: 424, distance: 10.4
click at [858, 429] on div "AlphaCredit interest rates Loan amount: 24 000 € × 8.99% 9.99% 10.99% 84 381,76…" at bounding box center [498, 245] width 997 height 491
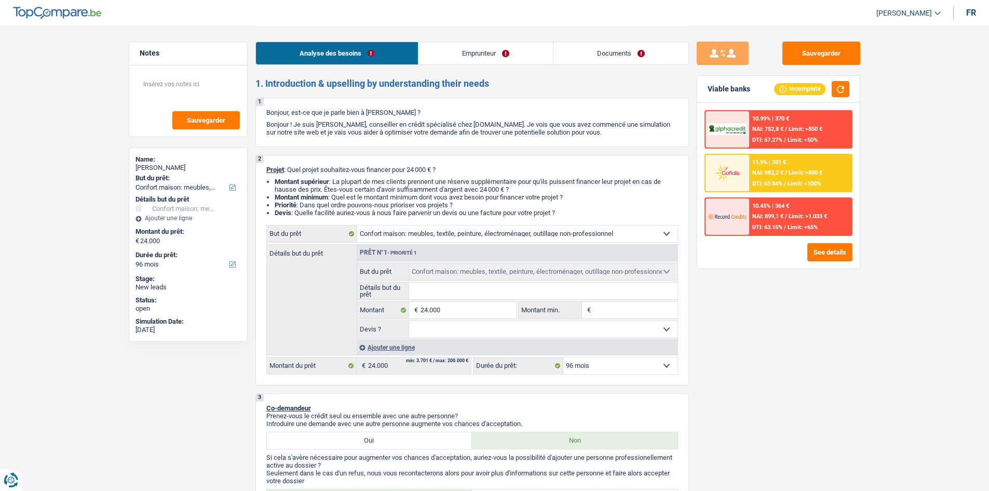
click at [741, 161] on div at bounding box center [728, 173] width 44 height 36
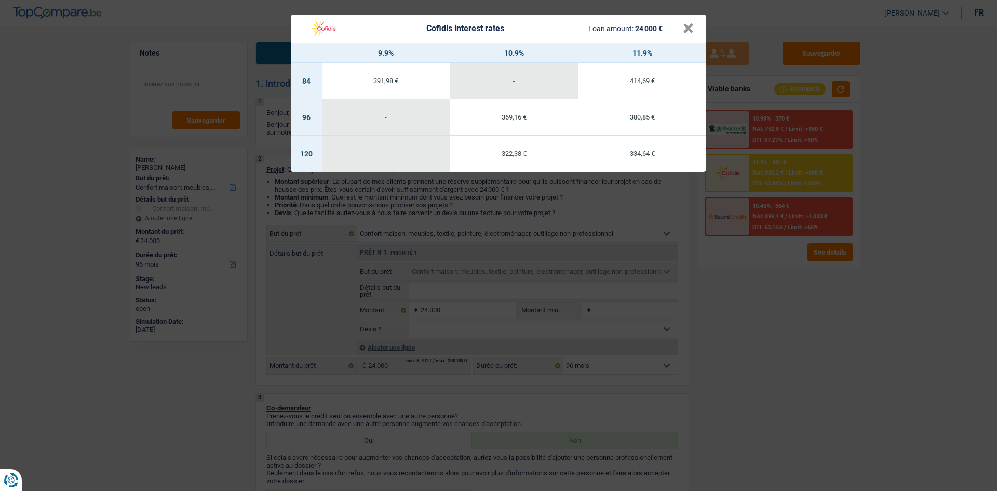
click at [781, 465] on div "Cofidis interest rates Loan amount: 24 000 € × 9.9% 10.9% 11.9% 84 391,98 € - 4…" at bounding box center [498, 245] width 997 height 491
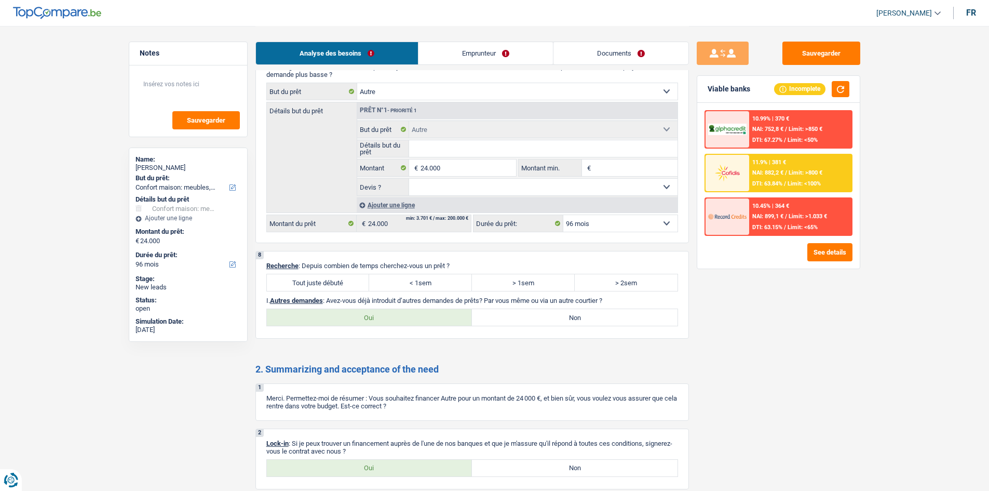
scroll to position [1348, 0]
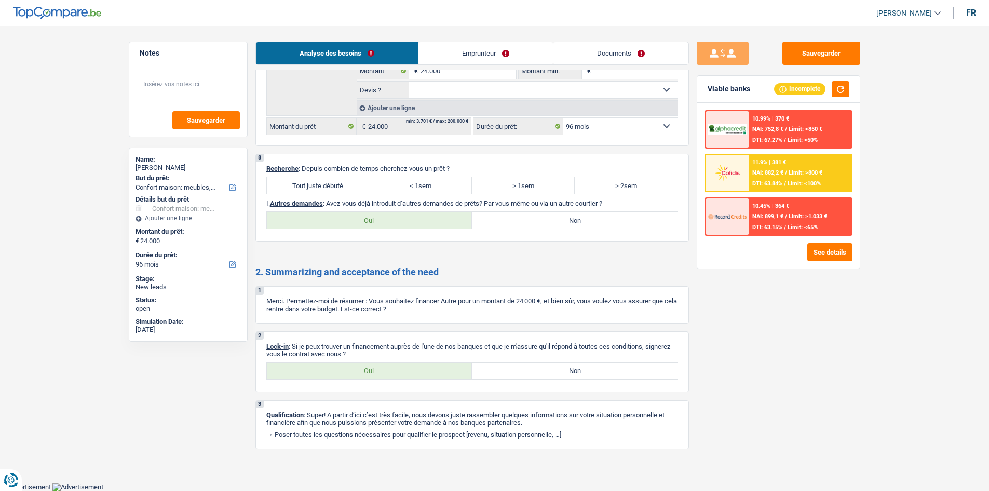
click at [447, 40] on div "Analyse des besoins Emprunteur Documents" at bounding box center [472, 48] width 434 height 44
click at [454, 49] on link "Emprunteur" at bounding box center [485, 53] width 134 height 22
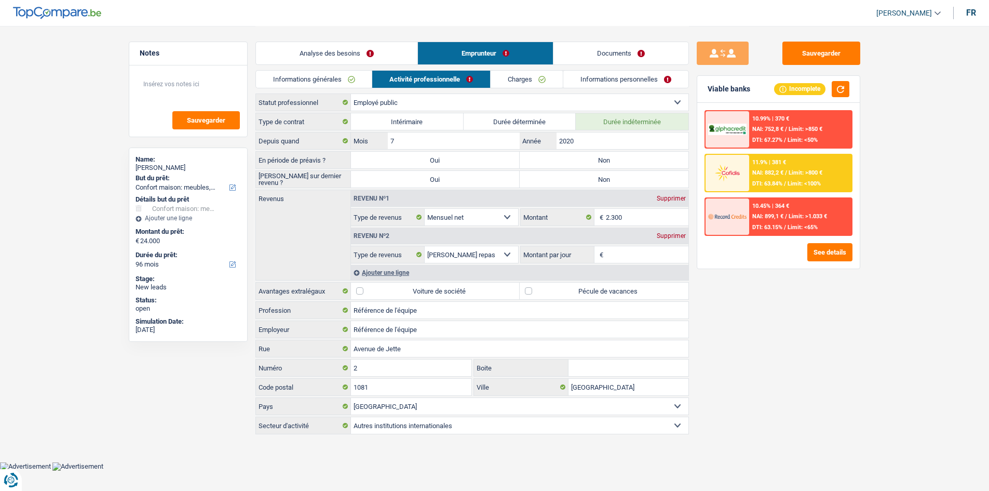
scroll to position [0, 0]
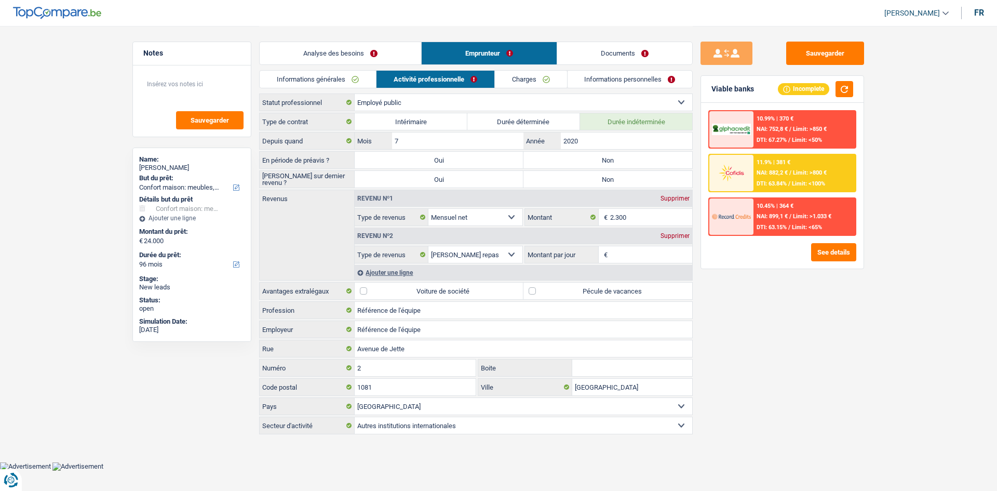
drag, startPoint x: 620, startPoint y: 253, endPoint x: 476, endPoint y: 134, distance: 187.4
click at [621, 249] on input "Montant par jour" at bounding box center [651, 254] width 83 height 17
click at [354, 56] on link "Analyse des besoins" at bounding box center [340, 53] width 161 height 22
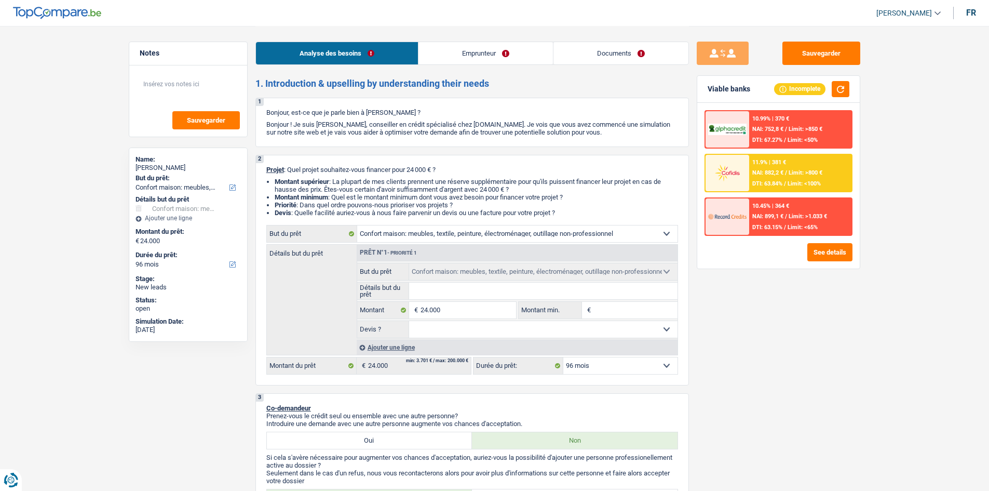
click at [460, 49] on link "Emprunteur" at bounding box center [485, 53] width 134 height 22
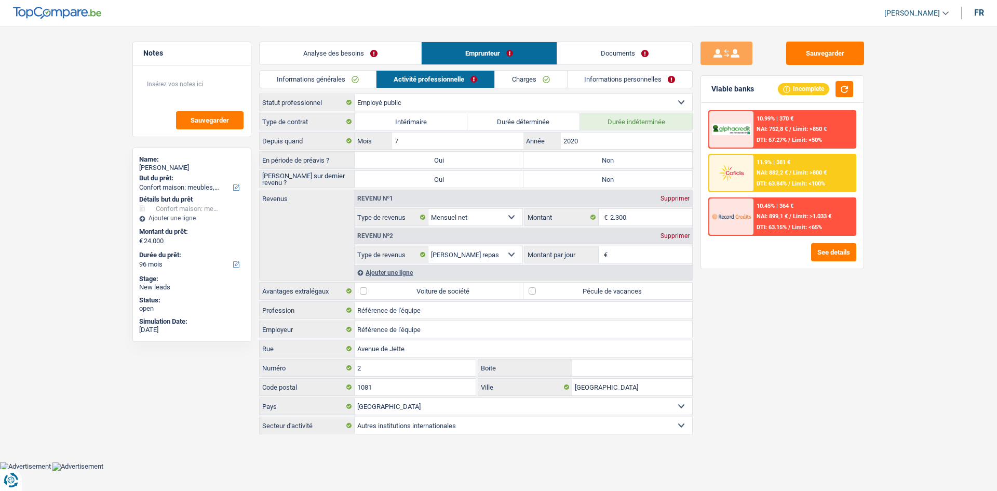
drag, startPoint x: 577, startPoint y: 49, endPoint x: 561, endPoint y: 56, distance: 16.8
click at [576, 50] on link "Documents" at bounding box center [624, 53] width 135 height 22
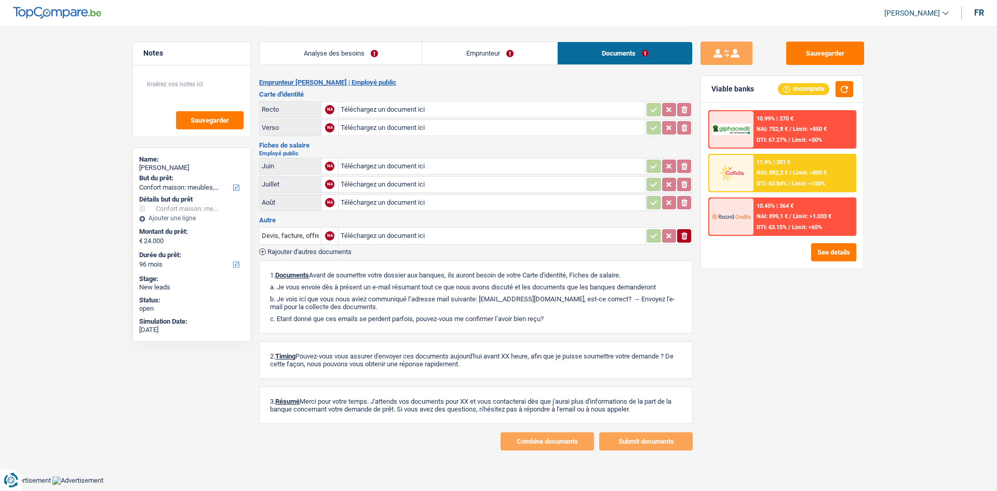
click at [460, 53] on link "Emprunteur" at bounding box center [489, 53] width 135 height 22
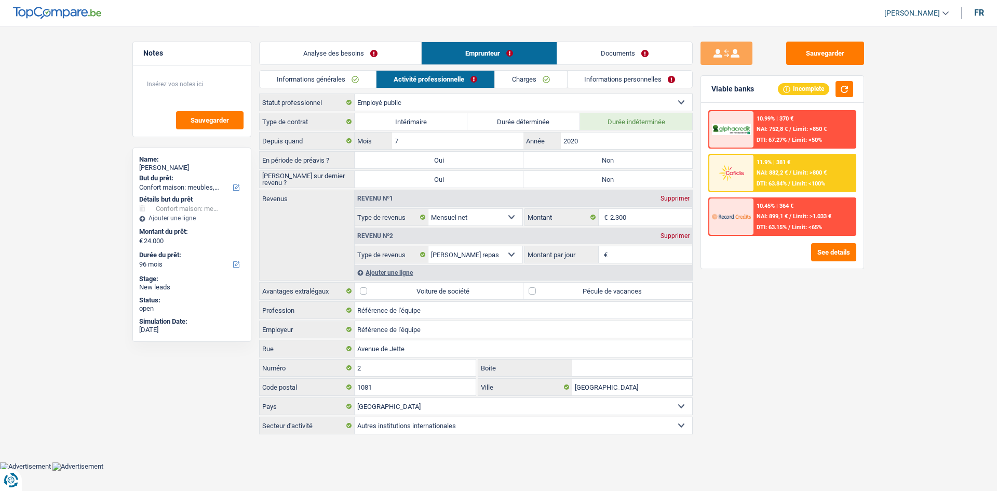
click at [508, 85] on link "Charges" at bounding box center [531, 79] width 72 height 17
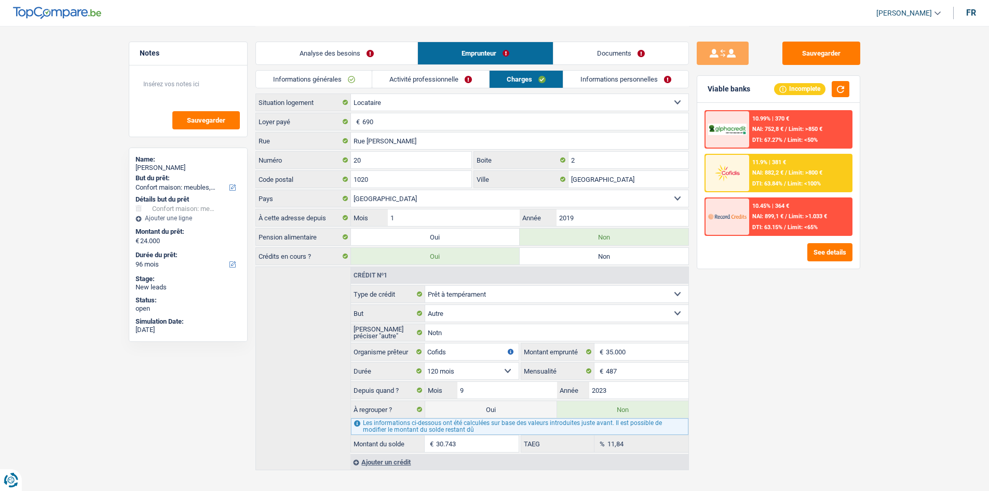
scroll to position [15, 0]
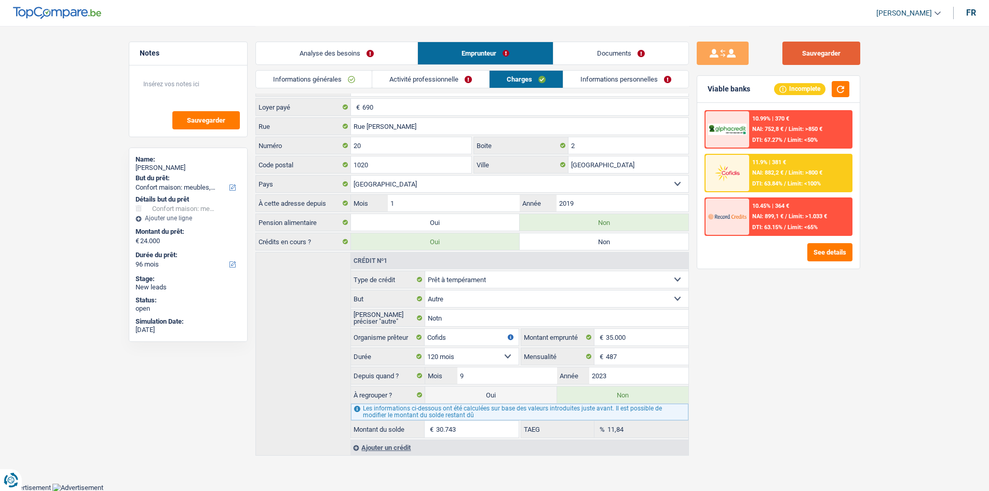
click at [794, 51] on button "Sauvegarder" at bounding box center [821, 53] width 78 height 23
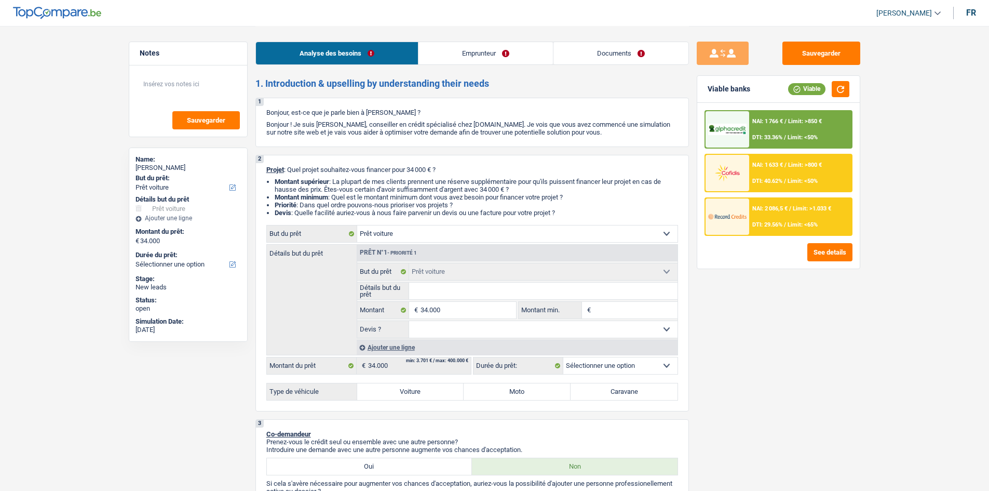
select select "car"
select select "privateEmployee"
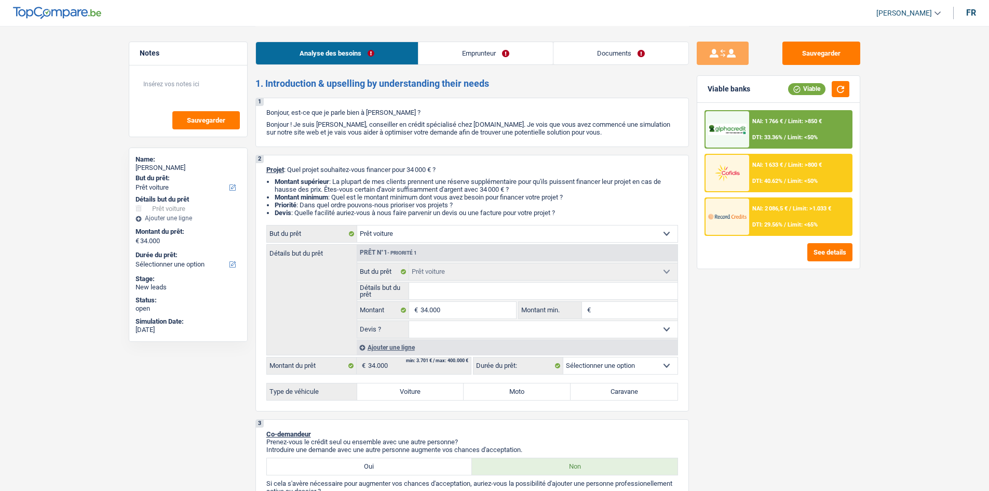
select select "netSalary"
select select "mealVouchers"
select select "liveWithParents"
select select "personalLoan"
select select "familyEvent"
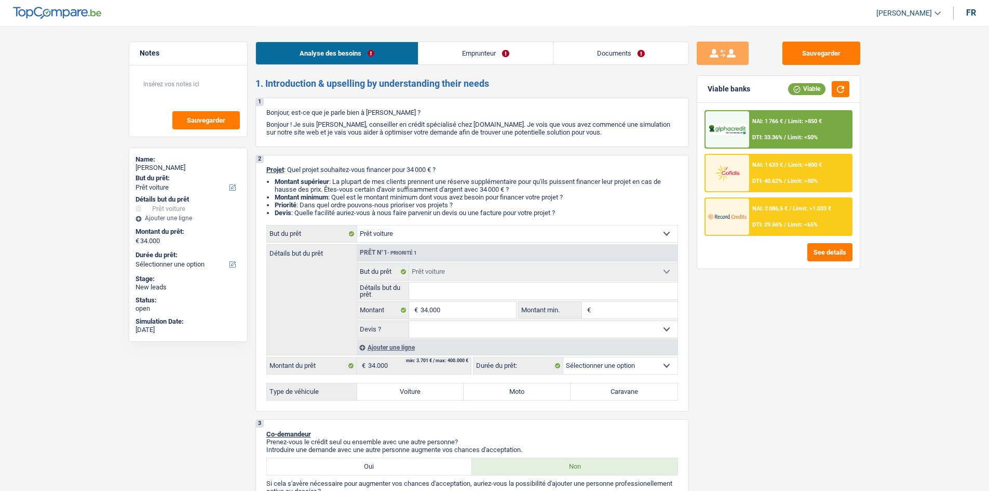
select select "48"
select select "car"
click at [434, 333] on select "Oui Non Non répondu Sélectionner une option" at bounding box center [543, 329] width 268 height 17
select select "yes"
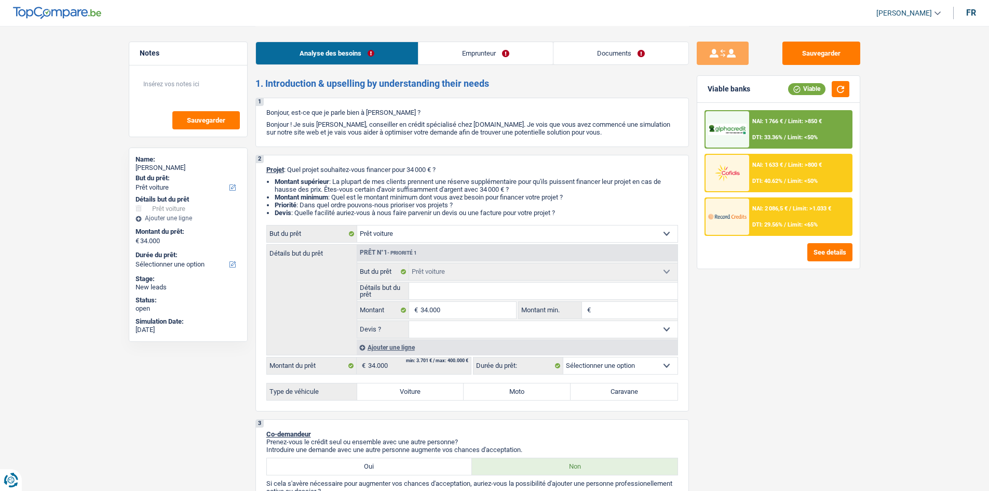
click at [409, 321] on select "Oui Non Non répondu Sélectionner une option" at bounding box center [543, 329] width 268 height 17
select select "yes"
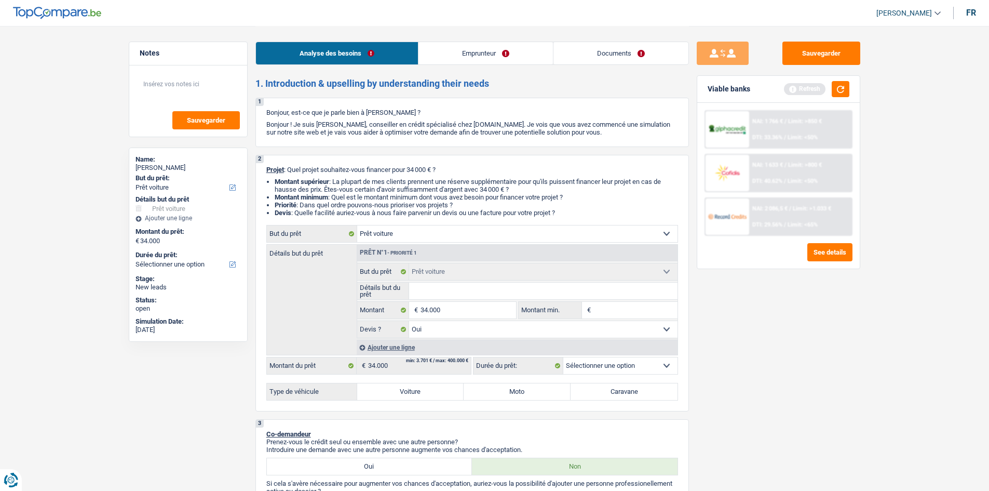
drag, startPoint x: 409, startPoint y: 390, endPoint x: 415, endPoint y: 387, distance: 7.4
click at [406, 388] on label "Voiture" at bounding box center [410, 391] width 107 height 17
click at [440, 393] on label "Voiture" at bounding box center [410, 391] width 107 height 17
click at [440, 393] on input "Voiture" at bounding box center [410, 391] width 107 height 17
radio input "true"
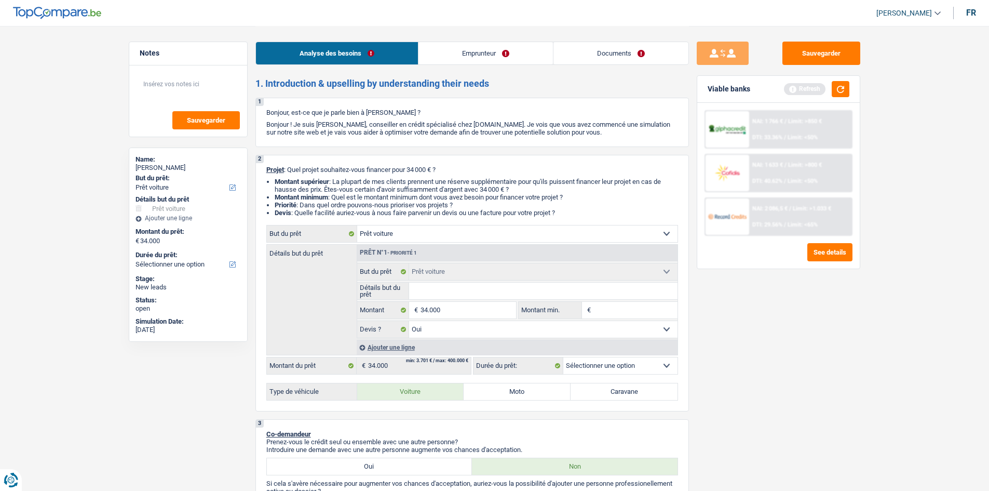
select select "60"
radio input "true"
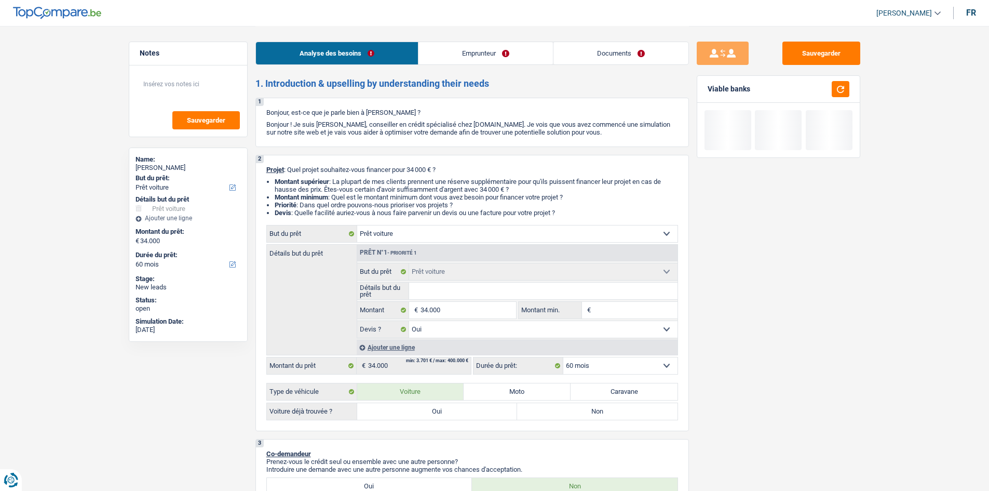
click at [481, 408] on label "Oui" at bounding box center [437, 411] width 160 height 17
click at [481, 408] on input "Oui" at bounding box center [437, 411] width 160 height 17
radio input "true"
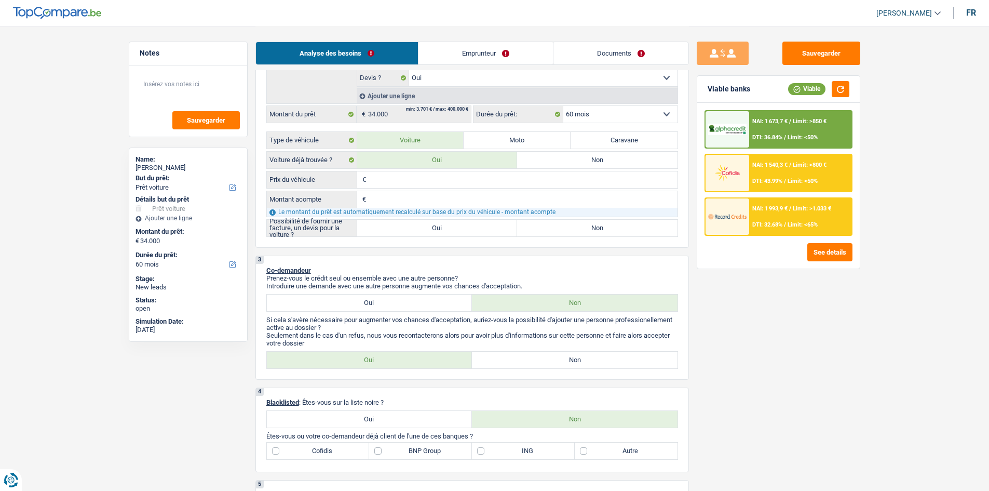
scroll to position [156, 0]
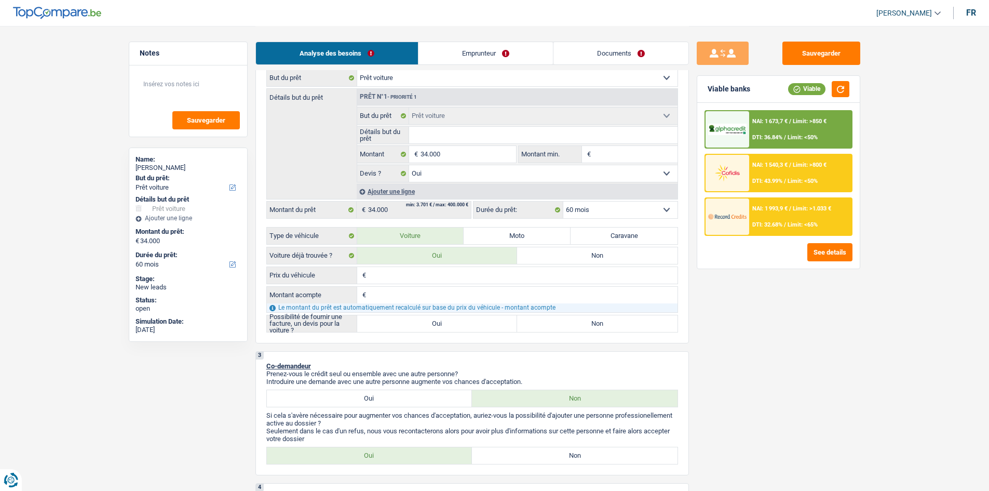
click at [423, 324] on label "Oui" at bounding box center [437, 323] width 160 height 17
click at [423, 324] on input "Oui" at bounding box center [437, 323] width 160 height 17
radio input "true"
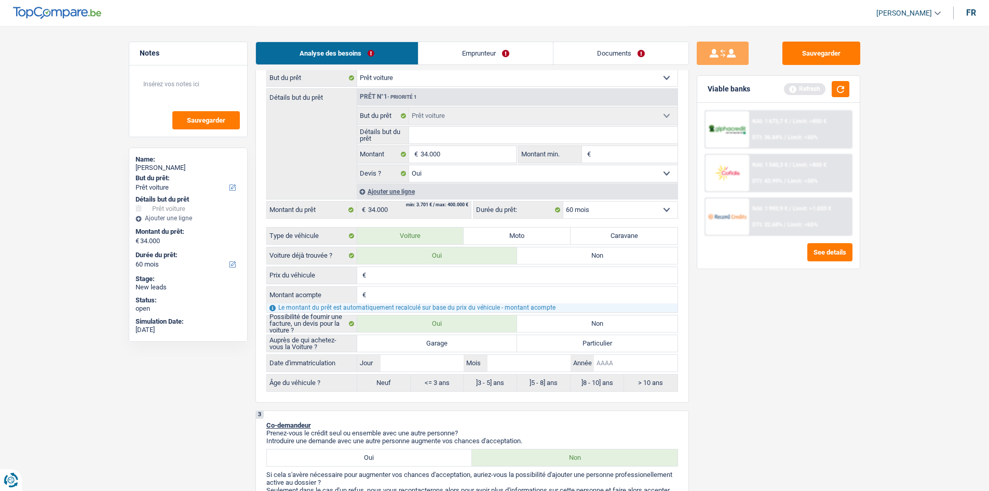
click at [620, 369] on input "Année" at bounding box center [635, 363] width 83 height 17
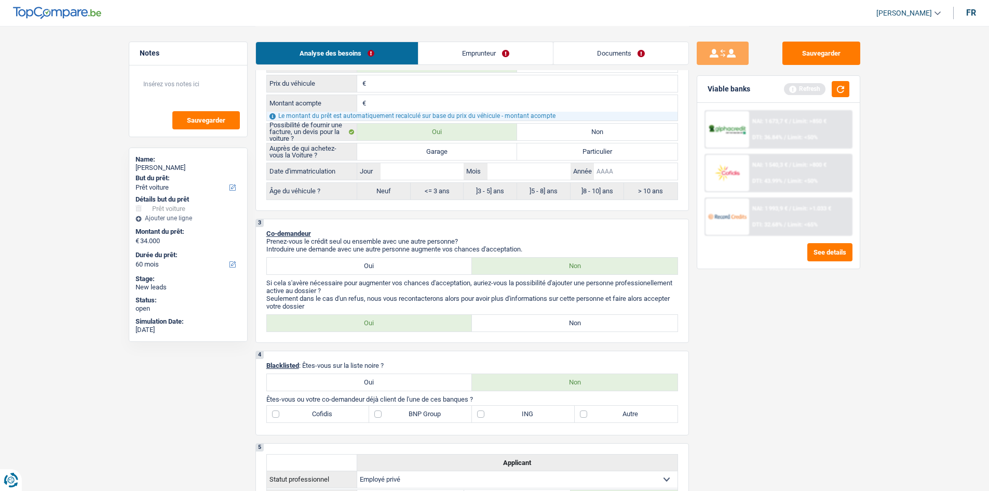
scroll to position [415, 0]
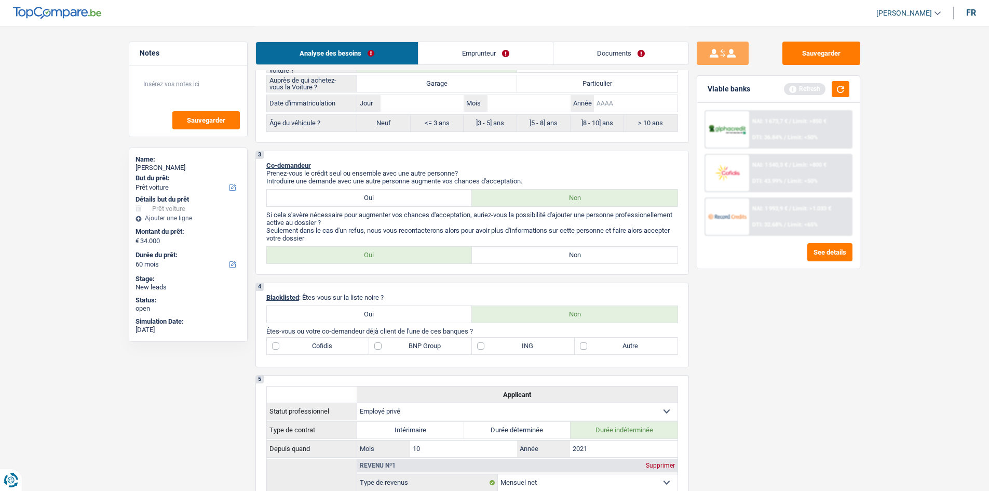
type input "2"
type input "20"
type input "202"
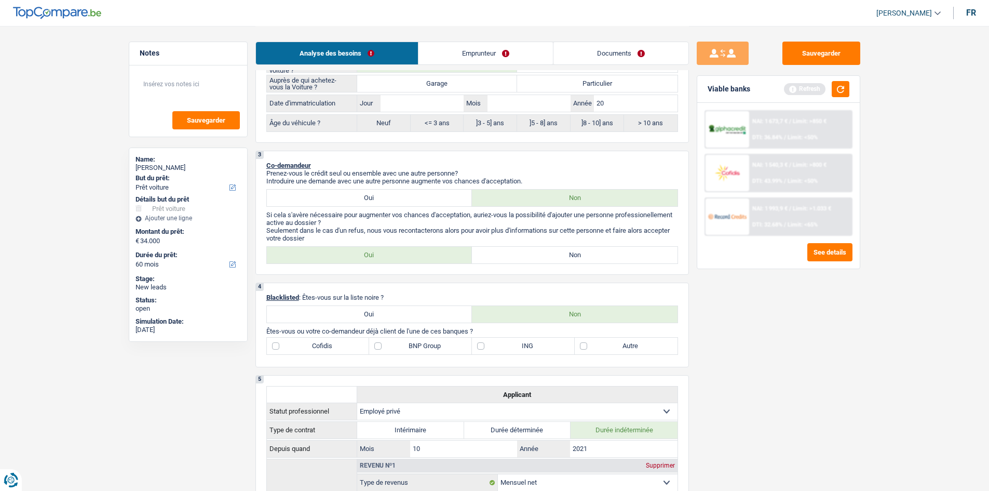
type input "202"
type input "2021"
click at [498, 110] on input "Mois" at bounding box center [529, 103] width 83 height 17
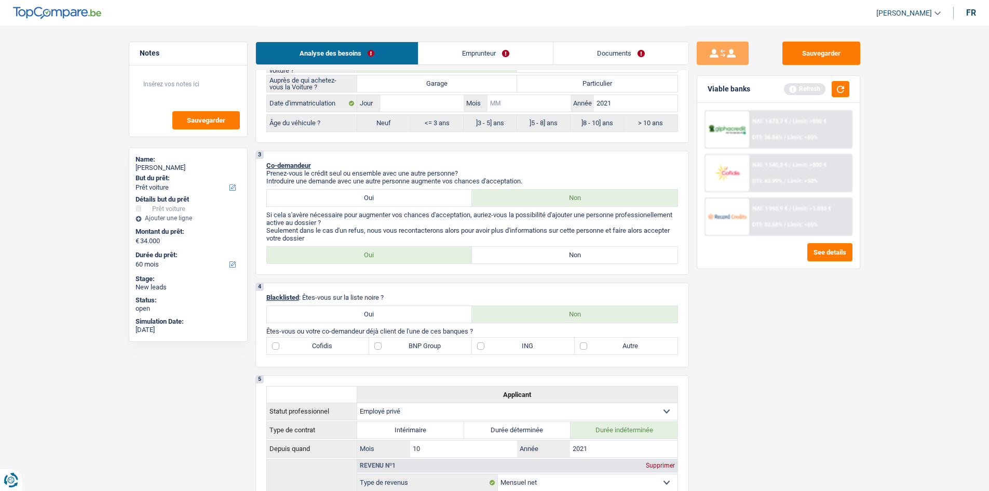
type input "0"
type input "07"
click at [425, 102] on input "Jour" at bounding box center [422, 103] width 83 height 17
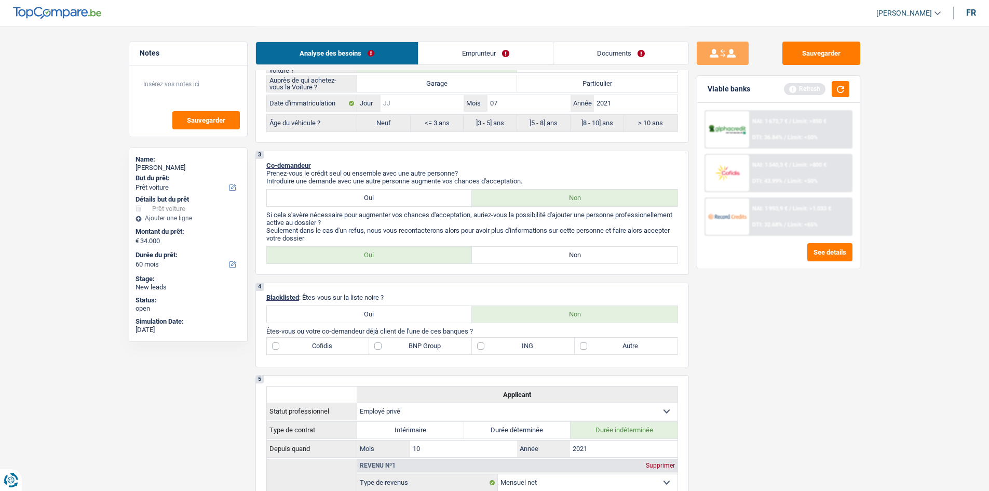
type input "1"
type input "19"
radio input "false"
type input "19"
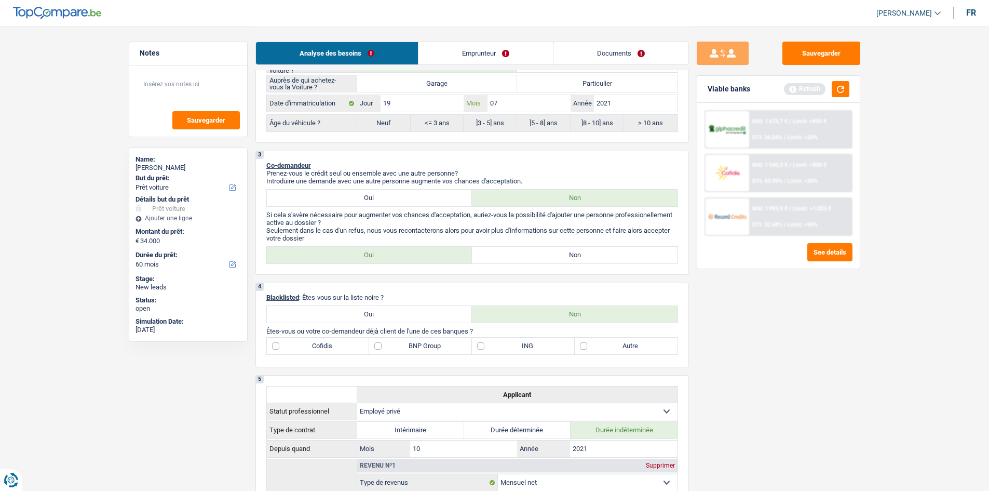
radio input "true"
drag, startPoint x: 732, startPoint y: 385, endPoint x: 720, endPoint y: 353, distance: 33.7
click at [731, 385] on div "Sauvegarder Viable banks Refresh NAI: 1 673,7 € / Limit: >850 € DTI: 36.84% / L…" at bounding box center [778, 258] width 179 height 433
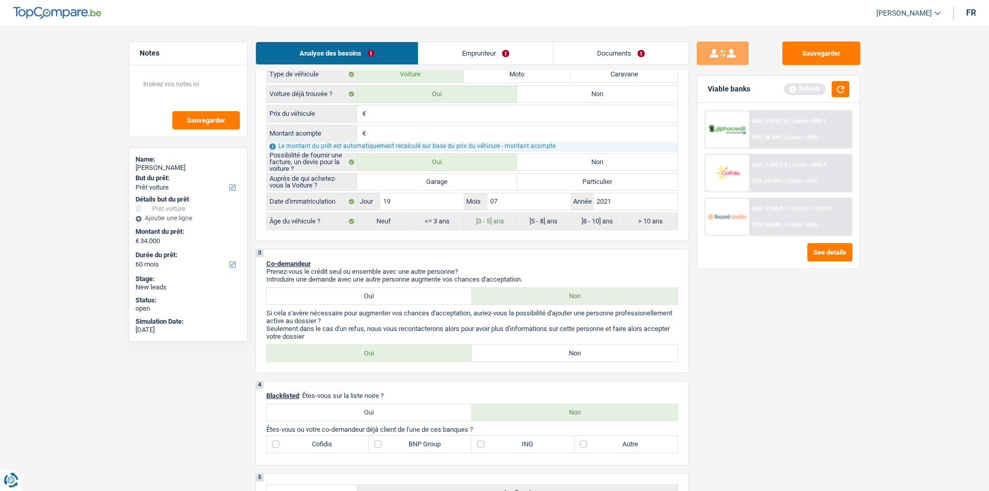
scroll to position [208, 0]
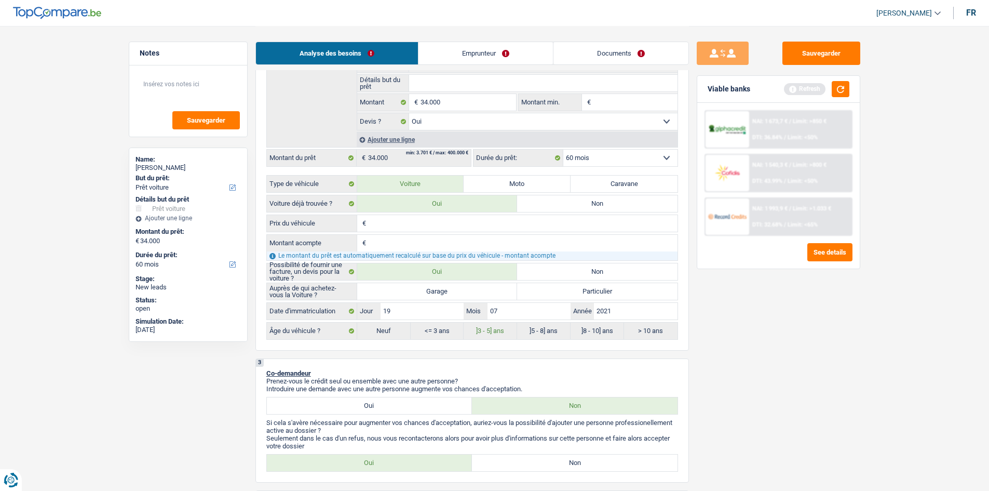
click at [501, 293] on label "Garage" at bounding box center [437, 291] width 160 height 17
click at [501, 293] on input "Garage" at bounding box center [437, 291] width 160 height 17
radio input "true"
click at [388, 223] on input "Prix du véhicule" at bounding box center [523, 223] width 309 height 17
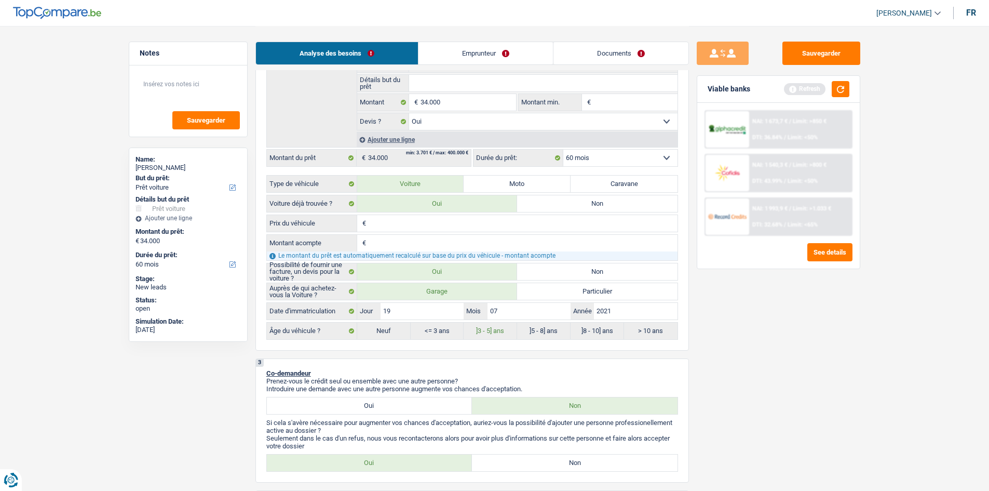
type input "3"
type input "38"
type input "388"
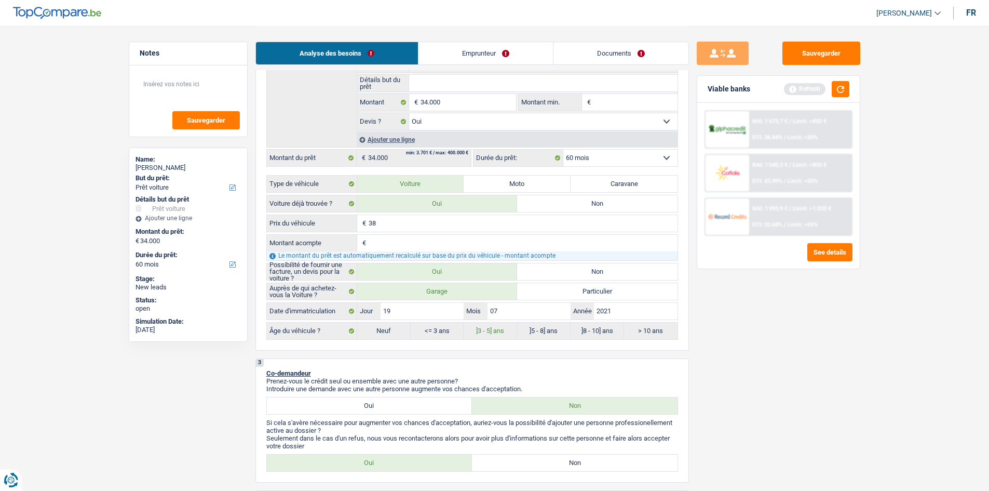
type input "388"
type input "3.889"
type input "38.890"
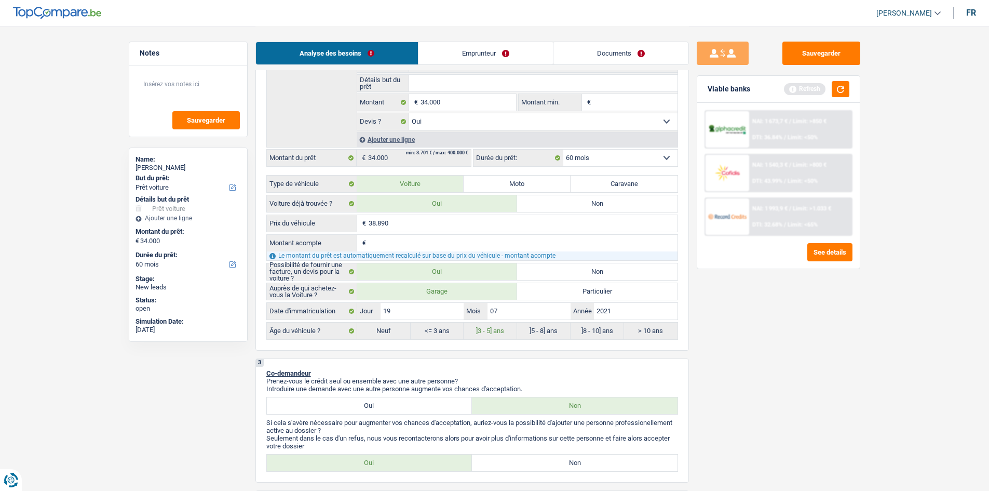
type input "38.890"
click at [787, 375] on div "Sauvegarder Viable banks Refresh NAI: 1 673,7 € / Limit: >850 € DTI: 36.84% / L…" at bounding box center [778, 258] width 179 height 433
click at [413, 242] on input "Montant acompte" at bounding box center [523, 243] width 309 height 17
click at [415, 248] on input "Montant acompte" at bounding box center [523, 243] width 309 height 17
type input "0"
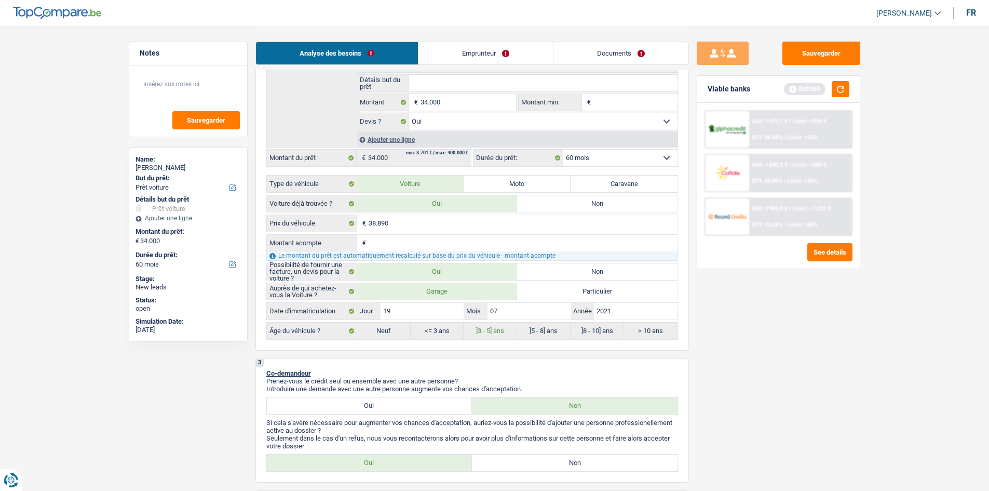
type input "0"
click at [861, 444] on div "Sauvegarder Viable banks Refresh NAI: 1 673,7 € / Limit: >850 € DTI: 36.84% / L…" at bounding box center [778, 258] width 179 height 433
type input "38.890"
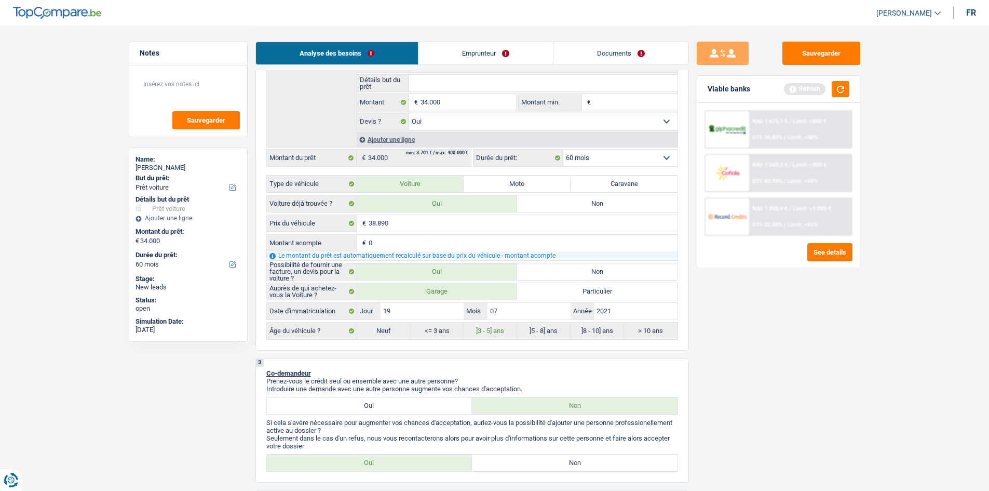
type input "38.890"
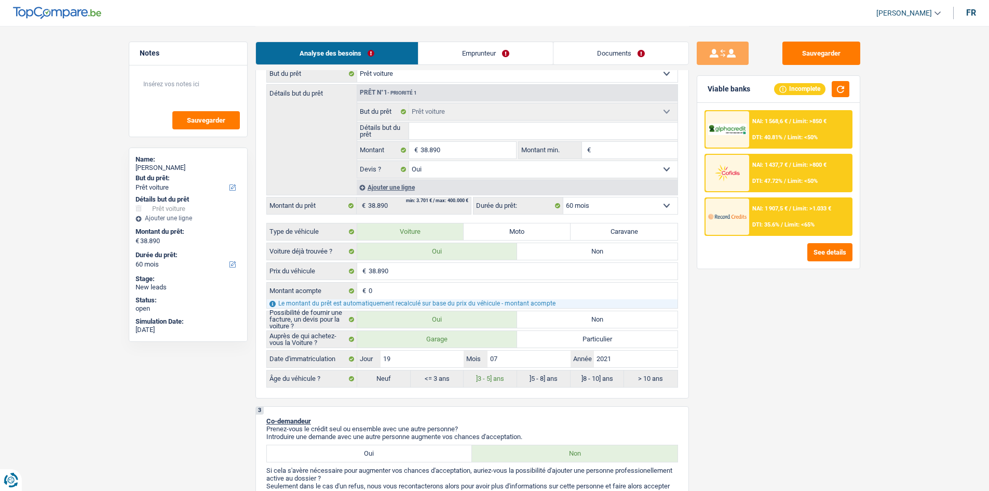
scroll to position [156, 0]
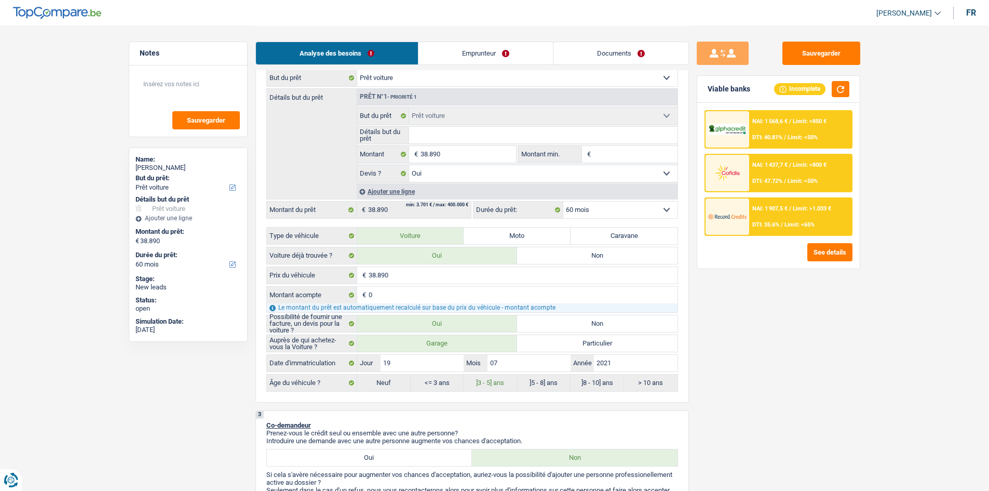
click at [457, 133] on input "Détails but du prêt" at bounding box center [543, 135] width 268 height 17
type input "m"
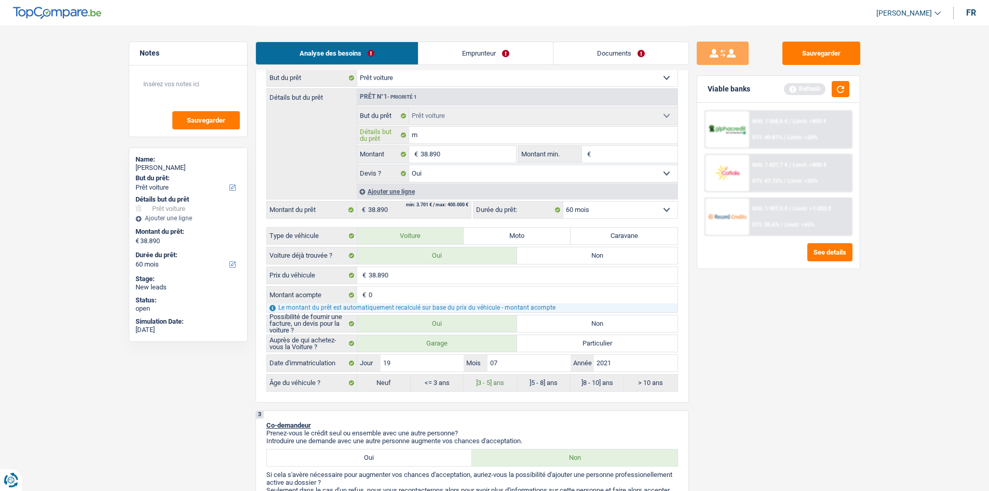
type input "me"
type input "mer"
type input "merc"
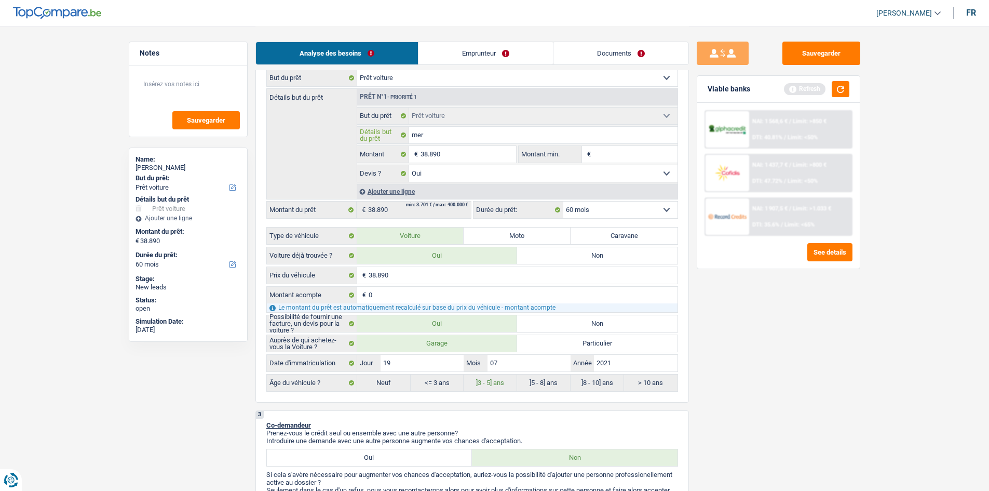
type input "merc"
type input "merce"
type input "merc"
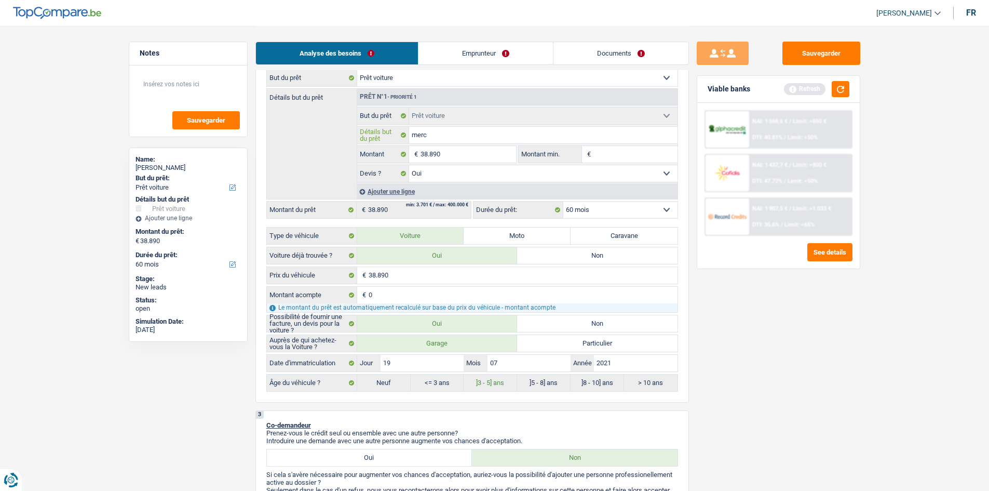
type input "mer"
type input "me"
type input "m"
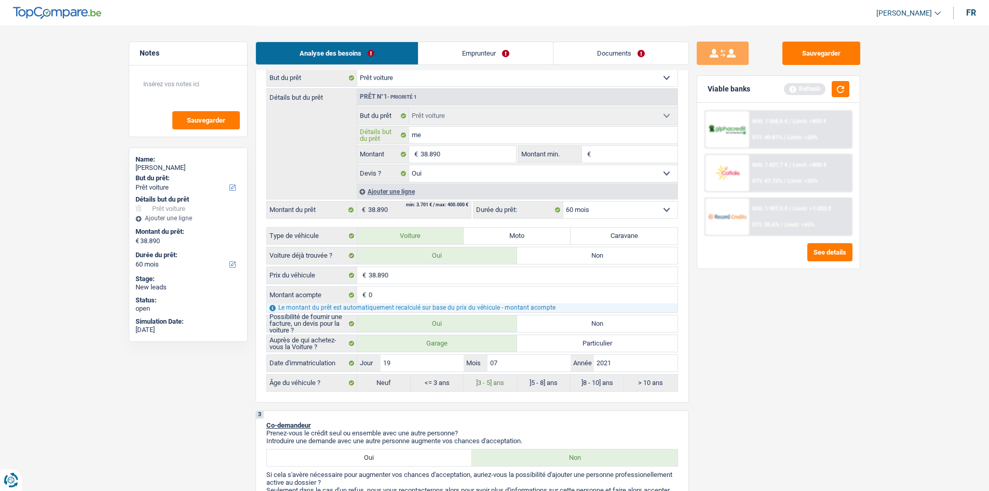
type input "m"
type input "M"
type input "Me"
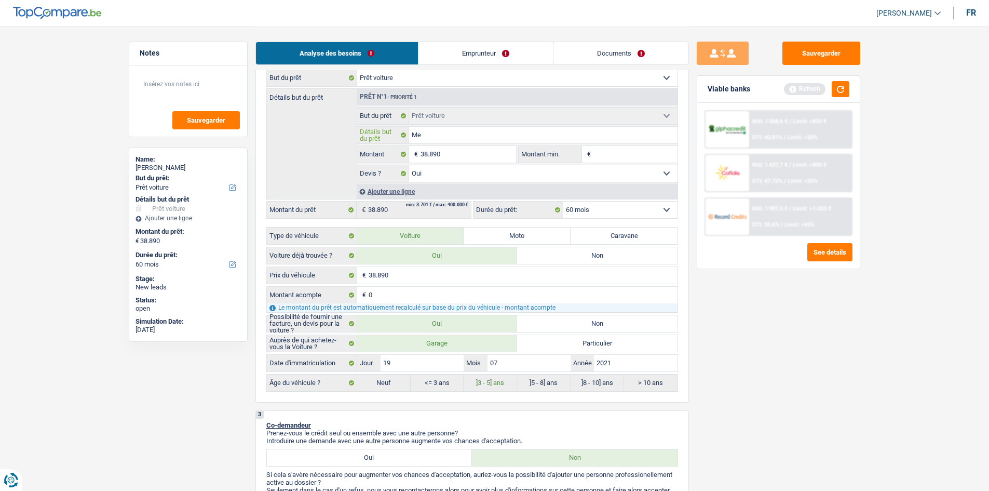
type input "Mer"
type input "Merc"
type input "Merce"
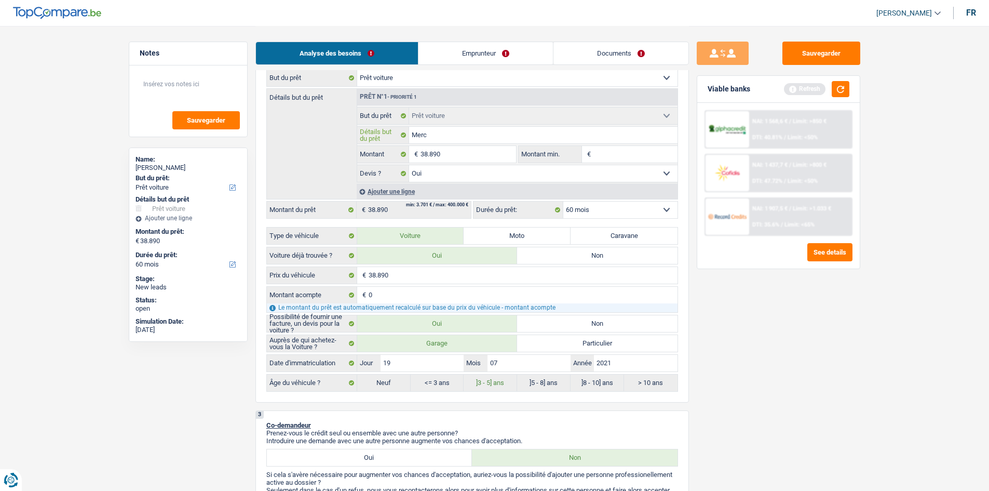
type input "Merce"
type input "Merced"
type input "Mercede"
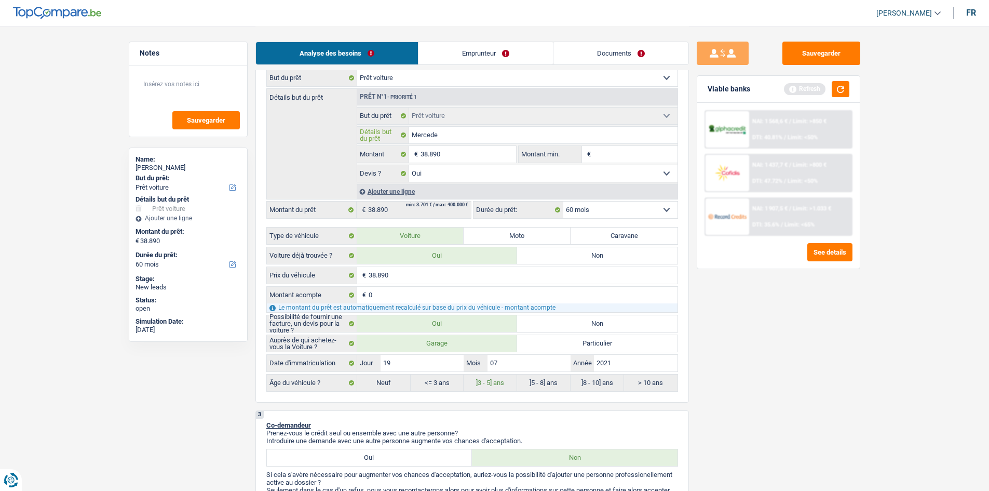
type input "Mercedes"
click at [468, 136] on input "Mercedes" at bounding box center [543, 135] width 268 height 17
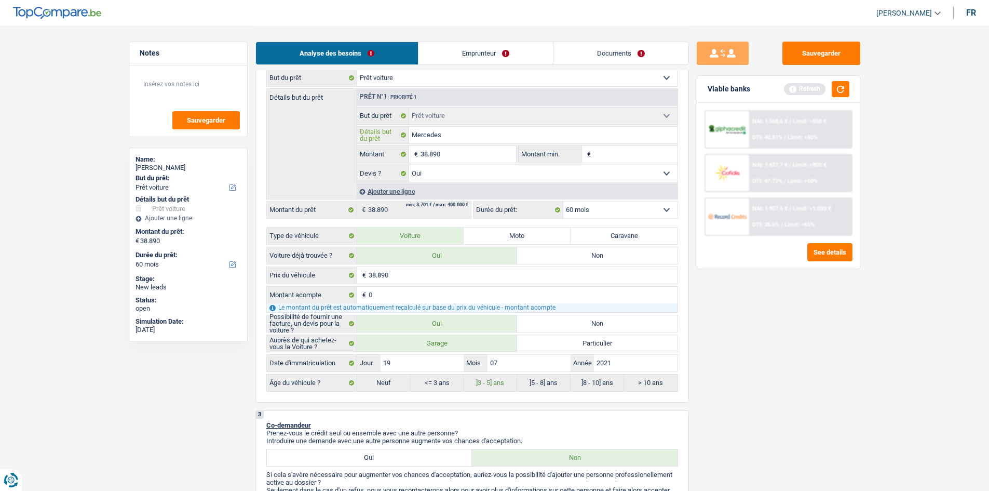
type input "Mercedes g"
type input "Mercedes gl"
type input "Mercedes glc"
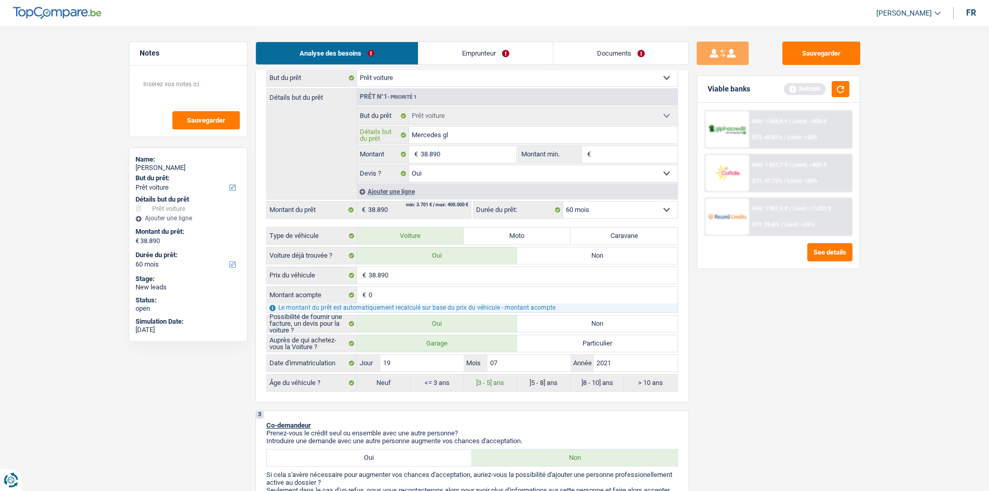
type input "Mercedes glc"
click at [513, 137] on input "Mercedes glc" at bounding box center [543, 135] width 268 height 17
click at [461, 137] on input "Mercedes glc" at bounding box center [543, 135] width 268 height 17
type input "Mercedes glc"
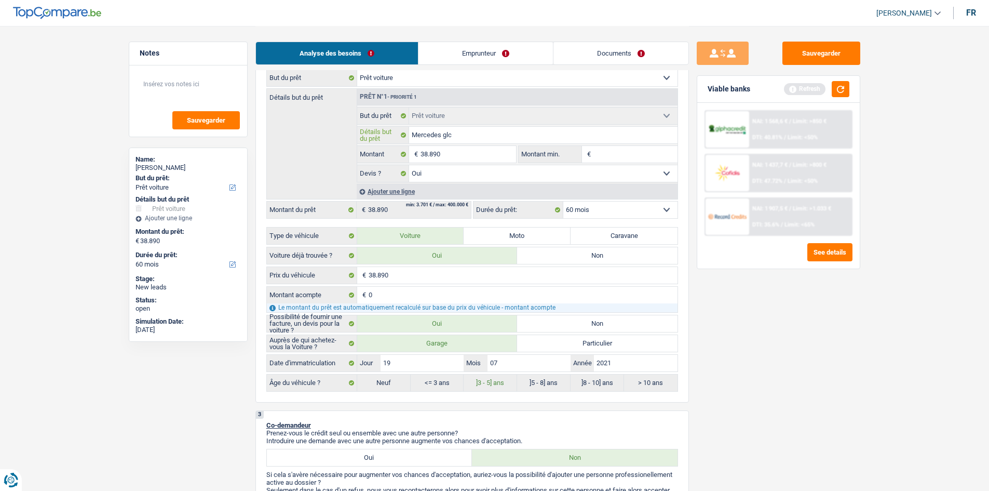
type input "Mercedes glc 2"
type input "Mercedes glc 2L"
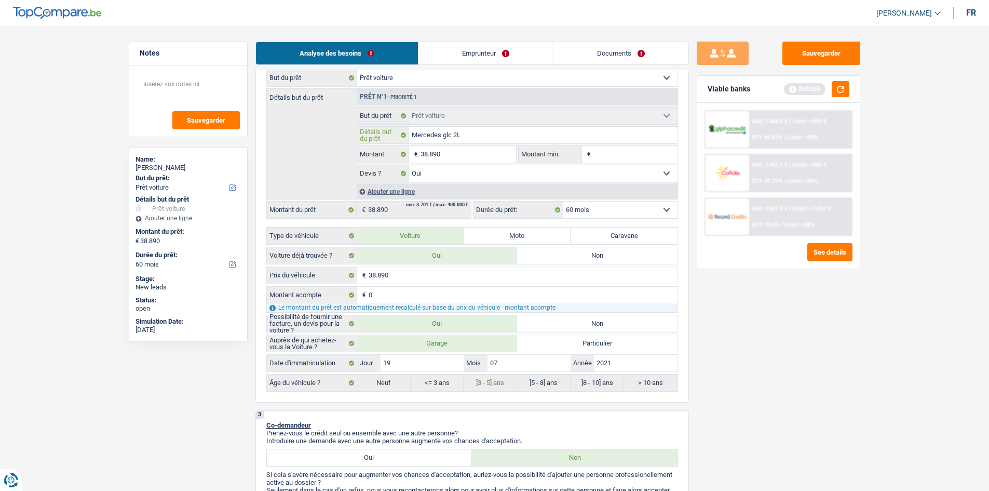
type input "Mercedes glc 2L"
type input "Mercedes glc 2L 1"
type input "Mercedes glc 2L 16"
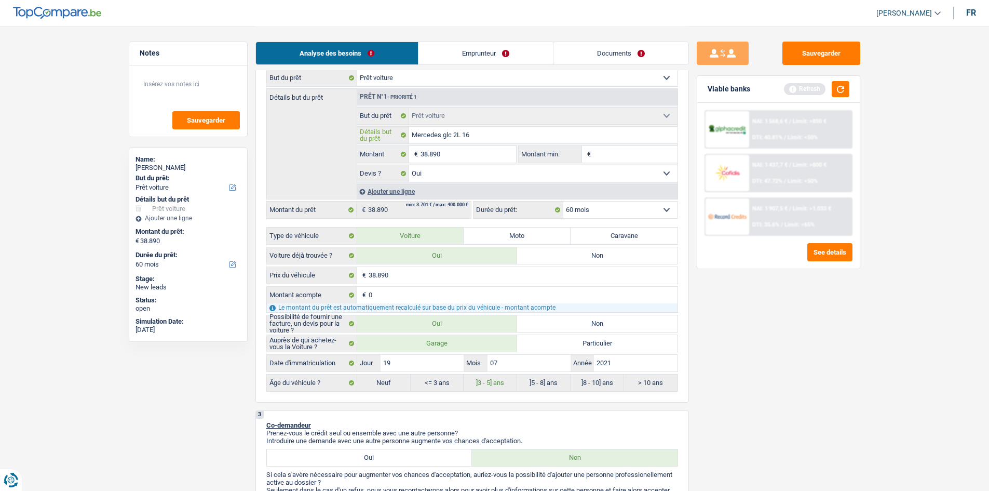
type input "Mercedes glc 2L 163"
type input "Mercedes glc 2L 163 c"
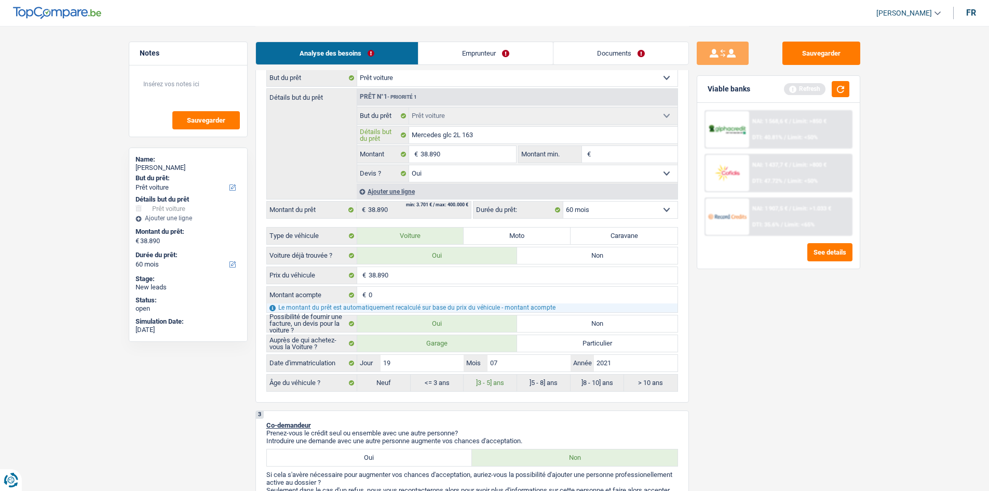
type input "Mercedes glc 2L 163 c"
type input "Mercedes glc 2L 163 cv"
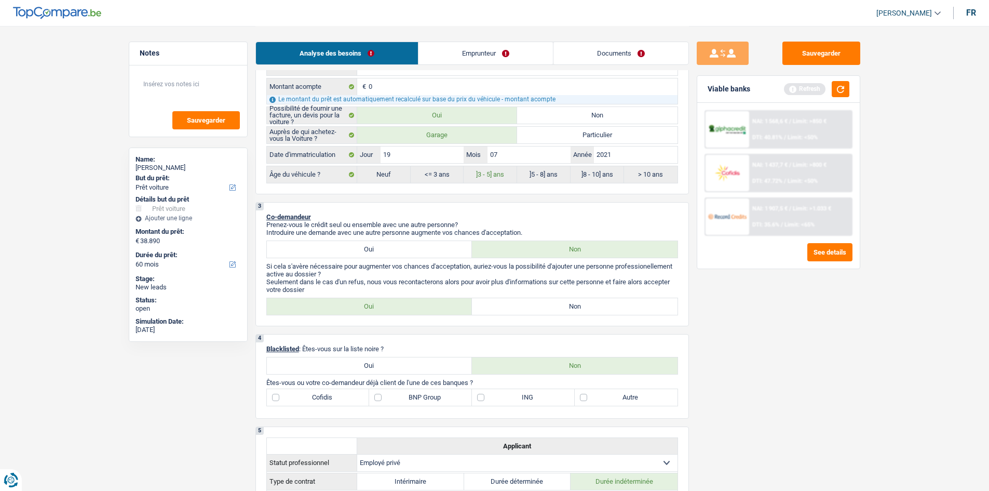
scroll to position [363, 0]
type input "Mercedes glc 2L 163 cv"
drag, startPoint x: 398, startPoint y: 398, endPoint x: 406, endPoint y: 407, distance: 11.8
click at [398, 407] on div "4 Blacklisted : Êtes-vous sur la liste noire ? Oui Non Êtes-vous ou votre co-de…" at bounding box center [472, 376] width 434 height 85
click at [387, 392] on label "BNP Group" at bounding box center [420, 397] width 103 height 17
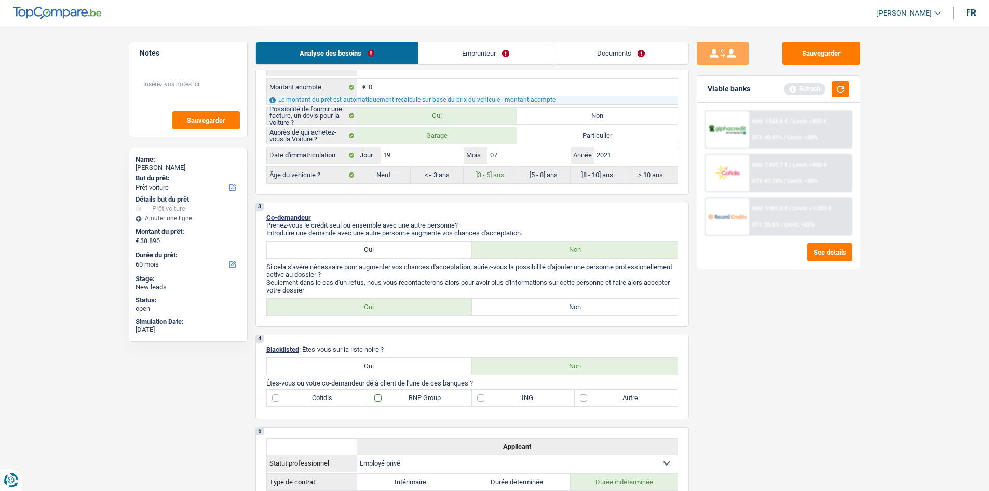
click at [387, 392] on input "BNP Group" at bounding box center [420, 397] width 103 height 17
checkbox input "true"
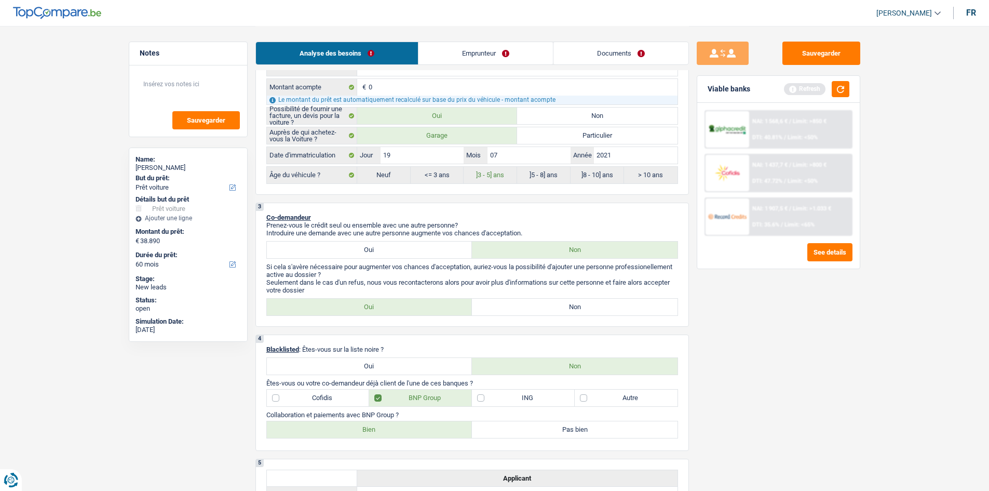
click at [377, 431] on label "Bien" at bounding box center [370, 429] width 206 height 17
click at [377, 431] on input "Bien" at bounding box center [370, 429] width 206 height 17
radio input "true"
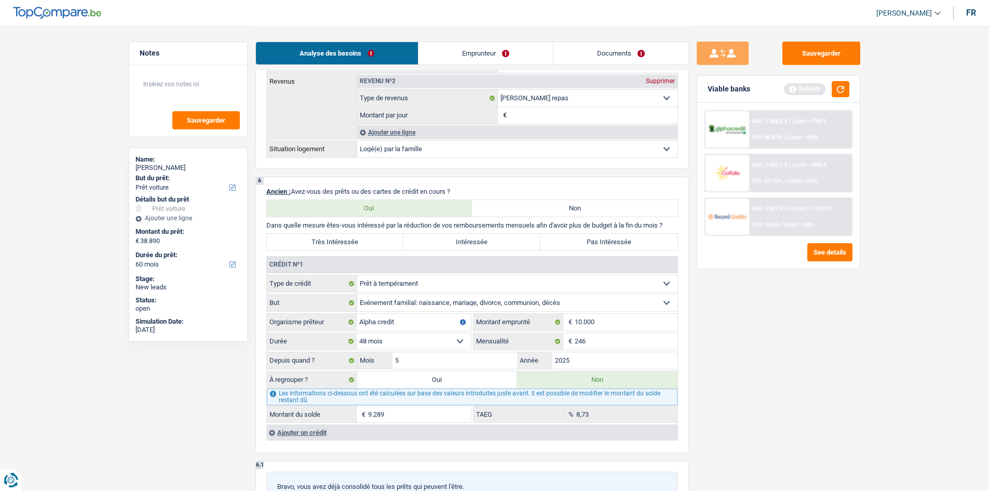
scroll to position [883, 0]
drag, startPoint x: 448, startPoint y: 54, endPoint x: 360, endPoint y: 88, distance: 93.5
click at [448, 55] on link "Emprunteur" at bounding box center [485, 53] width 134 height 22
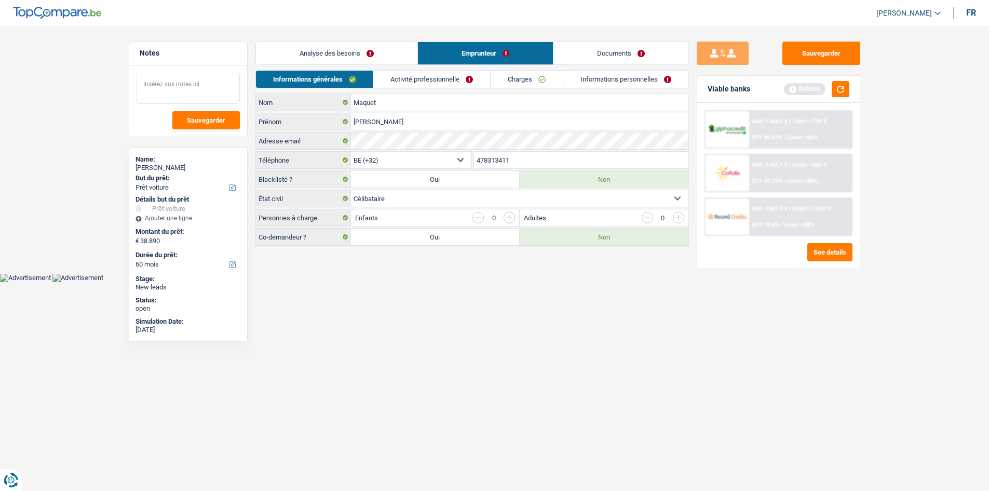
scroll to position [0, 0]
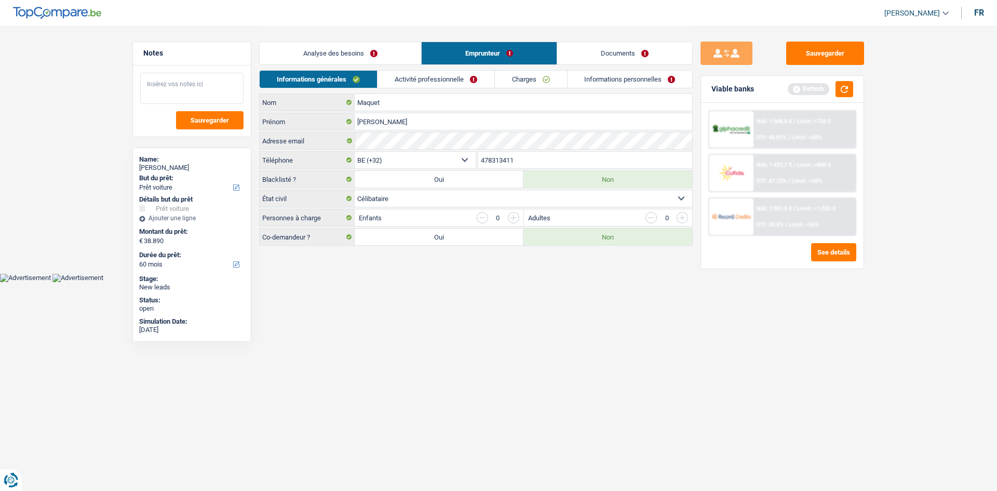
click at [165, 78] on textarea at bounding box center [191, 88] width 103 height 31
type textarea "logé chez sa conjointe"
click at [437, 80] on link "Activité professionnelle" at bounding box center [435, 79] width 117 height 17
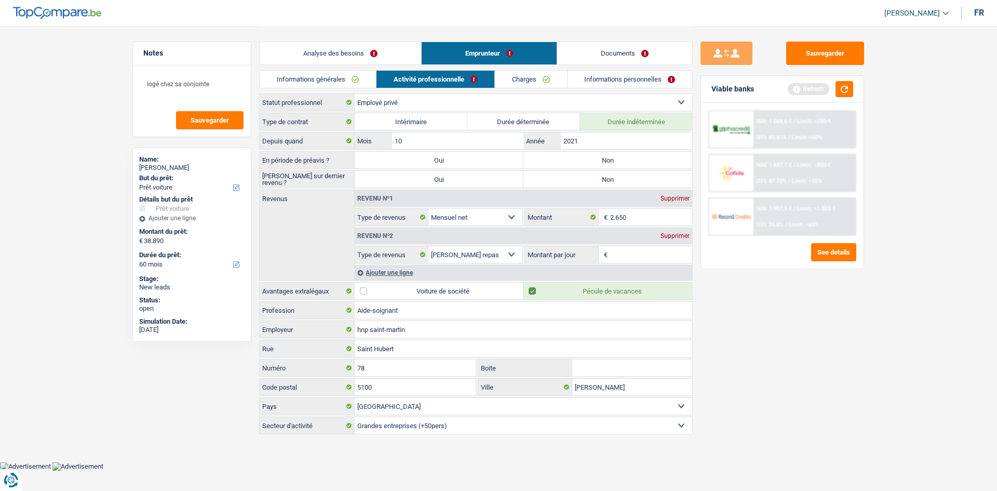
click at [320, 51] on link "Analyse des besoins" at bounding box center [340, 53] width 161 height 22
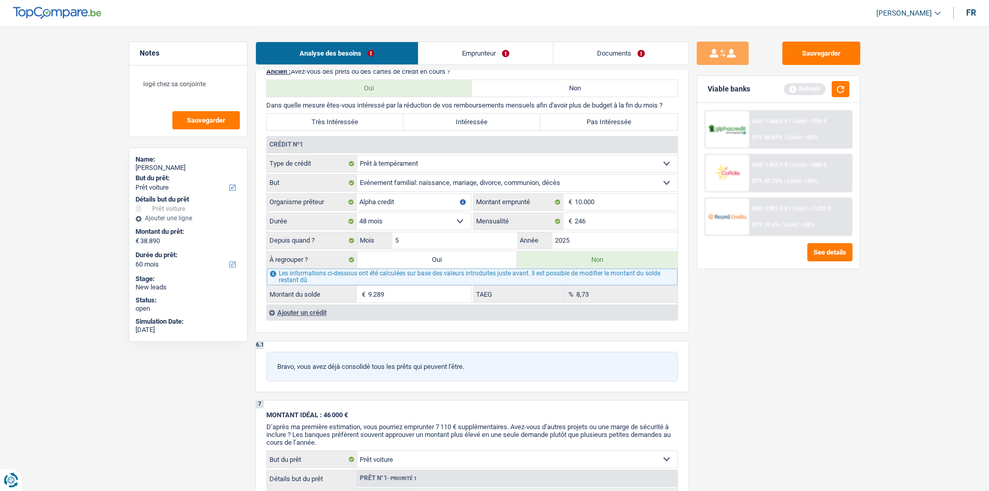
scroll to position [1142, 0]
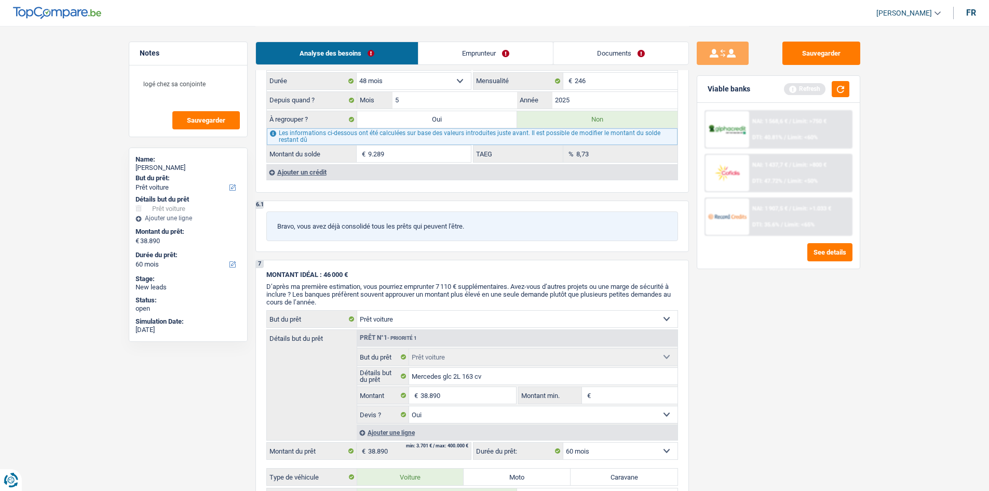
click at [311, 170] on div "Ajouter un crédit" at bounding box center [471, 172] width 411 height 16
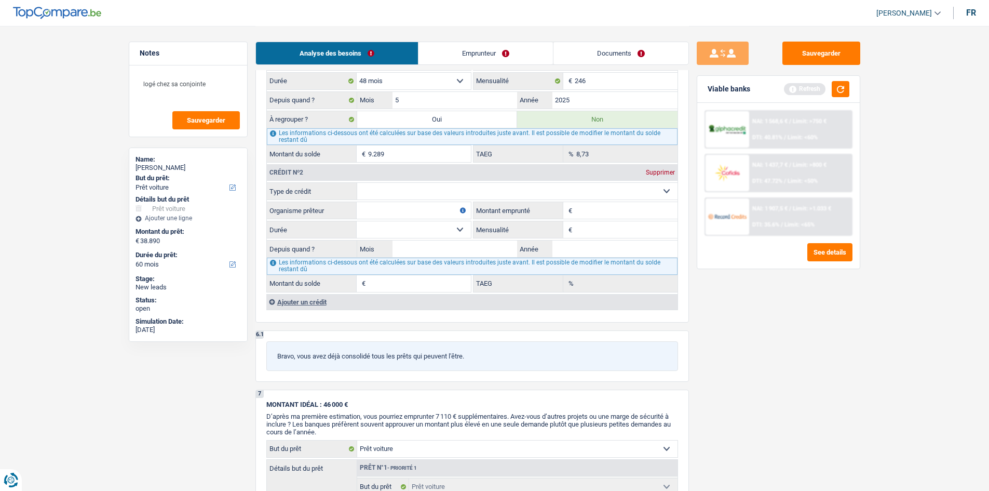
click at [380, 190] on select "Carte ou ouverture de crédit Prêt hypothécaire Vente à tempérament Prêt à tempé…" at bounding box center [517, 191] width 320 height 17
select select "cardOrCredit"
type input "0"
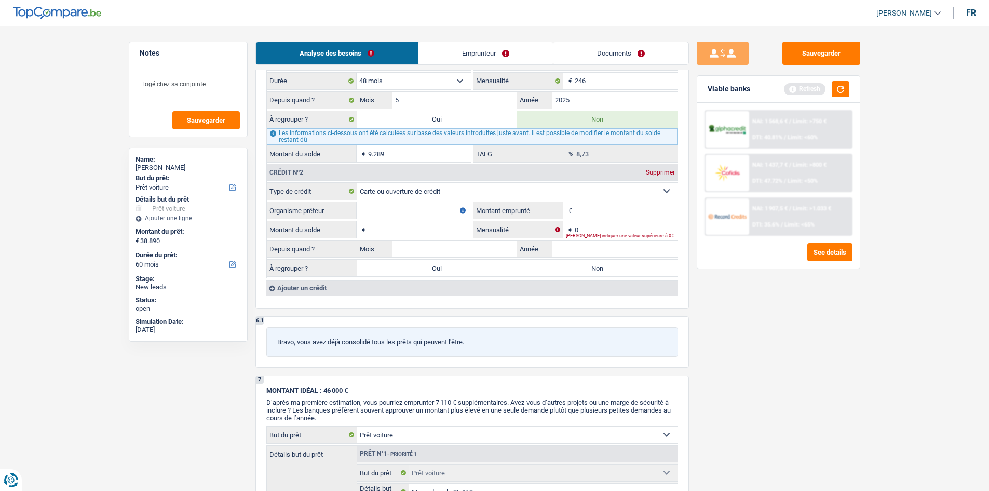
click at [378, 207] on input "Organisme prêteur" at bounding box center [414, 210] width 114 height 17
type input "s"
type input "buyway"
click at [618, 213] on input "Montant emprunté" at bounding box center [626, 210] width 103 height 17
type input "2.500"
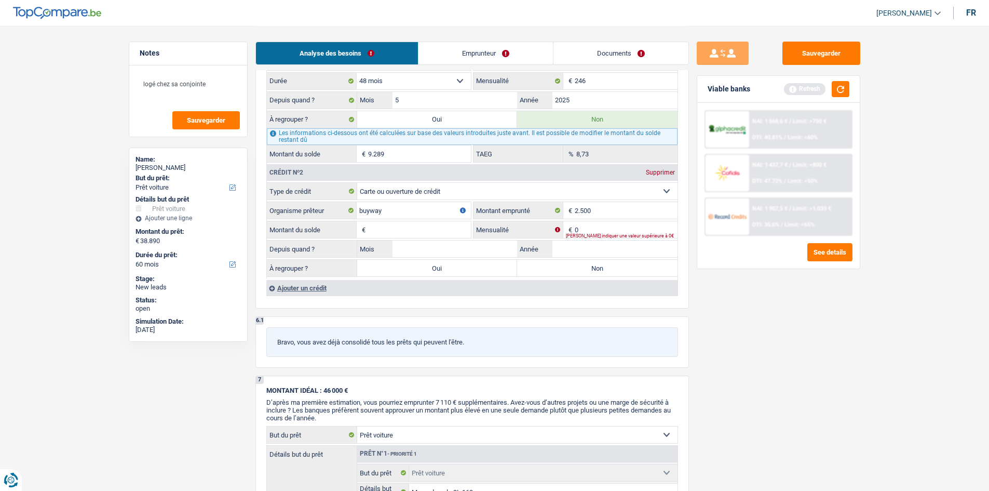
click at [424, 229] on input "Montant du solde" at bounding box center [419, 229] width 103 height 17
type input "0"
type input "1"
click at [591, 232] on input "0" at bounding box center [626, 229] width 103 height 17
type input "0"
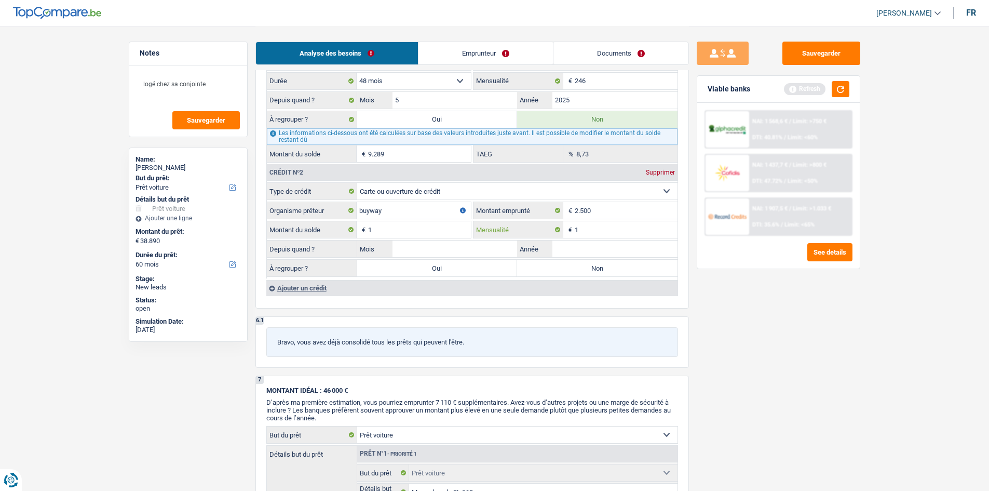
type input "1"
click at [562, 246] on input "Année" at bounding box center [614, 248] width 125 height 17
type input "2023"
click at [414, 244] on input "Mois" at bounding box center [455, 248] width 125 height 17
type input "05"
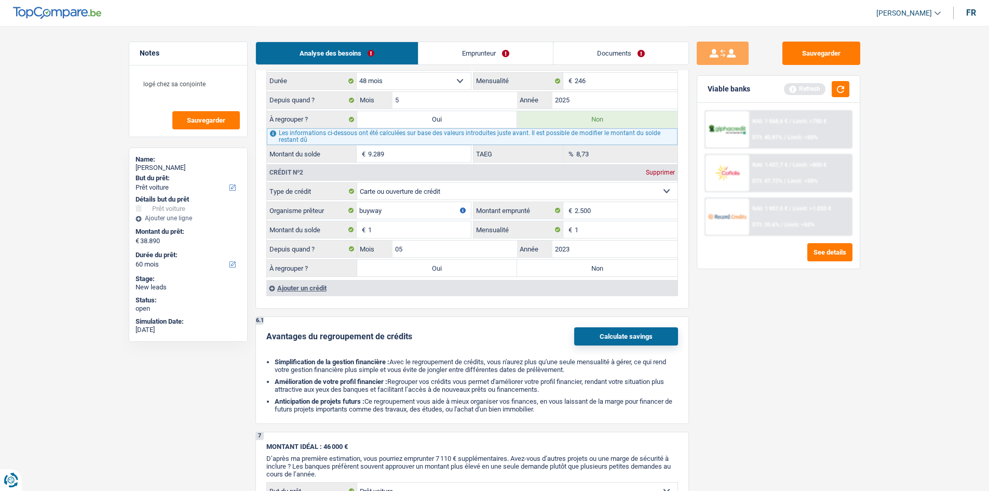
click at [394, 264] on label "Oui" at bounding box center [437, 268] width 160 height 17
click at [394, 264] on input "Oui" at bounding box center [437, 268] width 160 height 17
radio input "true"
type input "38.891"
type input "1"
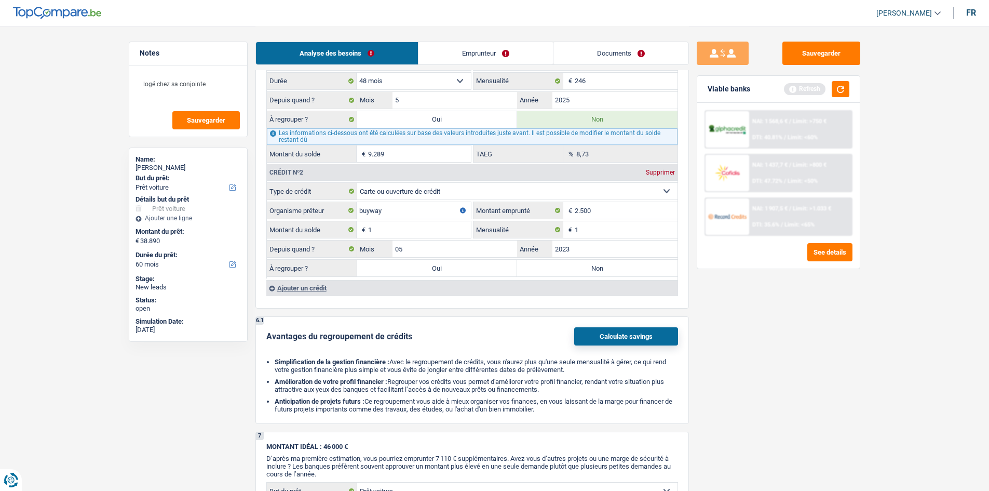
select select
type input "1"
select select
radio input "false"
select select "refinancing"
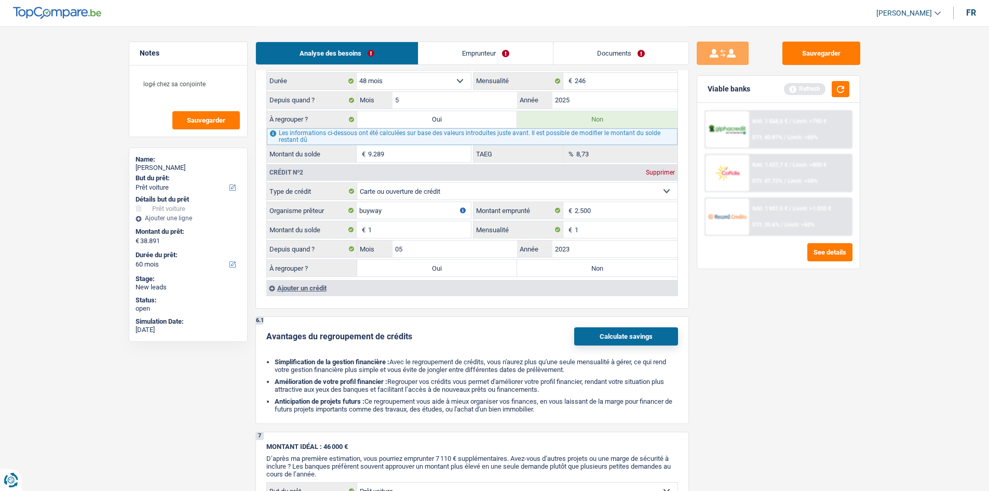
select select "refinancing"
select select "144"
select select "refinancing"
select select "144"
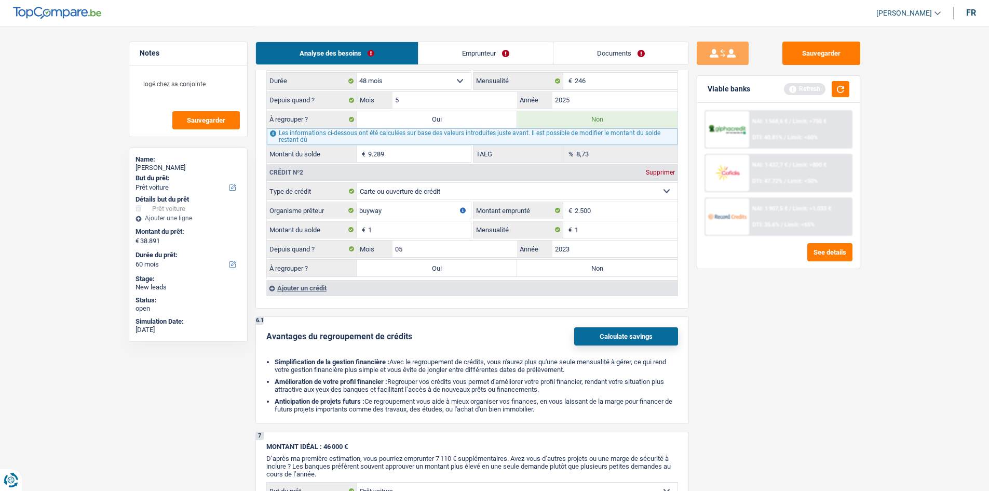
select select "refinancing"
select select "144"
select select "car"
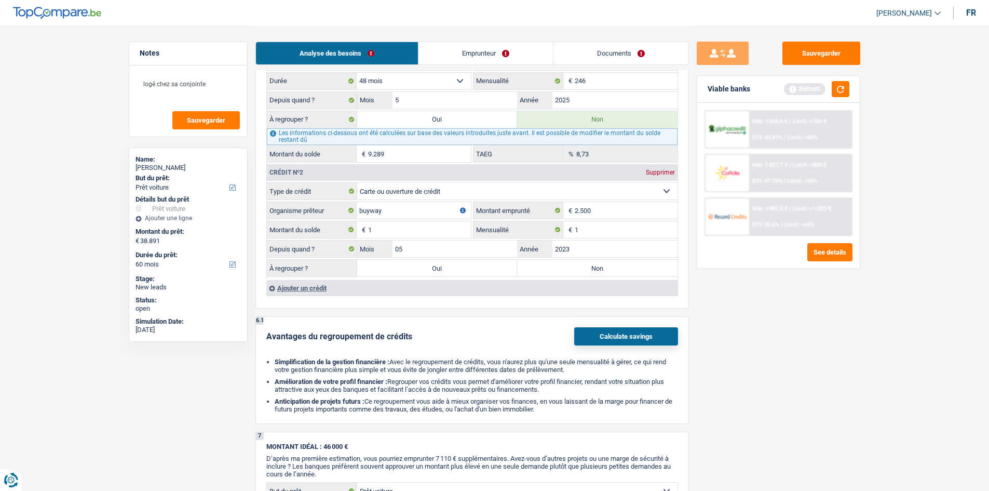
select select "yes"
select select "car"
select select "yes"
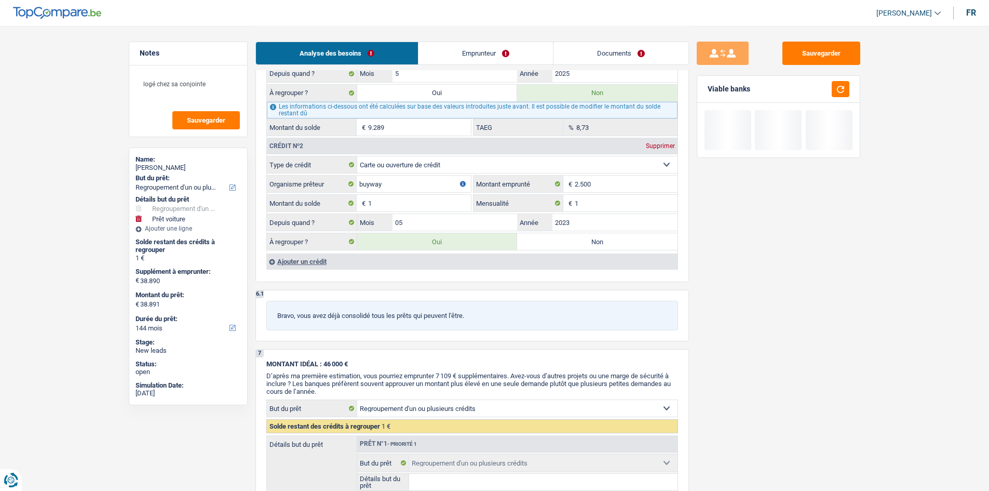
drag, startPoint x: 536, startPoint y: 239, endPoint x: 311, endPoint y: 266, distance: 227.0
click at [537, 239] on label "Non" at bounding box center [597, 241] width 160 height 17
click at [537, 239] on input "Non" at bounding box center [597, 241] width 160 height 17
radio input "true"
select select "car"
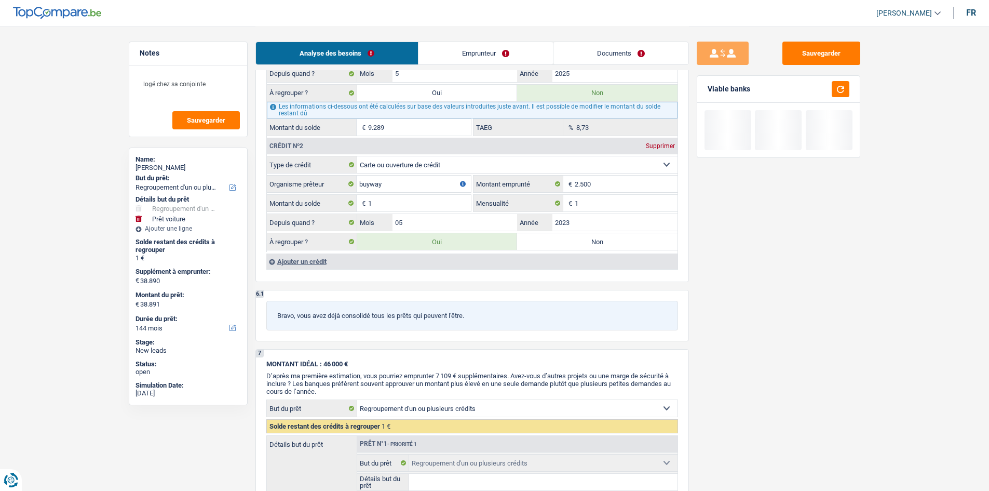
select select "car"
select select "60"
select select "car"
type input "Mercedes glc 2L 163 cv"
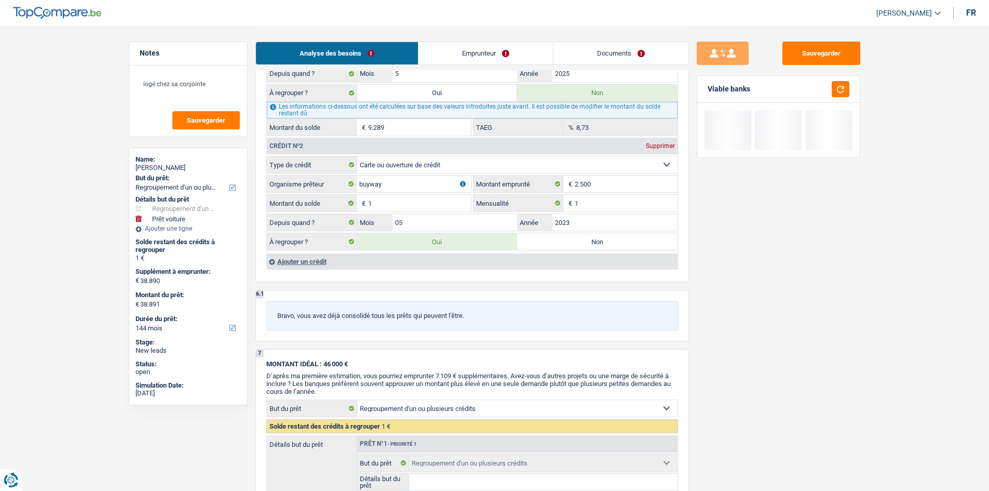
type input "38.890"
select select "yes"
select select "60"
select select "car"
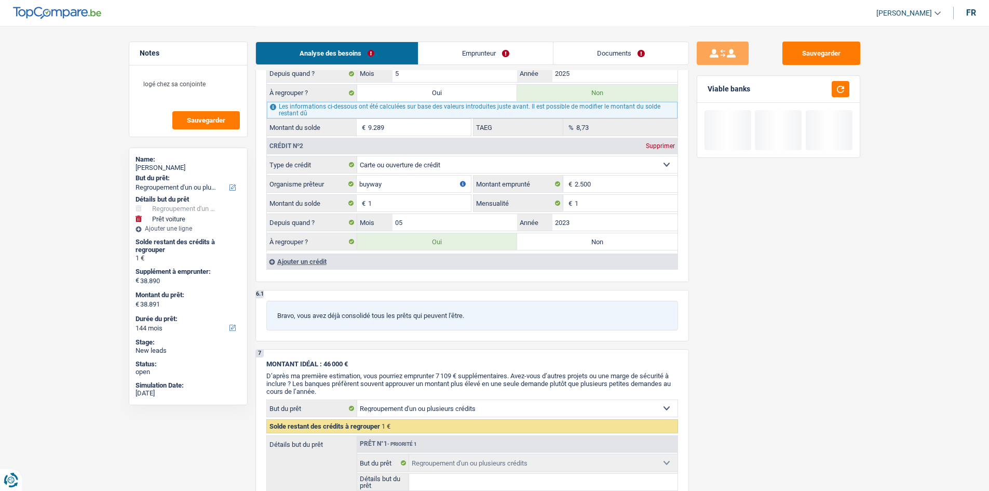
type input "Mercedes glc 2L 163 cv"
type input "38.890"
select select "yes"
select select "60"
radio input "false"
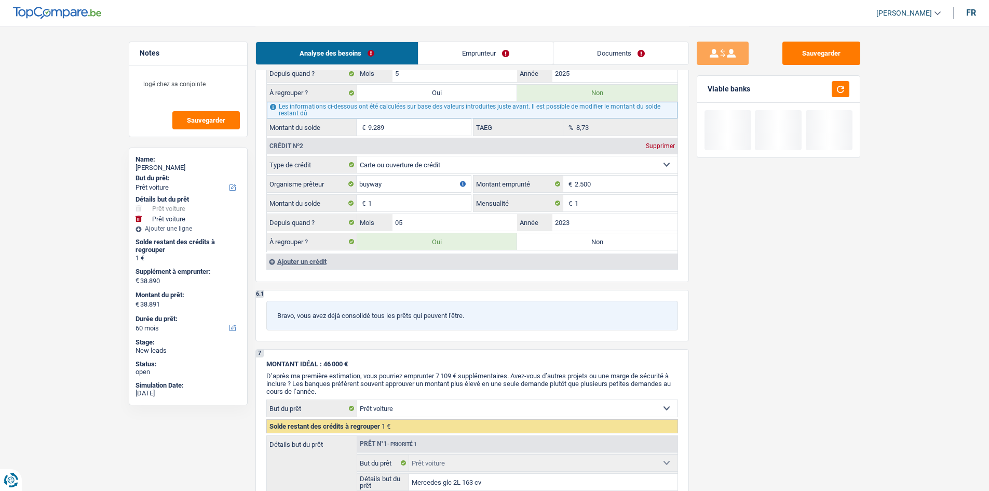
type input "38.890"
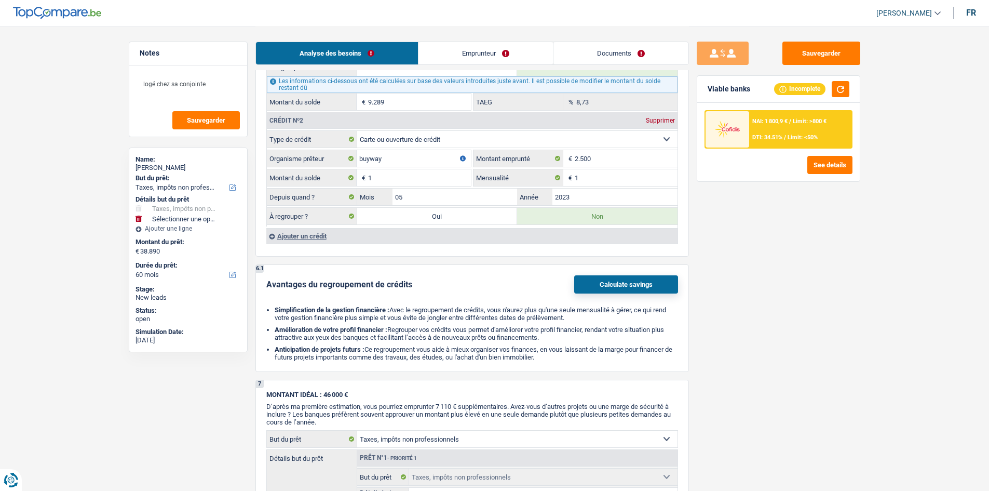
click at [295, 235] on div "Ajouter un crédit" at bounding box center [471, 236] width 411 height 16
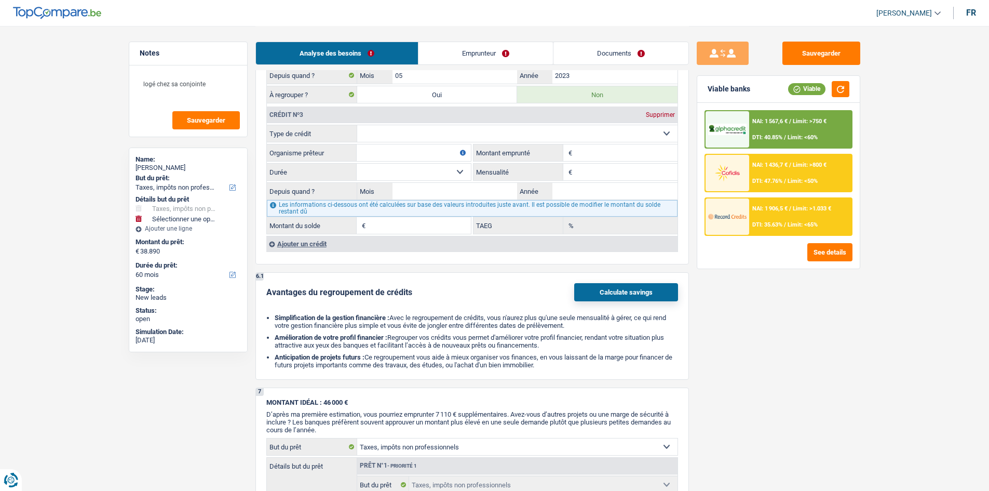
scroll to position [1194, 0]
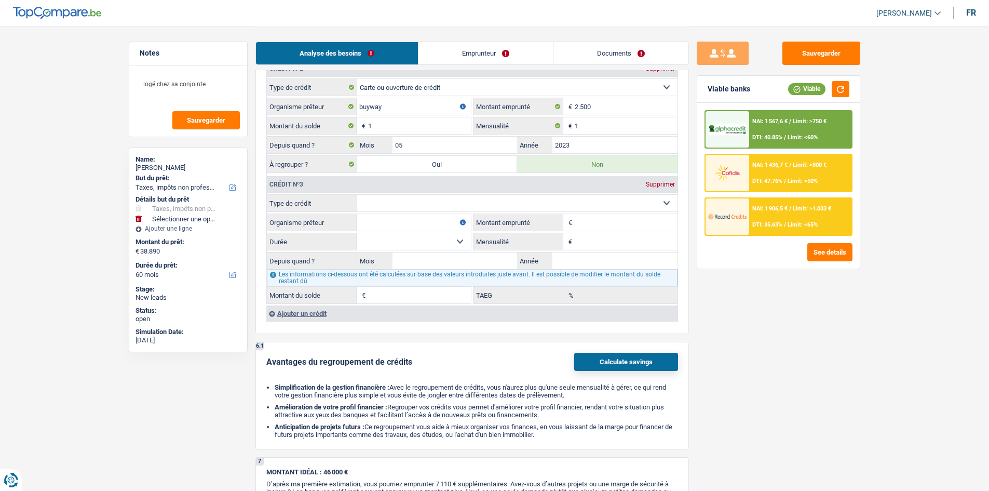
click at [393, 193] on div "Crédit nº3 Supprimer Carte ou ouverture de crédit Prêt hypothécaire Vente à tem…" at bounding box center [471, 238] width 411 height 129
click at [391, 199] on select "Carte ou ouverture de crédit Prêt hypothécaire Vente à tempérament Prêt à tempé…" at bounding box center [517, 203] width 320 height 17
select select "cardOrCredit"
type input "0"
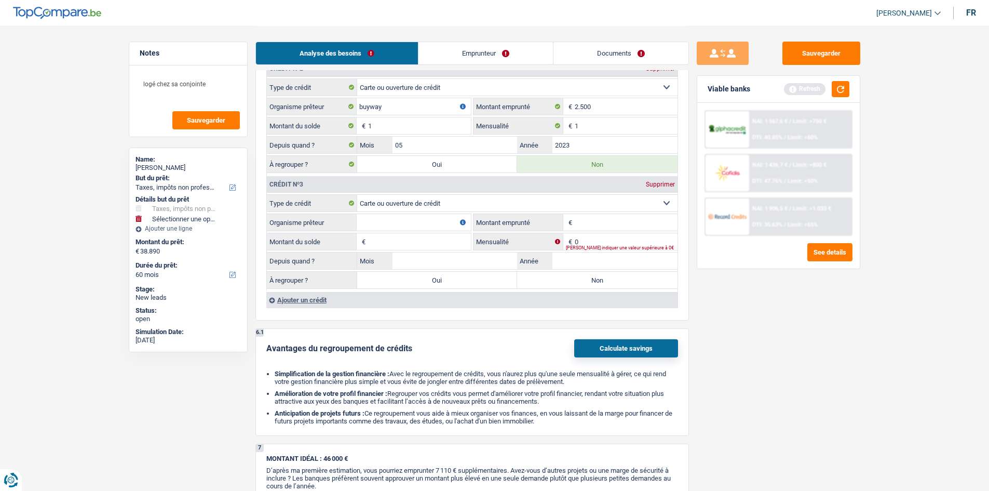
click at [578, 224] on input "Montant emprunté" at bounding box center [626, 222] width 103 height 17
type input "2.500"
click at [407, 245] on input "Montant du solde" at bounding box center [419, 241] width 103 height 17
type input "1"
click at [604, 231] on fieldset "2.500 € Montant emprunté" at bounding box center [576, 222] width 204 height 18
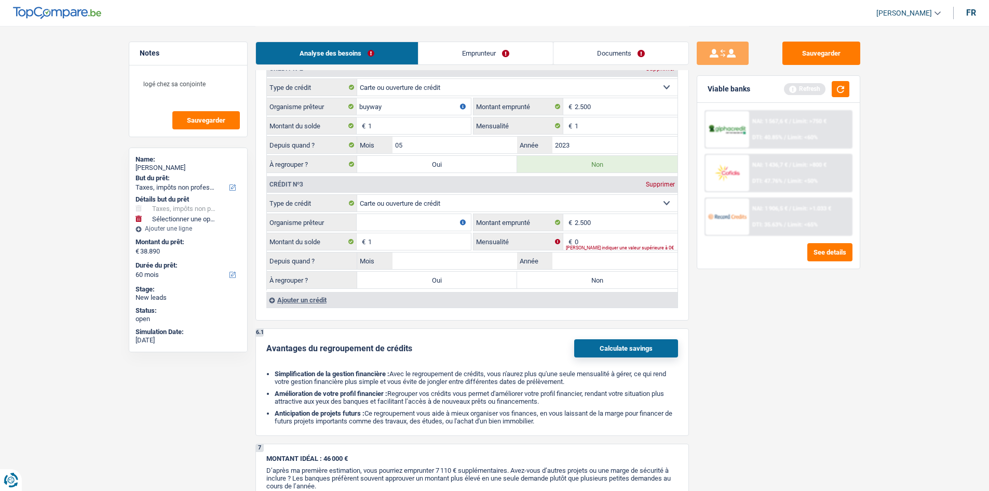
click at [596, 248] on div "Veuillez indiquer une valeur supérieure à 0€" at bounding box center [622, 248] width 112 height 4
click at [592, 239] on input "0" at bounding box center [626, 241] width 103 height 17
type input "1"
click at [593, 258] on input "Année" at bounding box center [614, 260] width 125 height 17
click at [491, 266] on input "Mois" at bounding box center [455, 260] width 125 height 17
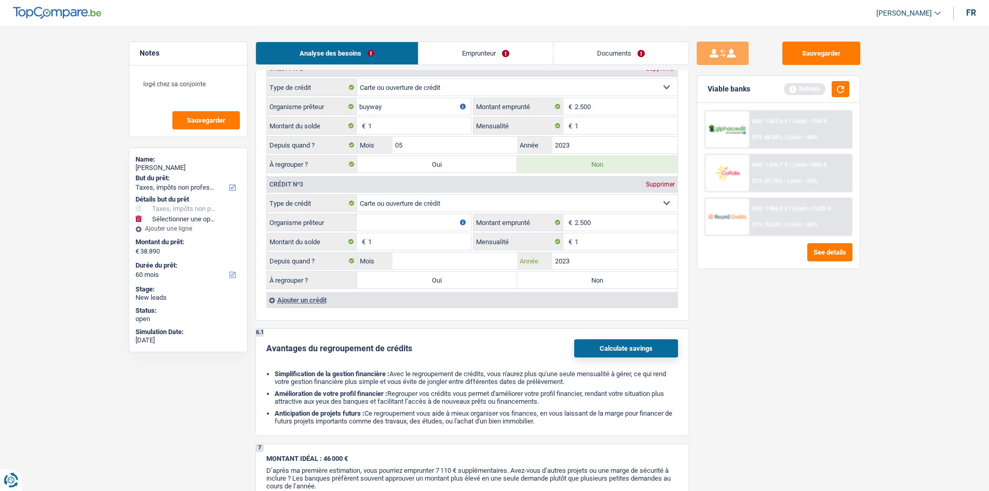
click at [635, 261] on input "2023" at bounding box center [614, 260] width 125 height 17
type input "2022"
click at [498, 262] on input "Mois" at bounding box center [455, 260] width 125 height 17
type input "05"
click at [421, 226] on input "Organisme prêteur" at bounding box center [414, 222] width 114 height 17
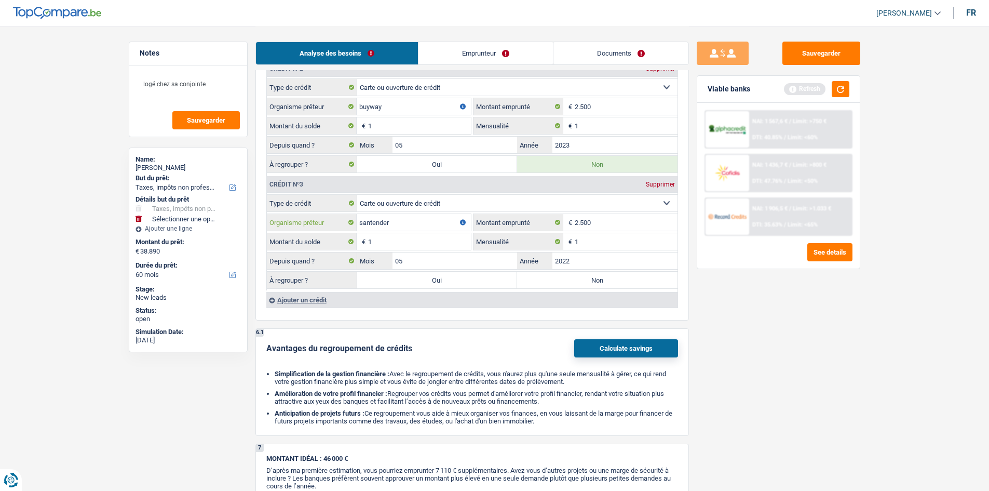
type input "santender"
click at [545, 278] on label "Non" at bounding box center [597, 280] width 160 height 17
click at [545, 278] on input "Non" at bounding box center [597, 280] width 160 height 17
radio input "true"
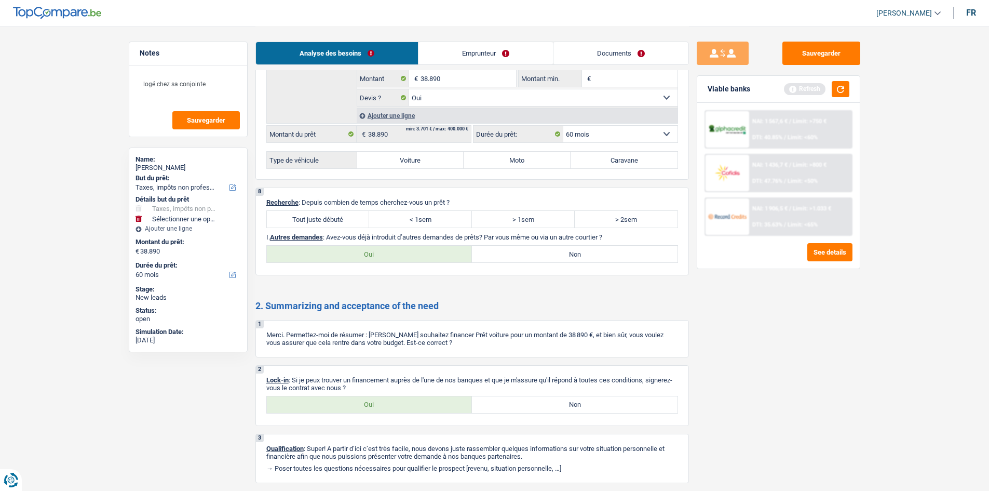
scroll to position [1677, 0]
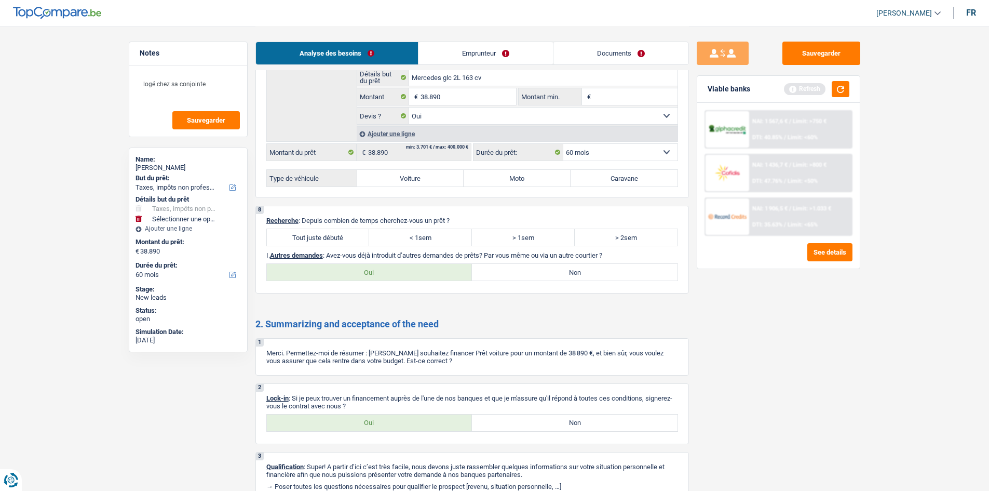
click at [347, 263] on div "Oui Non Tous les champs sont obligatoires. Veuillez sélectionner une option" at bounding box center [472, 272] width 412 height 18
click at [343, 269] on label "Oui" at bounding box center [370, 272] width 206 height 17
click at [343, 269] on input "Oui" at bounding box center [370, 272] width 206 height 17
radio input "true"
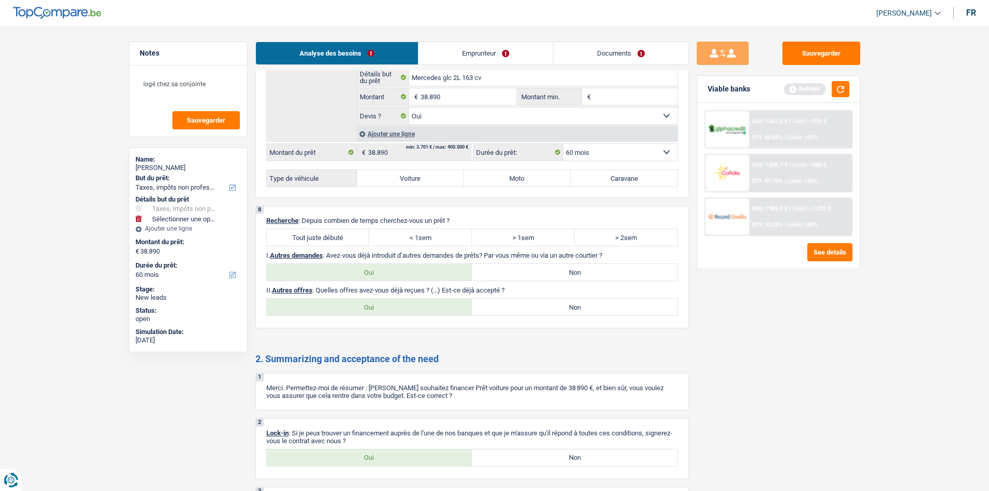
drag, startPoint x: 521, startPoint y: 310, endPoint x: 375, endPoint y: 239, distance: 162.1
click at [521, 309] on label "Non" at bounding box center [575, 307] width 206 height 17
click at [521, 309] on input "Non" at bounding box center [575, 307] width 206 height 17
radio input "true"
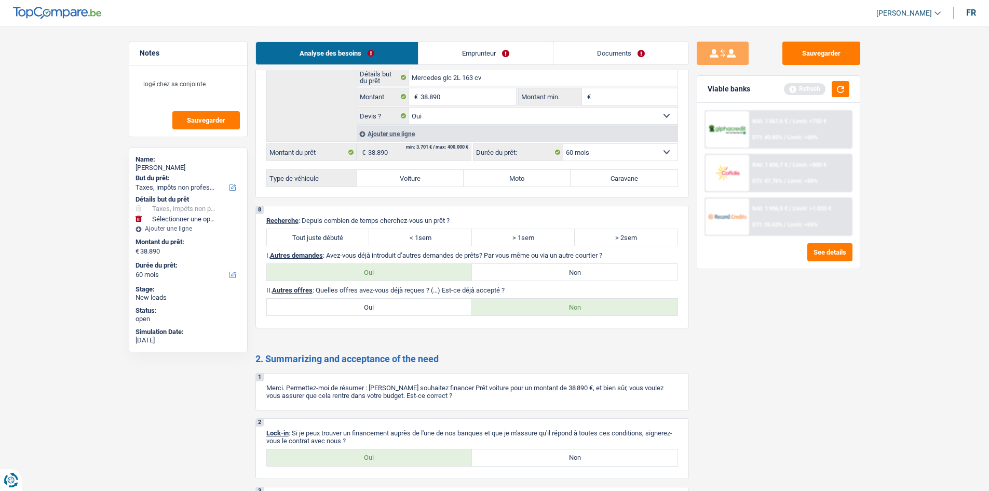
drag, startPoint x: 296, startPoint y: 232, endPoint x: 301, endPoint y: 233, distance: 5.3
click at [296, 232] on label "Tout juste débuté" at bounding box center [318, 237] width 103 height 17
click at [296, 232] on input "Tout juste débuté" at bounding box center [318, 237] width 103 height 17
radio input "true"
click at [496, 240] on label "> 1sem" at bounding box center [523, 237] width 103 height 17
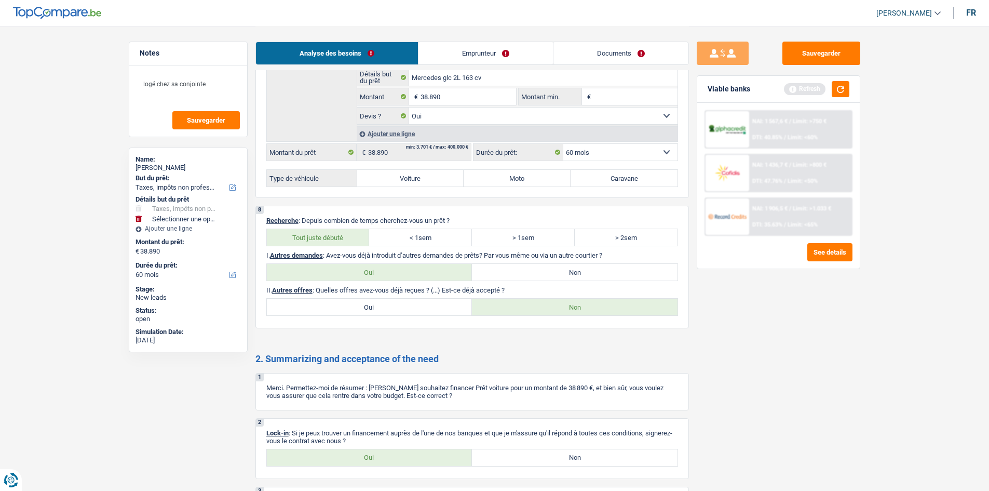
click at [496, 240] on input "> 1sem" at bounding box center [523, 237] width 103 height 17
radio input "true"
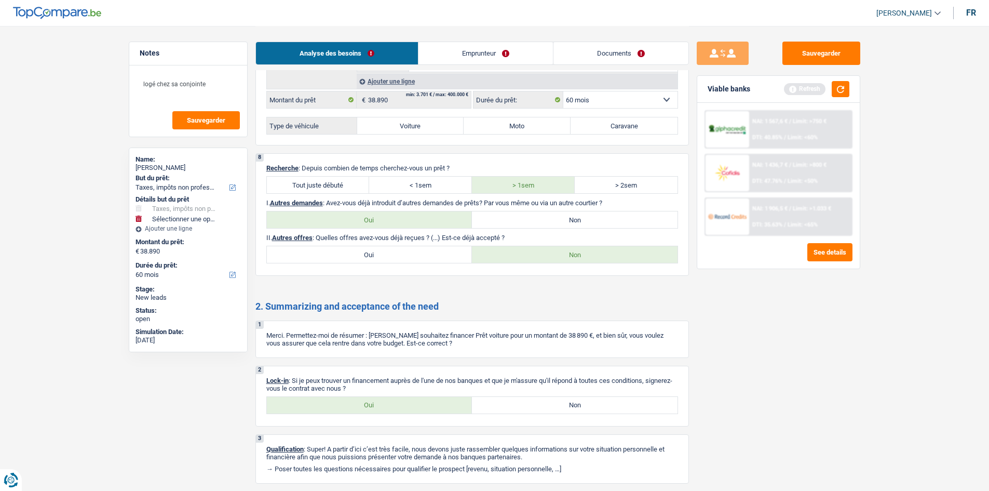
scroll to position [1763, 0]
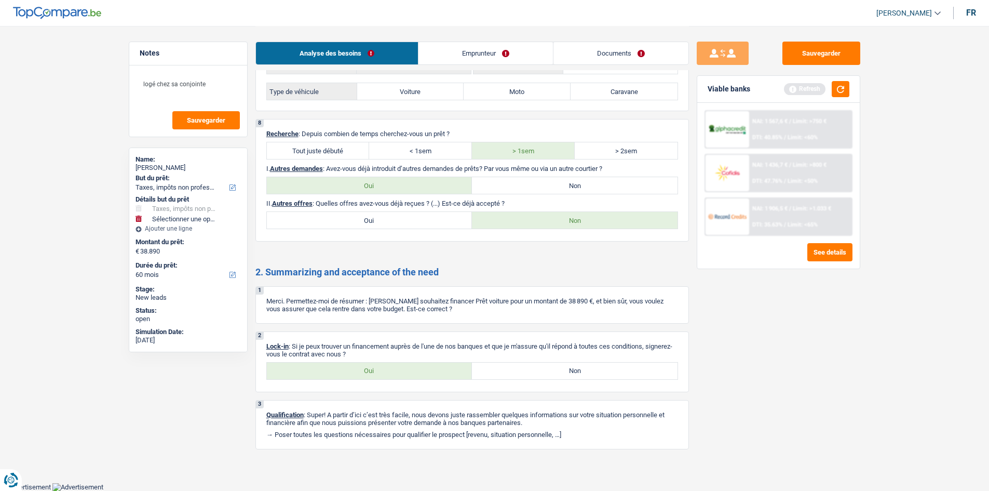
drag, startPoint x: 336, startPoint y: 372, endPoint x: 342, endPoint y: 373, distance: 5.8
click at [337, 371] on label "Oui" at bounding box center [370, 370] width 206 height 17
click at [337, 371] on input "Oui" at bounding box center [370, 370] width 206 height 17
radio input "true"
click at [461, 49] on link "Emprunteur" at bounding box center [485, 53] width 134 height 22
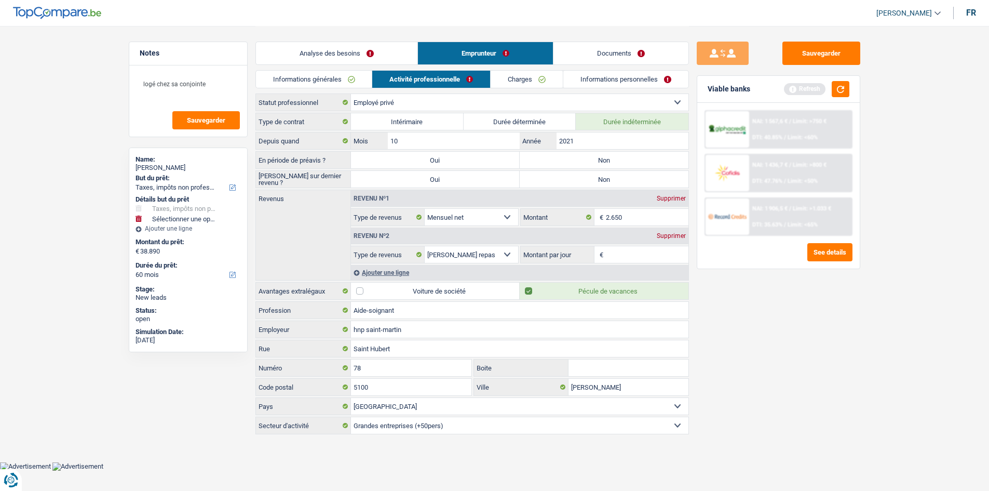
scroll to position [0, 0]
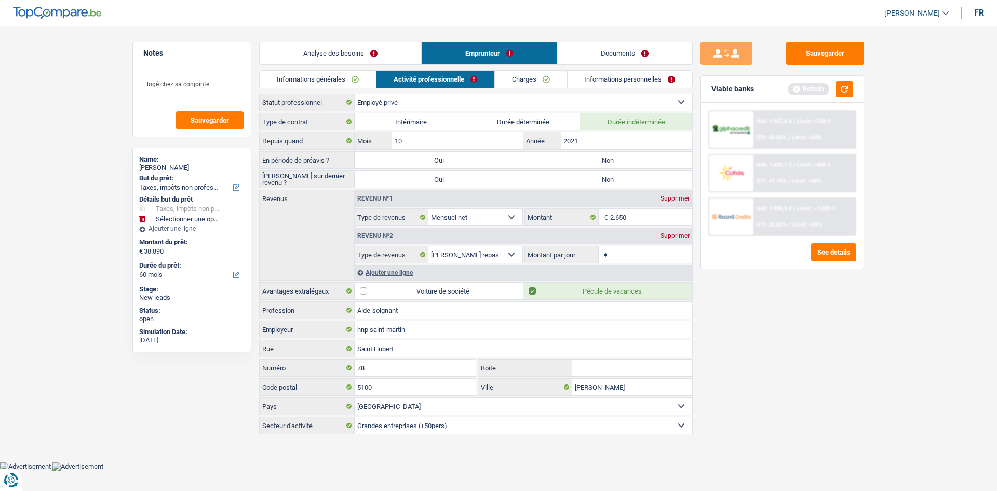
drag, startPoint x: 326, startPoint y: 70, endPoint x: 326, endPoint y: 63, distance: 6.8
click at [325, 70] on div "Analyse des besoins Emprunteur Documents 1. Introduction & upselling by underst…" at bounding box center [476, 231] width 434 height 410
click at [332, 74] on link "Informations générales" at bounding box center [318, 79] width 116 height 17
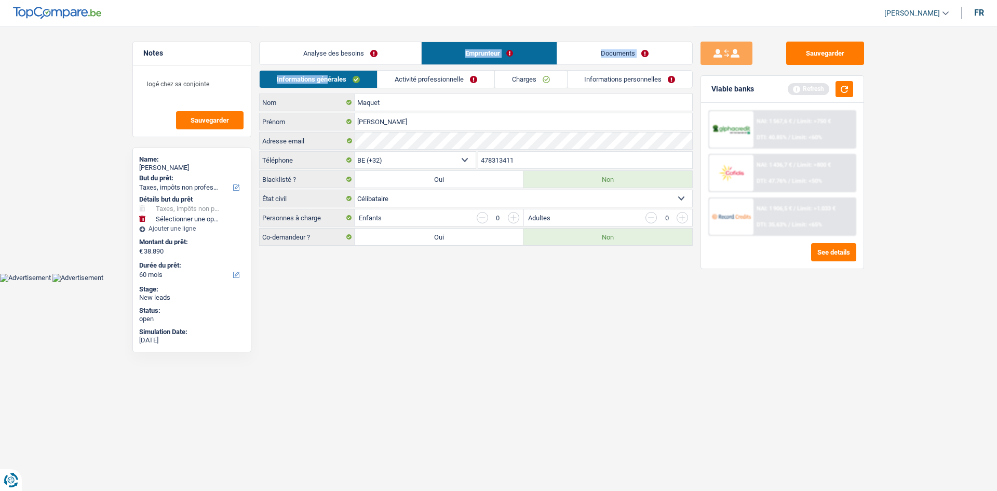
click at [445, 67] on div "Analyse des besoins Emprunteur Documents" at bounding box center [476, 48] width 434 height 44
click at [441, 75] on link "Activité professionnelle" at bounding box center [435, 79] width 117 height 17
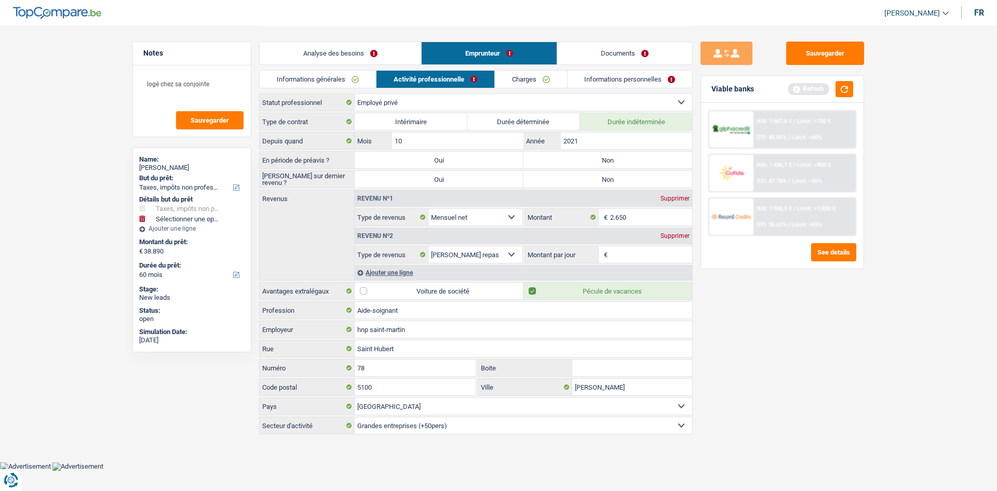
click at [605, 164] on label "Non" at bounding box center [607, 160] width 169 height 17
click at [605, 164] on input "Non" at bounding box center [607, 160] width 169 height 17
radio input "true"
click at [592, 177] on label "Non" at bounding box center [607, 179] width 169 height 17
click at [592, 177] on input "Non" at bounding box center [607, 179] width 169 height 17
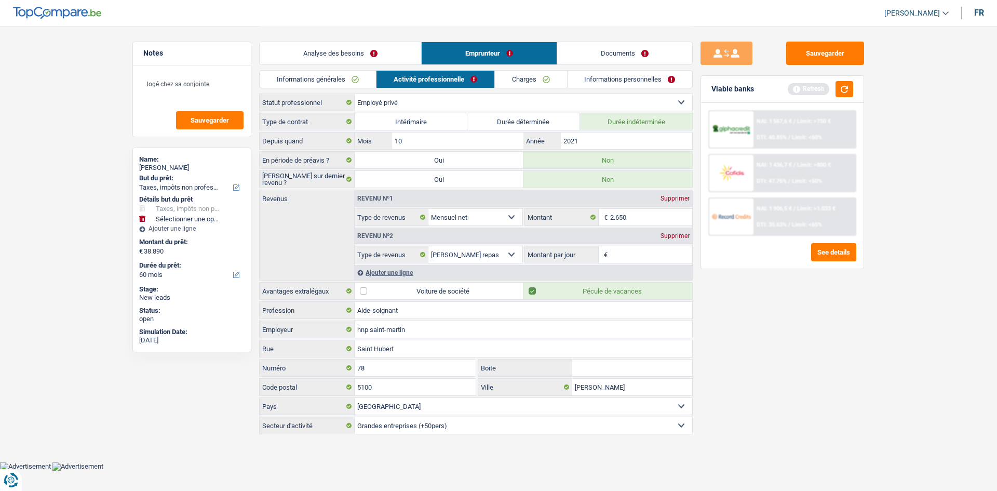
click at [620, 259] on input "Montant par jour" at bounding box center [651, 254] width 83 height 17
click at [620, 262] on input "Montant par jour" at bounding box center [651, 254] width 83 height 17
drag, startPoint x: 795, startPoint y: 383, endPoint x: 806, endPoint y: 395, distance: 15.8
click at [795, 383] on div "Sauvegarder Viable banks Refresh NAI: 1 567,6 € / Limit: >750 € DTI: 40.85% / L…" at bounding box center [782, 258] width 179 height 433
click at [550, 82] on link "Charges" at bounding box center [531, 79] width 72 height 17
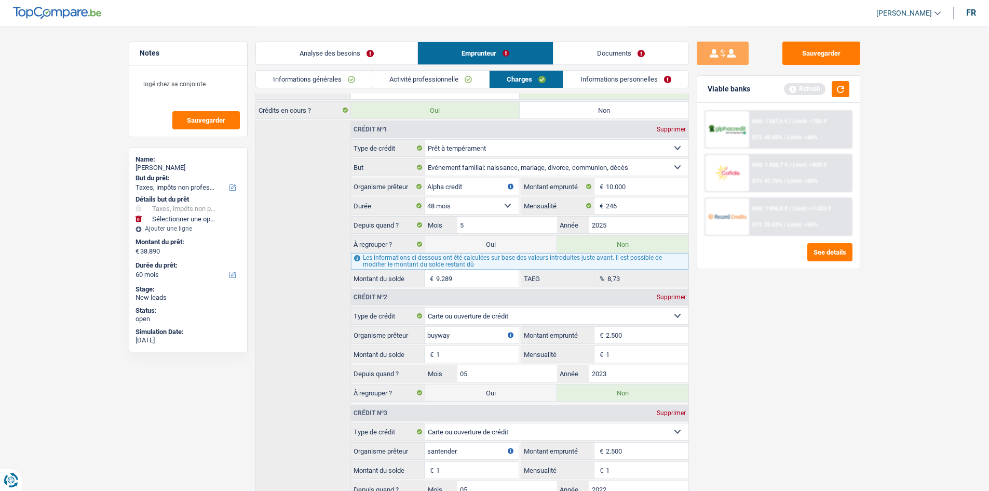
scroll to position [208, 0]
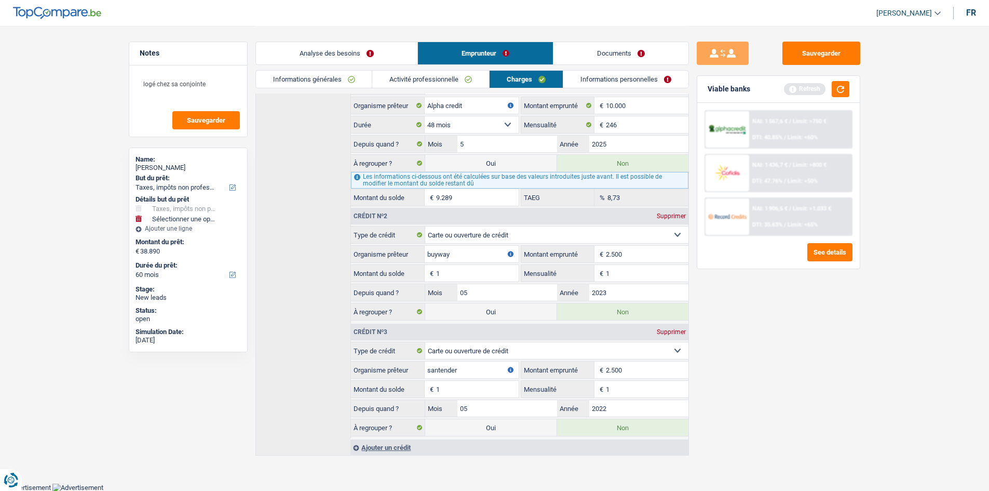
click at [578, 79] on link "Informations personnelles" at bounding box center [625, 79] width 125 height 17
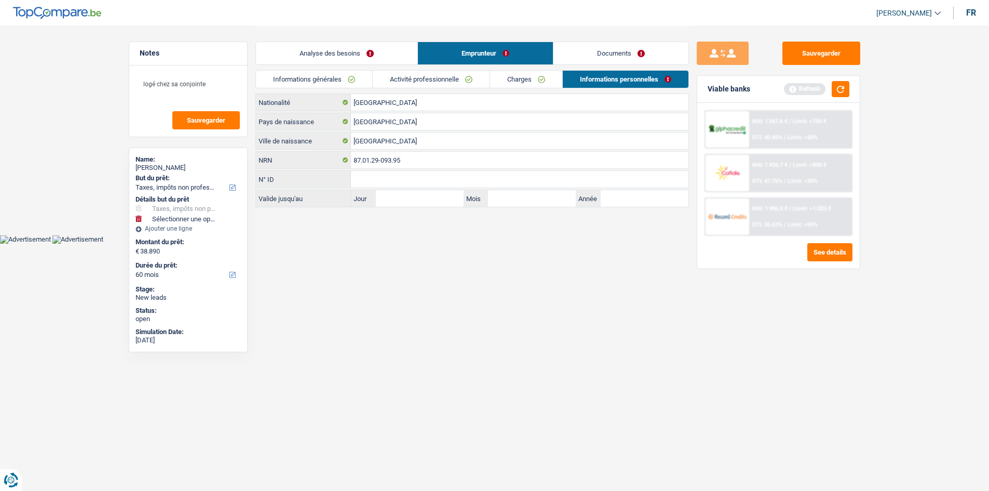
scroll to position [0, 0]
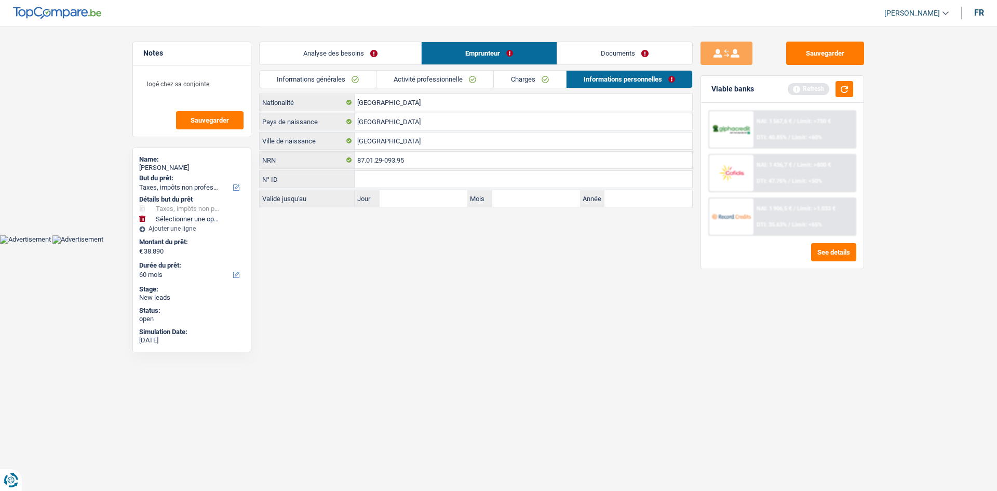
drag, startPoint x: 465, startPoint y: 296, endPoint x: 509, endPoint y: 173, distance: 130.9
click at [465, 244] on html "Vous avez le contrôle de vos données Nous utilisons des cookies, tout comme nos…" at bounding box center [498, 122] width 997 height 244
click at [616, 55] on link "Documents" at bounding box center [624, 53] width 135 height 22
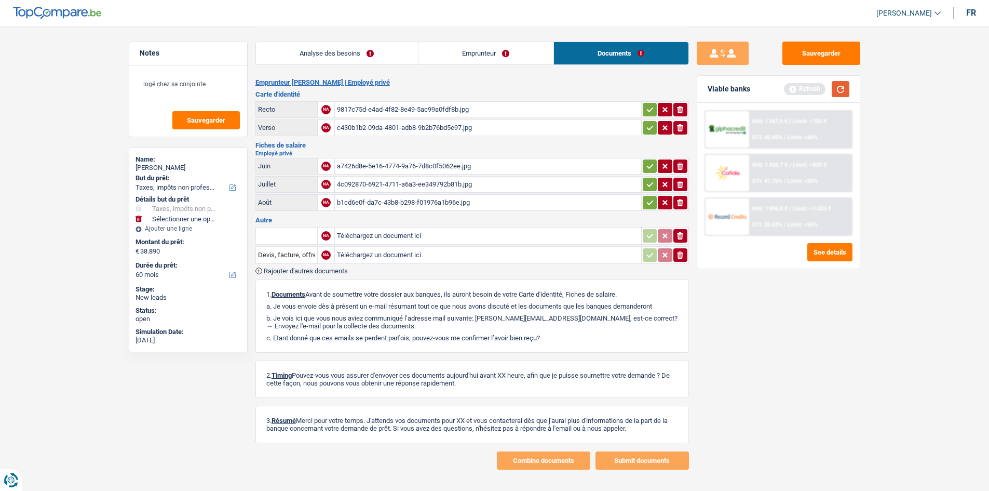
click at [836, 90] on button "button" at bounding box center [841, 89] width 18 height 16
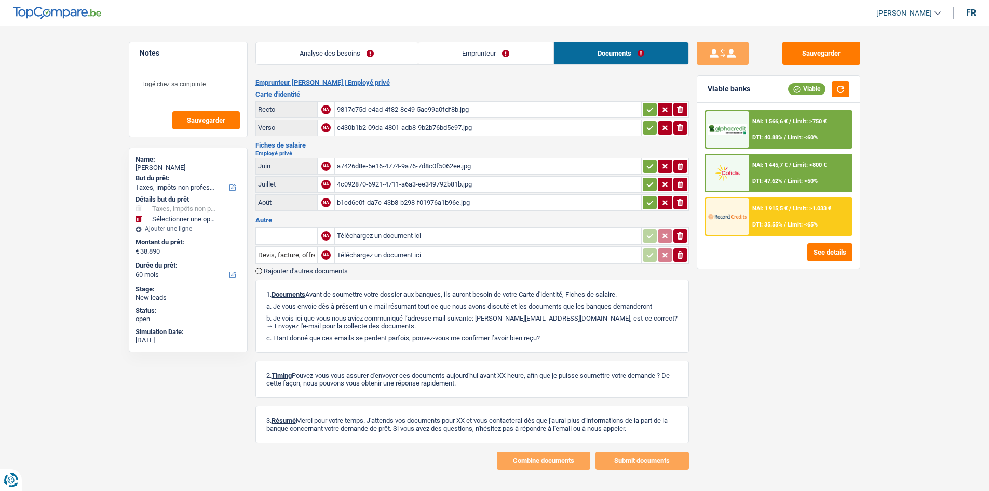
click at [322, 50] on link "Analyse des besoins" at bounding box center [337, 53] width 162 height 22
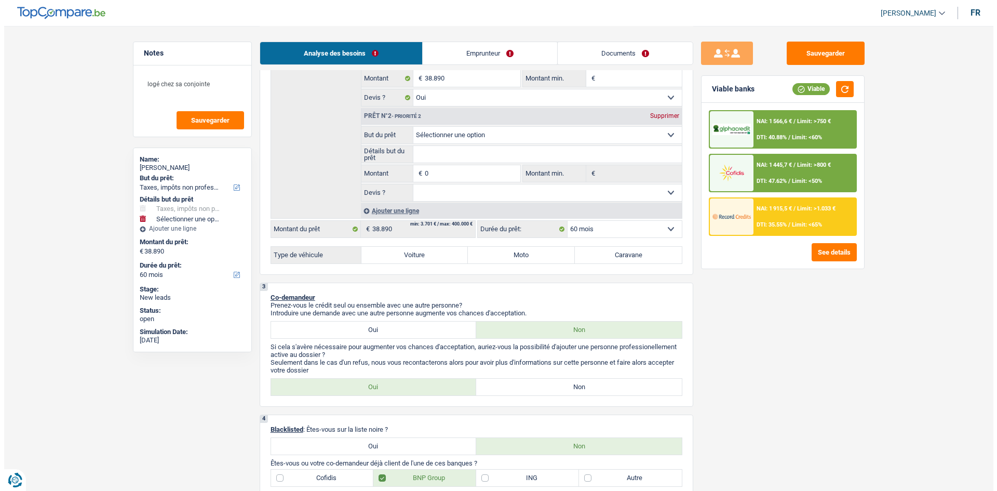
scroll to position [363, 0]
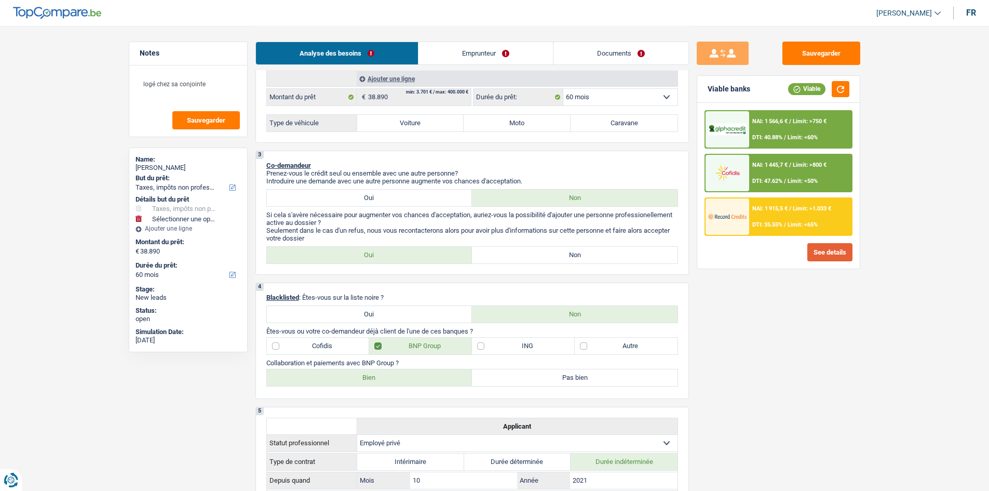
click at [822, 251] on button "See details" at bounding box center [829, 252] width 45 height 18
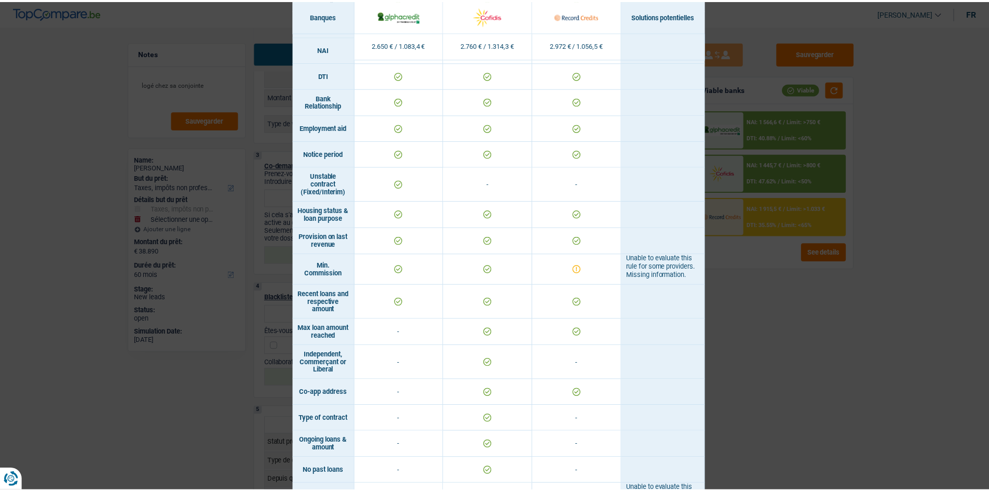
scroll to position [543, 0]
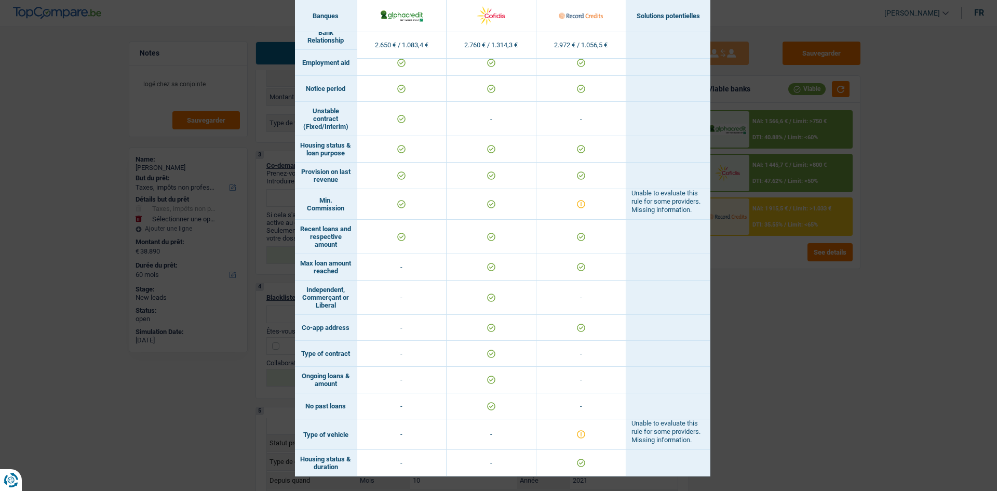
drag, startPoint x: 871, startPoint y: 388, endPoint x: 861, endPoint y: 388, distance: 9.9
click at [869, 388] on div "Banks conditions × Banques Solutions potentielles Revenus / Charges 2.650 € / 1…" at bounding box center [498, 245] width 997 height 491
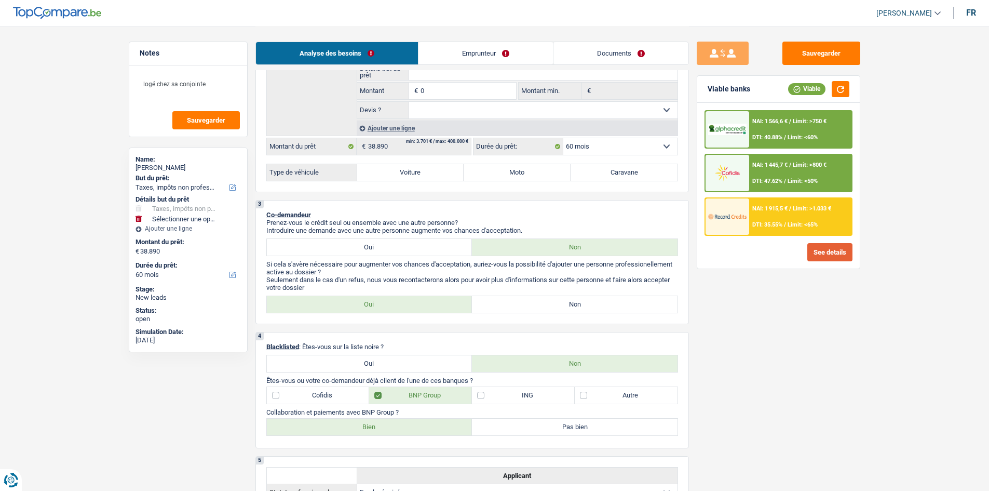
scroll to position [208, 0]
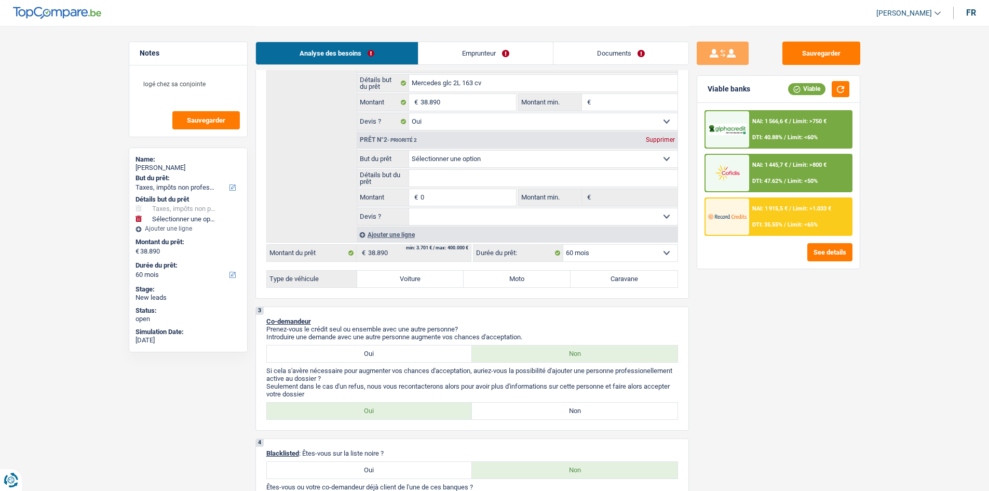
click at [441, 49] on link "Emprunteur" at bounding box center [485, 53] width 134 height 22
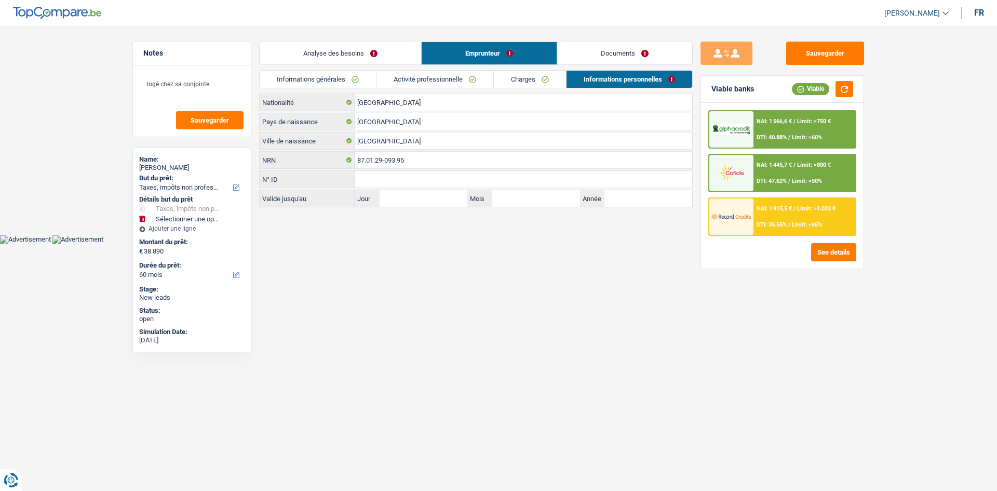
click at [436, 79] on link "Activité professionnelle" at bounding box center [434, 79] width 117 height 17
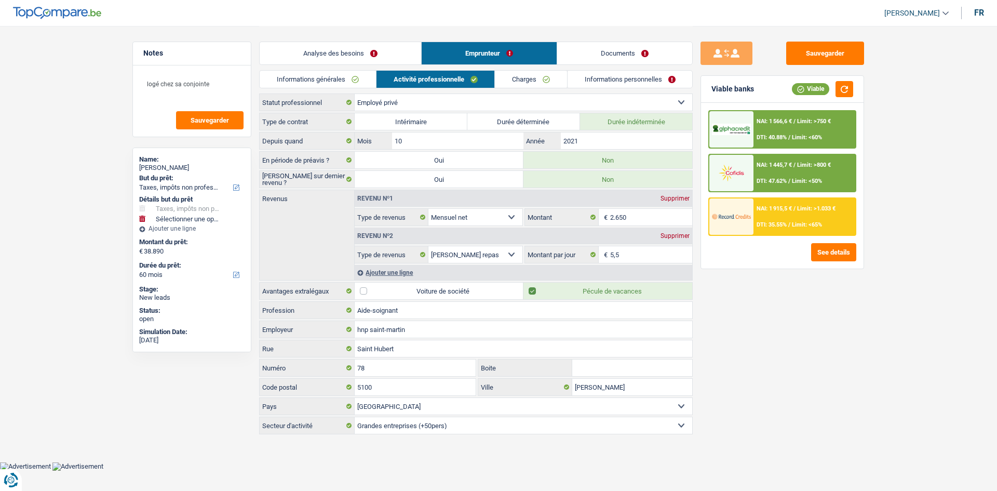
drag, startPoint x: 558, startPoint y: 103, endPoint x: 551, endPoint y: 90, distance: 14.4
click at [558, 103] on select "Ouvrier Employé privé Employé public Invalide Indépendant Pensionné Chômeur Mut…" at bounding box center [523, 102] width 337 height 17
click at [355, 94] on select "Ouvrier Employé privé Employé public Invalide Indépendant Pensionné Chômeur Mut…" at bounding box center [523, 102] width 337 height 17
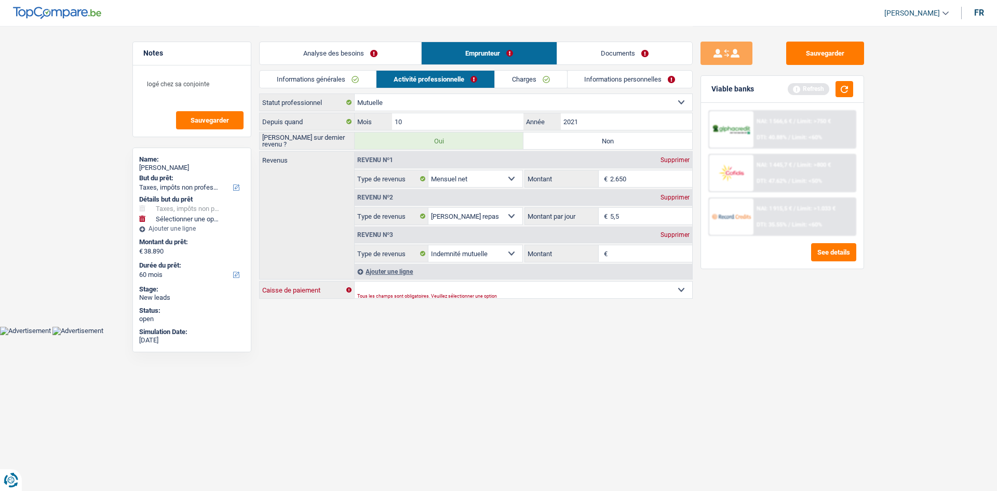
drag, startPoint x: 655, startPoint y: 284, endPoint x: 647, endPoint y: 297, distance: 15.1
click at [655, 284] on select "Mutualité Chrétienne Mutualité Socialiste (Solidaris) SPF Sécurité Sociale Unio…" at bounding box center [523, 289] width 337 height 17
click at [355, 281] on select "Mutualité Chrétienne Mutualité Socialiste (Solidaris) SPF Sécurité Sociale Unio…" at bounding box center [523, 289] width 337 height 17
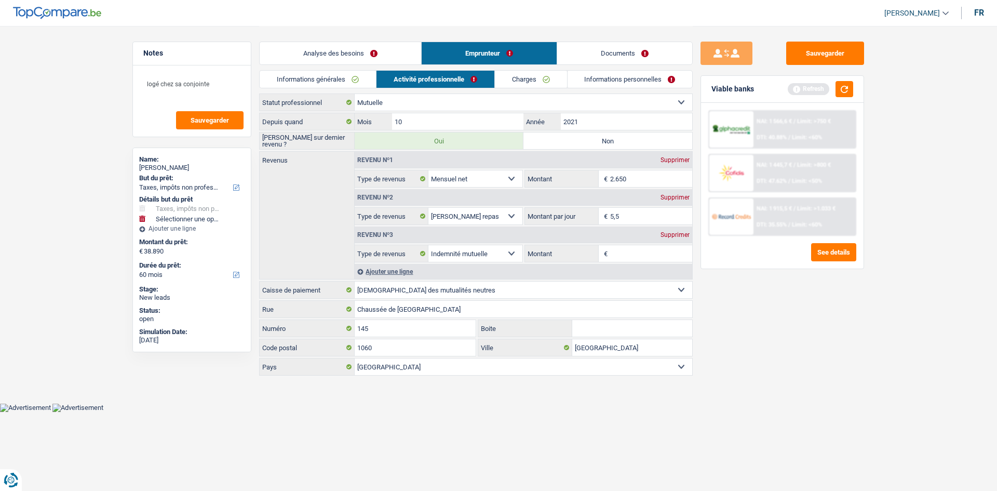
click at [678, 198] on div "Supprimer" at bounding box center [675, 197] width 34 height 6
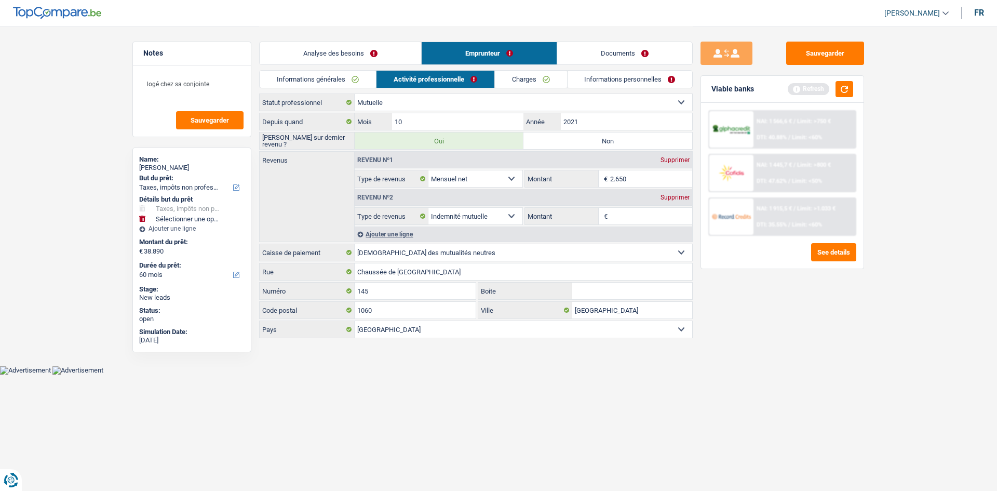
click at [611, 219] on input "Montant" at bounding box center [651, 216] width 83 height 17
click at [669, 160] on div "Supprimer" at bounding box center [675, 160] width 34 height 6
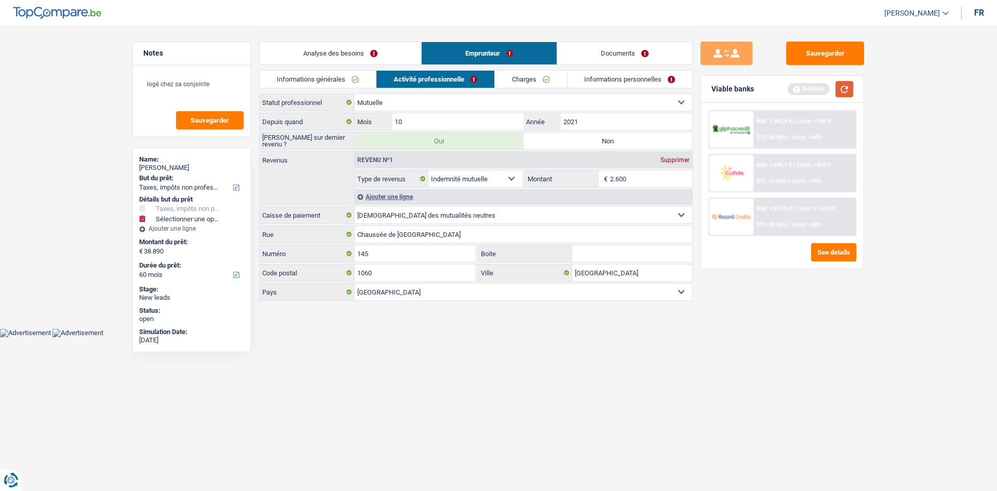
click at [841, 90] on button "button" at bounding box center [844, 89] width 18 height 16
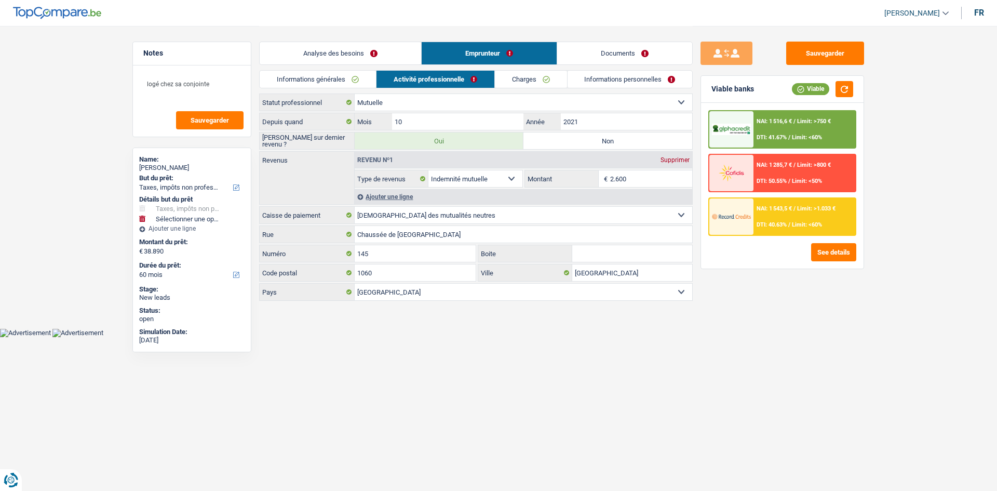
click at [362, 50] on link "Analyse des besoins" at bounding box center [340, 53] width 161 height 22
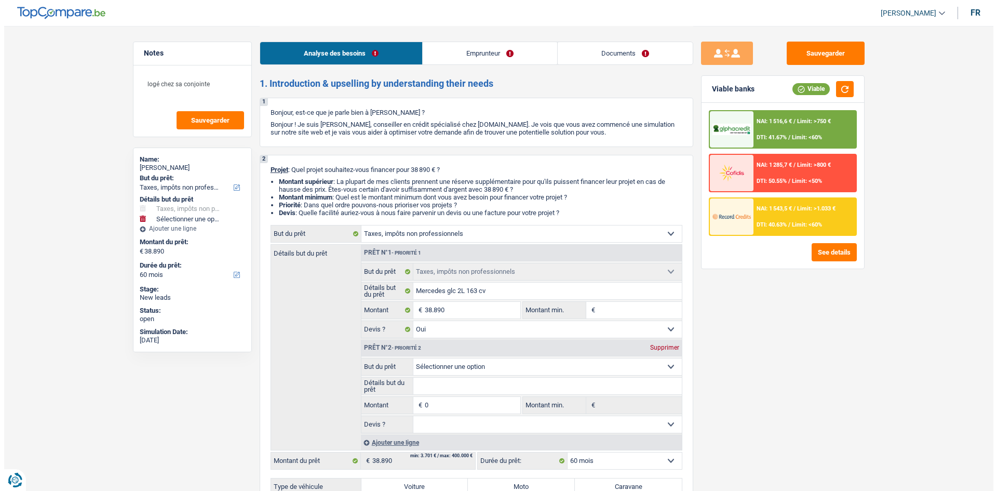
scroll to position [156, 0]
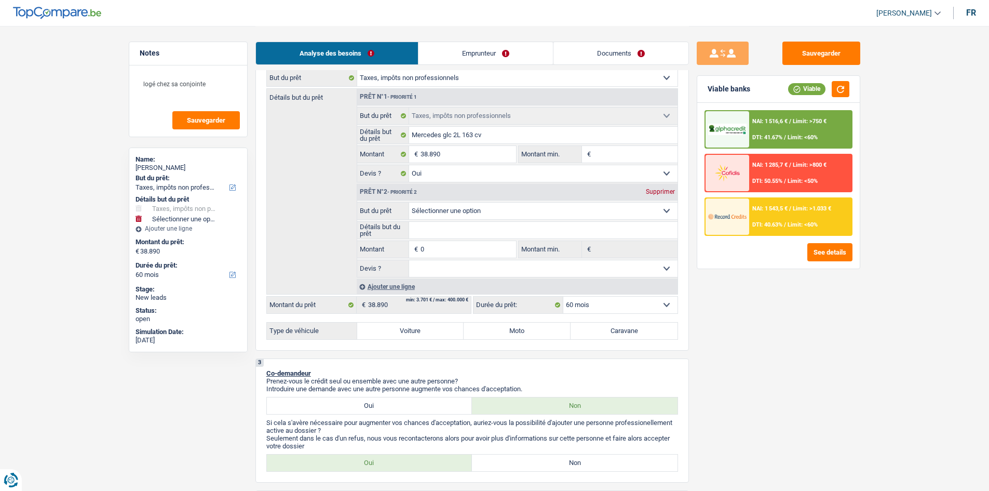
click at [650, 191] on div "Supprimer" at bounding box center [660, 191] width 34 height 6
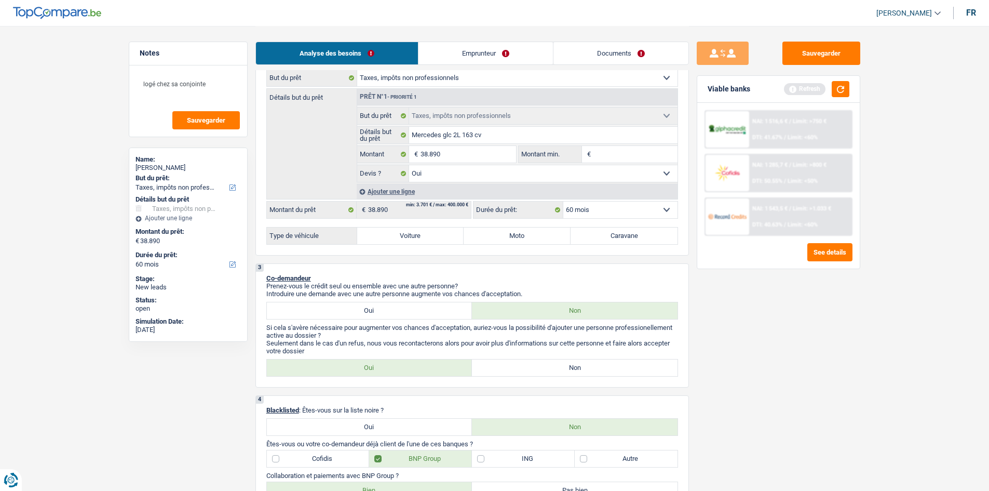
click at [424, 235] on label "Voiture" at bounding box center [410, 235] width 107 height 17
click at [424, 235] on input "Voiture" at bounding box center [410, 235] width 107 height 17
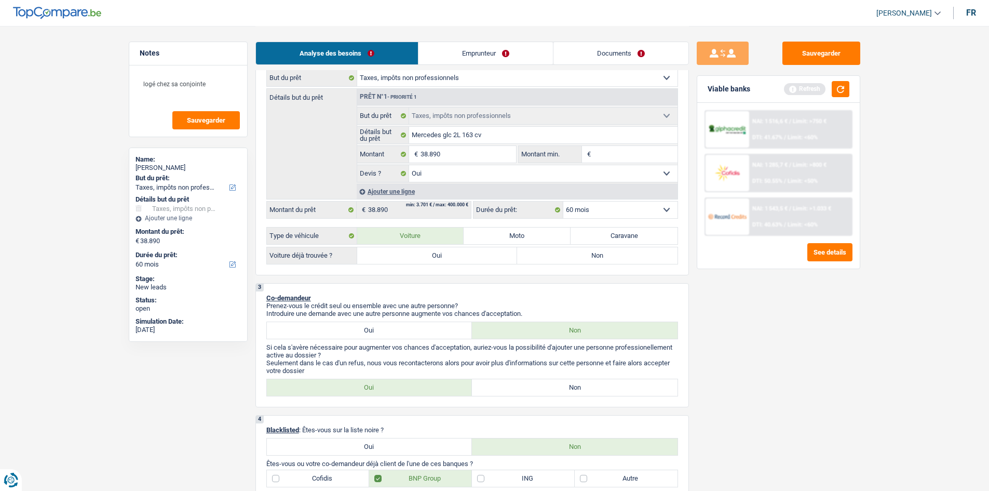
click at [424, 261] on label "Oui" at bounding box center [437, 255] width 160 height 17
click at [424, 261] on input "Oui" at bounding box center [437, 255] width 160 height 17
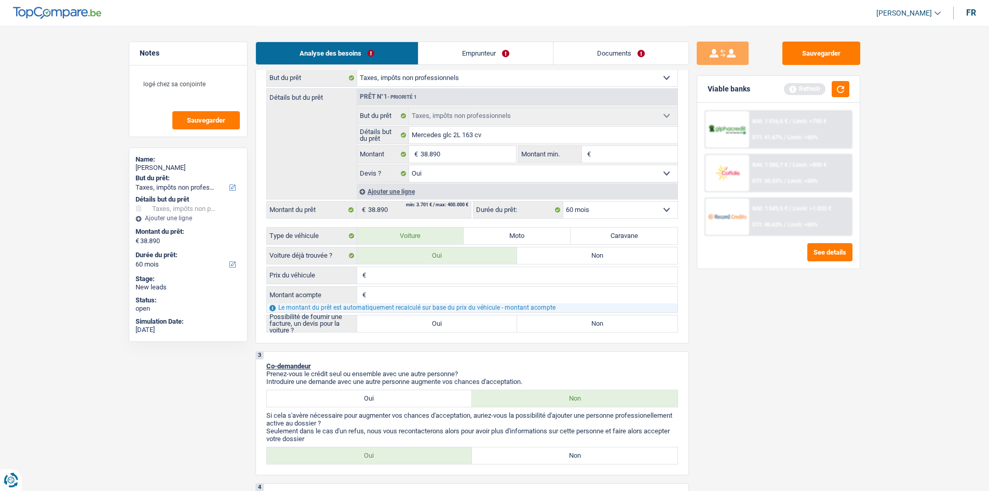
click at [421, 272] on input "Prix du véhicule" at bounding box center [523, 275] width 309 height 17
click at [396, 271] on input "Prix du véhicule" at bounding box center [523, 275] width 309 height 17
click at [490, 147] on input "34.000" at bounding box center [468, 154] width 95 height 17
click at [387, 267] on input "Prix du véhicule" at bounding box center [523, 275] width 309 height 17
drag, startPoint x: 694, startPoint y: 337, endPoint x: 484, endPoint y: 281, distance: 217.5
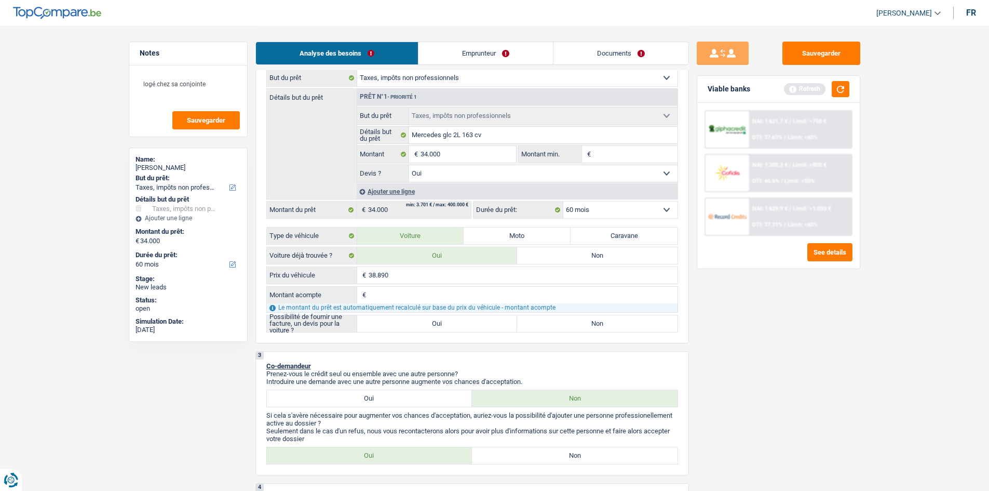
click at [694, 337] on div "Sauvegarder Viable banks Refresh NAI: 1 621,7 € / Limit: >750 € DTI: 37.63% / L…" at bounding box center [778, 258] width 179 height 433
click at [452, 326] on label "Oui" at bounding box center [437, 323] width 160 height 17
click at [452, 326] on input "Oui" at bounding box center [437, 323] width 160 height 17
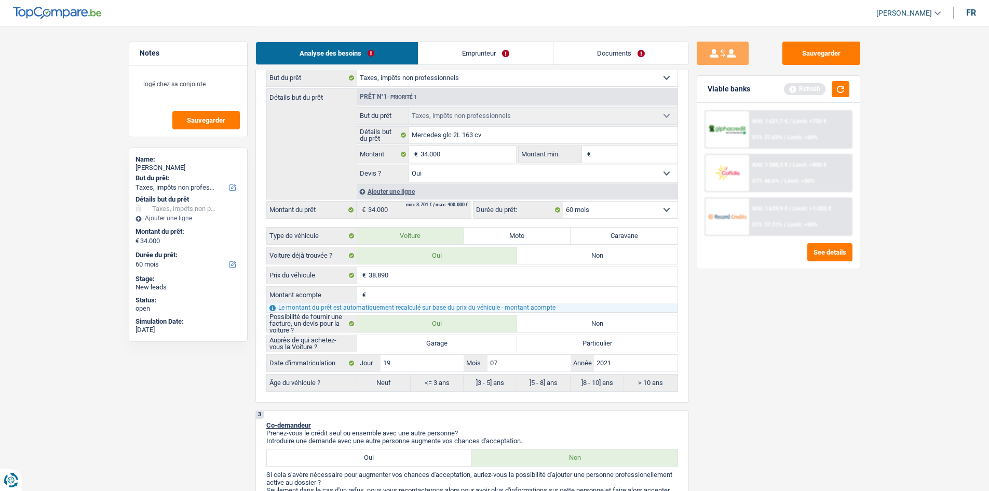
click at [443, 341] on label "Garage" at bounding box center [437, 343] width 160 height 17
click at [449, 347] on label "Garage" at bounding box center [437, 343] width 160 height 17
click at [449, 347] on input "Garage" at bounding box center [437, 343] width 160 height 17
click at [579, 210] on select "12 mois 18 mois 24 mois 30 mois 36 mois 42 mois 48 mois 60 mois Sélectionner un…" at bounding box center [620, 209] width 114 height 17
click at [718, 359] on div "Sauvegarder Viable banks Refresh NAI: 1 621,7 € / Limit: >750 € DTI: 37.63% / L…" at bounding box center [778, 258] width 179 height 433
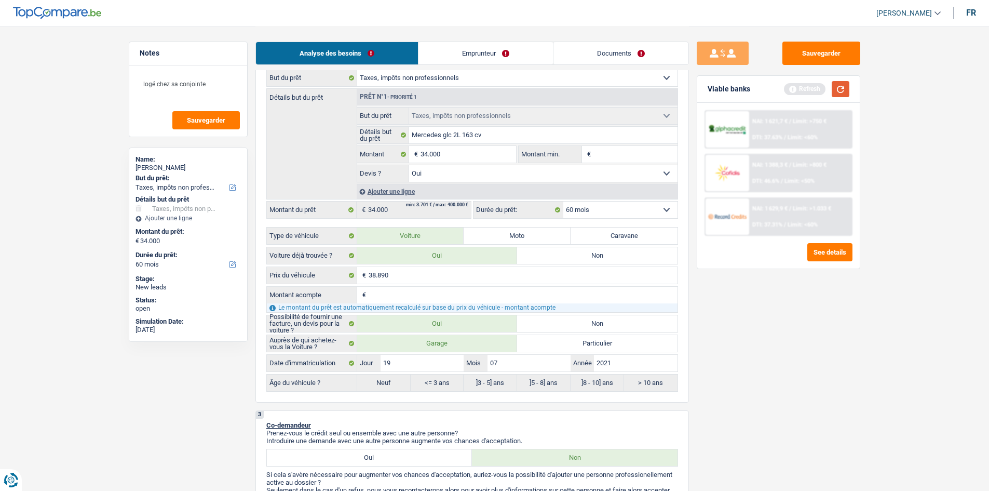
click at [840, 84] on button "button" at bounding box center [841, 89] width 18 height 16
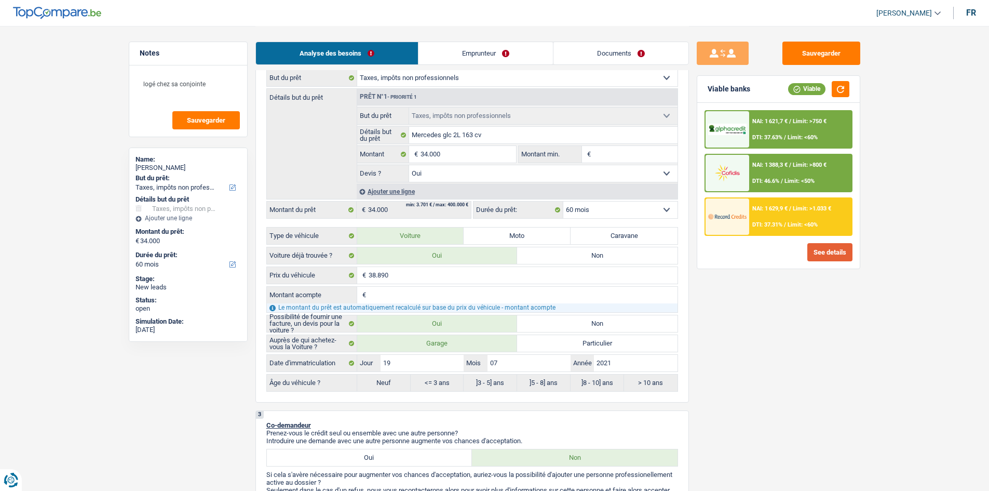
click at [812, 252] on button "See details" at bounding box center [829, 252] width 45 height 18
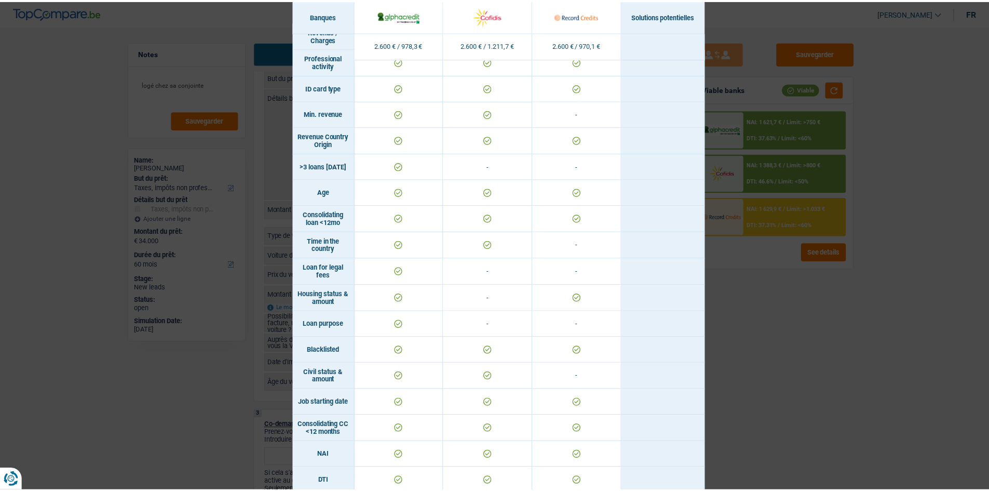
scroll to position [0, 0]
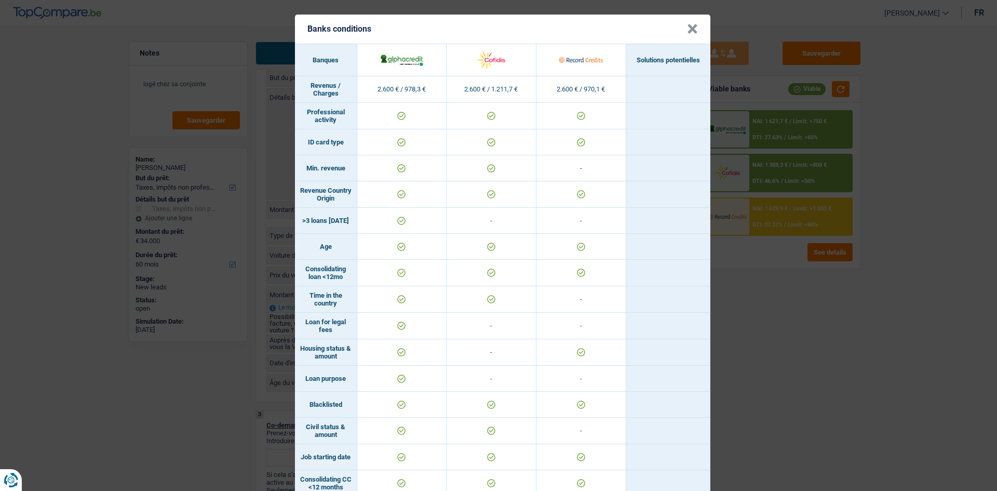
drag, startPoint x: 761, startPoint y: 322, endPoint x: 753, endPoint y: 306, distance: 17.9
click at [761, 320] on div "Banks conditions × Banques Solutions potentielles Revenus / Charges 2.600 € / 9…" at bounding box center [498, 245] width 997 height 491
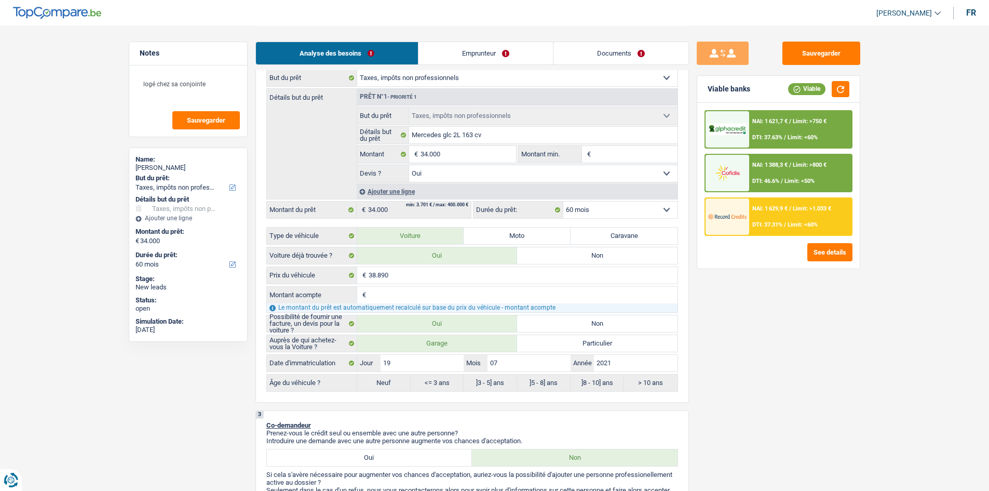
click at [736, 208] on img at bounding box center [727, 216] width 38 height 19
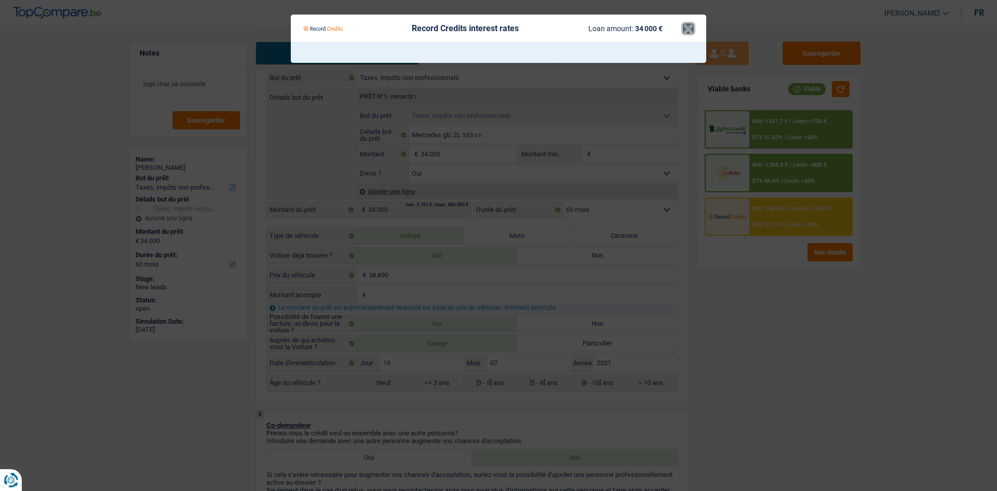
click at [690, 31] on button "×" at bounding box center [688, 28] width 11 height 10
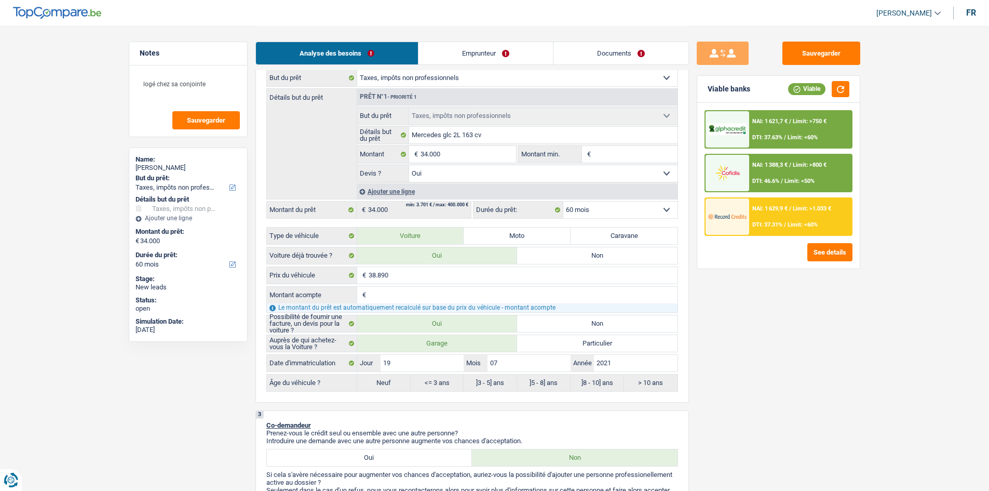
click at [801, 213] on div "NAI: 1 629,9 € / Limit: >1.033 € DTI: 37.31% / Limit: <60%" at bounding box center [800, 216] width 102 height 36
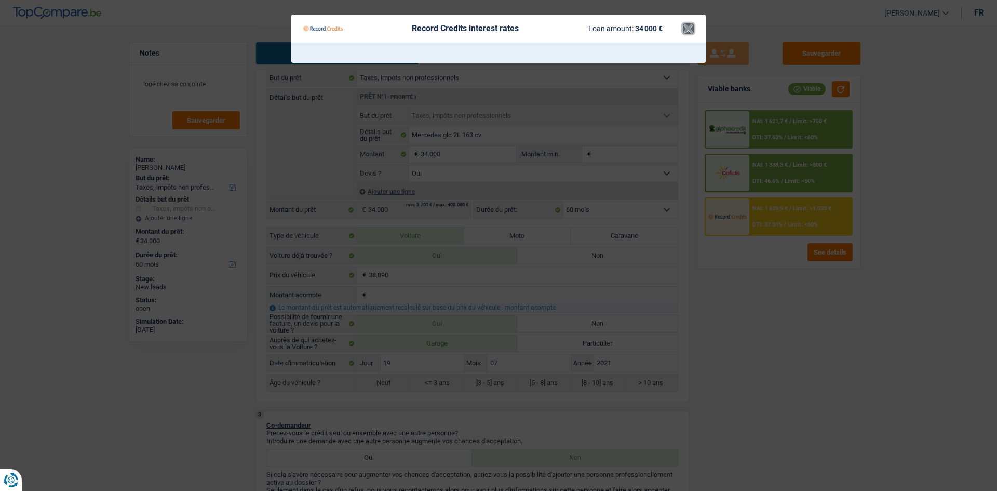
click at [686, 31] on button "×" at bounding box center [688, 28] width 11 height 10
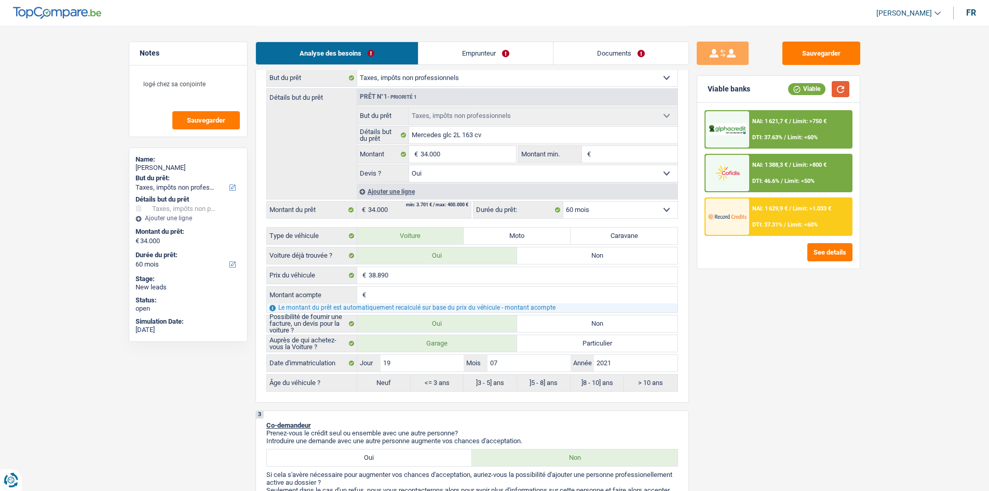
click at [833, 89] on button "button" at bounding box center [841, 89] width 18 height 16
click at [757, 214] on div "NAI: 1 629,9 € / Limit: >1.033 € DTI: 37.31% / Limit: <60%" at bounding box center [800, 216] width 102 height 36
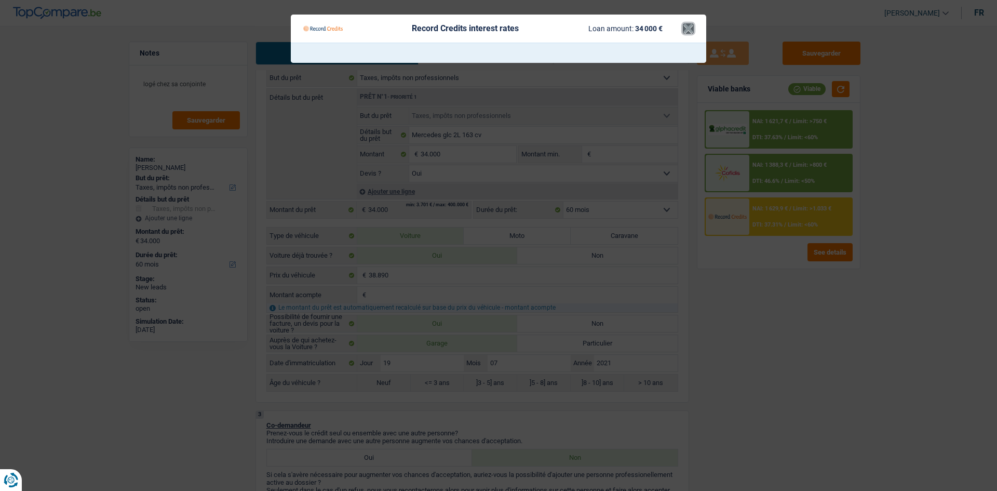
click at [690, 25] on button "×" at bounding box center [688, 28] width 11 height 10
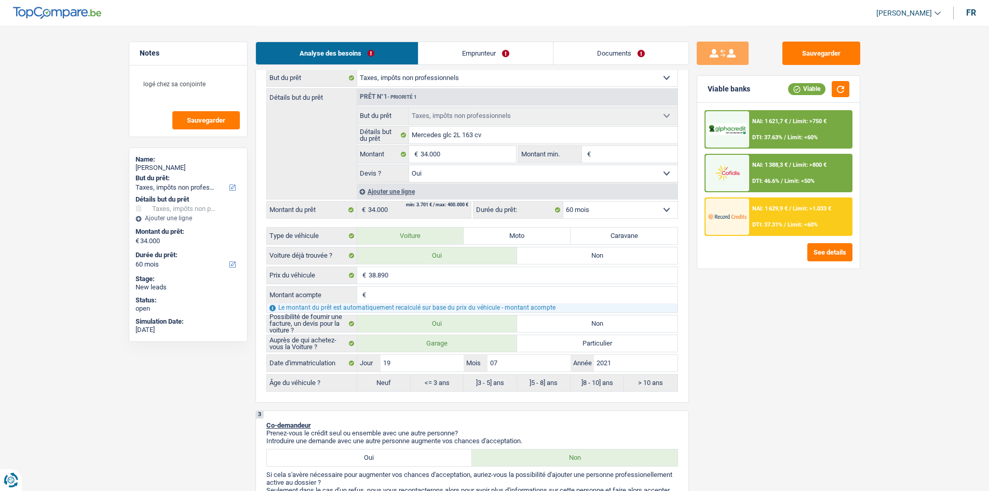
click at [780, 153] on div "NAI: 1 621,7 € / Limit: >750 € DTI: 37.63% / Limit: <60% NAI: 1 388,3 € / Limit…" at bounding box center [779, 173] width 148 height 126
click at [781, 170] on div "NAI: 1 388,3 € / Limit: >800 € DTI: 46.6% / Limit: <50%" at bounding box center [800, 173] width 102 height 36
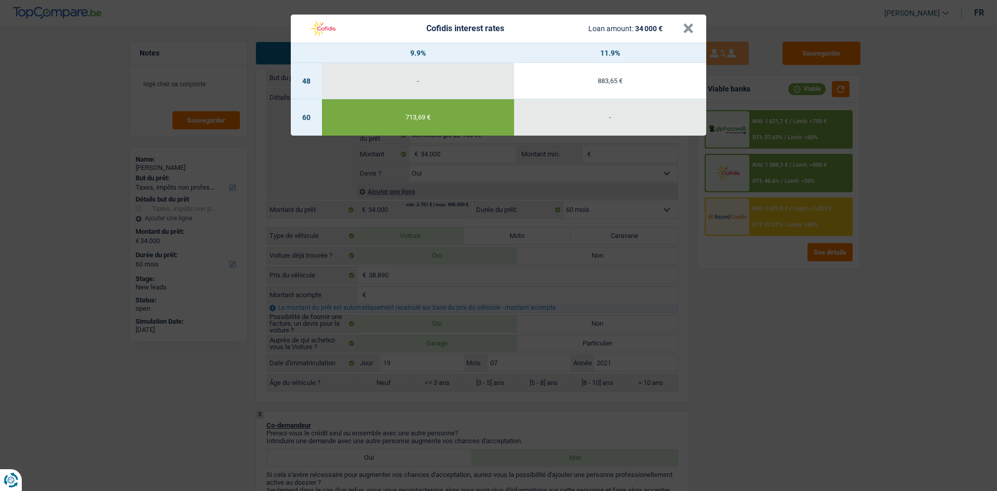
click at [697, 28] on header "Cofidis interest rates Loan amount: 34 000 € ×" at bounding box center [498, 29] width 415 height 28
click at [691, 29] on button "×" at bounding box center [688, 28] width 11 height 10
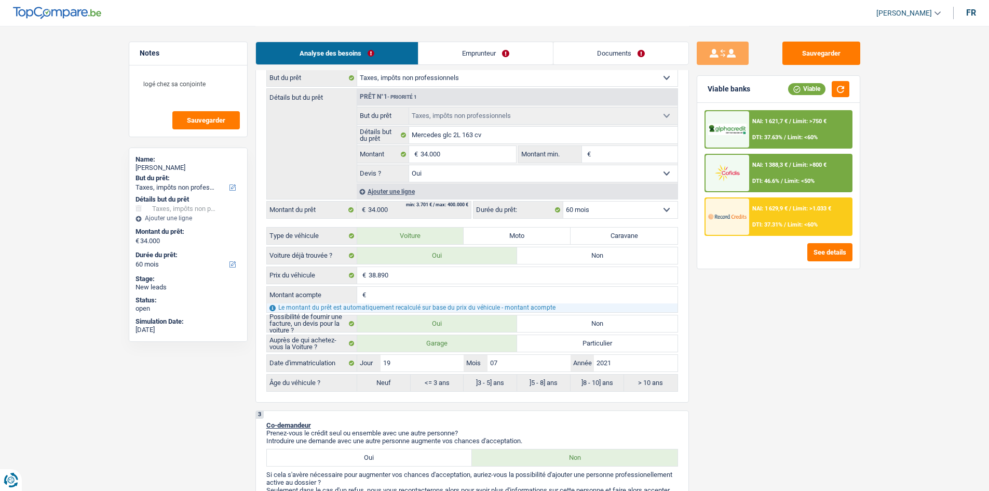
drag, startPoint x: 756, startPoint y: 110, endPoint x: 762, endPoint y: 110, distance: 5.7
click at [759, 112] on div "NAI: 1 621,7 € / Limit: >750 € DTI: 37.63% / Limit: <60% NAI: 1 388,3 € / Limit…" at bounding box center [778, 186] width 163 height 166
click at [784, 150] on div "NAI: 1 621,7 € / Limit: >750 € DTI: 37.63% / Limit: <60% NAI: 1 388,3 € / Limit…" at bounding box center [779, 173] width 148 height 126
click at [782, 122] on div "NAI: 1 621,7 € / Limit: >750 € DTI: 37.63% / Limit: <60%" at bounding box center [800, 129] width 102 height 36
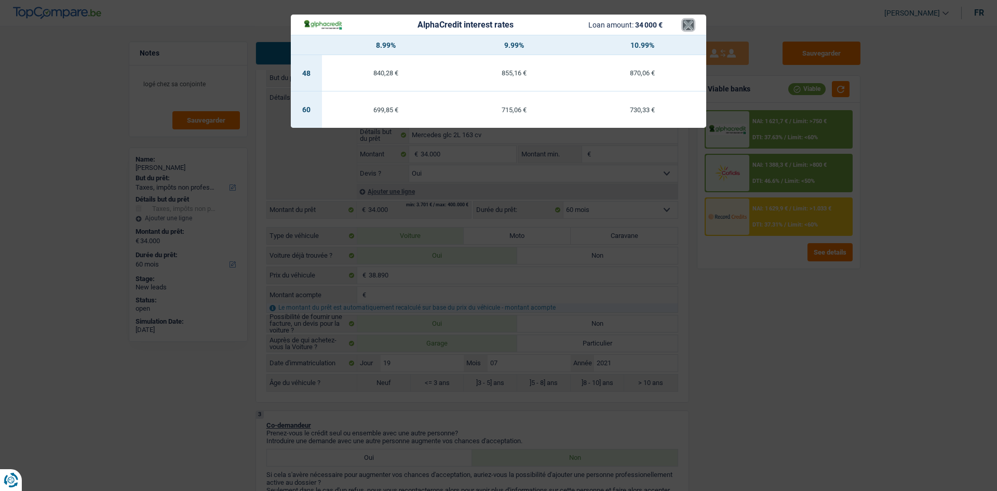
click at [688, 25] on button "×" at bounding box center [688, 25] width 11 height 10
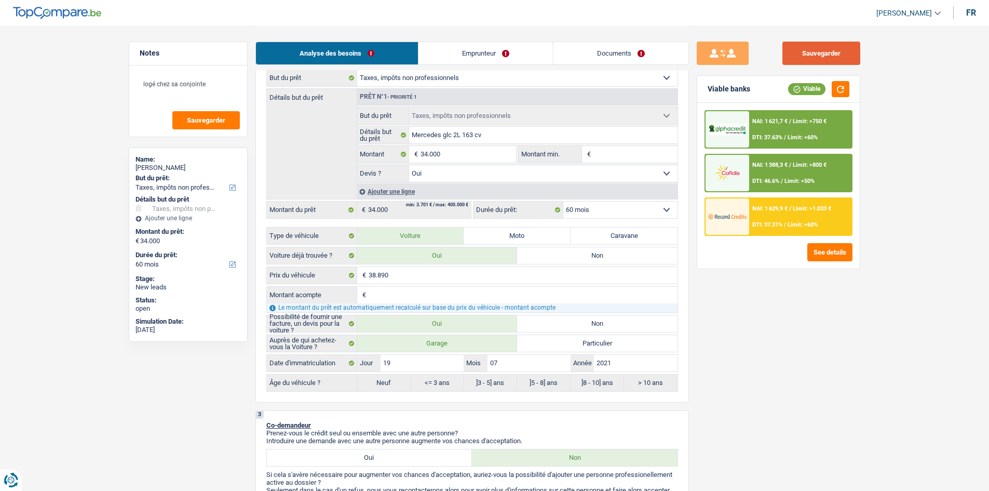
click at [815, 51] on button "Sauvegarder" at bounding box center [821, 53] width 78 height 23
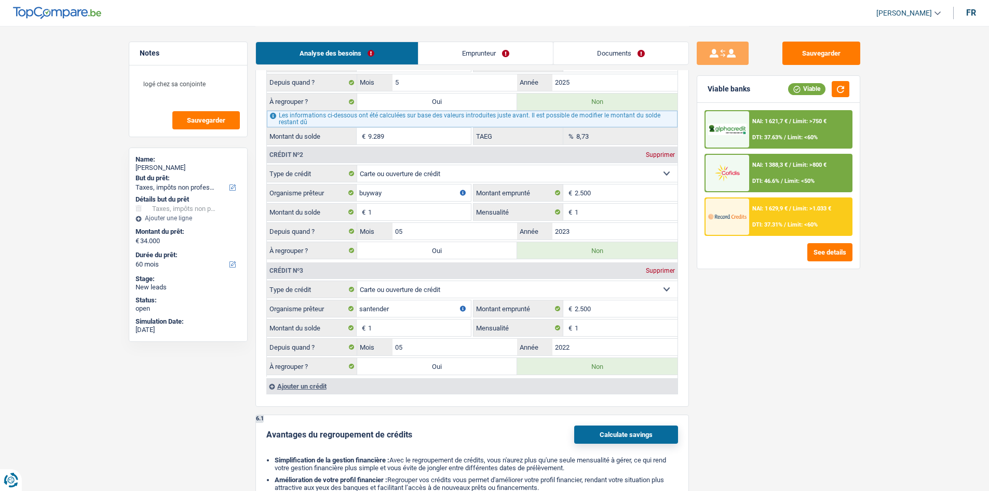
scroll to position [883, 0]
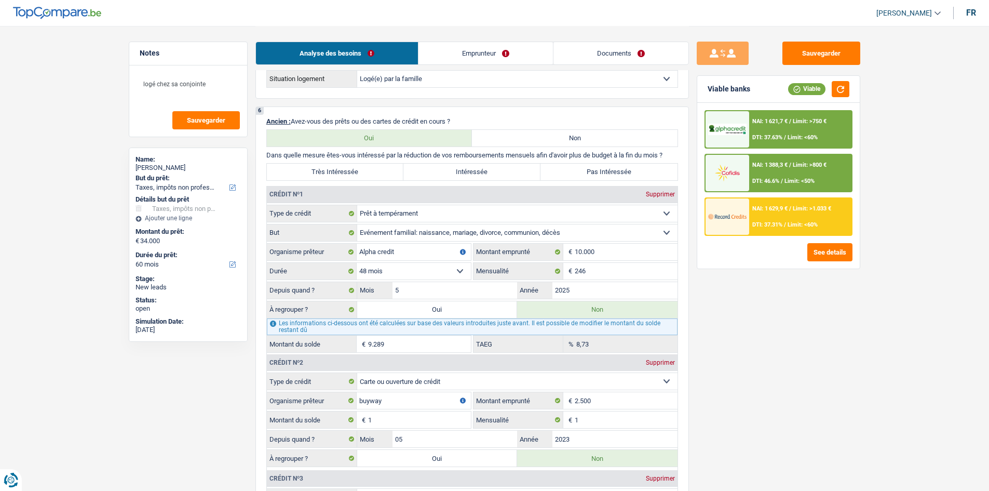
click at [584, 167] on label "Pas Intéressée" at bounding box center [609, 172] width 137 height 17
click at [584, 167] on input "Pas Intéressée" at bounding box center [609, 172] width 137 height 17
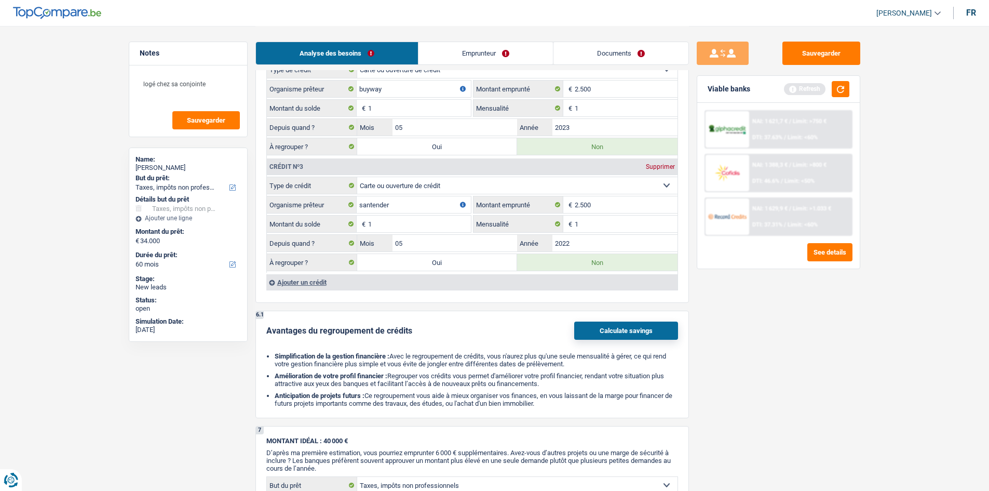
scroll to position [987, 0]
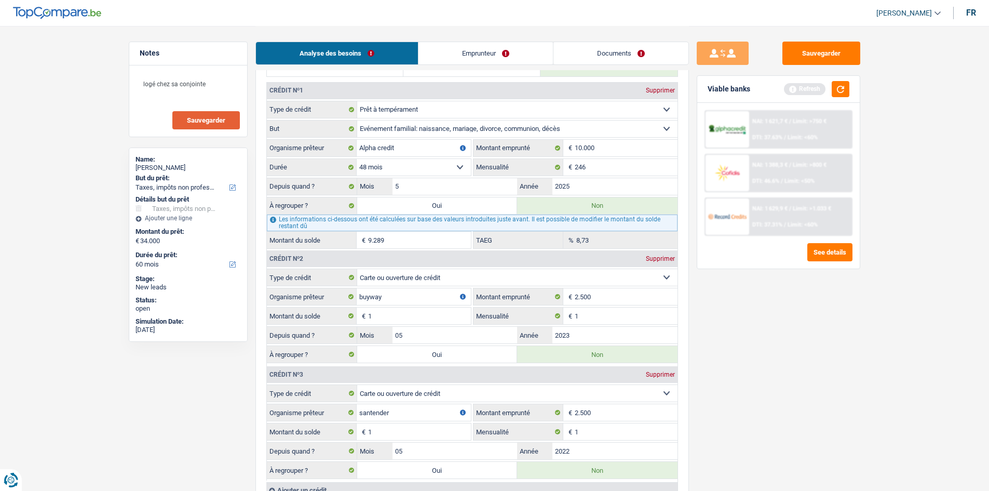
click at [205, 119] on span "Sauvegarder" at bounding box center [206, 120] width 38 height 7
drag, startPoint x: 836, startPoint y: 87, endPoint x: 830, endPoint y: 87, distance: 6.3
click at [836, 87] on button "button" at bounding box center [841, 89] width 18 height 16
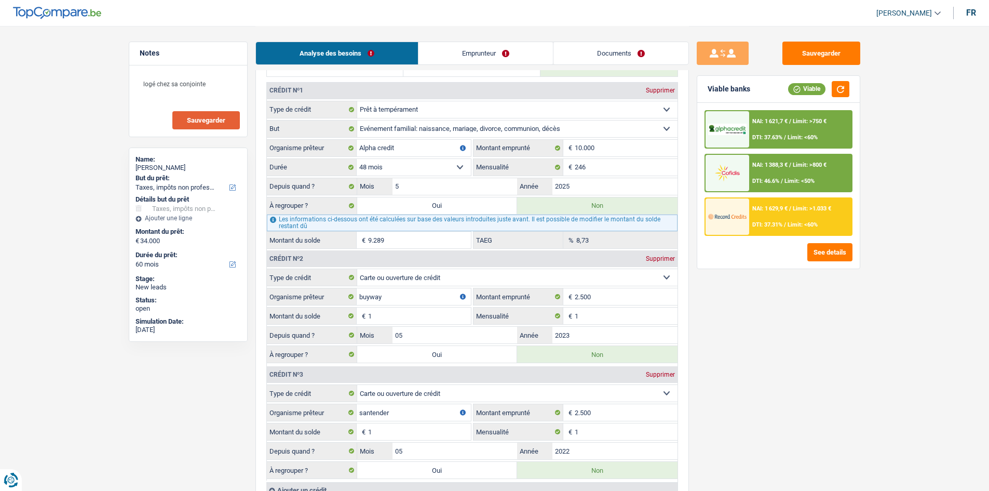
click at [731, 208] on div at bounding box center [728, 216] width 44 height 36
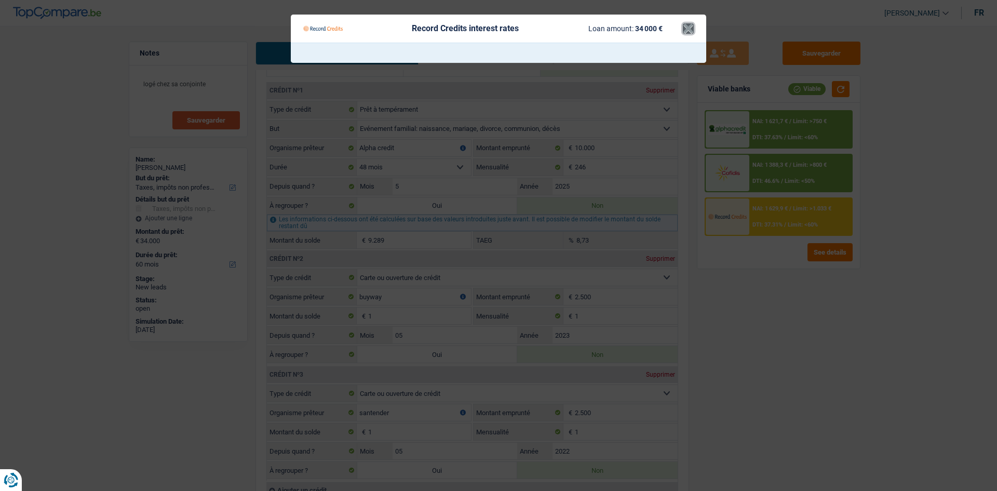
click at [690, 31] on button "×" at bounding box center [688, 28] width 11 height 10
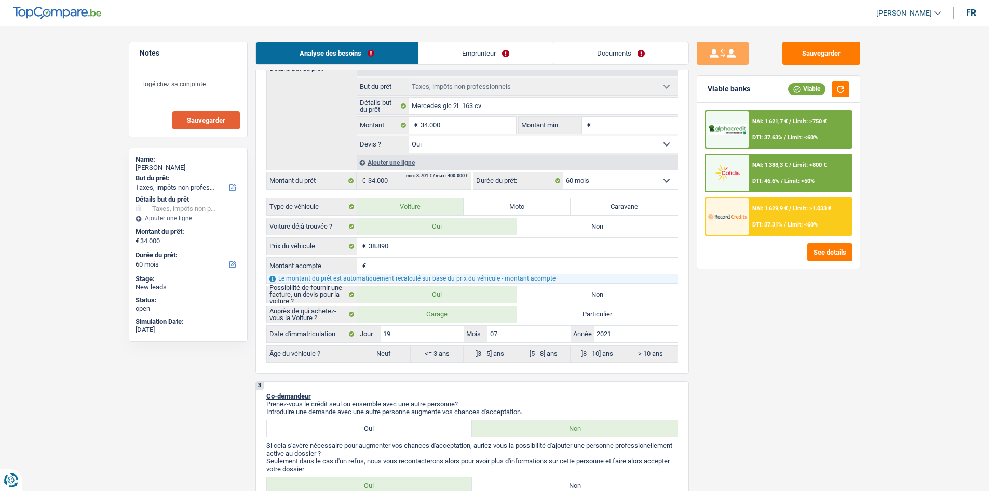
scroll to position [104, 0]
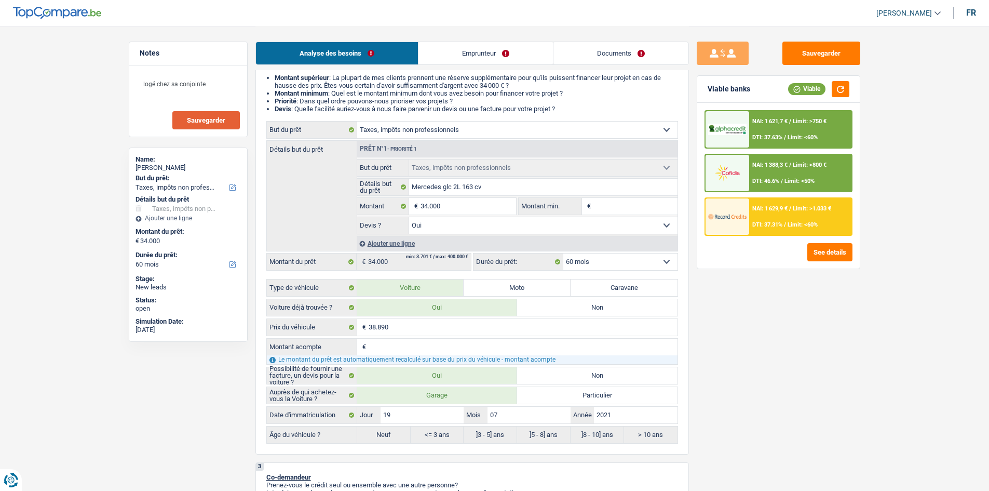
click at [587, 264] on select "12 mois 18 mois 24 mois 30 mois 36 mois 42 mois 48 mois 60 mois Sélectionner un…" at bounding box center [620, 261] width 114 height 17
click at [563, 253] on select "12 mois 18 mois 24 mois 30 mois 36 mois 42 mois 48 mois 60 mois Sélectionner un…" at bounding box center [620, 261] width 114 height 17
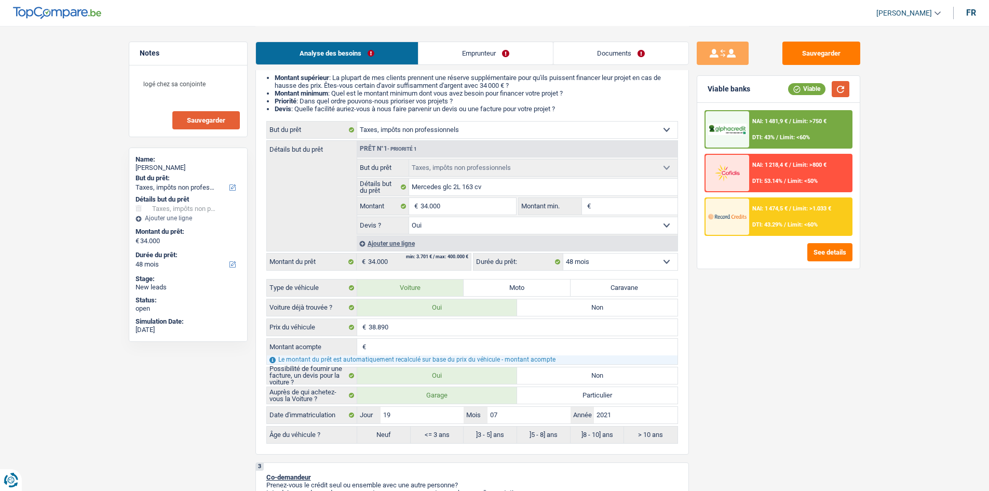
click at [841, 89] on button "button" at bounding box center [841, 89] width 18 height 16
click at [711, 216] on img at bounding box center [727, 216] width 38 height 19
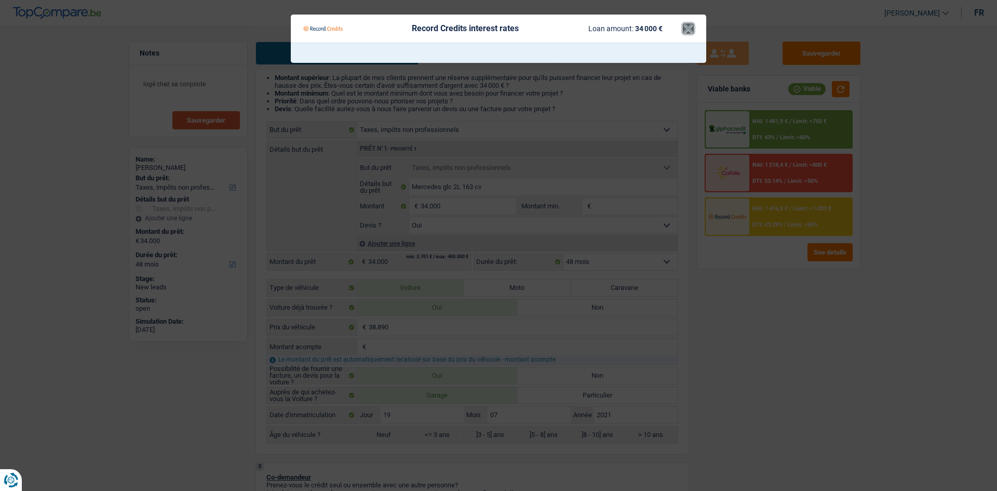
click at [687, 31] on button "×" at bounding box center [688, 28] width 11 height 10
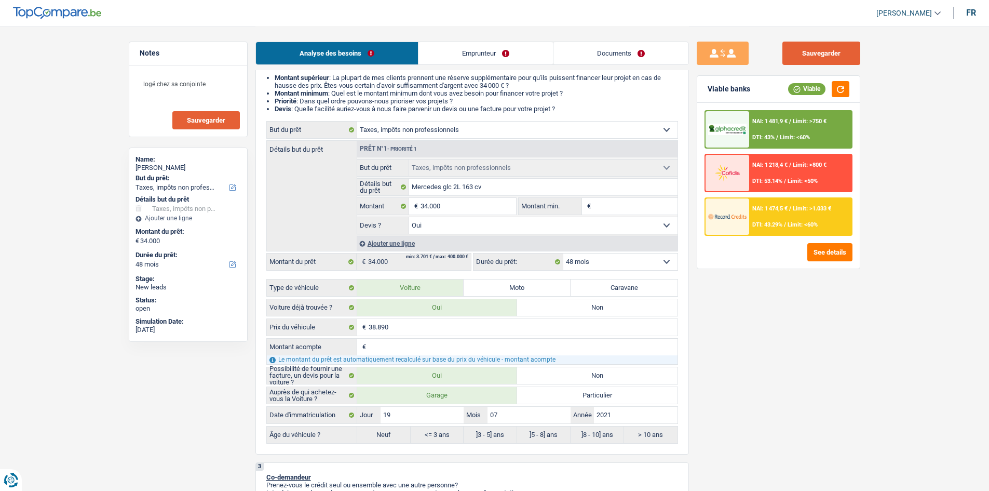
click at [805, 46] on button "Sauvegarder" at bounding box center [821, 53] width 78 height 23
drag, startPoint x: 206, startPoint y: 125, endPoint x: 131, endPoint y: 90, distance: 82.5
click at [205, 125] on button "Sauvegarder" at bounding box center [205, 120] width 67 height 18
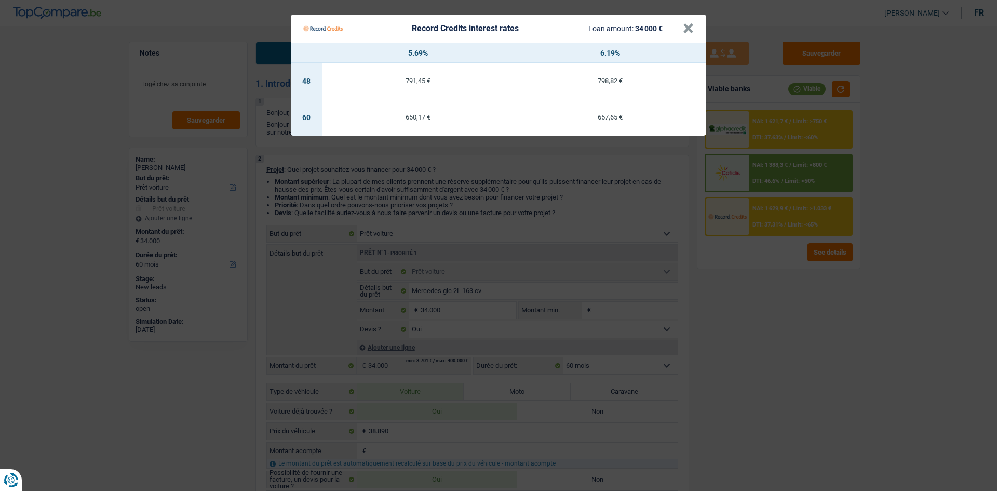
select select "car"
select select "60"
select select "car"
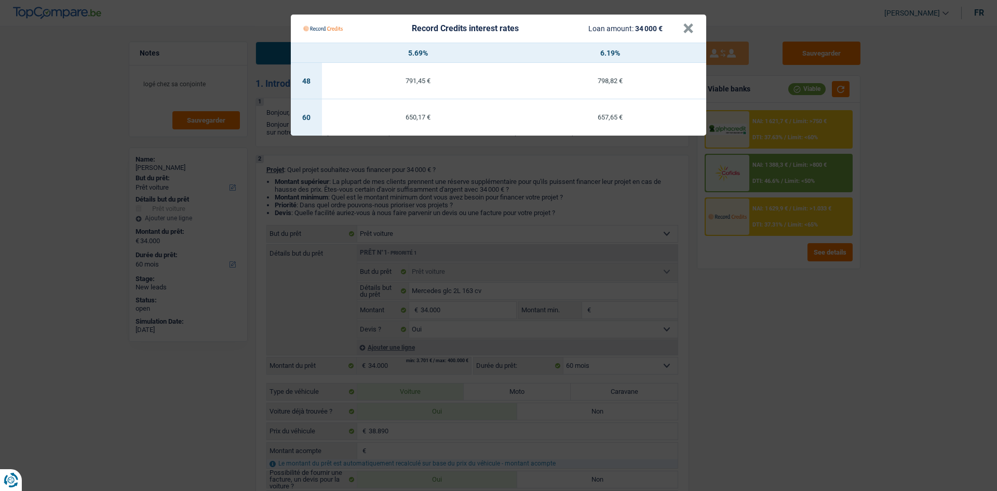
select select "yes"
select select "60"
select select "mutuality"
select select "mutualityIndemnity"
select select "liveWithParents"
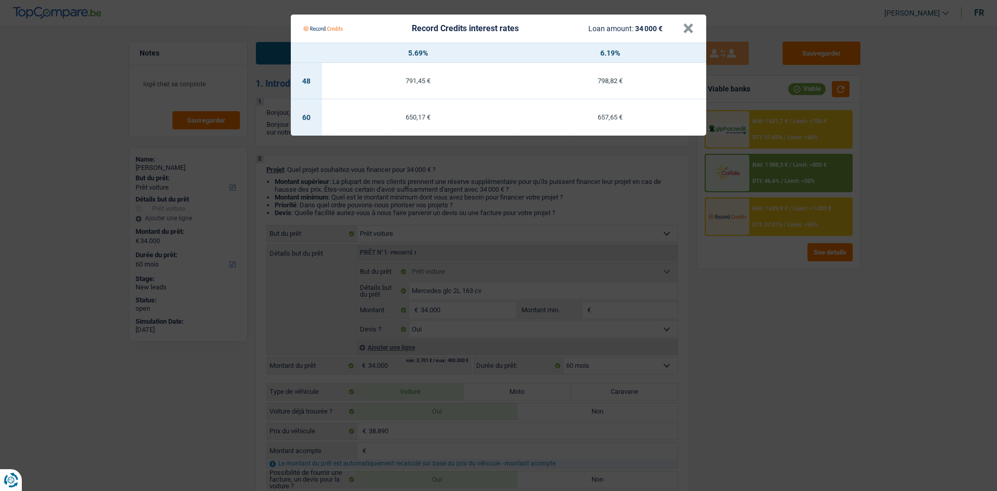
select select "personalLoan"
select select "familyEvent"
select select "48"
select select "cardOrCredit"
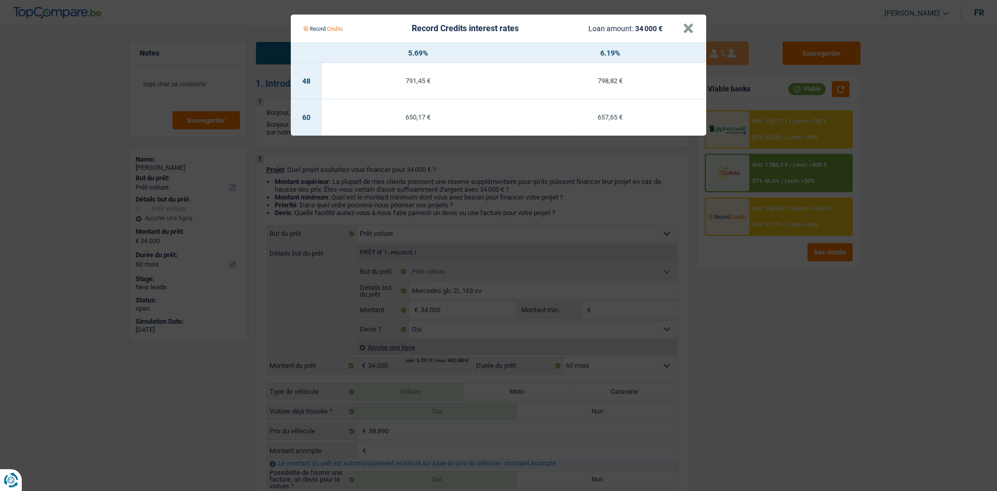
select select "car"
select select "yes"
select select "60"
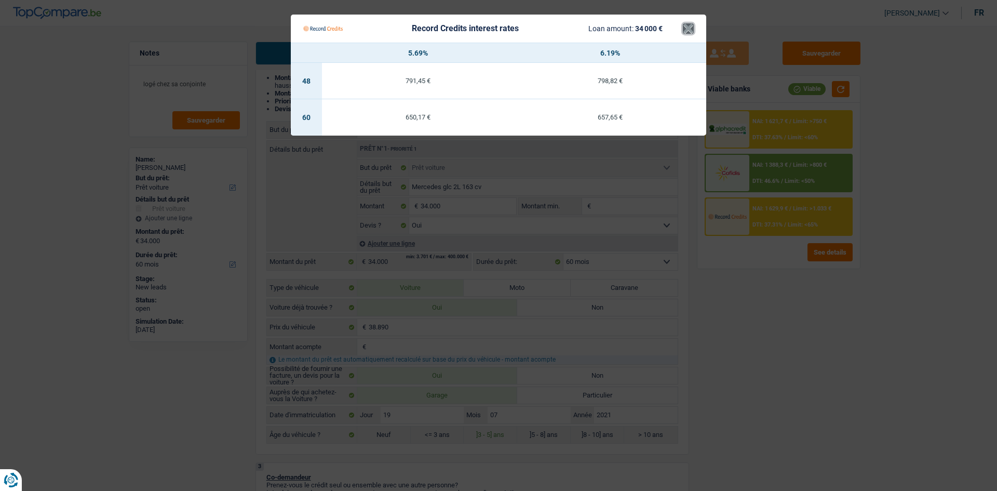
click at [684, 26] on button "×" at bounding box center [688, 28] width 11 height 10
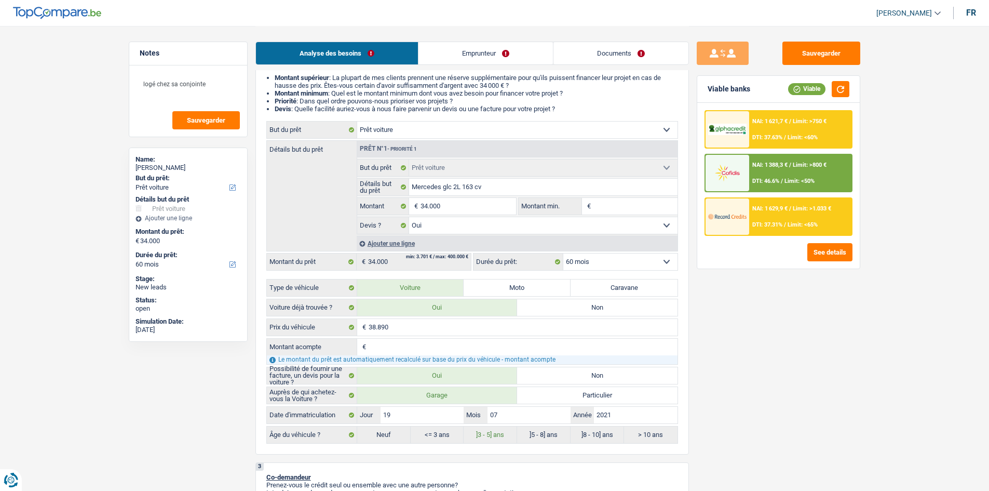
click at [764, 137] on span "DTI: 37.63%" at bounding box center [767, 137] width 30 height 7
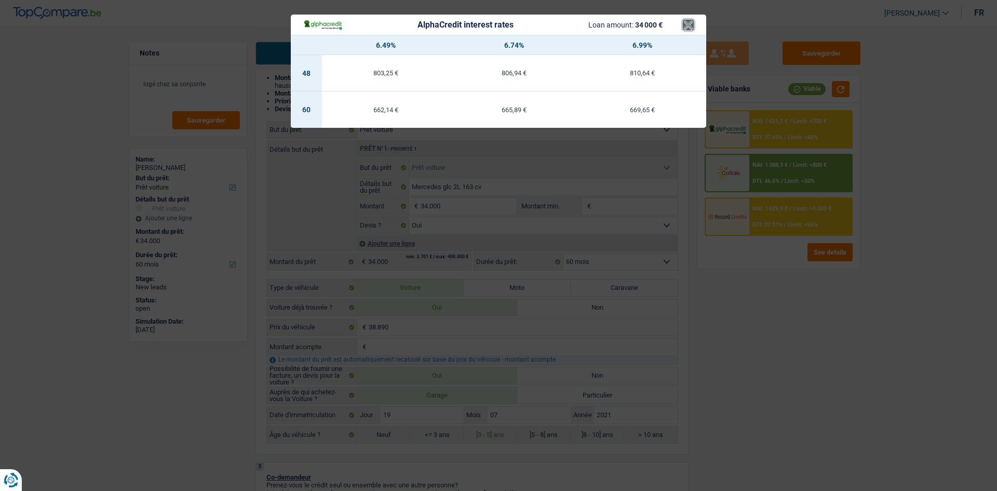
click at [687, 20] on button "×" at bounding box center [688, 25] width 11 height 10
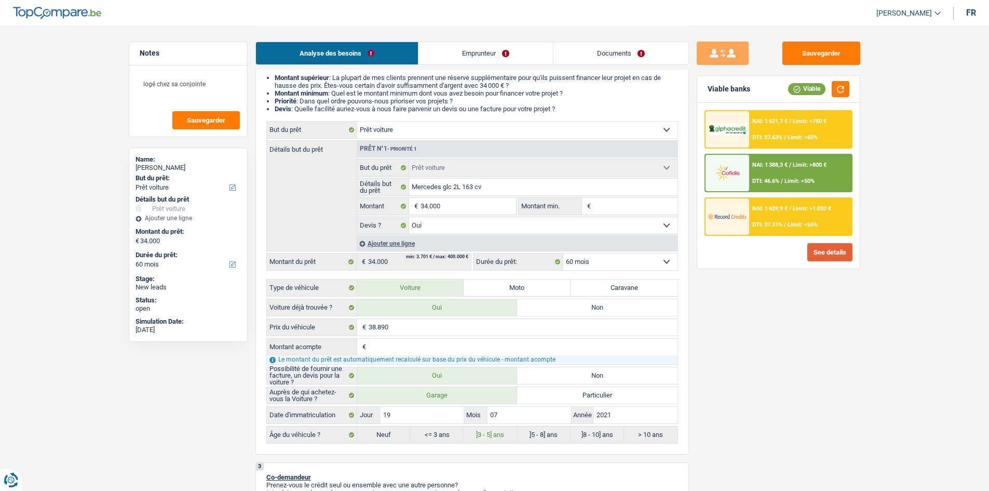
click at [817, 245] on button "See details" at bounding box center [829, 252] width 45 height 18
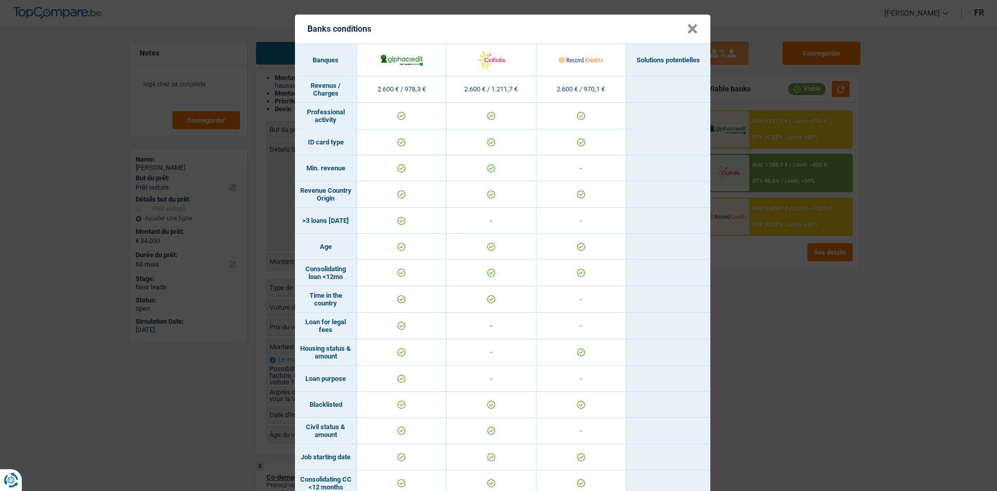
click at [789, 380] on div "Banks conditions × Banques Solutions potentielles Revenus / Charges 2.600 € / 9…" at bounding box center [498, 245] width 997 height 491
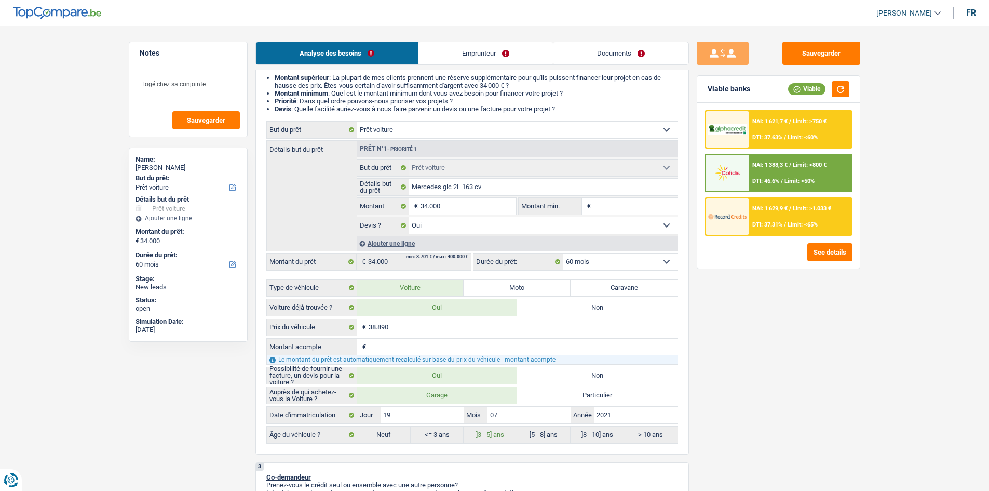
click at [577, 55] on link "Documents" at bounding box center [620, 53] width 135 height 22
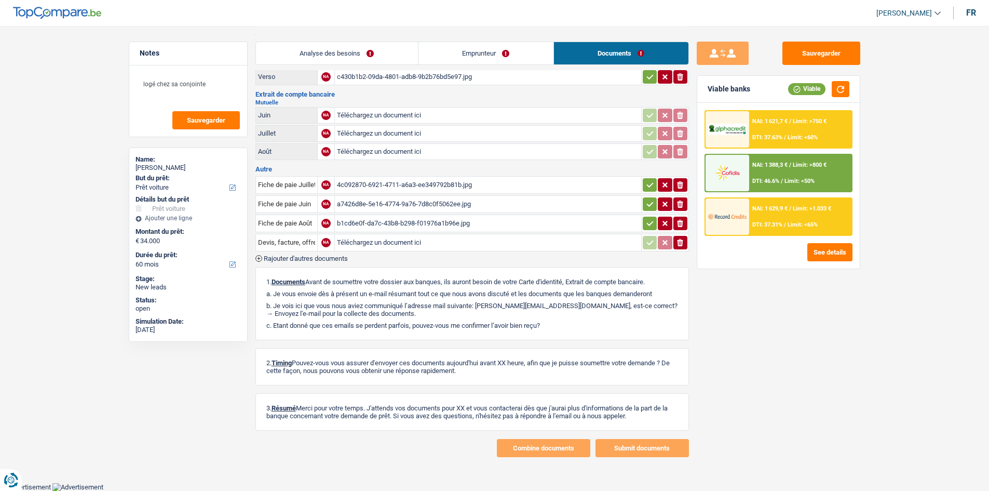
click at [356, 225] on div "b1cd6e0f-da7c-43b8-b298-f01976a1b96e.jpg" at bounding box center [488, 223] width 302 height 16
click at [212, 90] on textarea "logé chez sa conjointe" at bounding box center [188, 88] width 103 height 31
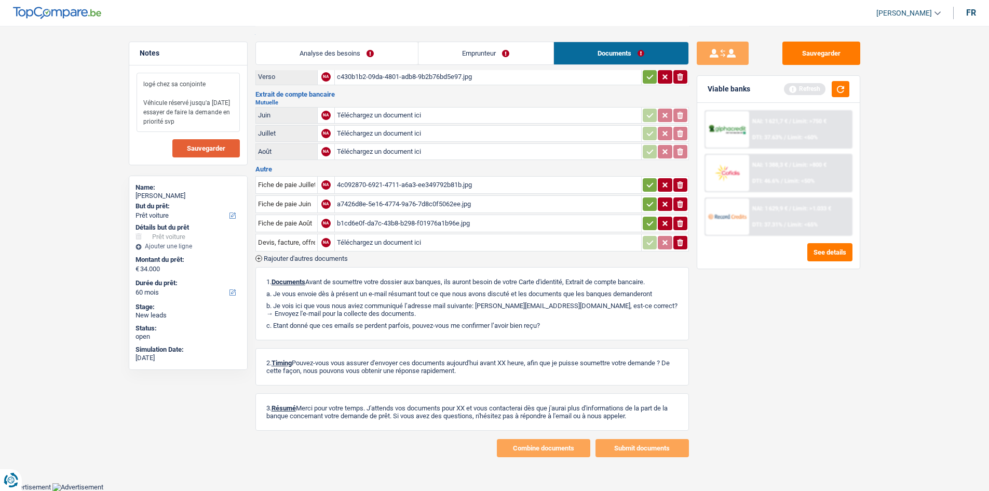
type textarea "logé chez sa conjointe Véhicule réservé jusqu'a vendredi essayer de faire la de…"
click at [197, 148] on span "Sauvegarder" at bounding box center [206, 148] width 38 height 7
click at [790, 47] on button "Sauvegarder" at bounding box center [821, 53] width 78 height 23
click at [825, 65] on div "Sauvegarder Viable banks Refresh NAI: 1 621,7 € / Limit: >750 € DTI: 37.63% / L…" at bounding box center [778, 258] width 179 height 433
click at [817, 59] on button "Sauvegarder" at bounding box center [821, 53] width 78 height 23
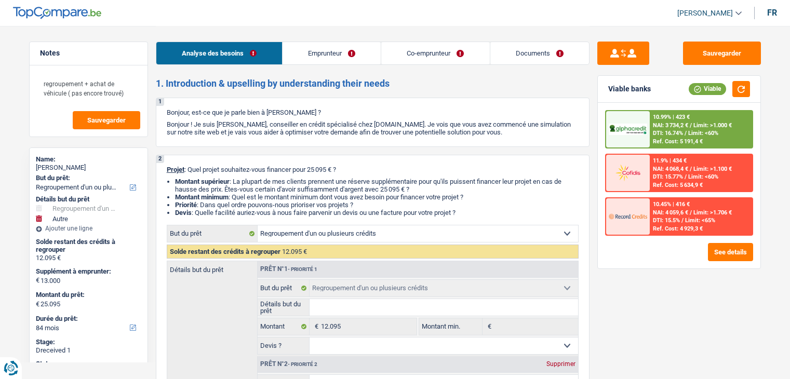
select select "refinancing"
select select "other"
select select "84"
select select "refinancing"
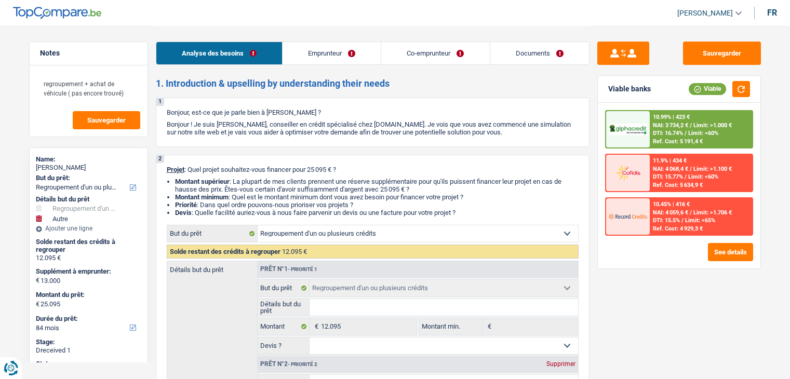
select select "refinancing"
select select "other"
select select "false"
select select "84"
select select "worker"
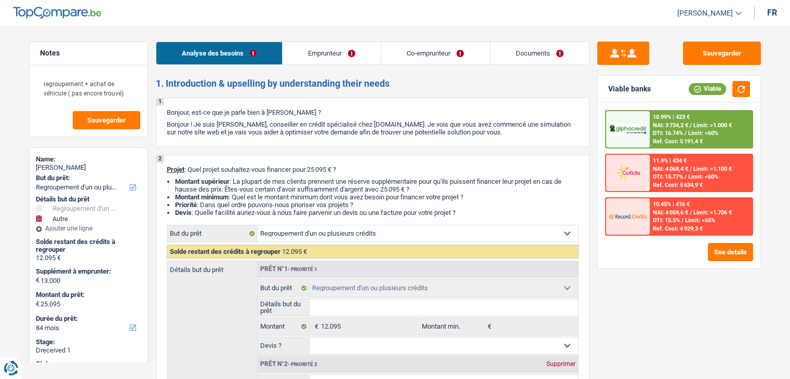
select select "publicEmployee"
select select "netSalary"
select select "mealVouchers"
select select "familyAllowances"
select select "netSalary"
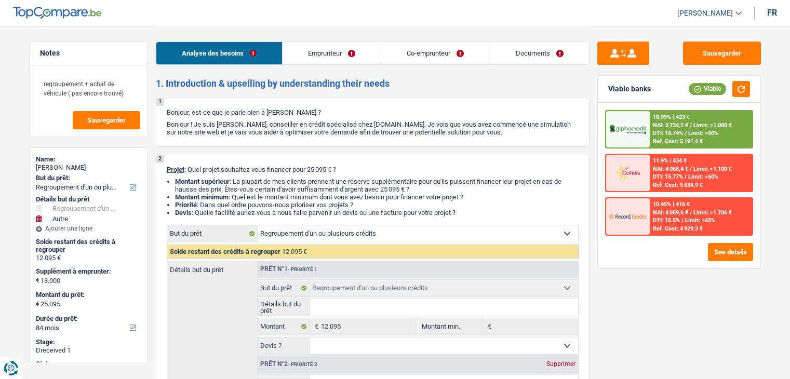
select select "mealVouchers"
select select "ownerWithMortgage"
select select "personalLoan"
select select "other"
select select "60"
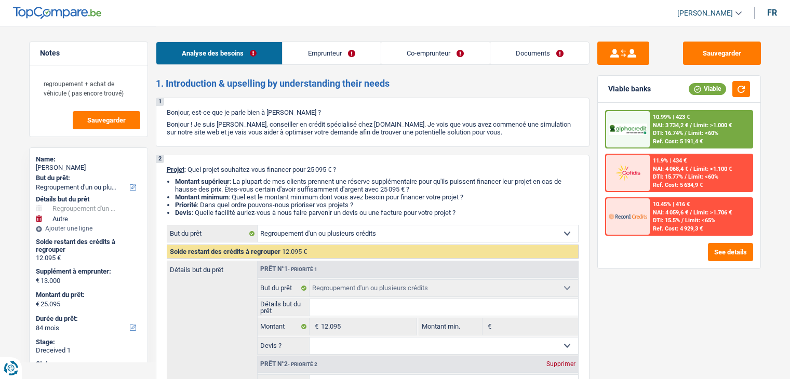
select select "cardOrCredit"
select select "mortgage"
select select "refinancing"
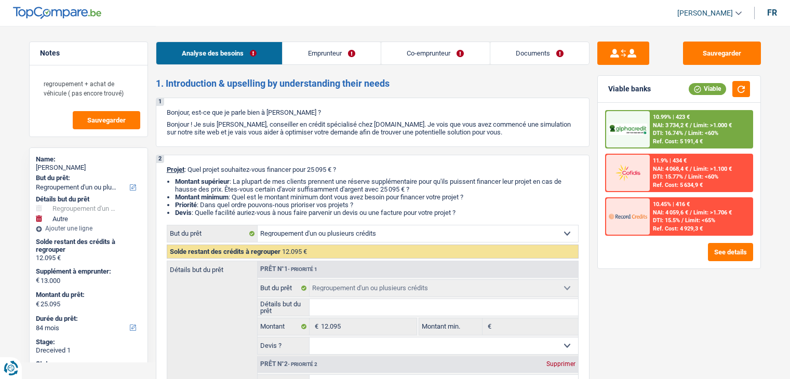
select select "other"
select select "false"
select select "84"
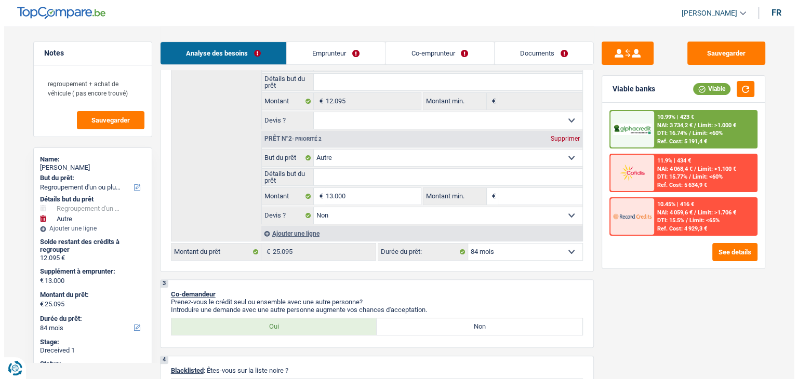
scroll to position [312, 0]
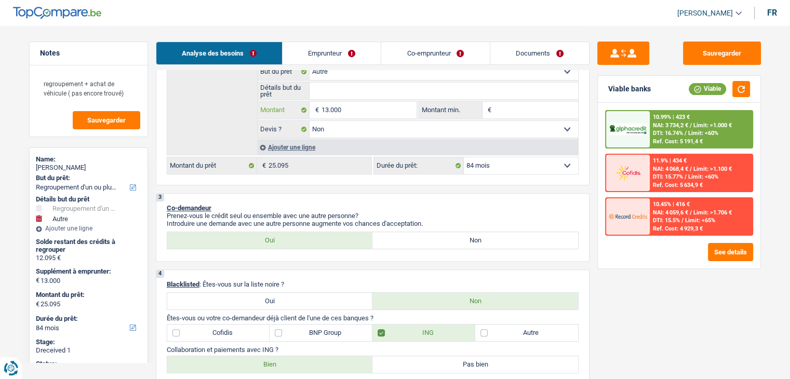
click at [361, 109] on input "13.000" at bounding box center [368, 110] width 95 height 17
type input "1.300"
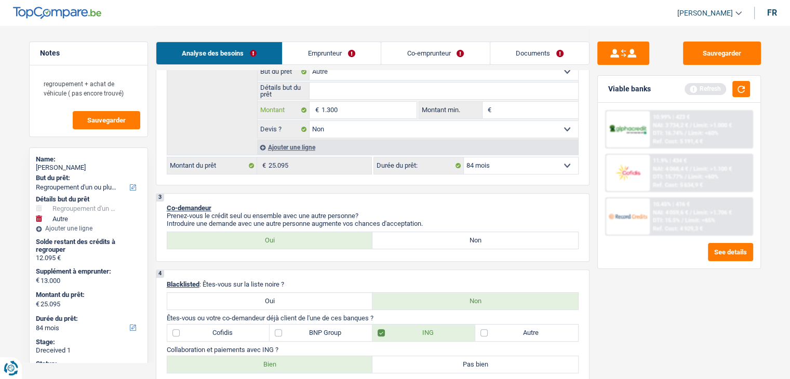
type input "130"
type input "13"
type input "1"
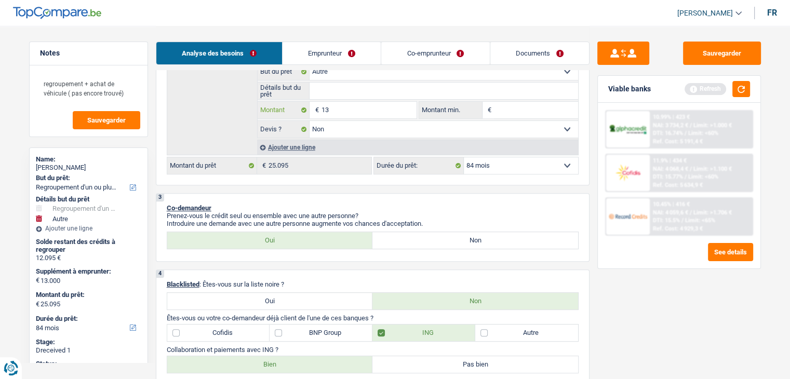
type input "1"
type input "15"
type input "150"
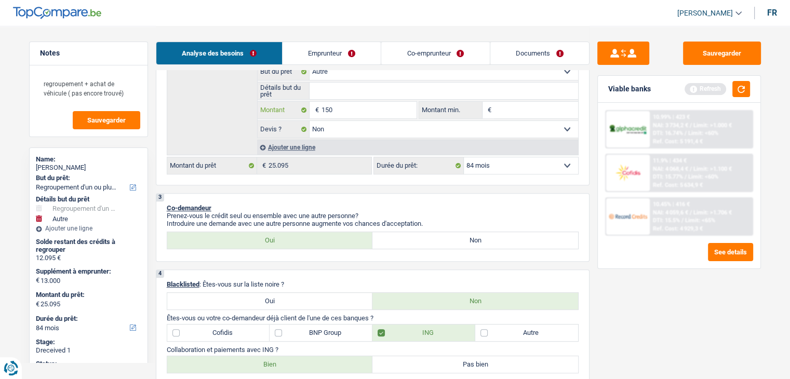
type input "1.500"
type input "15.000"
type input "150.000"
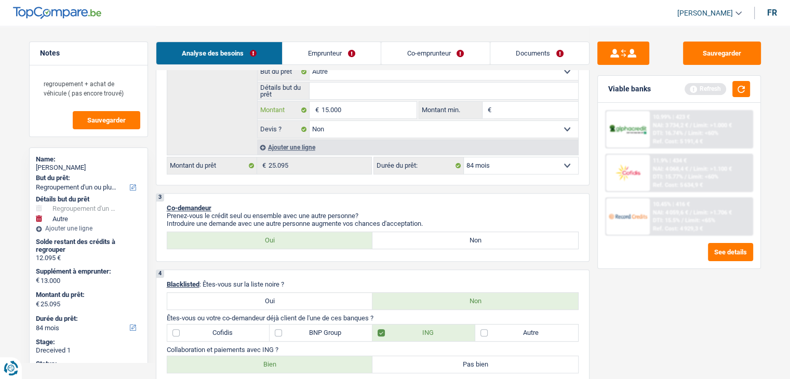
type input "150.000"
type input "15.000"
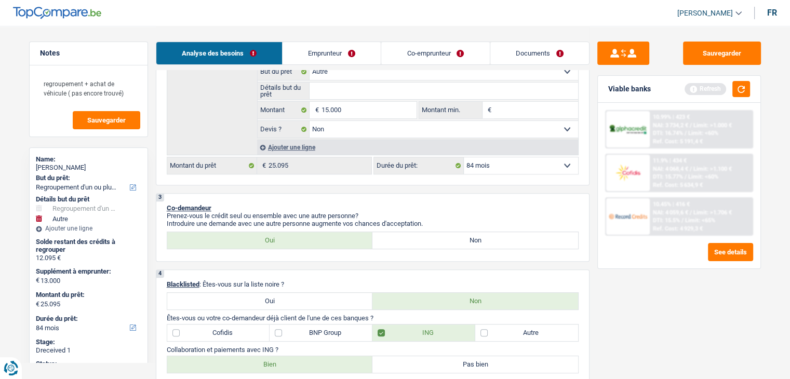
type input "27.095"
select select "120"
type input "27.095"
select select "120"
type input "27.095"
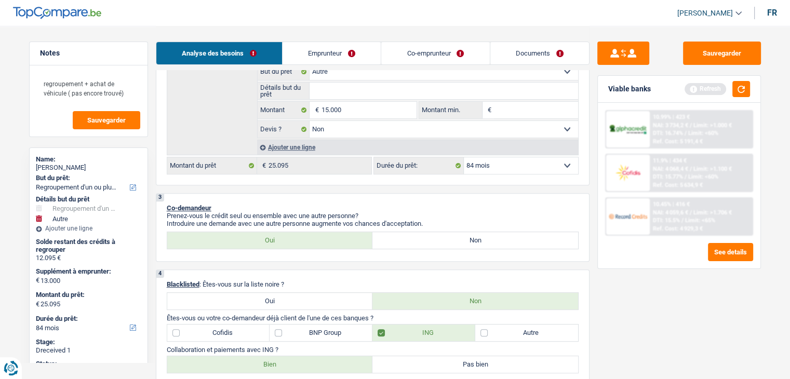
select select "120"
click at [668, 300] on div "Sauvegarder Viable banks Refresh 10.99% | 423 € NAI: 3 734,2 € / Limit: >1.000 …" at bounding box center [678, 202] width 179 height 321
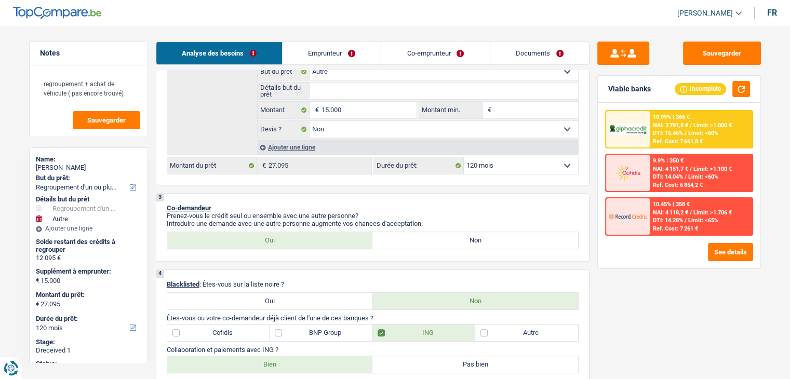
click at [627, 129] on img at bounding box center [628, 130] width 38 height 12
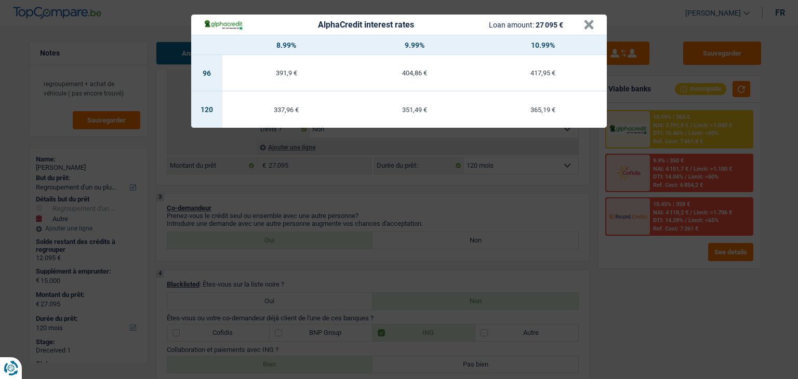
drag, startPoint x: 748, startPoint y: 310, endPoint x: 737, endPoint y: 263, distance: 48.4
click at [747, 306] on div "AlphaCredit interest rates Loan amount: 27 095 € × 8.99% 9.99% 10.99% 96 391,9 …" at bounding box center [399, 189] width 798 height 379
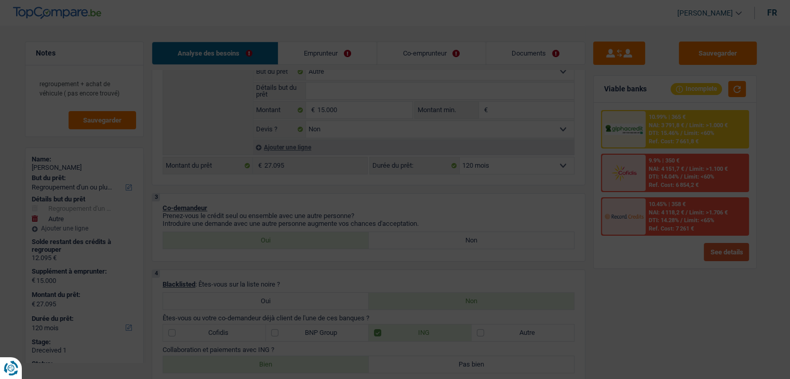
click at [733, 256] on button "See details" at bounding box center [726, 252] width 45 height 18
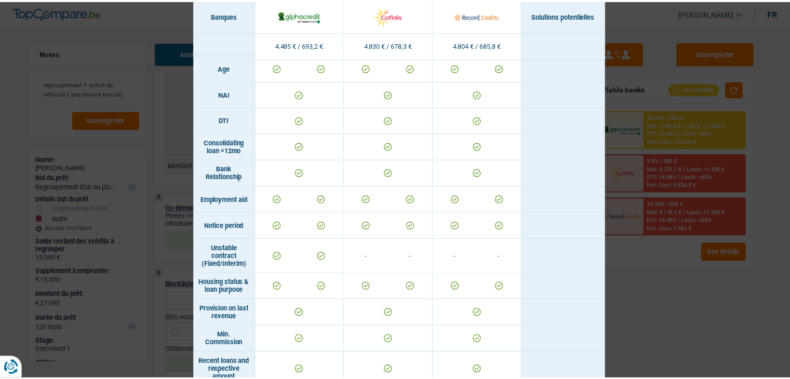
scroll to position [183, 0]
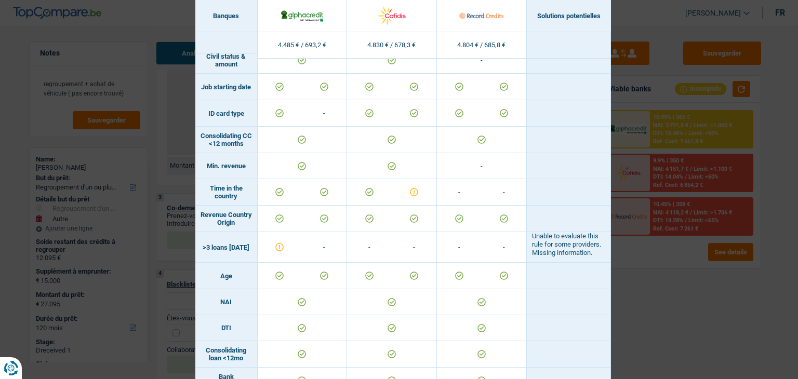
click at [630, 316] on div "Banks conditions × Banques Solutions potentielles Revenus / Charges 4.485 € / 6…" at bounding box center [399, 189] width 798 height 379
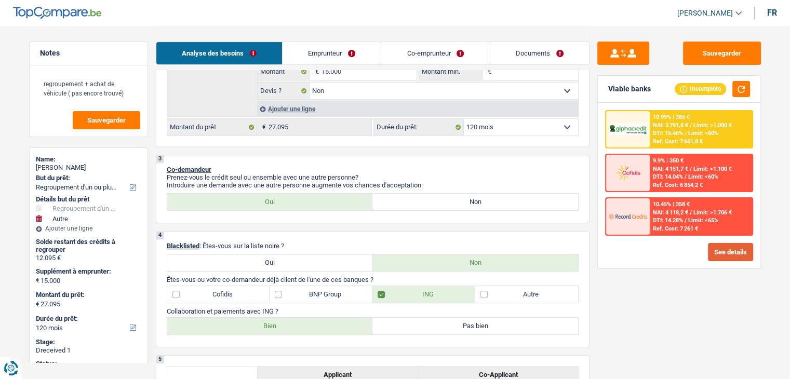
scroll to position [260, 0]
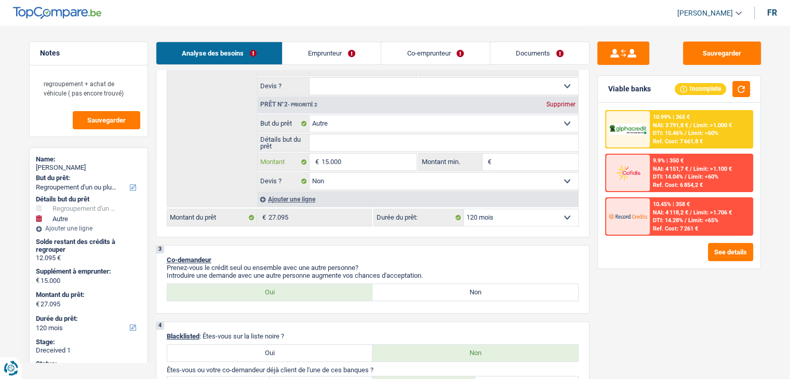
click at [355, 156] on input "15.000" at bounding box center [368, 162] width 95 height 17
type input "1.500"
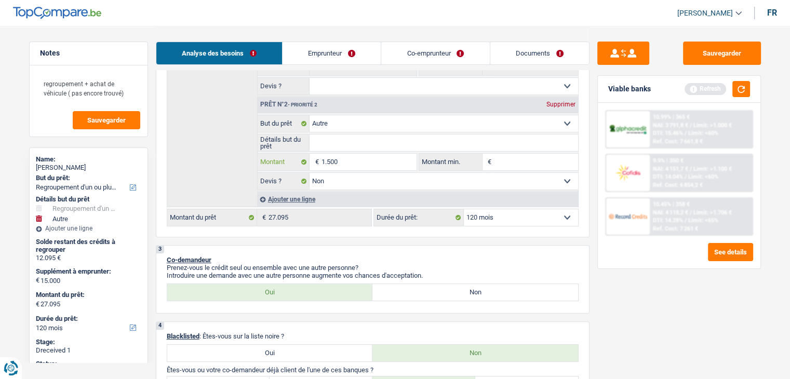
type input "150"
type input "15"
type input "1"
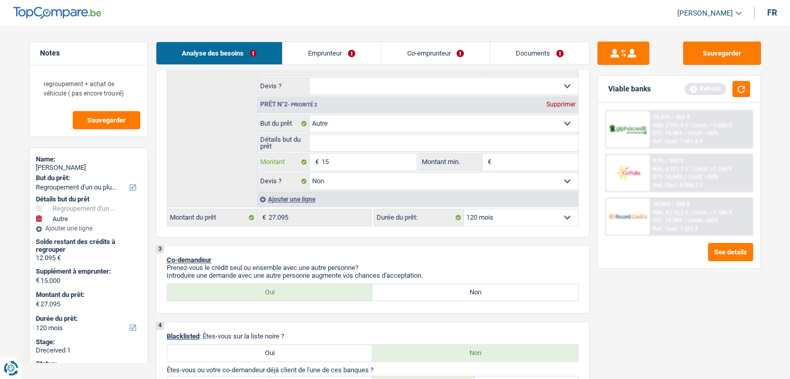
type input "1"
type input "15"
type input "150"
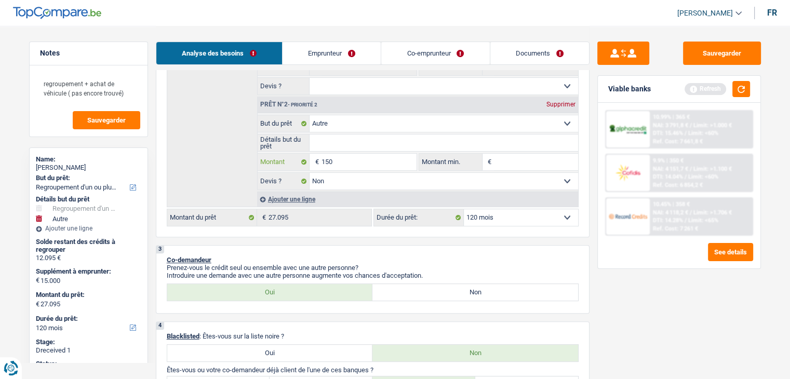
type input "15"
type input "1"
type input "13"
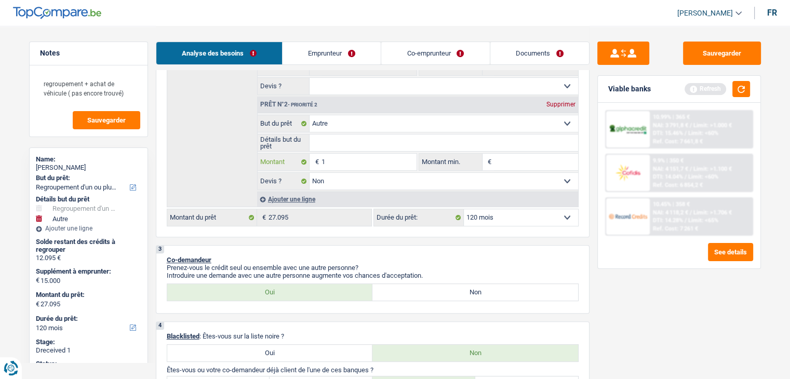
type input "13"
type input "130"
type input "1.300"
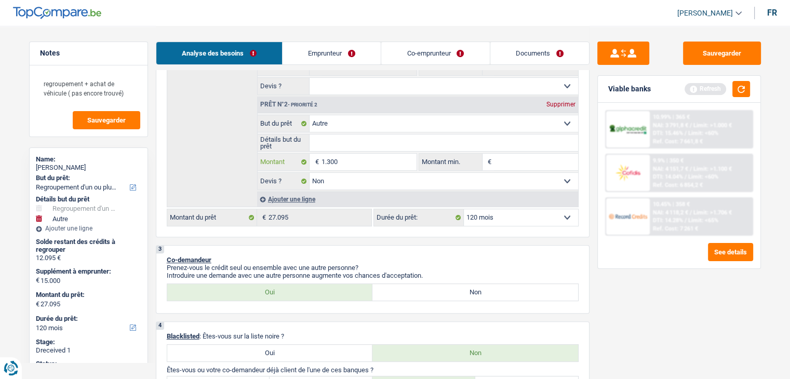
type input "13.000"
type input "25.095"
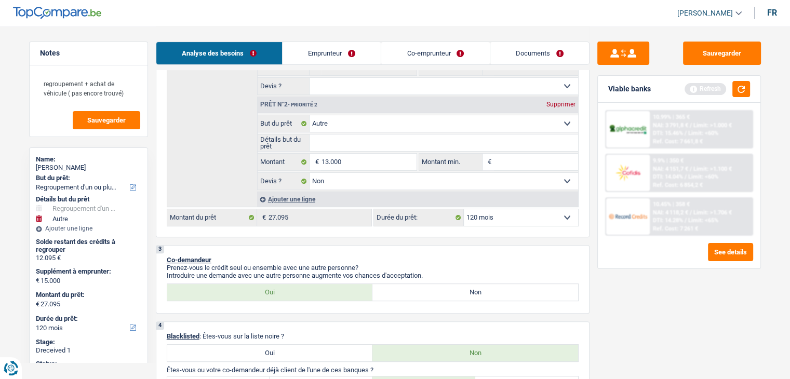
type input "25.095"
click at [623, 279] on div "Sauvegarder Viable banks Refresh 10.99% | 365 € NAI: 3 791,8 € / Limit: >1.000 …" at bounding box center [678, 202] width 179 height 321
click at [505, 217] on select "12 mois 18 mois 24 mois 30 mois 36 mois 42 mois 48 mois 60 mois 72 mois 84 mois…" at bounding box center [521, 217] width 114 height 17
select select "84"
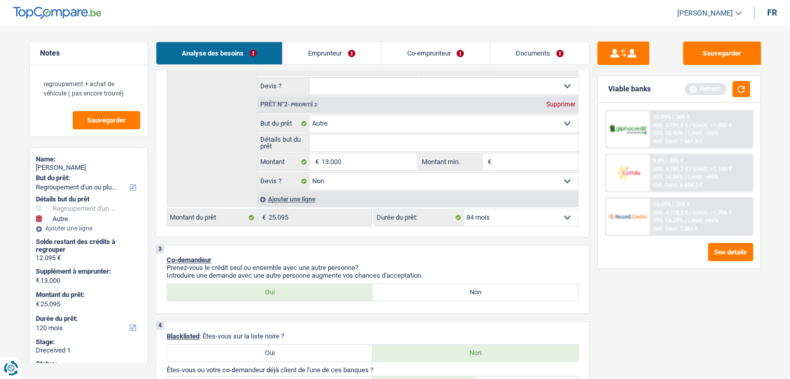
click at [464, 209] on select "12 mois 18 mois 24 mois 30 mois 36 mois 42 mois 48 mois 60 mois 72 mois 84 mois…" at bounding box center [521, 217] width 114 height 17
select select "84"
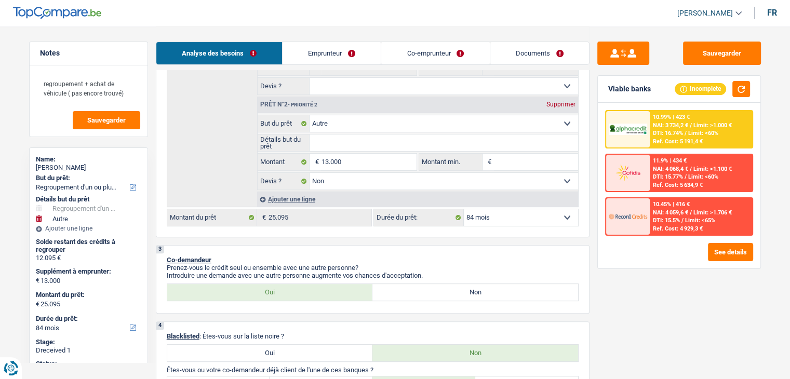
click at [623, 119] on div at bounding box center [628, 129] width 44 height 36
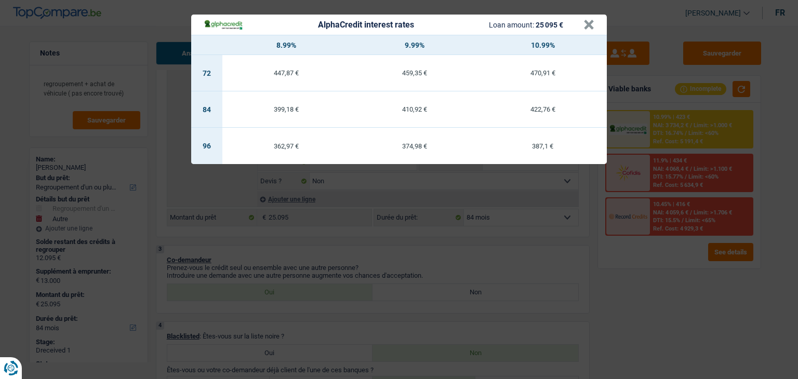
click at [595, 23] on header "AlphaCredit interest rates Loan amount: 25 095 € ×" at bounding box center [398, 25] width 415 height 20
click at [591, 27] on button "×" at bounding box center [588, 25] width 11 height 10
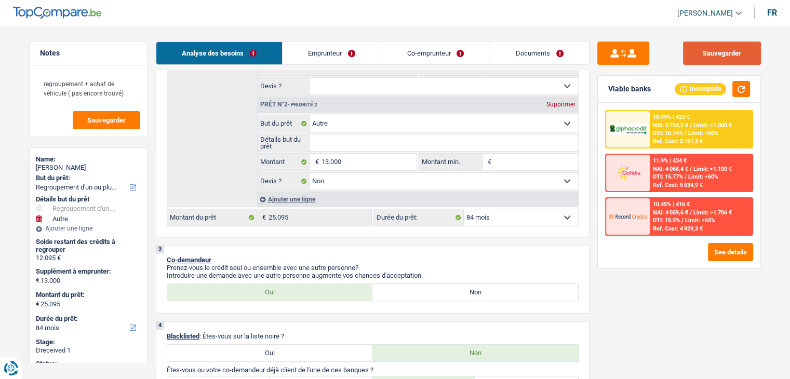
click at [696, 56] on button "Sauvegarder" at bounding box center [722, 53] width 78 height 23
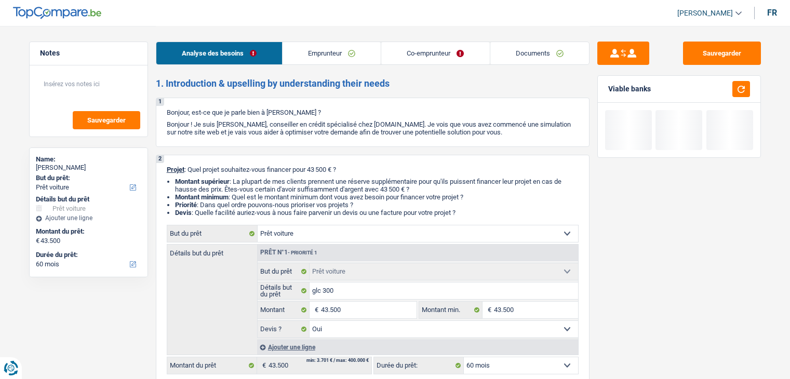
select select "car"
select select "60"
select select "car"
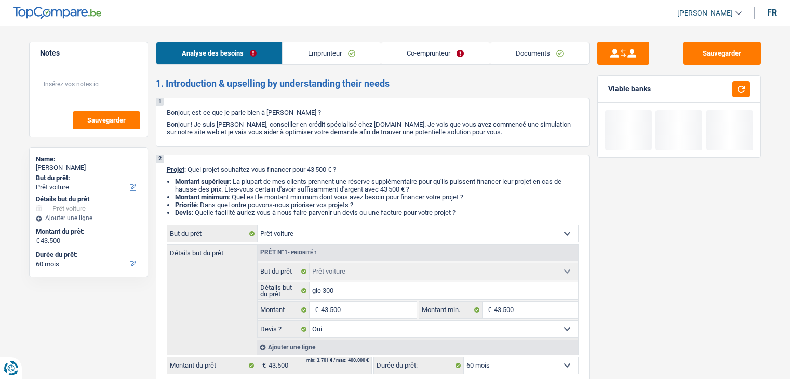
select select "yes"
select select "60"
select select "privateEmployee"
select select "publicEmployee"
select select "netSalary"
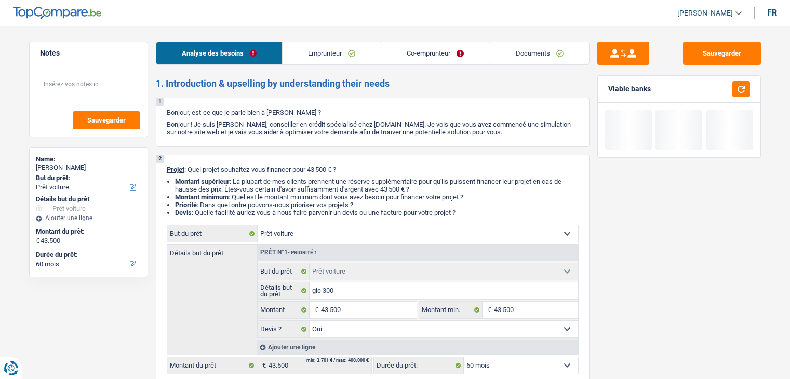
select select "mealVouchers"
select select "netSalary"
select select "mealVouchers"
select select "ownerWithMortgage"
select select "mortgage"
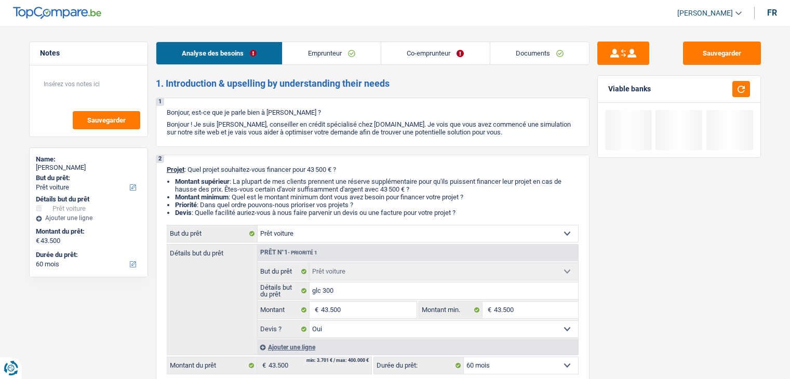
select select "360"
select select "carLoan"
select select "60"
select select "car"
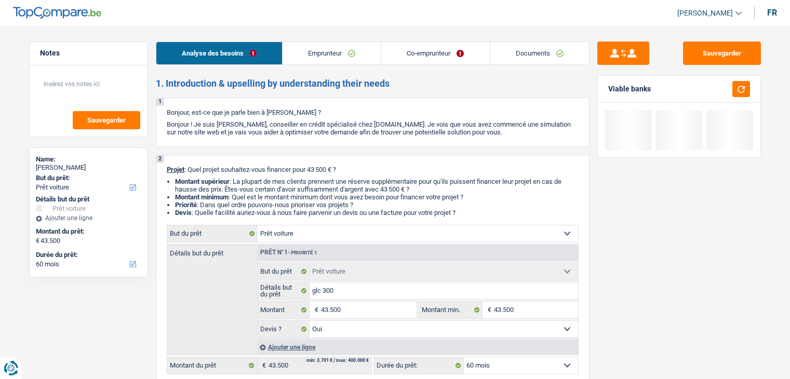
select select "yes"
select select "60"
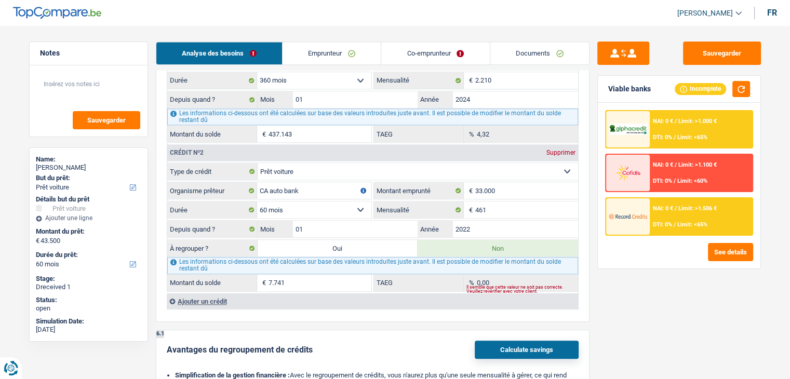
scroll to position [987, 0]
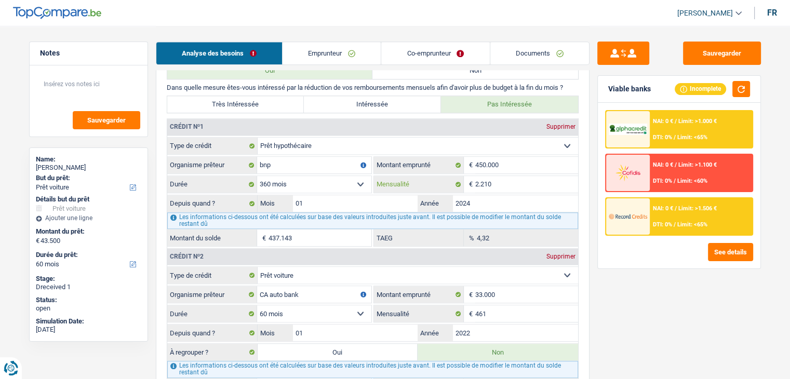
click at [515, 185] on input "2.210" at bounding box center [526, 184] width 103 height 17
click at [343, 202] on input "01" at bounding box center [355, 203] width 125 height 17
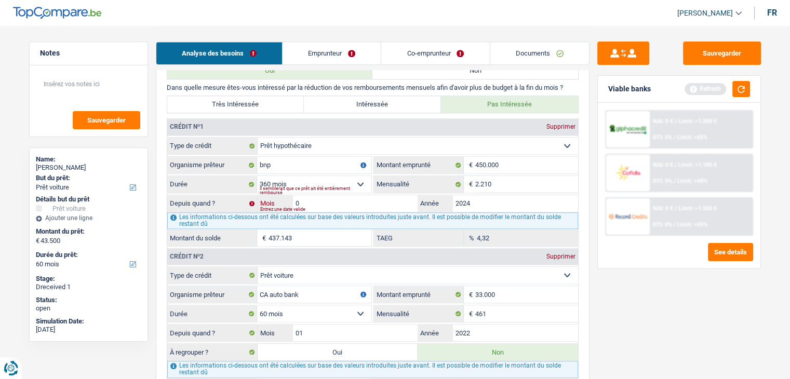
type input "07"
type input "441.096"
click at [377, 195] on input "07" at bounding box center [355, 203] width 125 height 17
type input "06"
type input "440.443"
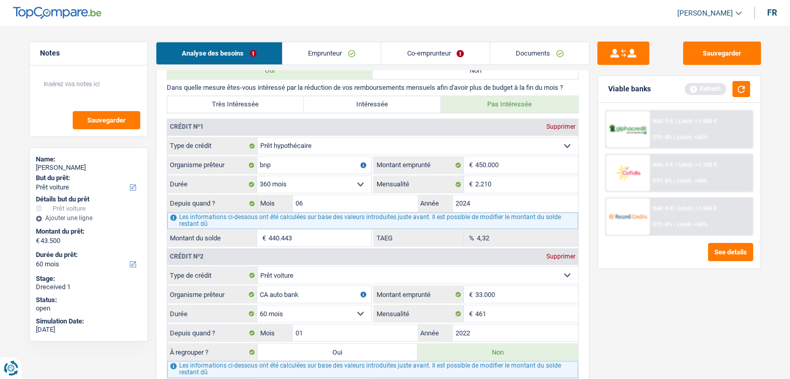
click at [642, 343] on div "Sauvegarder Viable banks Refresh NAI: 0 € / Limit: >1.000 € DTI: 0% / Limit: <6…" at bounding box center [678, 202] width 179 height 321
click at [548, 58] on link "Documents" at bounding box center [539, 53] width 99 height 22
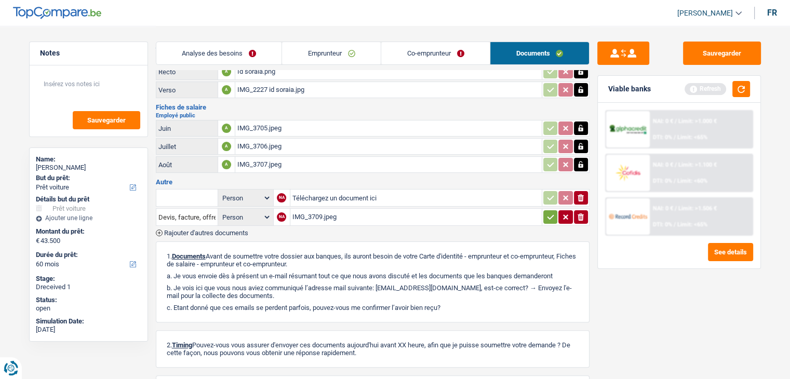
scroll to position [156, 0]
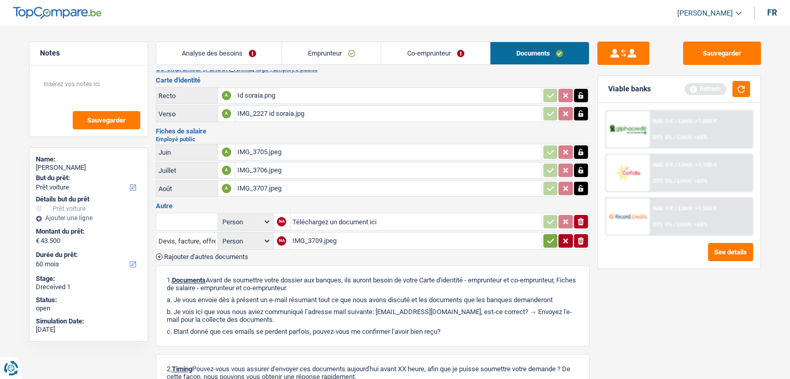
click at [330, 233] on div "IMG_3709.jpeg" at bounding box center [415, 241] width 247 height 16
drag, startPoint x: 363, startPoint y: 51, endPoint x: 357, endPoint y: 52, distance: 5.7
click at [363, 51] on link "Emprunteur" at bounding box center [331, 53] width 99 height 22
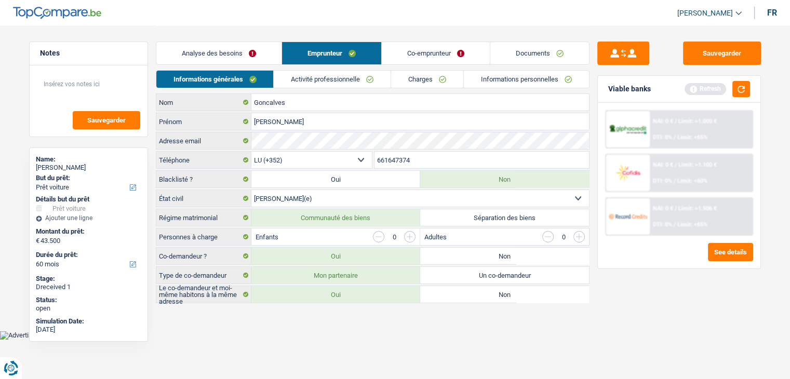
scroll to position [0, 0]
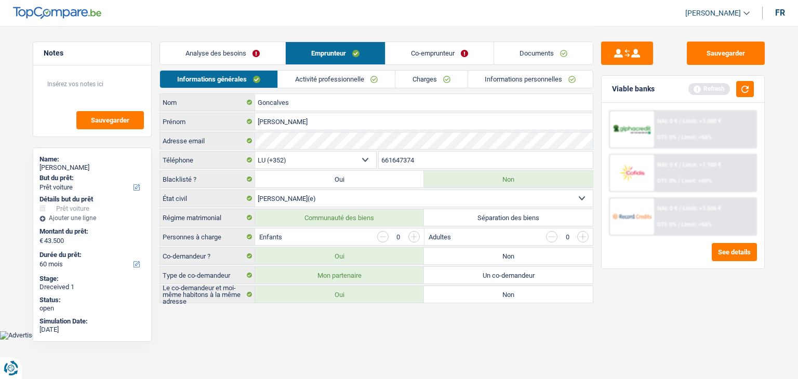
click at [217, 46] on link "Analyse des besoins" at bounding box center [222, 53] width 125 height 22
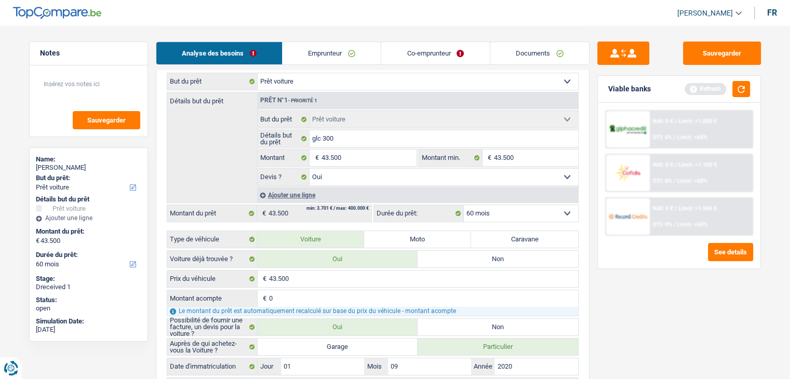
scroll to position [156, 0]
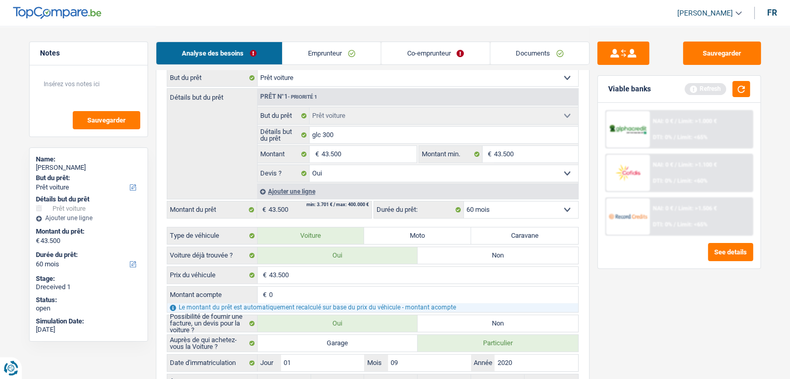
click at [442, 46] on link "Co-emprunteur" at bounding box center [435, 53] width 108 height 22
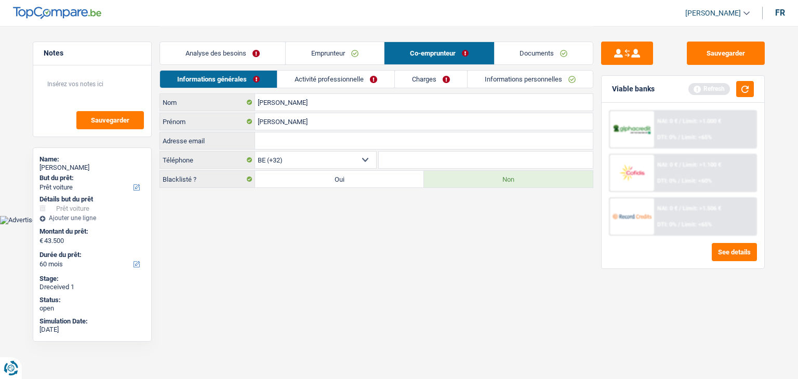
click at [353, 53] on link "Emprunteur" at bounding box center [335, 53] width 98 height 22
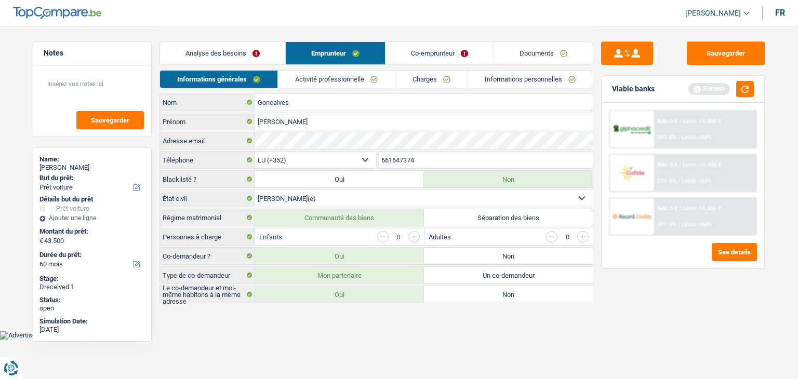
click at [405, 77] on link "Charges" at bounding box center [431, 79] width 72 height 17
